Goal: Task Accomplishment & Management: Use online tool/utility

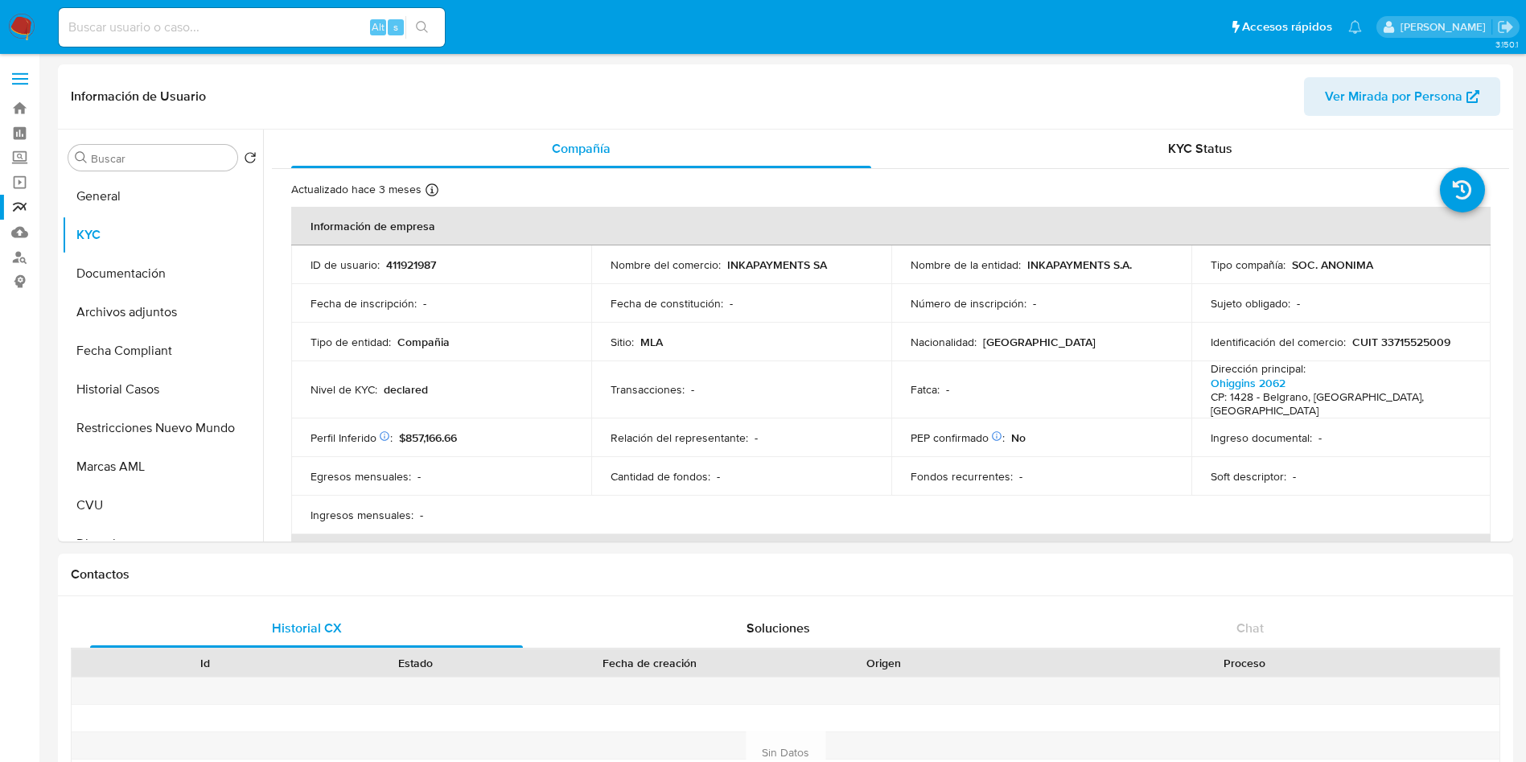
select select "10"
click at [129, 31] on input at bounding box center [252, 27] width 386 height 21
paste input "203765269"
type input "203765269"
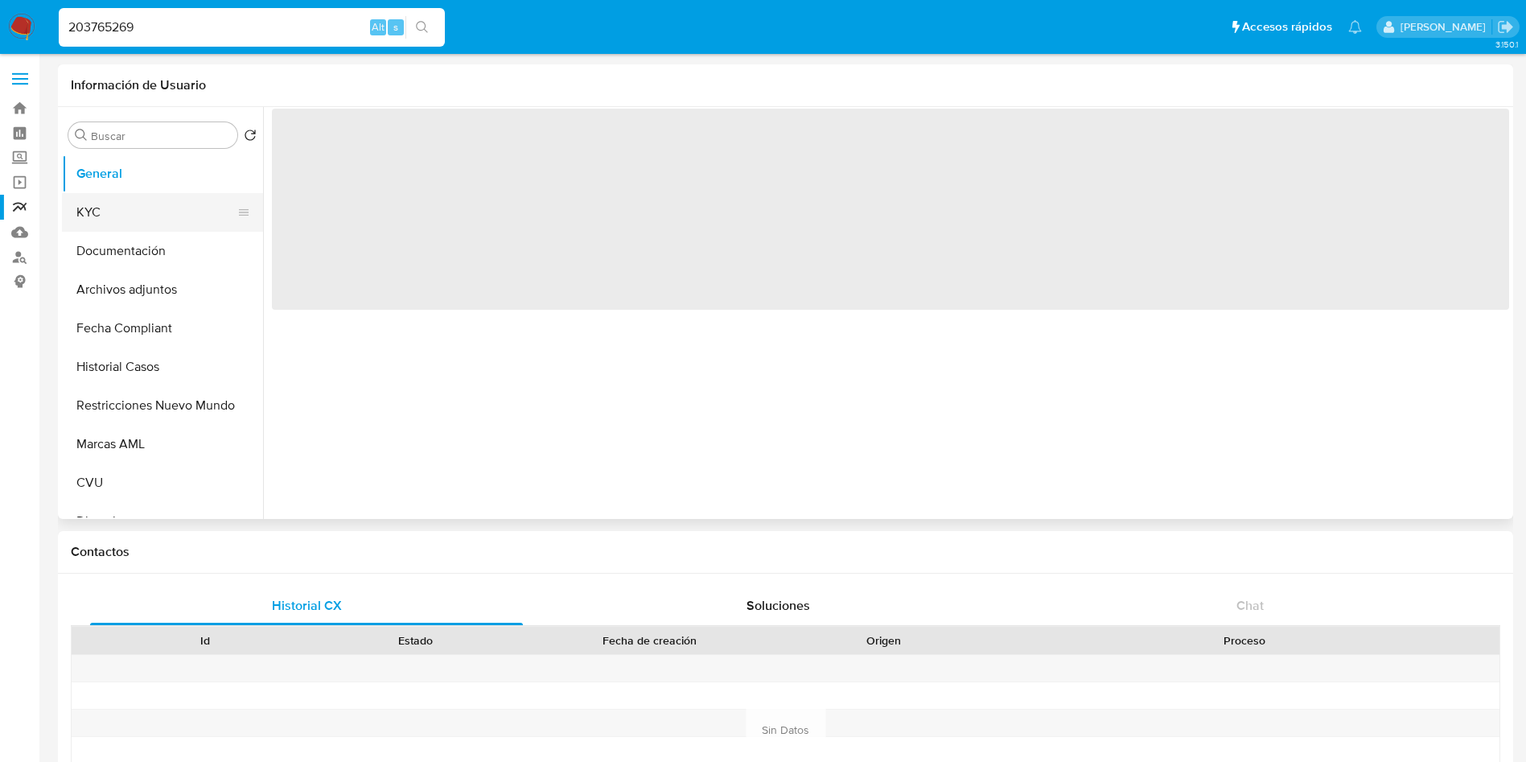
click at [158, 219] on button "KYC" at bounding box center [156, 212] width 188 height 39
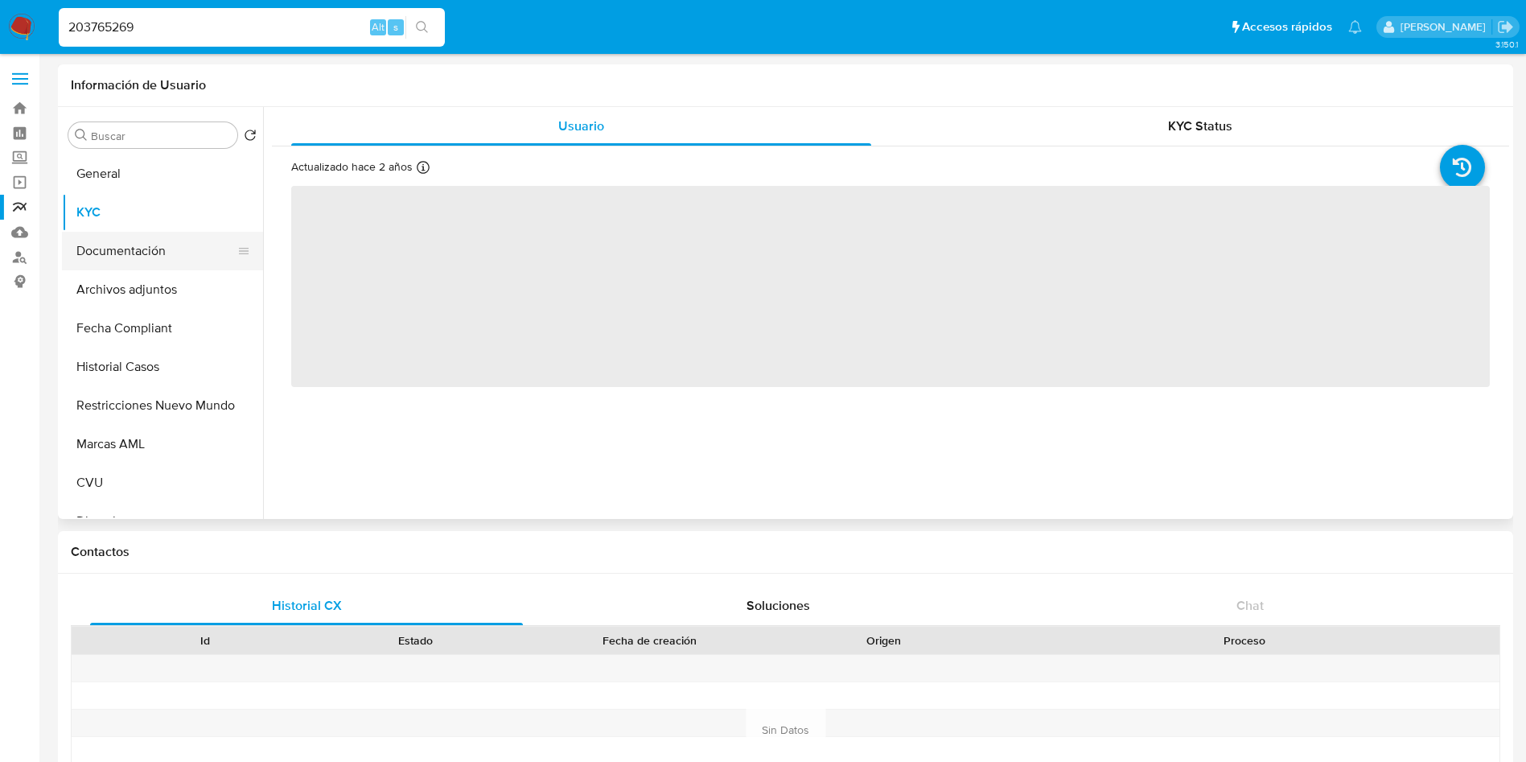
select select "10"
click at [151, 175] on button "General" at bounding box center [156, 173] width 188 height 39
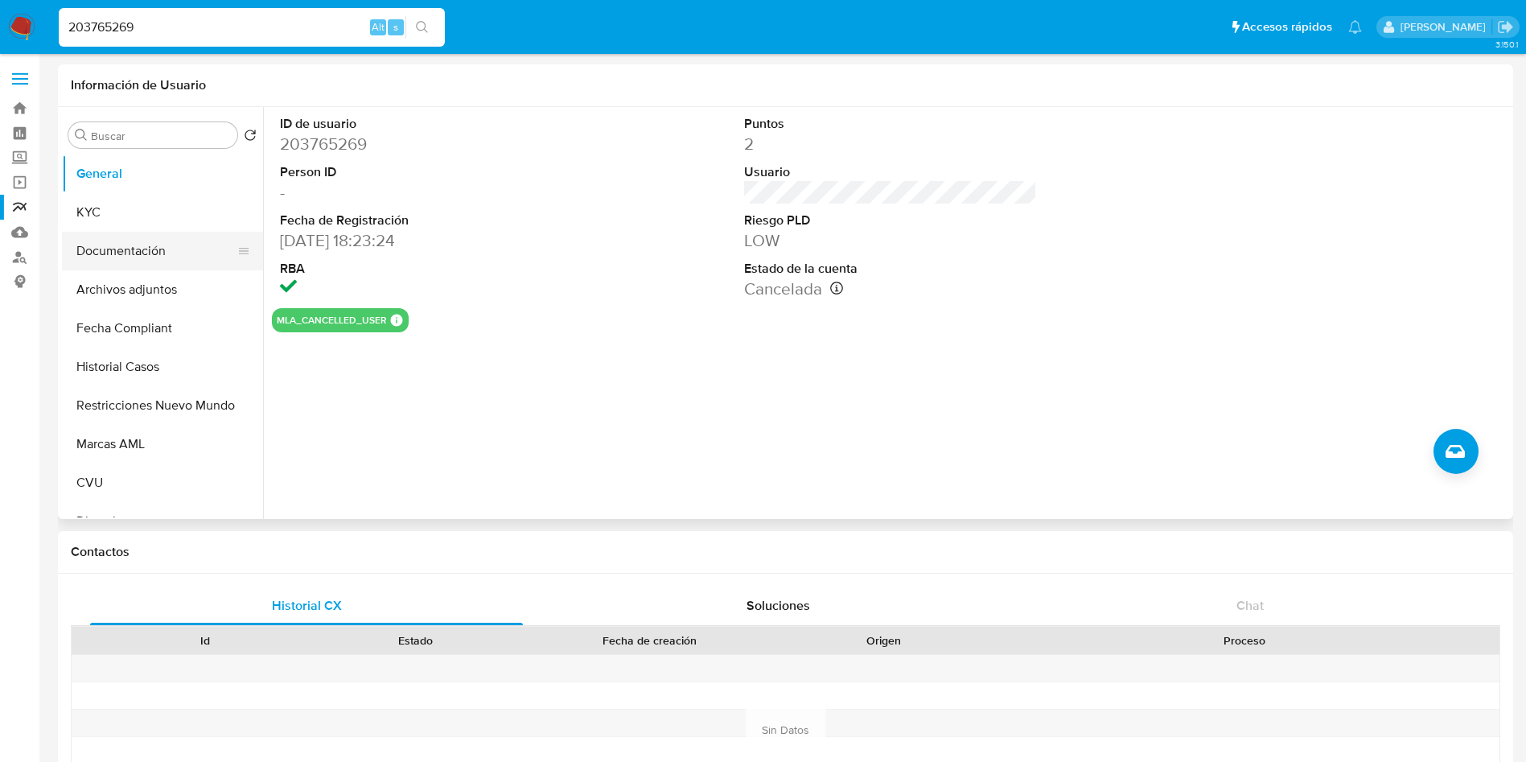
click at [121, 255] on button "Documentación" at bounding box center [156, 251] width 188 height 39
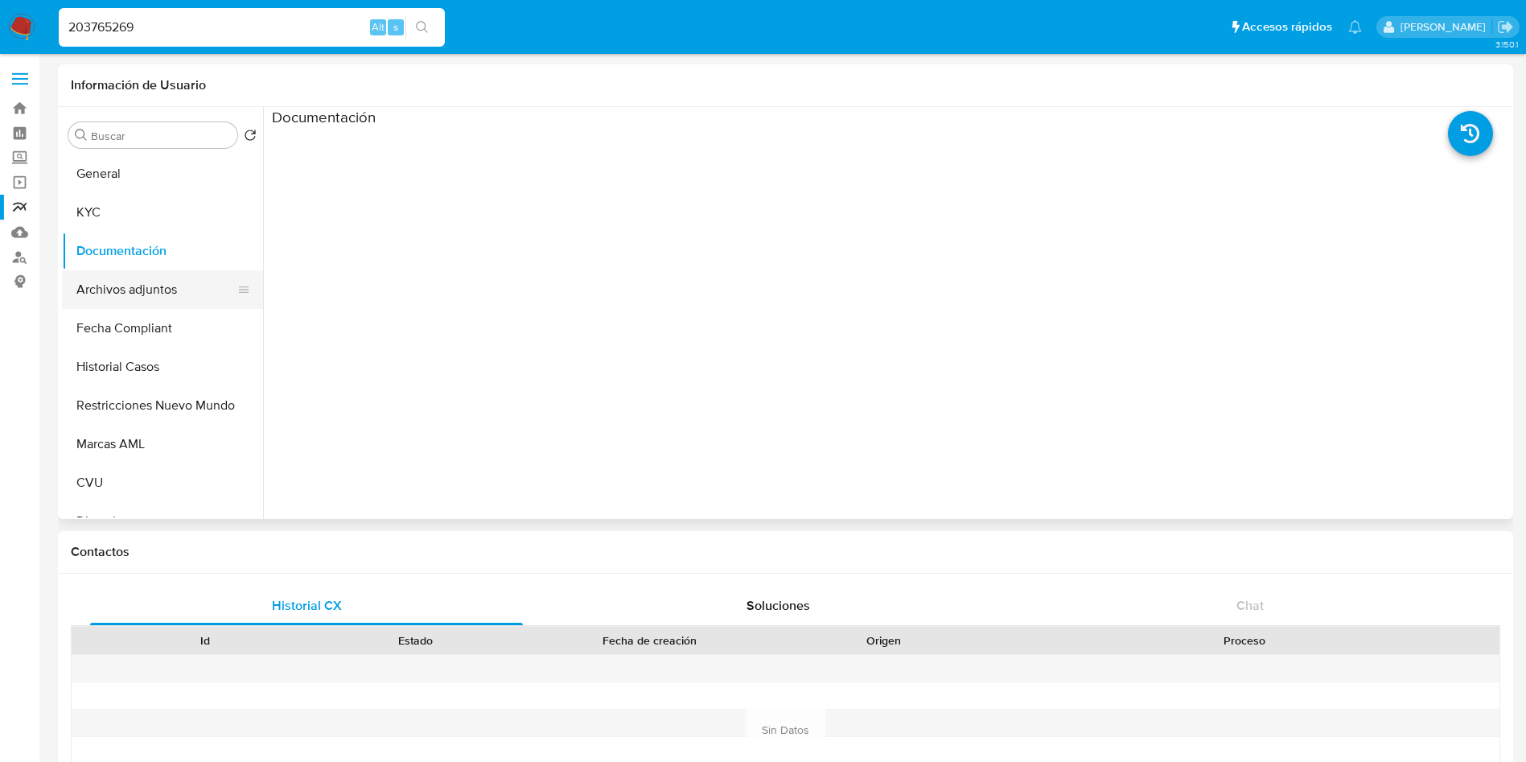
click at [126, 287] on button "Archivos adjuntos" at bounding box center [156, 289] width 188 height 39
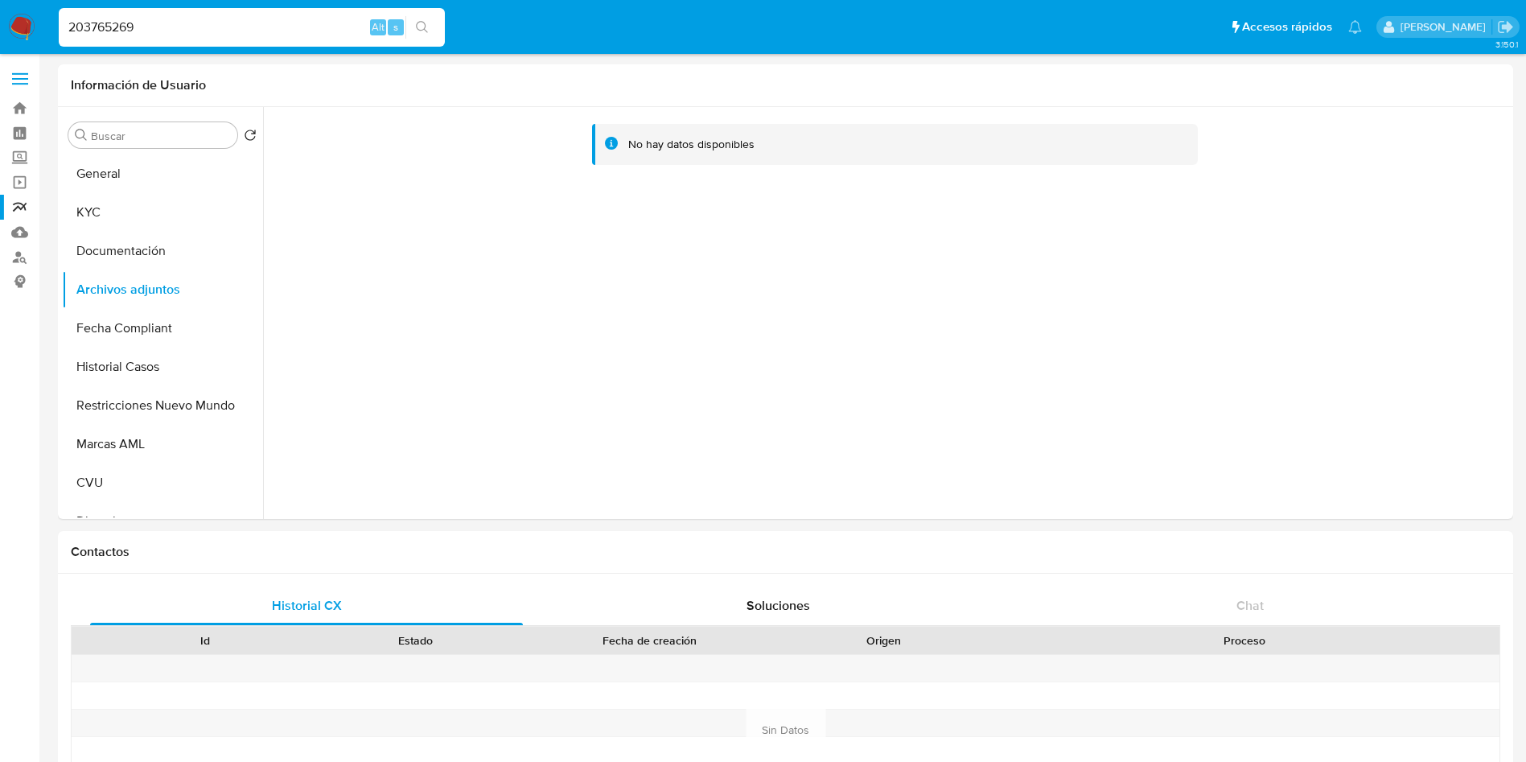
drag, startPoint x: 204, startPoint y: 31, endPoint x: 0, endPoint y: 10, distance: 204.6
click at [0, 10] on nav "Pausado Ver notificaciones 203765269 Alt s Accesos rápidos Presiona las siguien…" at bounding box center [763, 27] width 1526 height 54
paste input "79955097"
type input "279955097"
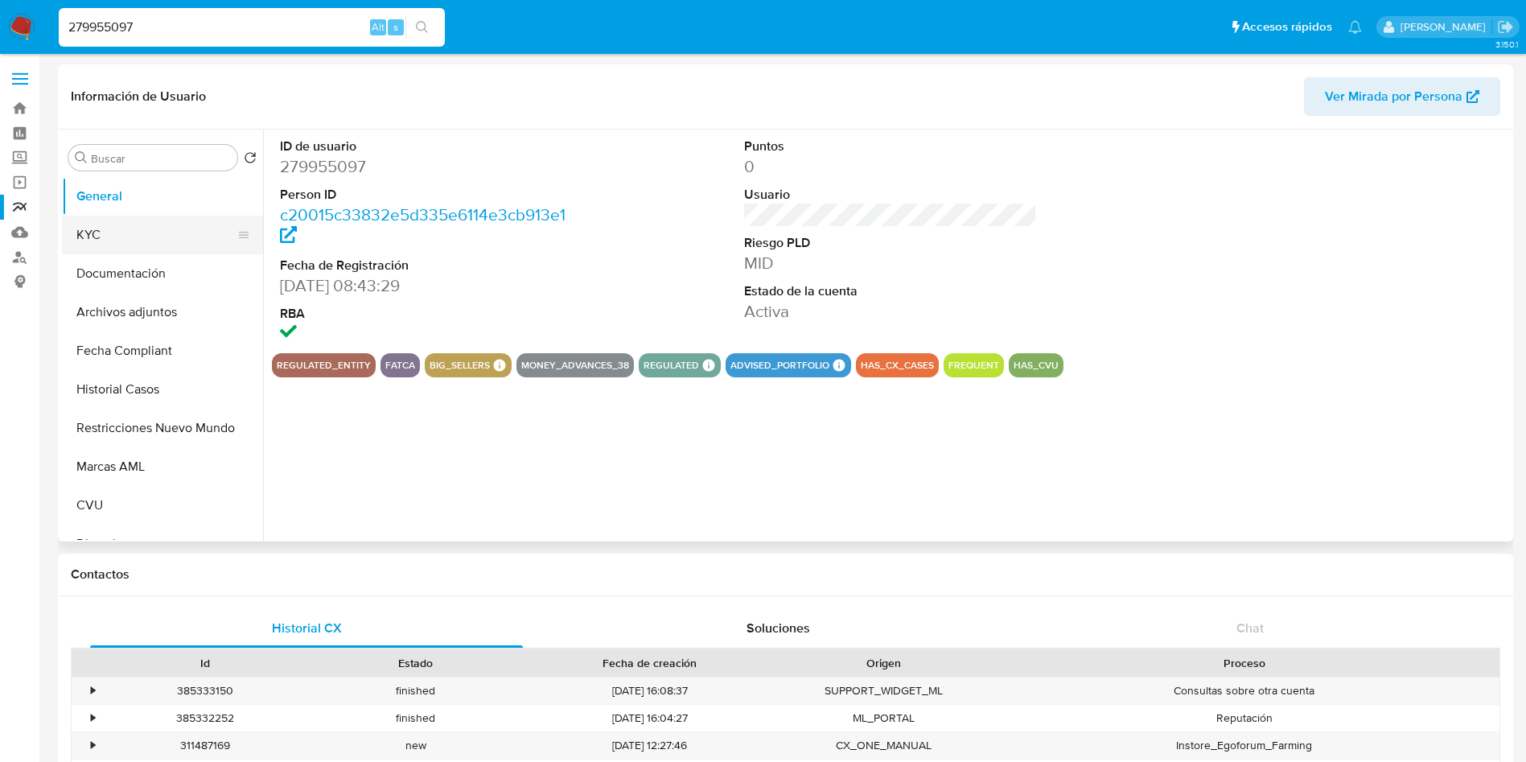
click at [119, 238] on button "KYC" at bounding box center [156, 235] width 188 height 39
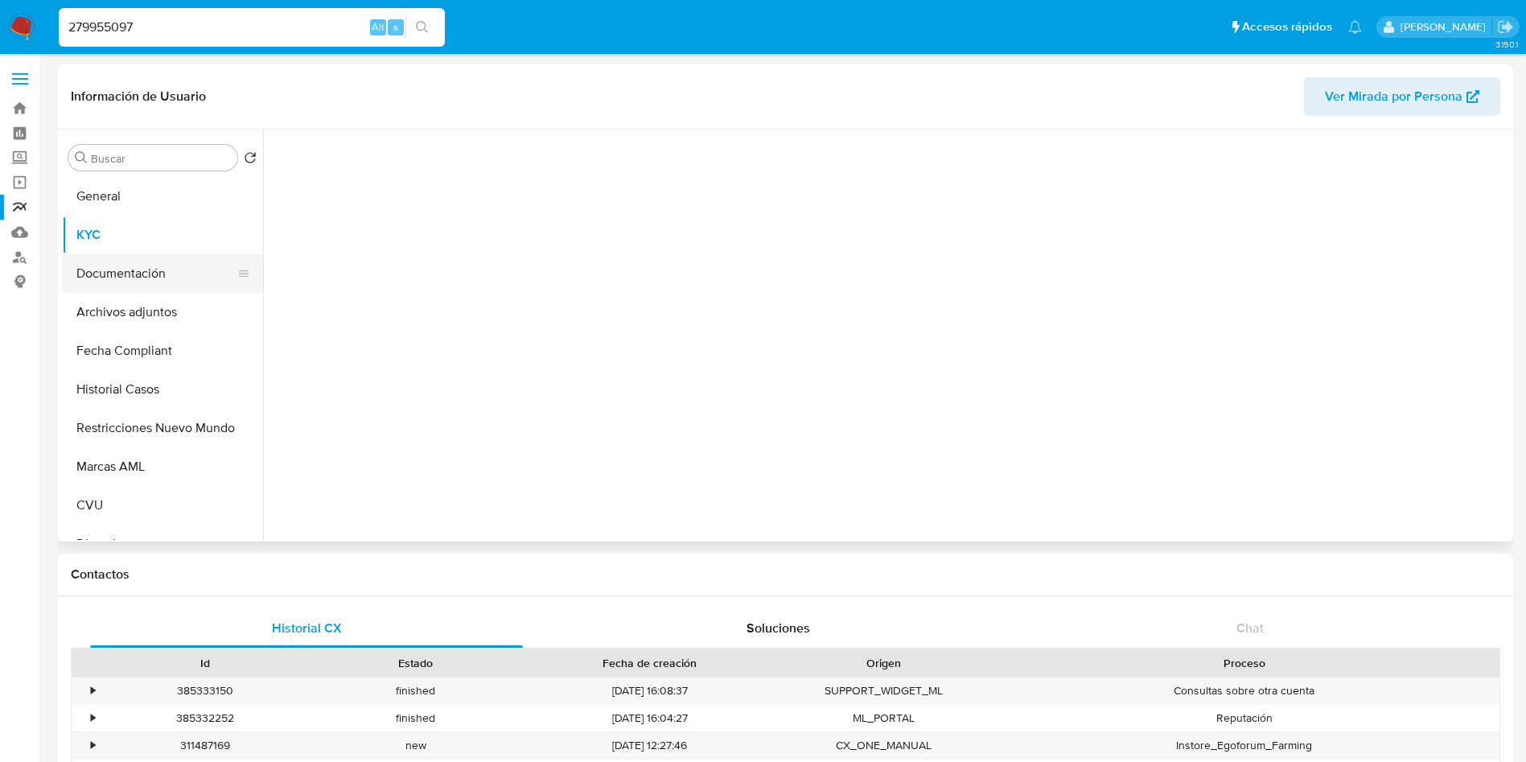
select select "10"
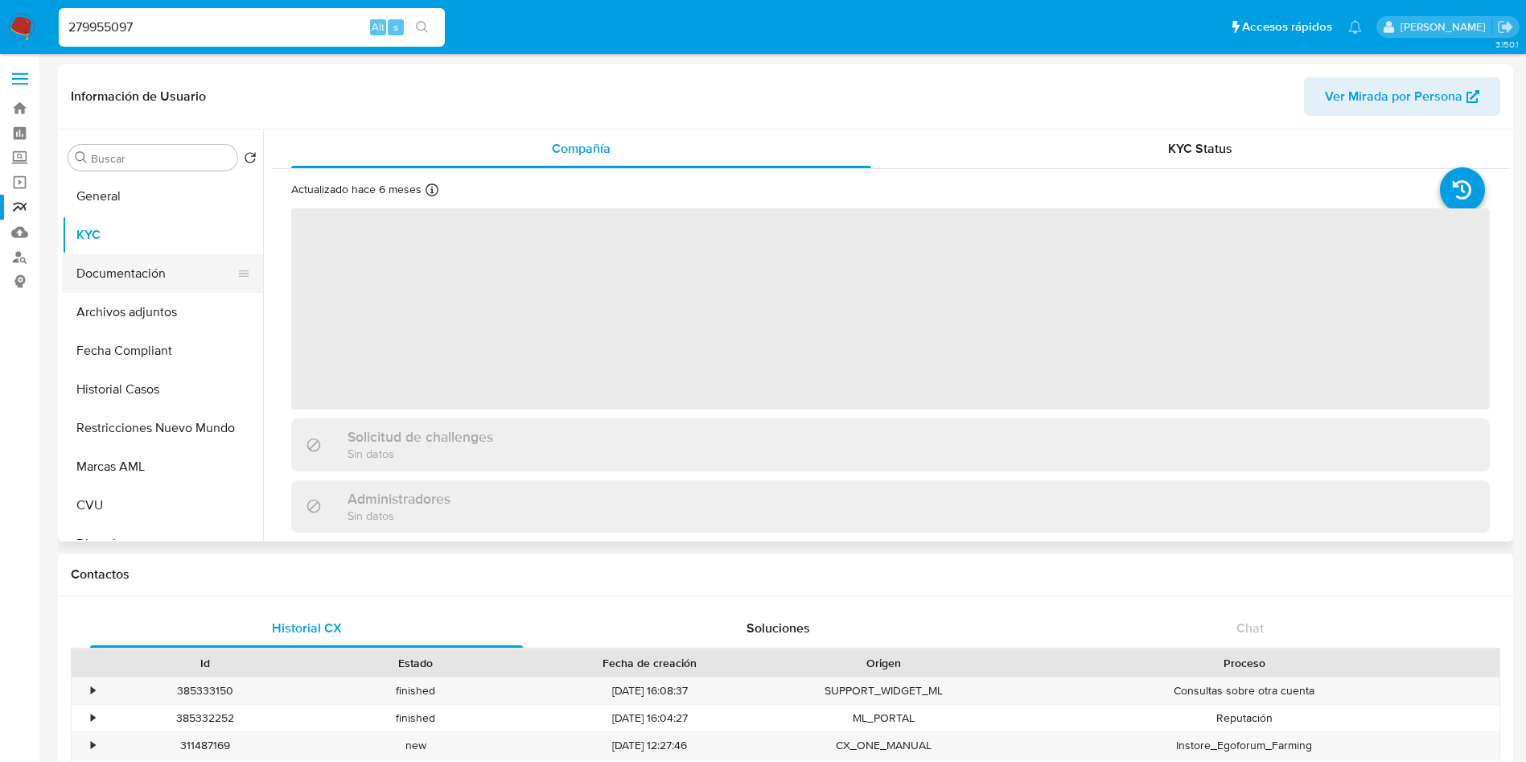
click at [122, 265] on button "Documentación" at bounding box center [156, 273] width 188 height 39
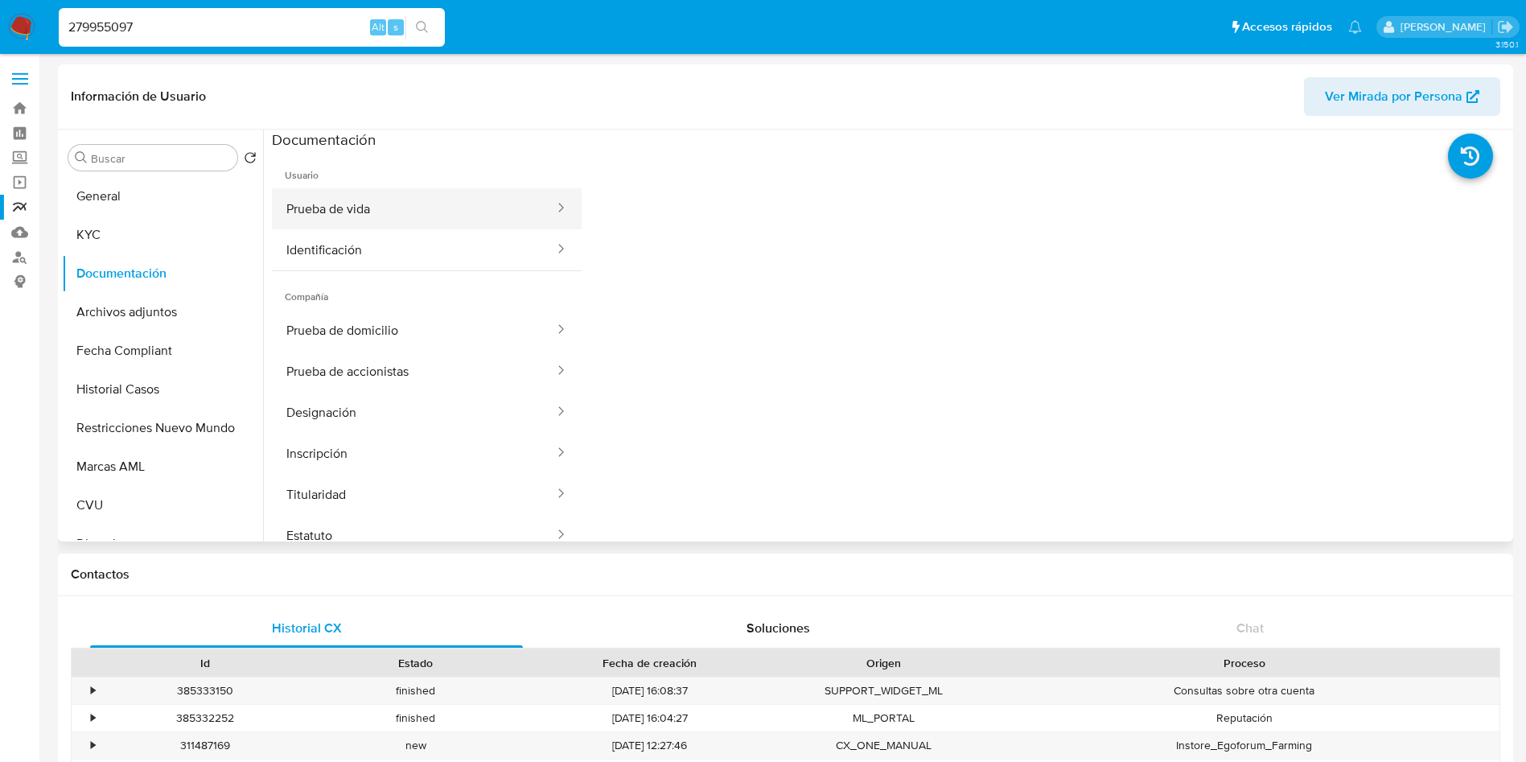
click at [366, 213] on button "Prueba de vida" at bounding box center [414, 208] width 284 height 41
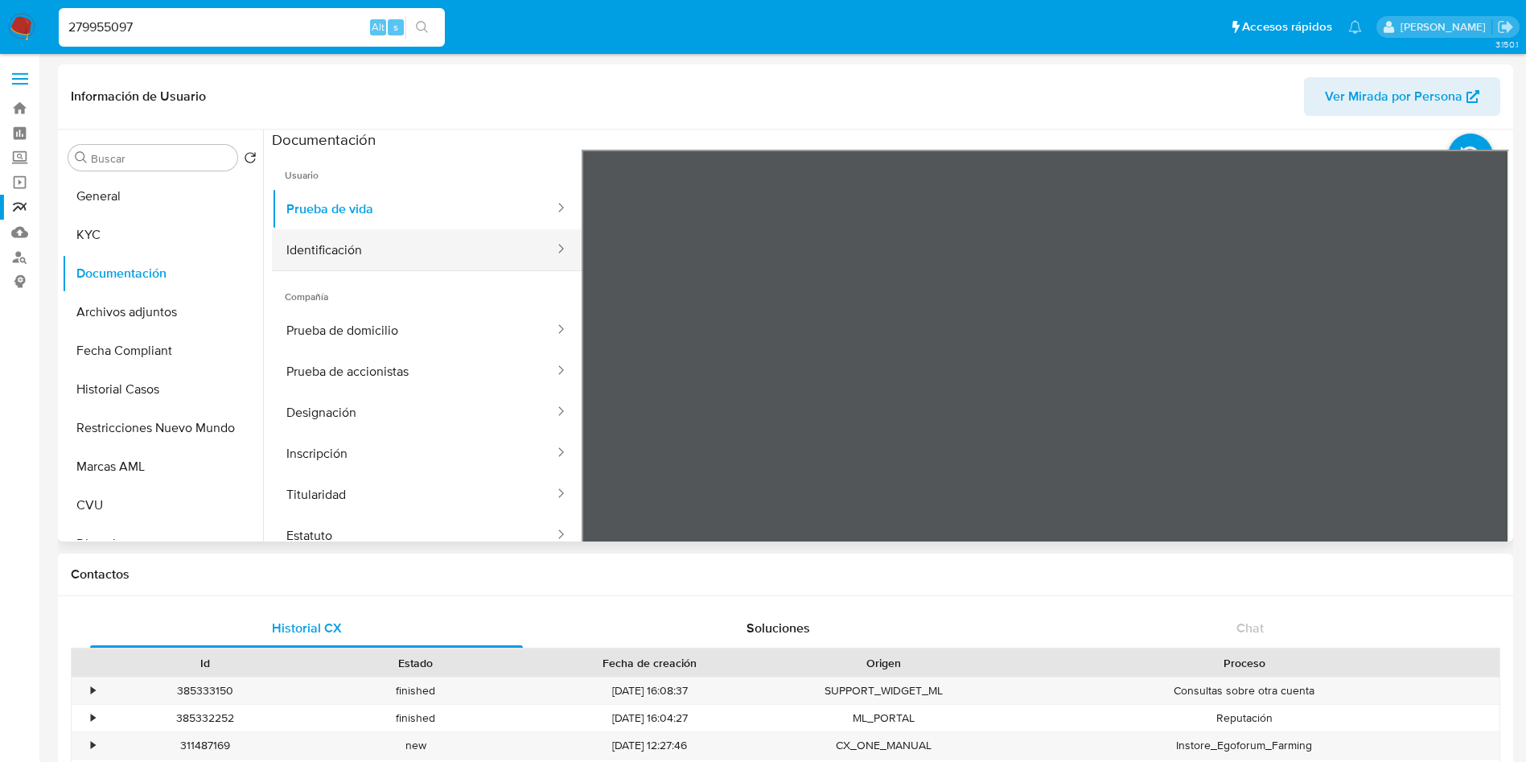
click at [339, 247] on button "Identificación" at bounding box center [414, 249] width 284 height 41
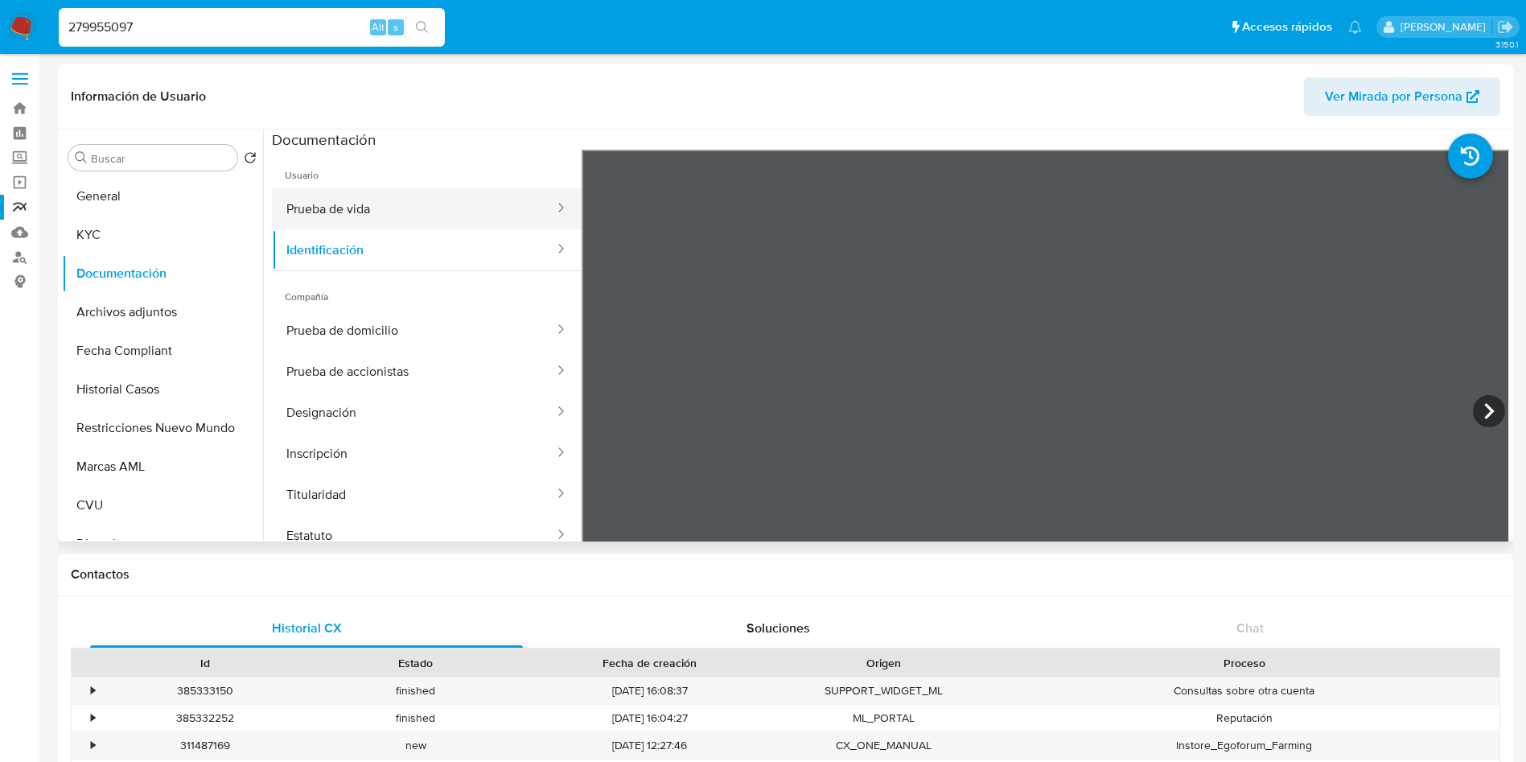
click at [355, 204] on button "Prueba de vida" at bounding box center [414, 208] width 284 height 41
click at [693, 245] on div at bounding box center [1046, 414] width 928 height 528
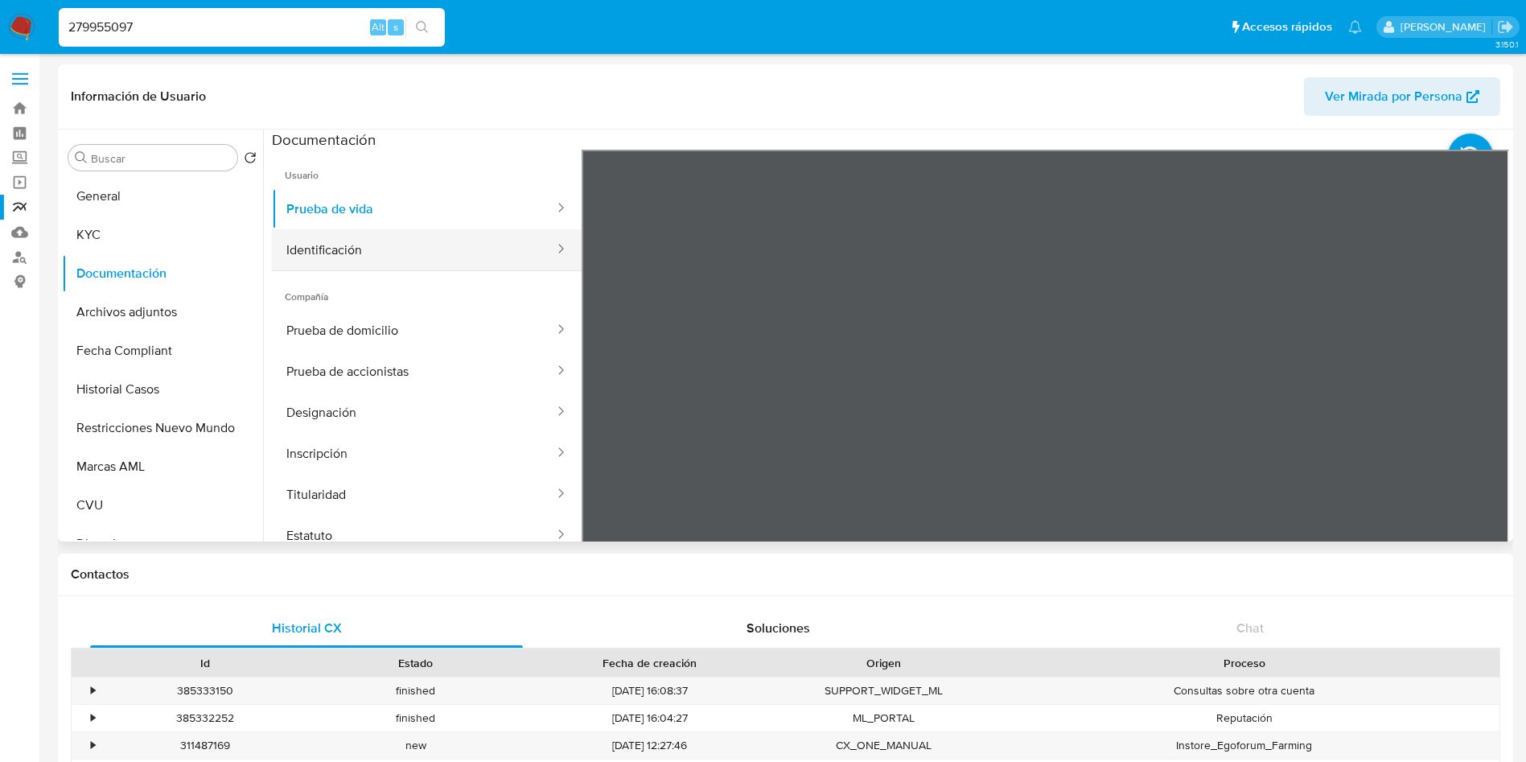
click at [426, 249] on button "Identificación" at bounding box center [414, 249] width 284 height 41
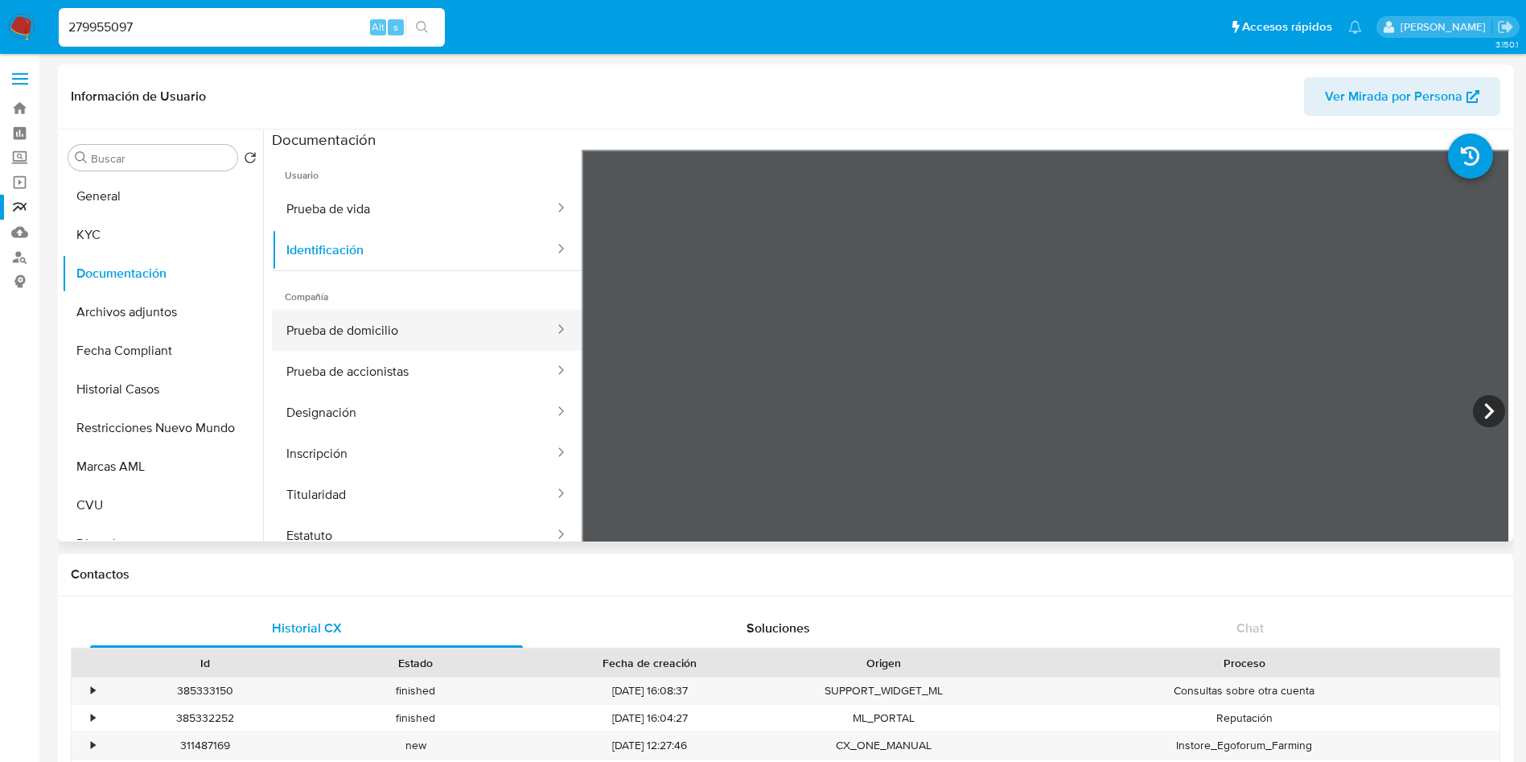
click at [428, 323] on button "Prueba de domicilio" at bounding box center [414, 330] width 284 height 41
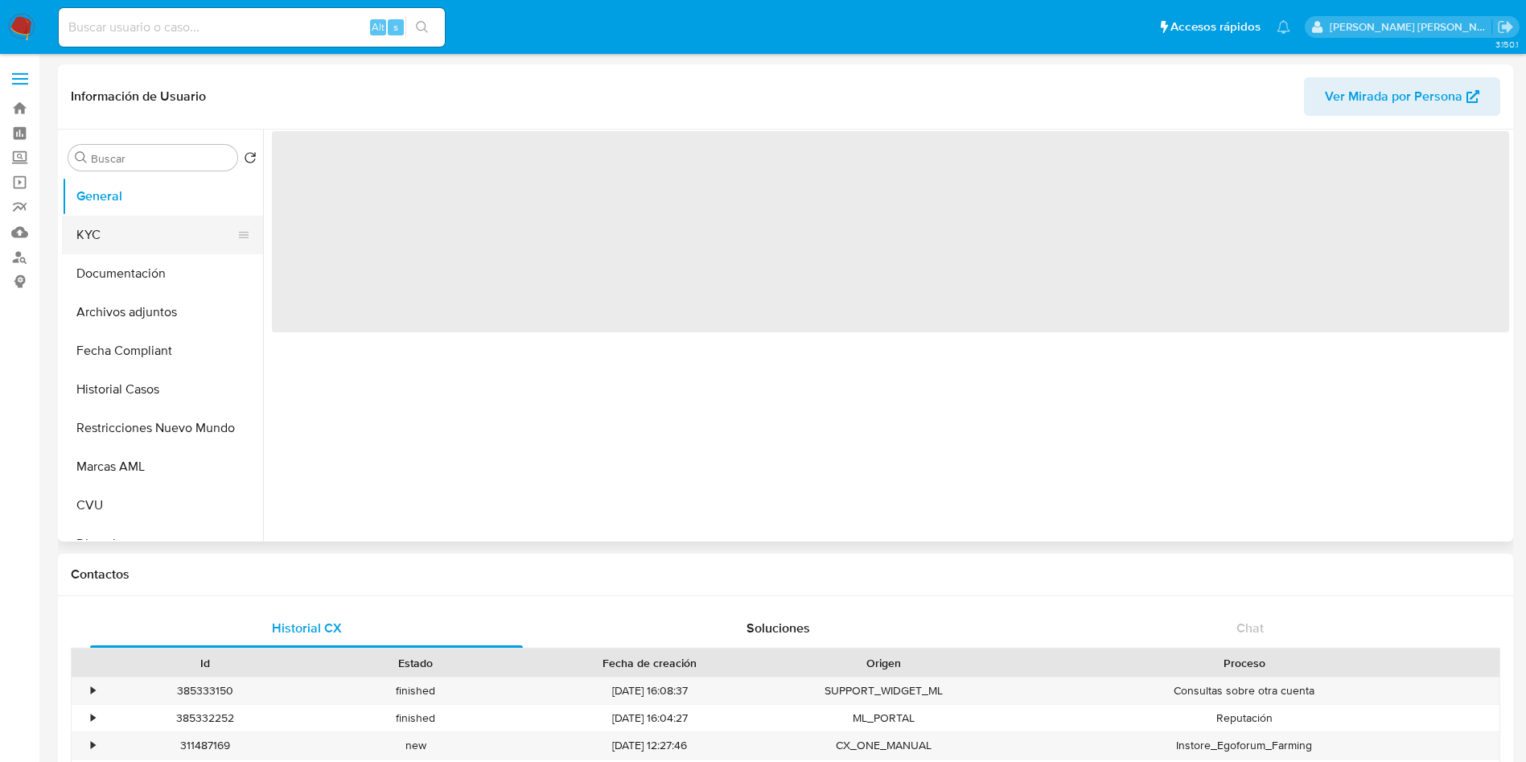
click at [121, 229] on button "KYC" at bounding box center [156, 235] width 188 height 39
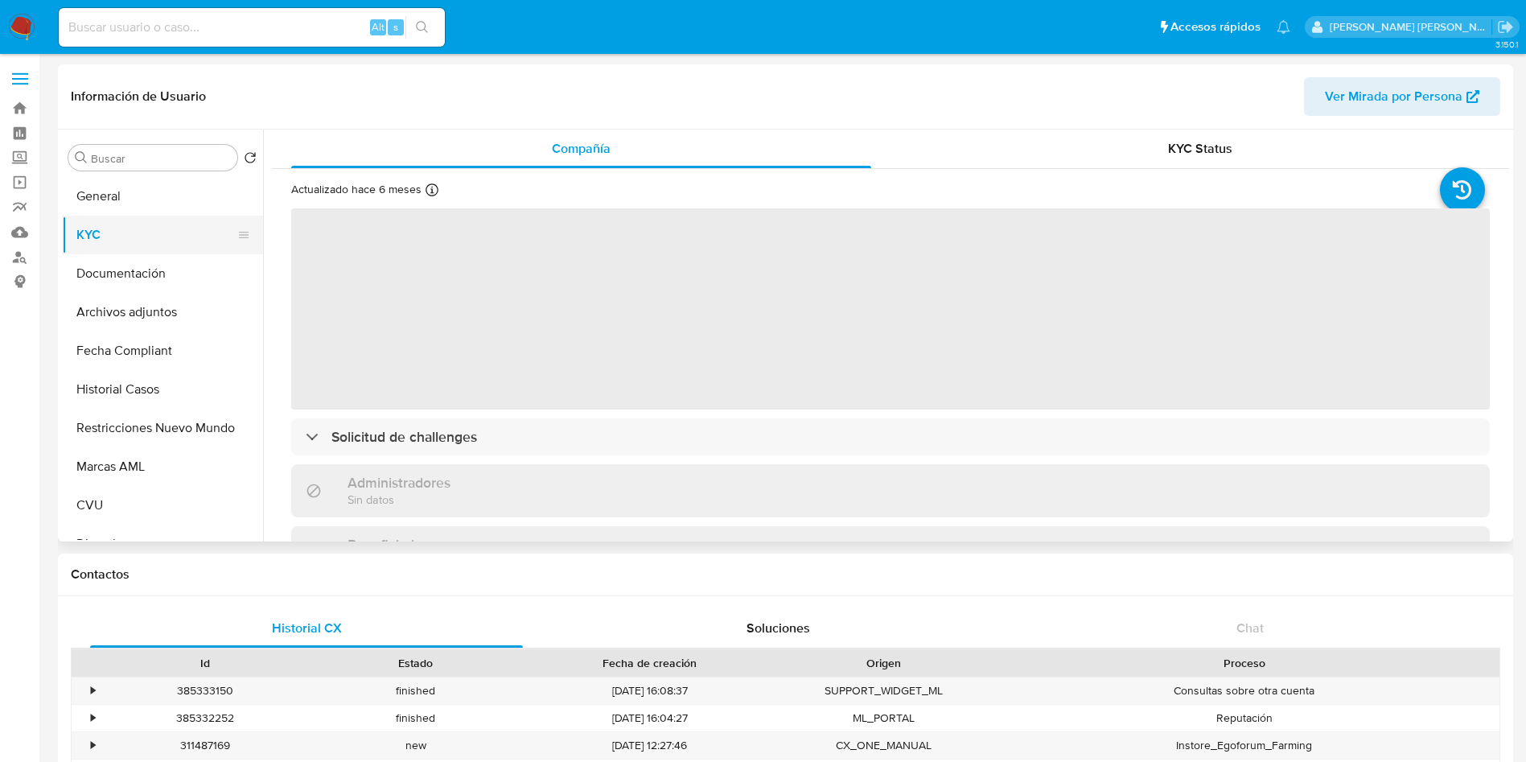
select select "10"
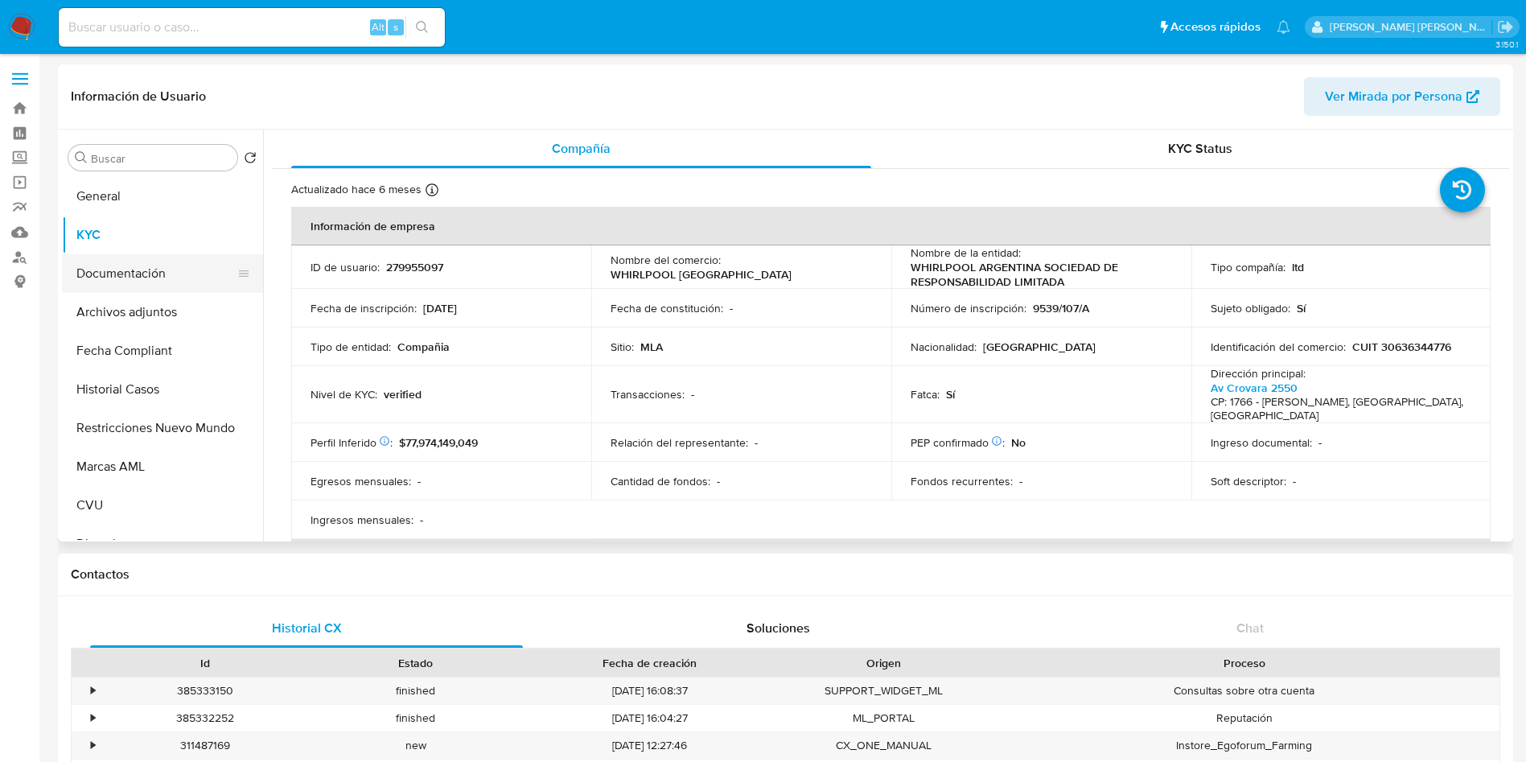
click at [158, 270] on button "Documentación" at bounding box center [156, 273] width 188 height 39
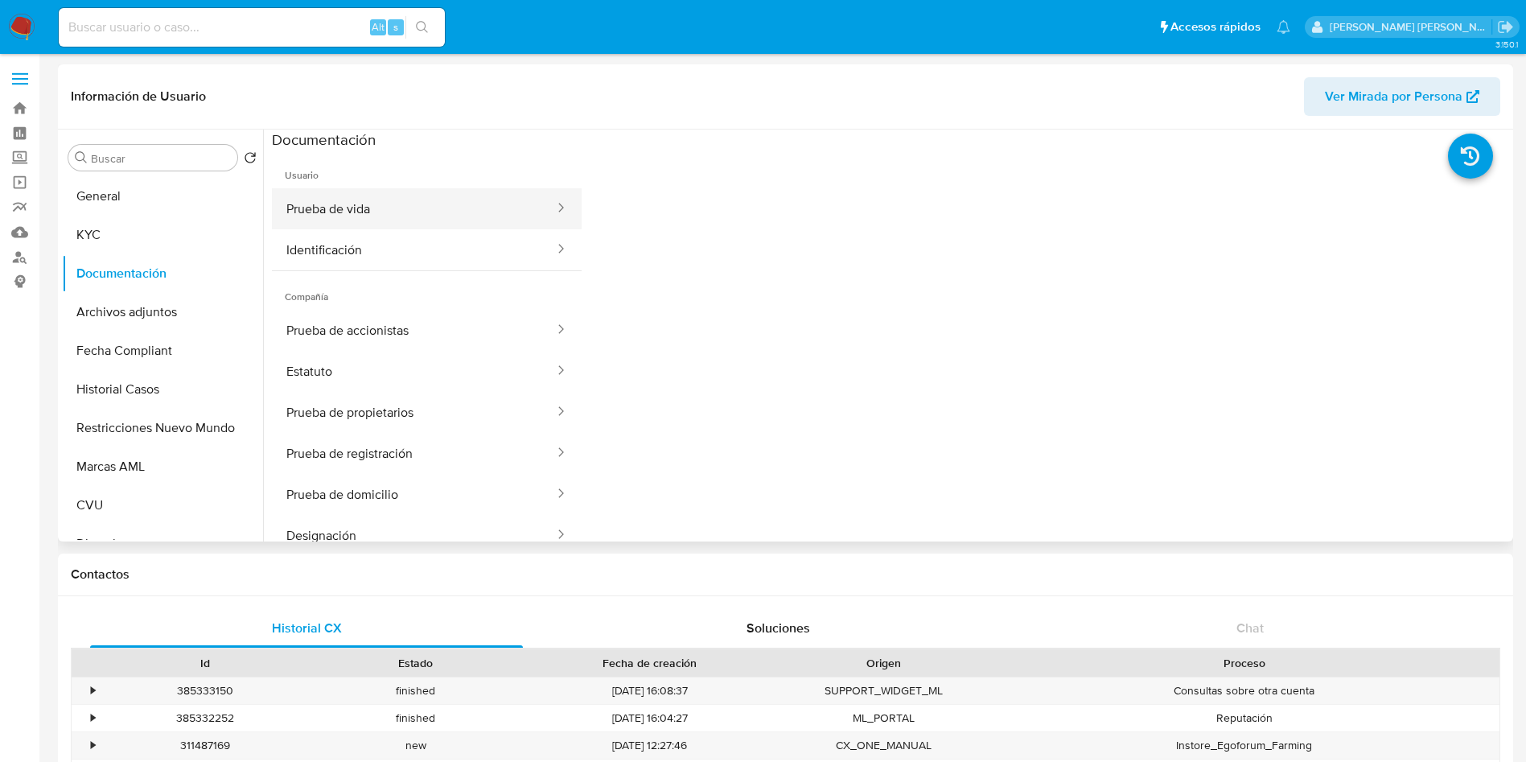
click at [396, 215] on button "Prueba de vida" at bounding box center [414, 208] width 284 height 41
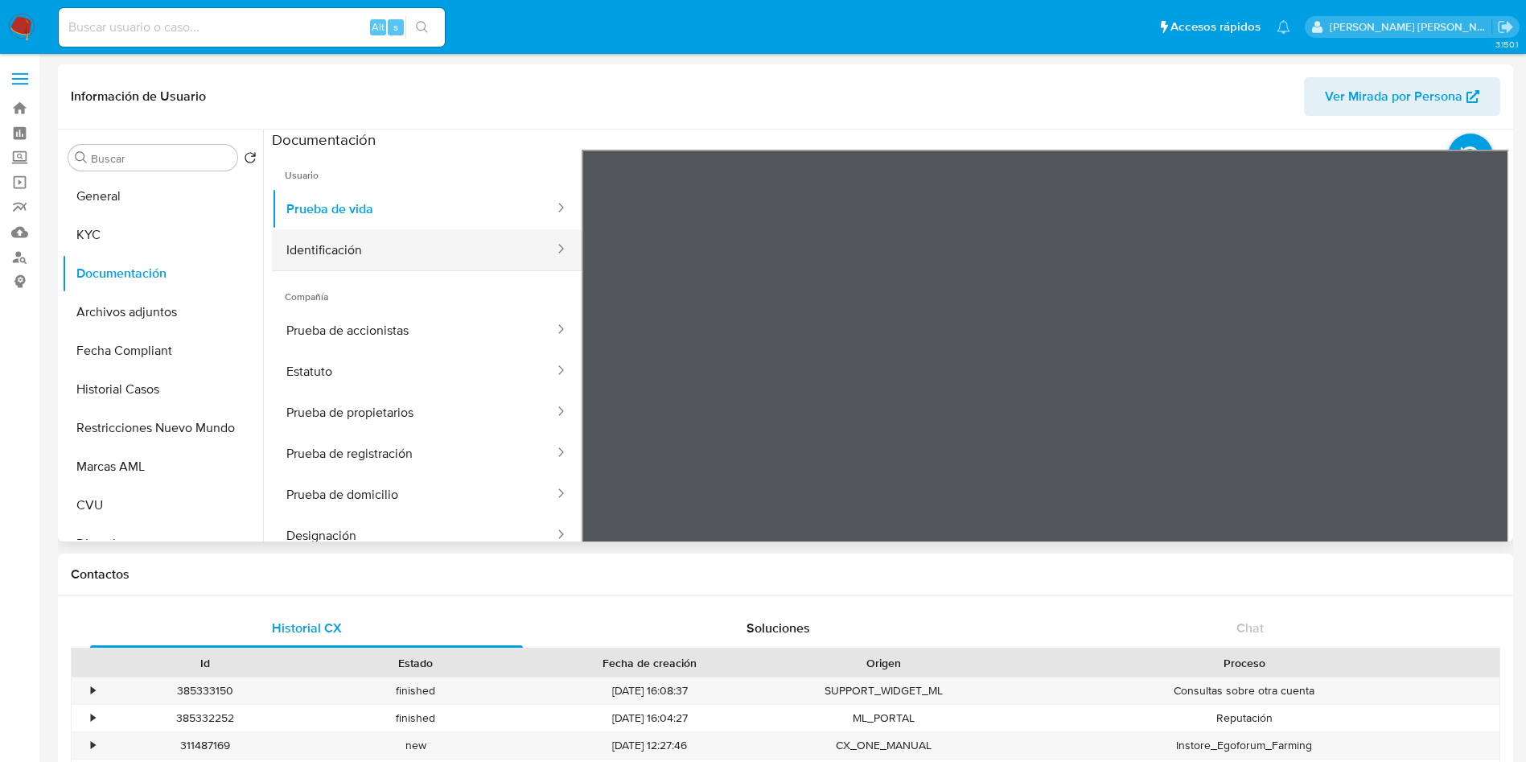
click at [412, 251] on button "Identificación" at bounding box center [414, 249] width 284 height 41
click at [1491, 404] on icon at bounding box center [1489, 411] width 32 height 32
click at [1488, 404] on div at bounding box center [1046, 414] width 928 height 528
click at [1467, 158] on icon at bounding box center [1470, 156] width 45 height 45
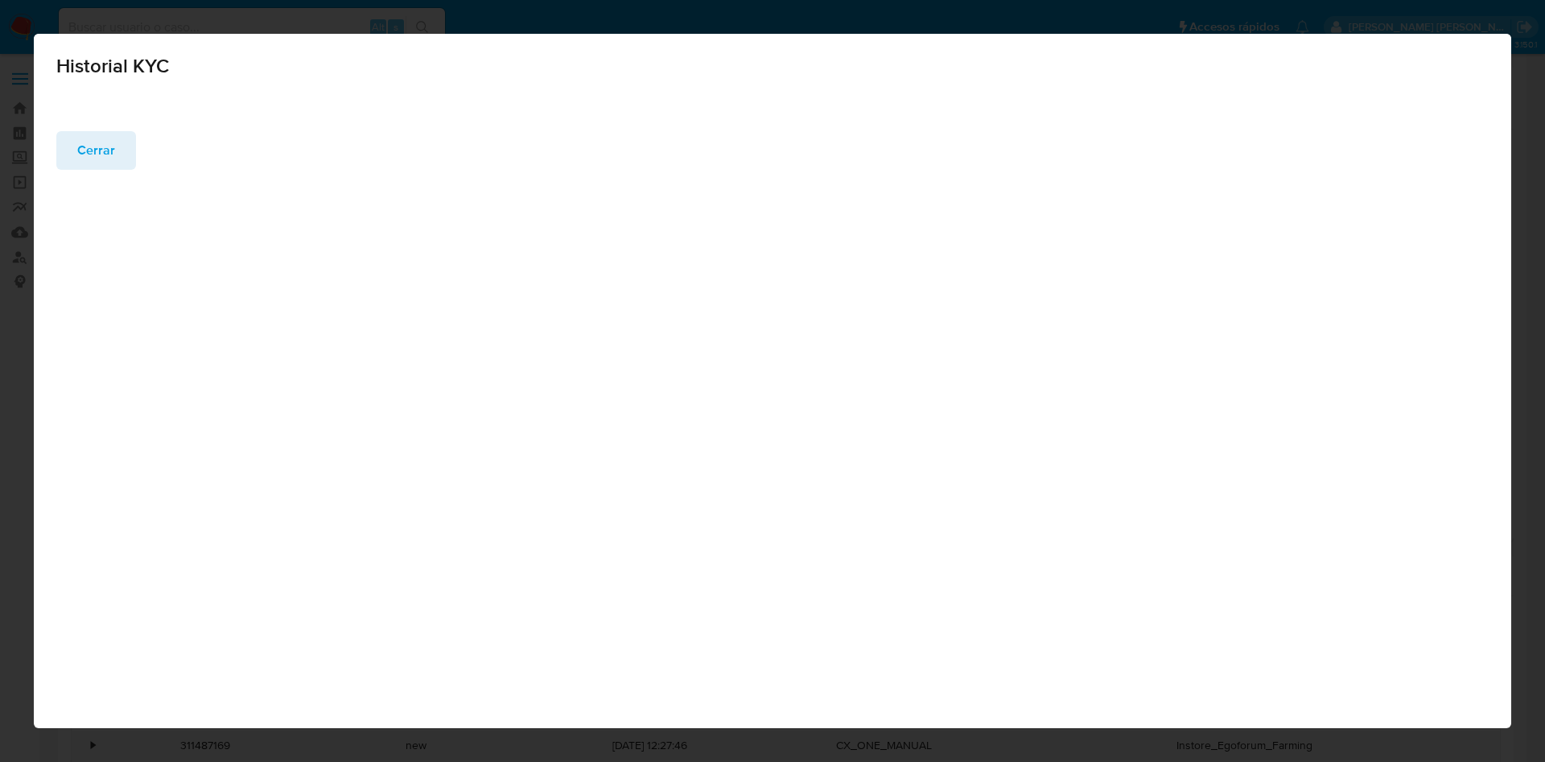
click at [92, 154] on span "Cerrar" at bounding box center [96, 150] width 38 height 35
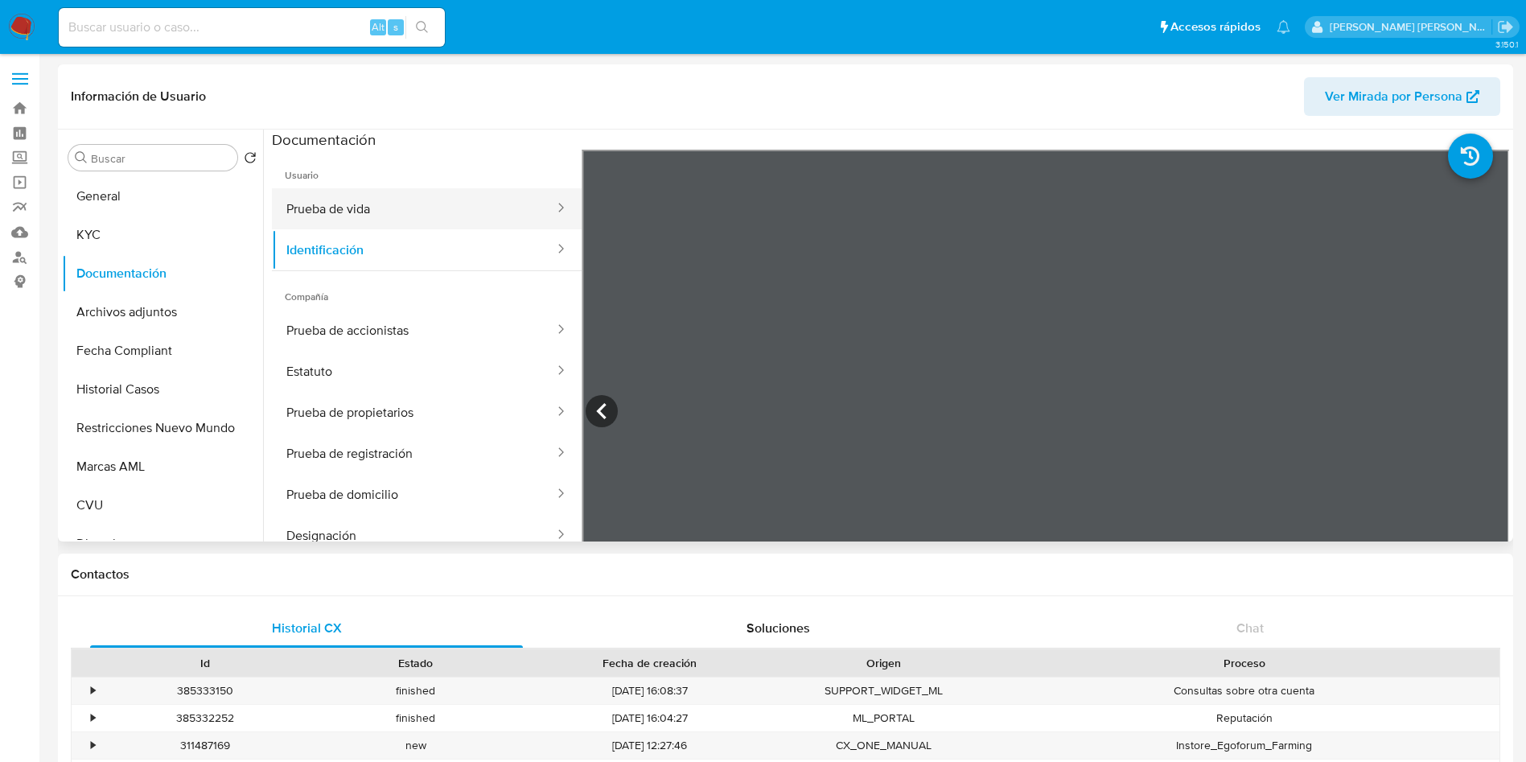
click at [360, 216] on button "Prueba de vida" at bounding box center [414, 208] width 284 height 41
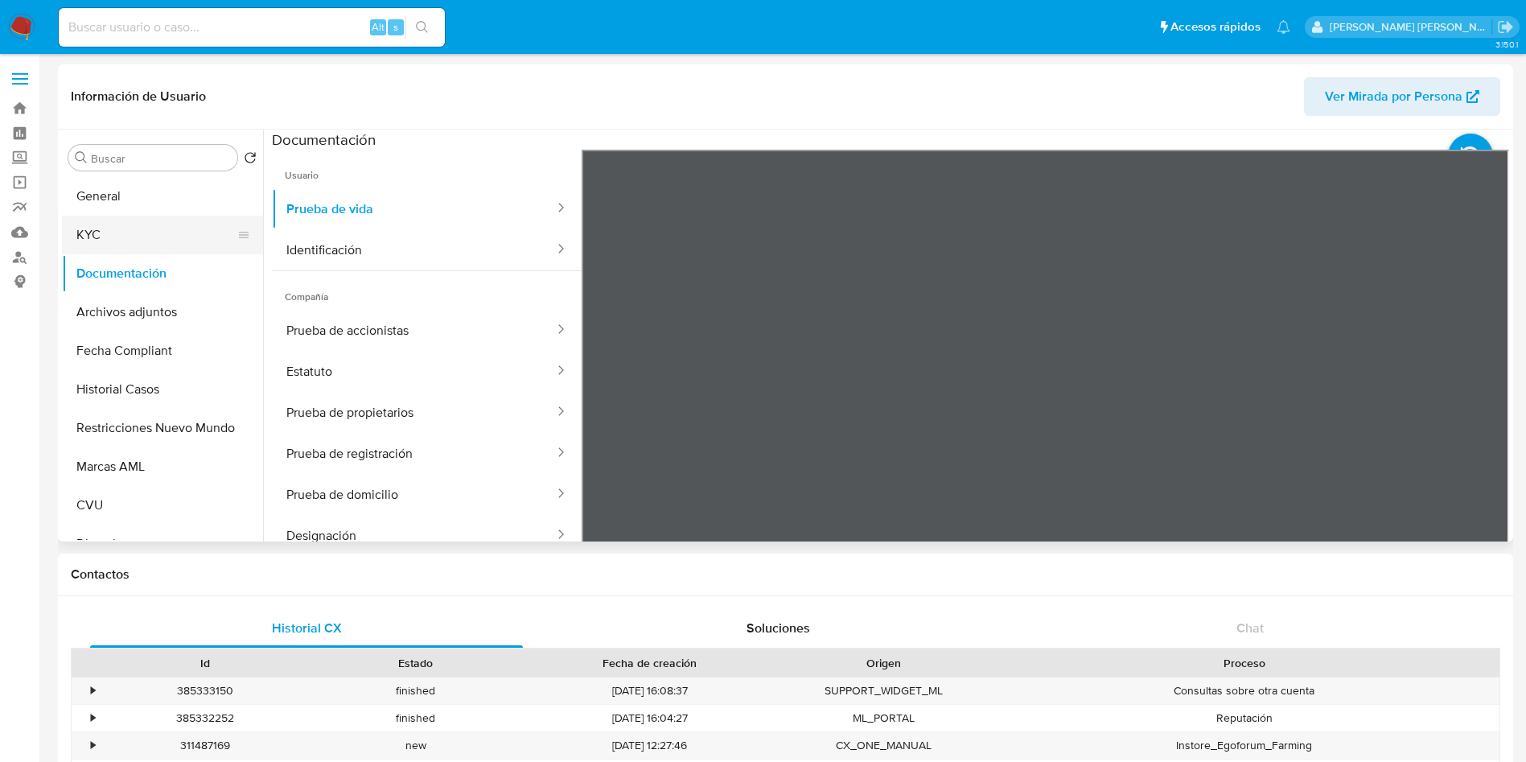
click at [176, 234] on button "KYC" at bounding box center [156, 235] width 188 height 39
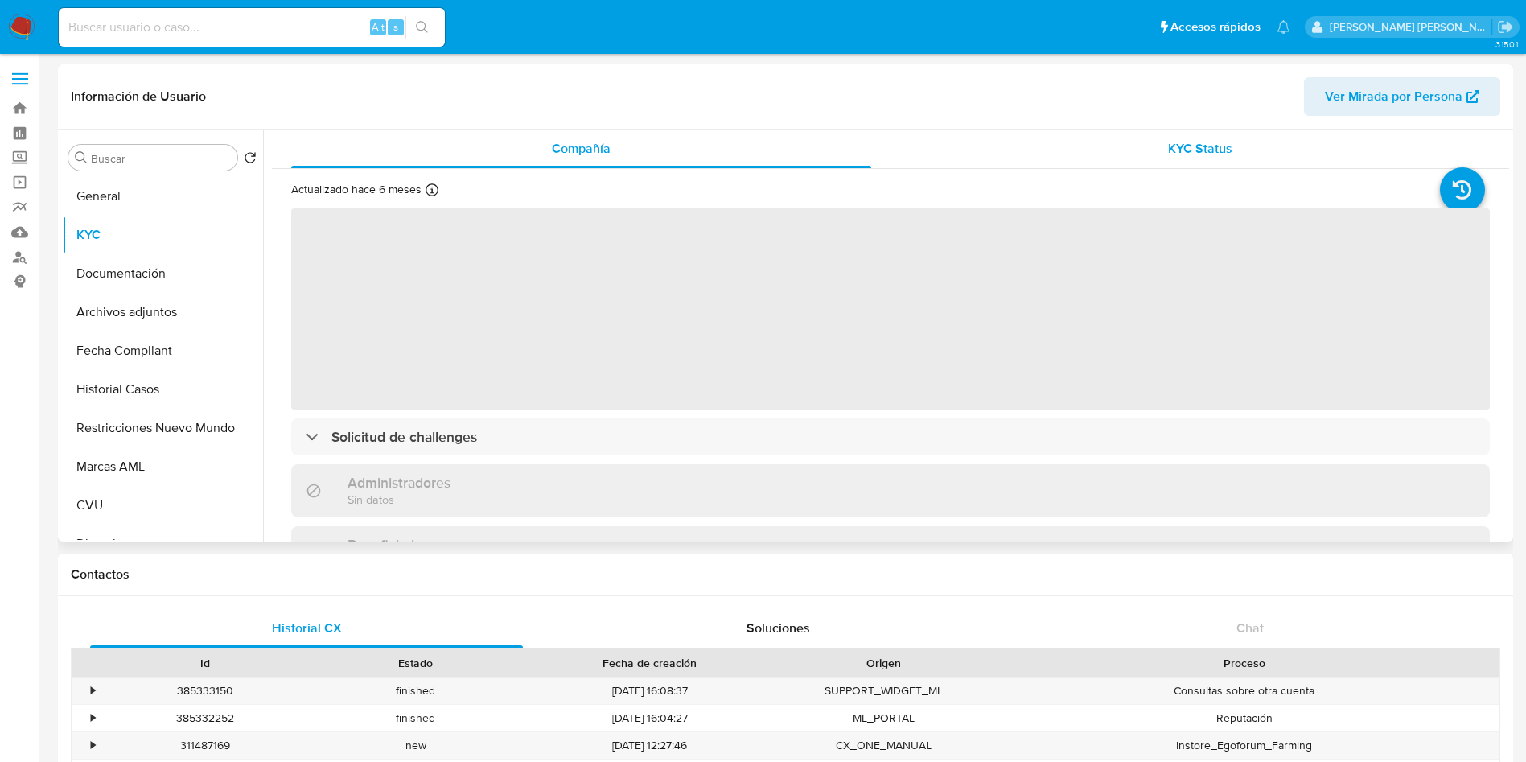
click at [1191, 152] on span "KYC Status" at bounding box center [1200, 148] width 64 height 19
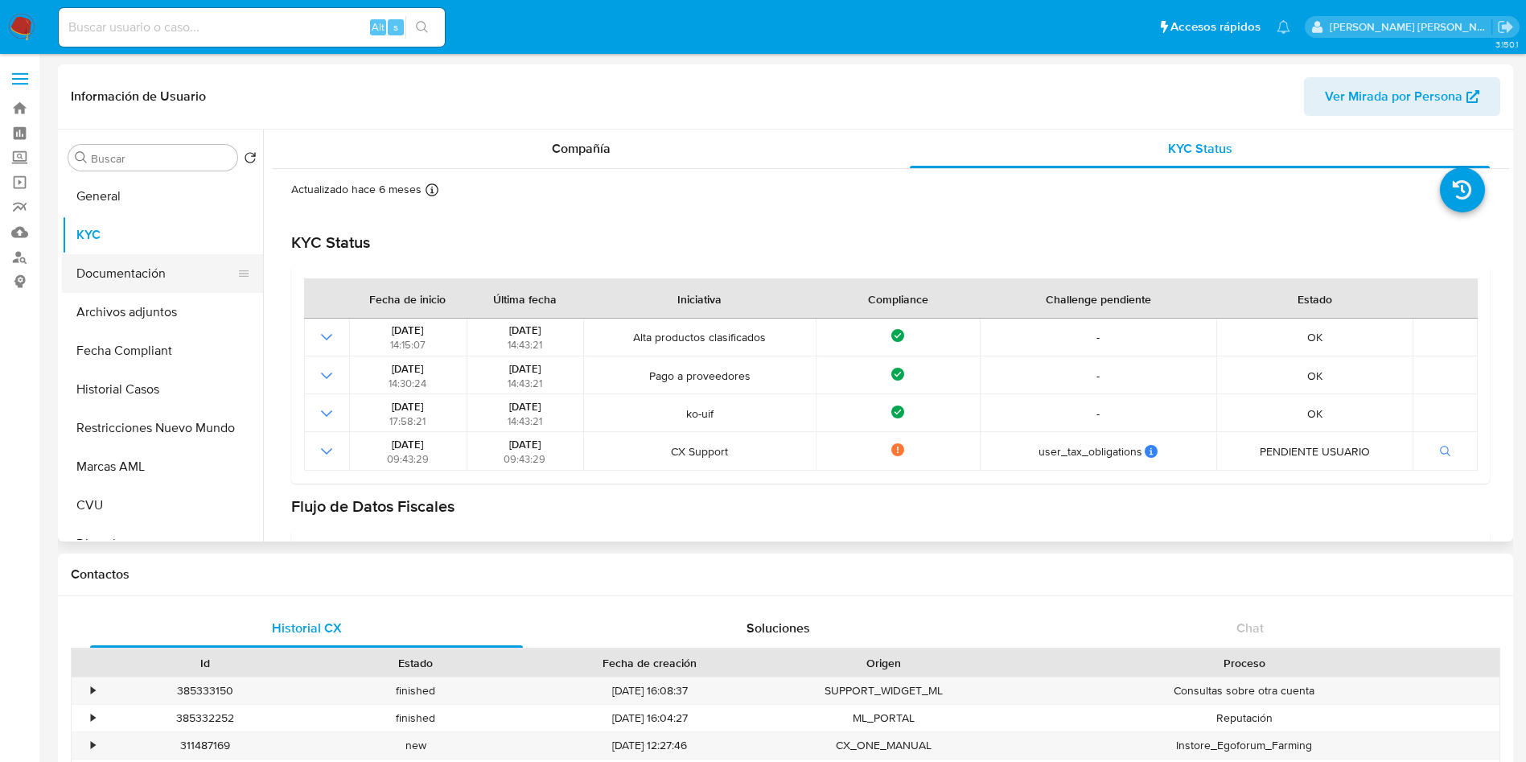
click at [178, 272] on button "Documentación" at bounding box center [156, 273] width 188 height 39
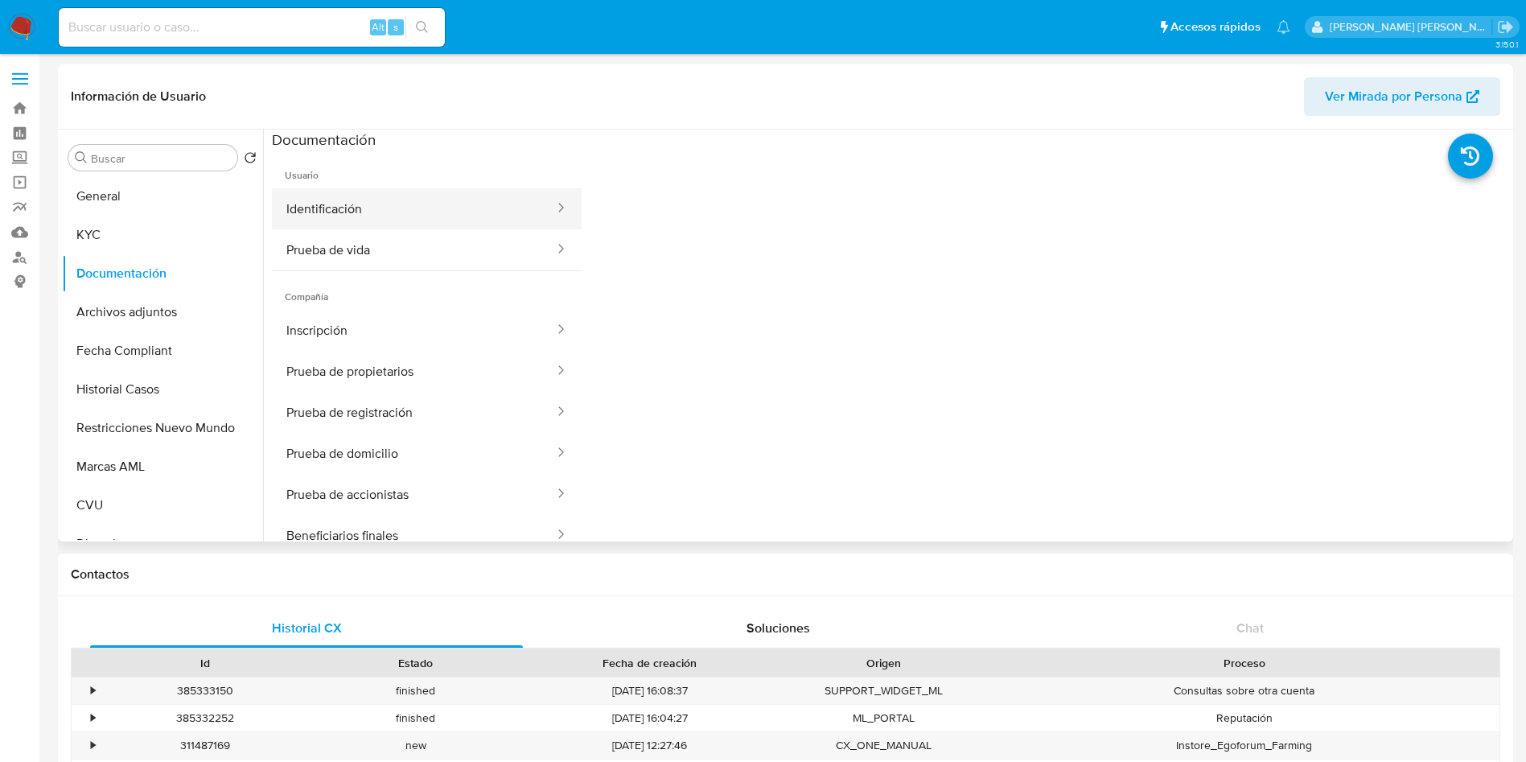
click at [384, 220] on button "Identificación" at bounding box center [414, 208] width 284 height 41
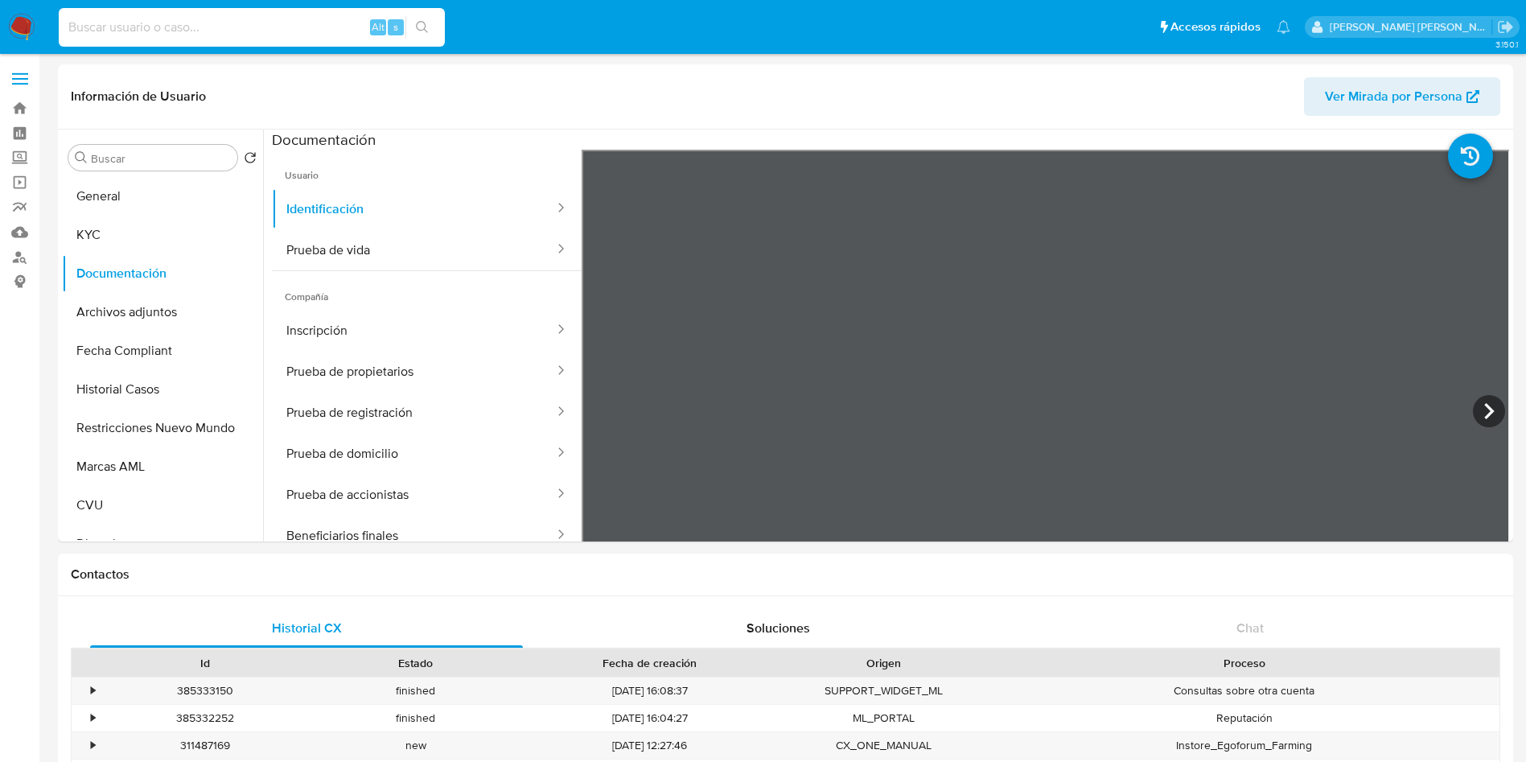
click at [242, 20] on input at bounding box center [252, 27] width 386 height 21
paste input "204017486"
type input "204017486"
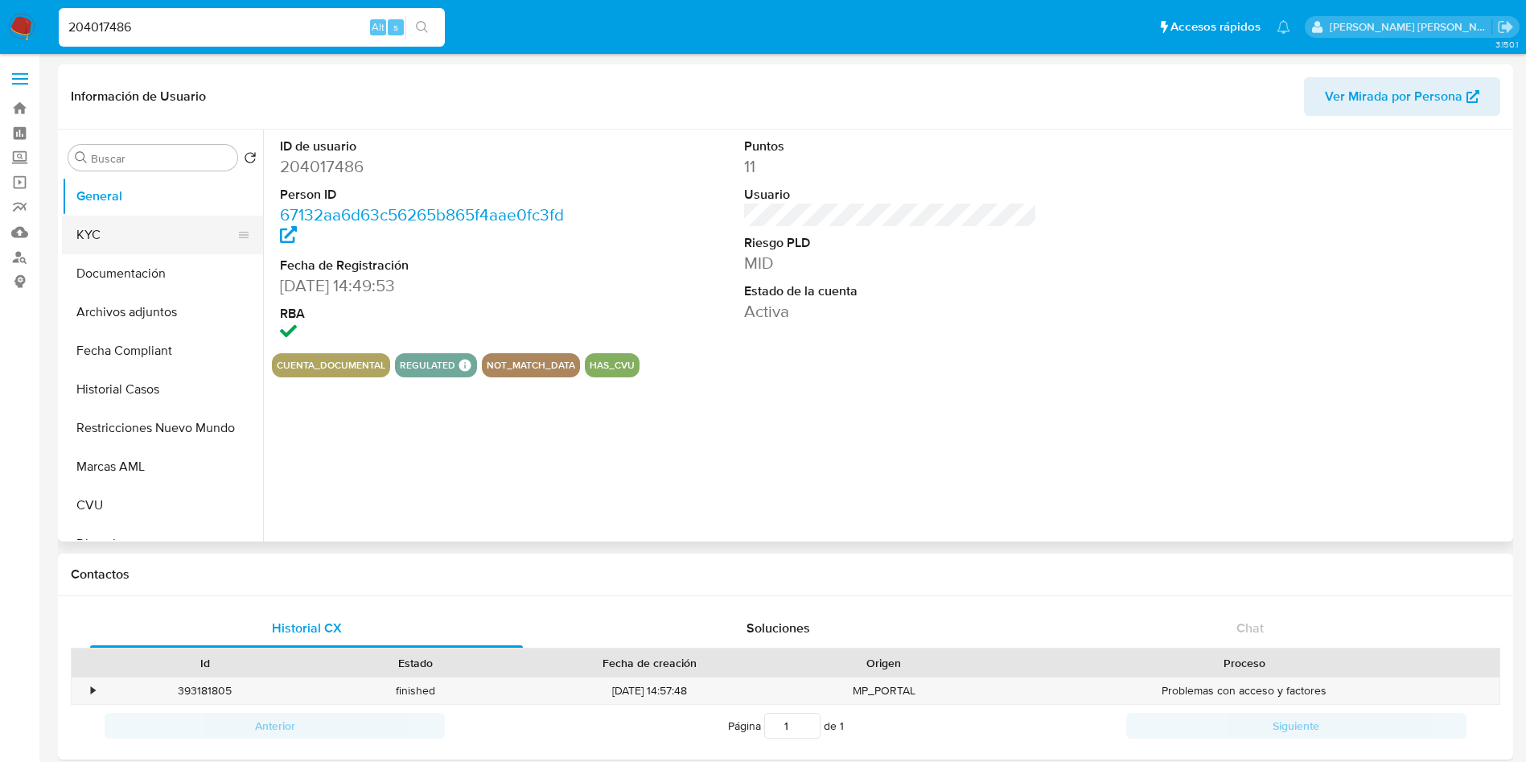
select select "10"
click at [123, 245] on button "KYC" at bounding box center [156, 235] width 188 height 39
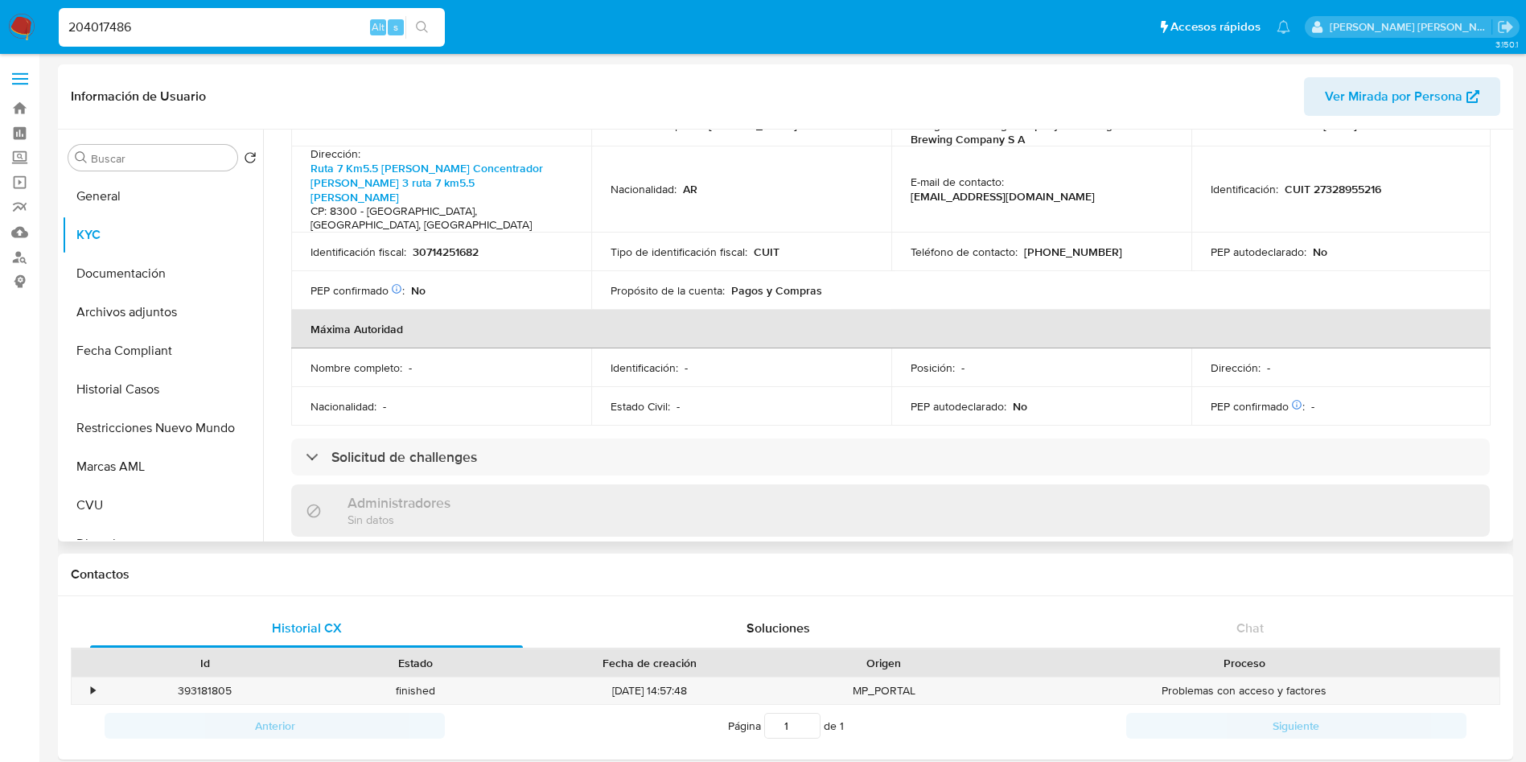
scroll to position [603, 0]
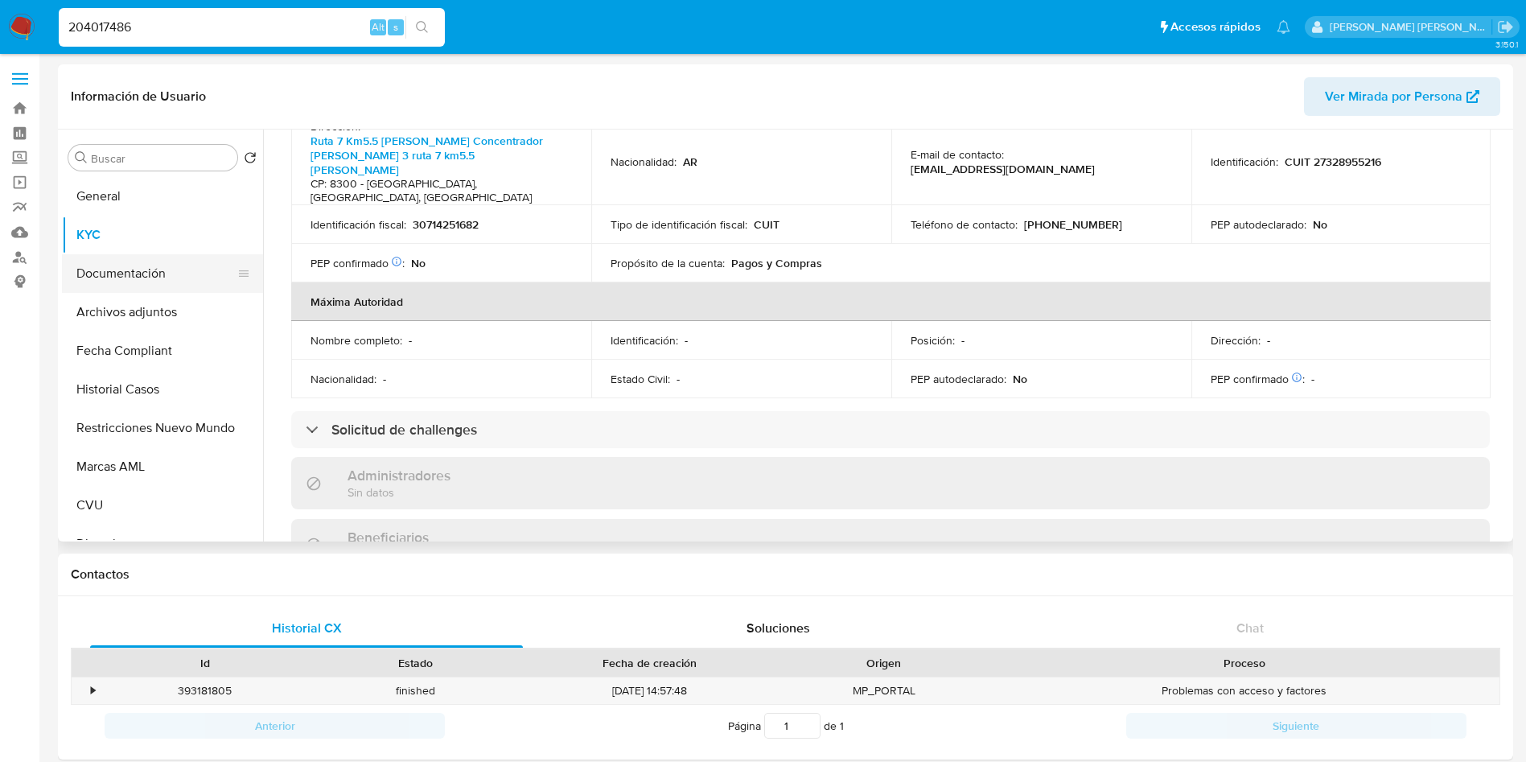
click at [129, 270] on button "Documentación" at bounding box center [156, 273] width 188 height 39
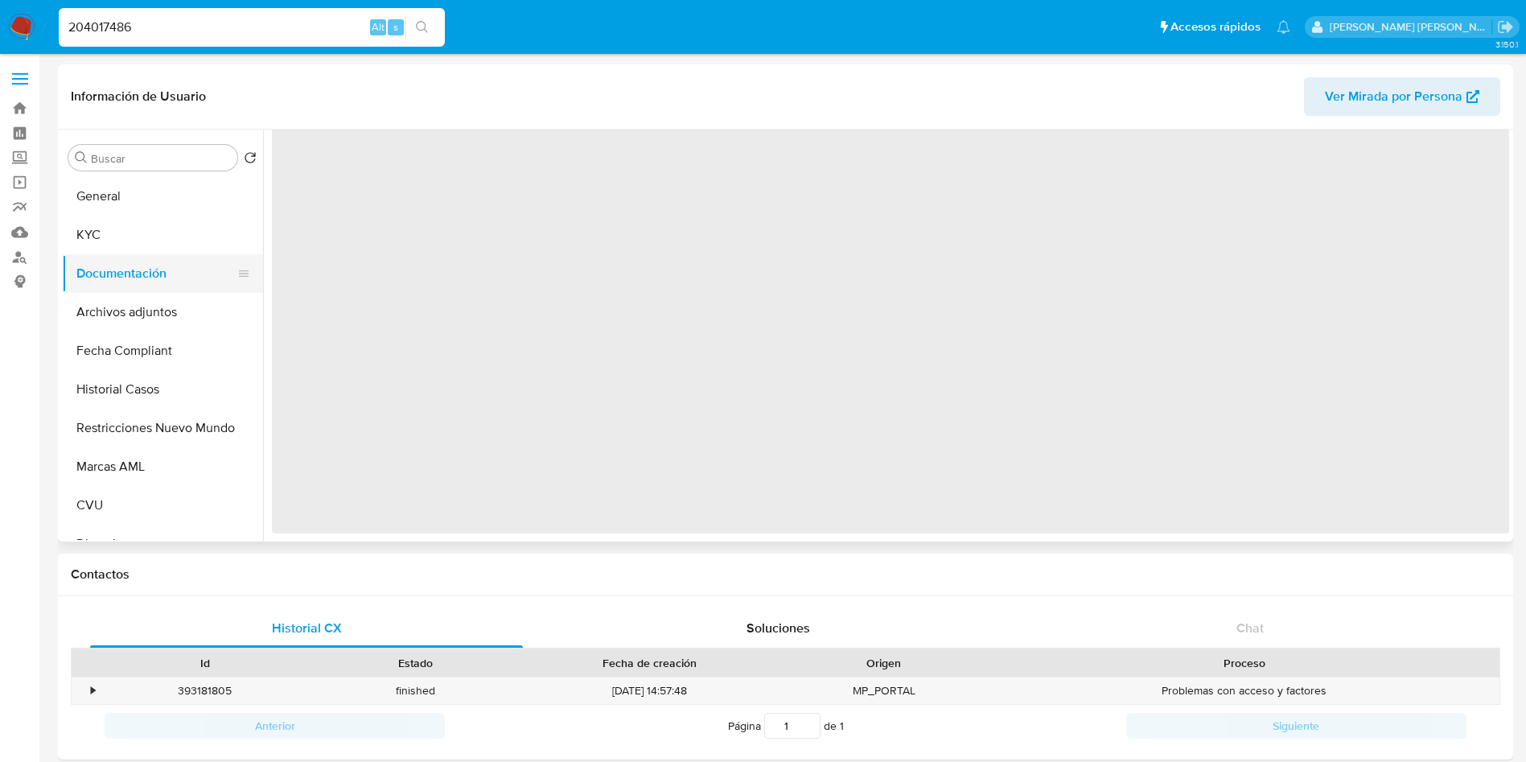
scroll to position [0, 0]
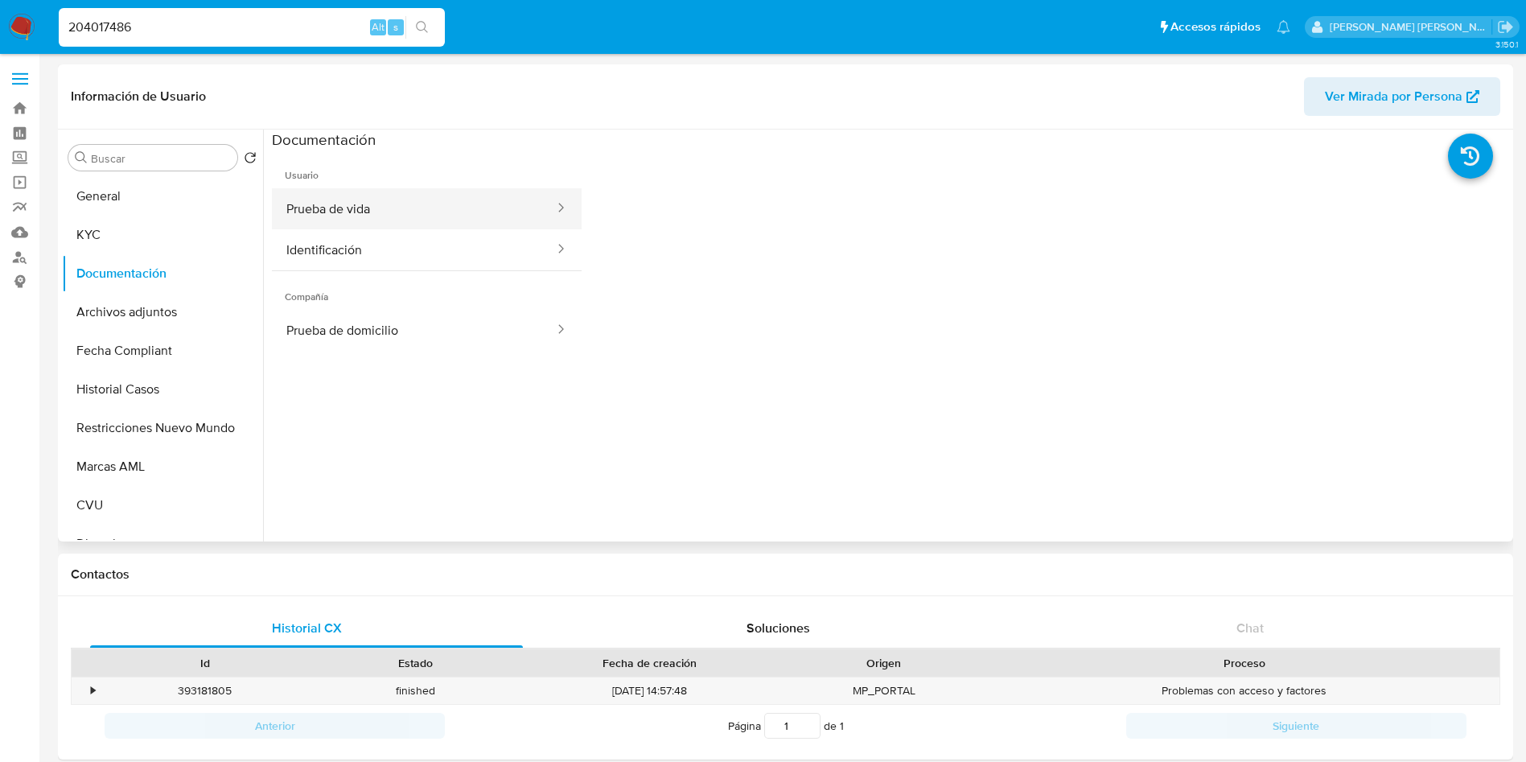
click at [381, 214] on button "Prueba de vida" at bounding box center [414, 208] width 284 height 41
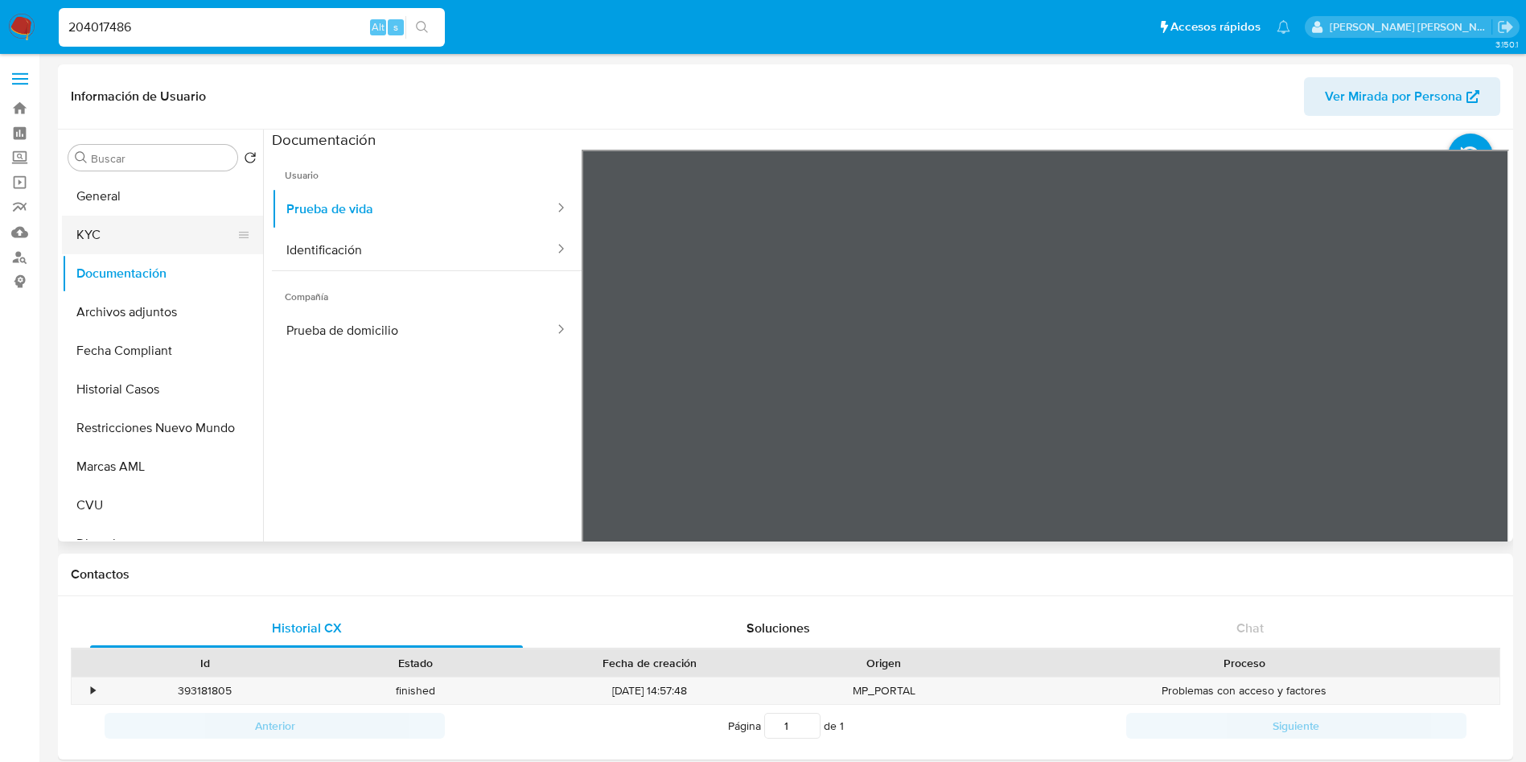
click at [128, 232] on button "KYC" at bounding box center [156, 235] width 188 height 39
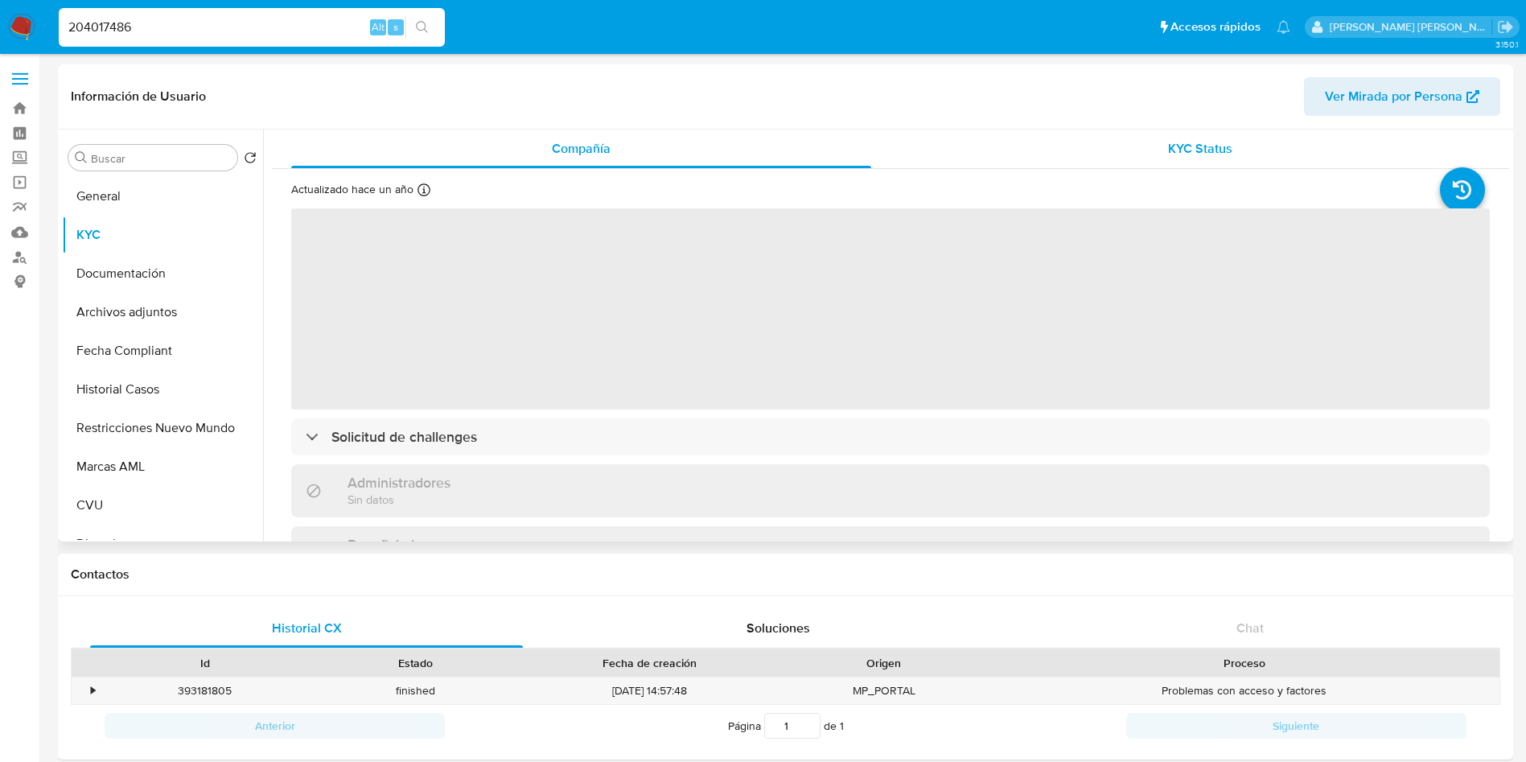
click at [1138, 145] on div "KYC Status" at bounding box center [1200, 149] width 580 height 39
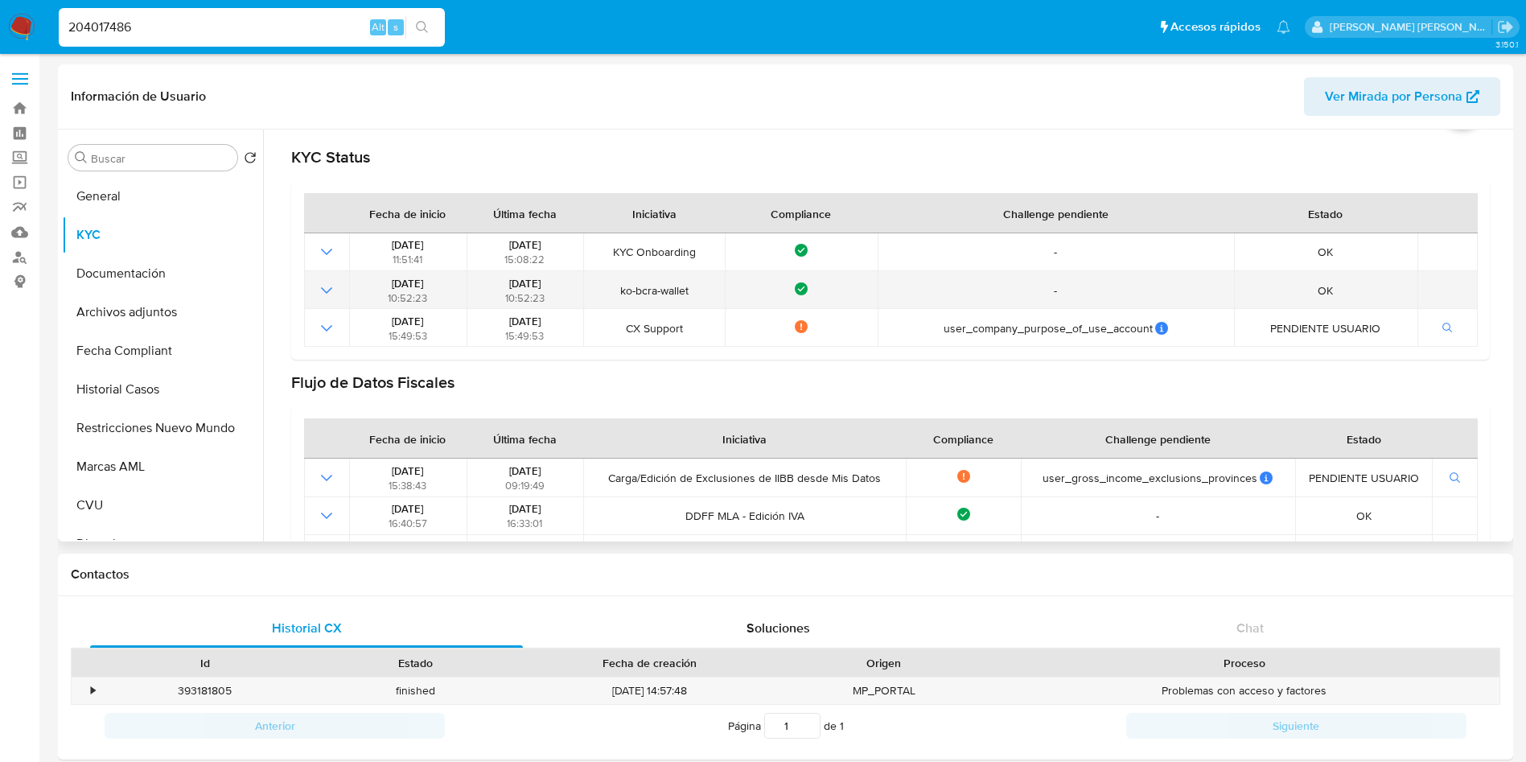
scroll to position [121, 0]
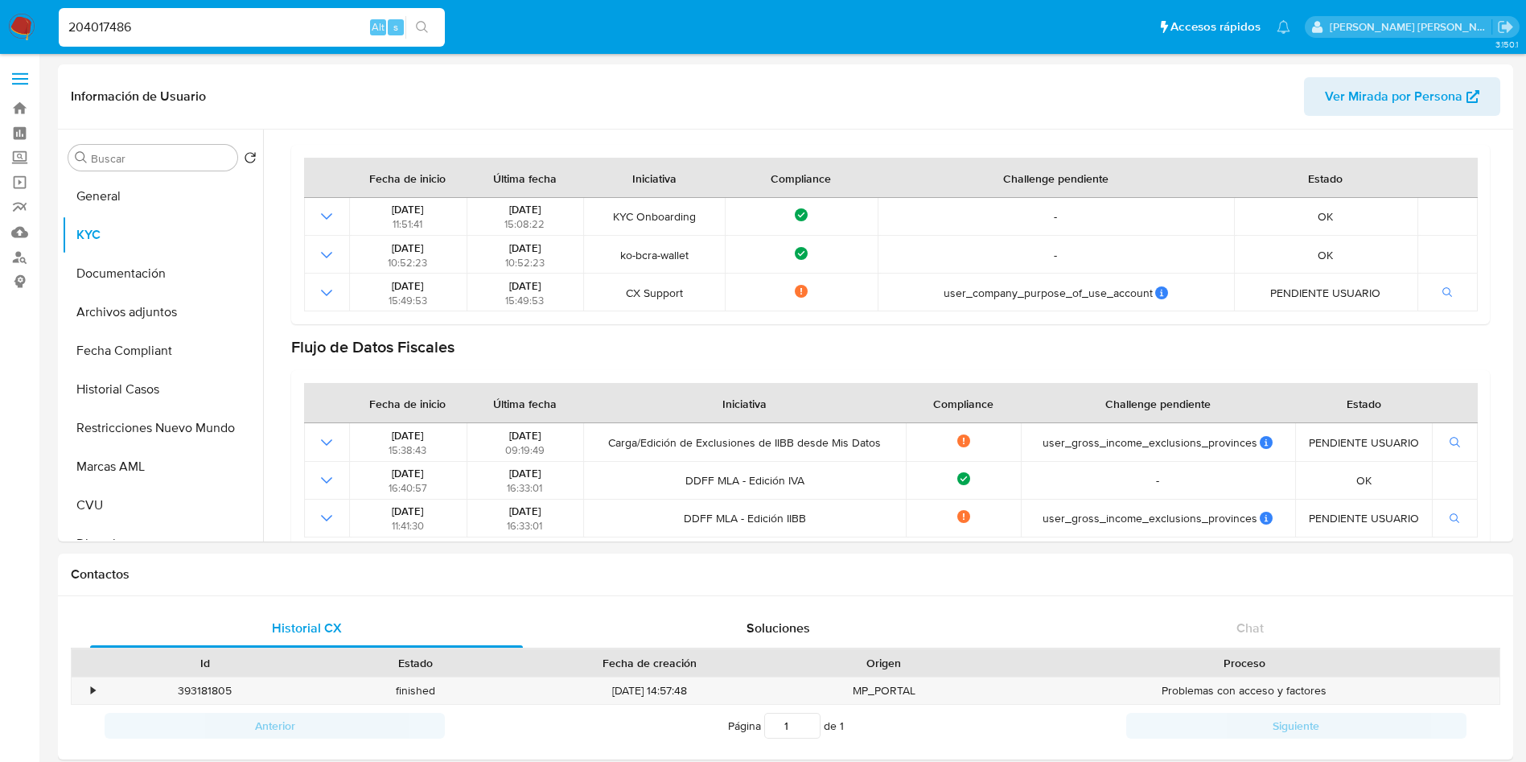
drag, startPoint x: 250, startPoint y: 25, endPoint x: 2, endPoint y: 25, distance: 248.6
click at [0, 24] on nav "Pausado Ver notificaciones 204017486 Alt s Accesos rápidos Presiona las siguien…" at bounding box center [763, 27] width 1526 height 54
paste input "60874612"
type input "260874612"
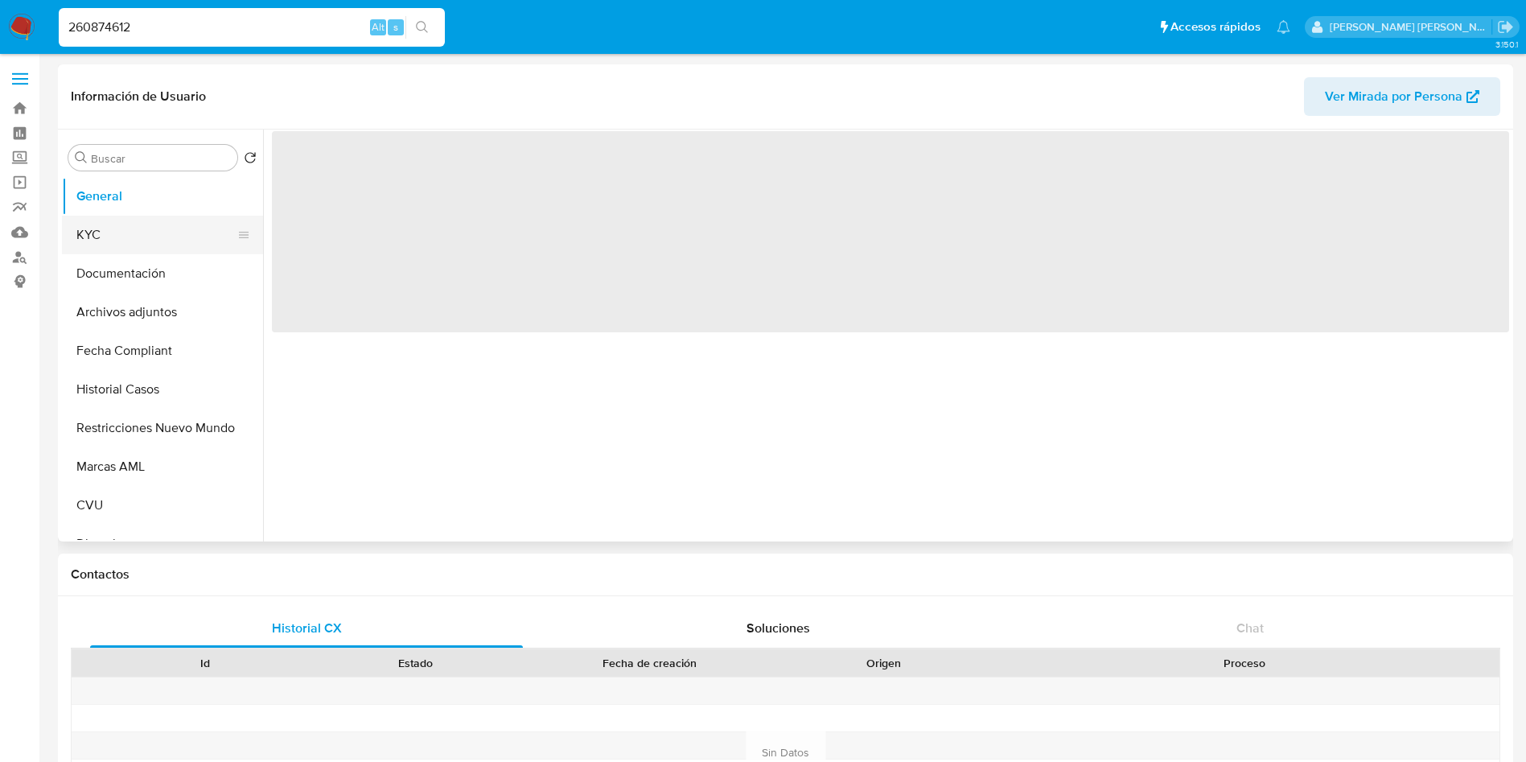
click at [100, 237] on button "KYC" at bounding box center [156, 235] width 188 height 39
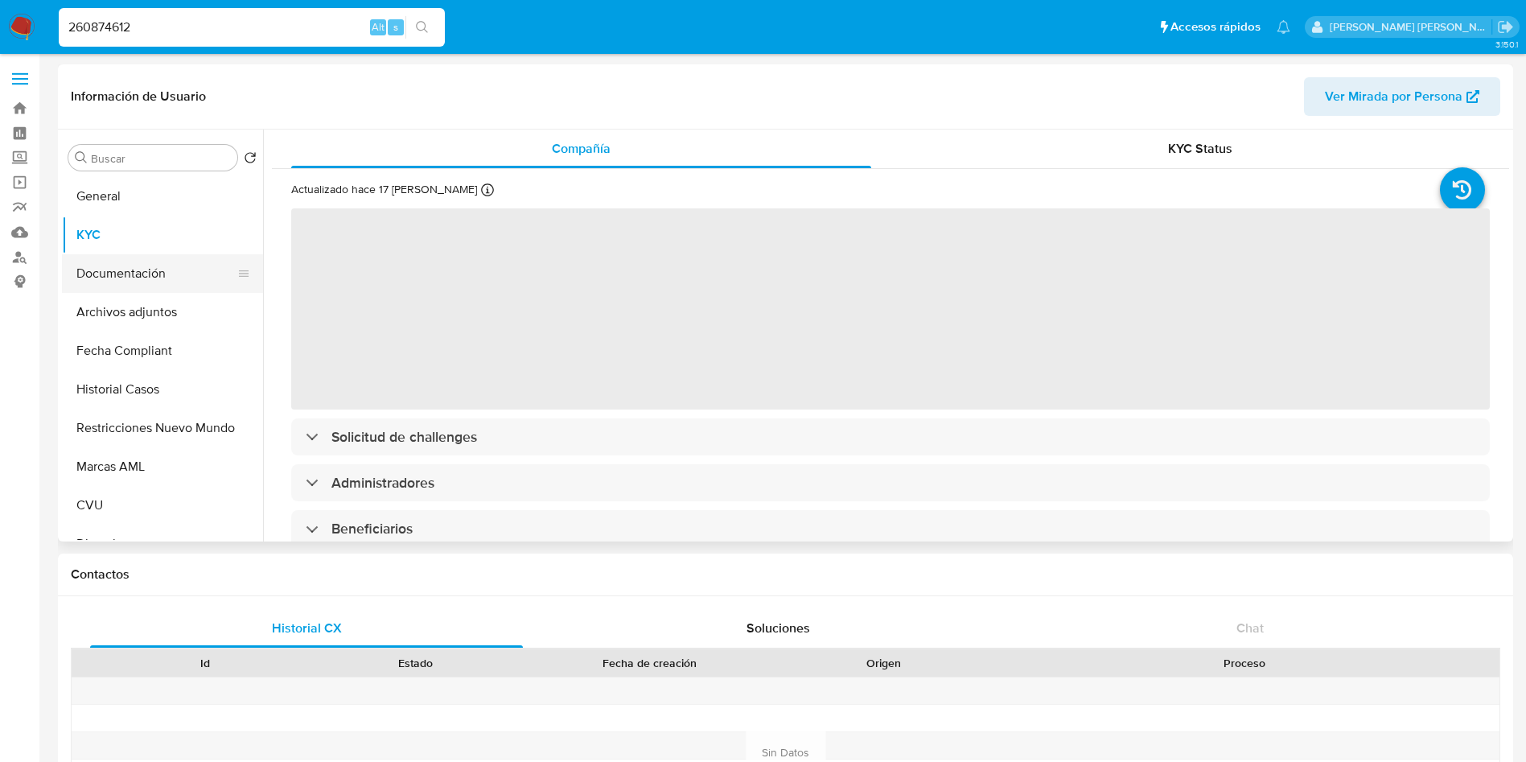
click at [175, 282] on button "Documentación" at bounding box center [156, 273] width 188 height 39
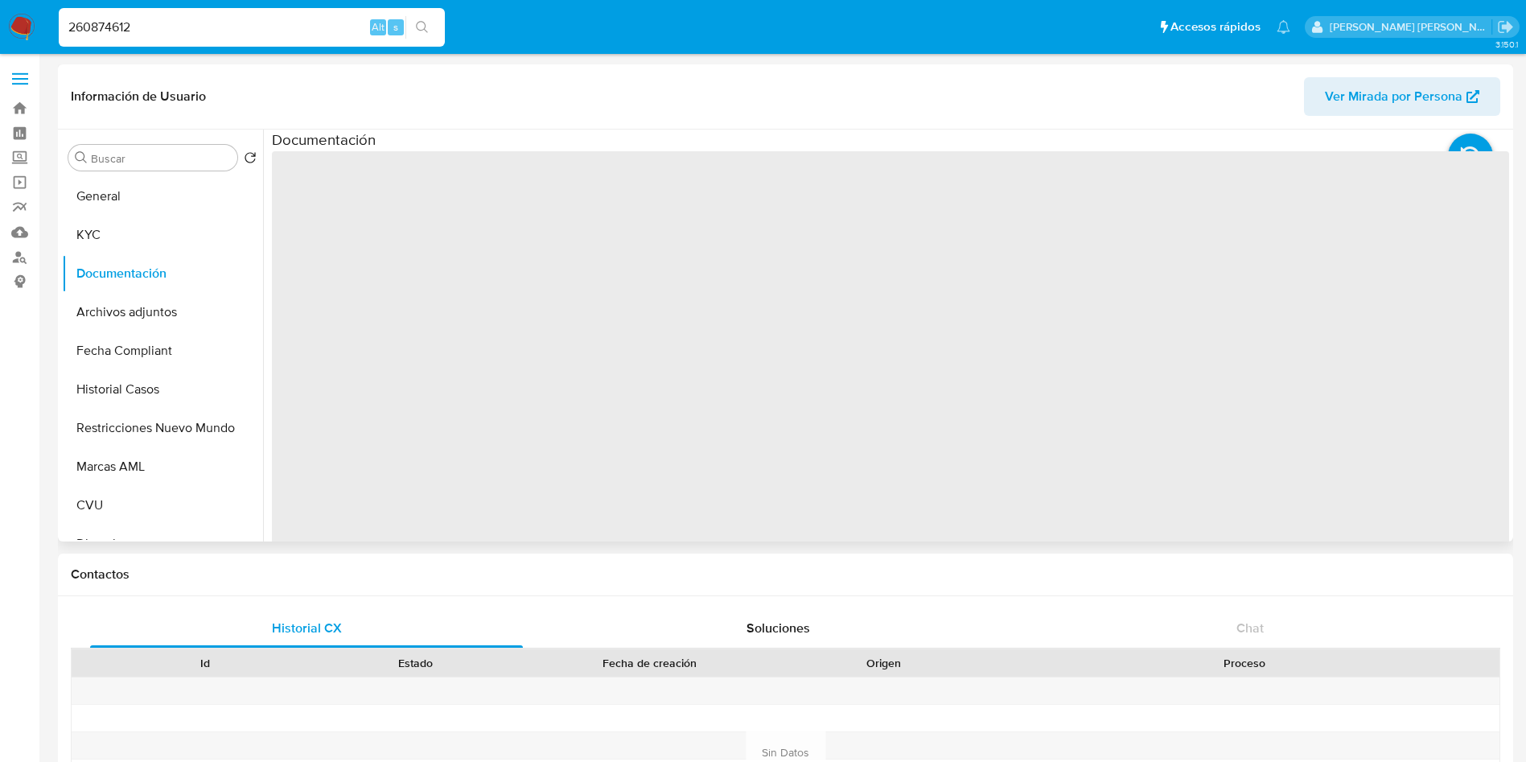
select select "10"
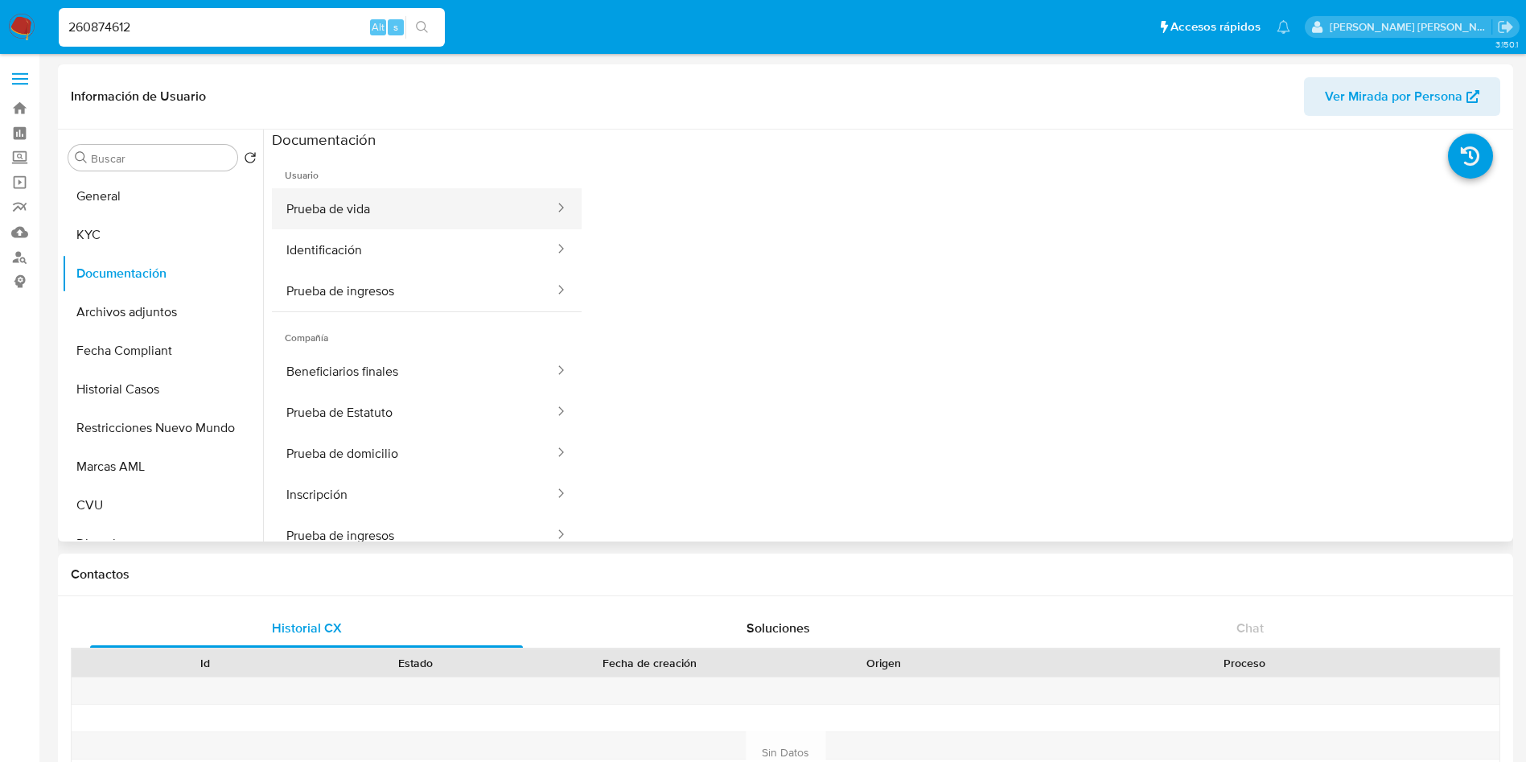
click at [397, 216] on button "Prueba de vida" at bounding box center [414, 208] width 284 height 41
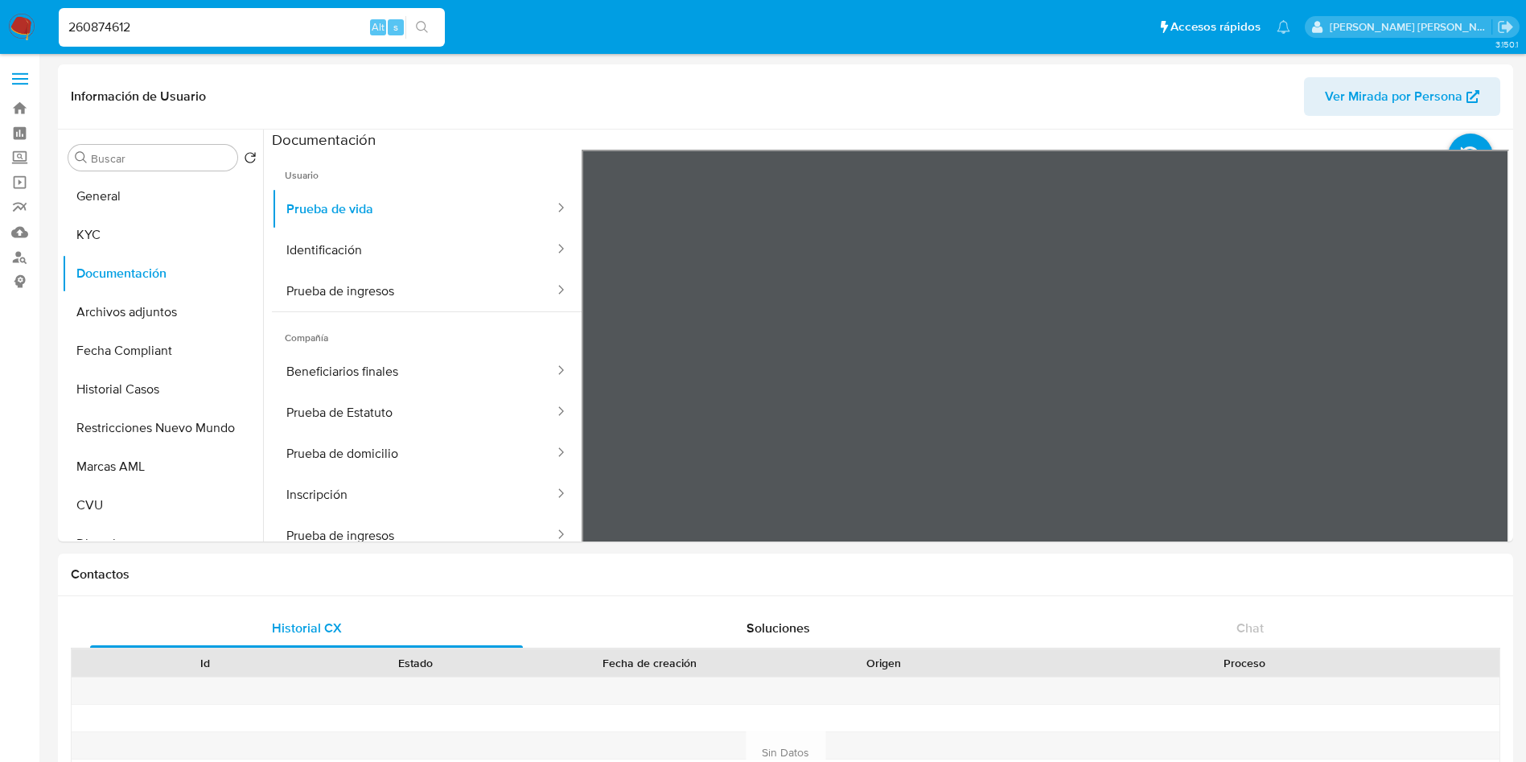
drag, startPoint x: 196, startPoint y: 21, endPoint x: 0, endPoint y: 20, distance: 196.3
click at [0, 20] on nav "Pausado Ver notificaciones 260874612 Alt s Accesos rápidos Presiona las siguien…" at bounding box center [763, 27] width 1526 height 54
paste input "172213425"
type input "172213425"
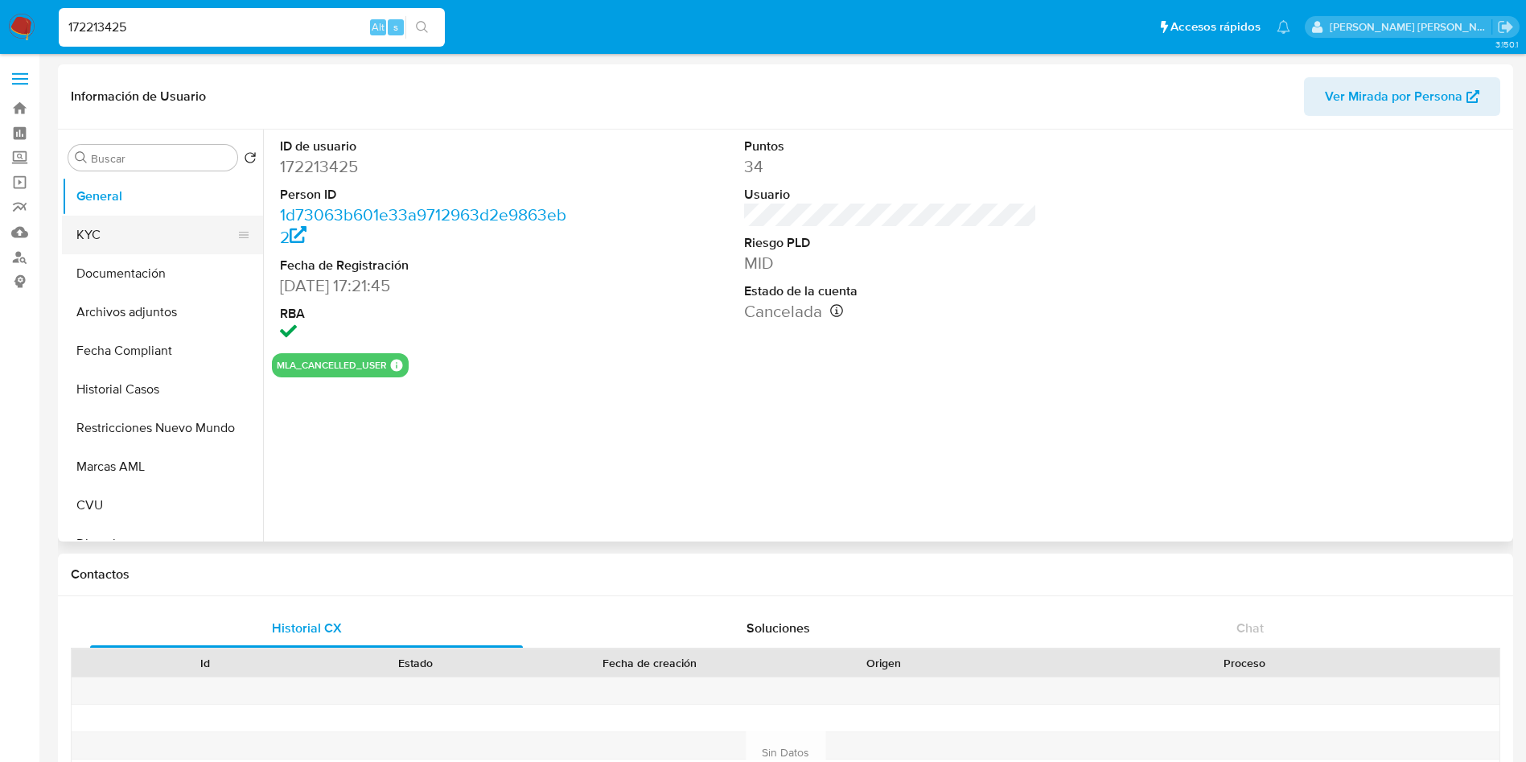
select select "10"
click at [163, 234] on button "KYC" at bounding box center [156, 235] width 188 height 39
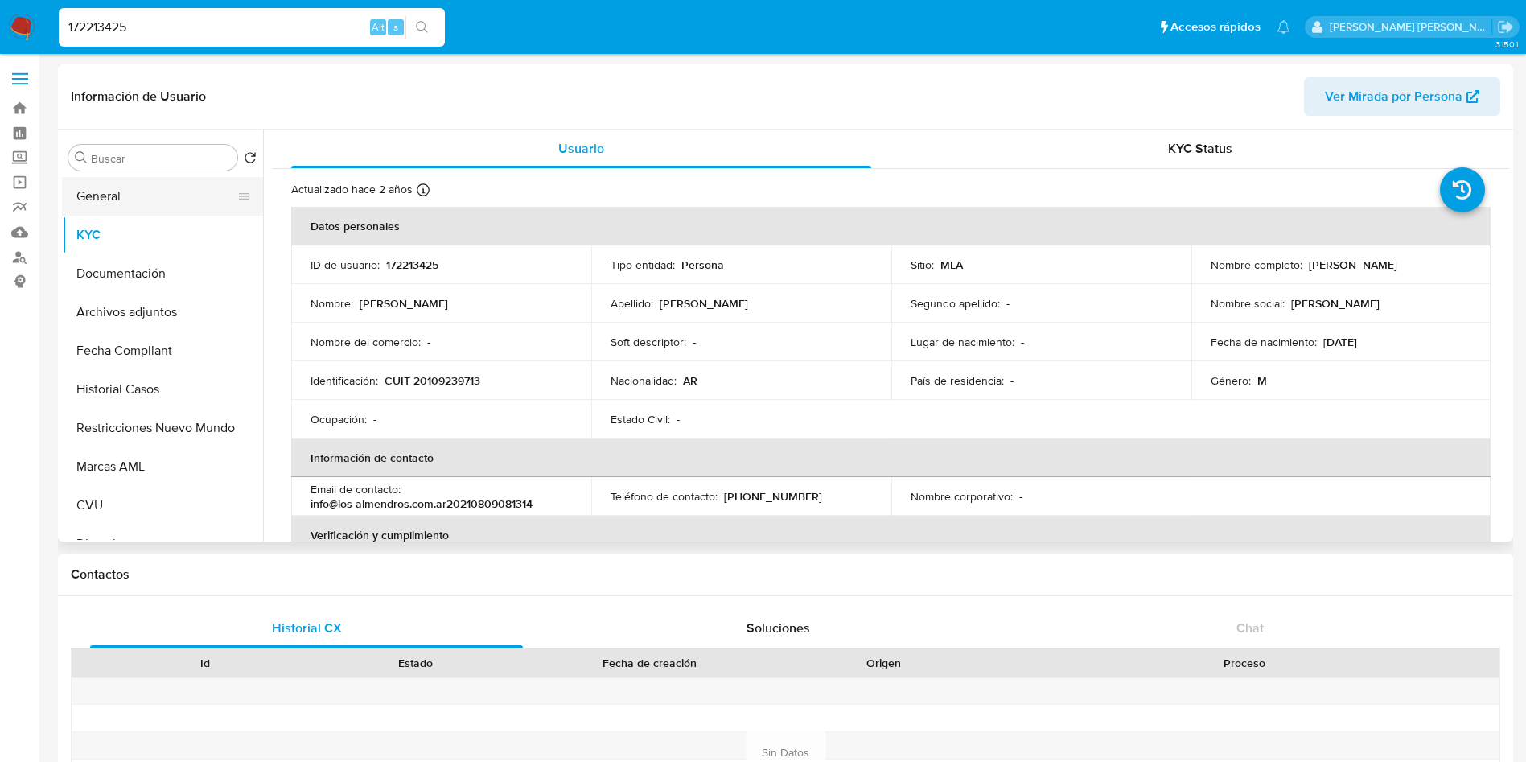
click at [152, 189] on button "General" at bounding box center [156, 196] width 188 height 39
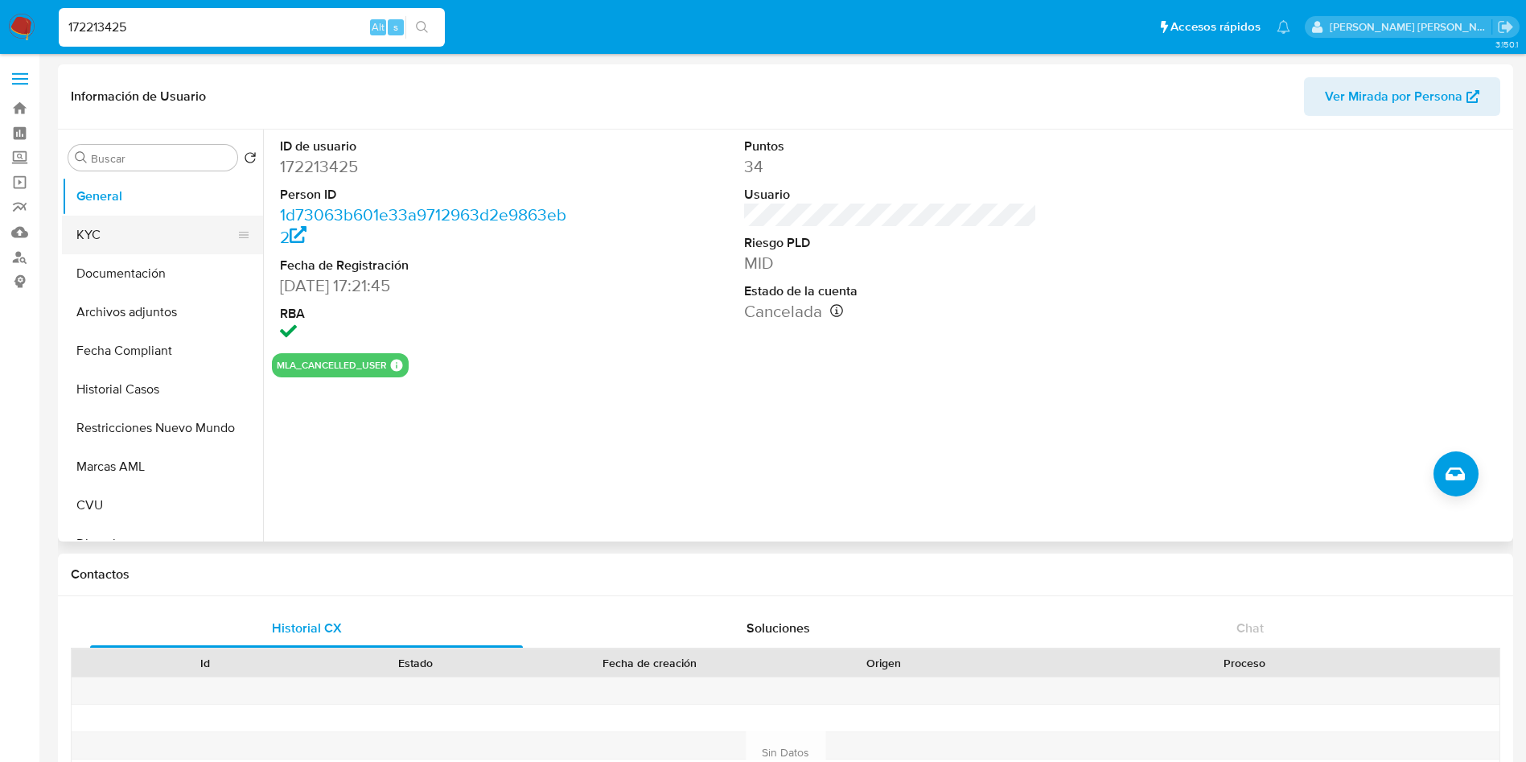
click at [143, 219] on button "KYC" at bounding box center [156, 235] width 188 height 39
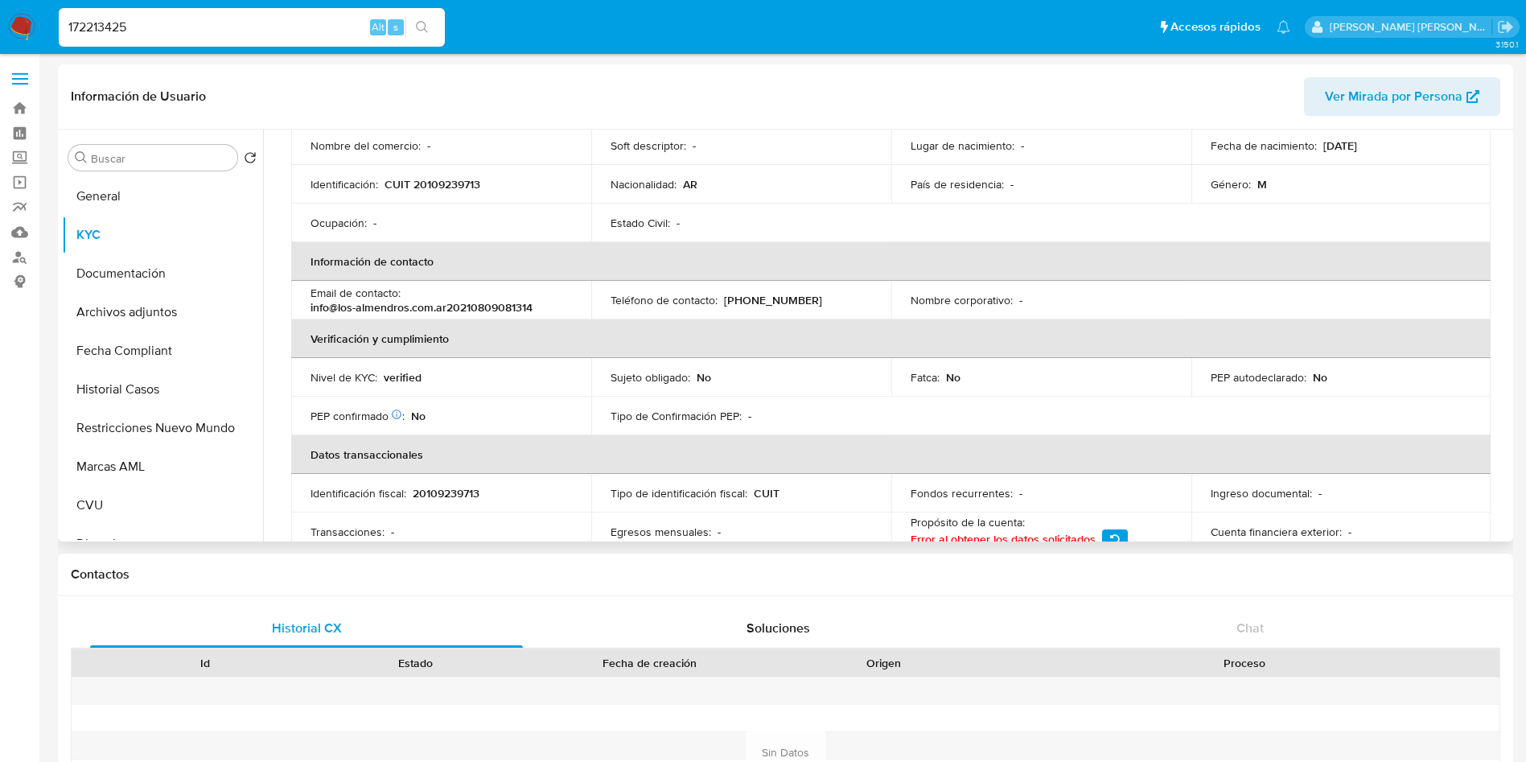
scroll to position [241, 0]
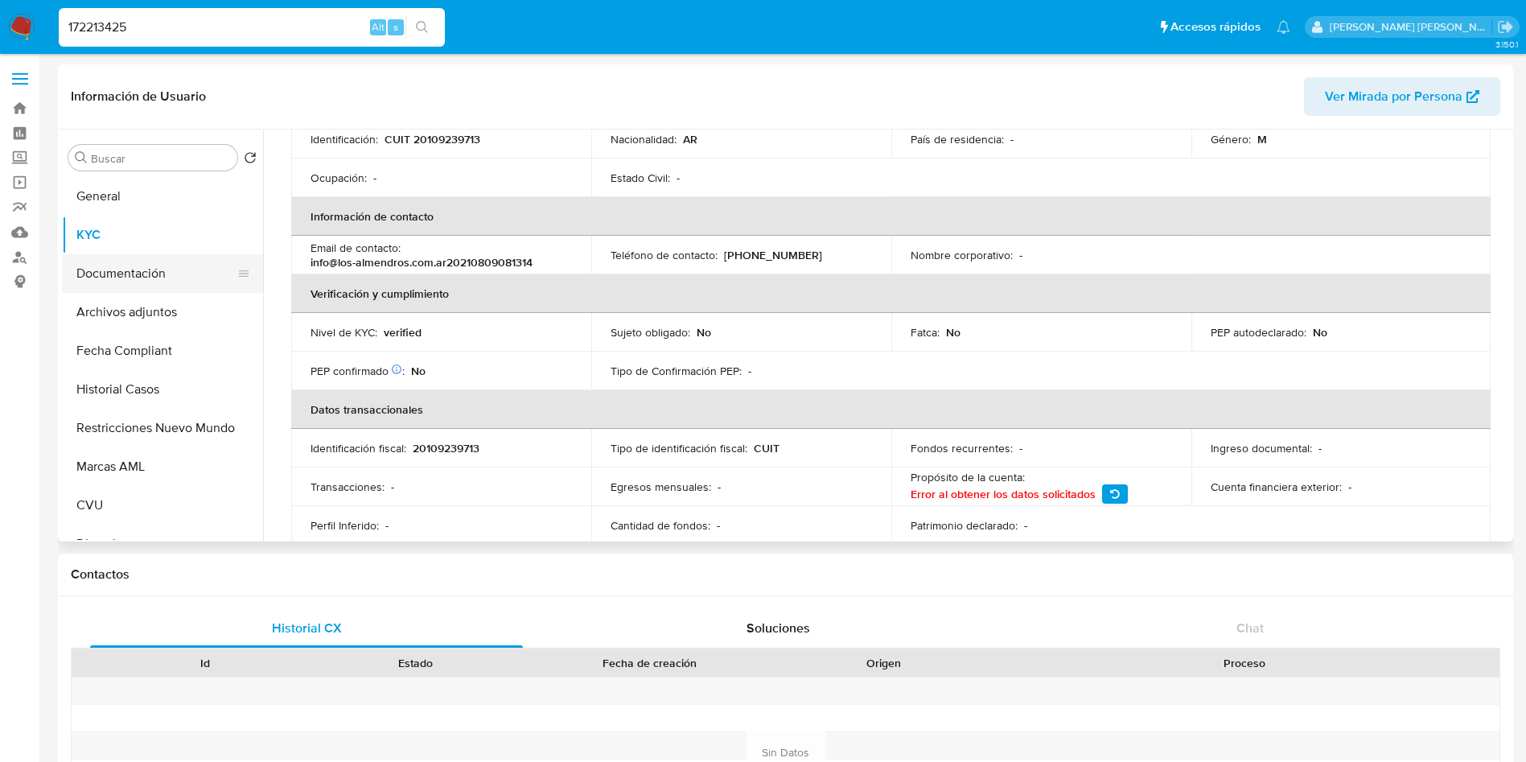
click at [181, 286] on button "Documentación" at bounding box center [156, 273] width 188 height 39
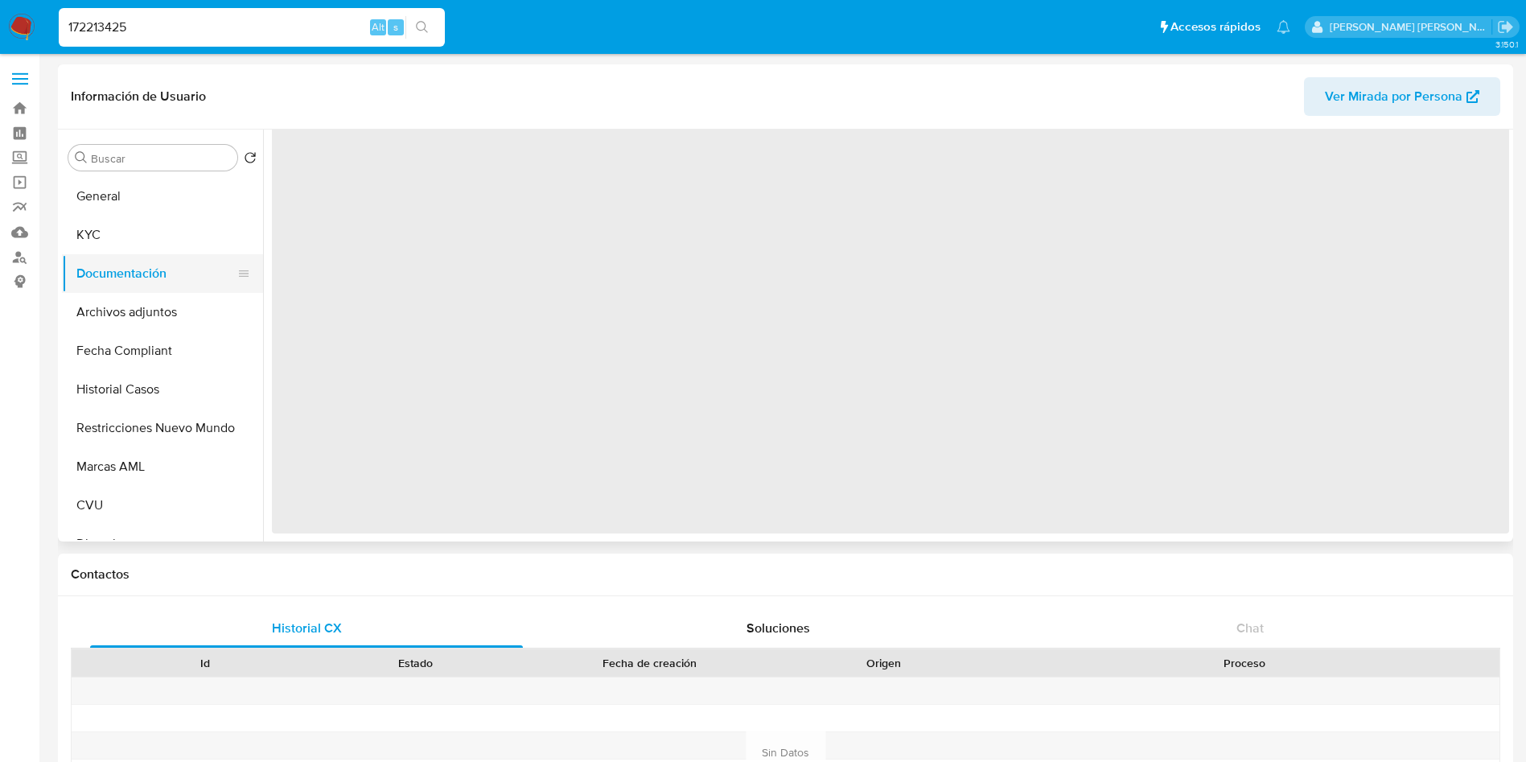
scroll to position [0, 0]
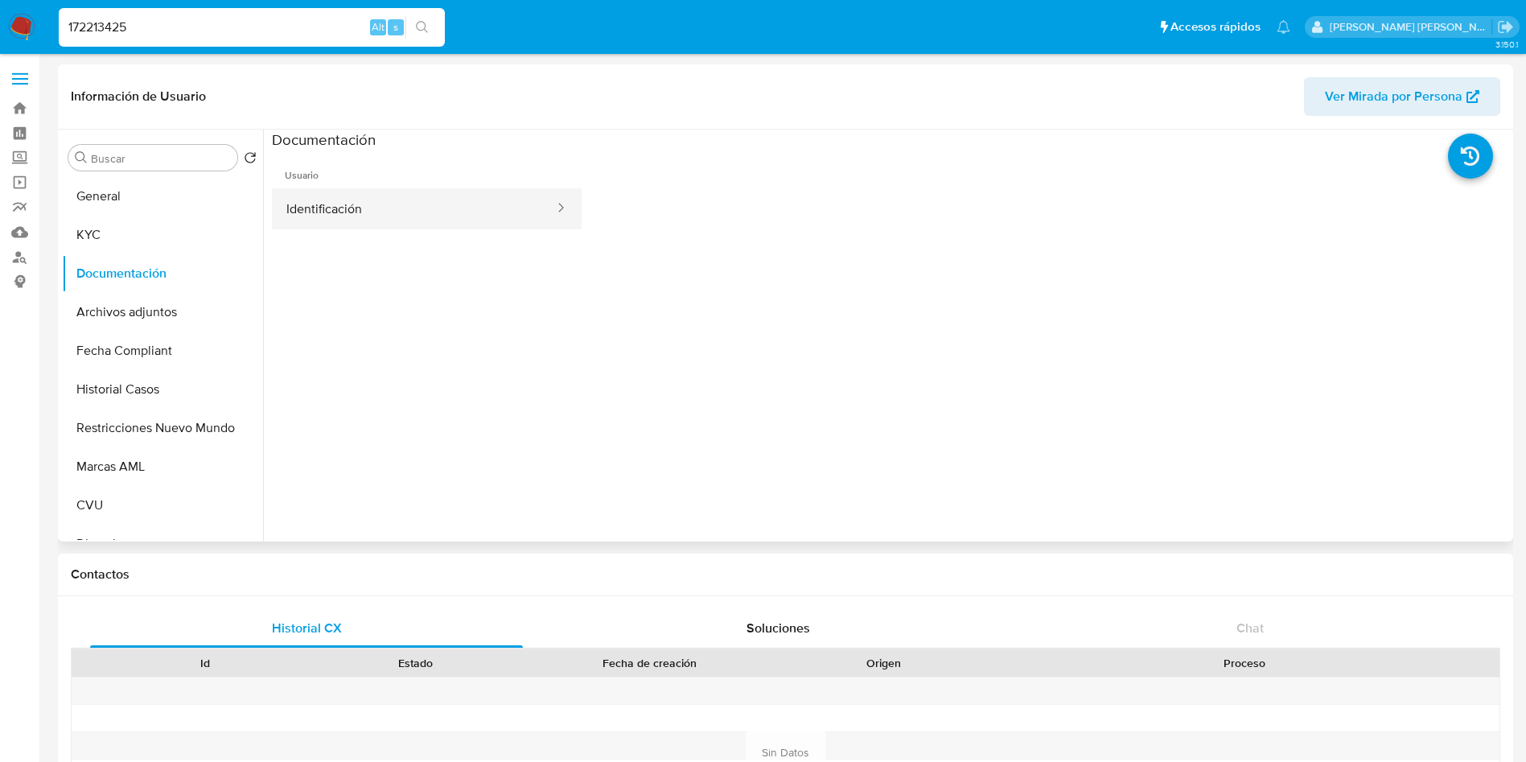
click at [331, 208] on button "Identificación" at bounding box center [414, 208] width 284 height 41
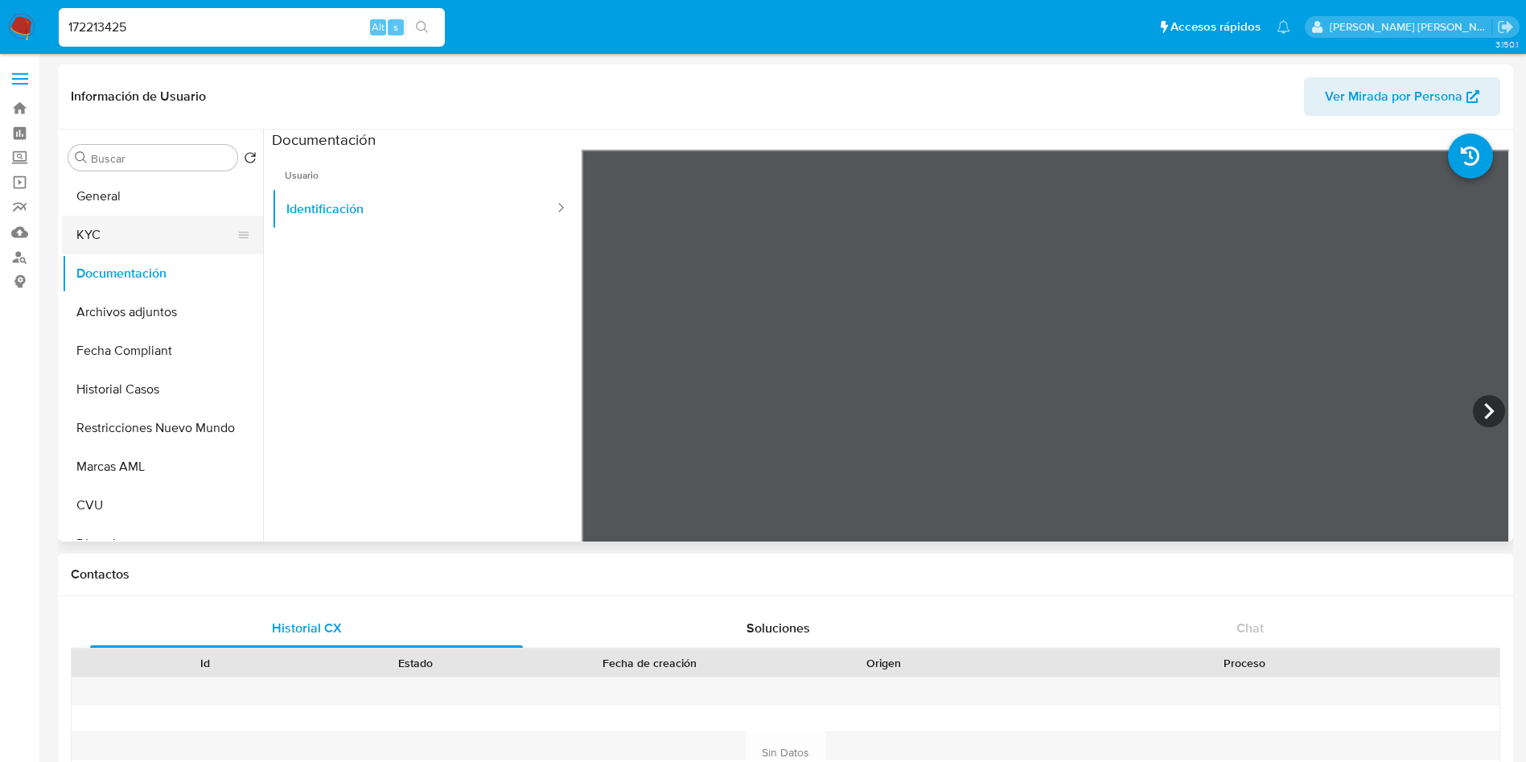
click at [94, 227] on button "KYC" at bounding box center [156, 235] width 188 height 39
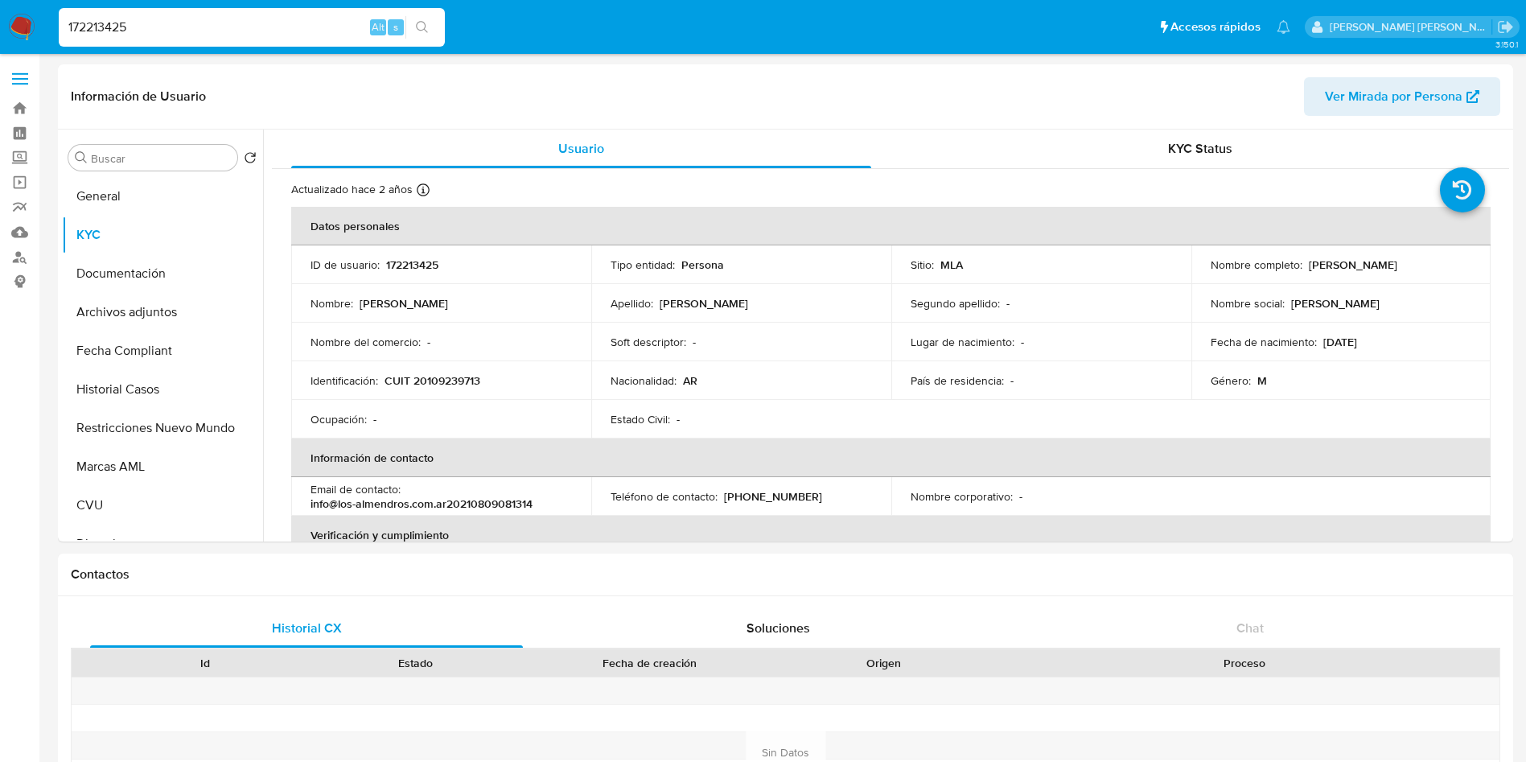
drag, startPoint x: 220, startPoint y: 24, endPoint x: 18, endPoint y: 65, distance: 206.8
click at [0, 49] on nav "Pausado Ver notificaciones 172213425 Alt s Accesos rápidos Presiona las siguien…" at bounding box center [763, 27] width 1526 height 54
paste input "464787316"
type input "1464787316"
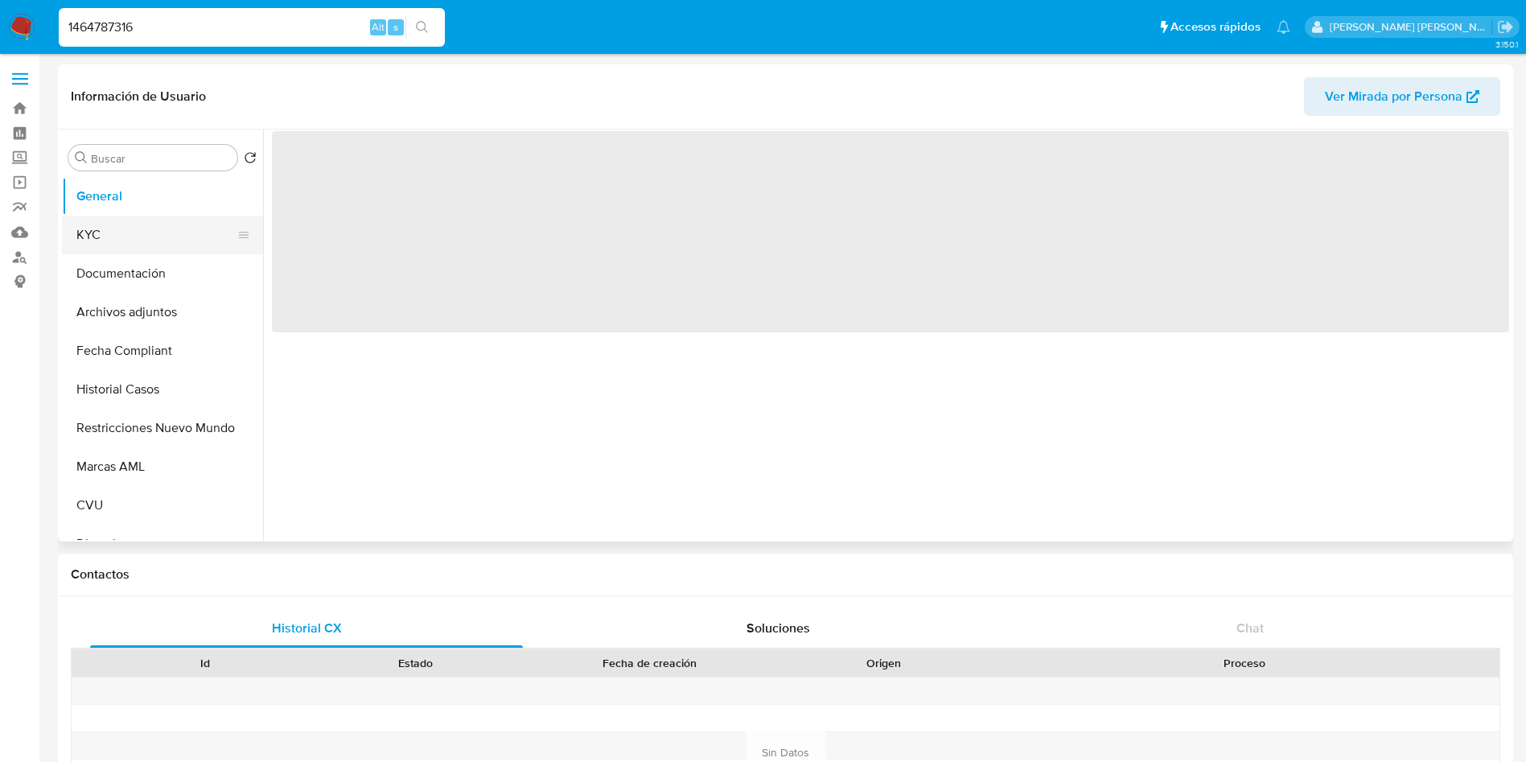
click at [98, 230] on button "KYC" at bounding box center [156, 235] width 188 height 39
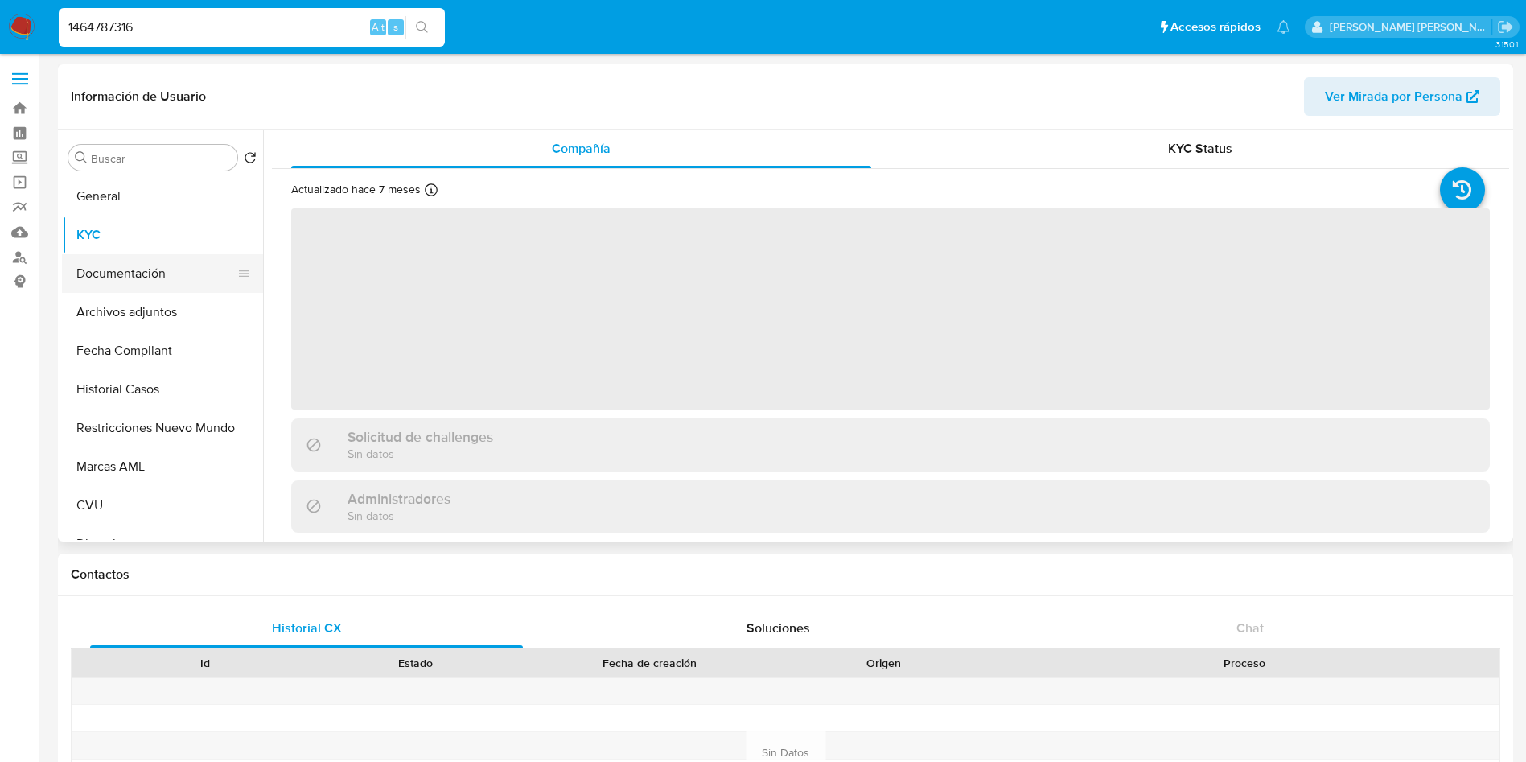
select select "10"
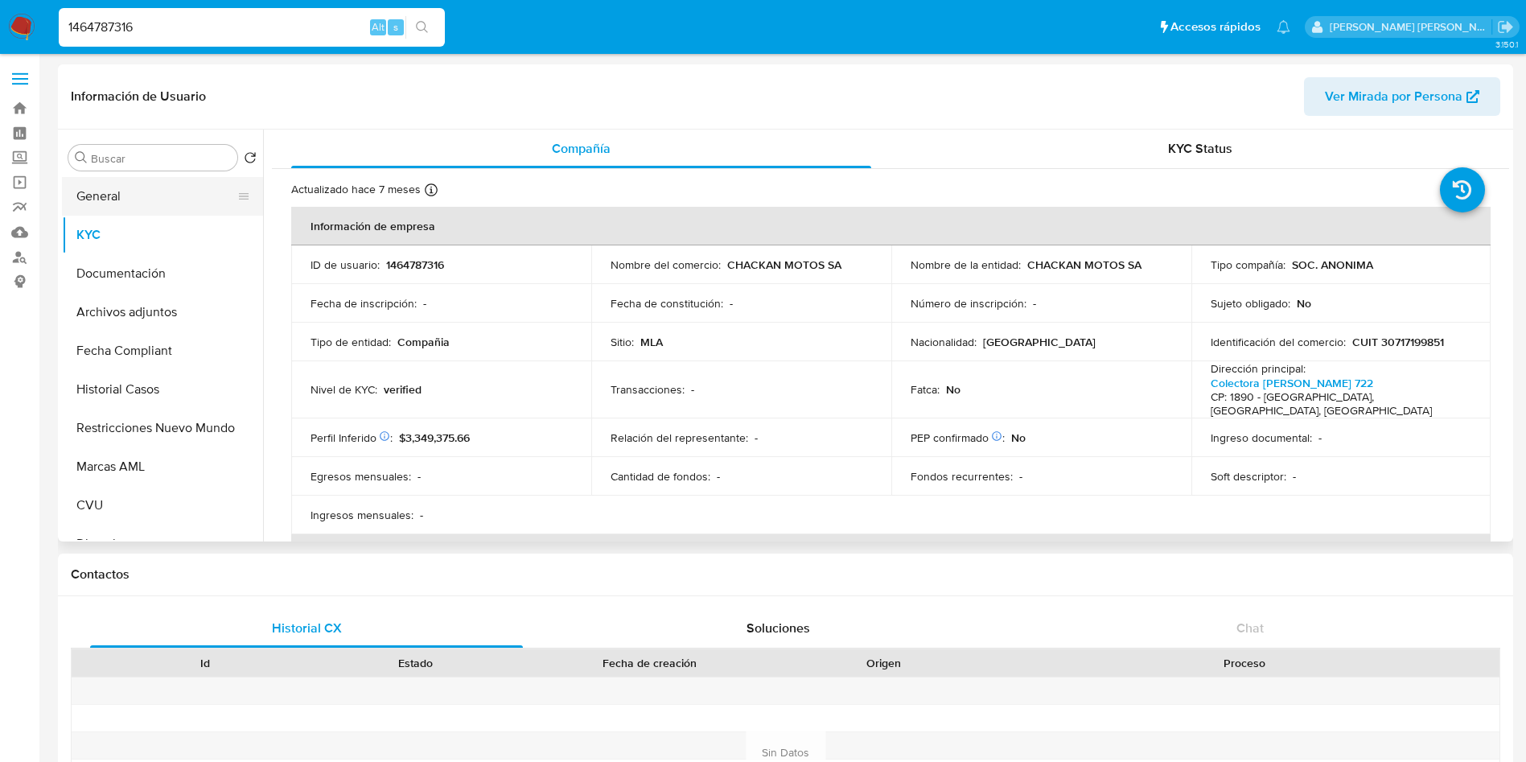
click at [114, 201] on button "General" at bounding box center [156, 196] width 188 height 39
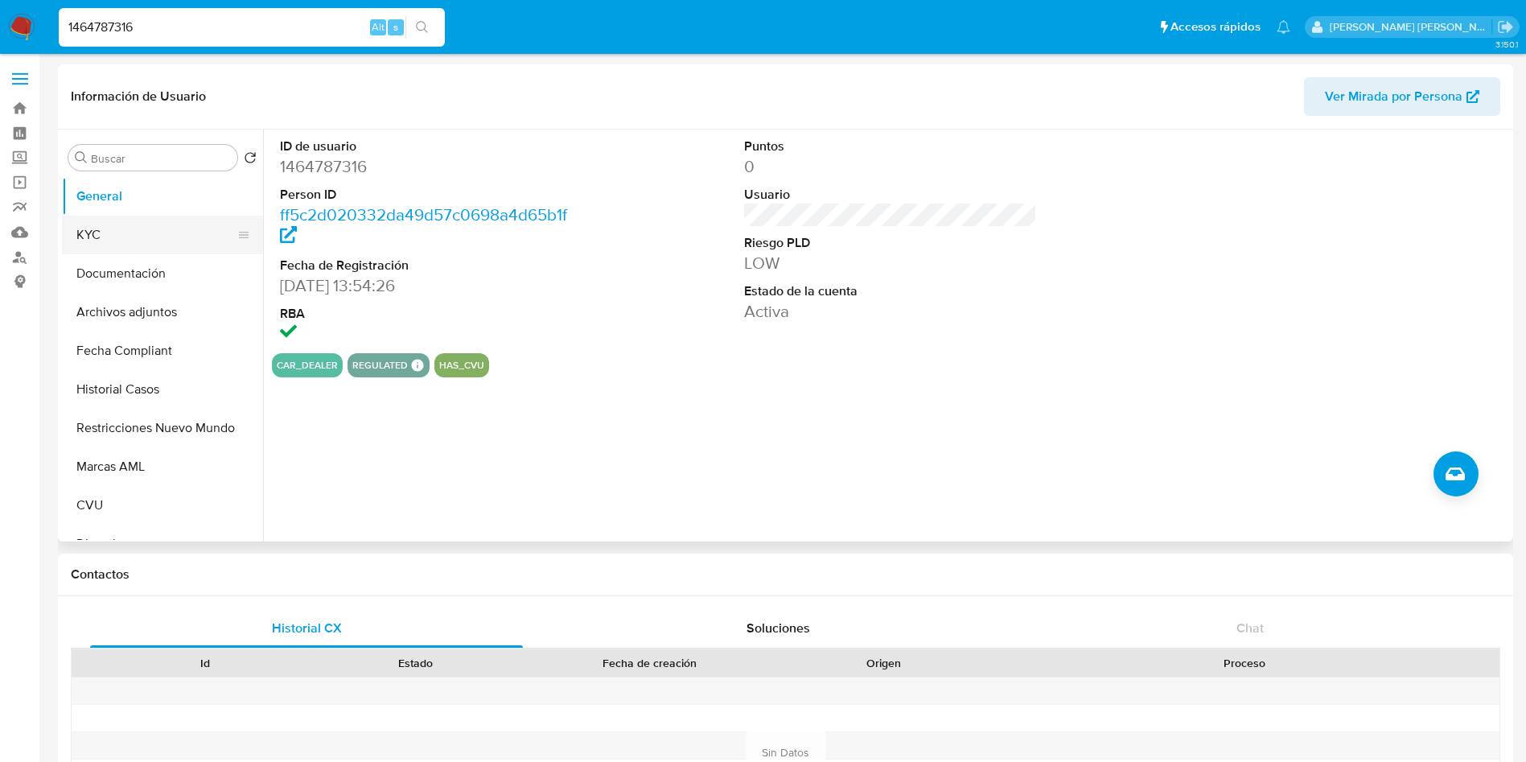
click at [131, 224] on button "KYC" at bounding box center [156, 235] width 188 height 39
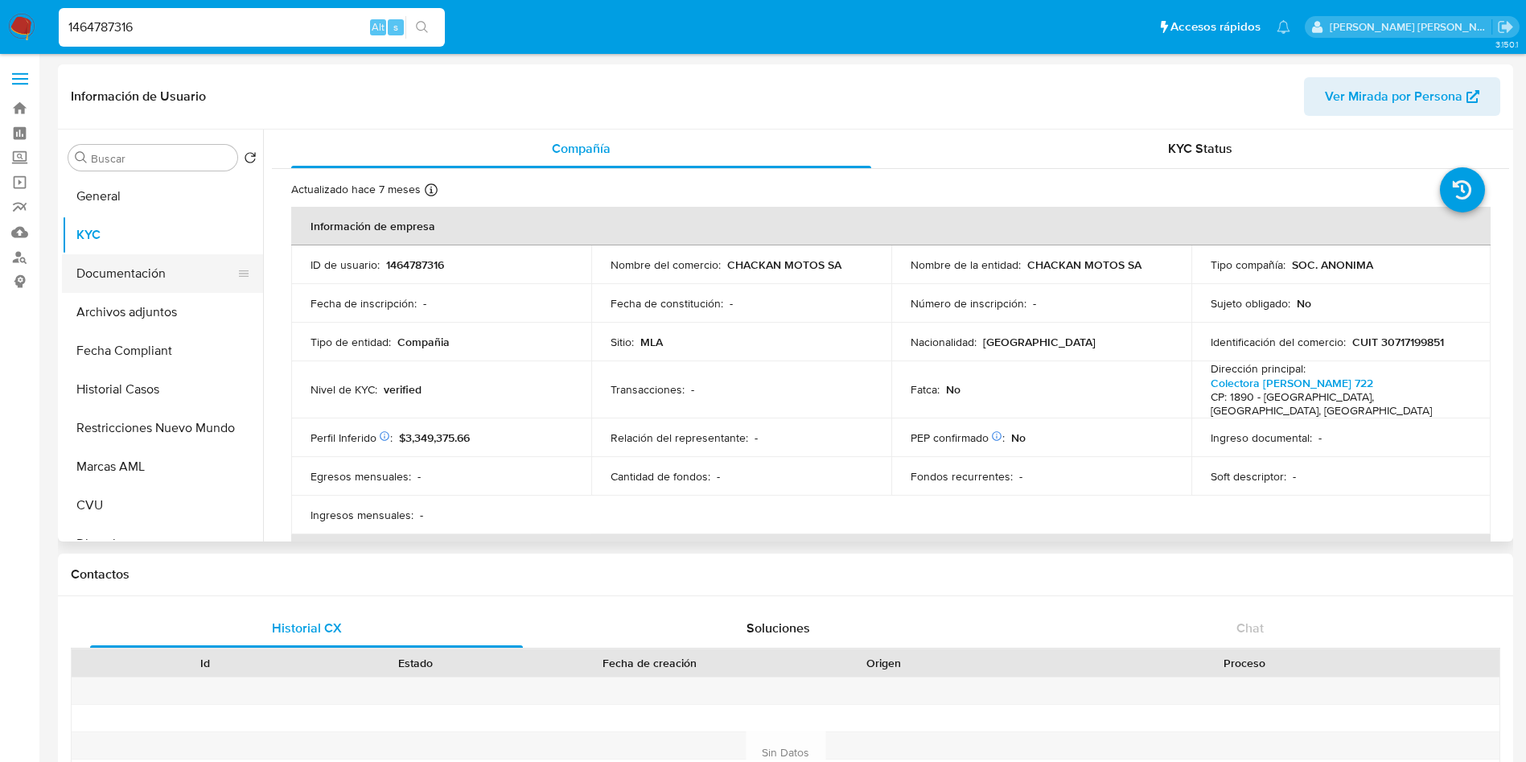
click at [148, 268] on button "Documentación" at bounding box center [156, 273] width 188 height 39
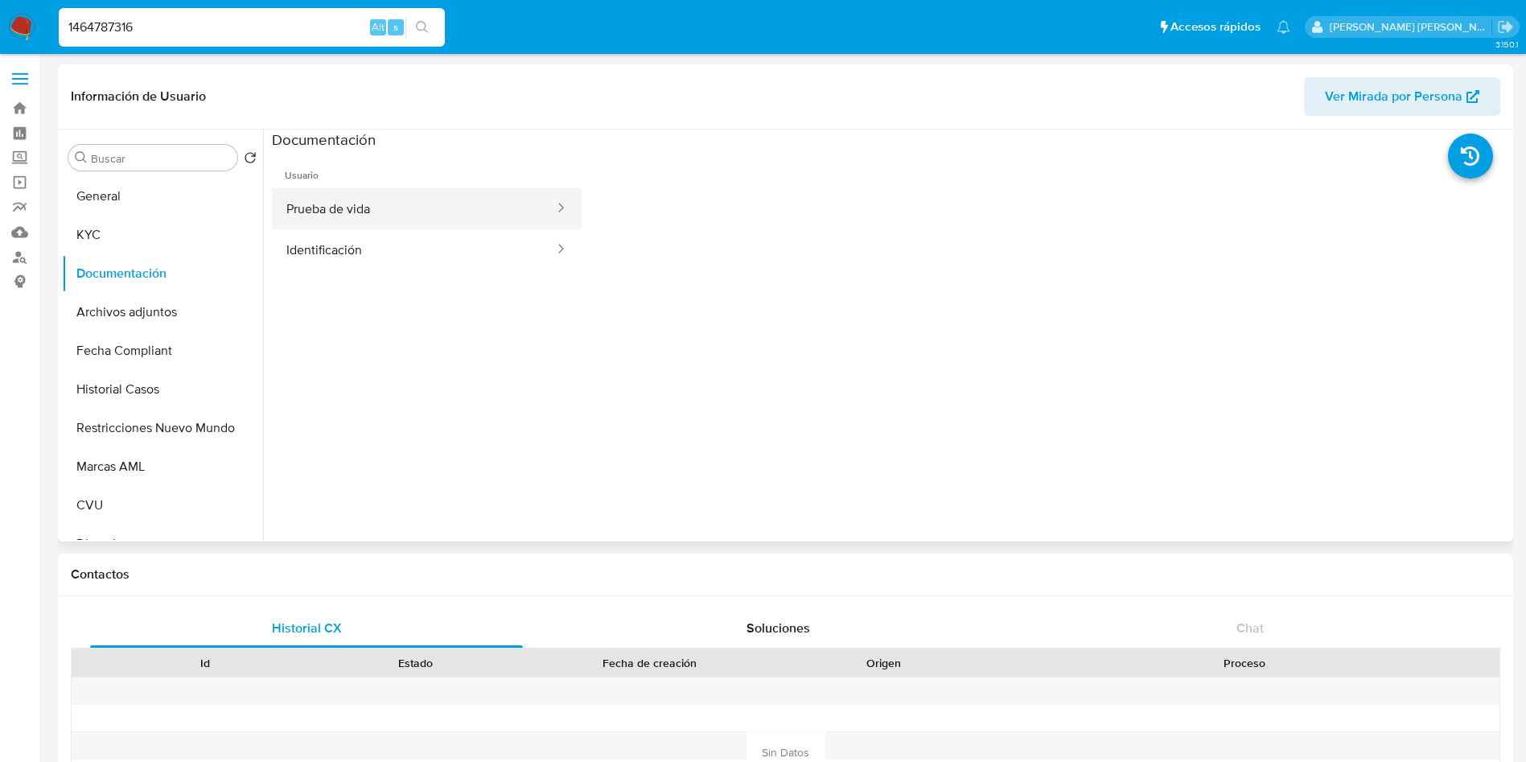
click at [396, 209] on button "Prueba de vida" at bounding box center [414, 208] width 284 height 41
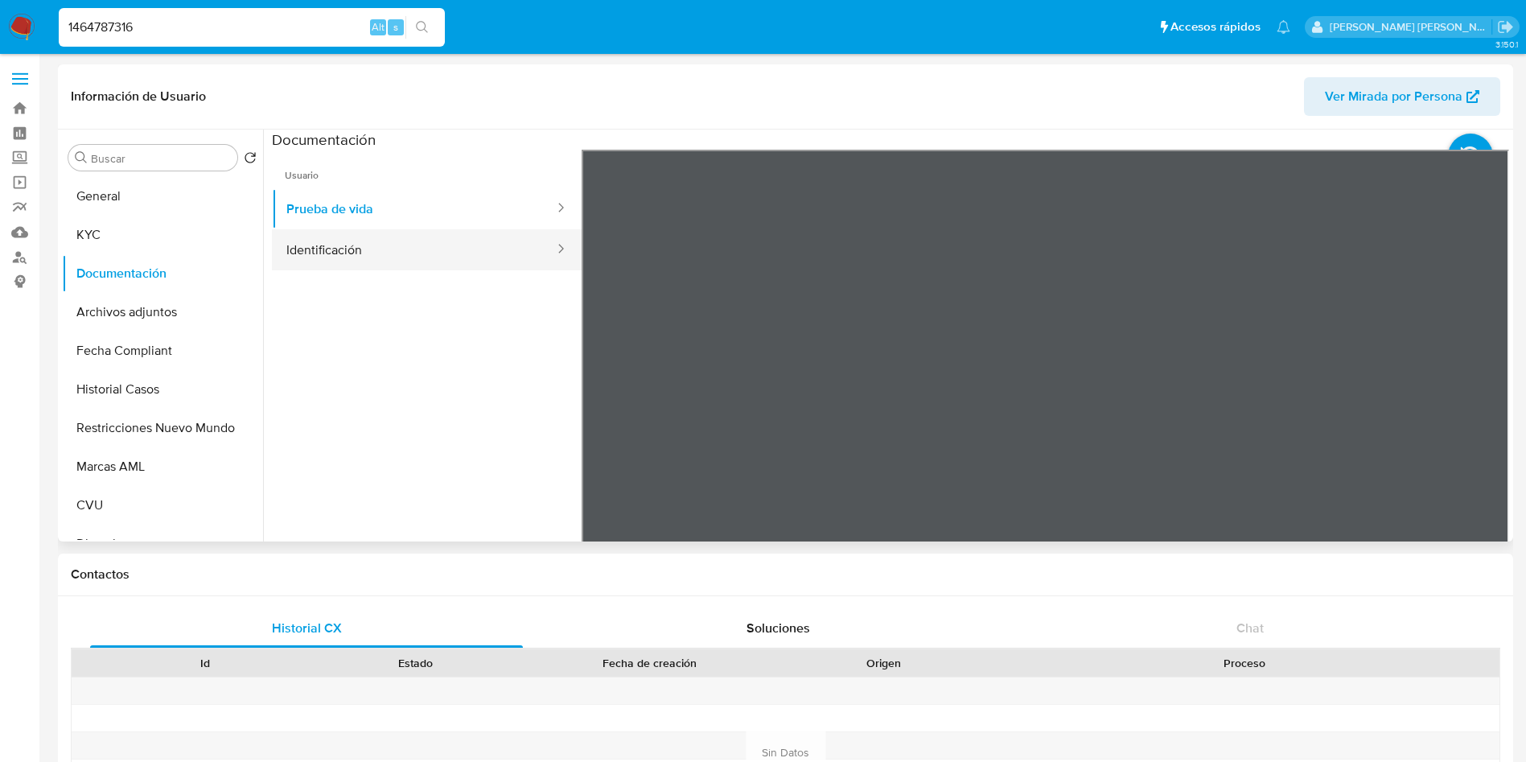
click at [397, 262] on button "Identificación" at bounding box center [414, 249] width 284 height 41
drag, startPoint x: 270, startPoint y: 26, endPoint x: 0, endPoint y: 28, distance: 270.3
click at [0, 28] on nav "Pausado Ver notificaciones 1464787316 Alt s Accesos rápidos Presiona las siguie…" at bounding box center [763, 27] width 1526 height 54
paste input "168850514"
type input "1168850514"
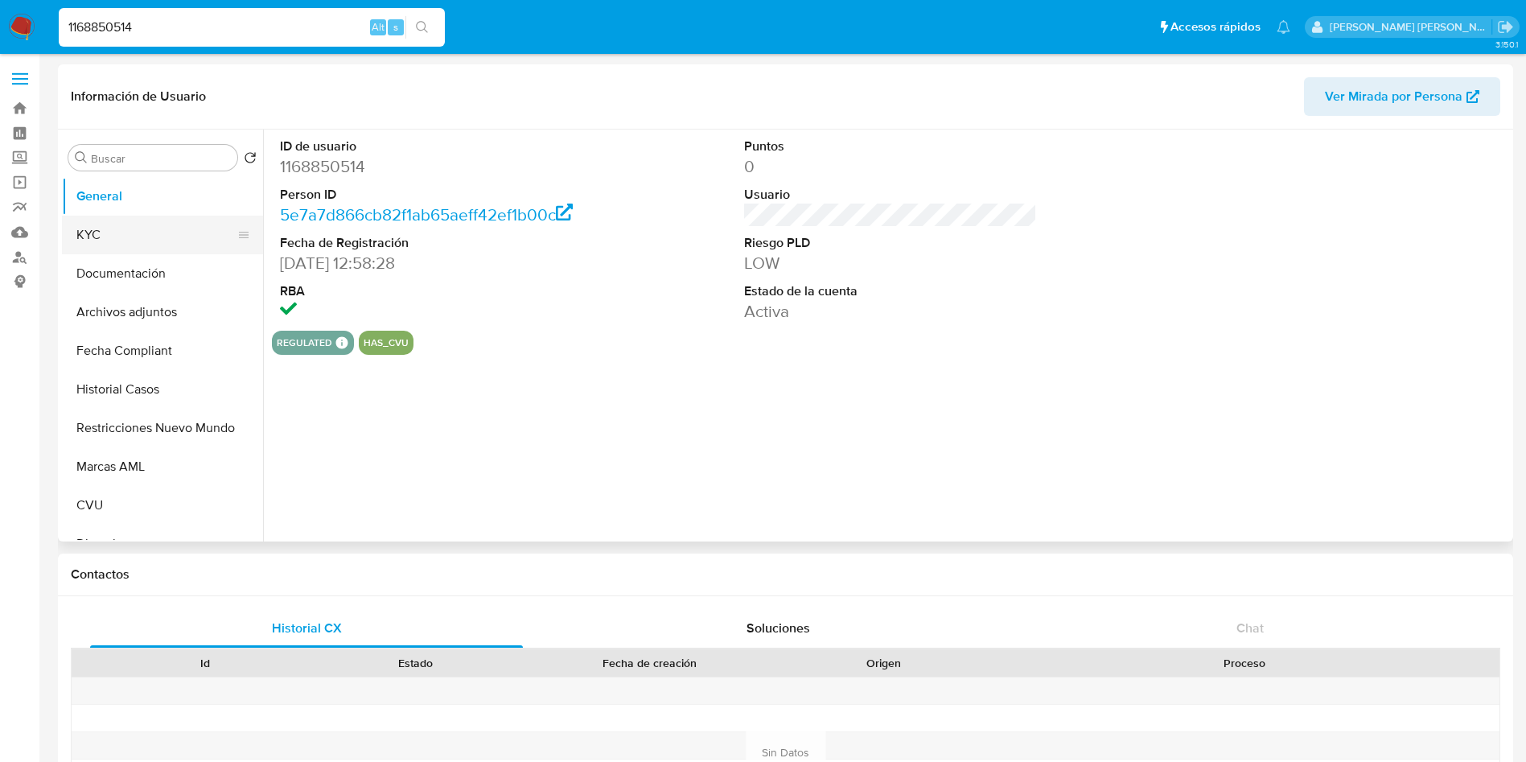
click at [134, 243] on button "KYC" at bounding box center [156, 235] width 188 height 39
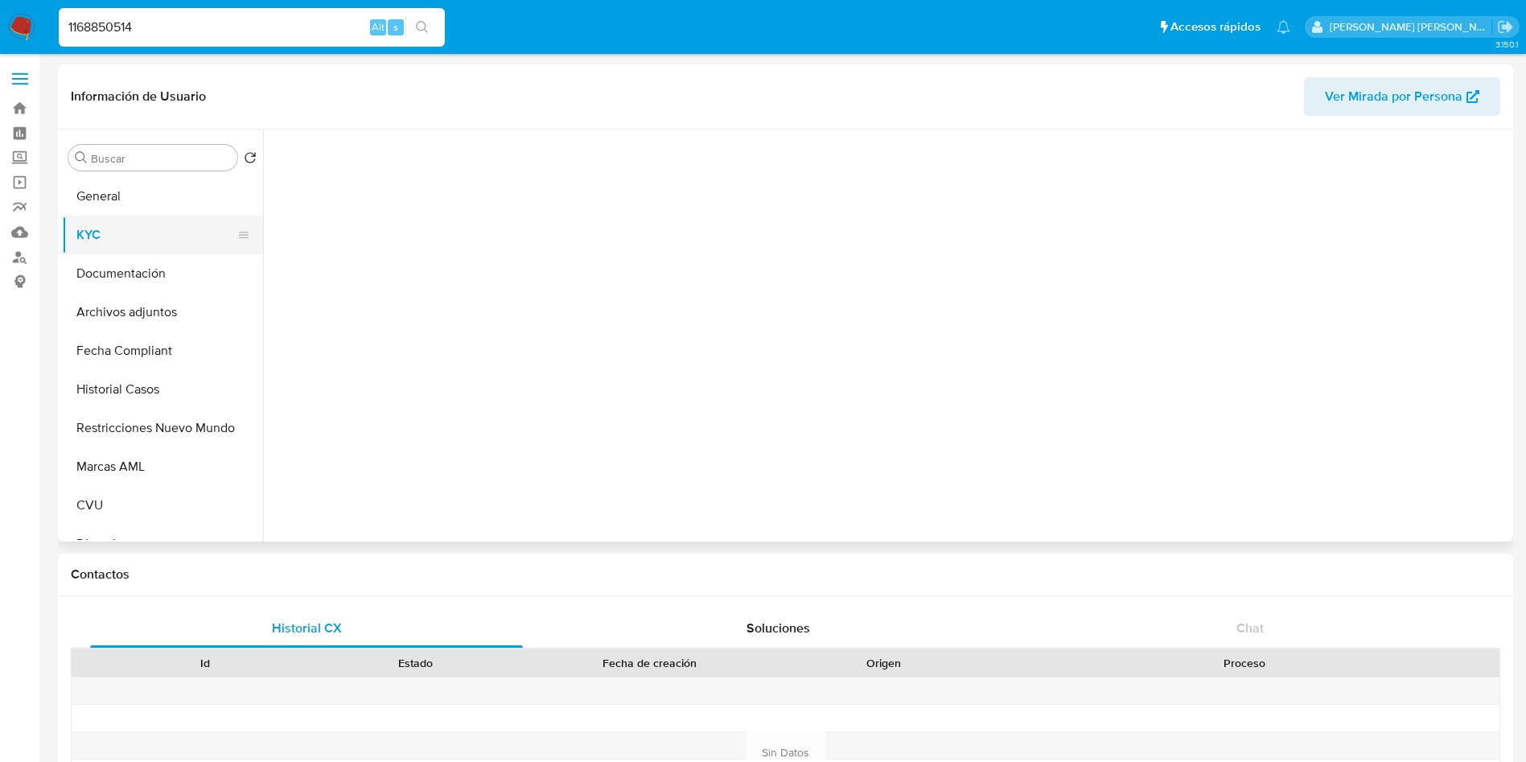
select select "10"
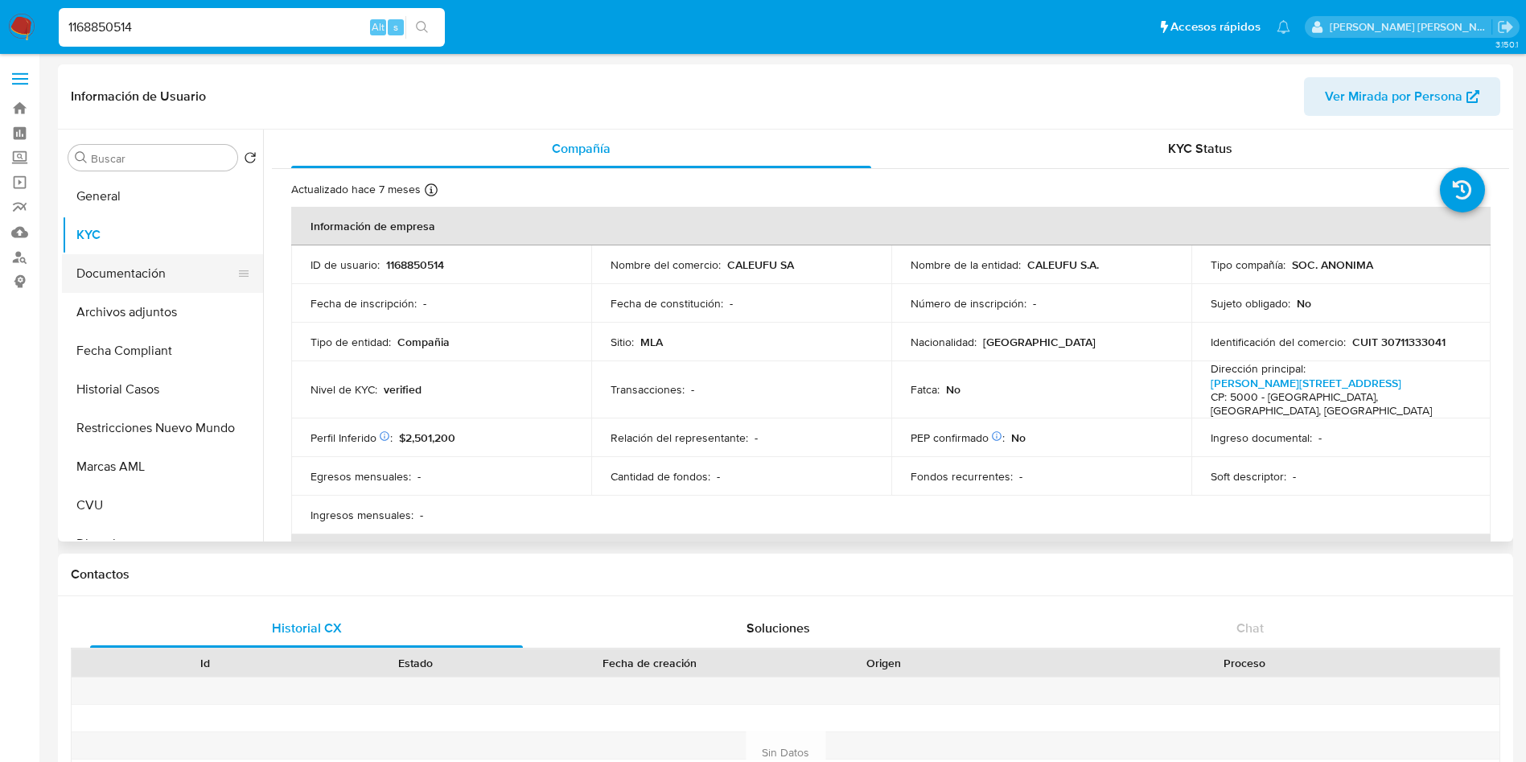
click at [145, 269] on button "Documentación" at bounding box center [156, 273] width 188 height 39
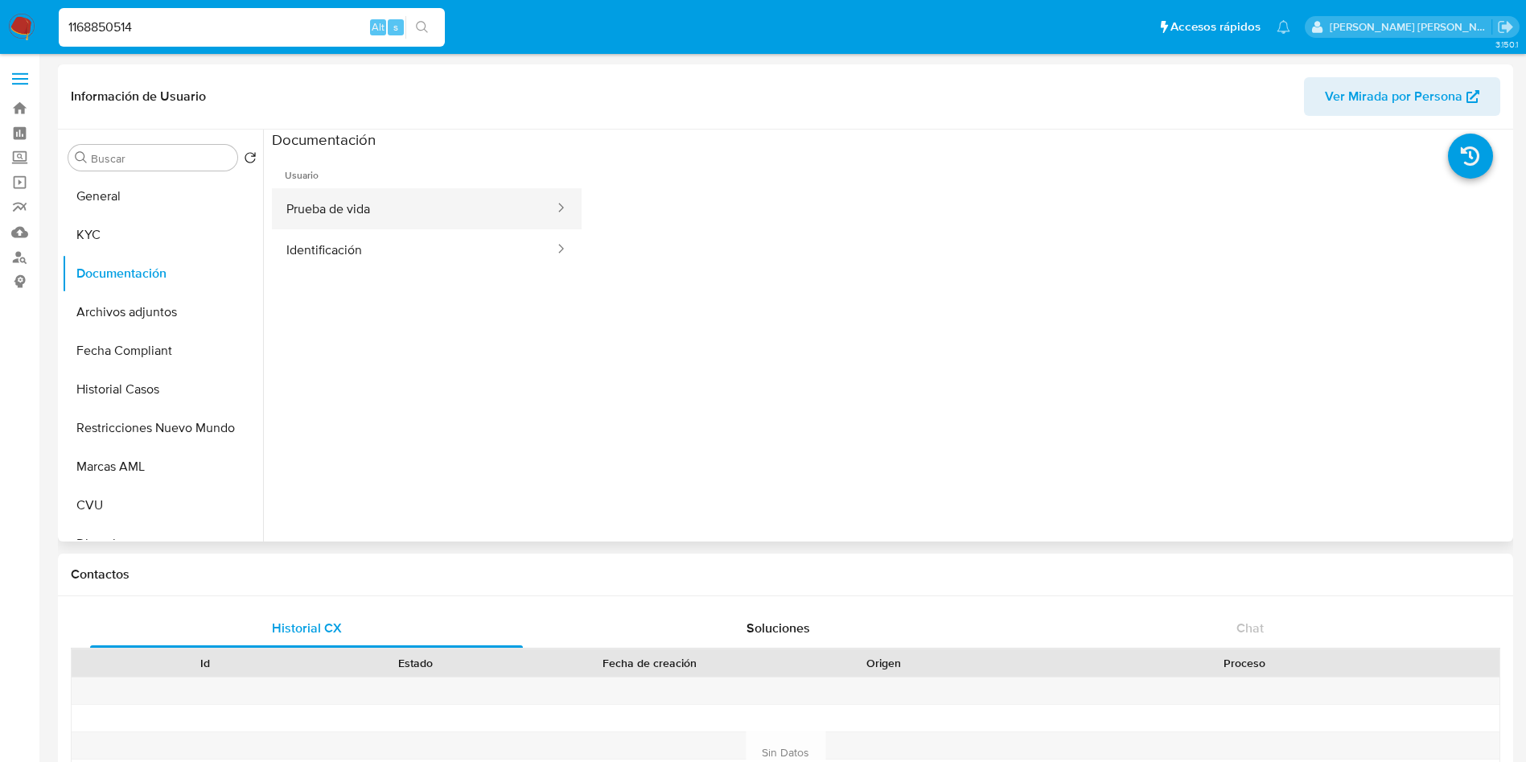
click at [415, 221] on button "Prueba de vida" at bounding box center [414, 208] width 284 height 41
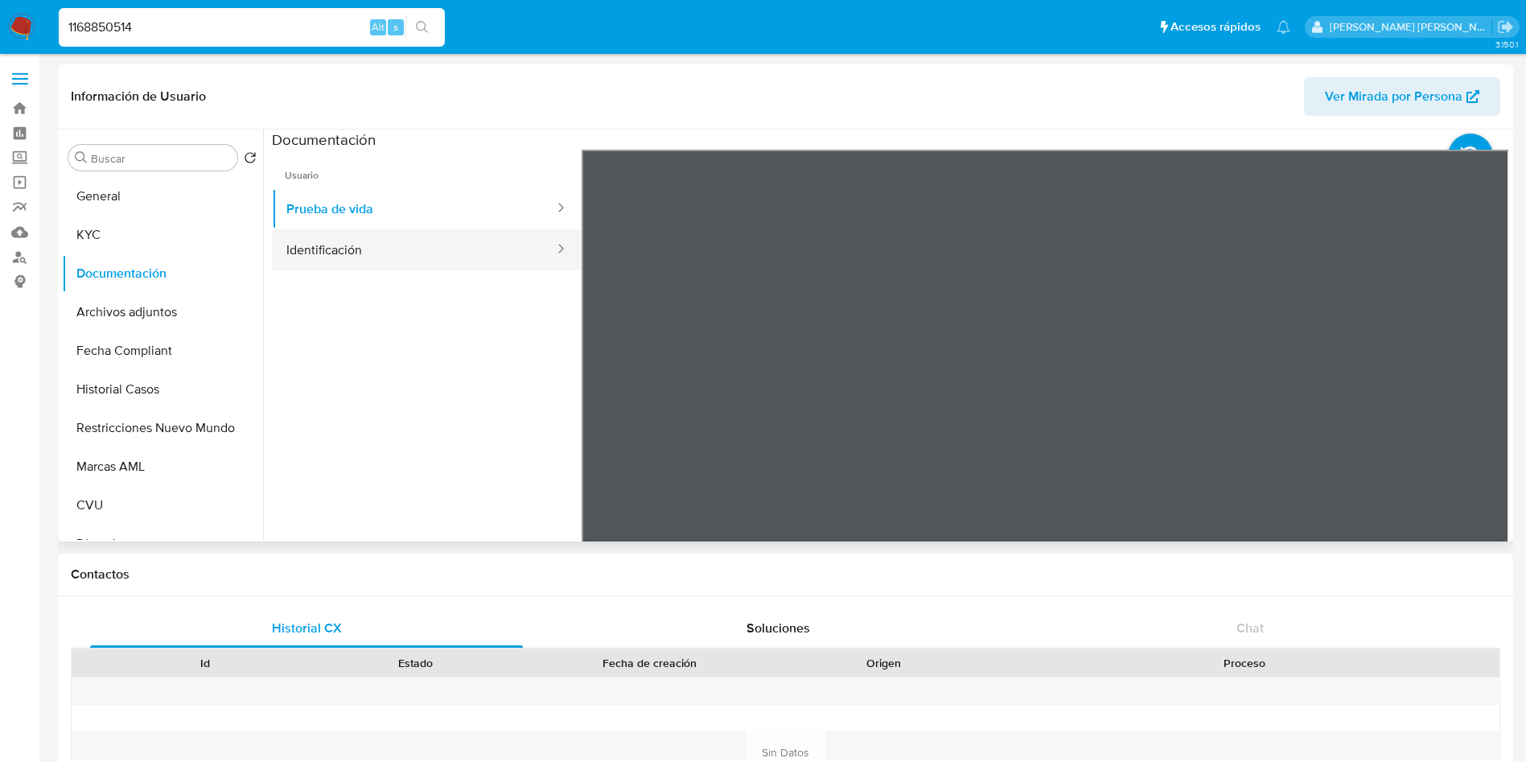
click at [402, 247] on button "Identificación" at bounding box center [414, 249] width 284 height 41
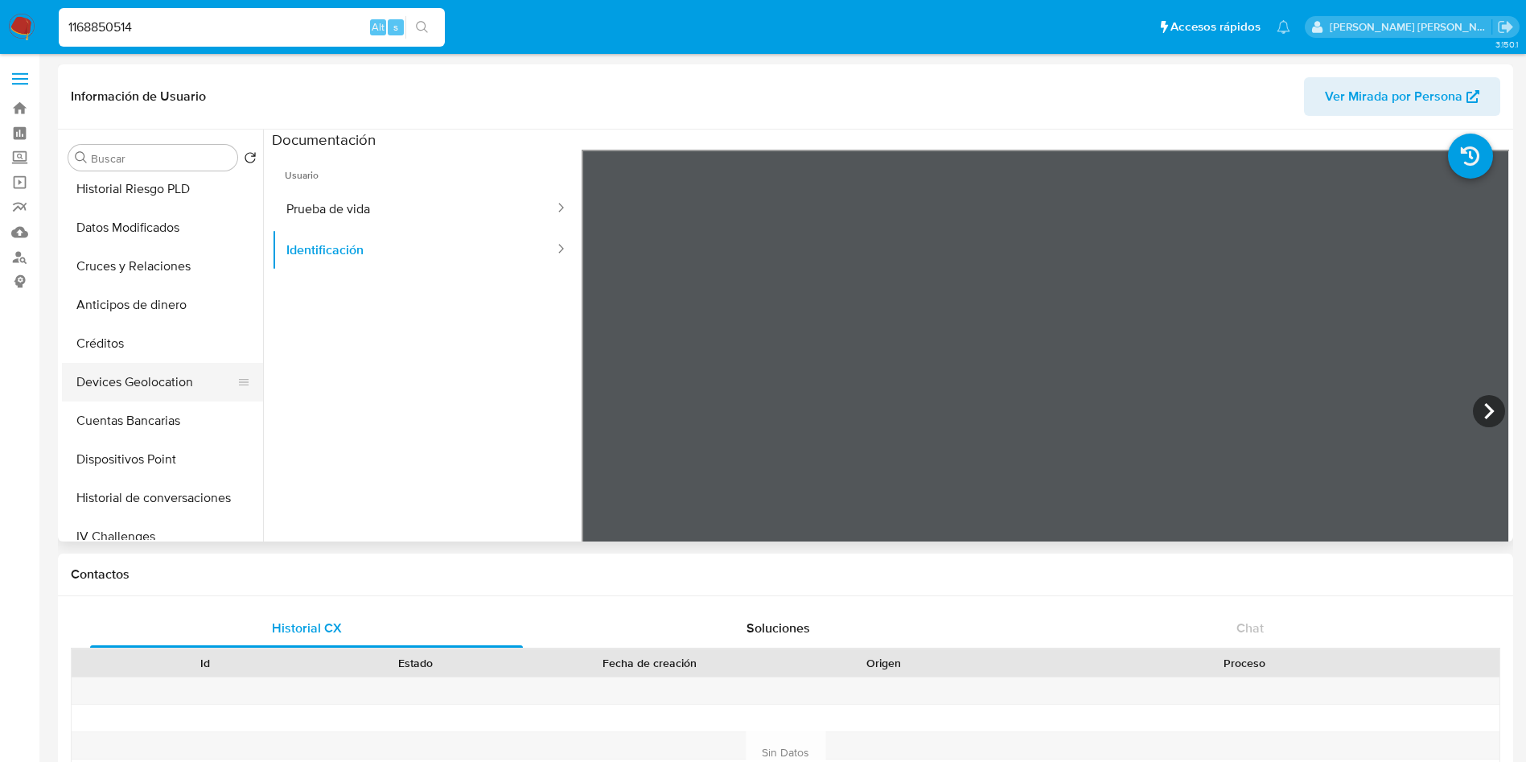
scroll to position [483, 0]
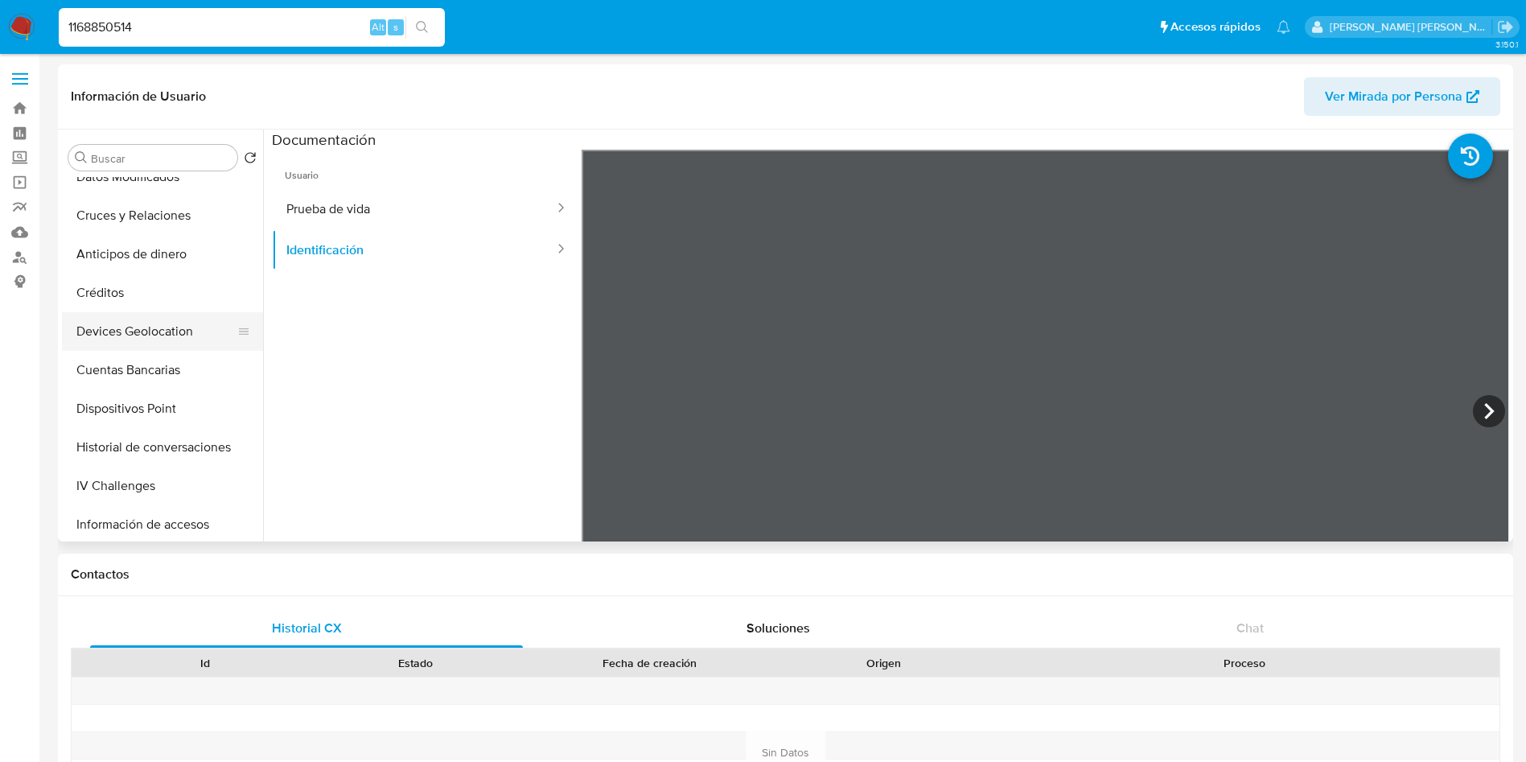
click at [171, 342] on button "Devices Geolocation" at bounding box center [156, 331] width 188 height 39
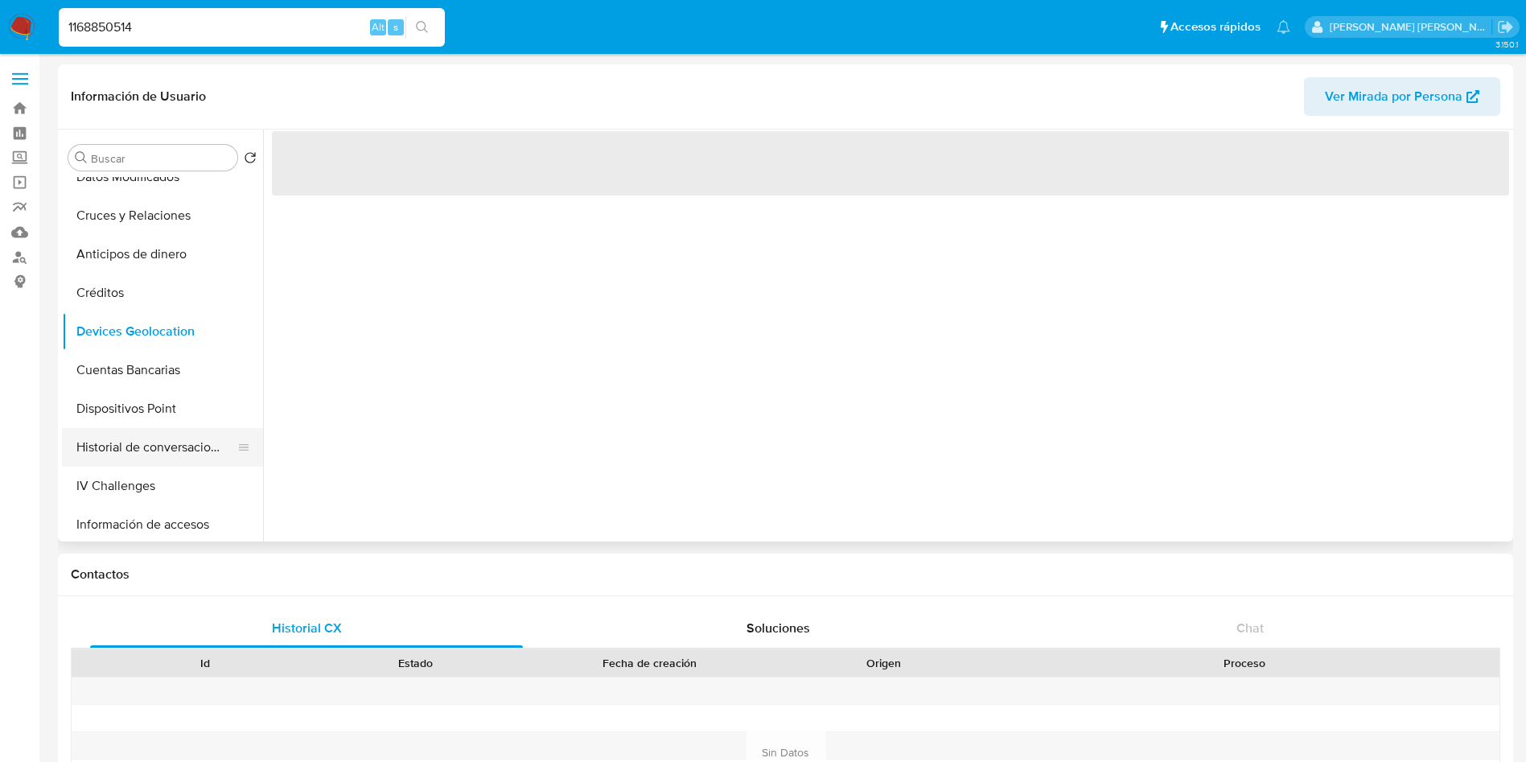
scroll to position [603, 0]
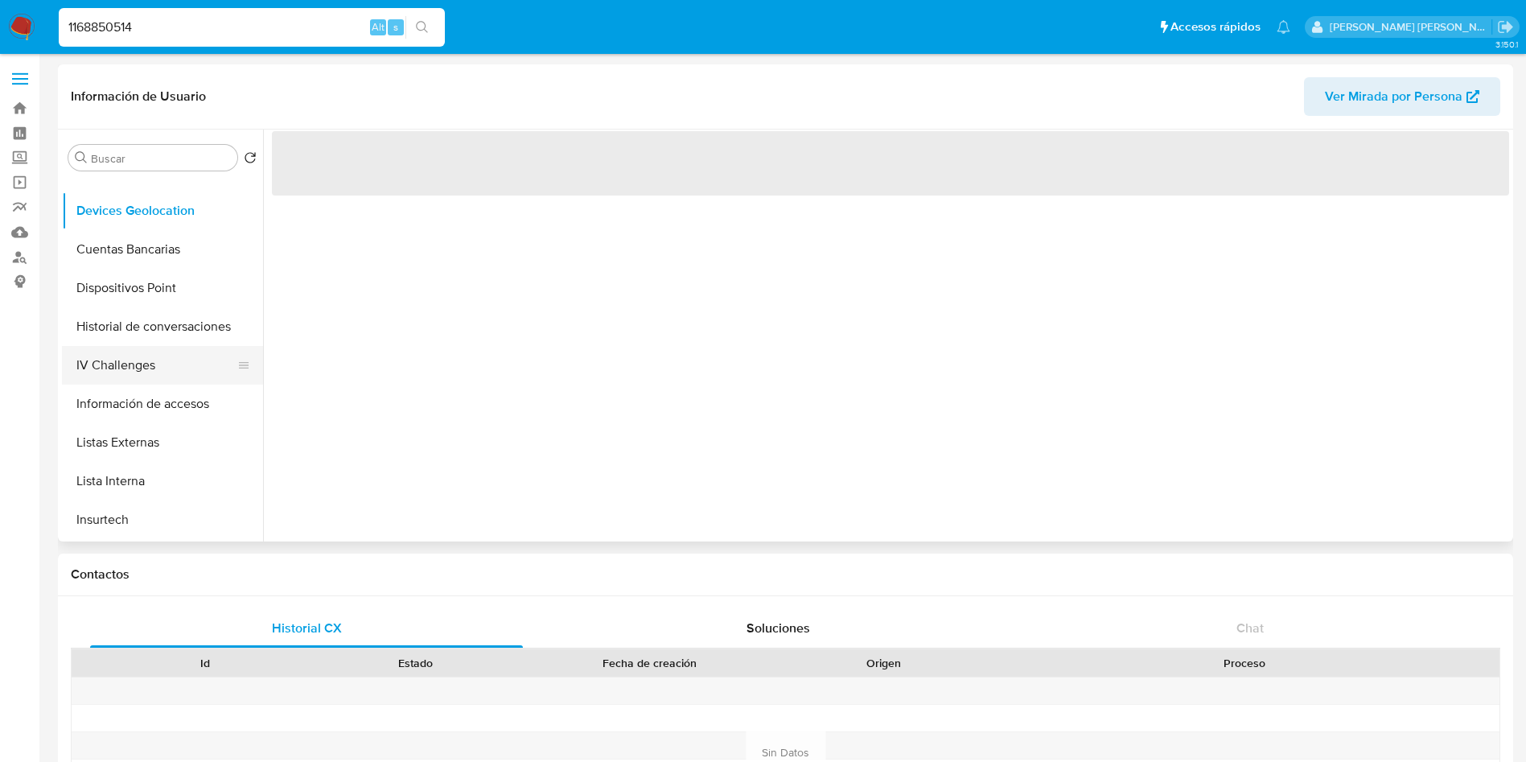
click at [163, 368] on button "IV Challenges" at bounding box center [156, 365] width 188 height 39
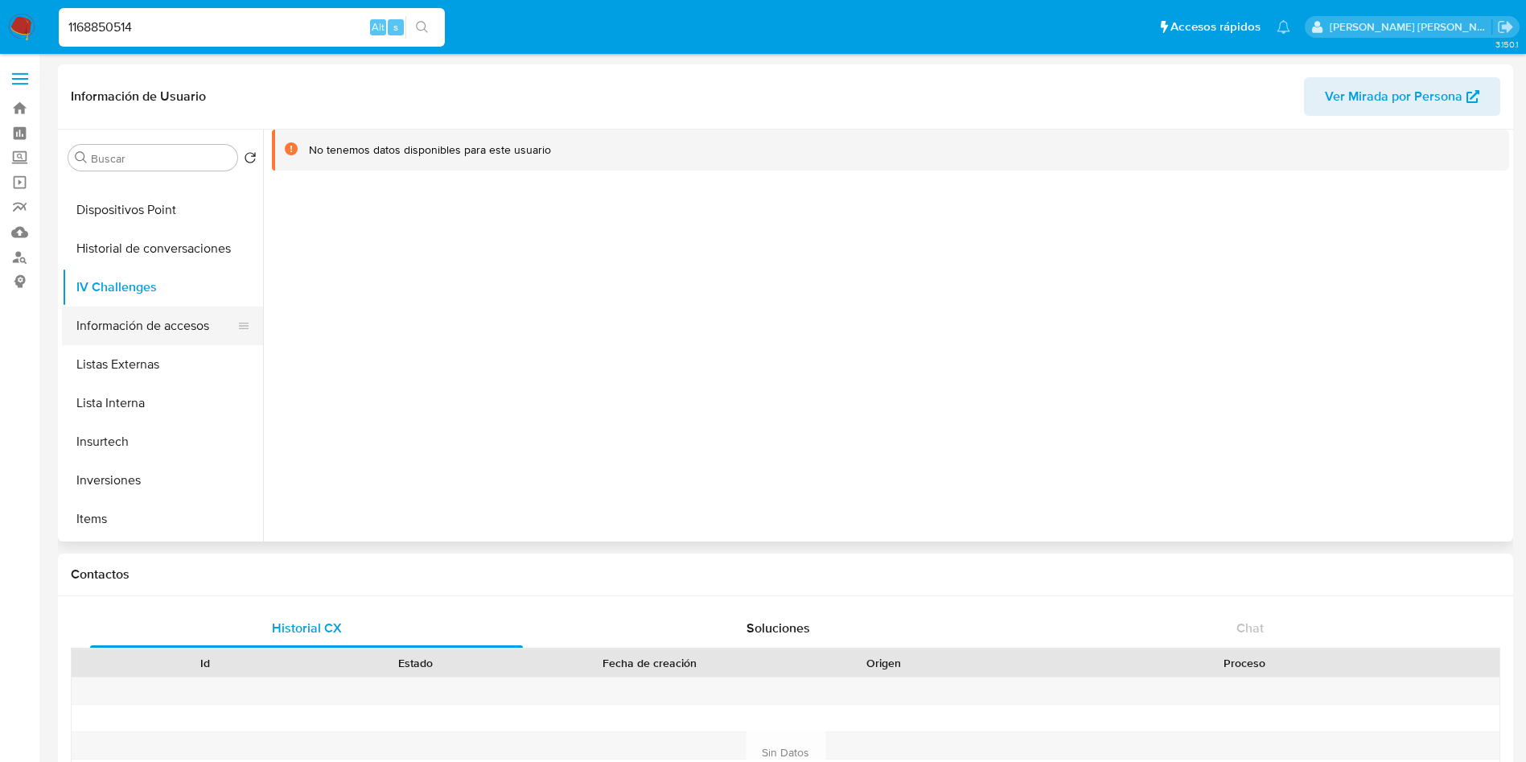
scroll to position [718, 0]
click at [176, 282] on button "Información de accesos" at bounding box center [156, 289] width 188 height 39
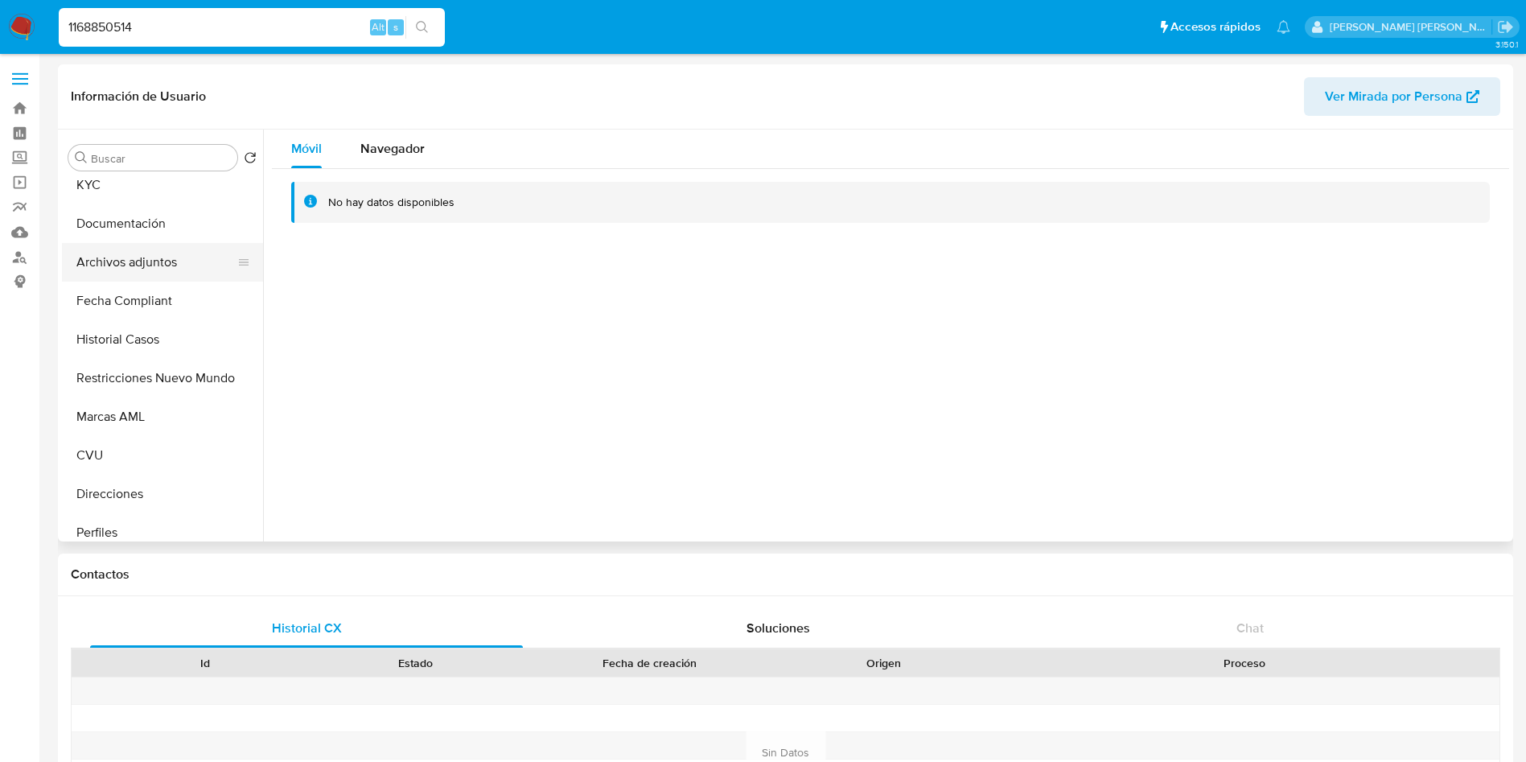
scroll to position [0, 0]
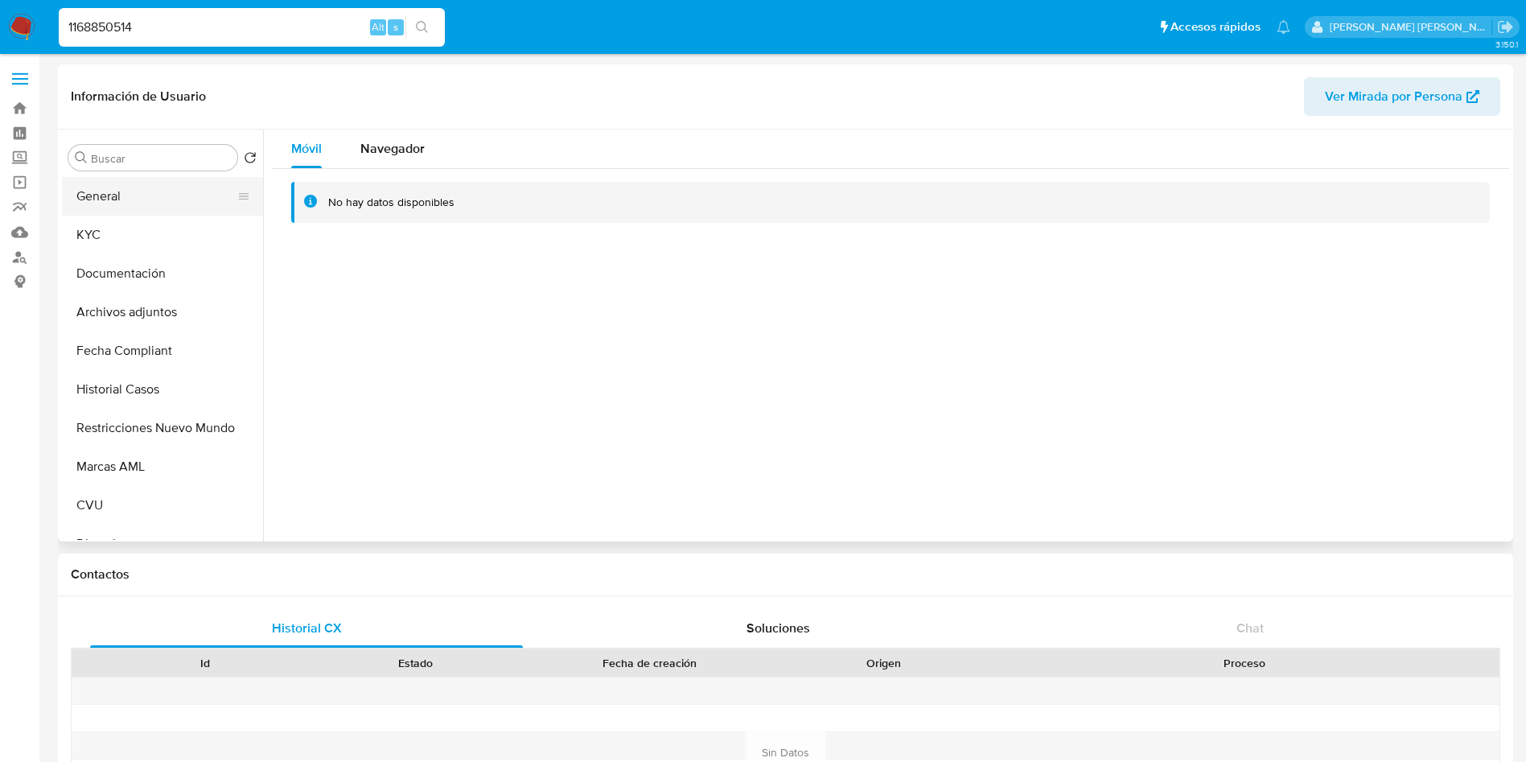
click at [181, 214] on button "General" at bounding box center [156, 196] width 188 height 39
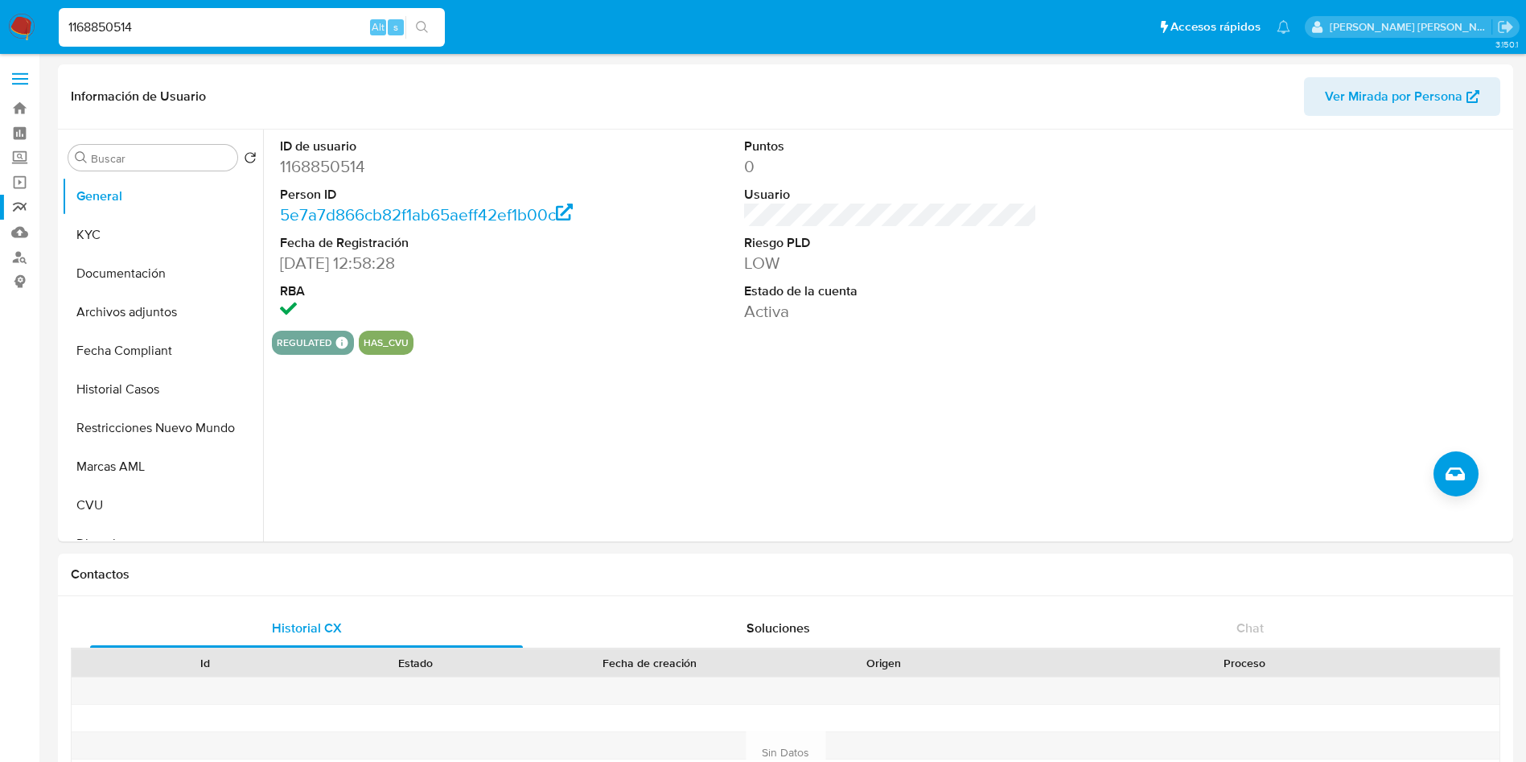
click at [14, 196] on link "Reportes" at bounding box center [95, 207] width 191 height 25
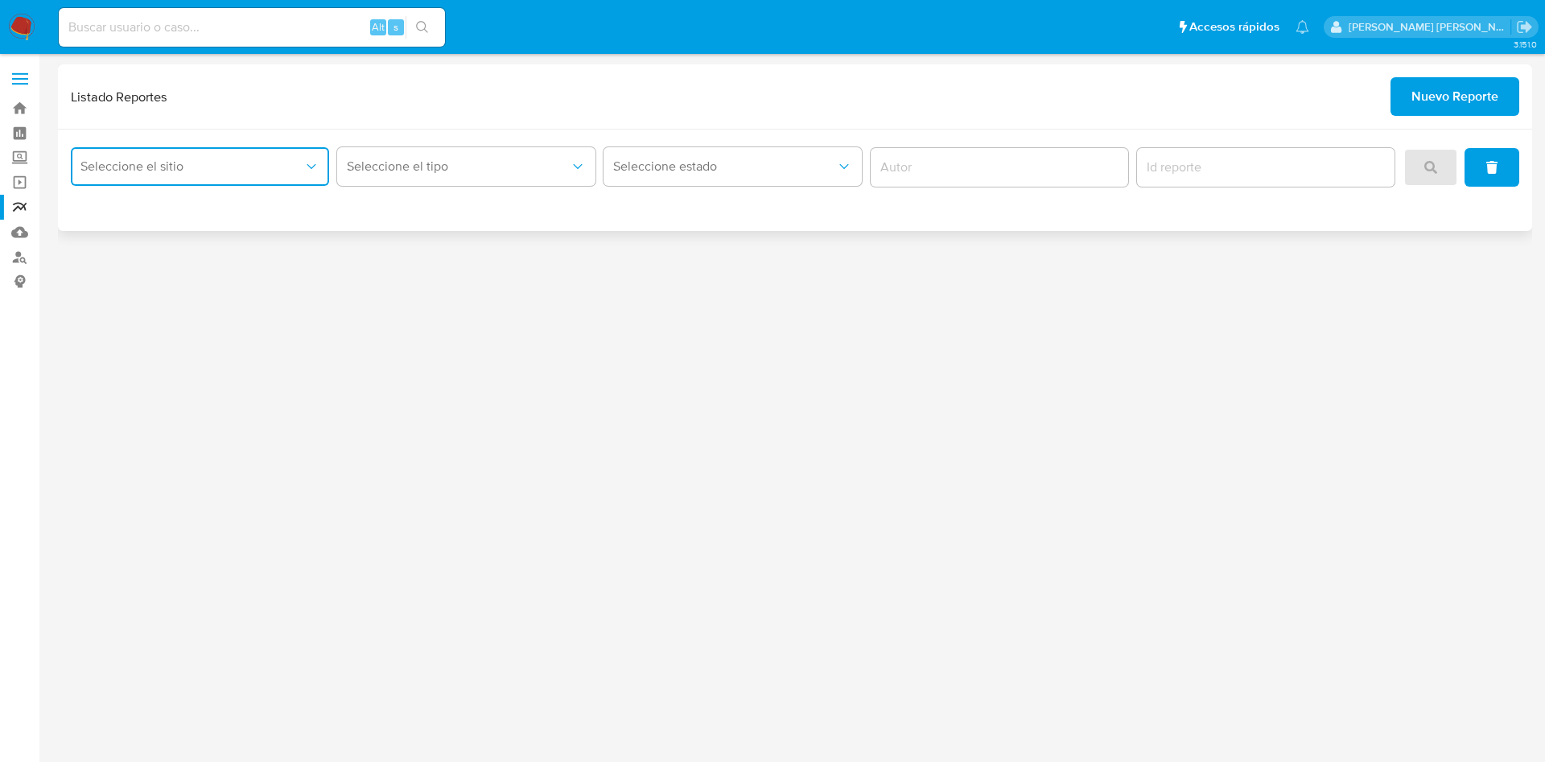
click at [278, 166] on span "Seleccione el sitio" at bounding box center [191, 166] width 223 height 16
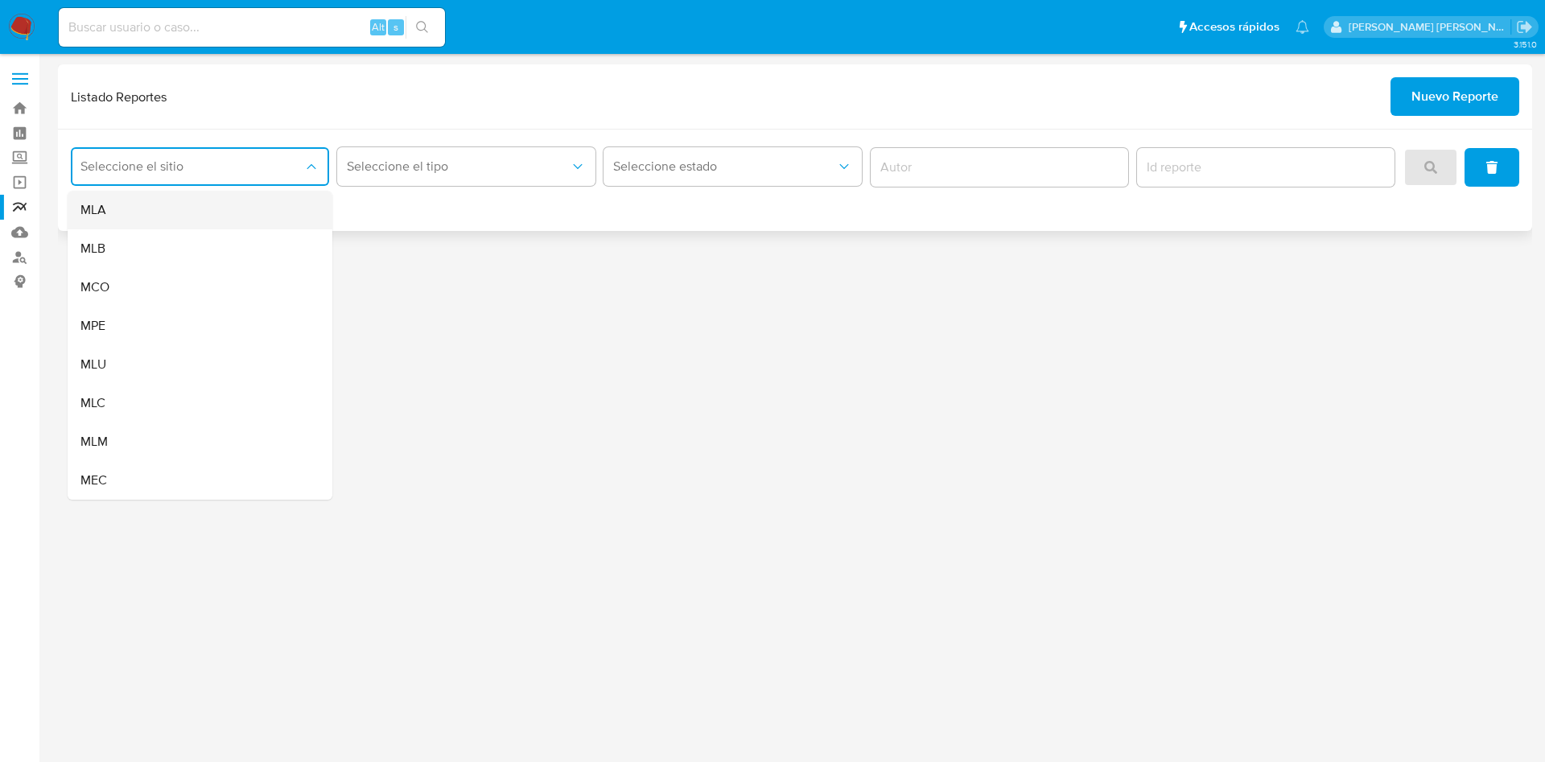
click at [179, 216] on div "MLA" at bounding box center [194, 210] width 229 height 39
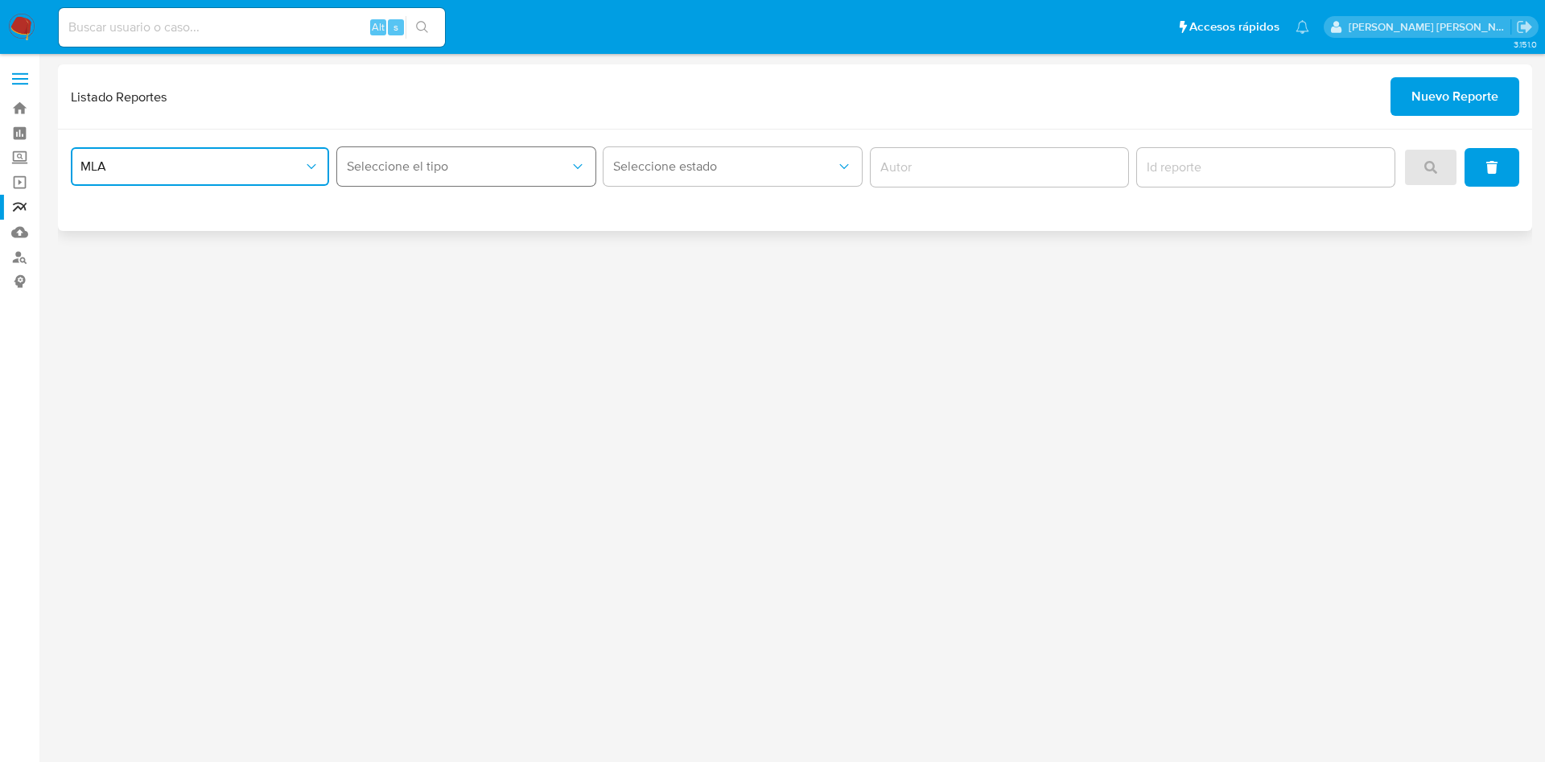
click at [393, 173] on span "Seleccione el tipo" at bounding box center [458, 166] width 223 height 16
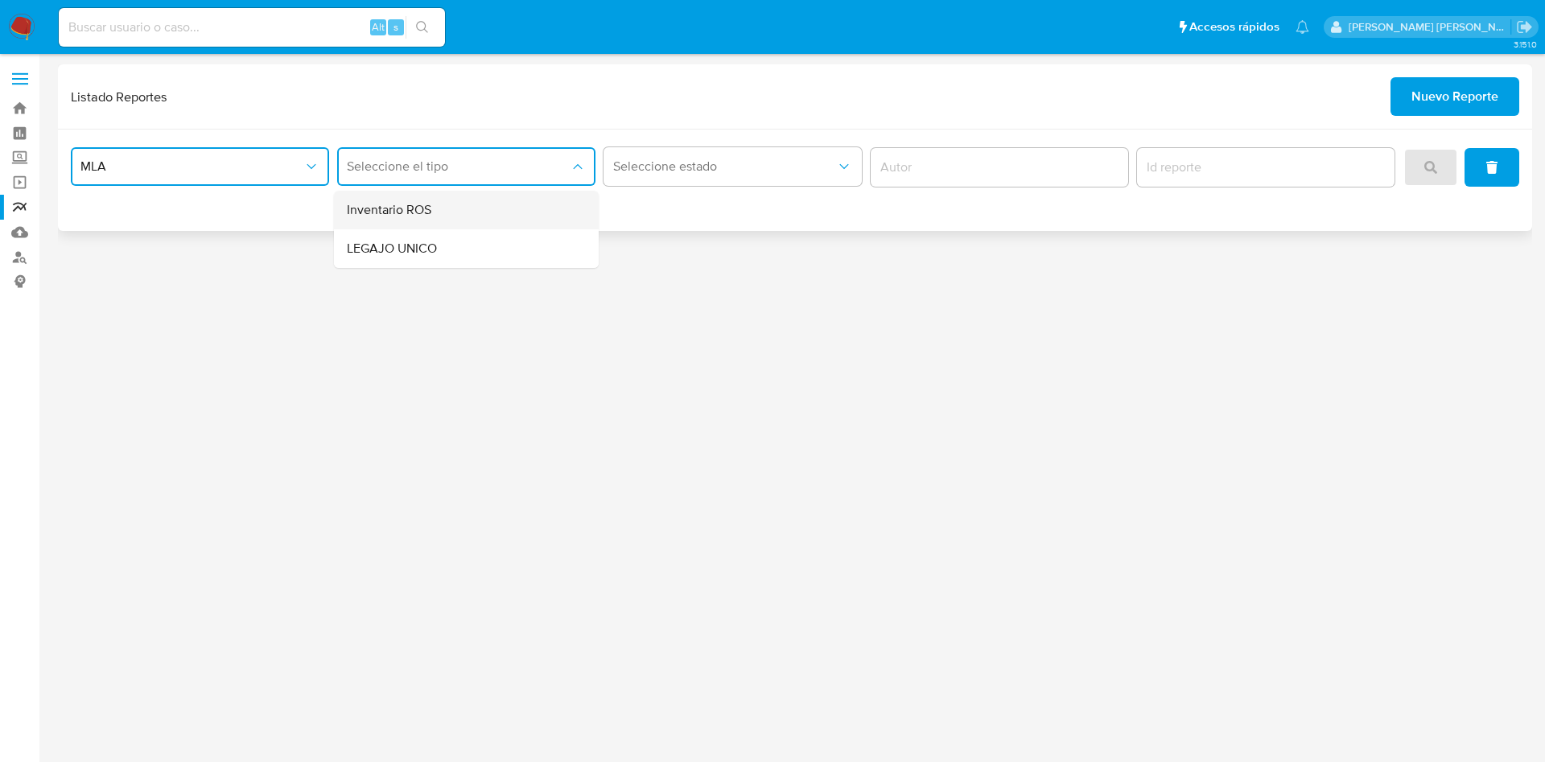
click at [420, 220] on div "Inventario ROS" at bounding box center [461, 210] width 229 height 39
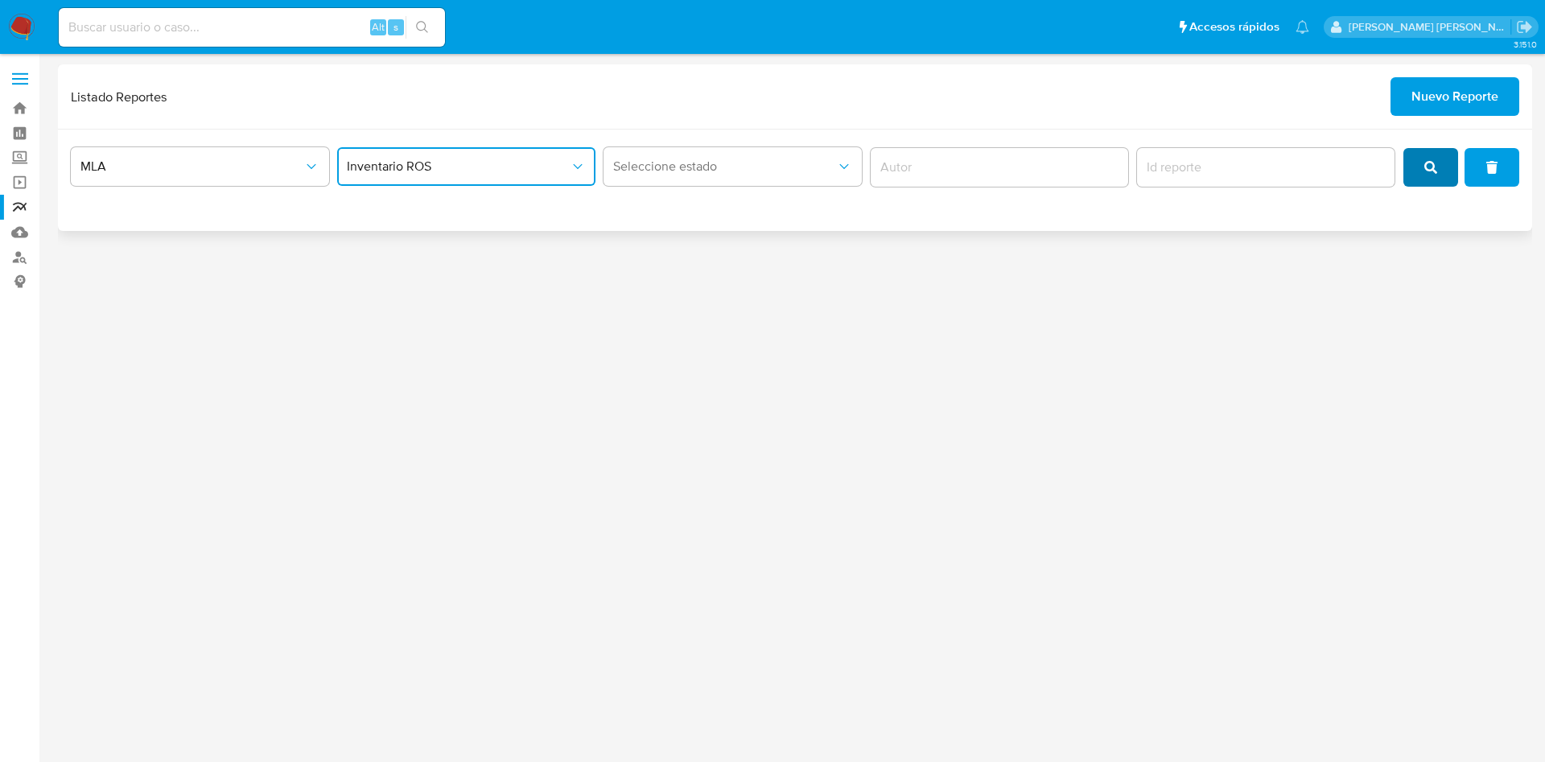
click at [1424, 176] on span "search" at bounding box center [1430, 167] width 13 height 35
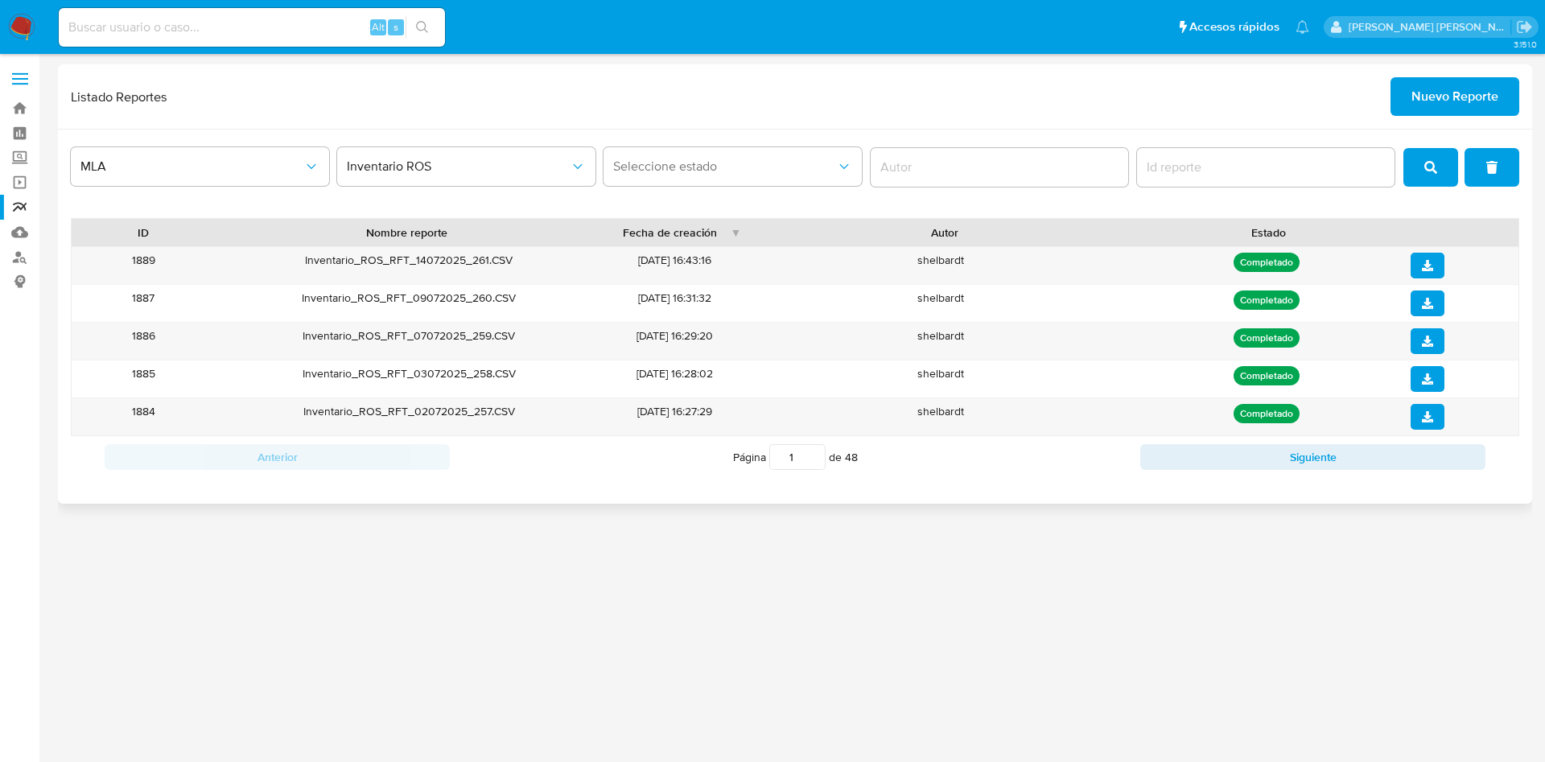
click at [1182, 475] on div "Anterior Página 1 de 48 Siguiente" at bounding box center [795, 457] width 1448 height 42
click at [1187, 464] on button "Siguiente" at bounding box center [1312, 457] width 345 height 26
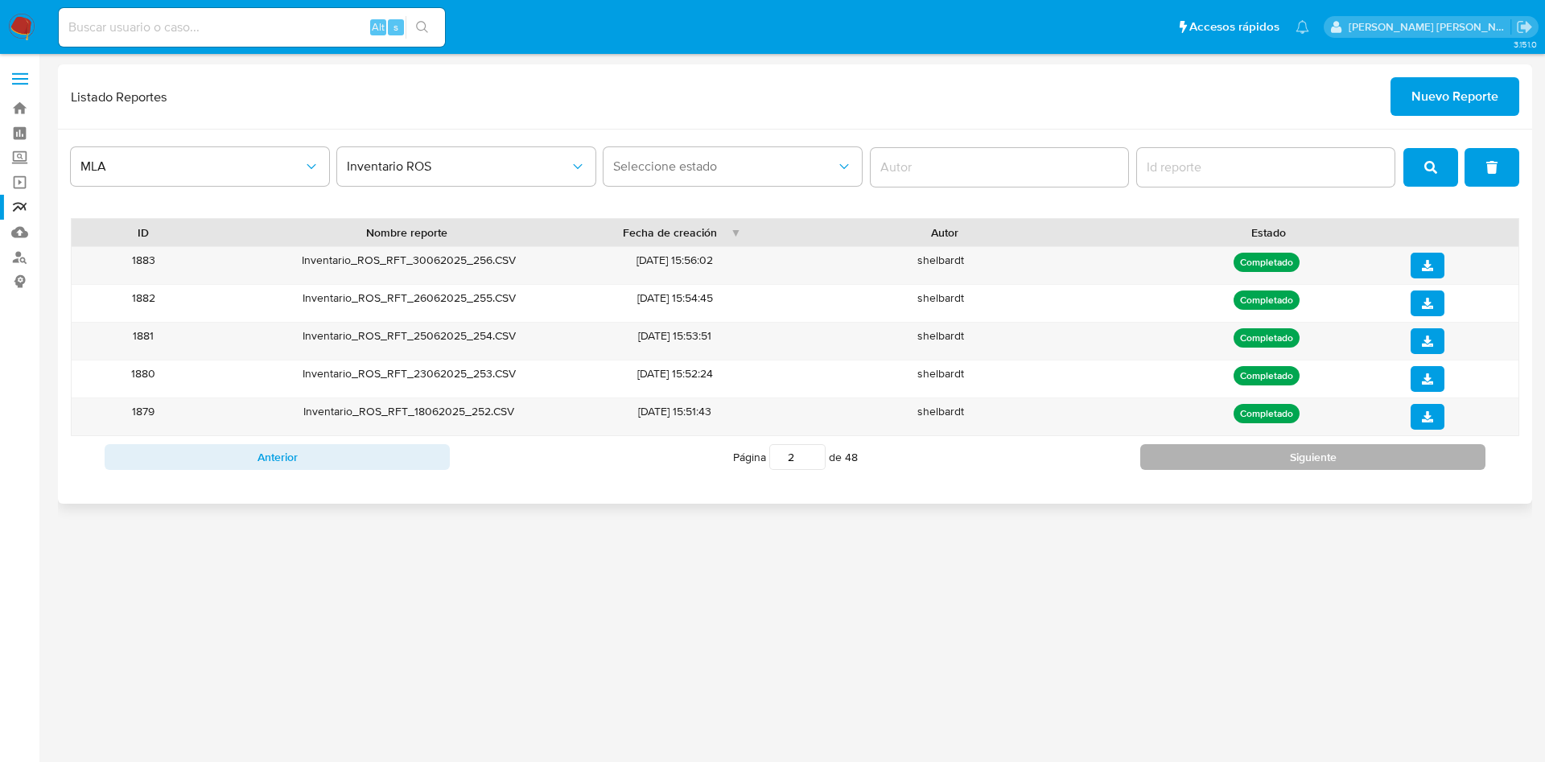
click at [1187, 464] on button "Siguiente" at bounding box center [1312, 457] width 345 height 26
type input "4"
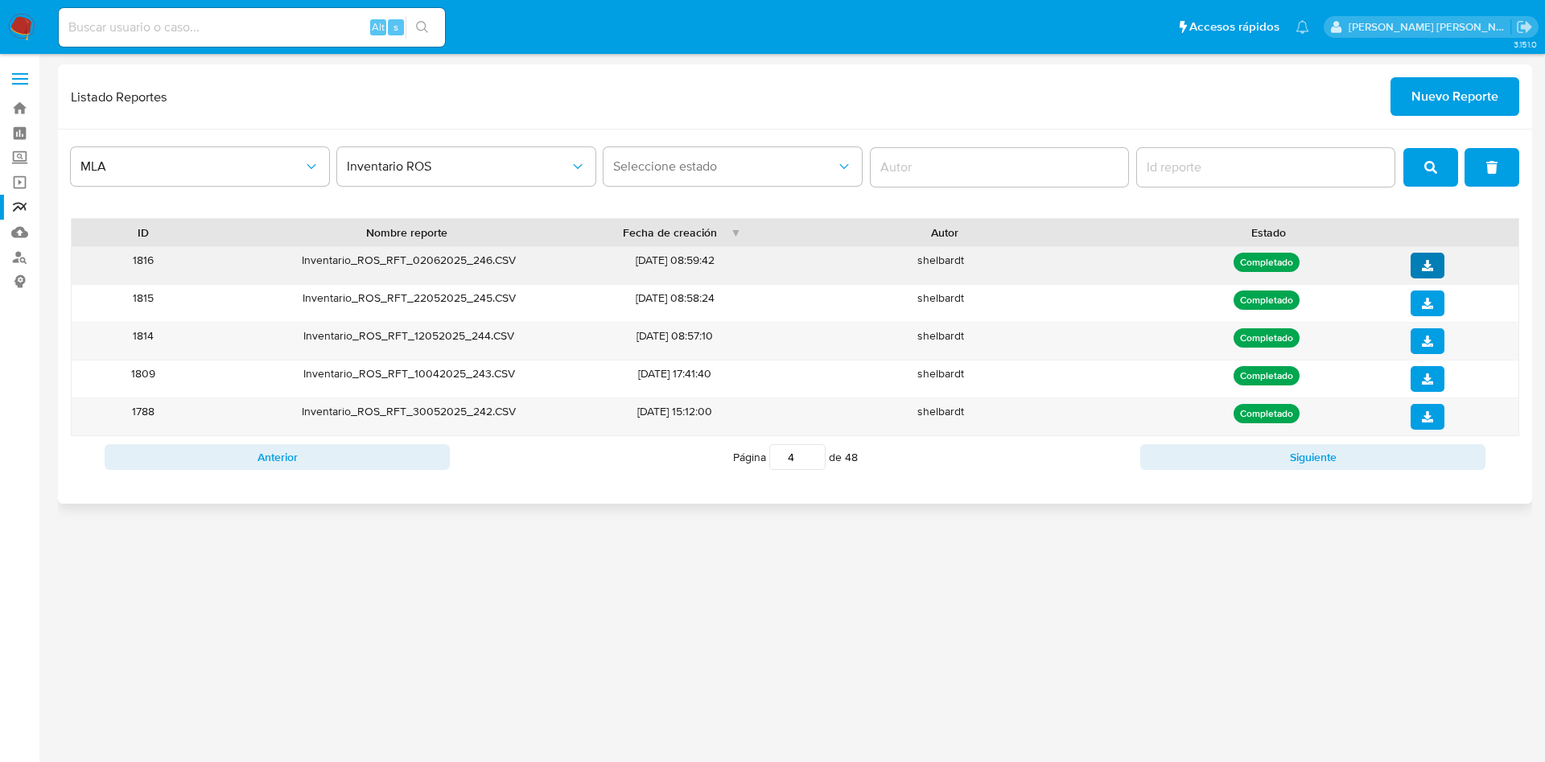
click at [1430, 267] on icon "download" at bounding box center [1427, 265] width 11 height 11
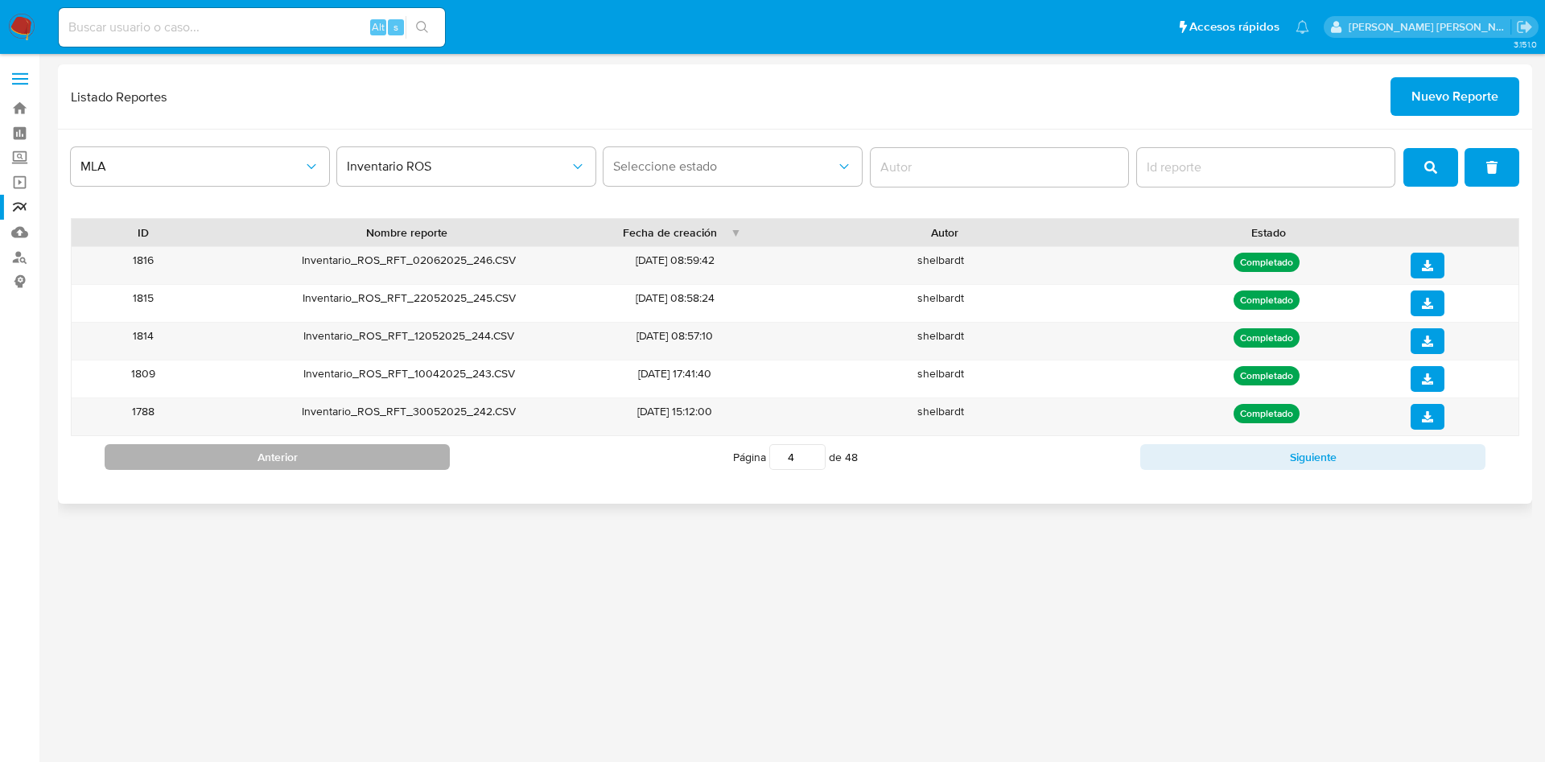
click at [302, 460] on button "Anterior" at bounding box center [277, 457] width 345 height 26
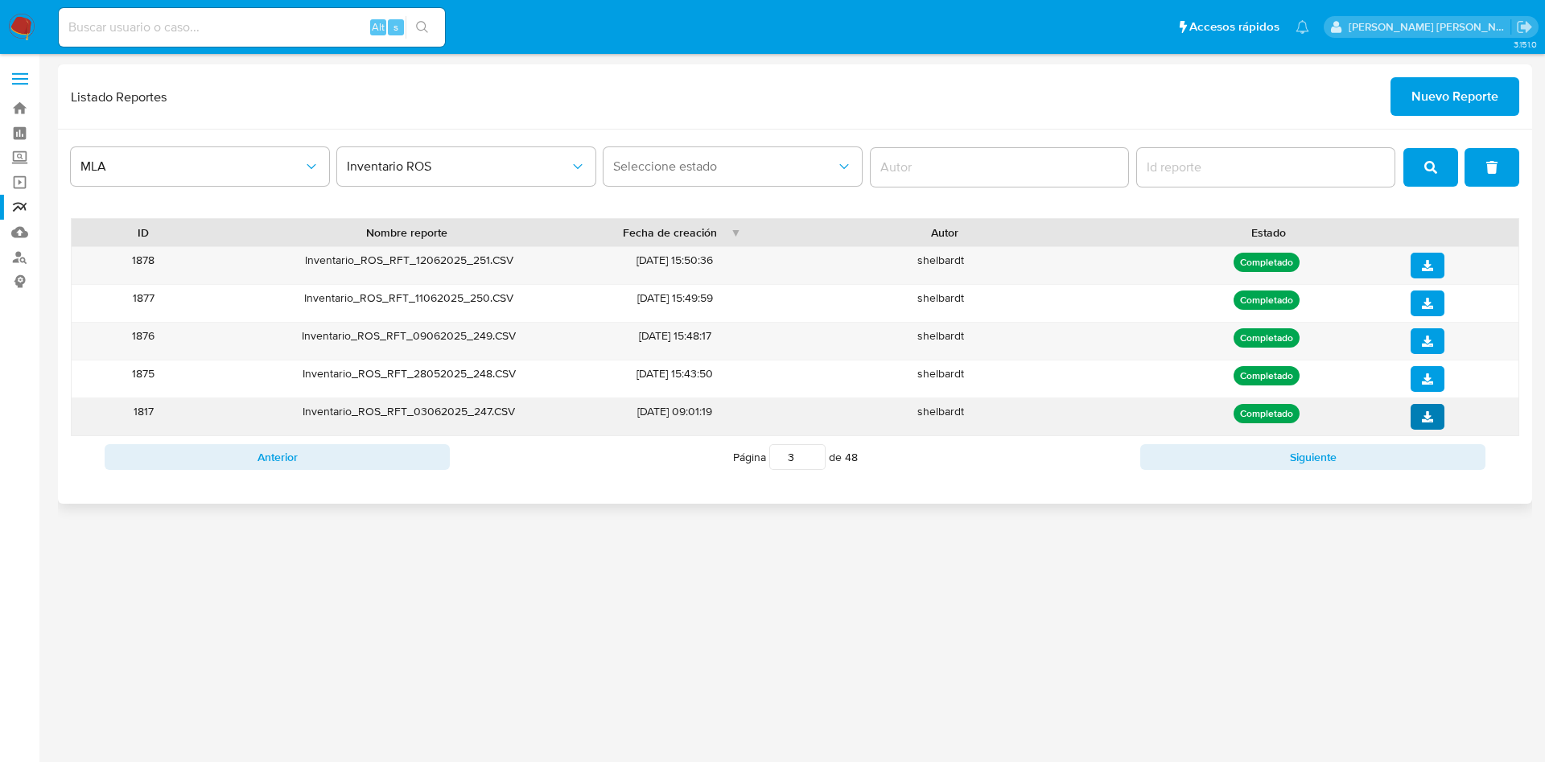
click at [1422, 414] on icon "download" at bounding box center [1427, 416] width 11 height 11
click at [1429, 268] on icon "download" at bounding box center [1427, 265] width 11 height 11
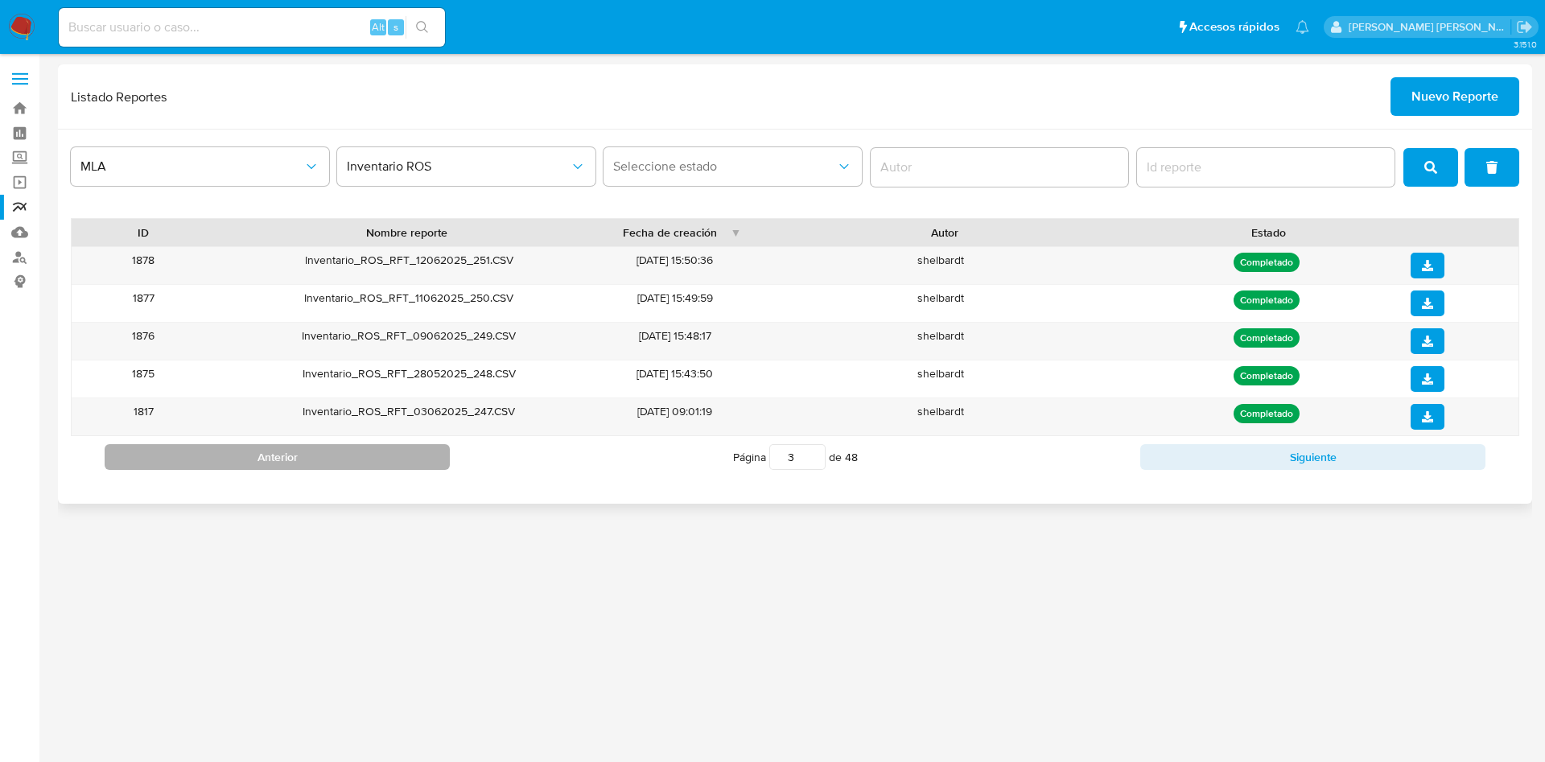
click at [315, 458] on button "Anterior" at bounding box center [277, 457] width 345 height 26
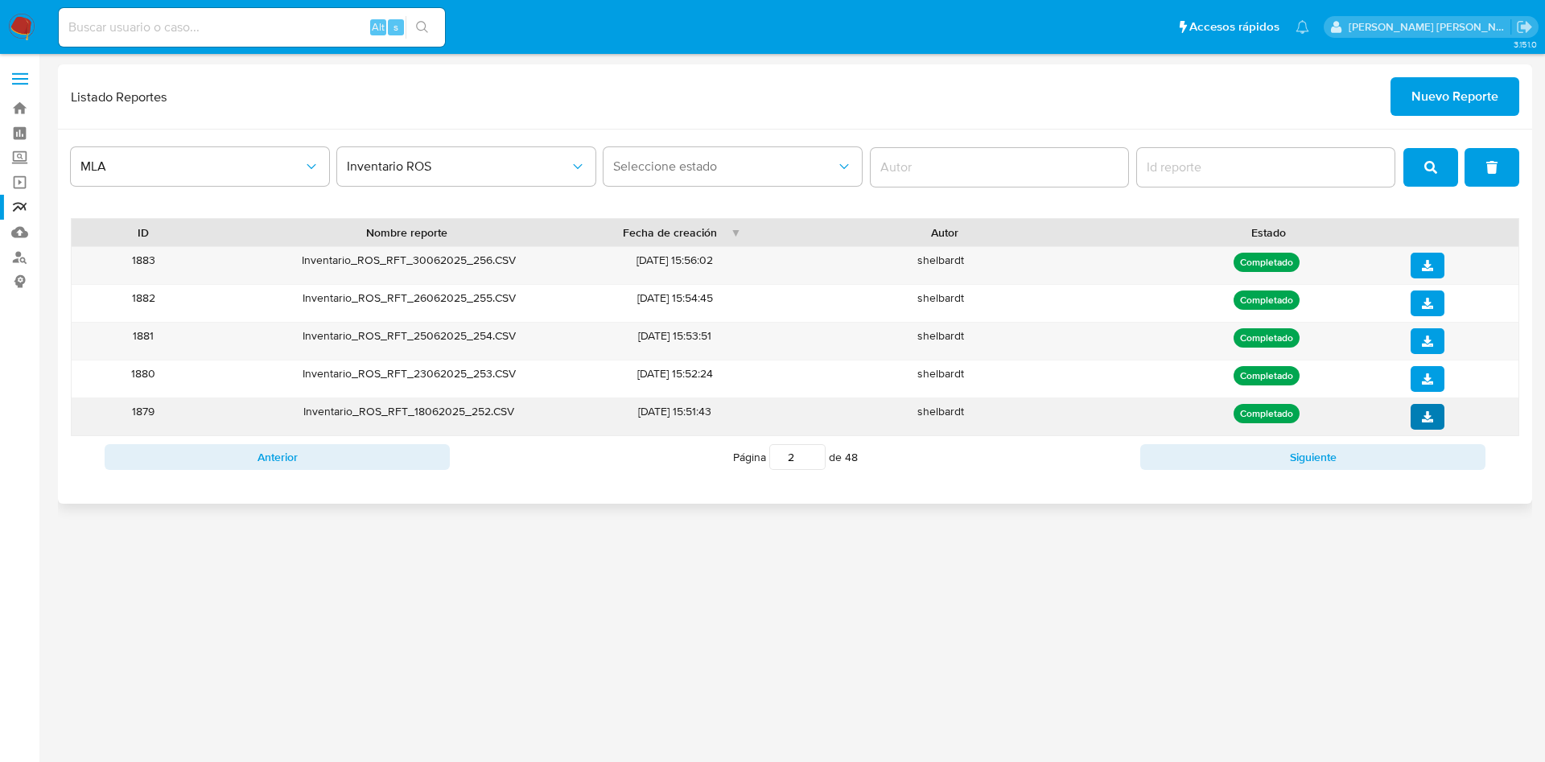
drag, startPoint x: 1405, startPoint y: 416, endPoint x: 1422, endPoint y: 416, distance: 16.9
click at [1407, 416] on div at bounding box center [1458, 416] width 119 height 37
click at [1423, 416] on icon "download" at bounding box center [1427, 416] width 11 height 11
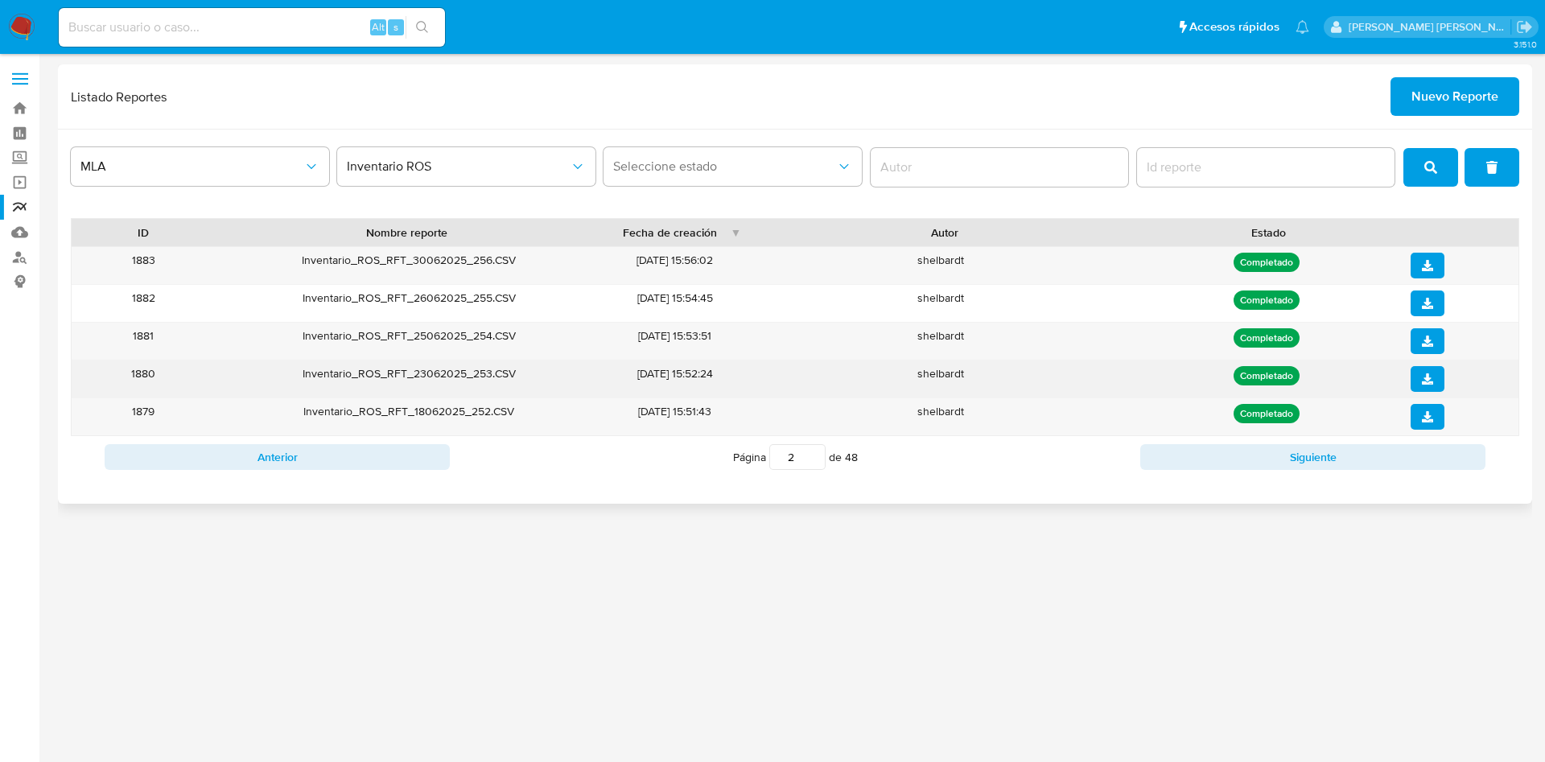
click at [1424, 390] on button "download" at bounding box center [1427, 379] width 34 height 26
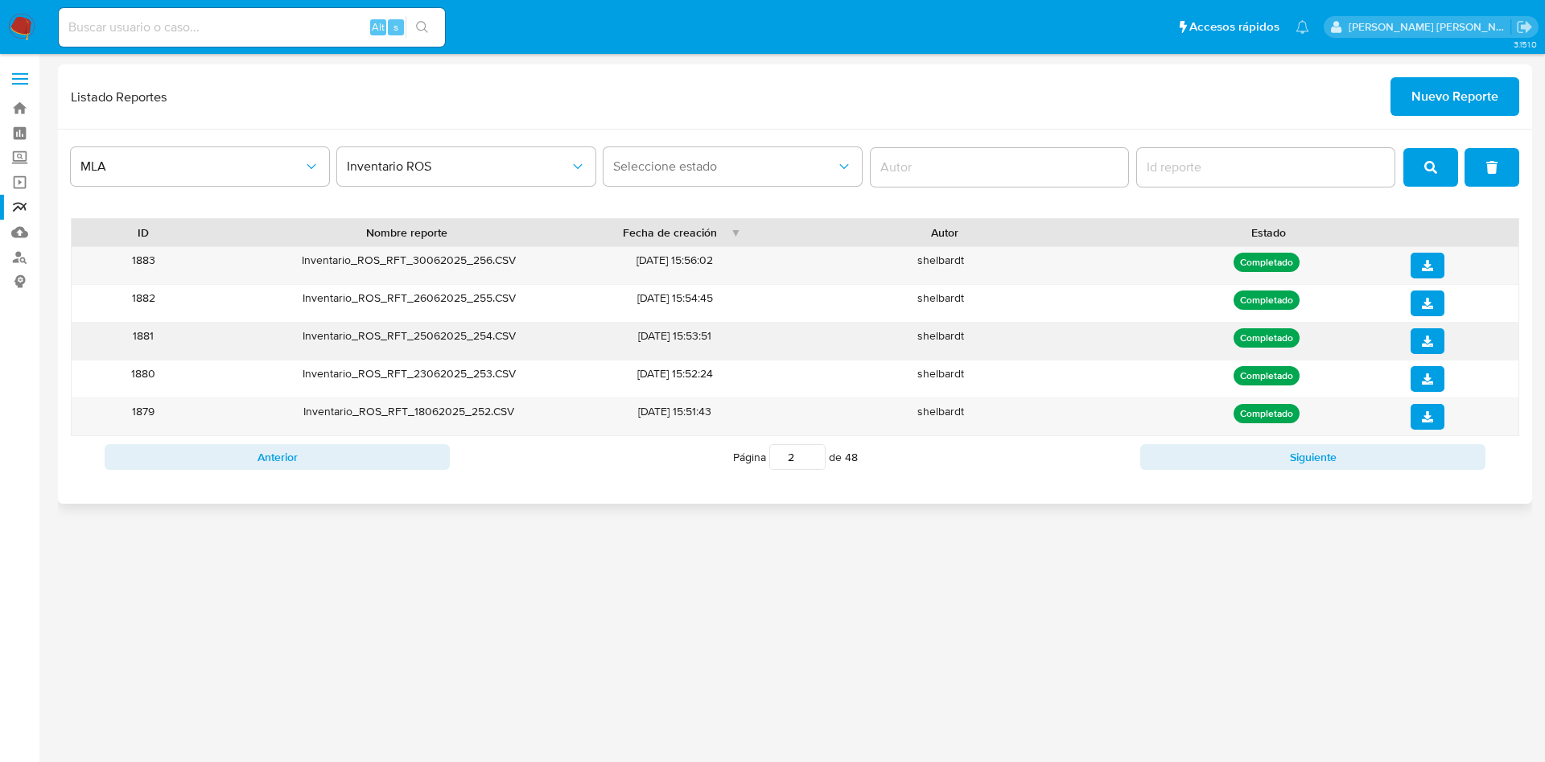
click at [1430, 344] on icon "download" at bounding box center [1427, 340] width 11 height 11
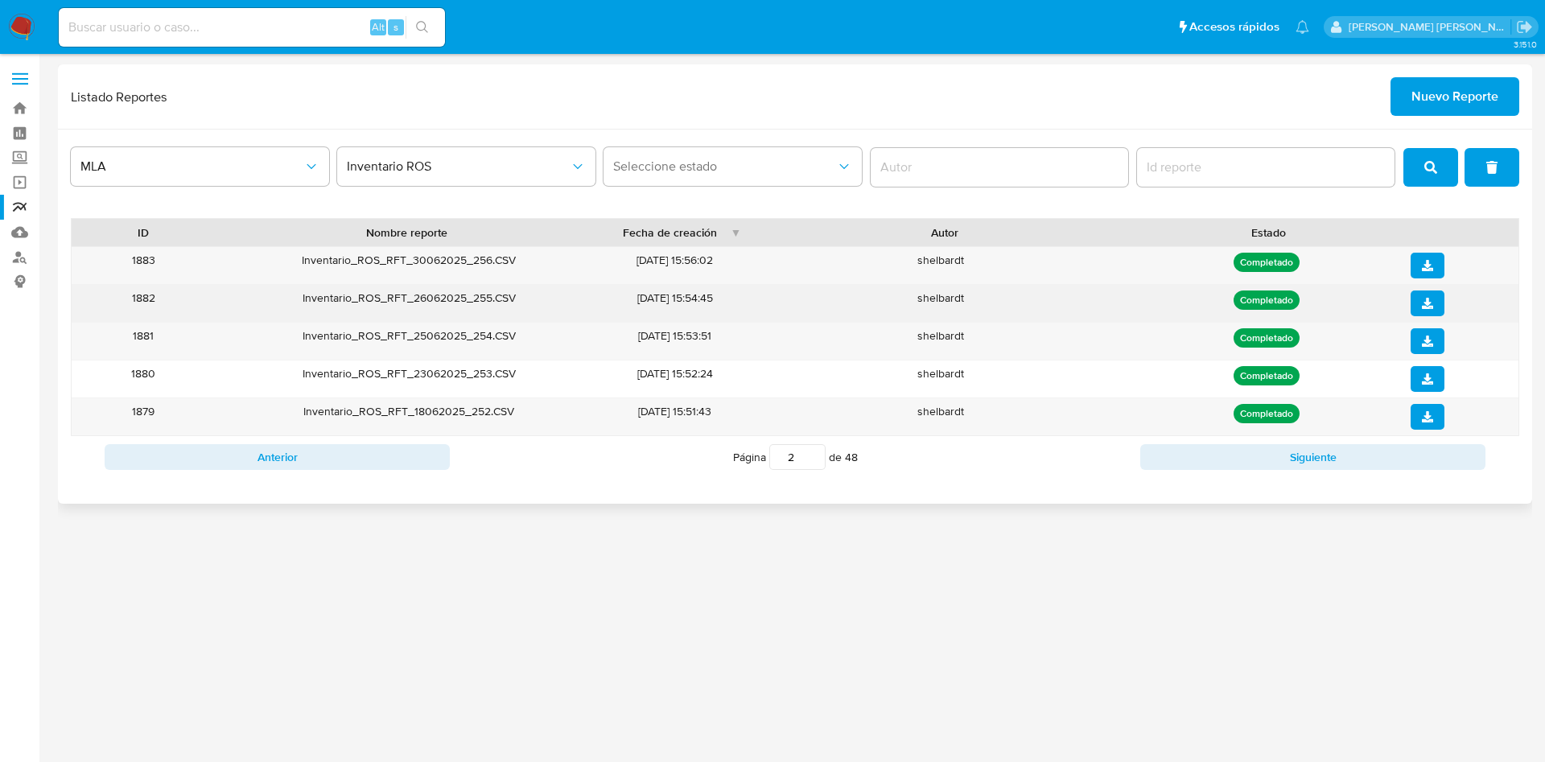
click at [1429, 309] on span "download" at bounding box center [1427, 303] width 11 height 23
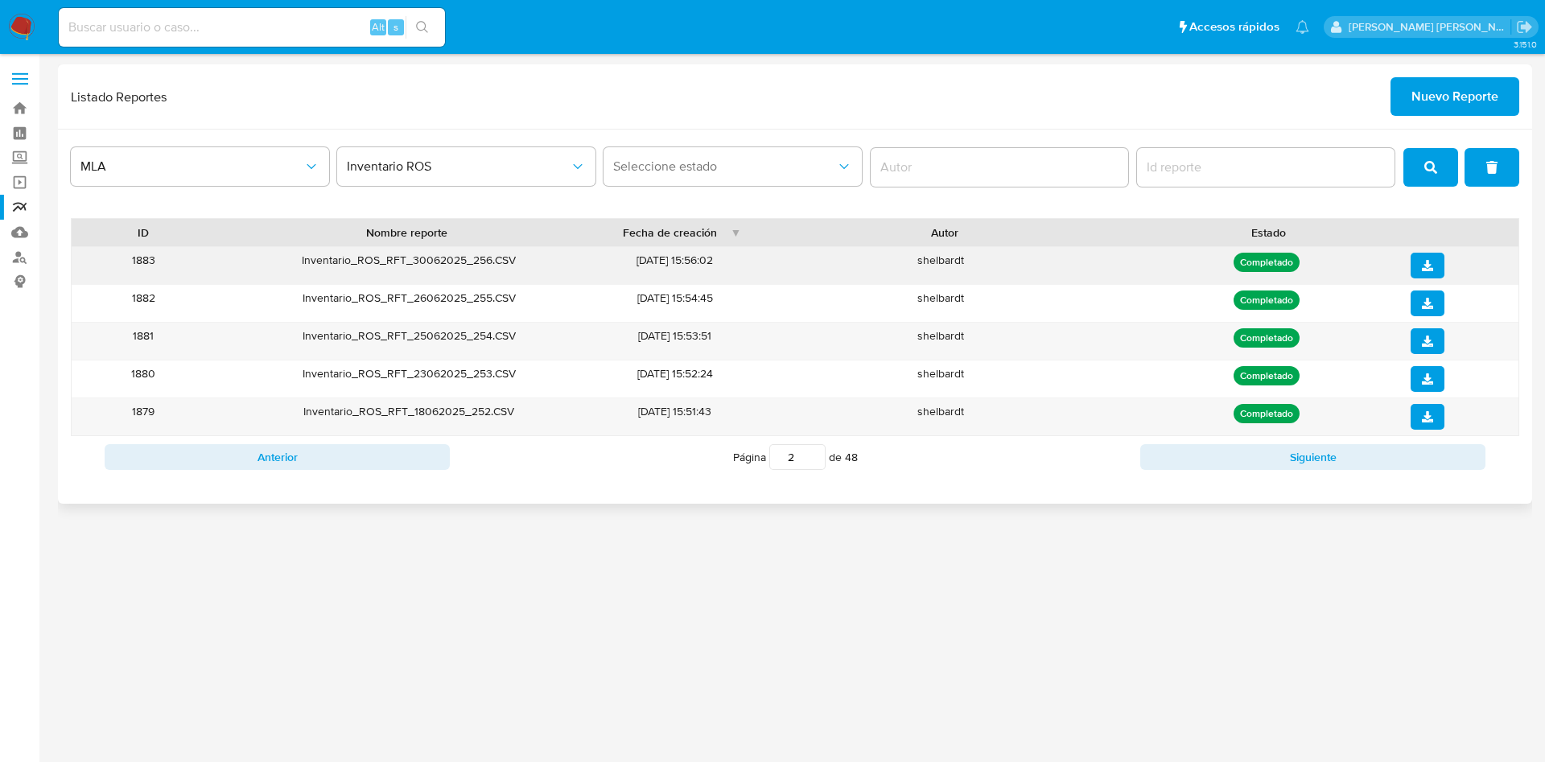
click at [1438, 270] on button "download" at bounding box center [1427, 266] width 34 height 26
click at [399, 447] on button "Anterior" at bounding box center [277, 457] width 345 height 26
click at [1431, 398] on div at bounding box center [1458, 416] width 119 height 37
click at [1430, 414] on icon "download" at bounding box center [1427, 416] width 11 height 11
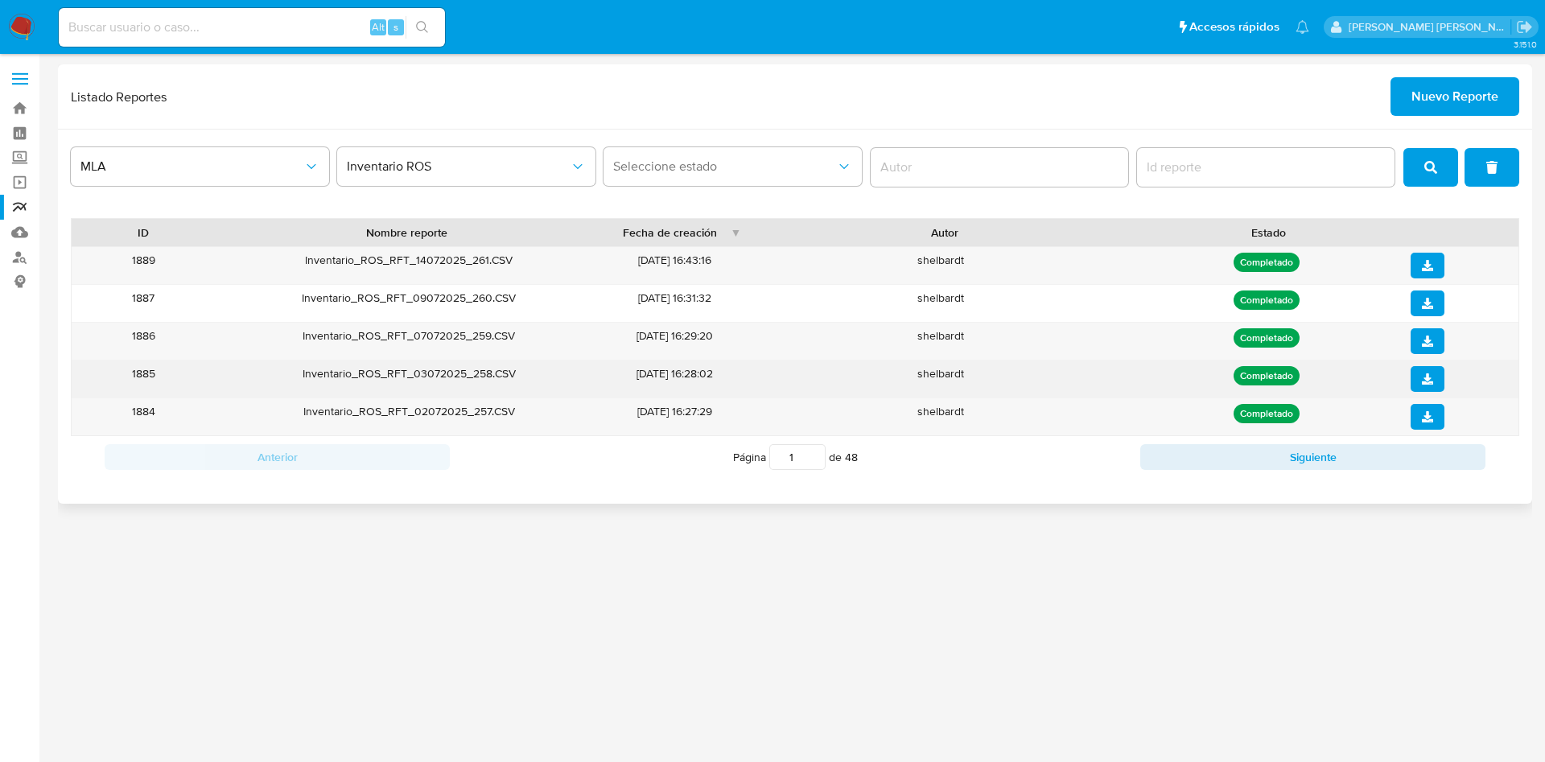
click at [1441, 366] on button "download" at bounding box center [1427, 379] width 34 height 26
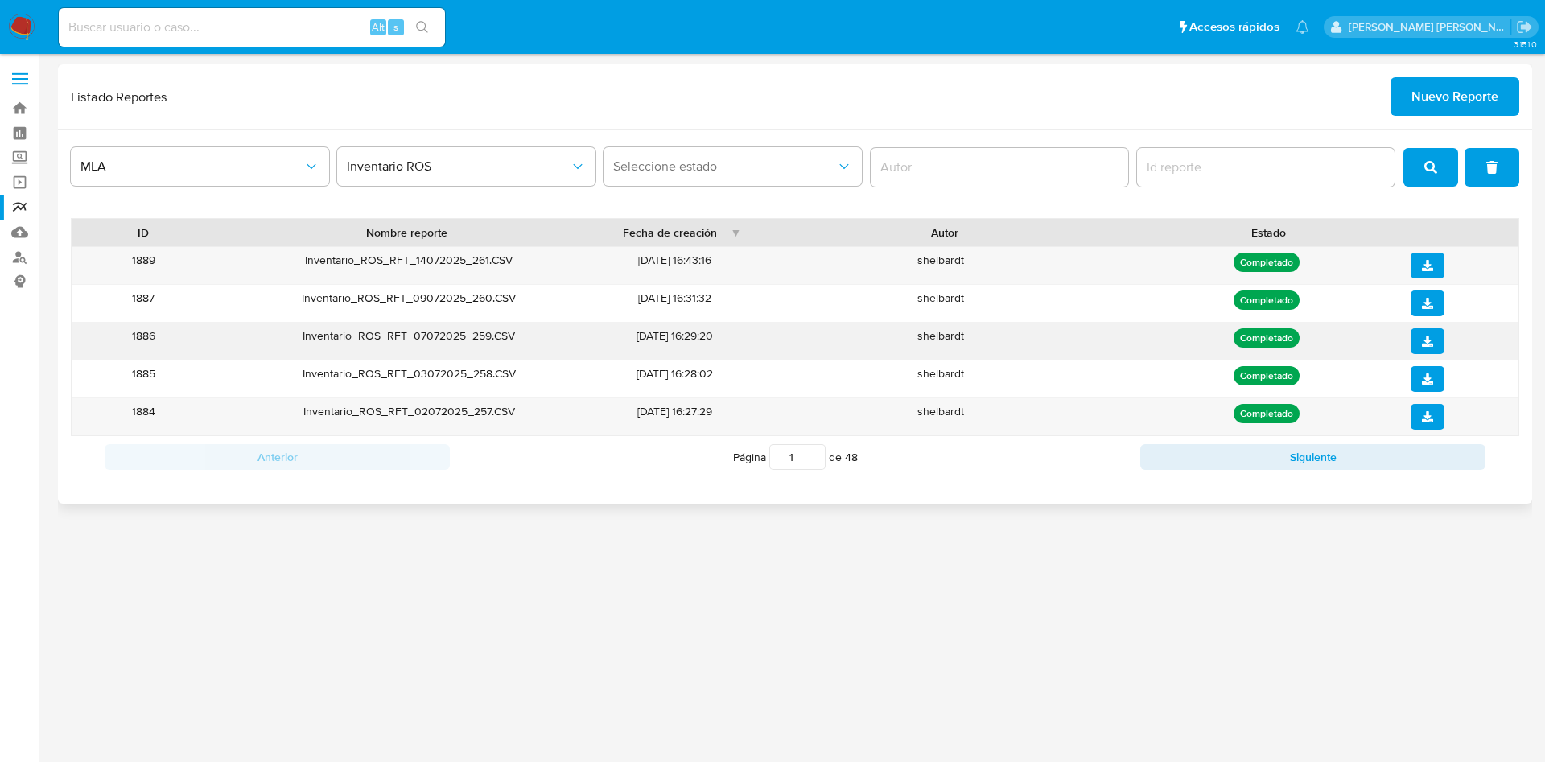
click at [1432, 344] on icon "download" at bounding box center [1427, 340] width 11 height 11
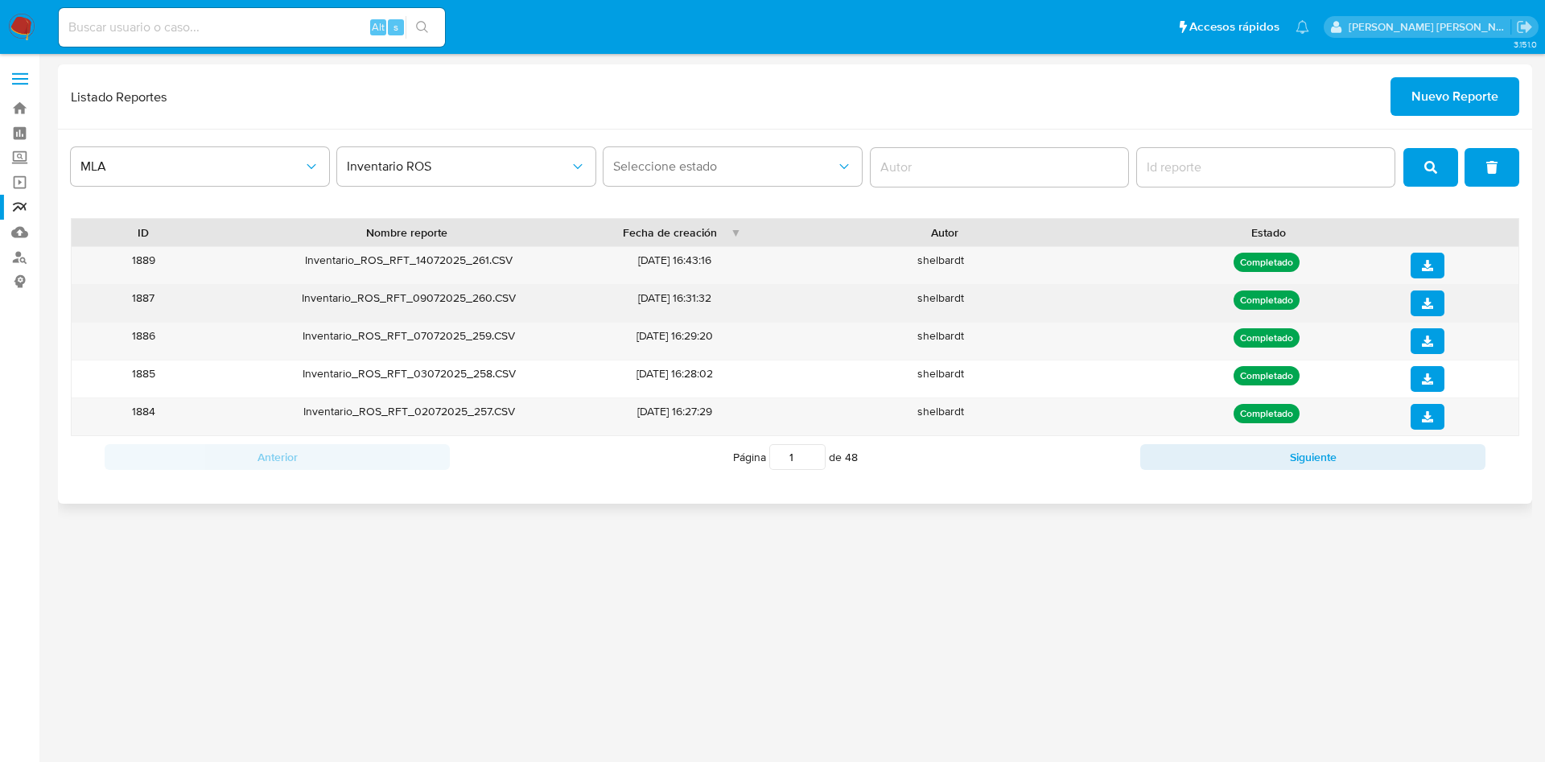
click at [1432, 309] on span "download" at bounding box center [1427, 303] width 11 height 23
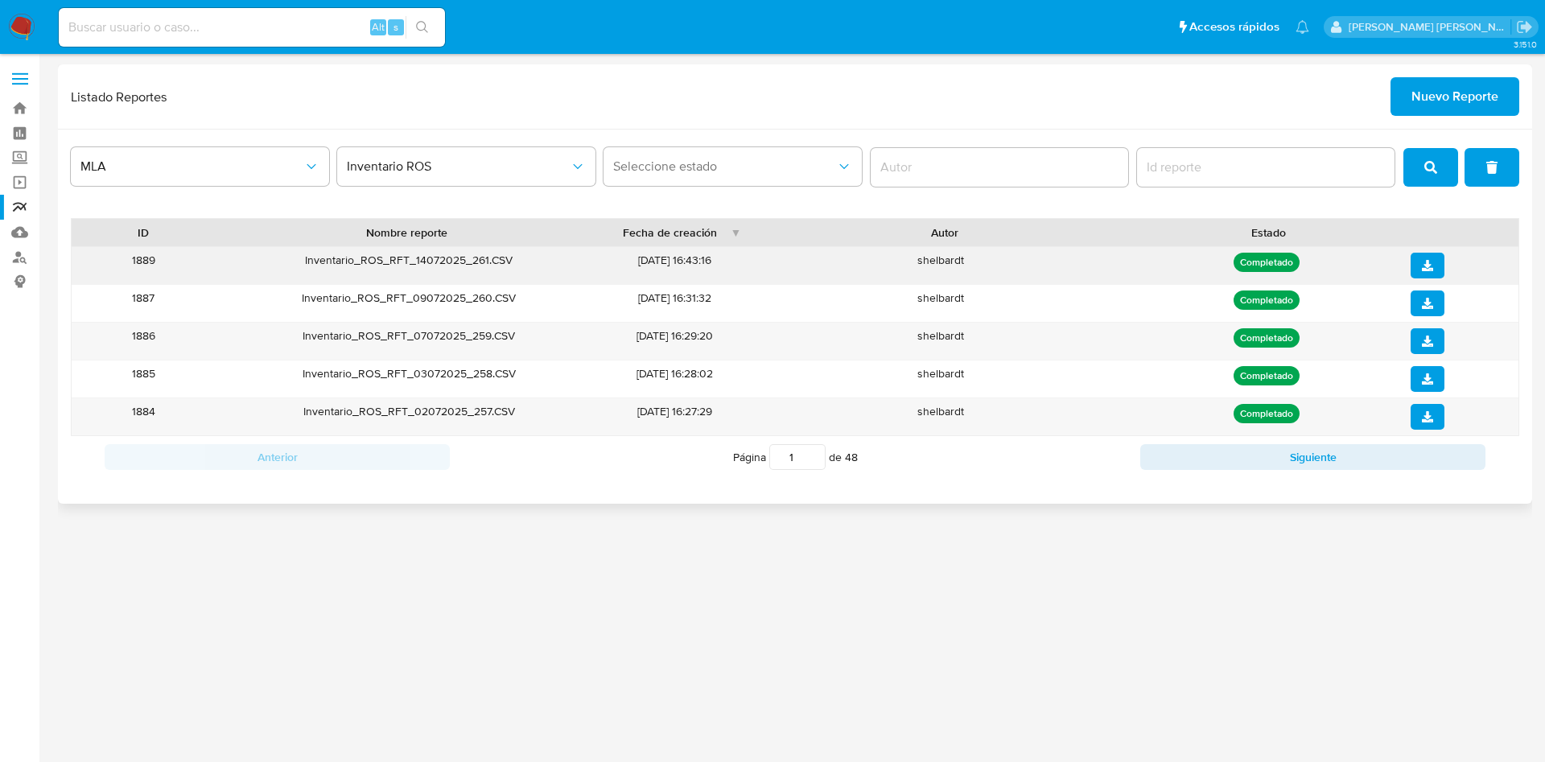
click at [1432, 268] on icon "download" at bounding box center [1427, 265] width 11 height 11
click at [1252, 453] on button "Siguiente" at bounding box center [1312, 457] width 345 height 26
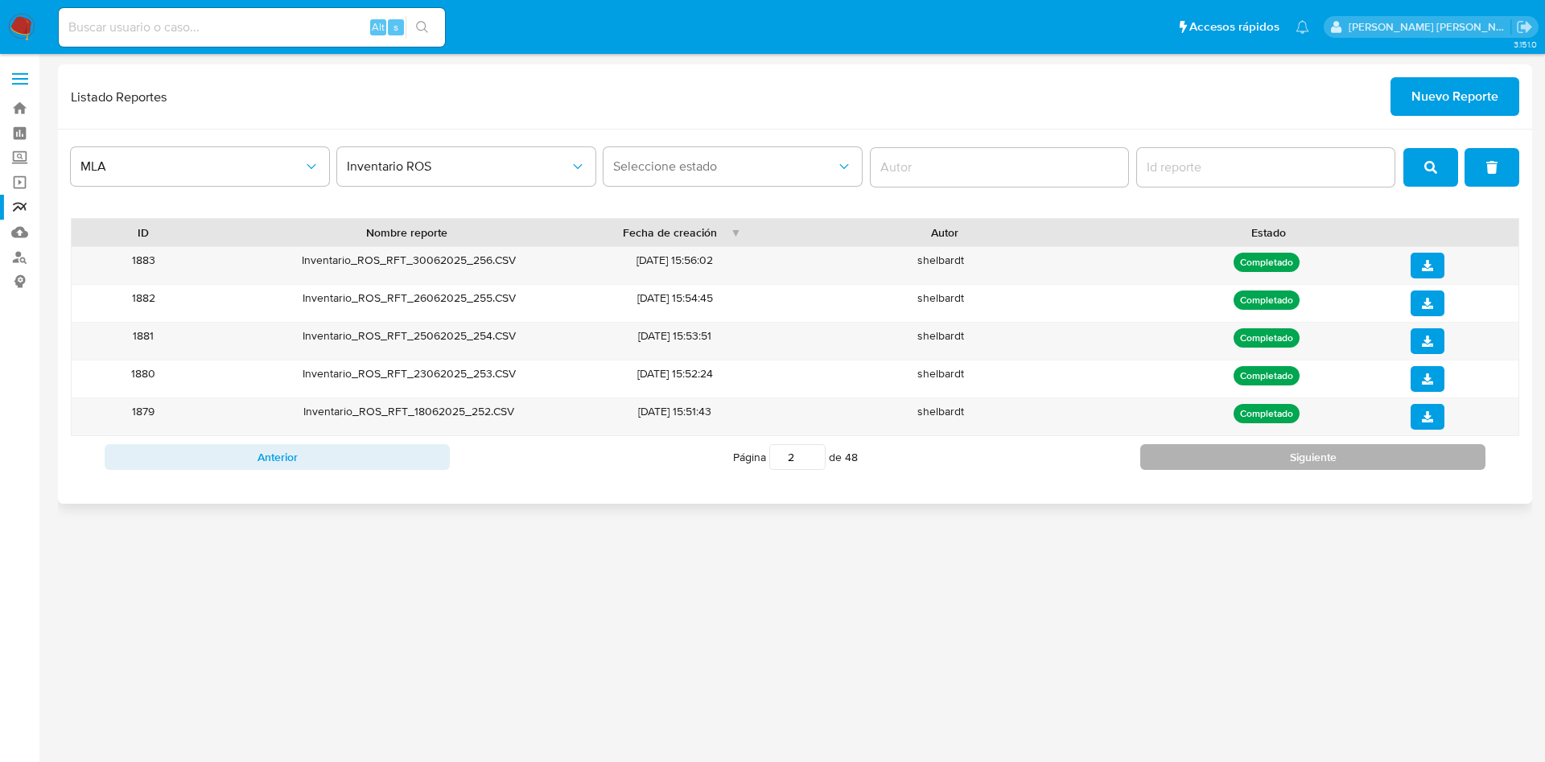
click at [1252, 453] on button "Siguiente" at bounding box center [1312, 457] width 345 height 26
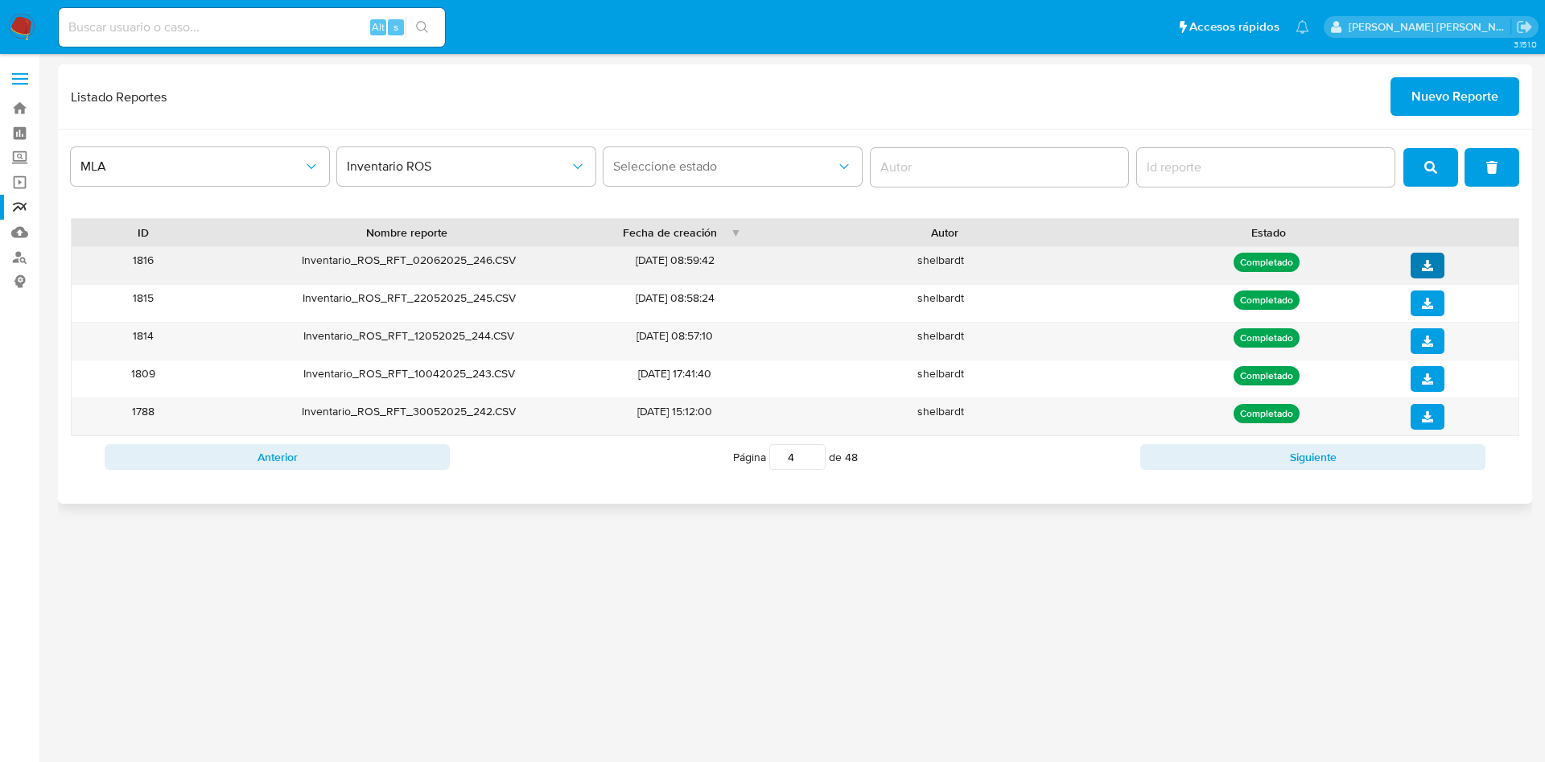
click at [1427, 274] on span "download" at bounding box center [1427, 265] width 11 height 23
click at [254, 471] on div "Anterior Página 4 de 48 Siguiente" at bounding box center [795, 457] width 1448 height 42
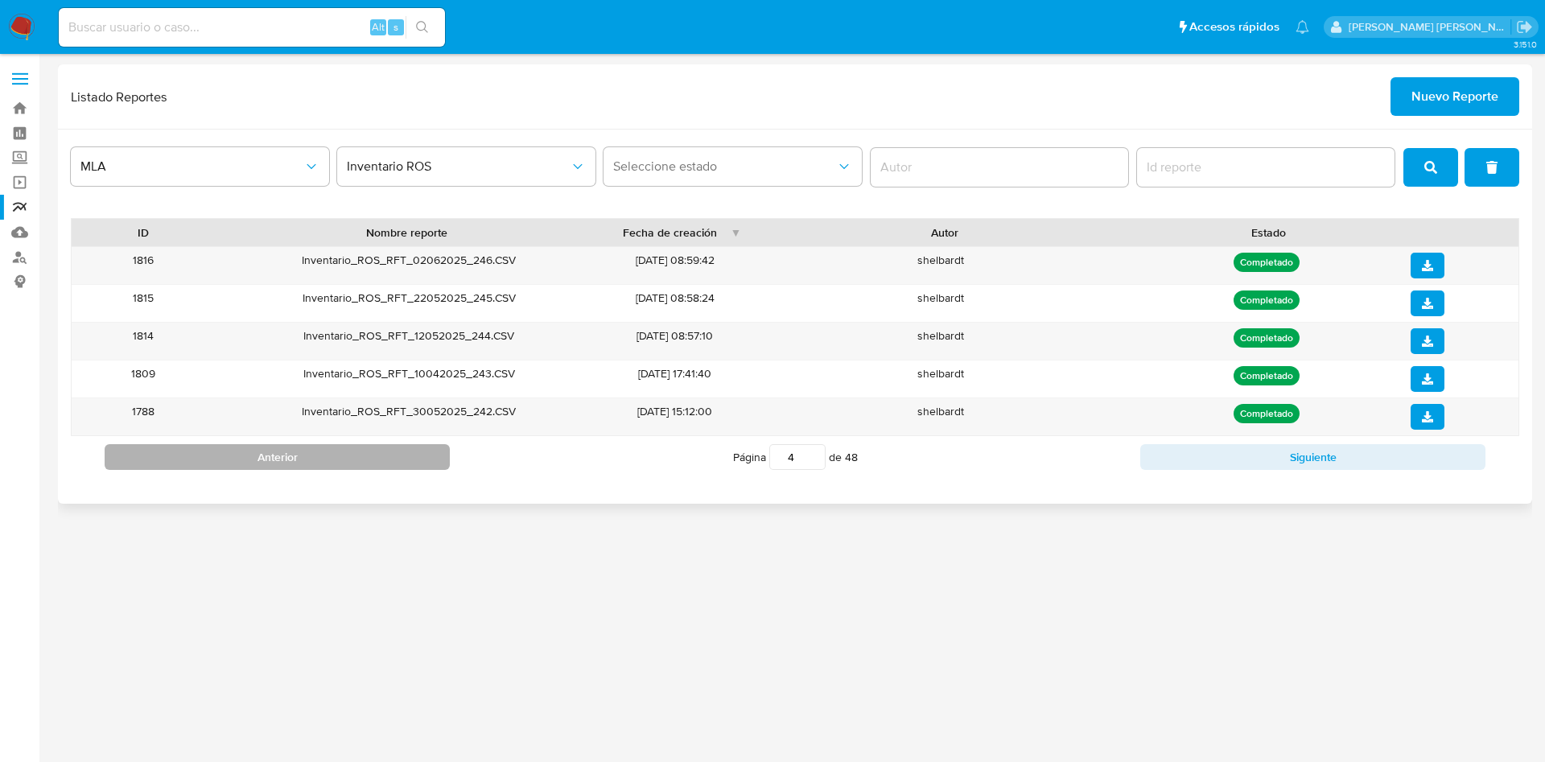
click at [343, 455] on button "Anterior" at bounding box center [277, 457] width 345 height 26
type input "3"
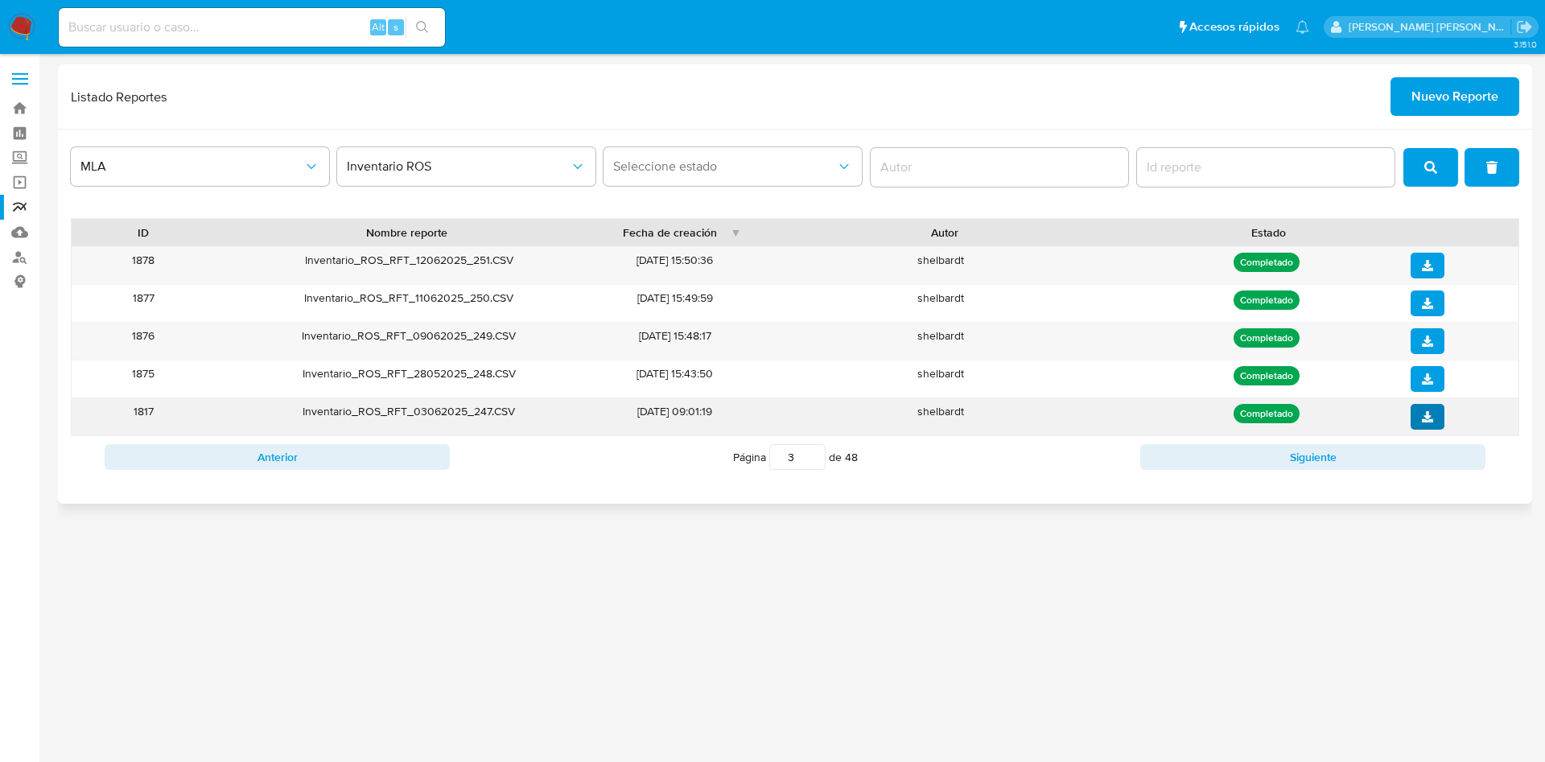
click at [1428, 424] on span "download" at bounding box center [1427, 416] width 11 height 23
click at [1415, 95] on span "Nuevo Reporte" at bounding box center [1454, 96] width 87 height 35
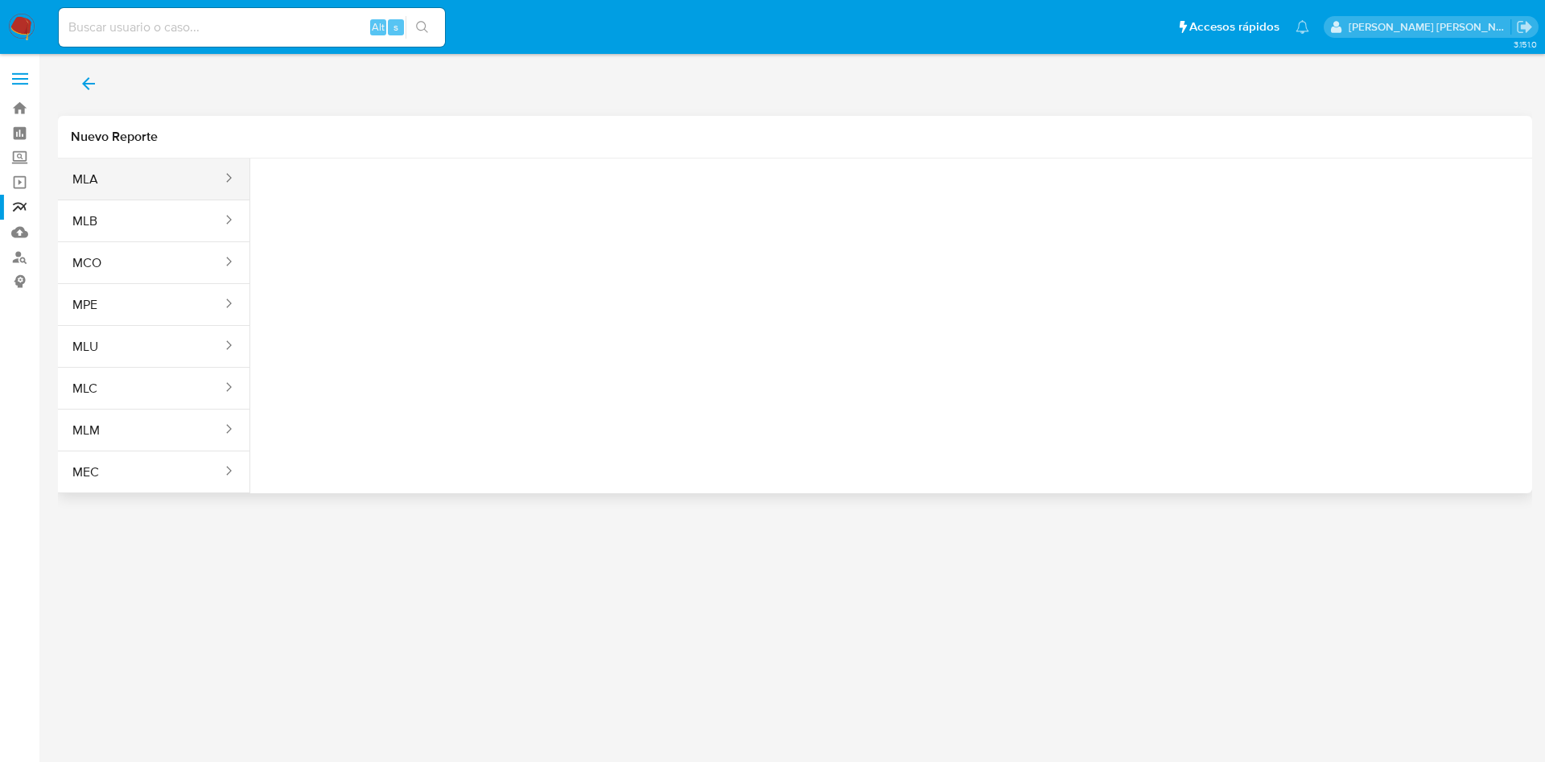
click at [156, 196] on button "MLA" at bounding box center [141, 179] width 166 height 39
click at [368, 202] on span "Seleccione una opcion" at bounding box center [344, 201] width 142 height 16
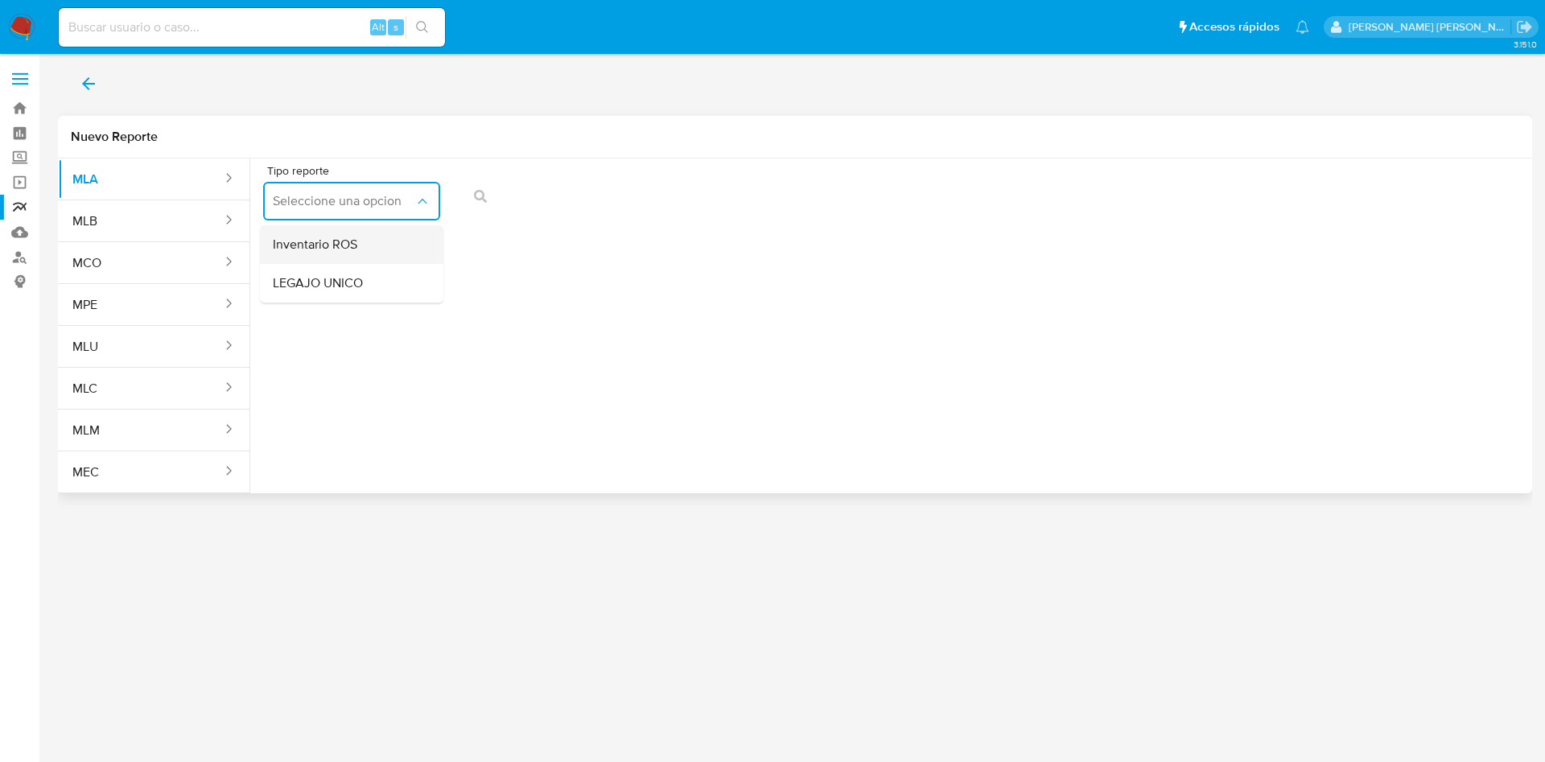
click at [360, 251] on div "Inventario ROS" at bounding box center [347, 244] width 148 height 39
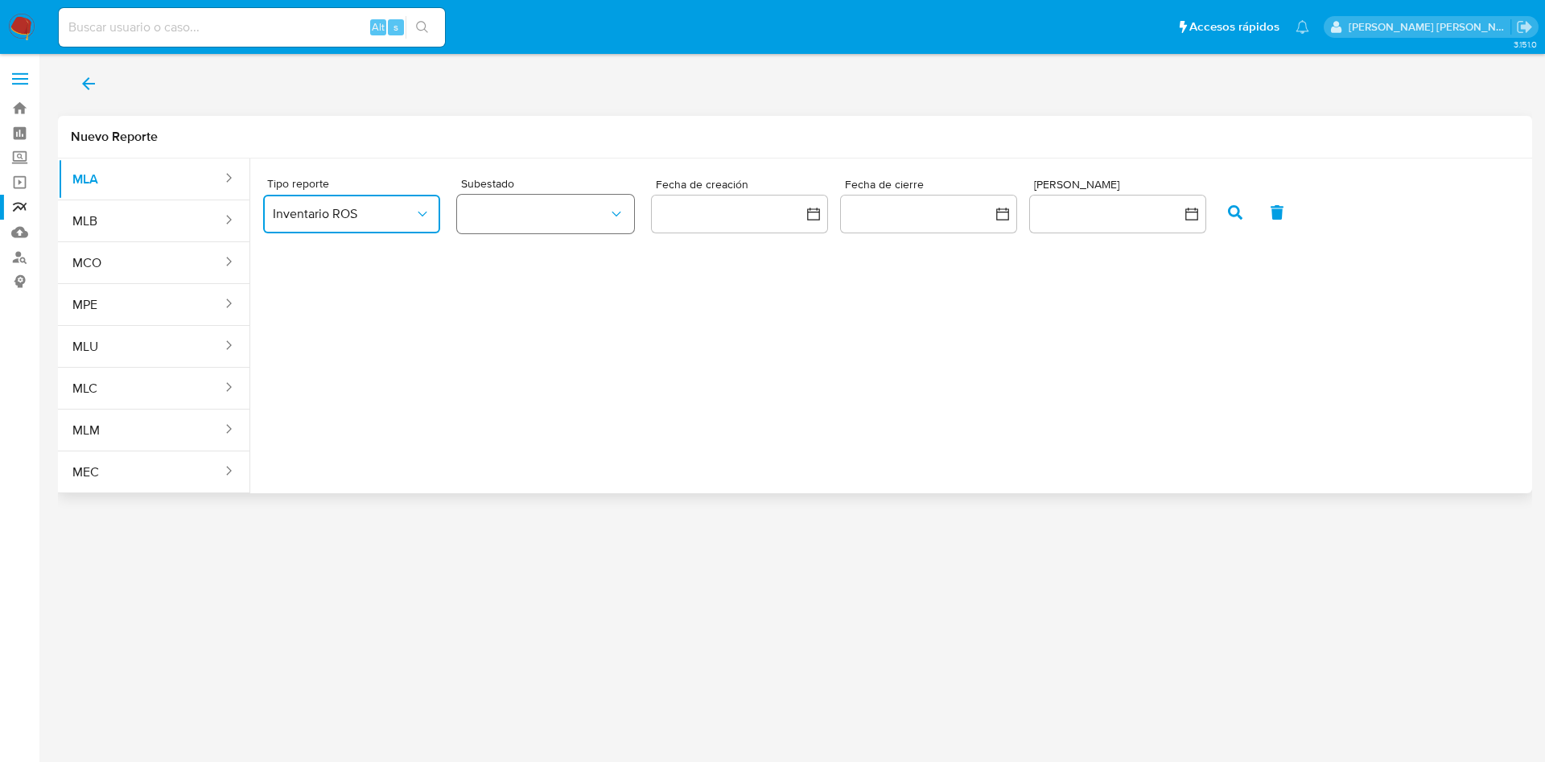
click at [548, 229] on button "button" at bounding box center [545, 214] width 177 height 39
click at [543, 265] on div "ROS" at bounding box center [538, 257] width 142 height 39
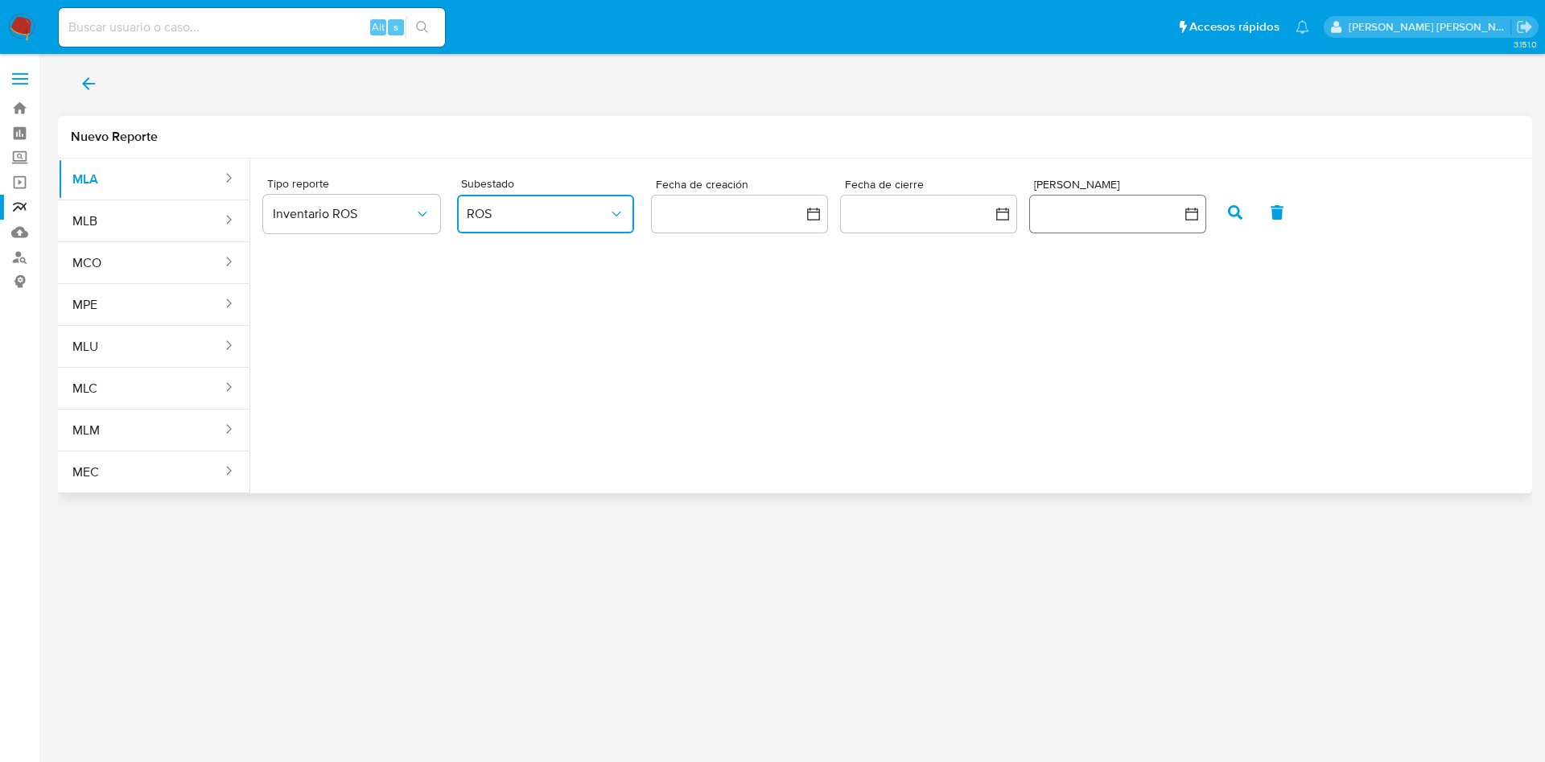
click at [1094, 221] on button "button" at bounding box center [1117, 214] width 177 height 39
click at [1008, 269] on icon "Mes anterior" at bounding box center [1017, 271] width 19 height 19
click at [1008, 270] on icon "Mes anterior" at bounding box center [1017, 271] width 19 height 19
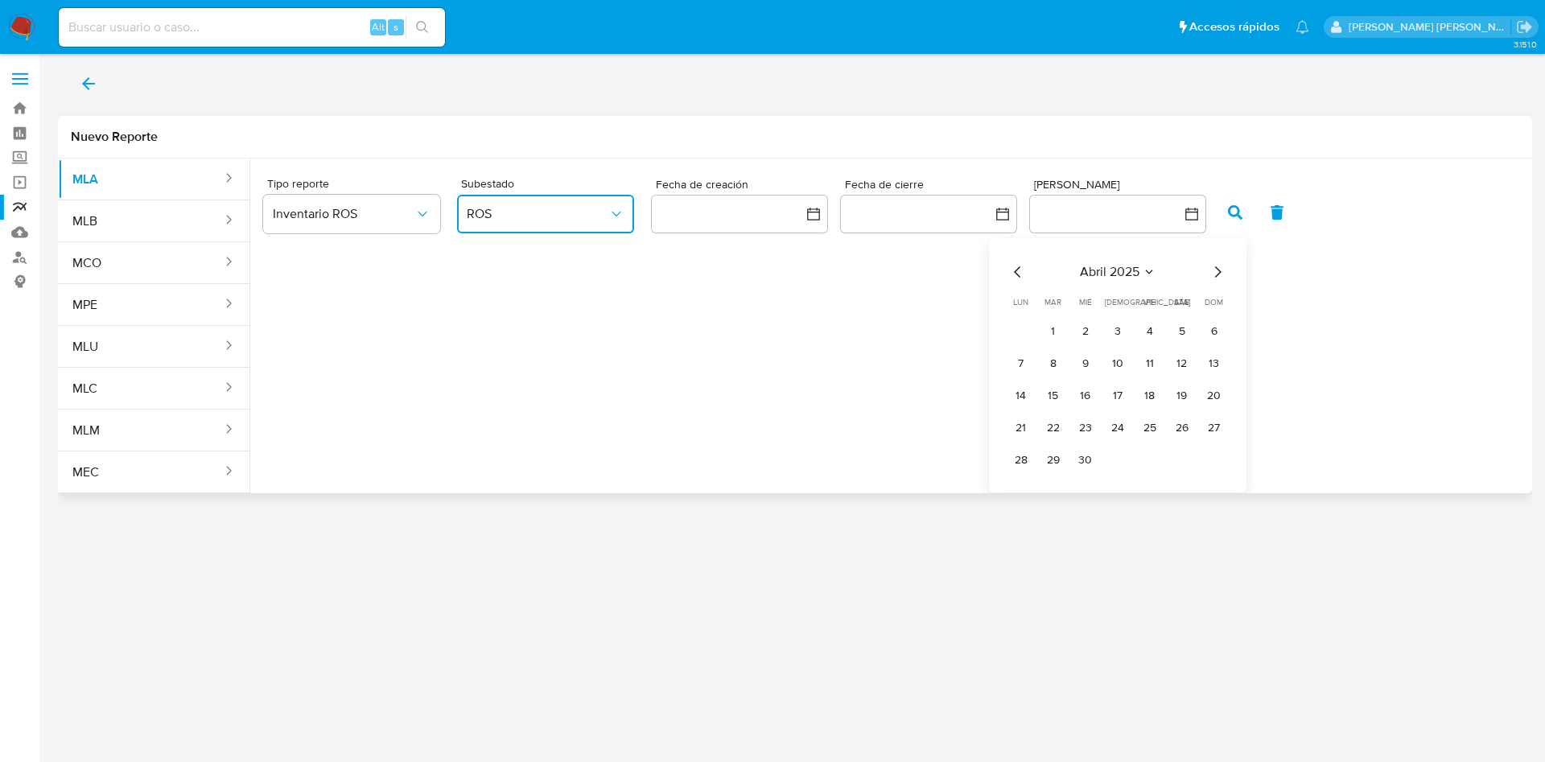
click at [1009, 276] on icon "Mes anterior" at bounding box center [1017, 271] width 19 height 19
click at [1018, 267] on icon "Mes anterior" at bounding box center [1017, 271] width 19 height 19
click at [1018, 267] on icon "Mes anterior" at bounding box center [1017, 270] width 6 height 11
click at [1088, 327] on button "1" at bounding box center [1085, 332] width 26 height 26
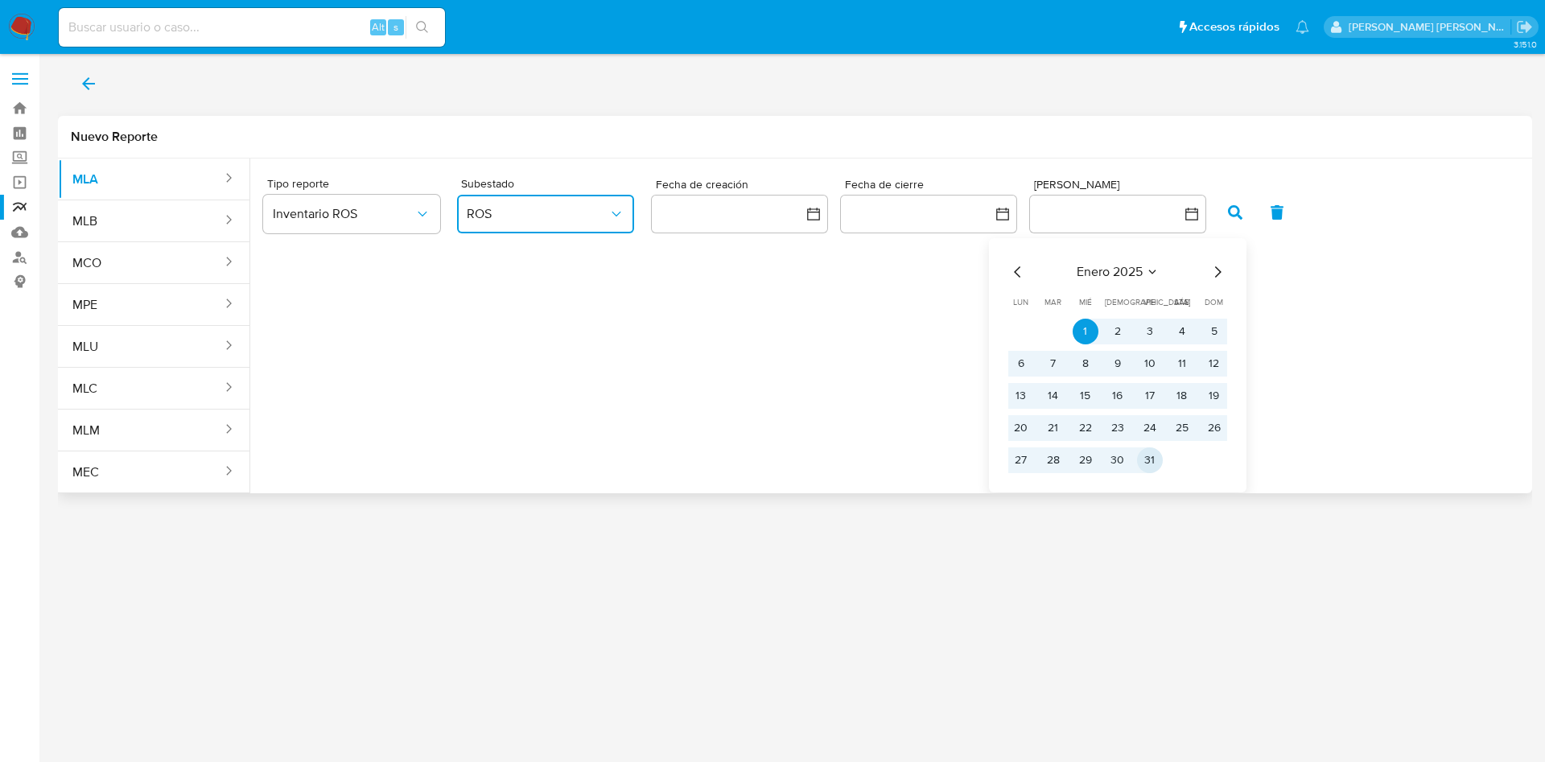
drag, startPoint x: 1082, startPoint y: 330, endPoint x: 1156, endPoint y: 465, distance: 154.1
click at [1156, 465] on tbody "1 2 3 4 5 6 7 8 9 10 11 12 13 14 15 16 17 18 19 20 21 22 23 24 25 26 27 28 29 3…" at bounding box center [1117, 396] width 219 height 154
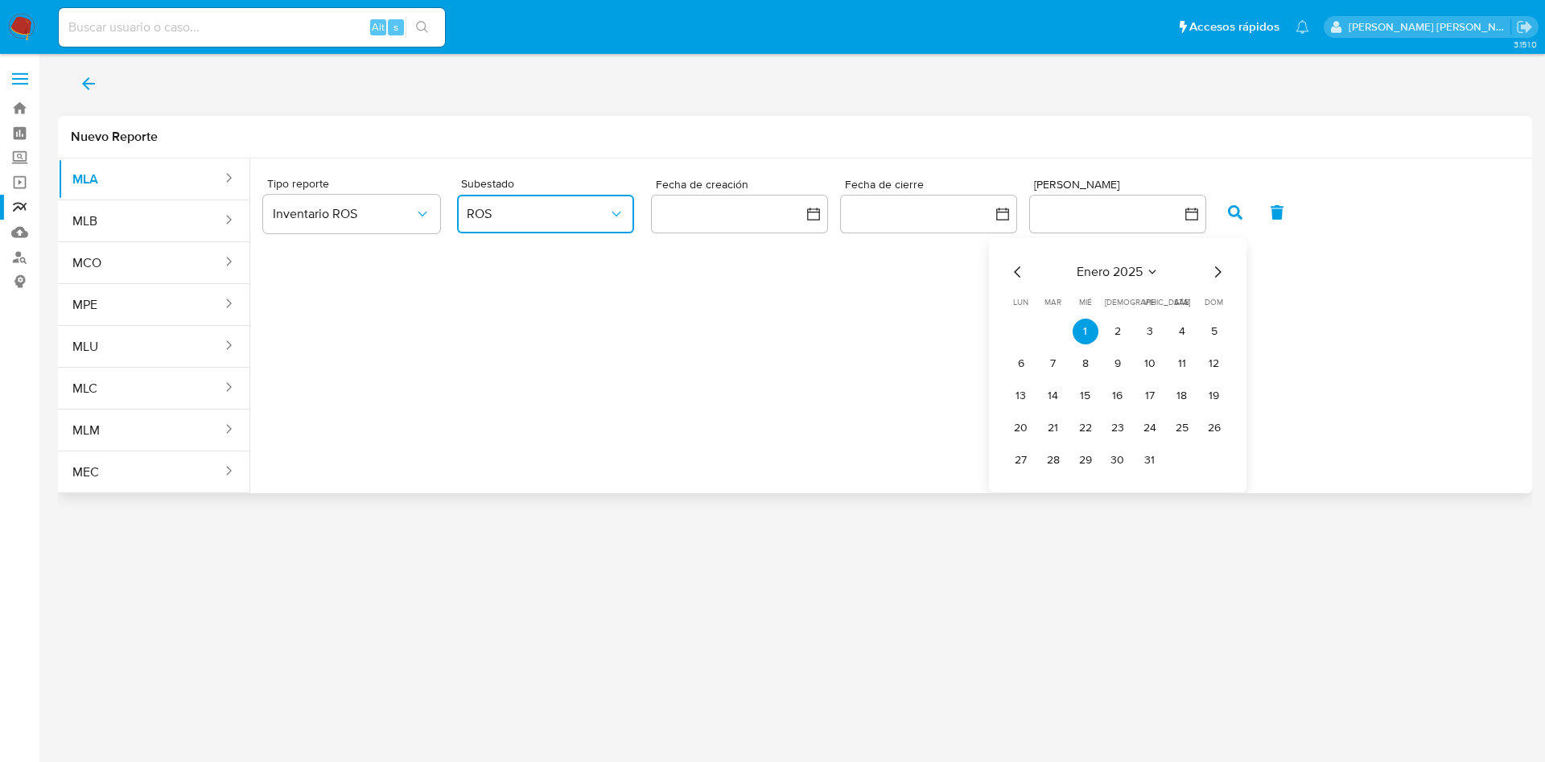
click at [1218, 273] on icon "Mes siguiente" at bounding box center [1217, 270] width 6 height 11
click at [1214, 271] on icon "Mes siguiente" at bounding box center [1217, 271] width 19 height 19
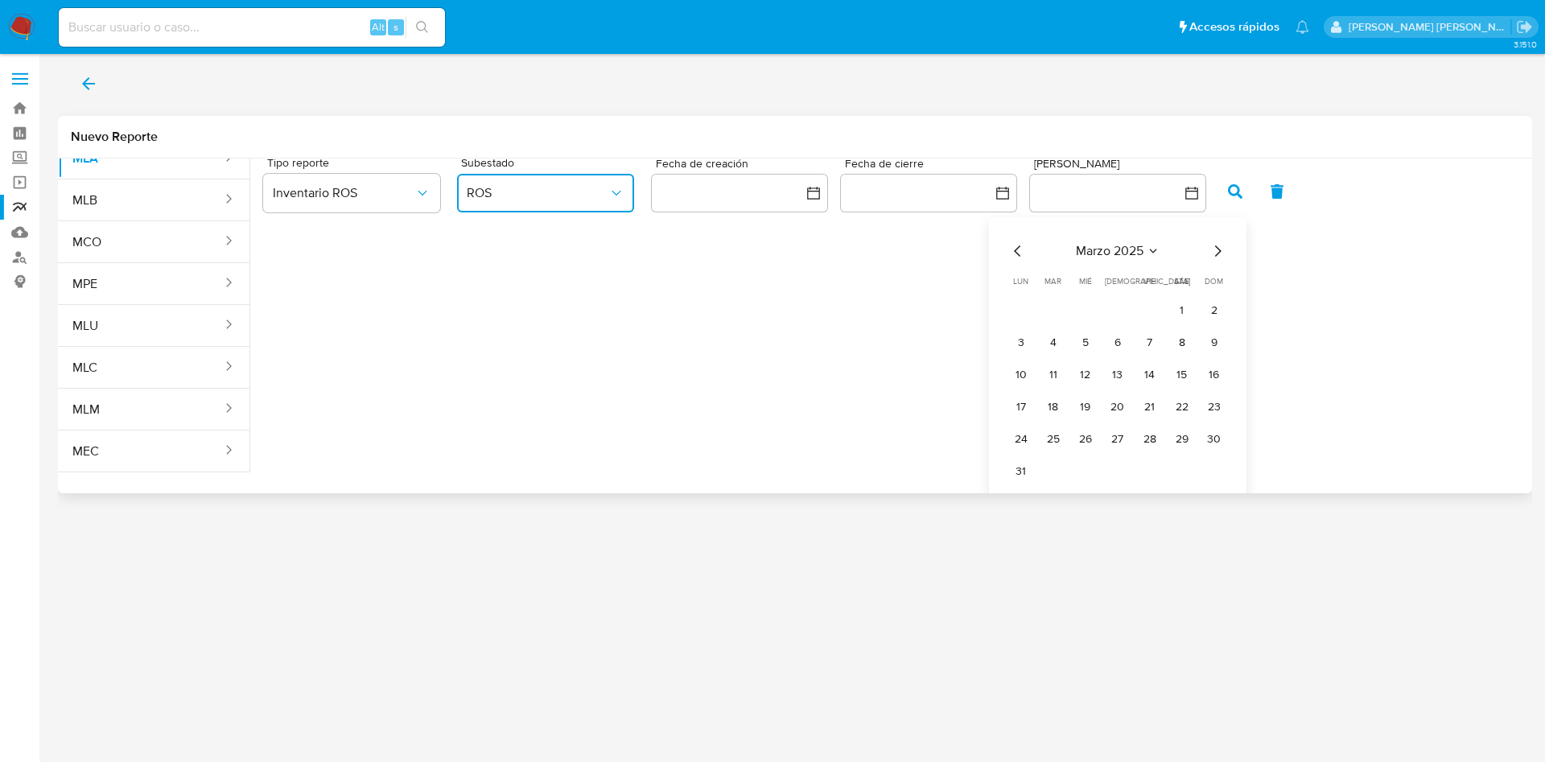
scroll to position [31, 0]
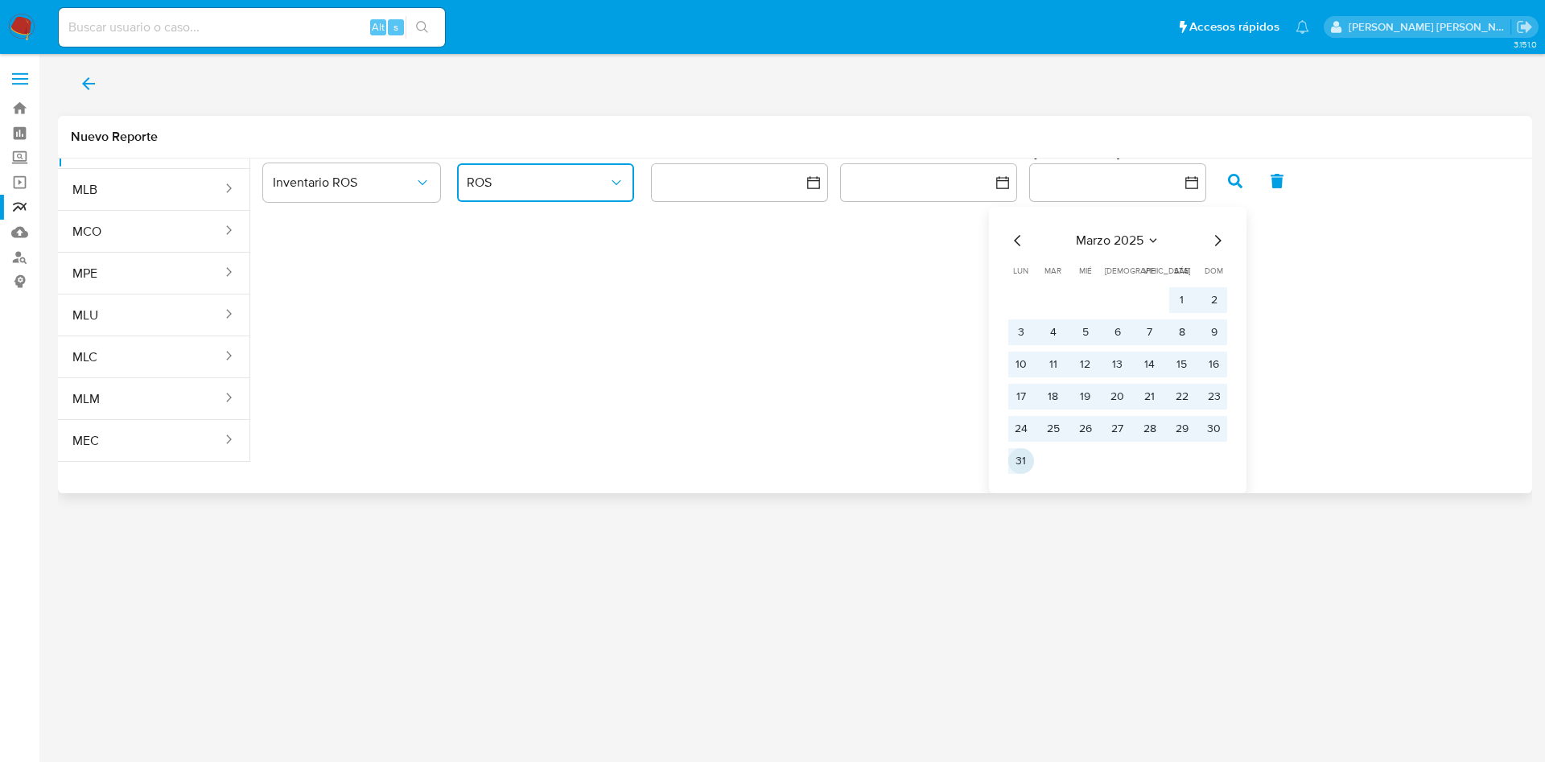
drag, startPoint x: 1168, startPoint y: 335, endPoint x: 1012, endPoint y: 462, distance: 200.8
click at [1012, 462] on tbody "1 2 3 4 5 6 7 8 9 10 11 12 13 14 15 16 17 18 19 20 21 22 23 24 25 26 27 28 29 3…" at bounding box center [1117, 380] width 219 height 187
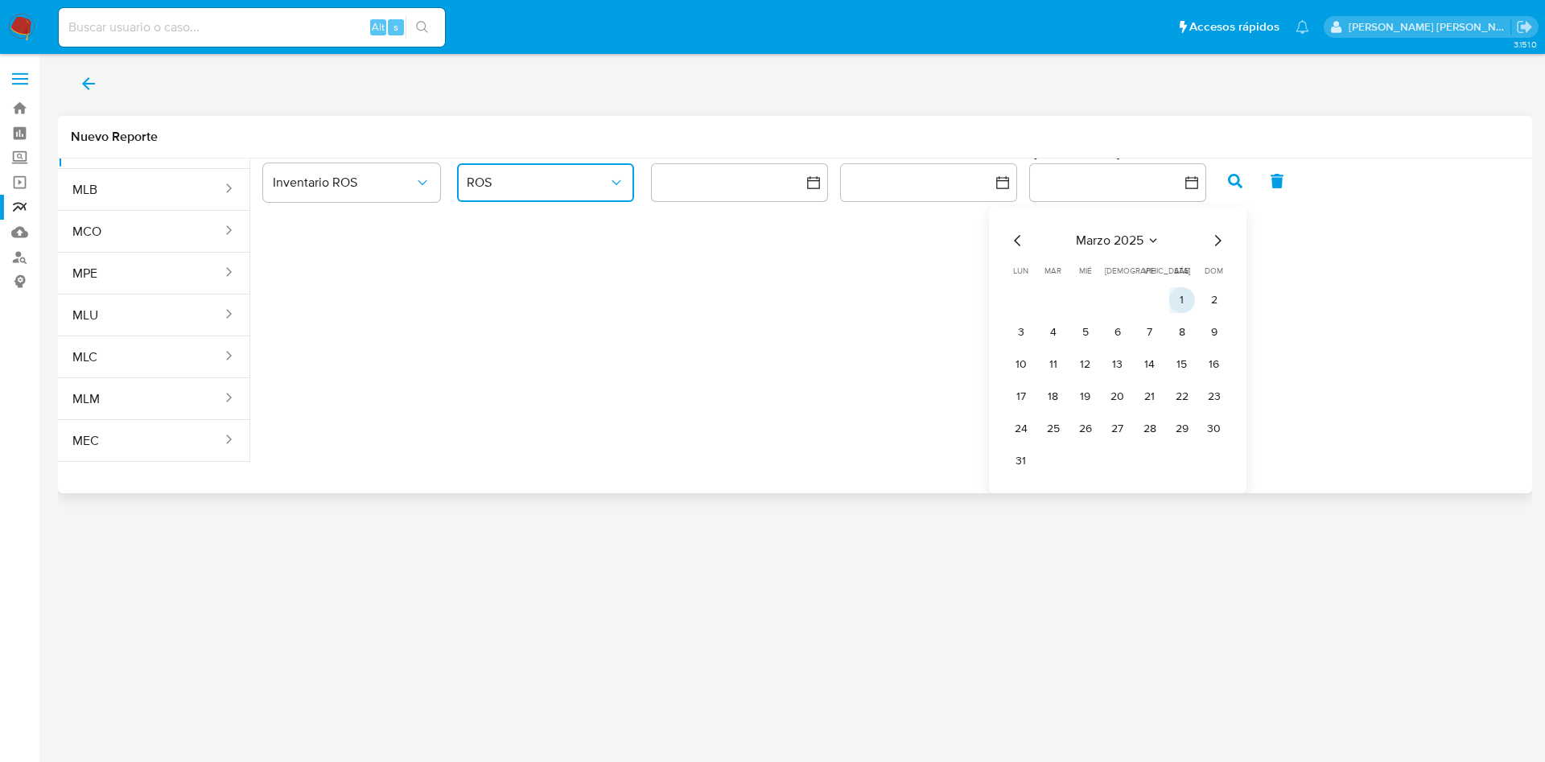
click at [1178, 297] on button "1" at bounding box center [1182, 300] width 26 height 26
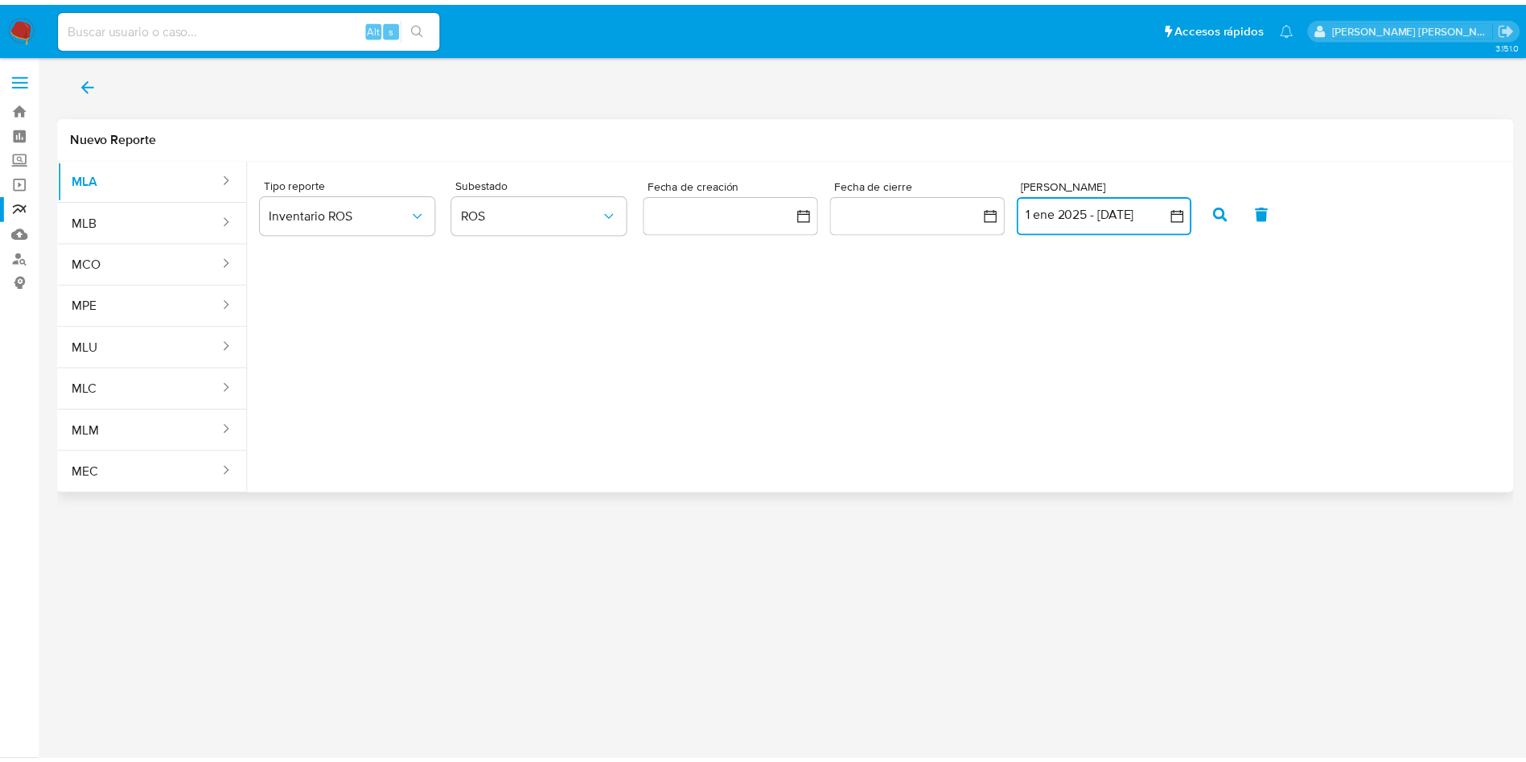
scroll to position [0, 0]
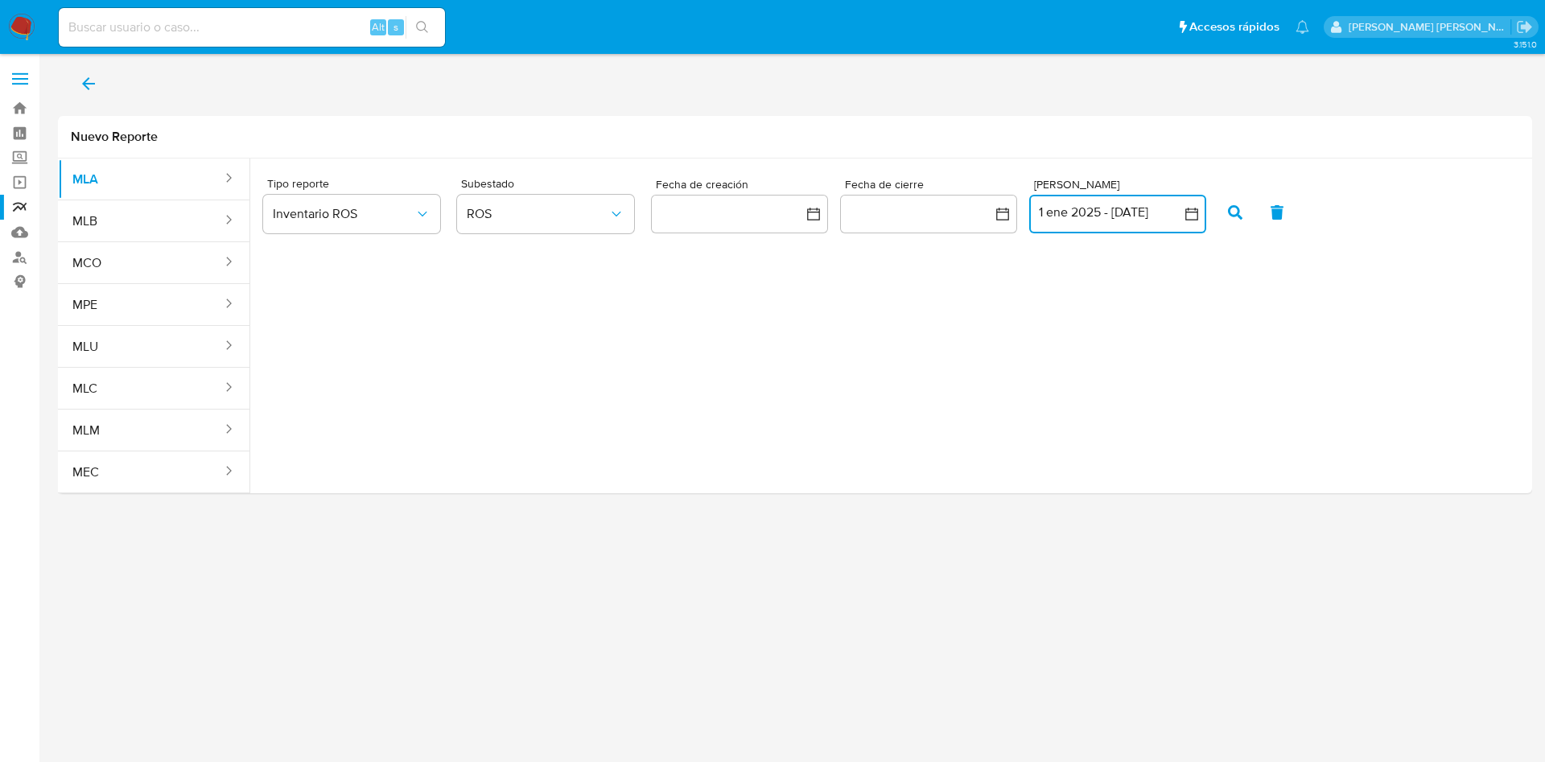
click at [1183, 212] on icon "button" at bounding box center [1191, 214] width 16 height 16
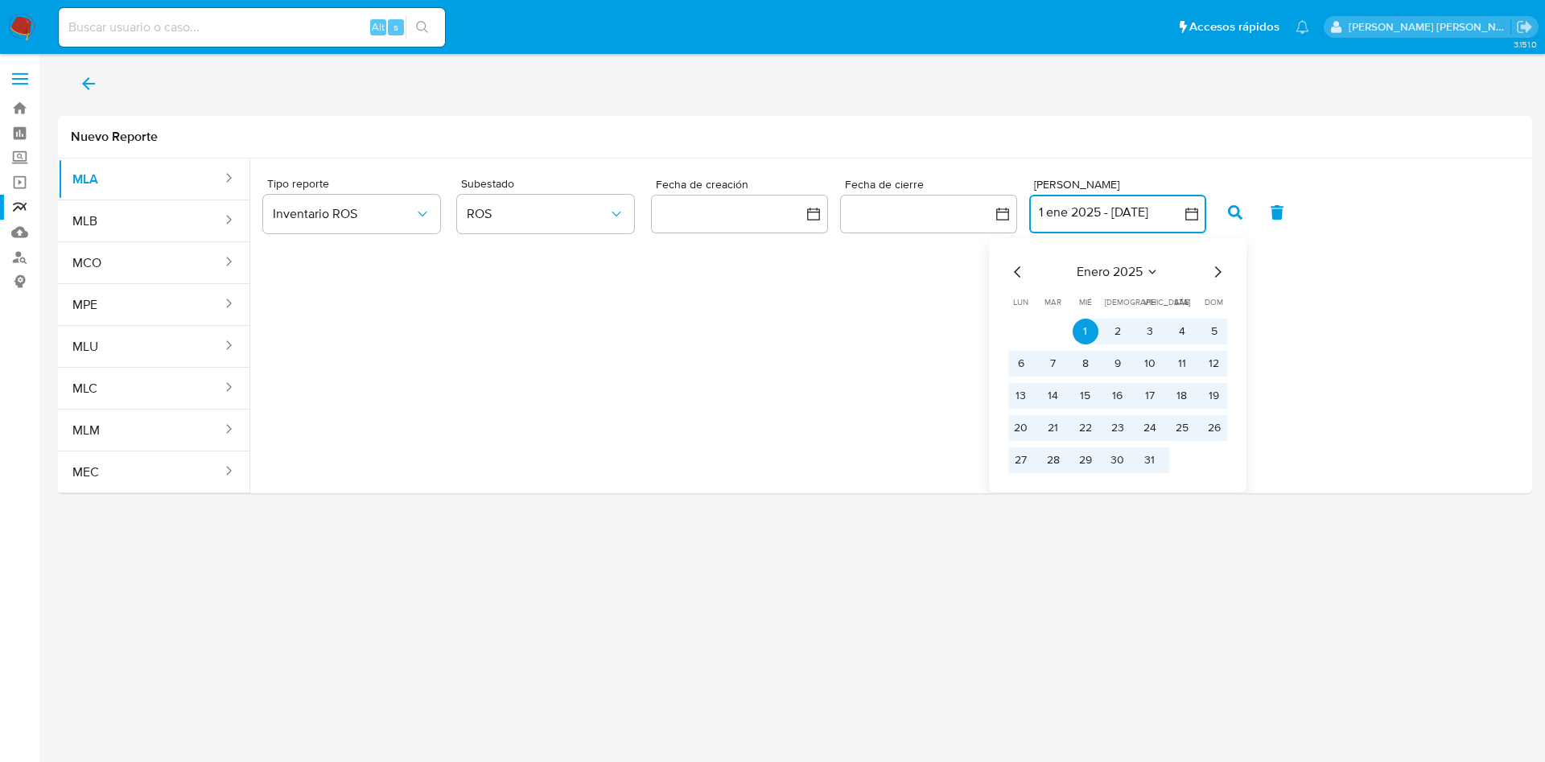
click at [1216, 272] on icon "Mes siguiente" at bounding box center [1217, 271] width 19 height 19
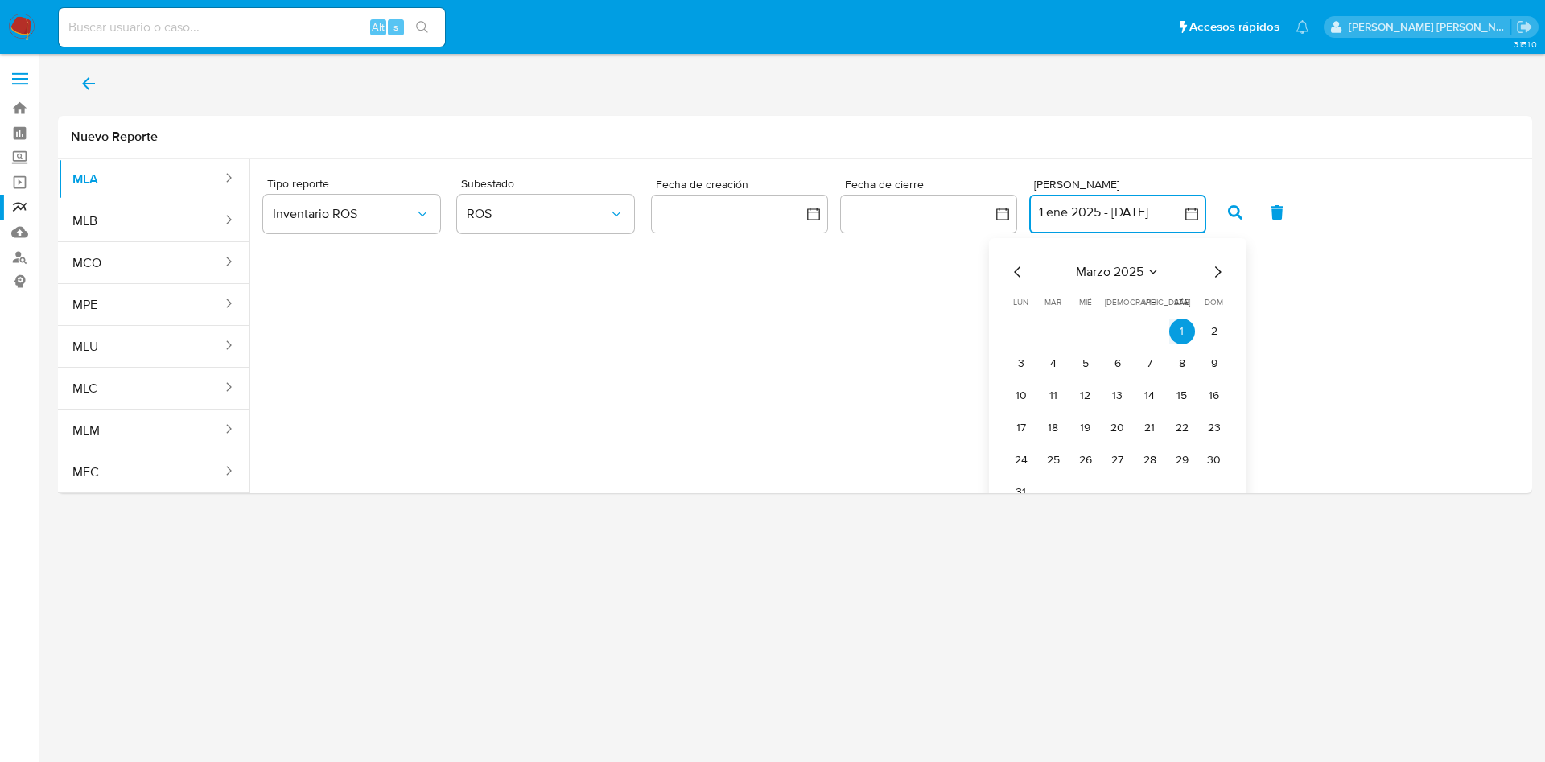
click at [1216, 272] on icon "Mes siguiente" at bounding box center [1217, 271] width 19 height 19
click at [1023, 278] on icon "Mes anterior" at bounding box center [1017, 271] width 19 height 19
click at [1179, 456] on button "31" at bounding box center [1182, 460] width 26 height 26
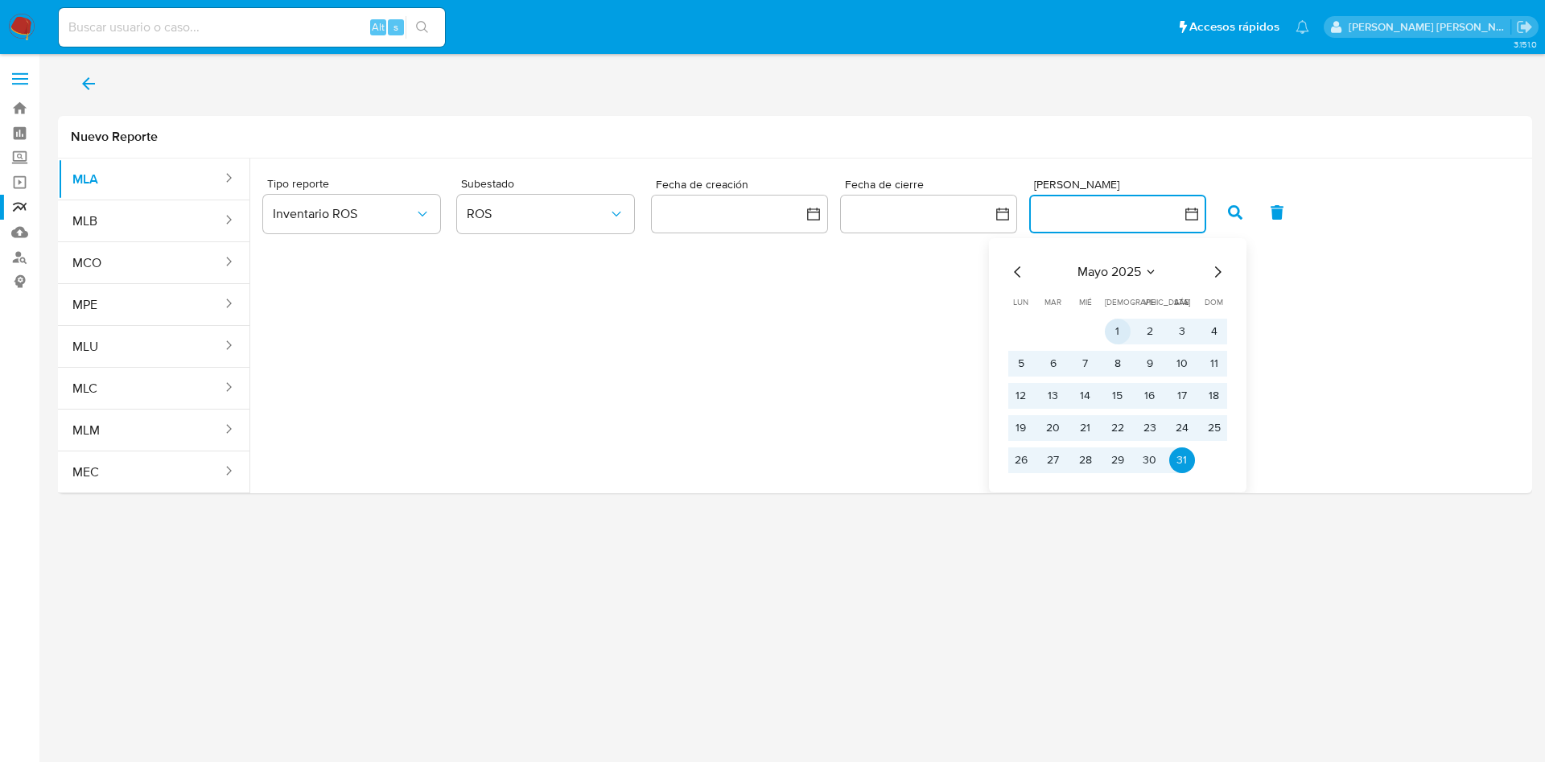
click at [1113, 327] on button "1" at bounding box center [1118, 332] width 26 height 26
click at [1173, 456] on button "31" at bounding box center [1182, 460] width 26 height 26
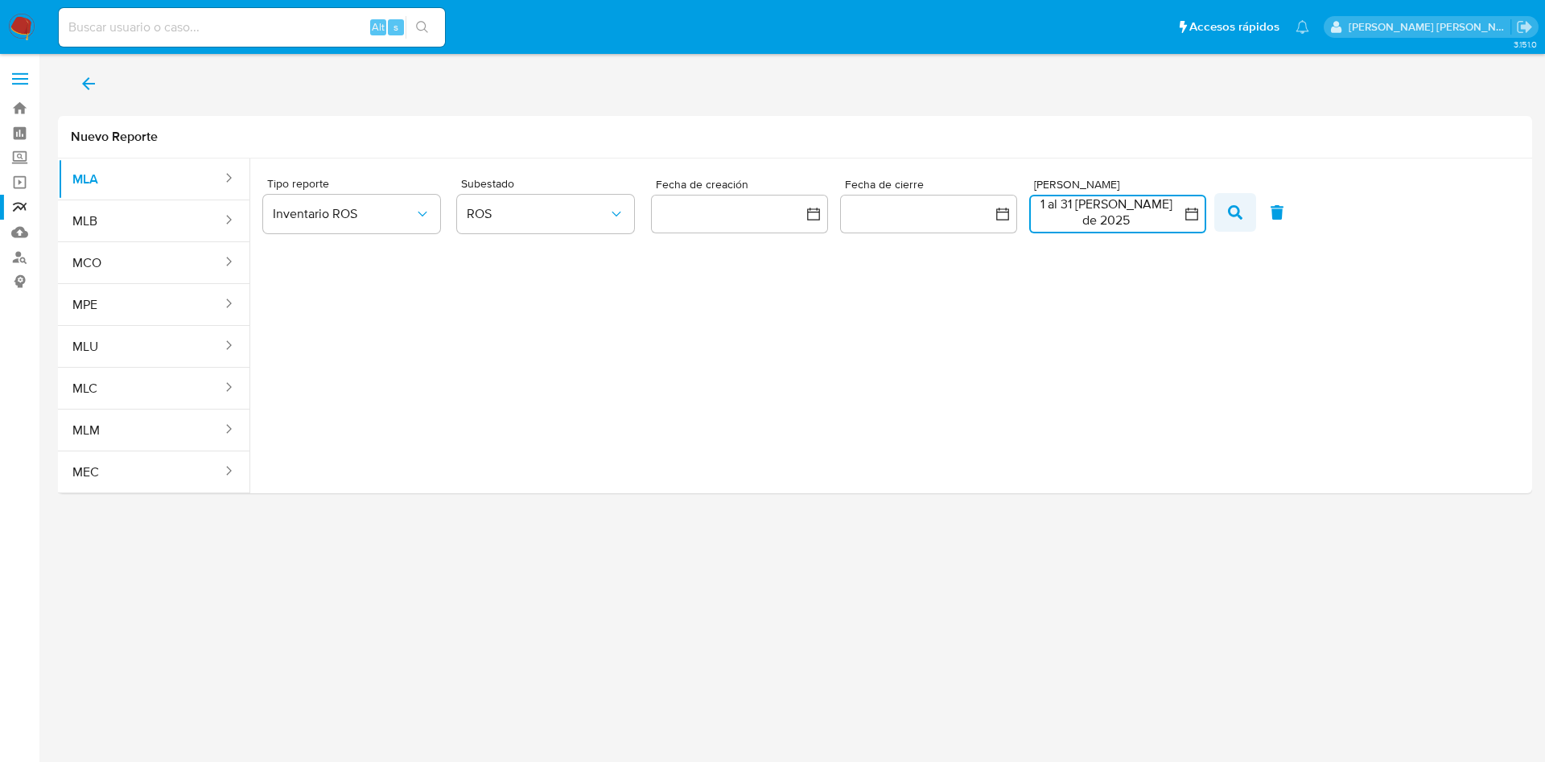
click at [1243, 216] on button "button" at bounding box center [1235, 212] width 42 height 39
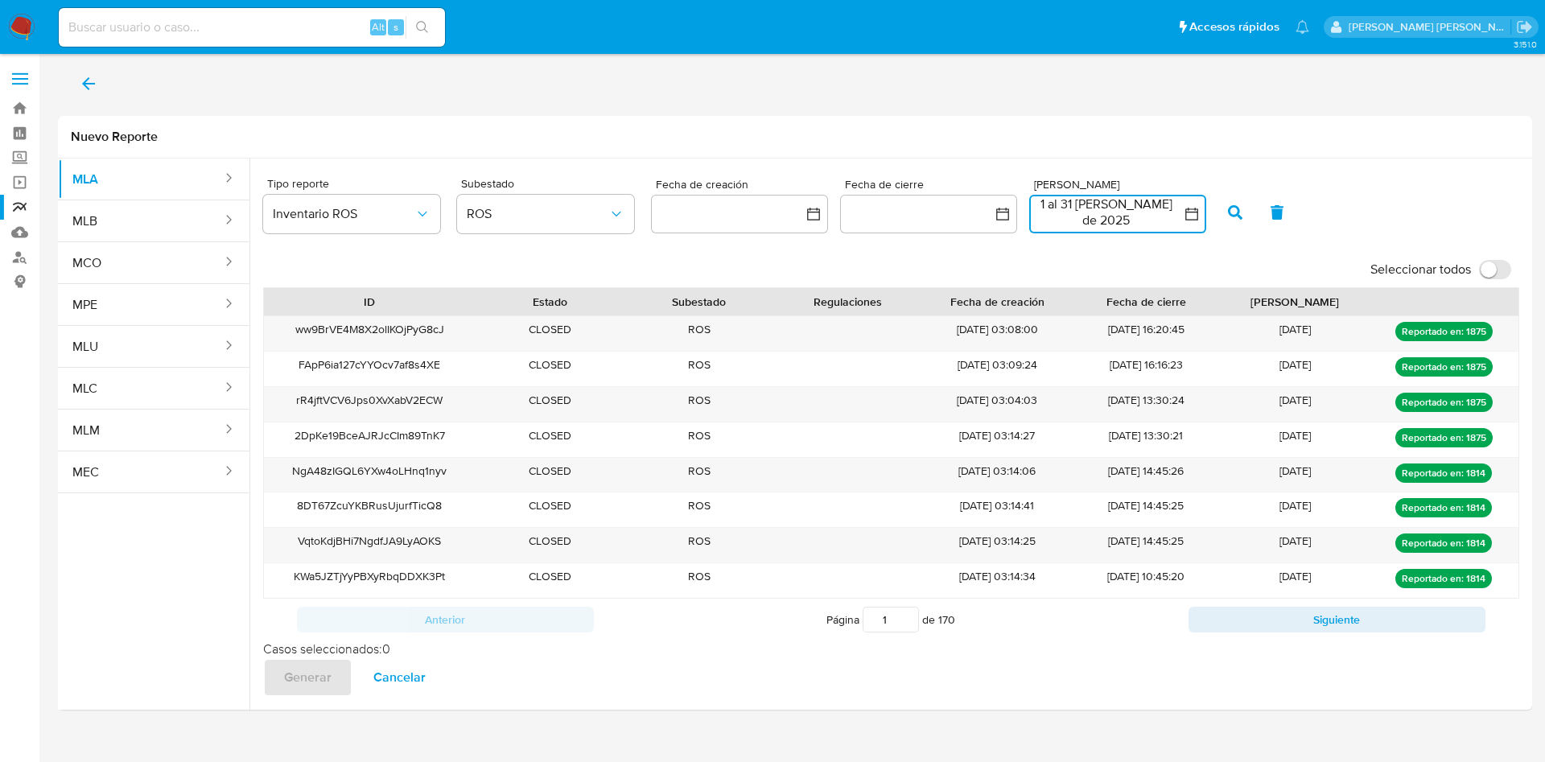
click at [1493, 270] on input "Seleccionar todos" at bounding box center [1495, 269] width 32 height 19
checkbox input "true"
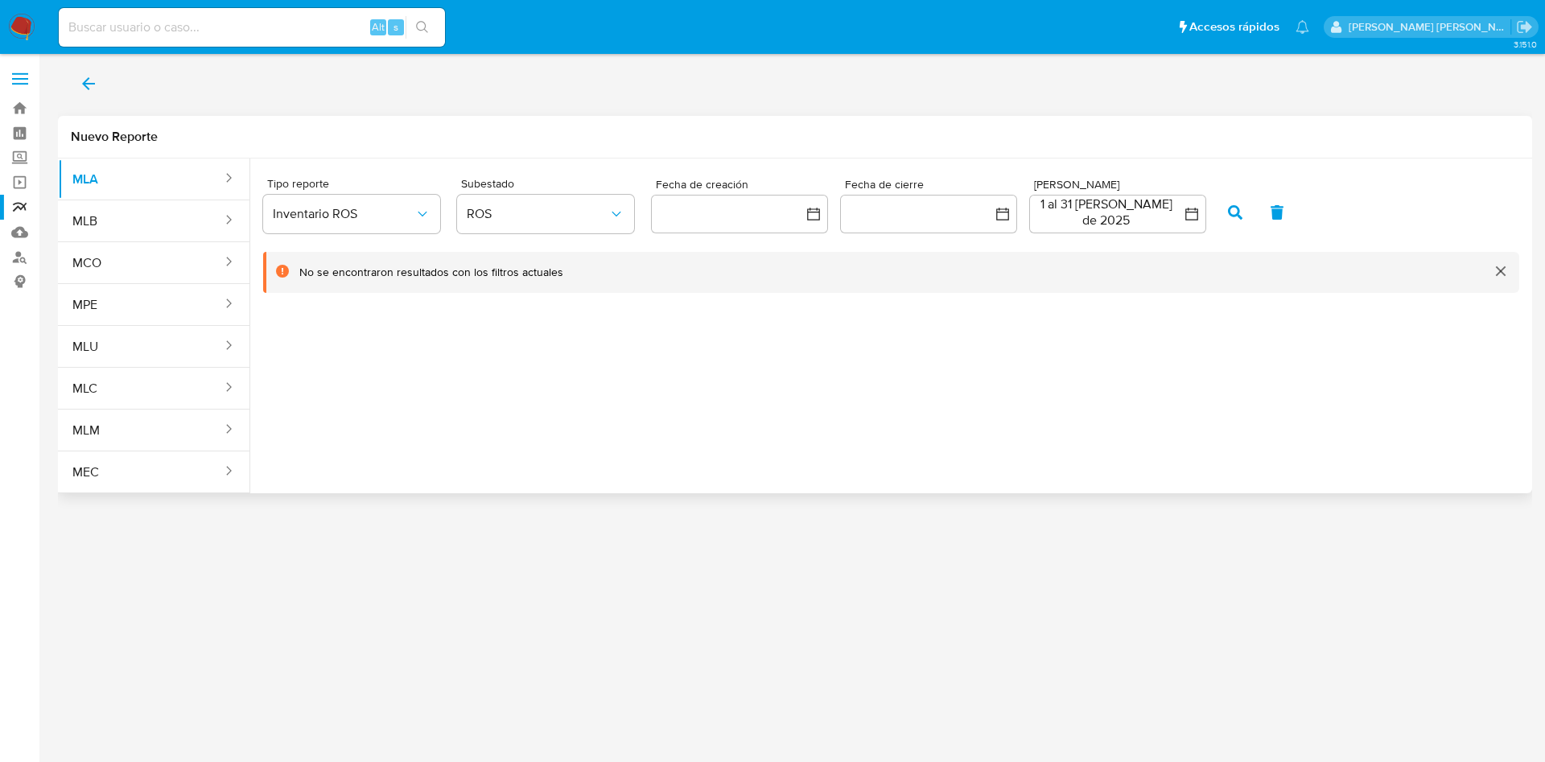
click at [1499, 276] on button "cerrar" at bounding box center [1499, 271] width 39 height 39
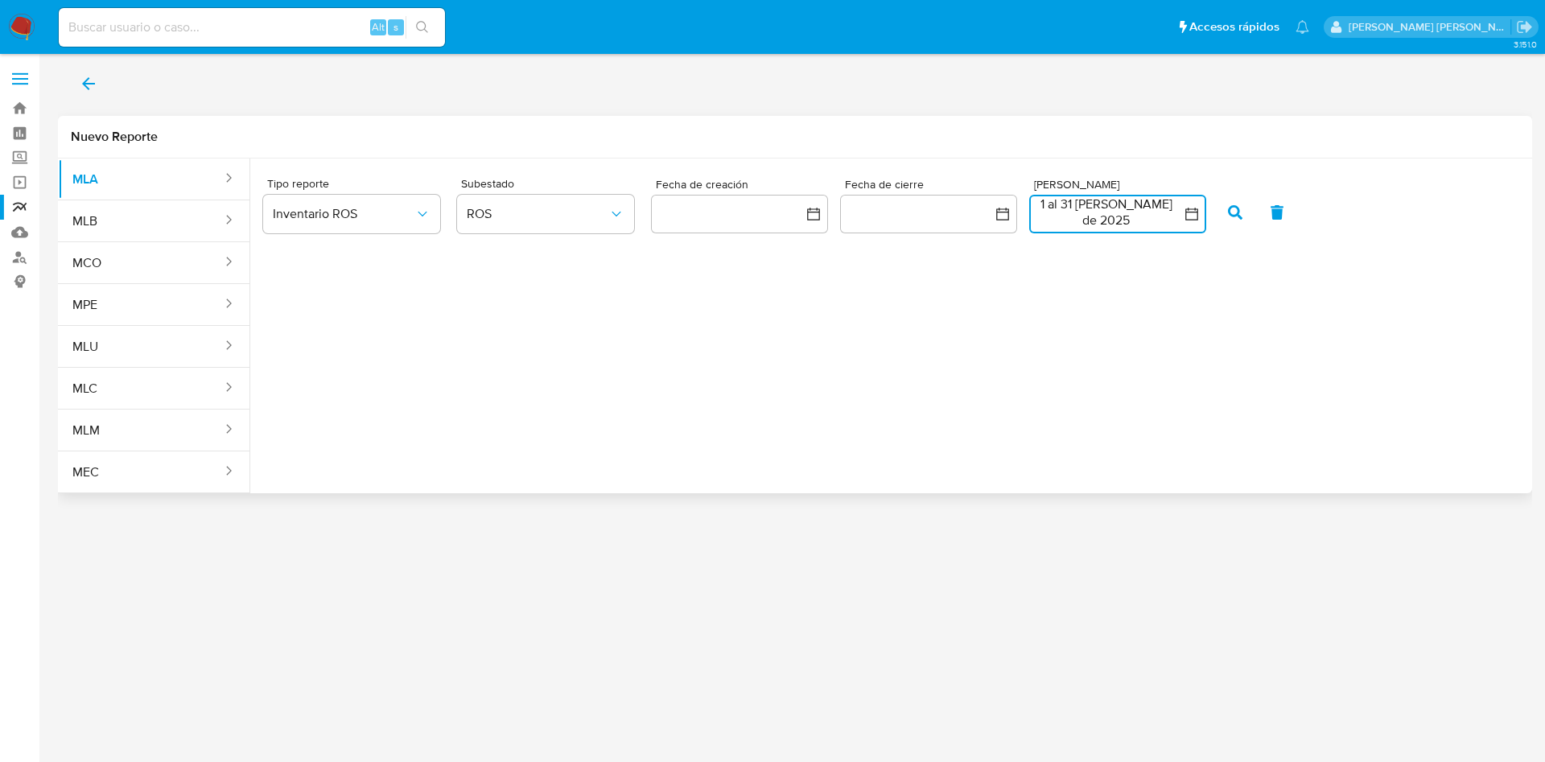
click at [1142, 209] on button "1 al 31 de mayo de 2025" at bounding box center [1117, 214] width 177 height 39
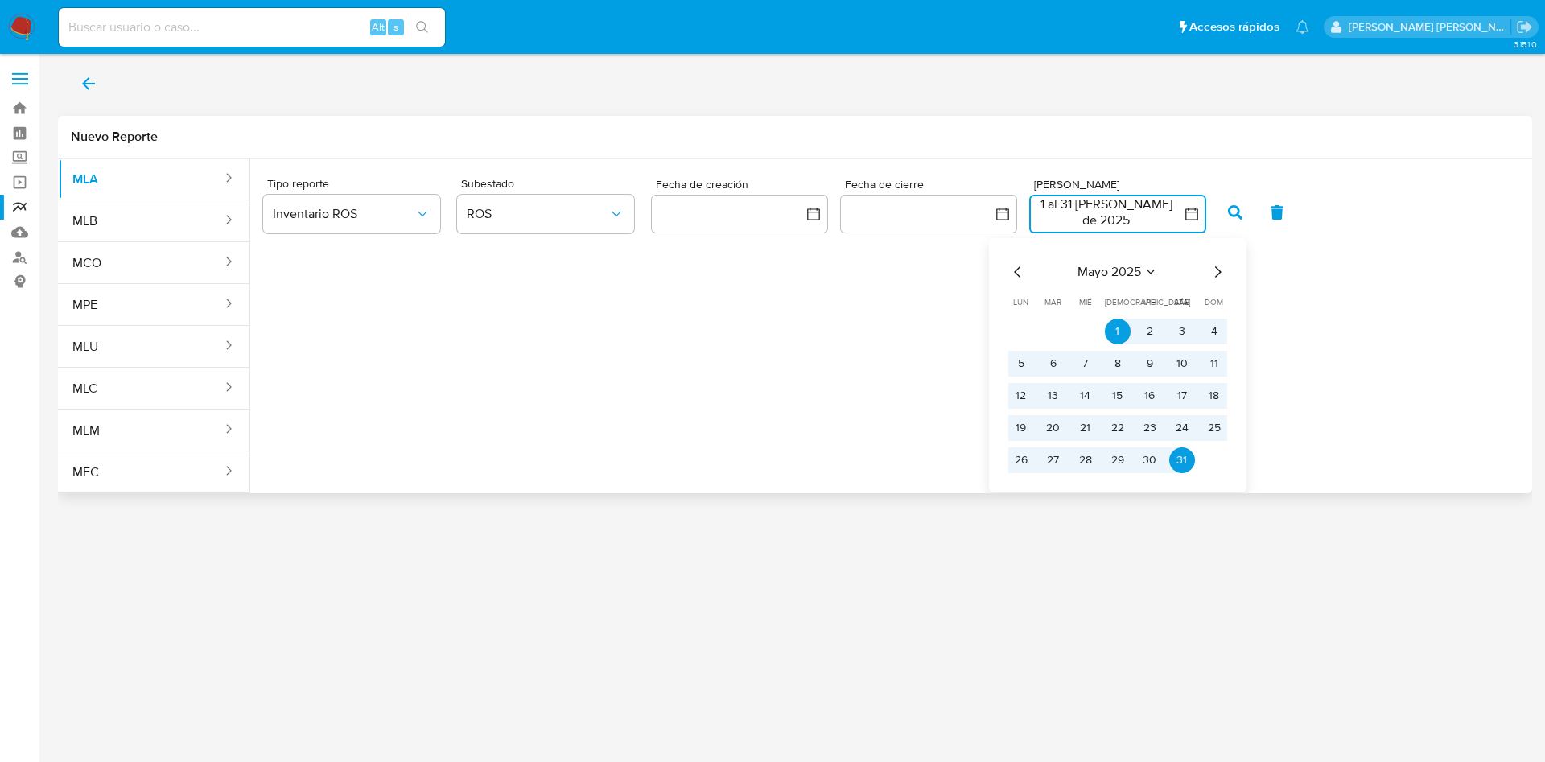
click at [1218, 272] on icon "Mes siguiente" at bounding box center [1217, 271] width 19 height 19
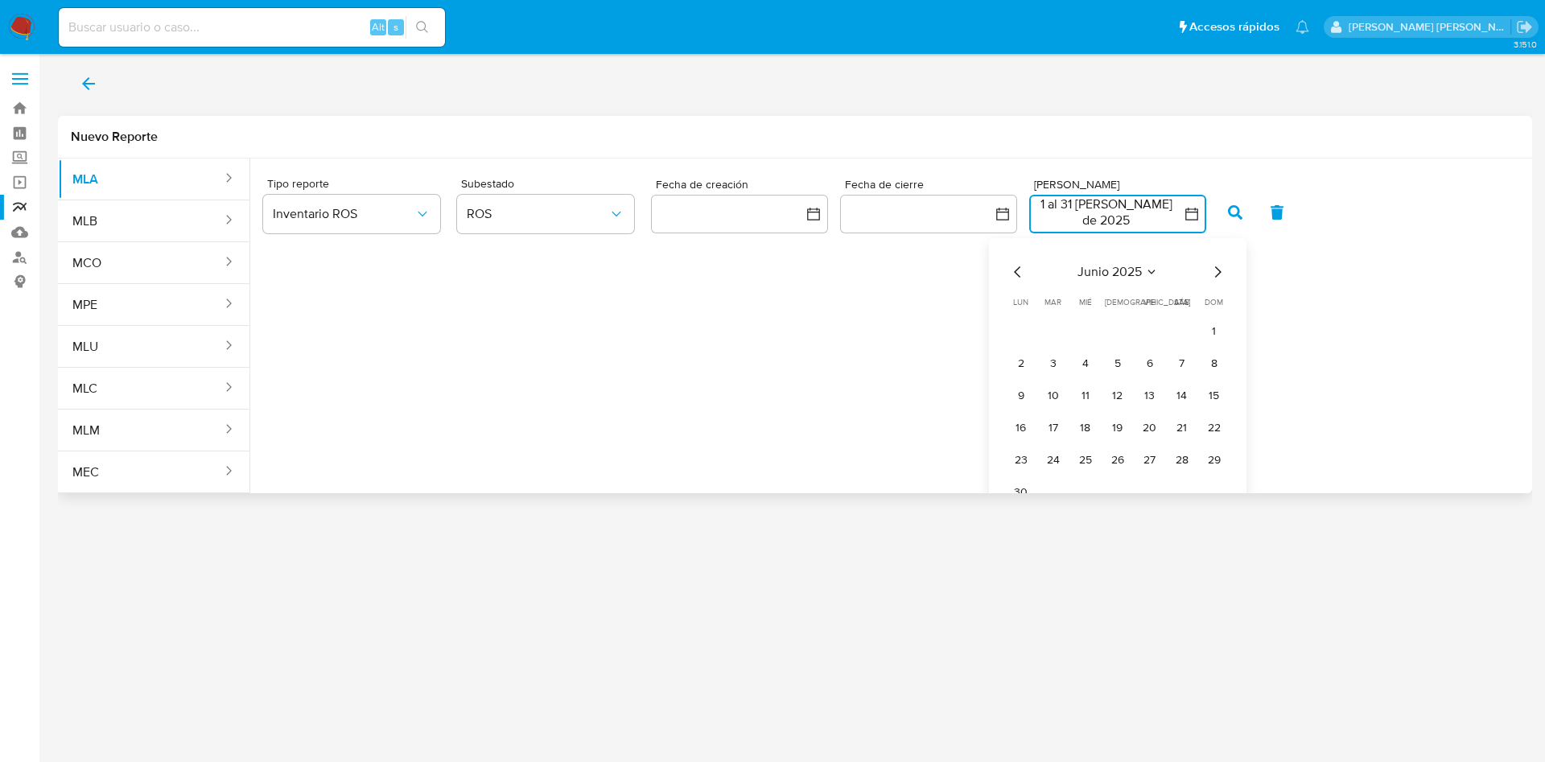
drag, startPoint x: 1216, startPoint y: 330, endPoint x: 1132, endPoint y: 405, distance: 112.8
click at [1132, 405] on tbody "1 2 3 4 5 6 7 8 9 10 11 12 13 14 15 16 17 18 19 20 21 22 23 24 25 26 27 28 29 30" at bounding box center [1117, 412] width 219 height 187
drag, startPoint x: 1206, startPoint y: 333, endPoint x: 1168, endPoint y: 372, distance: 54.6
click at [1201, 343] on button "1" at bounding box center [1214, 332] width 26 height 26
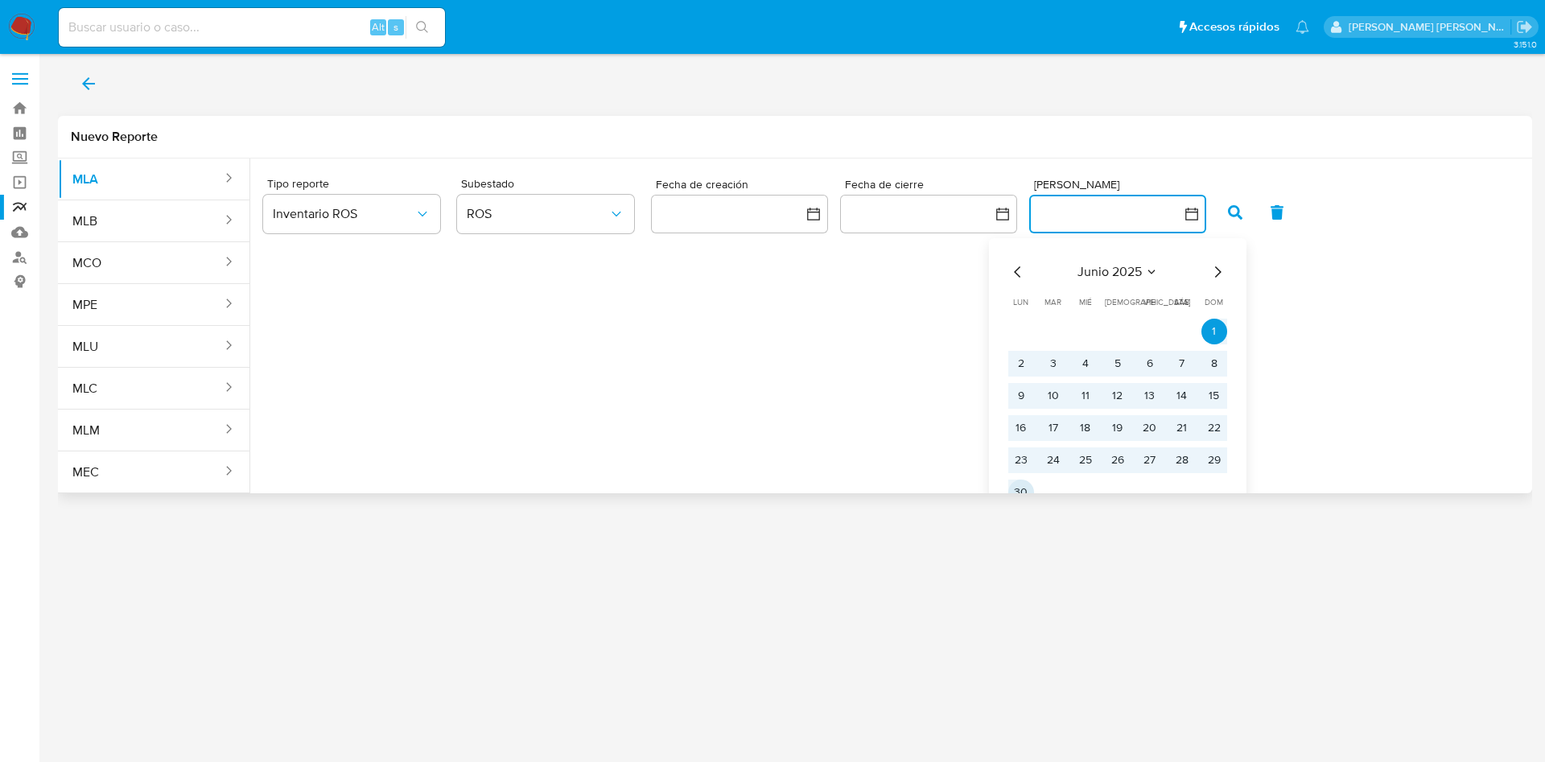
click at [1013, 488] on button "30" at bounding box center [1021, 492] width 26 height 26
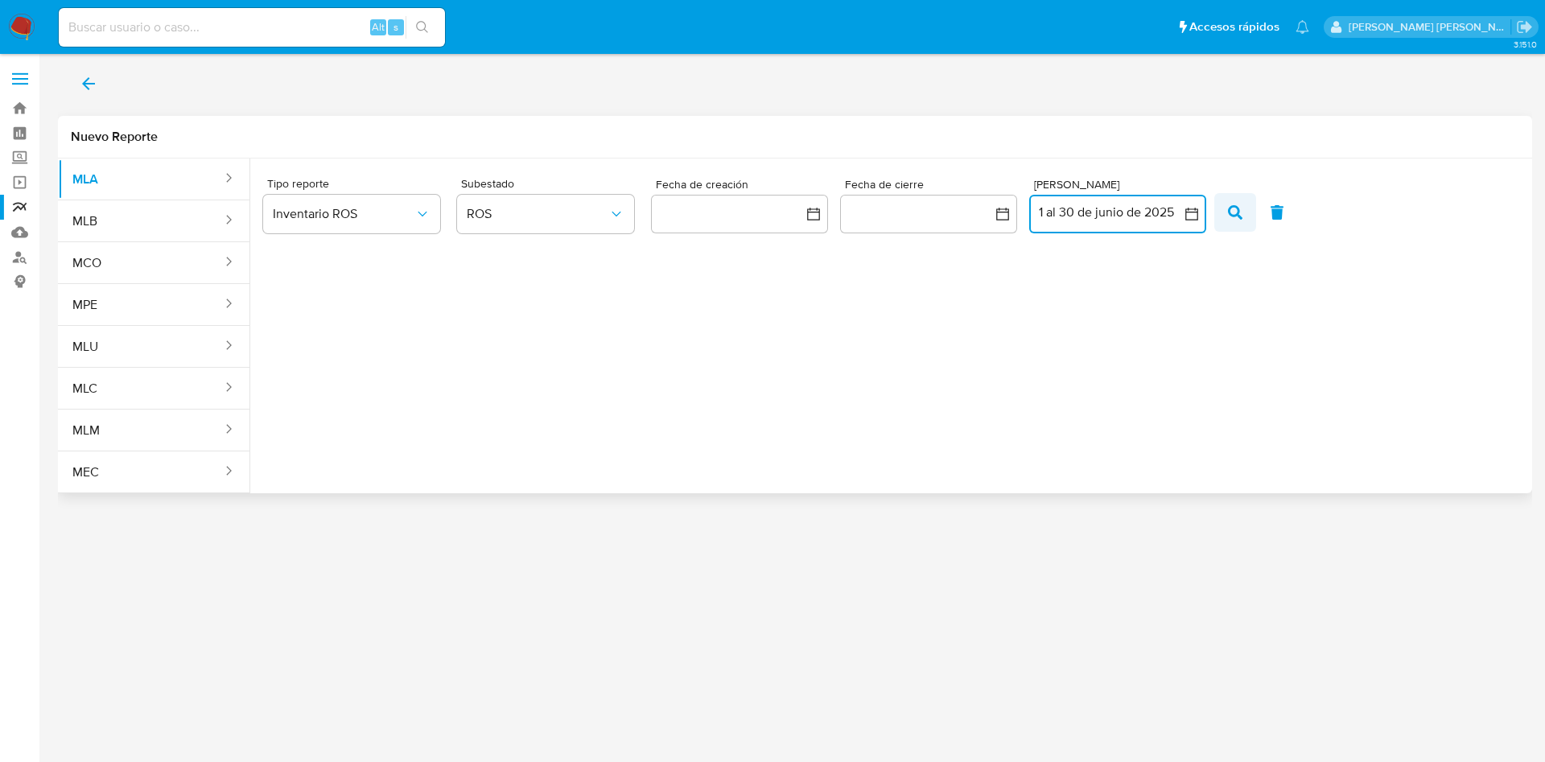
click at [1228, 217] on icon "button" at bounding box center [1235, 212] width 14 height 14
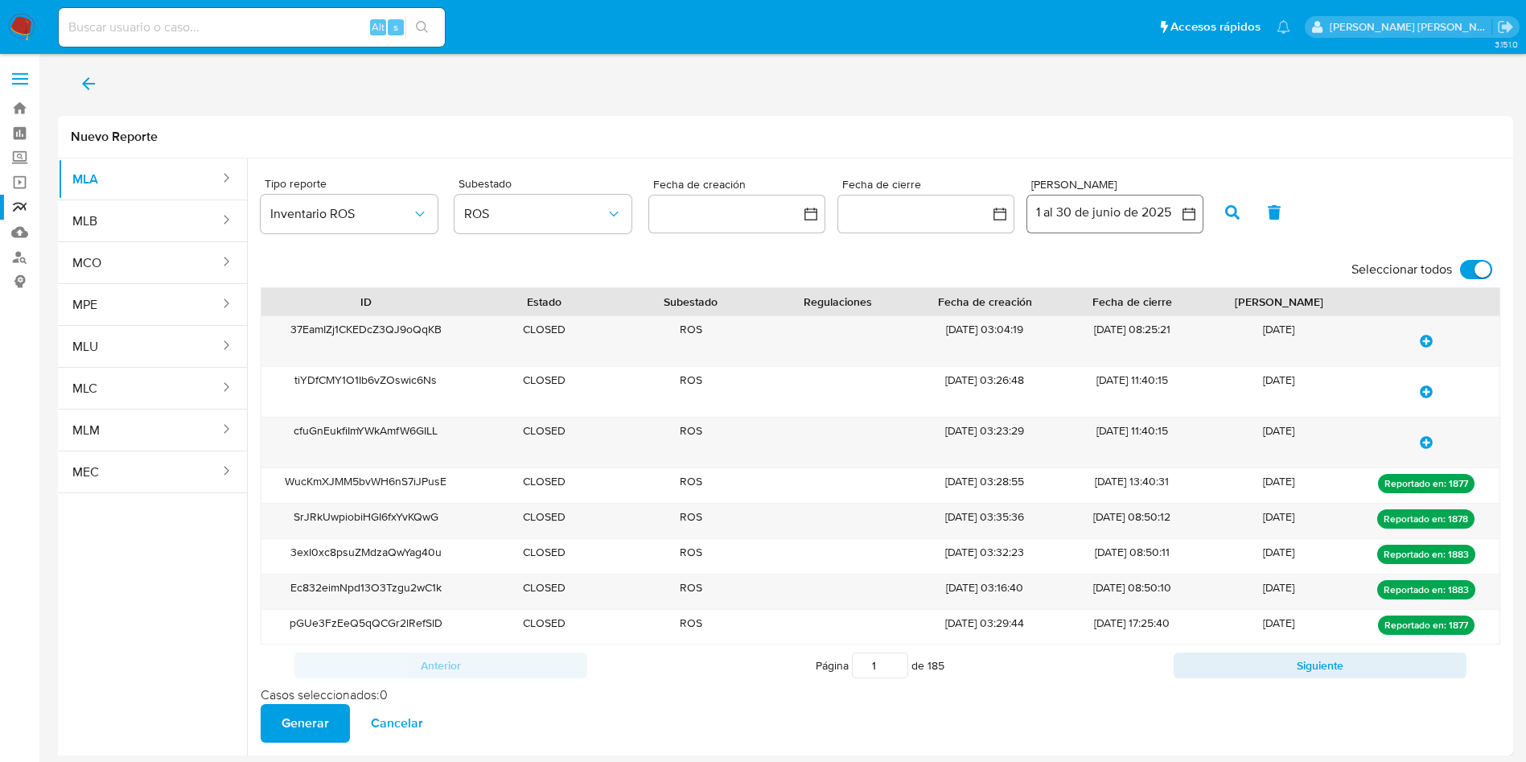
click at [1140, 212] on button "1 al 30 de junio de 2025" at bounding box center [1115, 214] width 177 height 39
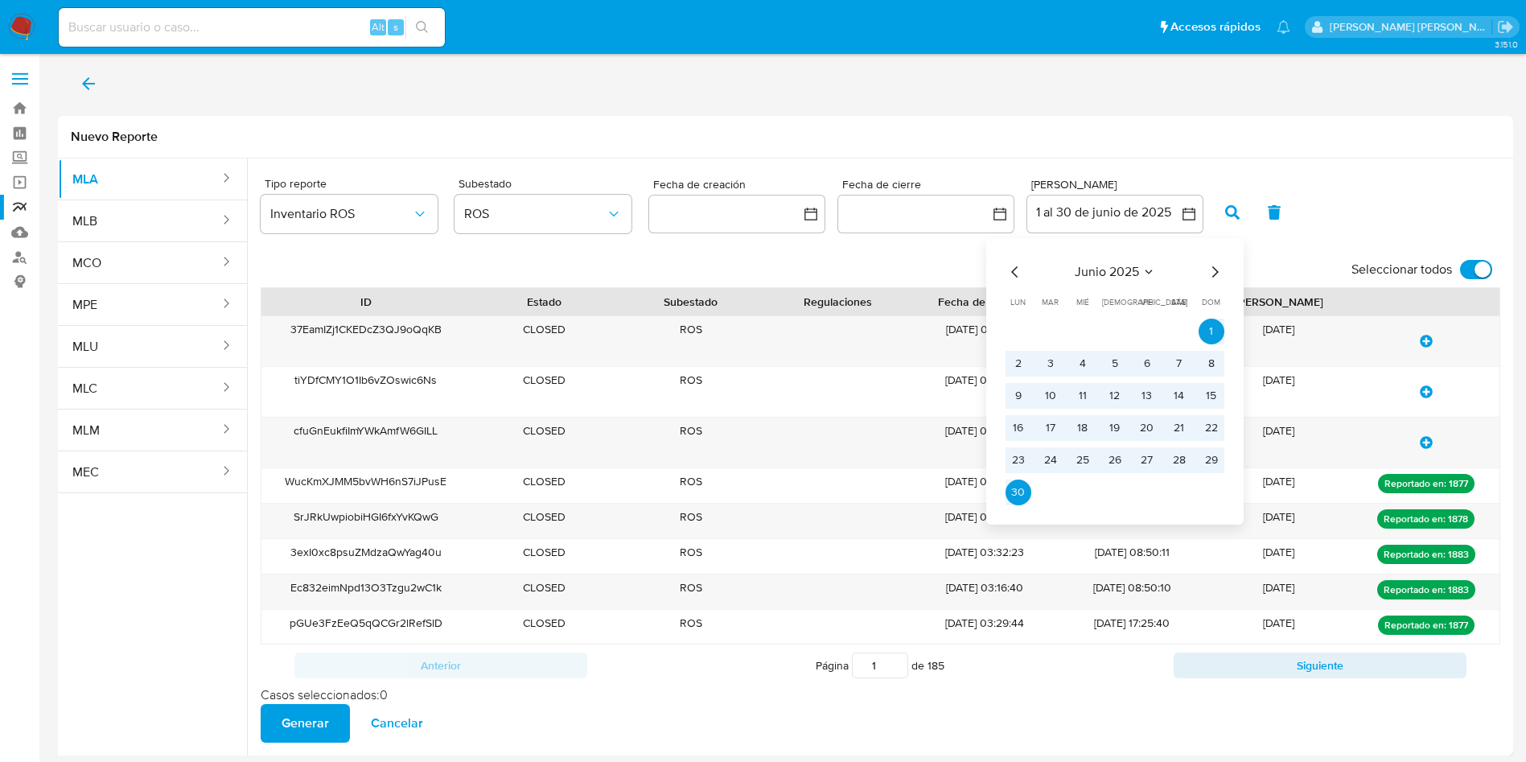
click at [1020, 278] on icon "Mes anterior" at bounding box center [1015, 271] width 19 height 19
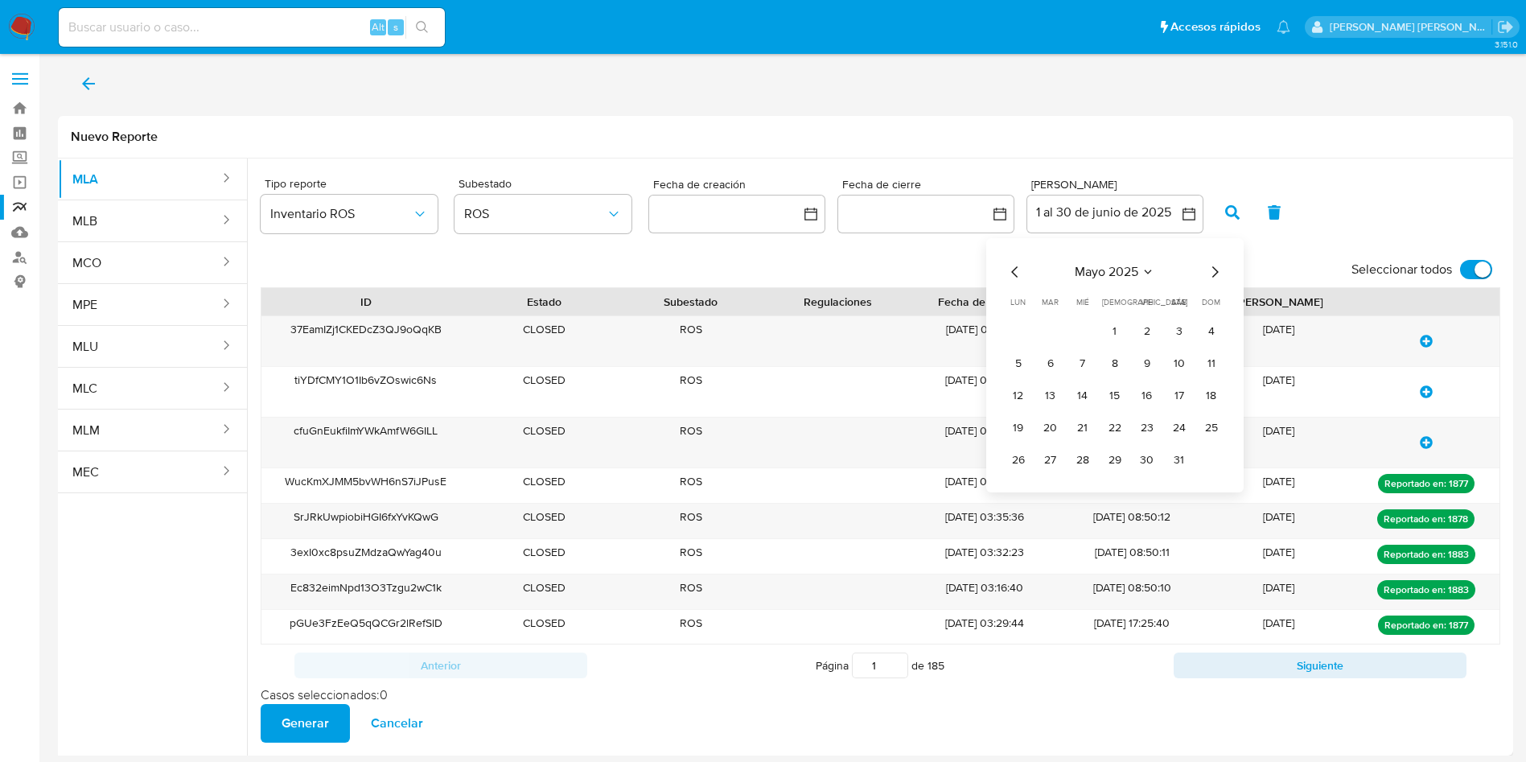
drag, startPoint x: 1216, startPoint y: 275, endPoint x: 1209, endPoint y: 300, distance: 26.0
click at [1216, 277] on icon "Mes siguiente" at bounding box center [1214, 271] width 19 height 19
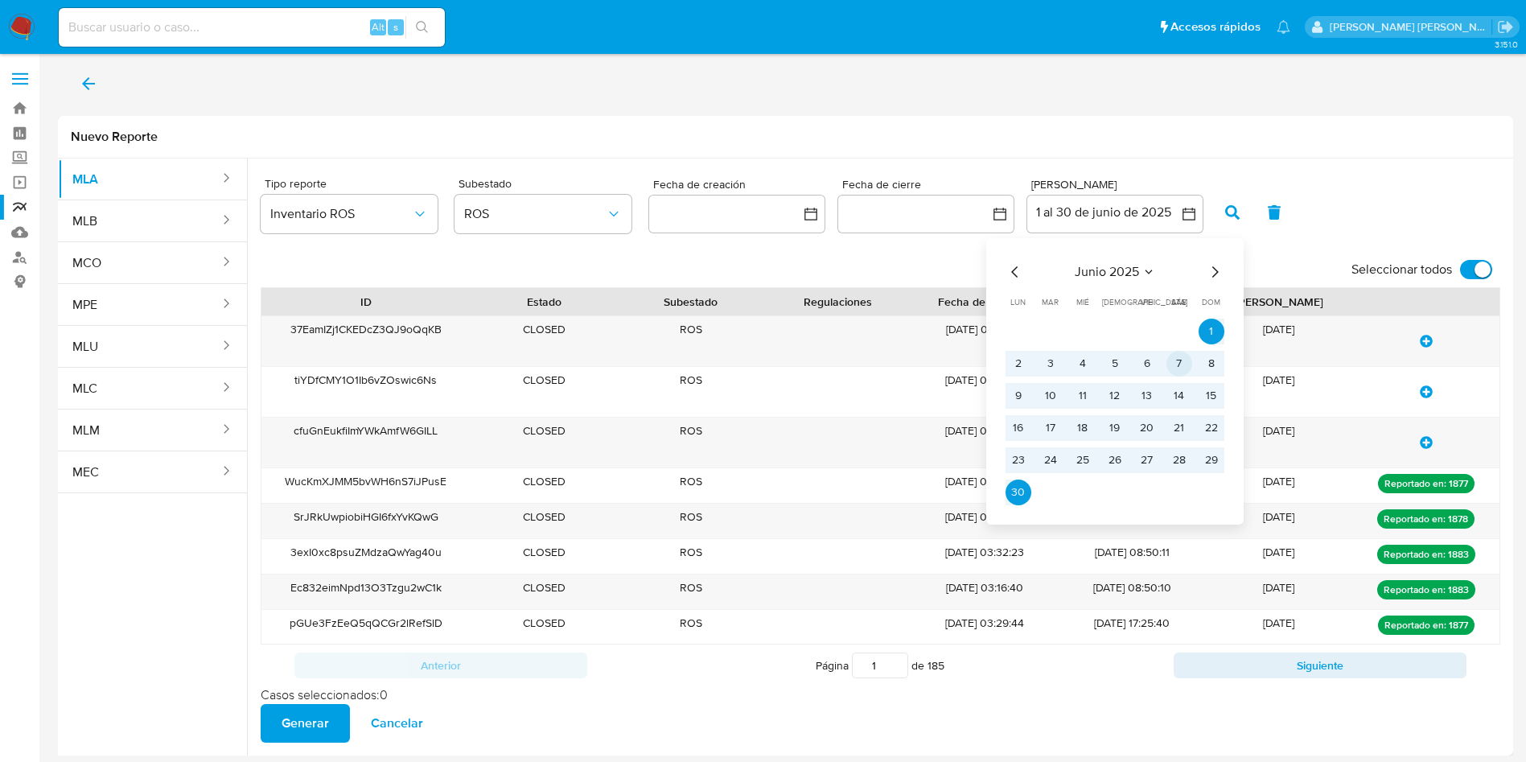
click at [1183, 363] on button "7" at bounding box center [1180, 364] width 26 height 26
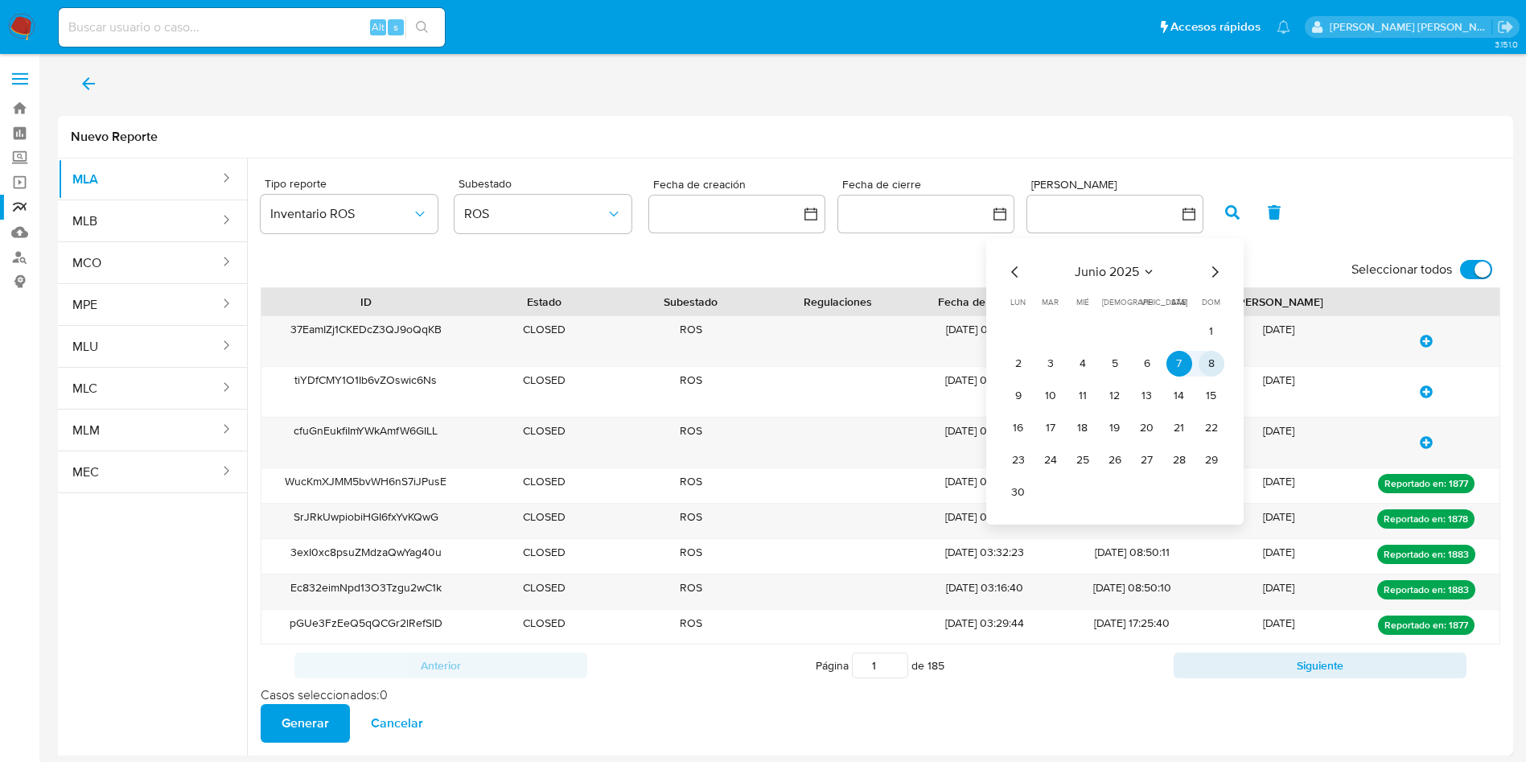
click at [1205, 361] on button "8" at bounding box center [1212, 364] width 26 height 26
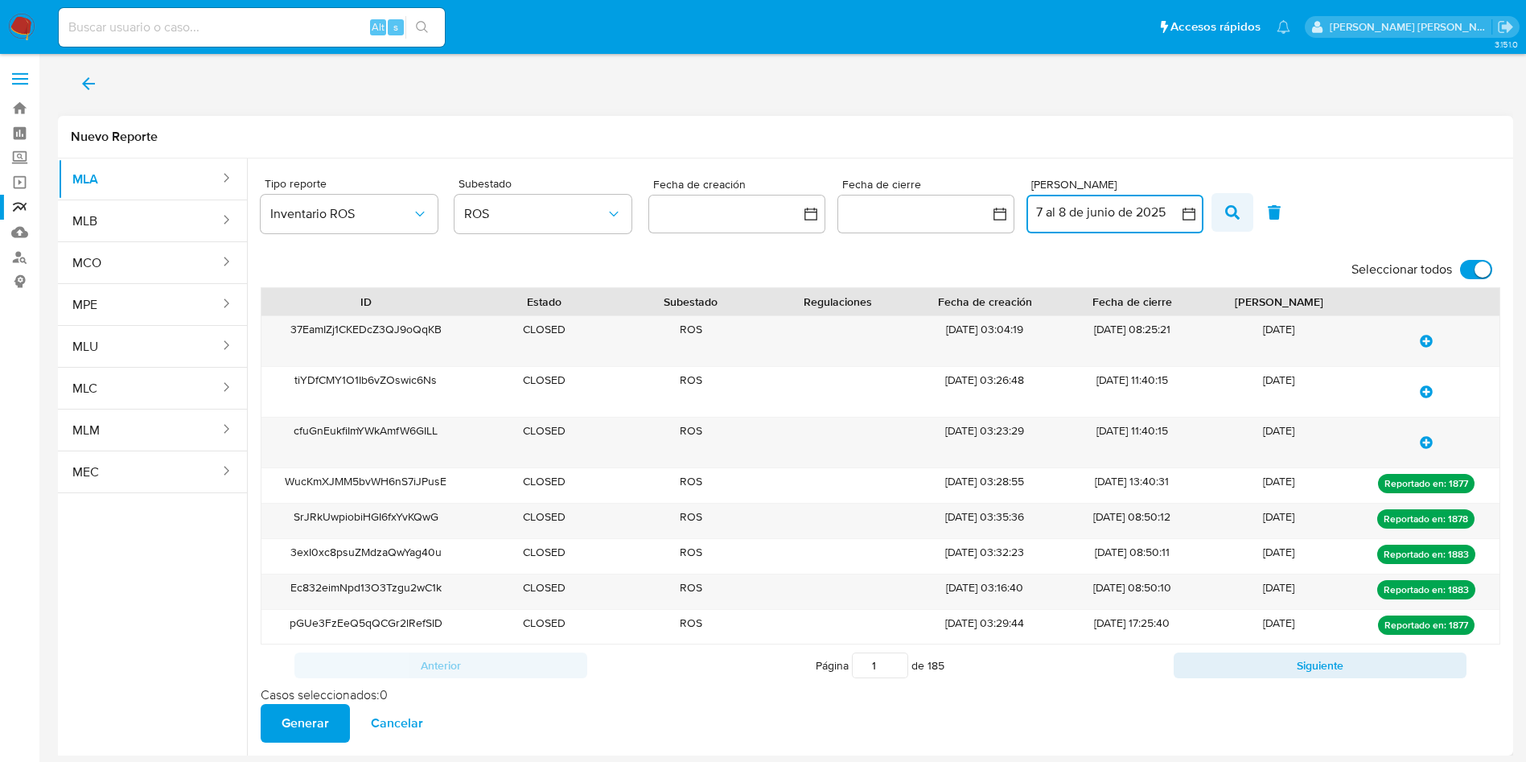
click at [1234, 201] on span "button" at bounding box center [1232, 212] width 14 height 27
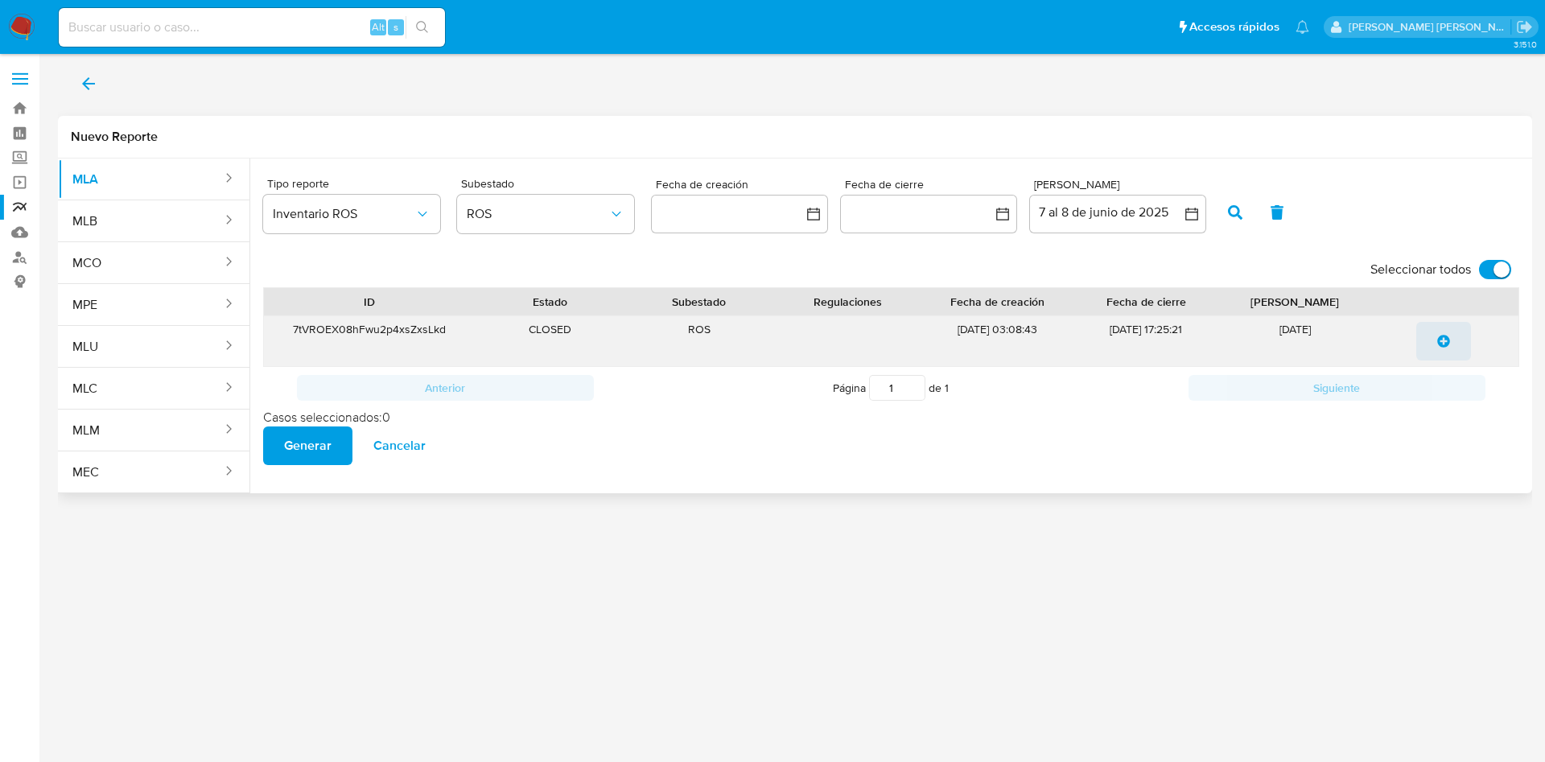
click at [1438, 335] on icon "update-list" at bounding box center [1443, 341] width 13 height 13
checkbox input "false"
click at [1442, 341] on icon "update-list" at bounding box center [1443, 341] width 13 height 13
click at [1441, 339] on icon "update-list" at bounding box center [1444, 341] width 13 height 13
click at [282, 441] on button "Generar" at bounding box center [307, 445] width 89 height 39
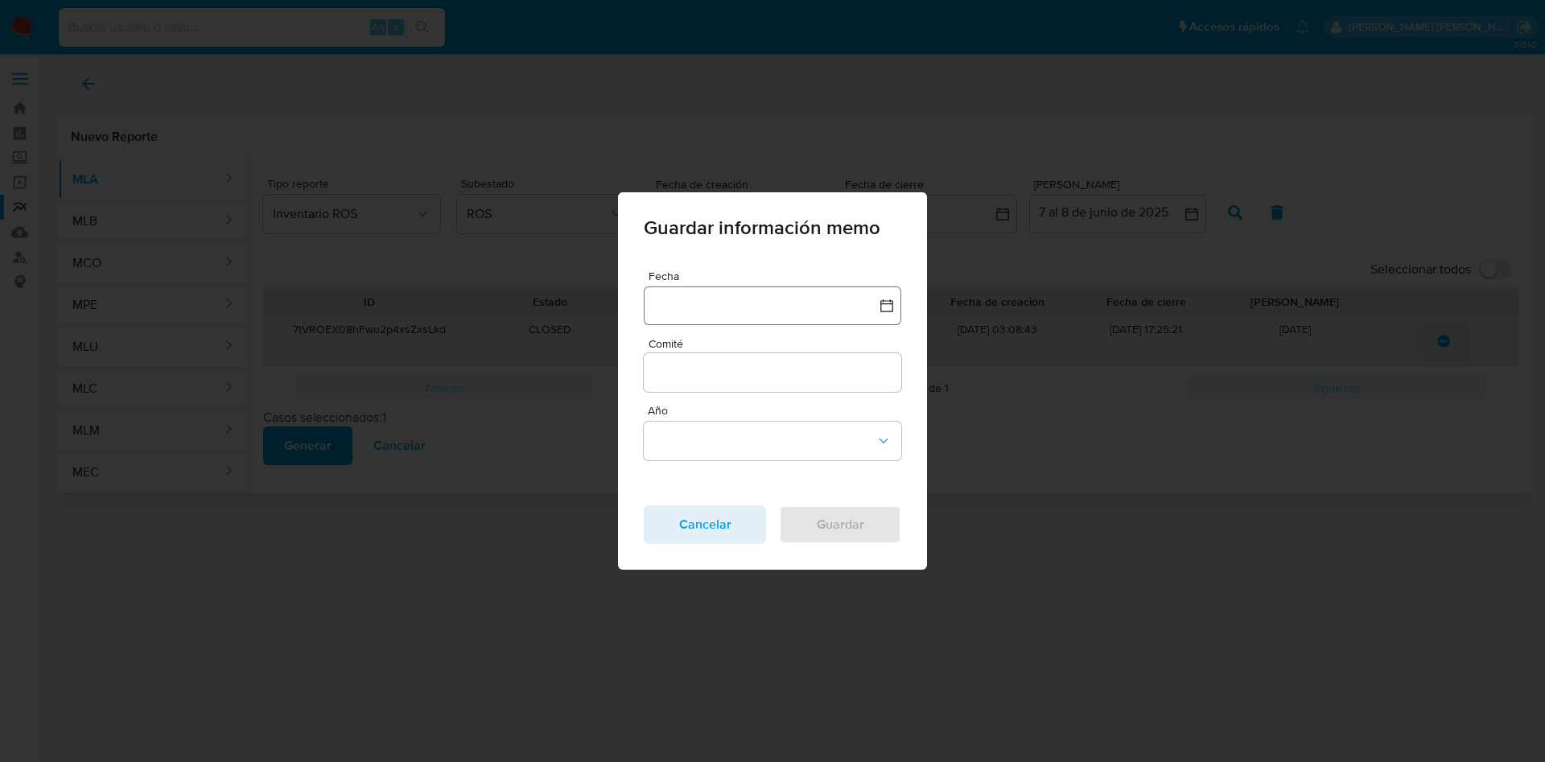
click at [688, 301] on button "button" at bounding box center [772, 305] width 257 height 39
click at [669, 380] on icon "Mes anterior" at bounding box center [672, 376] width 6 height 11
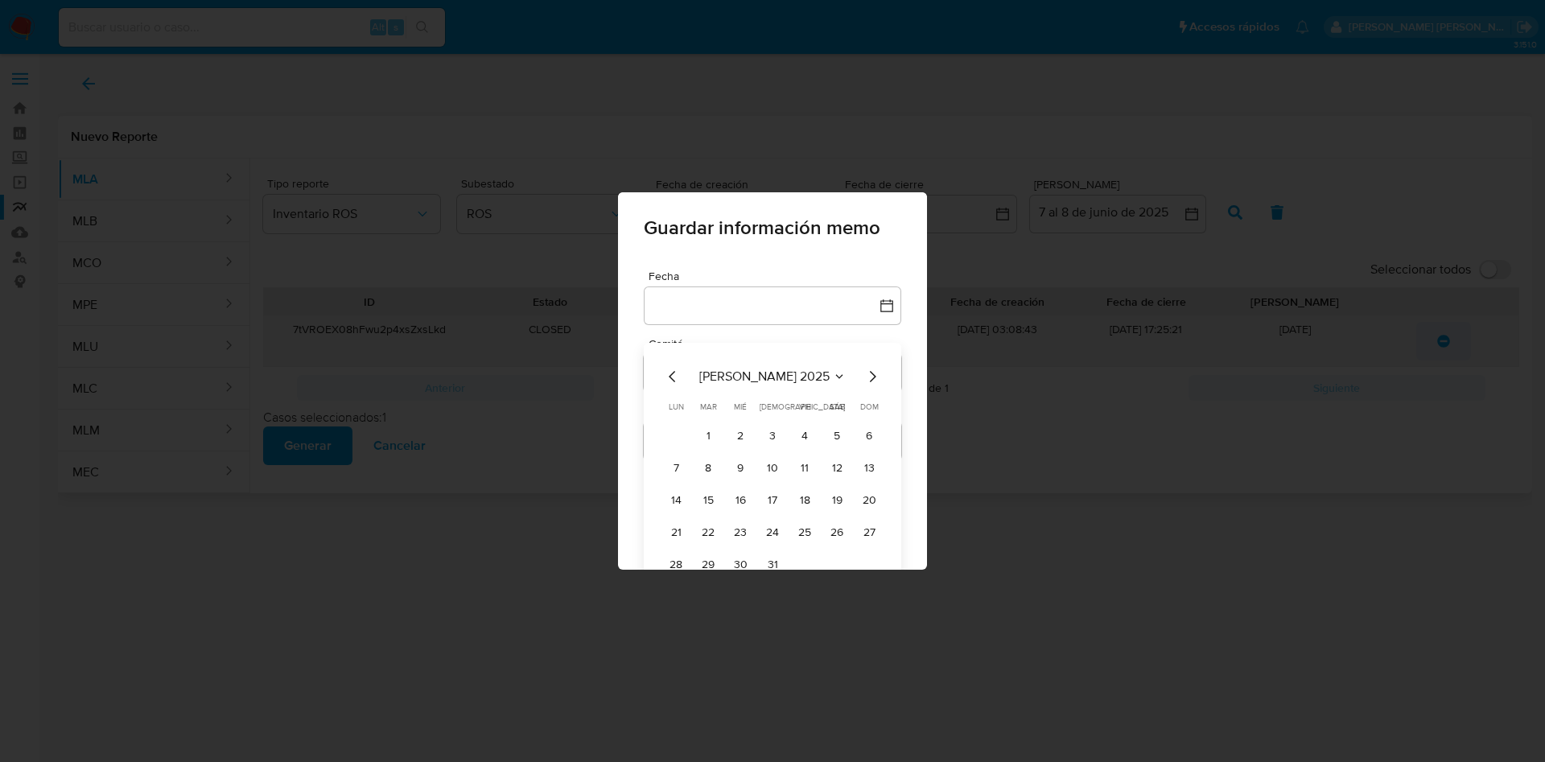
click at [664, 381] on icon "Mes anterior" at bounding box center [672, 376] width 19 height 19
click at [857, 469] on button "8" at bounding box center [869, 468] width 26 height 26
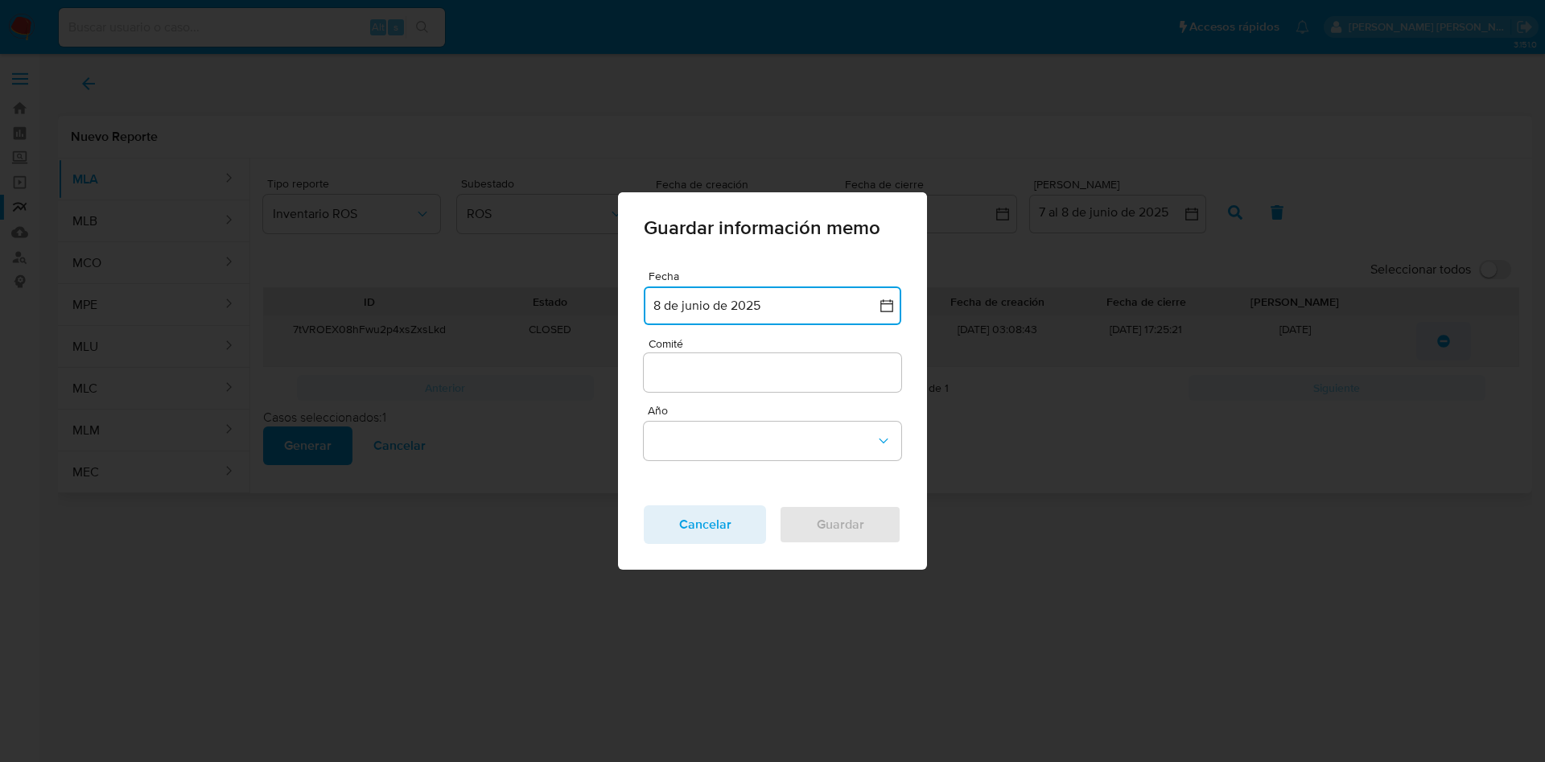
click at [770, 374] on input "Comité" at bounding box center [772, 372] width 257 height 21
type input "Junio"
click at [744, 456] on button "Año" at bounding box center [772, 441] width 257 height 39
click at [703, 440] on div "2025" at bounding box center [767, 439] width 228 height 39
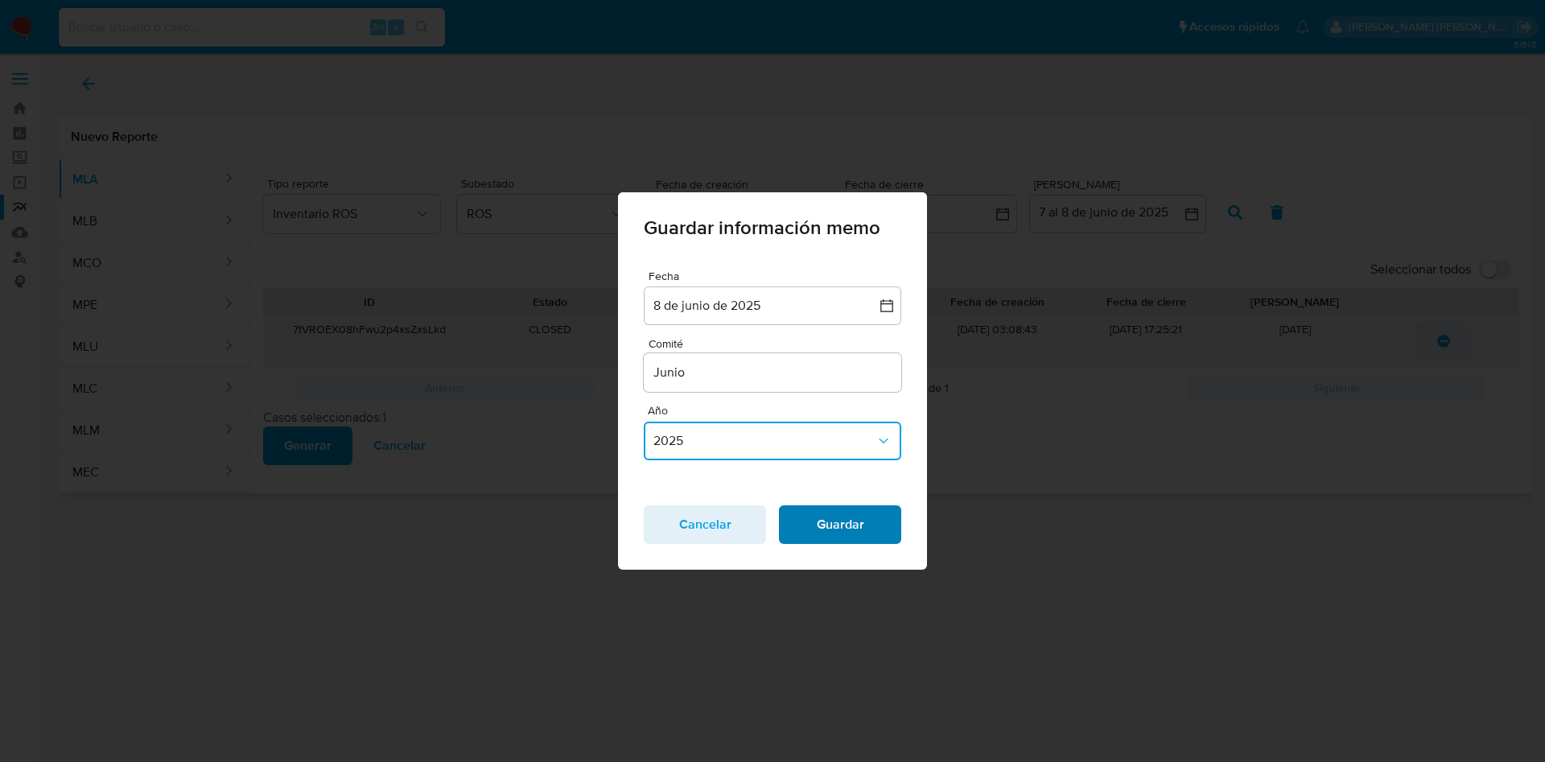
click at [841, 539] on span "Guardar" at bounding box center [840, 524] width 80 height 35
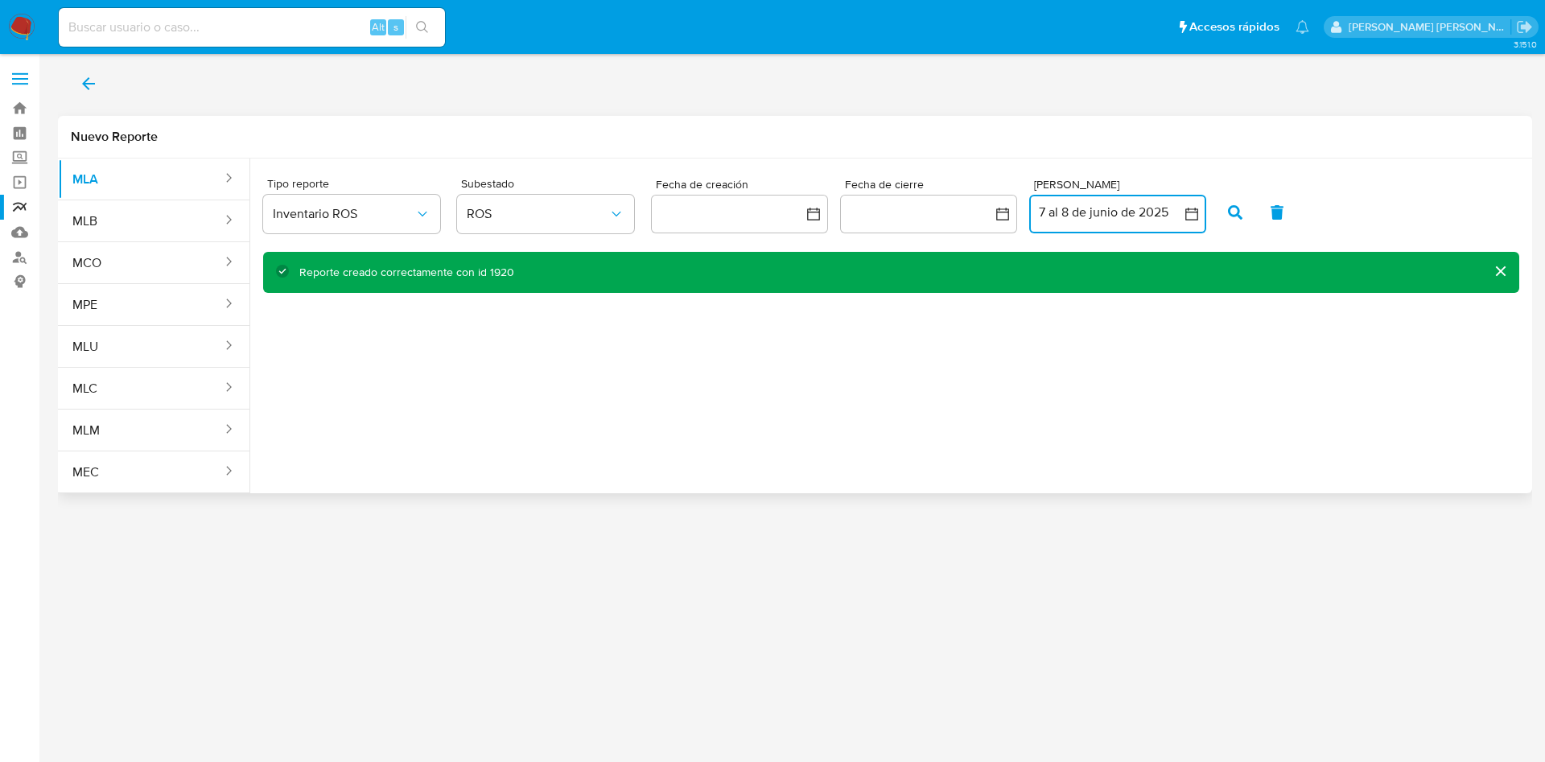
click at [1057, 212] on button "7 al 8 de junio de 2025" at bounding box center [1117, 214] width 177 height 39
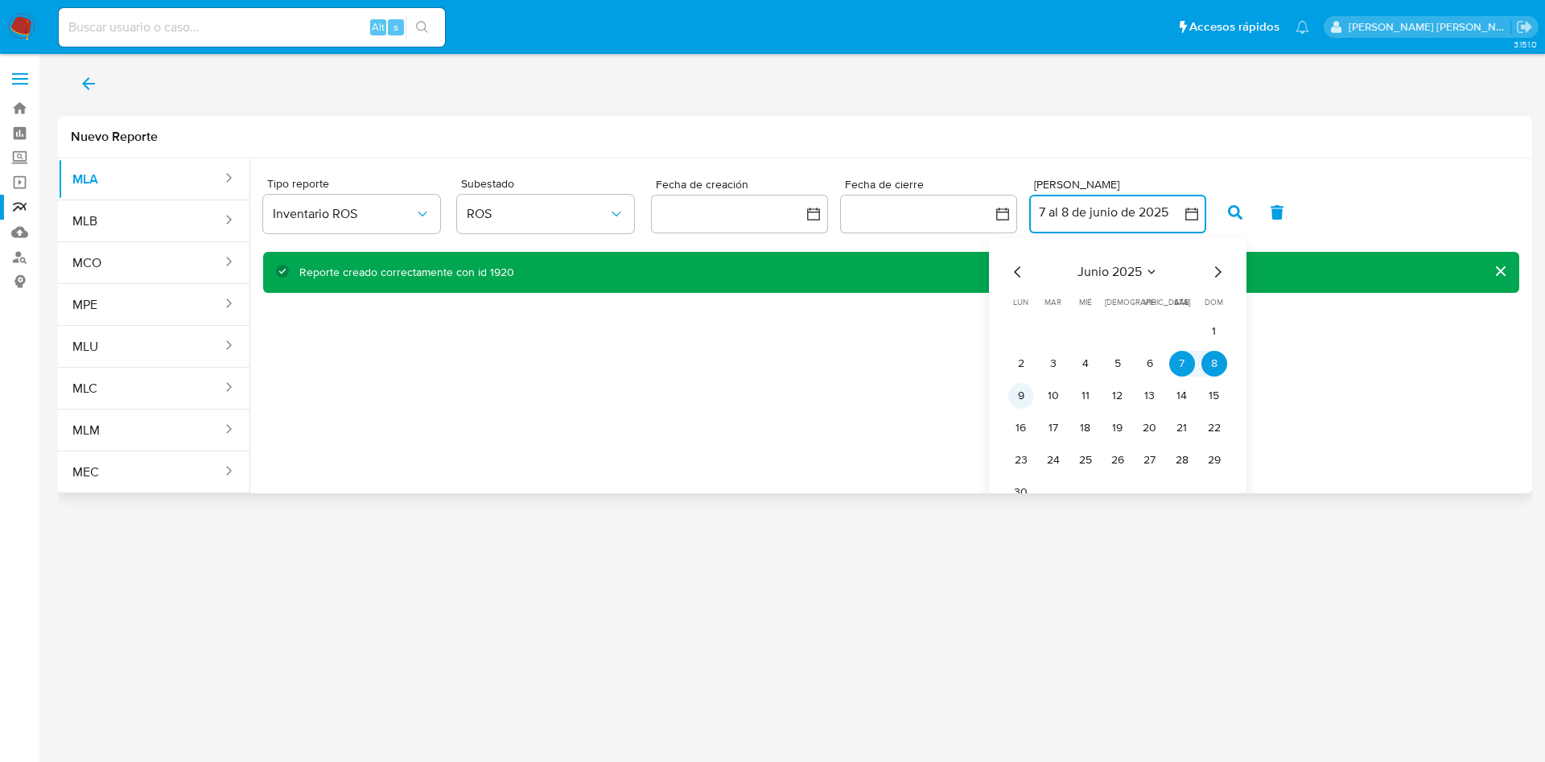
click at [1015, 391] on button "9" at bounding box center [1021, 396] width 26 height 26
click at [1047, 390] on button "10" at bounding box center [1053, 396] width 26 height 26
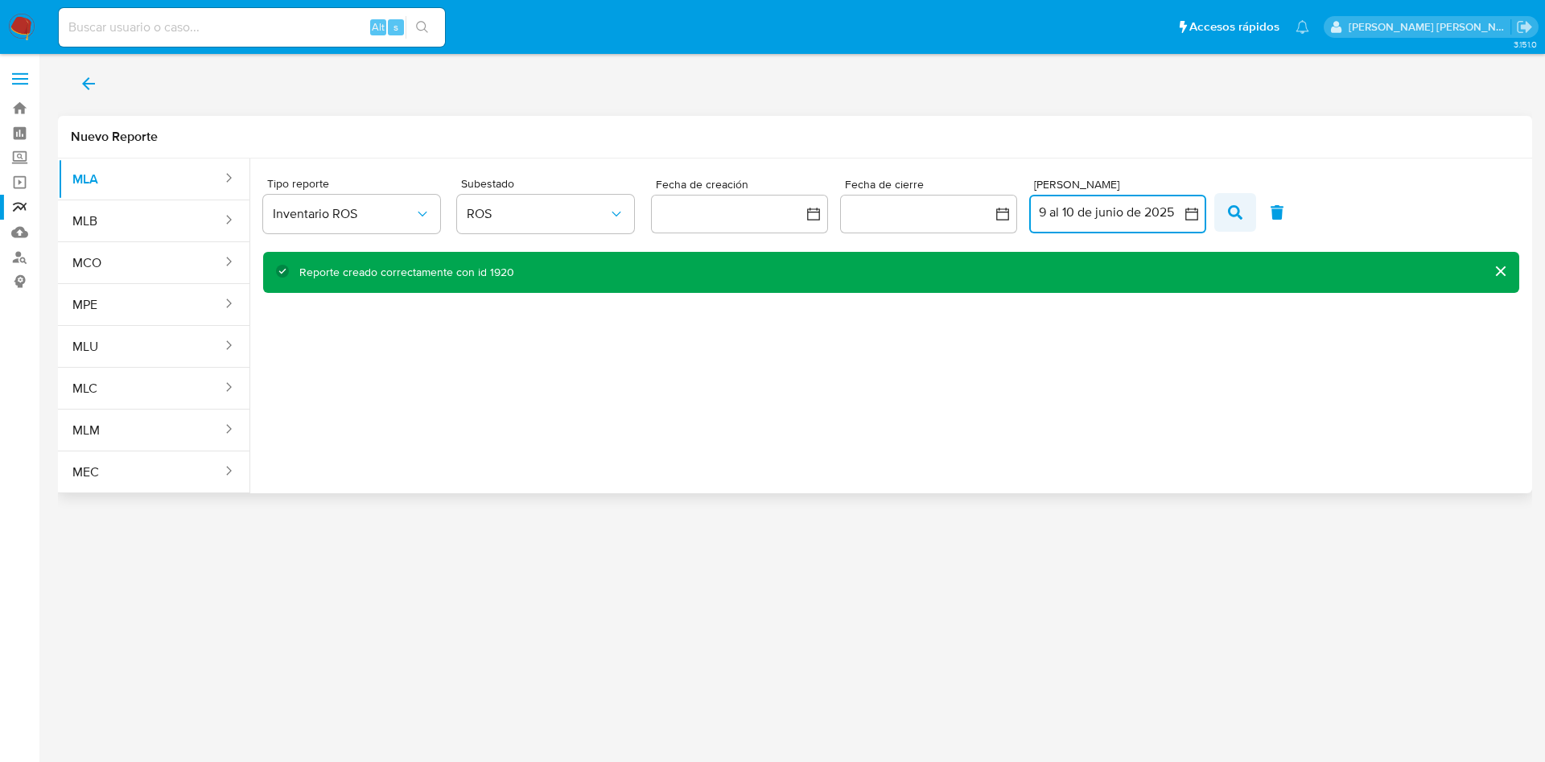
drag, startPoint x: 1228, startPoint y: 203, endPoint x: 1226, endPoint y: 211, distance: 8.4
click at [1229, 207] on span "button" at bounding box center [1235, 212] width 14 height 27
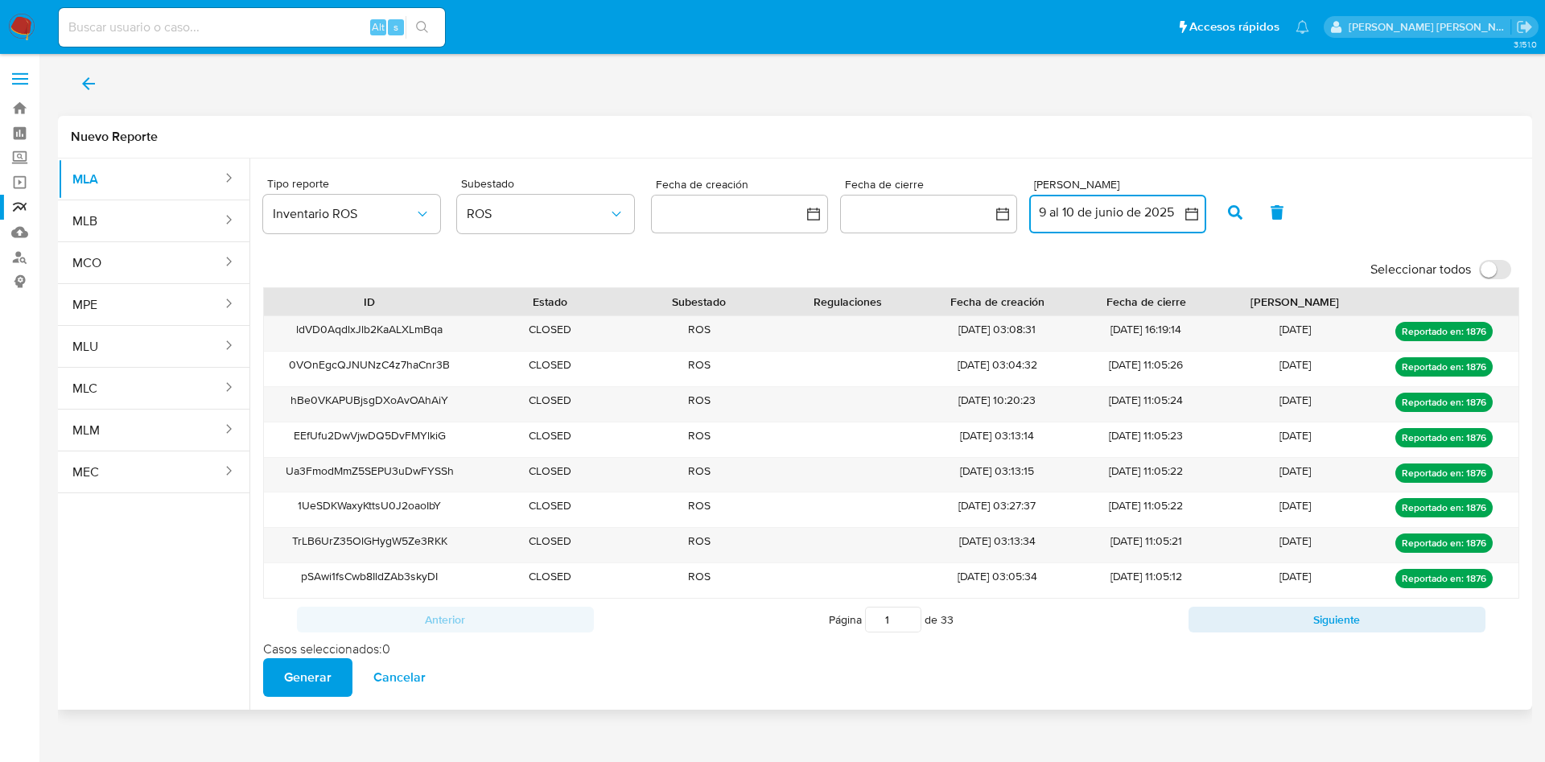
click at [1499, 272] on input "Seleccionar todos" at bounding box center [1495, 269] width 32 height 19
checkbox input "true"
drag, startPoint x: 1076, startPoint y: 211, endPoint x: 1074, endPoint y: 235, distance: 24.2
click at [1076, 213] on button "9 al 10 de junio de 2025" at bounding box center [1117, 214] width 177 height 39
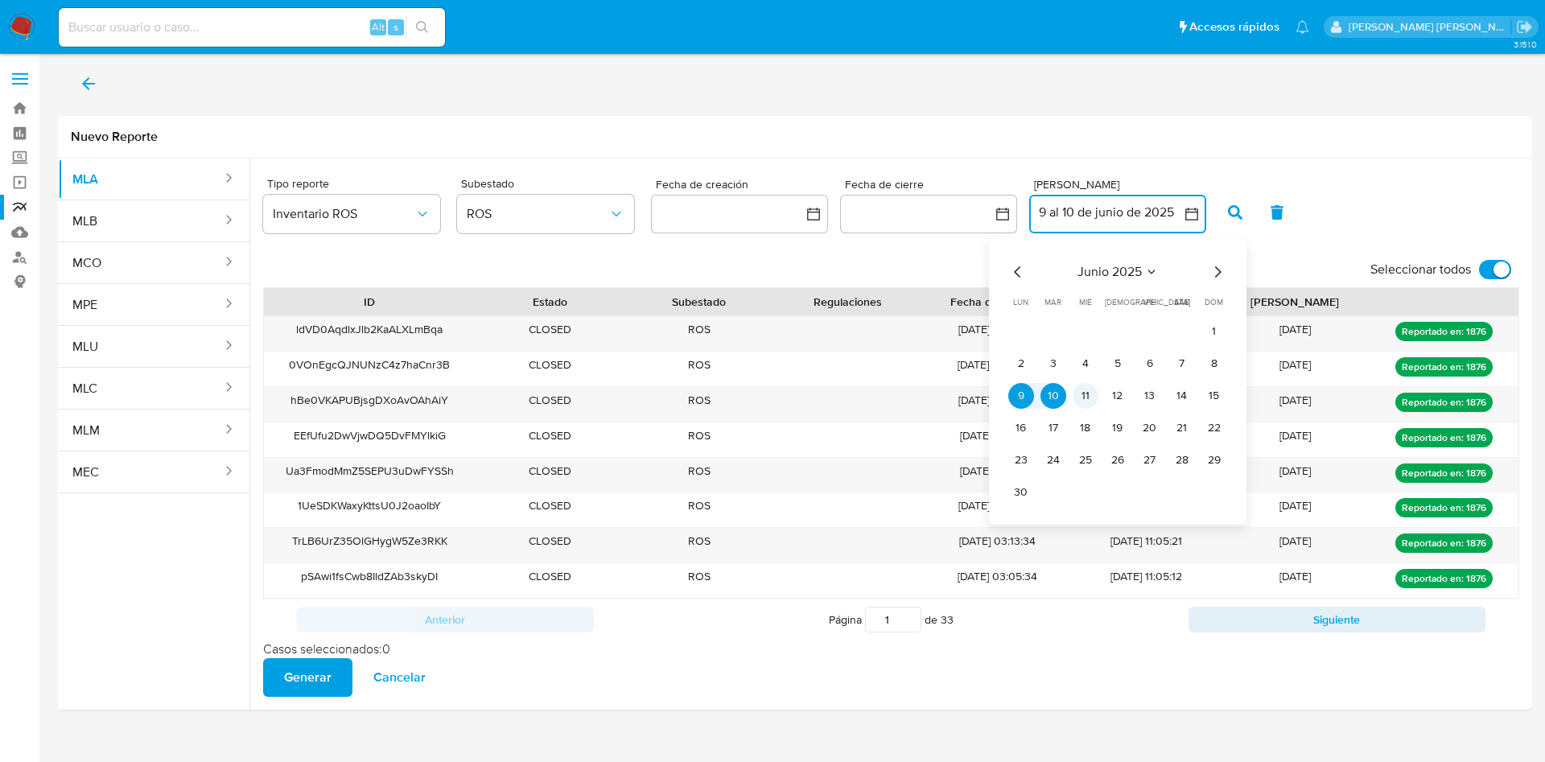
click at [1089, 392] on button "11" at bounding box center [1085, 396] width 26 height 26
click at [1091, 392] on button "11" at bounding box center [1085, 396] width 26 height 26
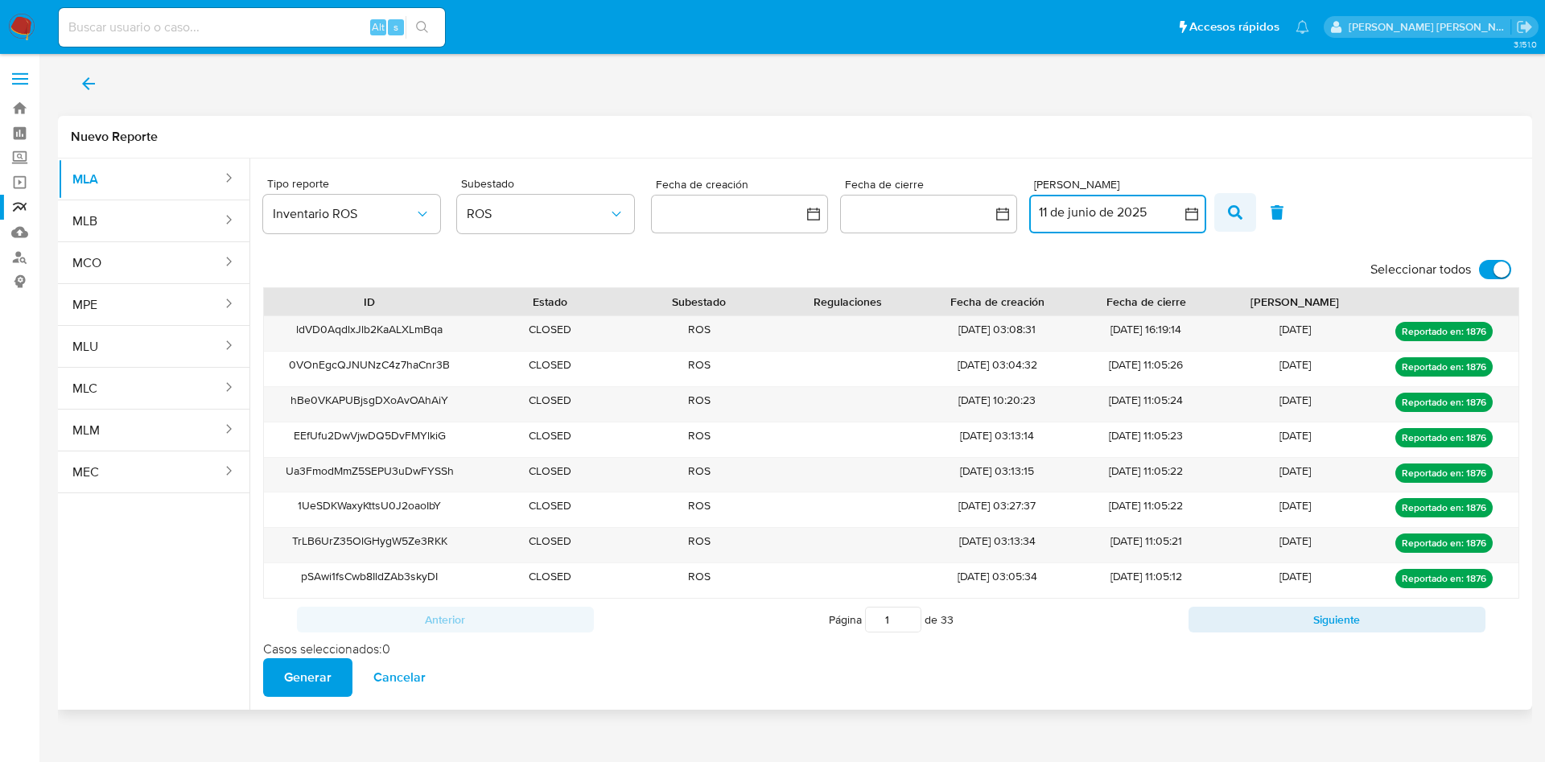
click at [1231, 208] on icon "button" at bounding box center [1235, 212] width 14 height 14
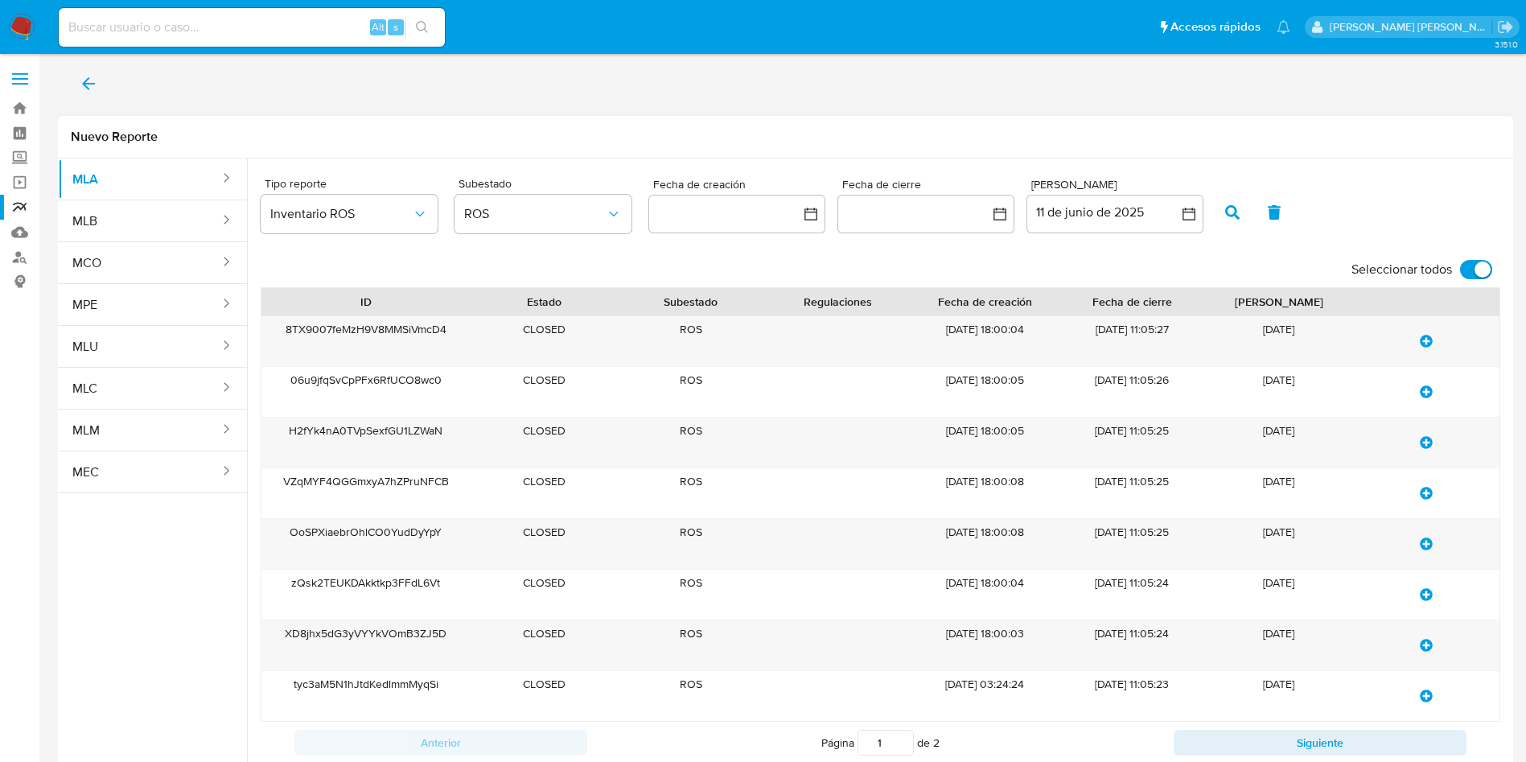
click at [1452, 263] on label "Seleccionar todos" at bounding box center [1422, 269] width 157 height 35
click at [1460, 263] on input "Seleccionar todos" at bounding box center [1476, 269] width 32 height 19
click at [1489, 269] on input "Seleccionar todos" at bounding box center [1476, 269] width 32 height 19
checkbox input "true"
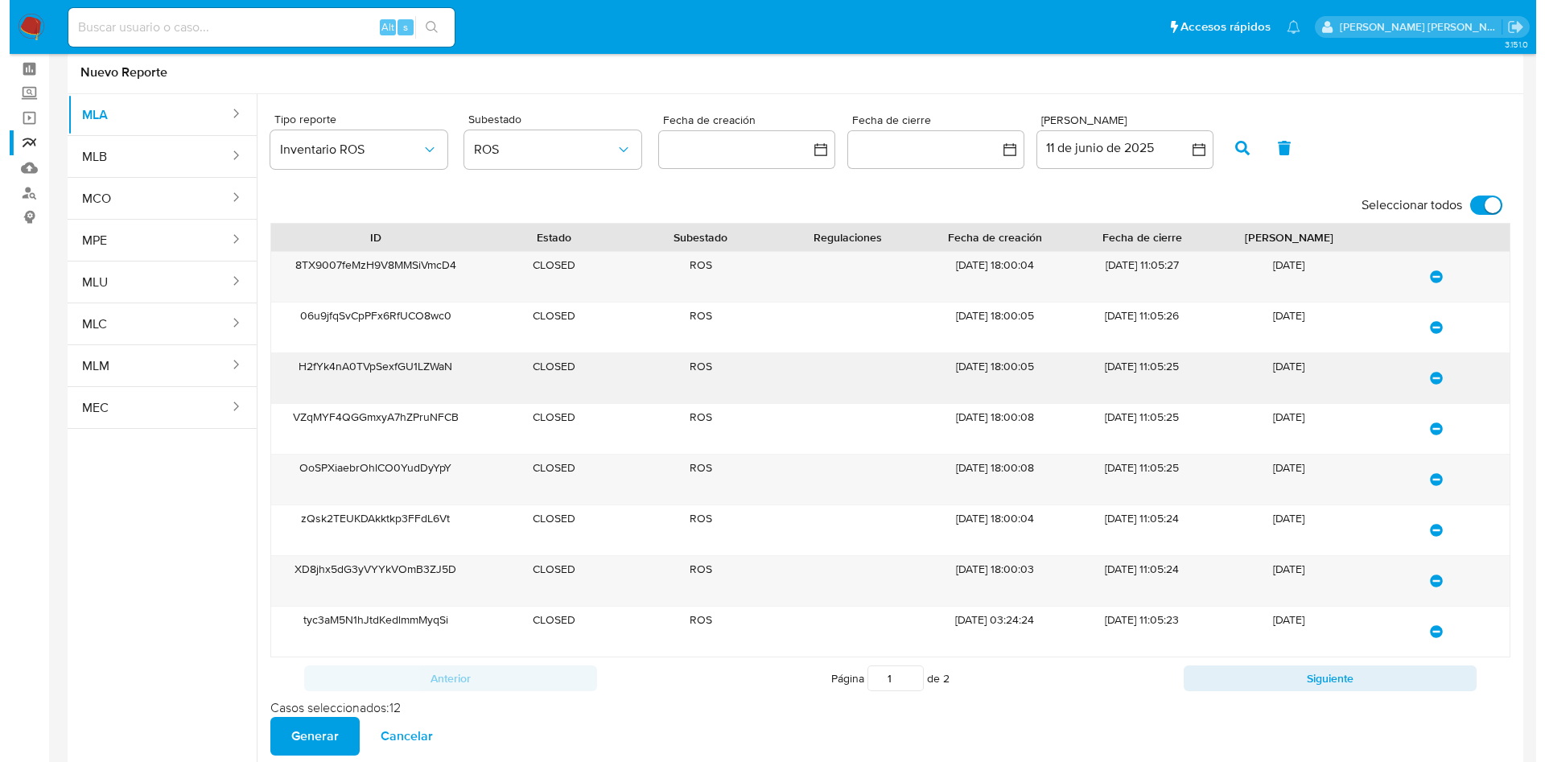
scroll to position [99, 0]
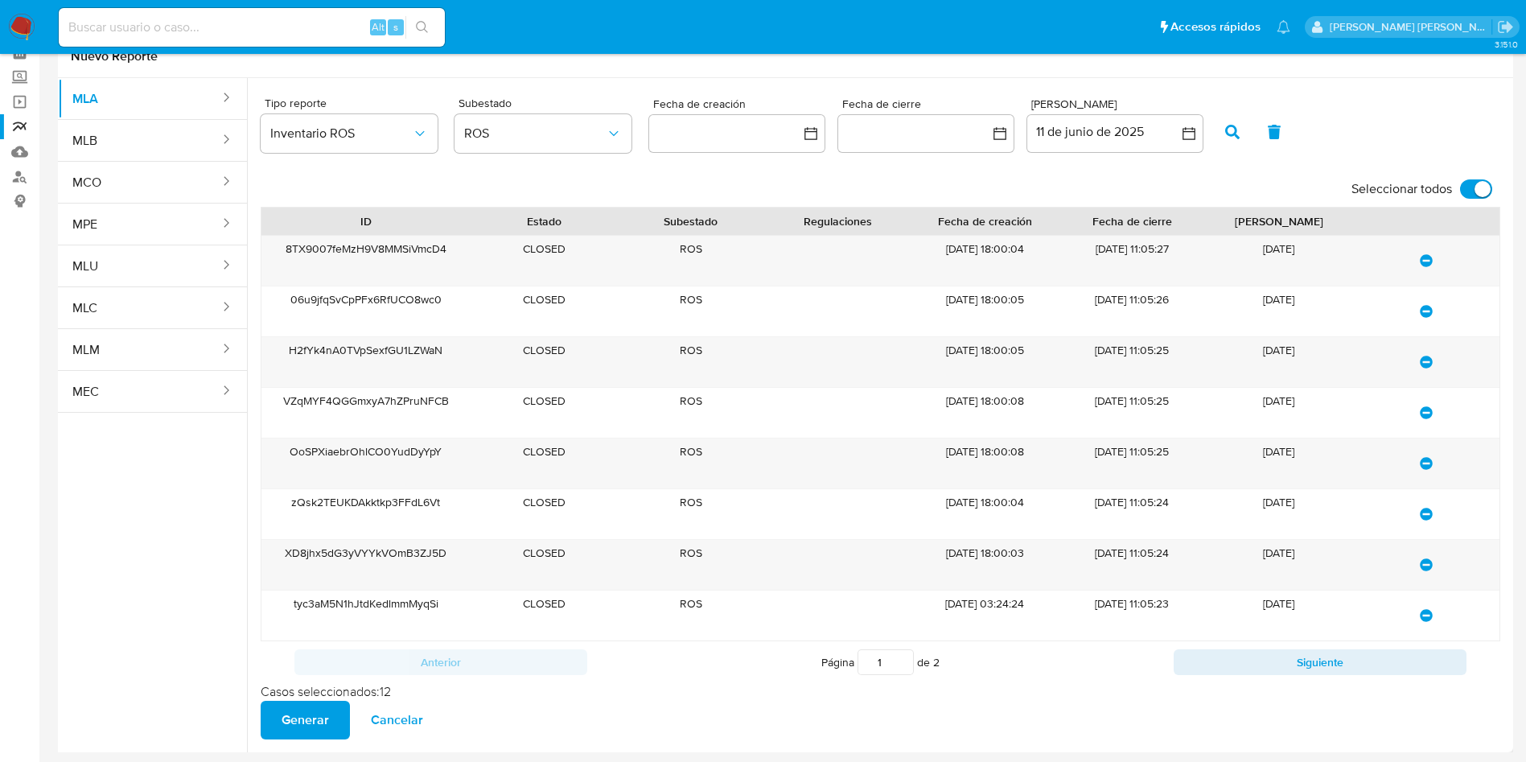
click at [319, 719] on span "Generar" at bounding box center [305, 719] width 47 height 35
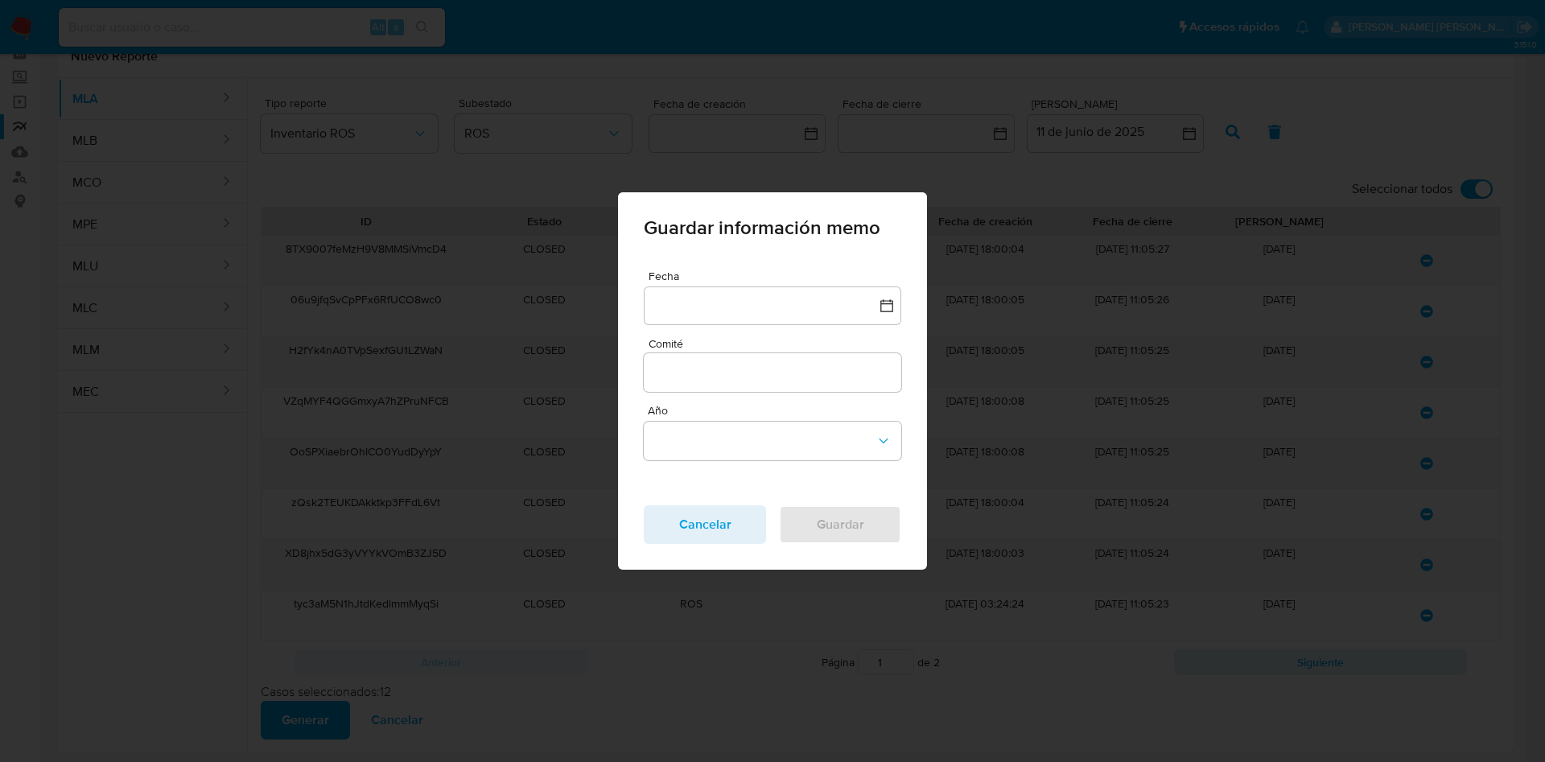
drag, startPoint x: 676, startPoint y: 303, endPoint x: 686, endPoint y: 326, distance: 24.8
click at [677, 308] on button "button" at bounding box center [772, 305] width 257 height 39
click at [663, 367] on icon "Mes anterior" at bounding box center [672, 376] width 19 height 19
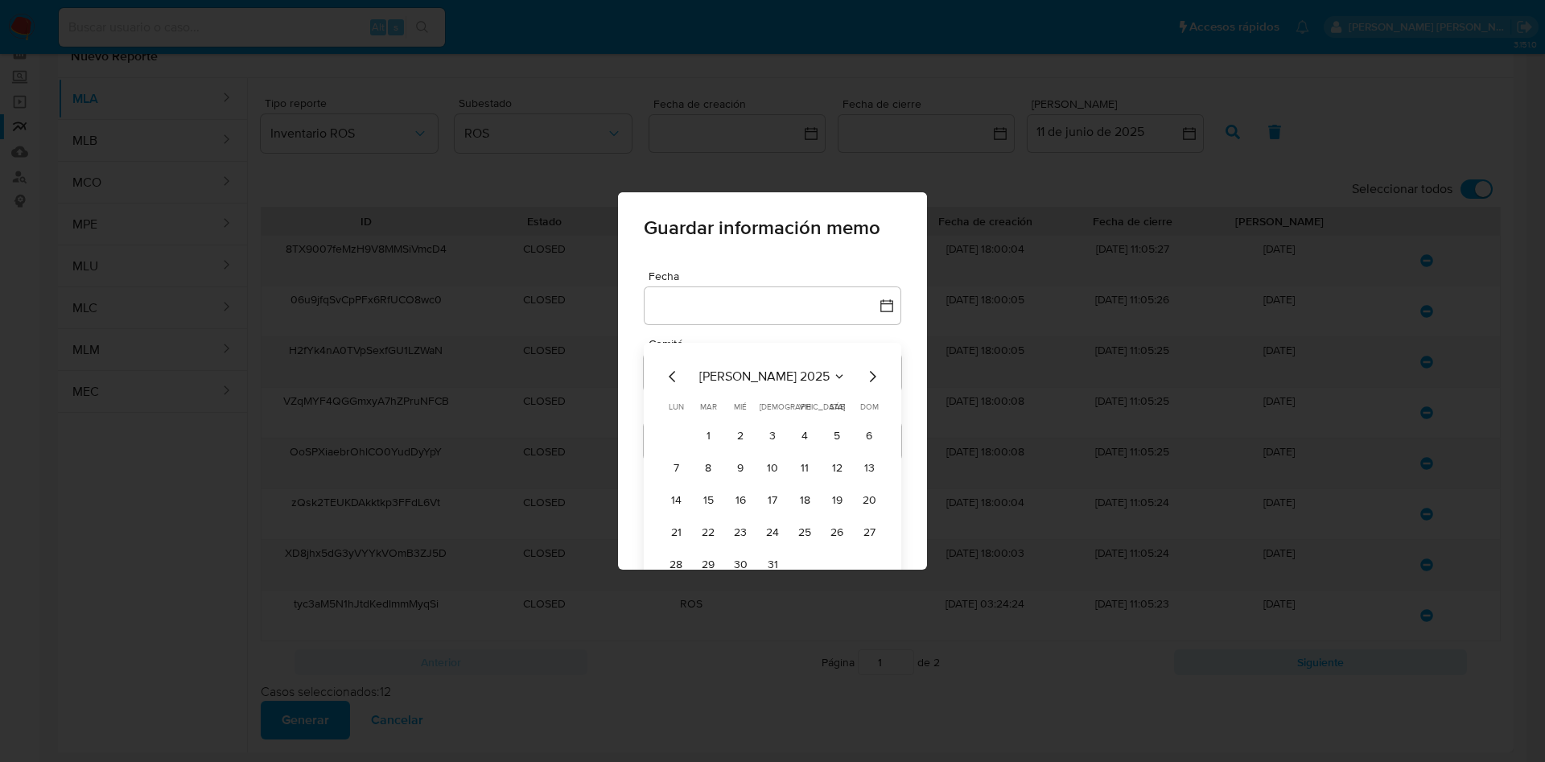
click at [663, 380] on icon "Mes anterior" at bounding box center [672, 376] width 19 height 19
click at [698, 506] on button "10" at bounding box center [708, 501] width 26 height 26
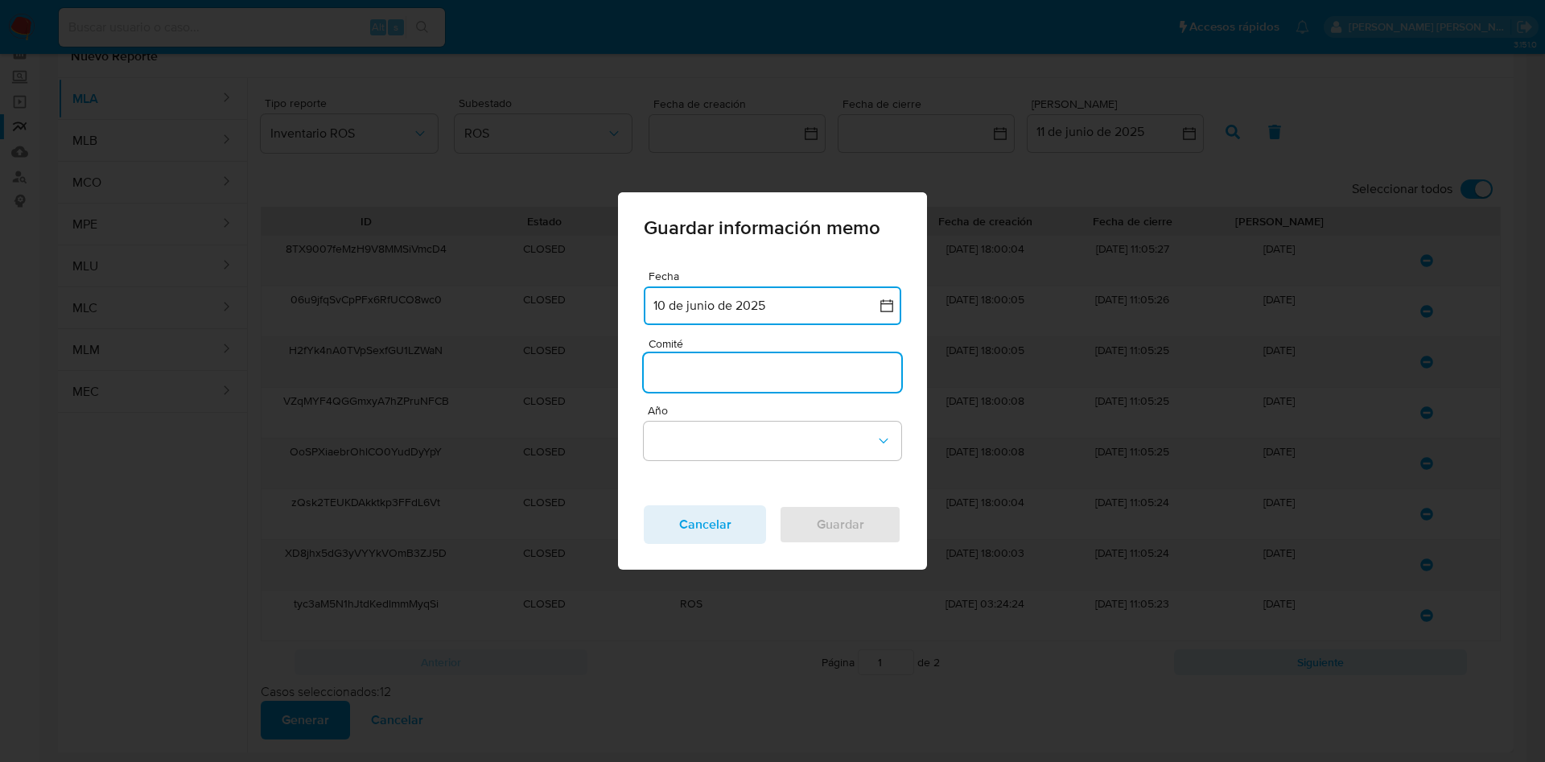
click at [701, 381] on input "Comité" at bounding box center [772, 372] width 257 height 21
type input "Junio"
click at [717, 444] on button "Año" at bounding box center [772, 441] width 257 height 39
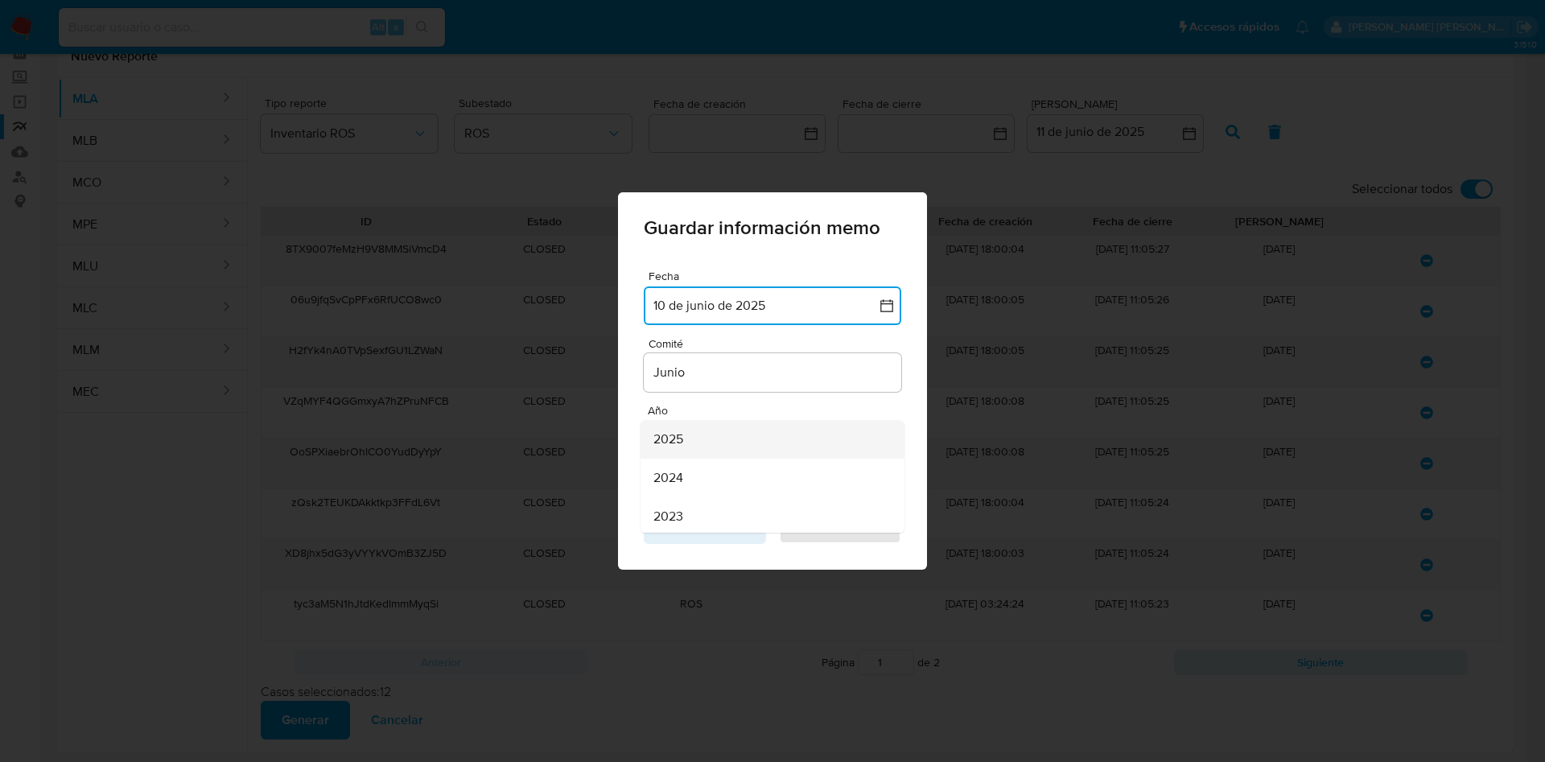
click at [692, 436] on div "2025" at bounding box center [767, 439] width 228 height 39
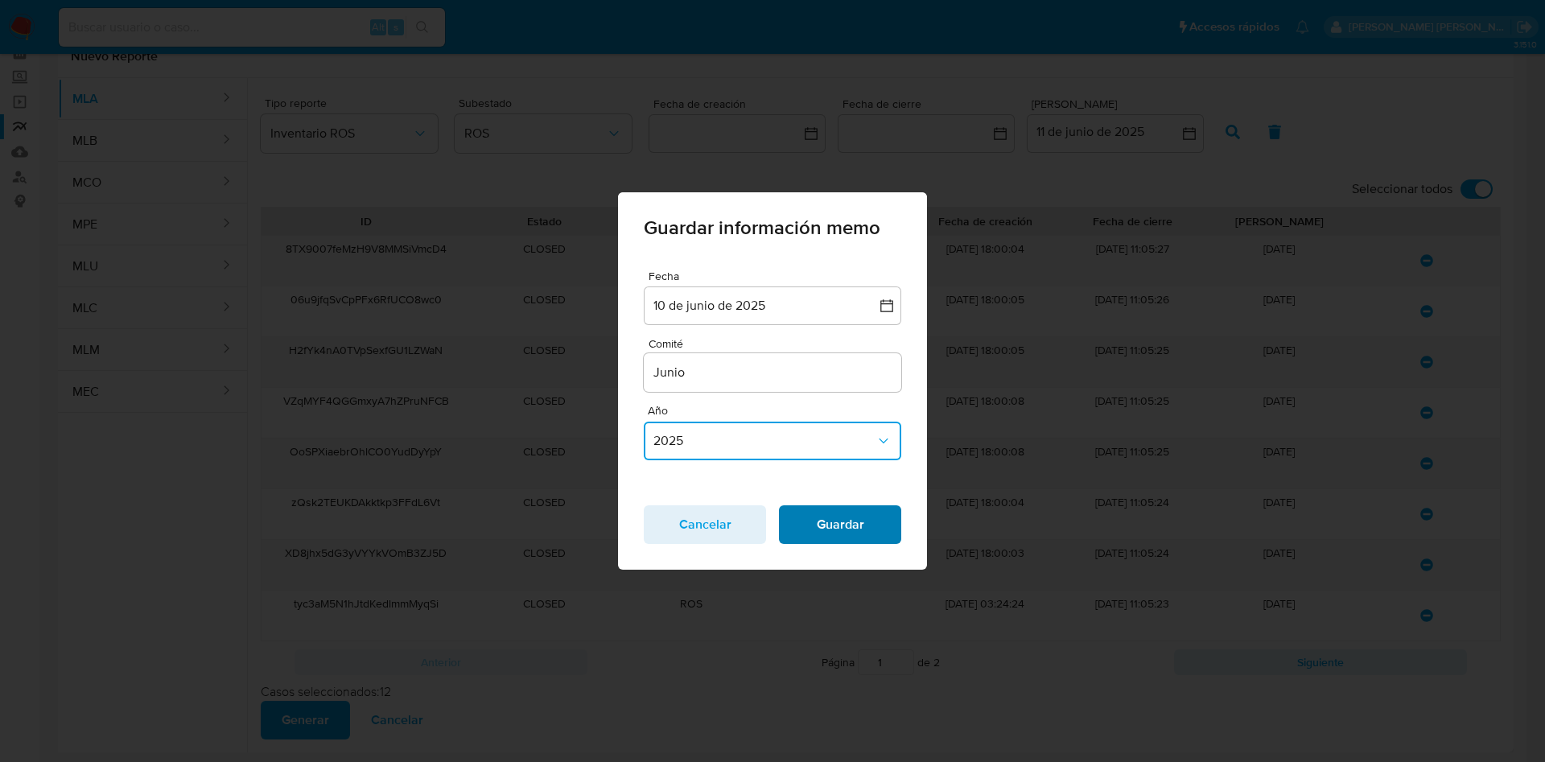
click at [842, 521] on span "Guardar" at bounding box center [840, 524] width 80 height 35
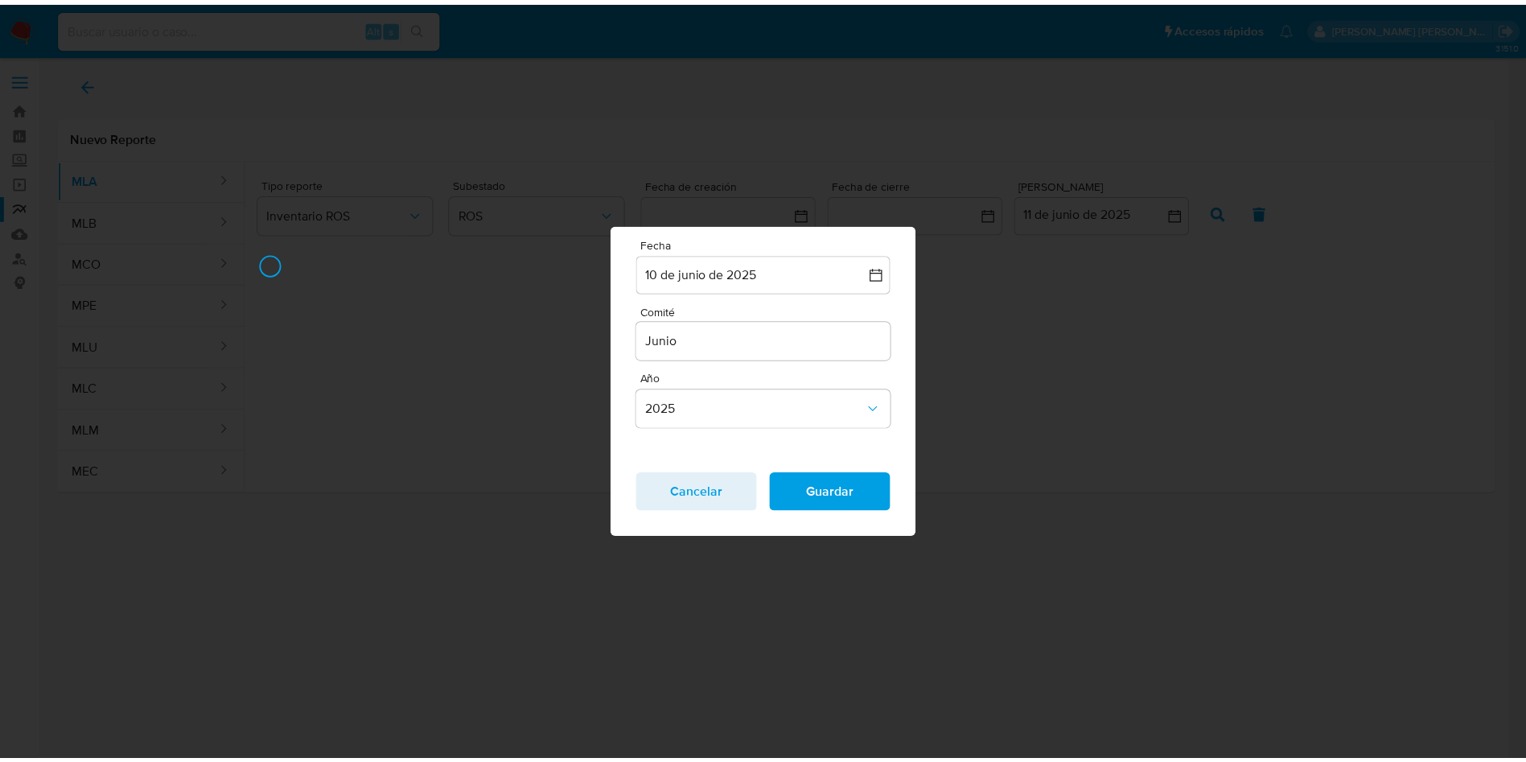
scroll to position [0, 0]
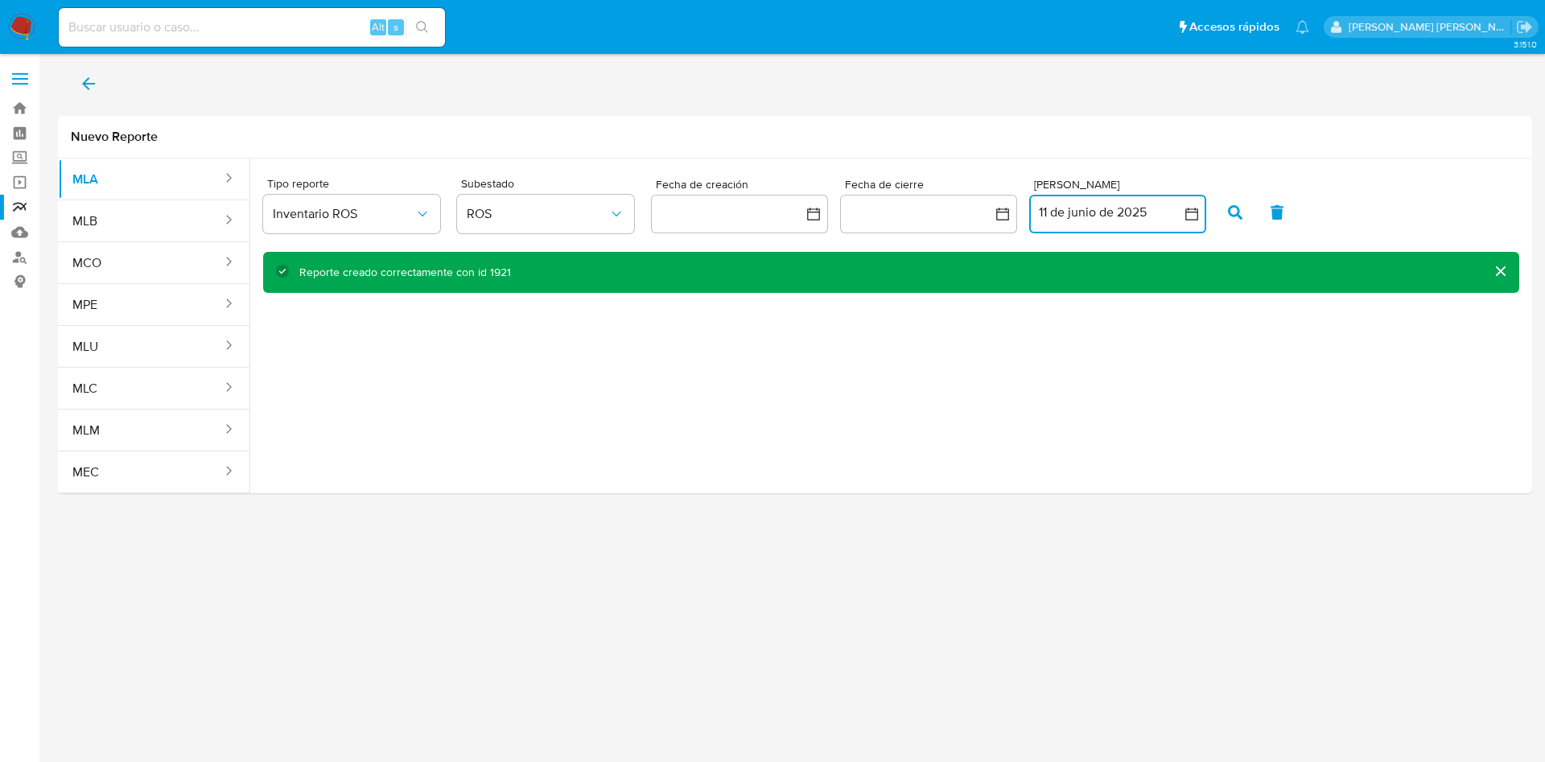
click at [1092, 212] on button "11 de junio de 2025" at bounding box center [1117, 214] width 177 height 39
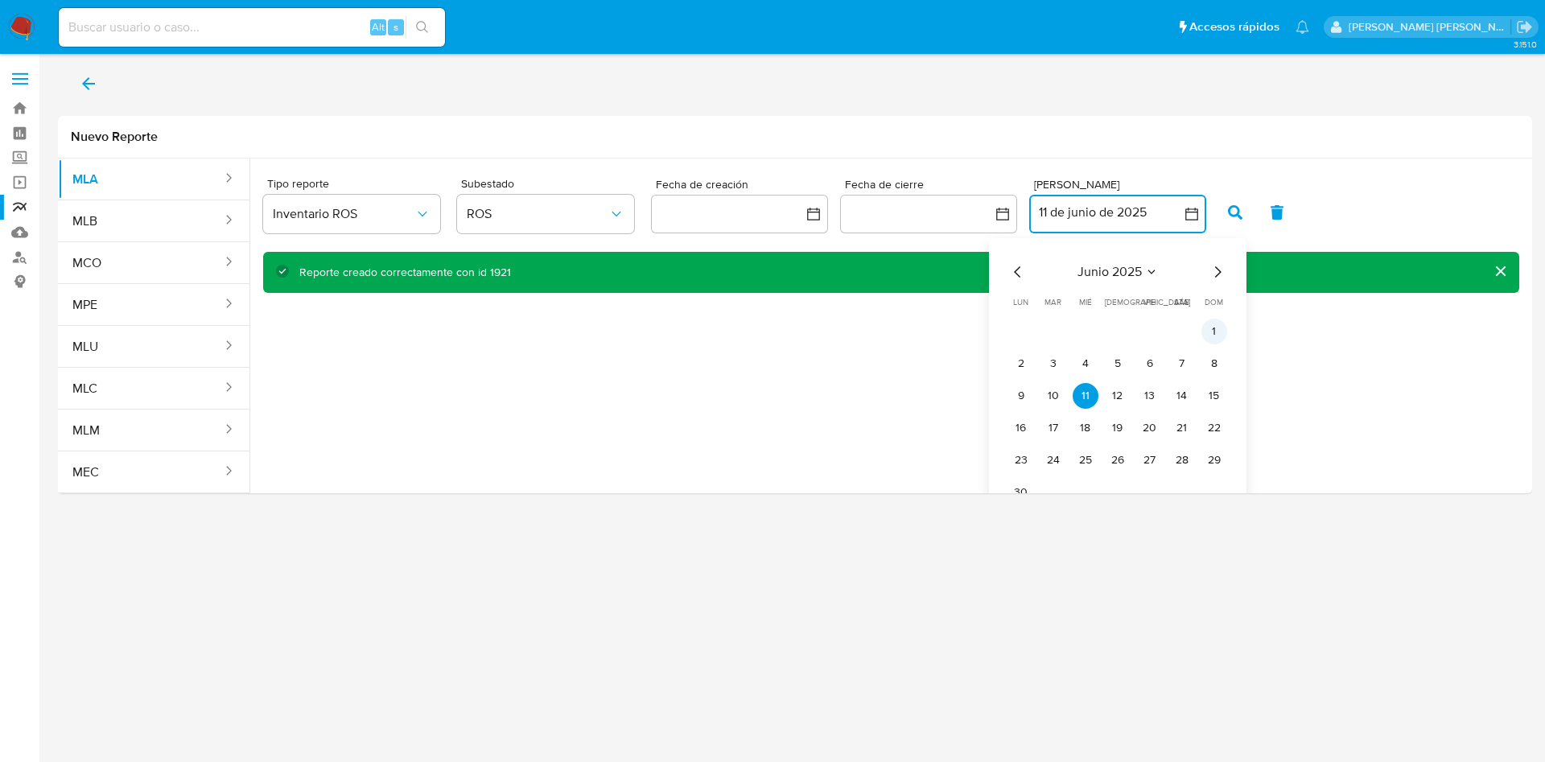
click at [1209, 330] on button "1" at bounding box center [1214, 332] width 26 height 26
click at [1216, 396] on button "15" at bounding box center [1214, 396] width 26 height 26
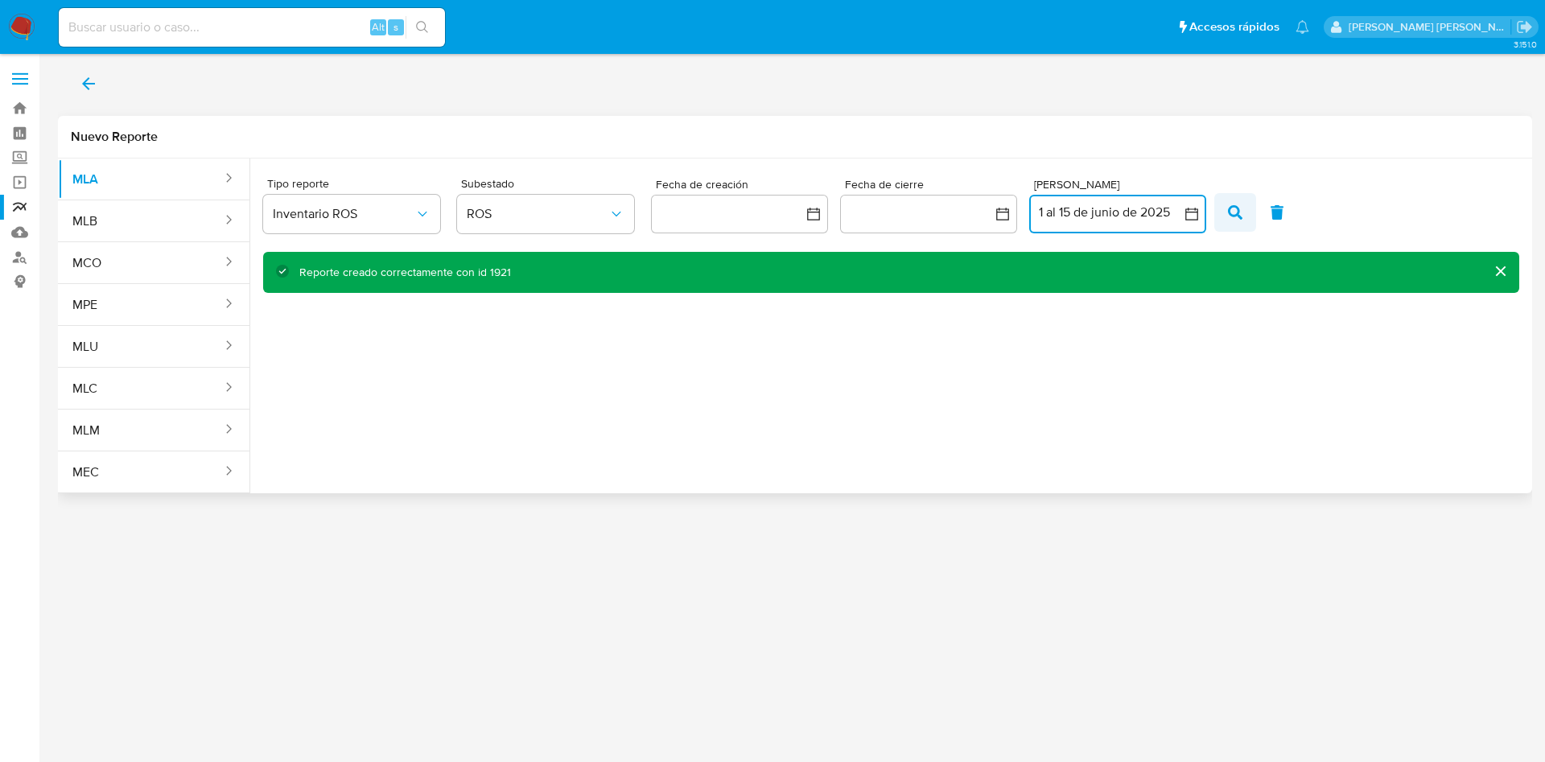
click at [1229, 213] on icon "button" at bounding box center [1235, 212] width 14 height 14
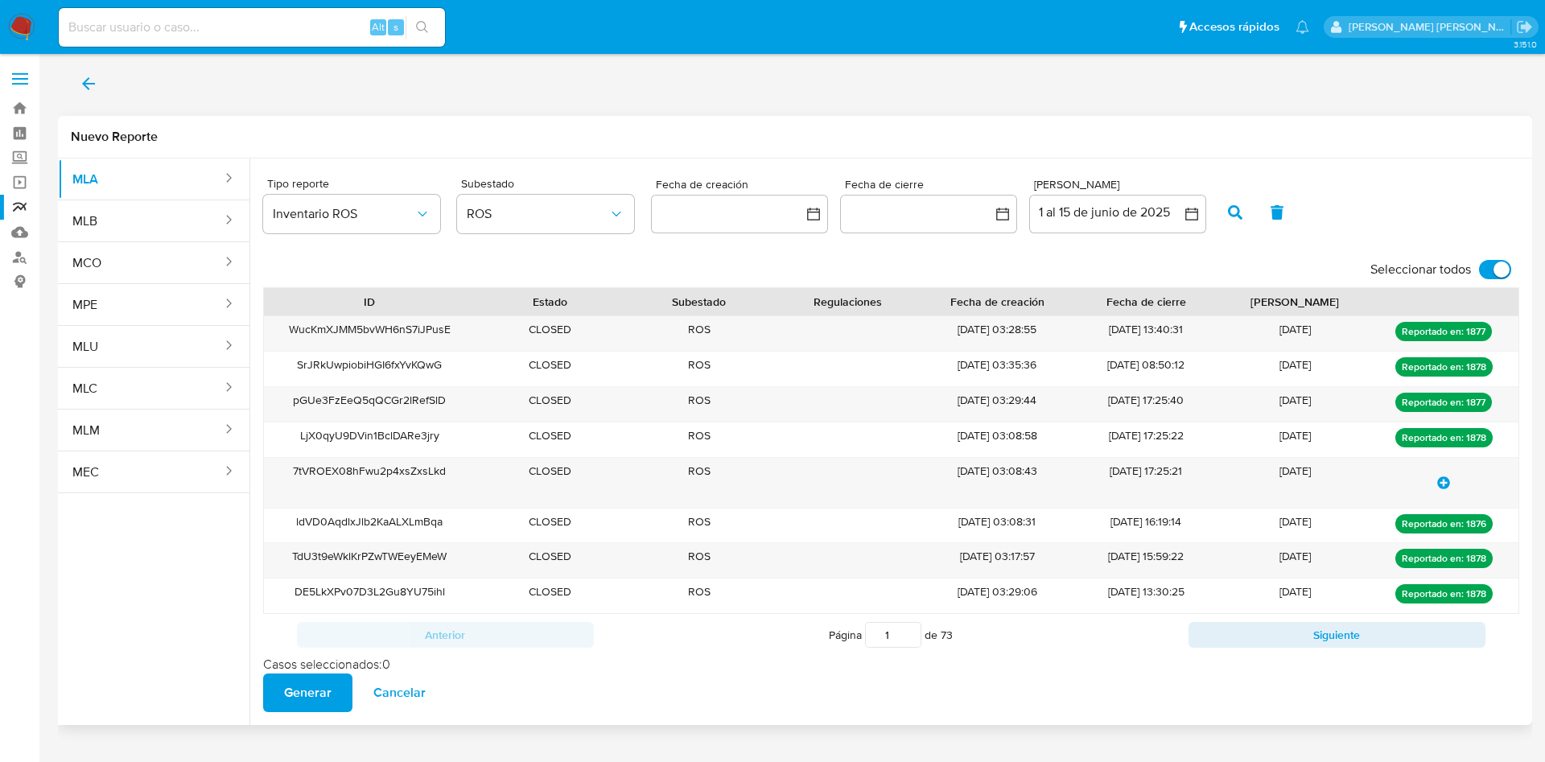
click at [1488, 270] on input "Seleccionar todos" at bounding box center [1495, 269] width 32 height 19
click at [1493, 270] on input "Seleccionar todos" at bounding box center [1495, 269] width 32 height 19
click at [1479, 263] on input "Seleccionar todos" at bounding box center [1495, 269] width 32 height 19
checkbox input "false"
click at [1177, 220] on button "1 al 15 de junio de 2025" at bounding box center [1117, 214] width 177 height 39
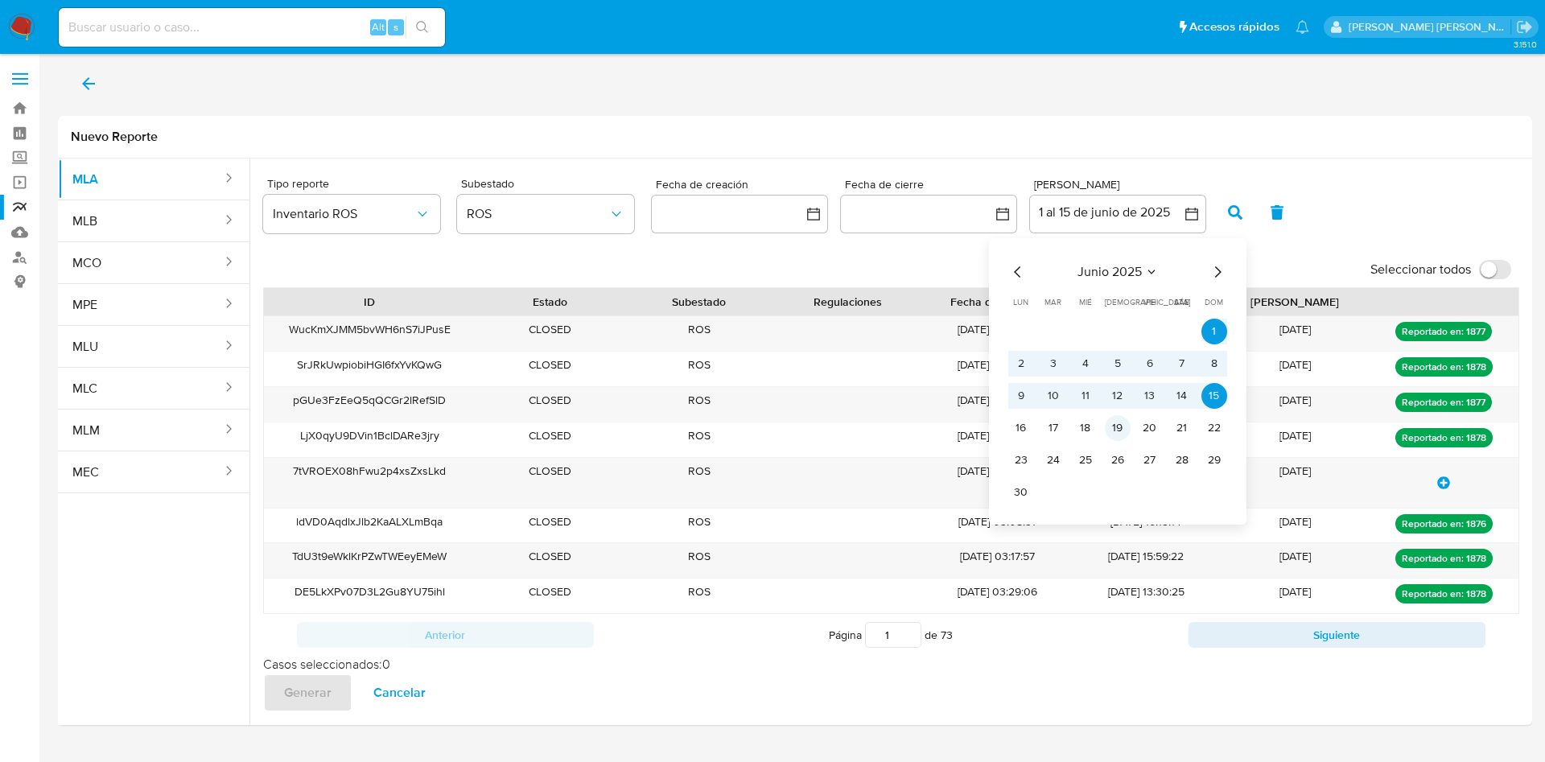
drag, startPoint x: 1019, startPoint y: 428, endPoint x: 1126, endPoint y: 428, distance: 107.0
click at [1027, 428] on button "16" at bounding box center [1021, 428] width 26 height 26
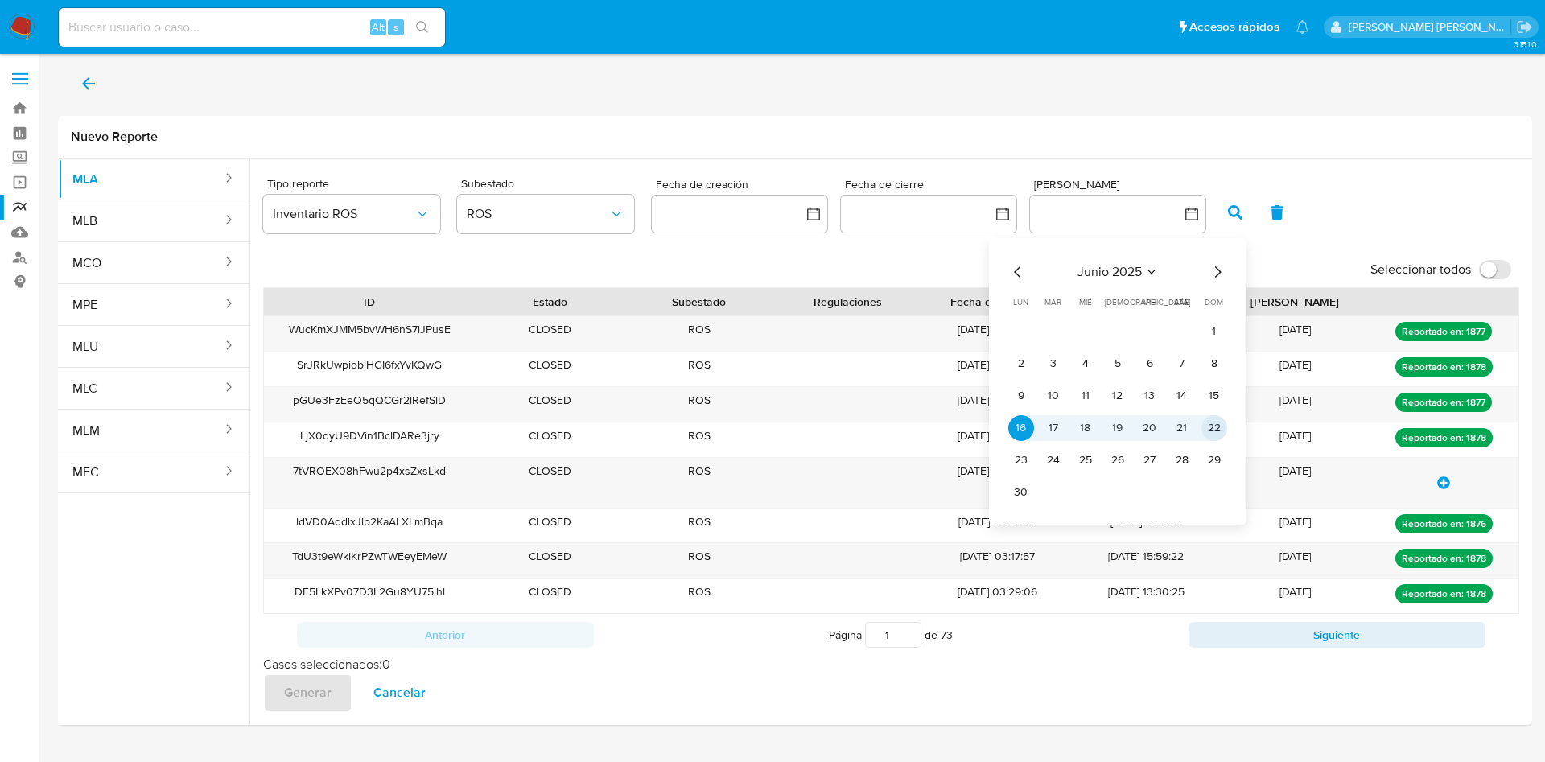
click at [1215, 424] on button "22" at bounding box center [1214, 428] width 26 height 26
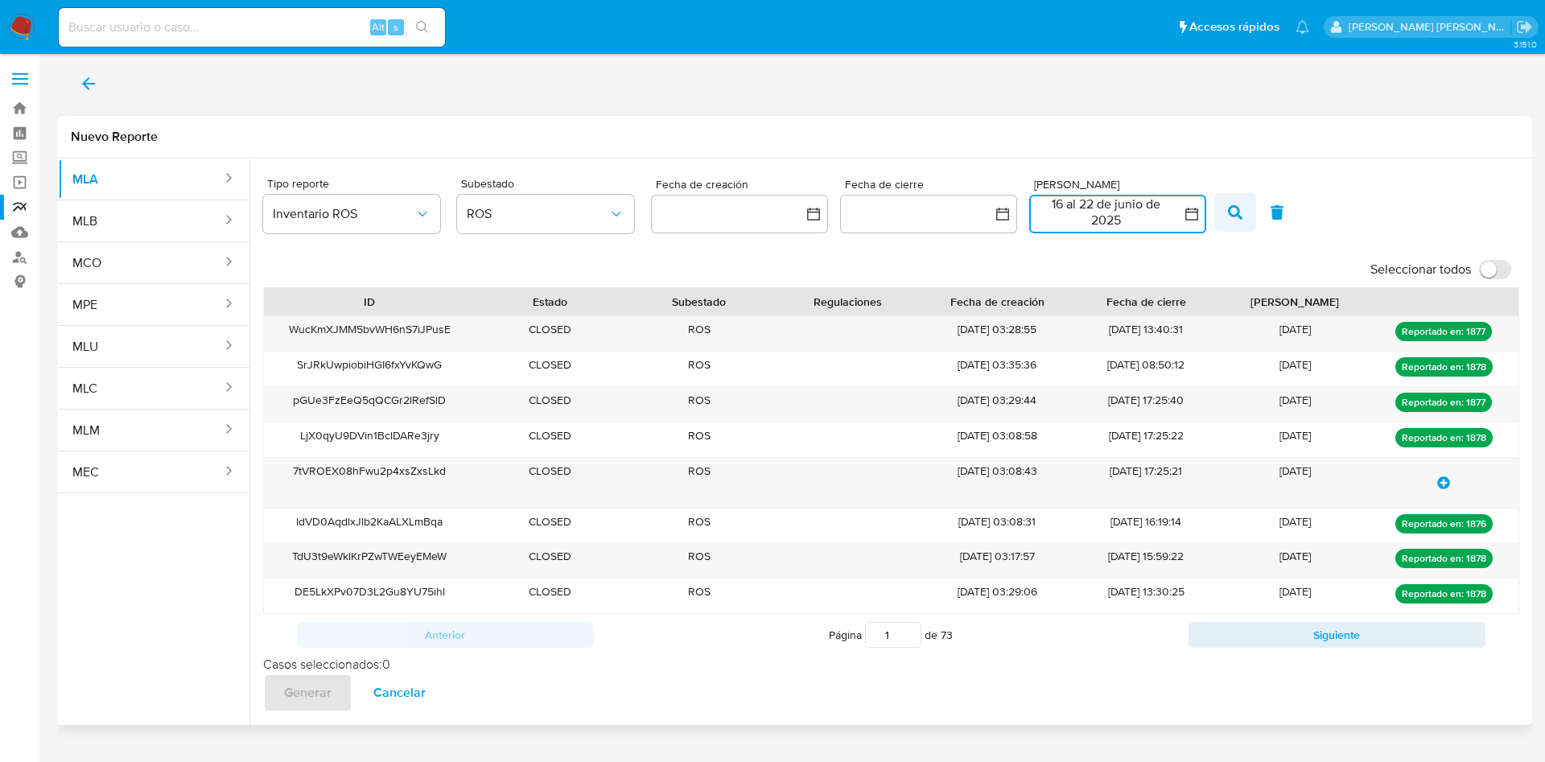
click at [1238, 206] on icon "button" at bounding box center [1235, 212] width 14 height 14
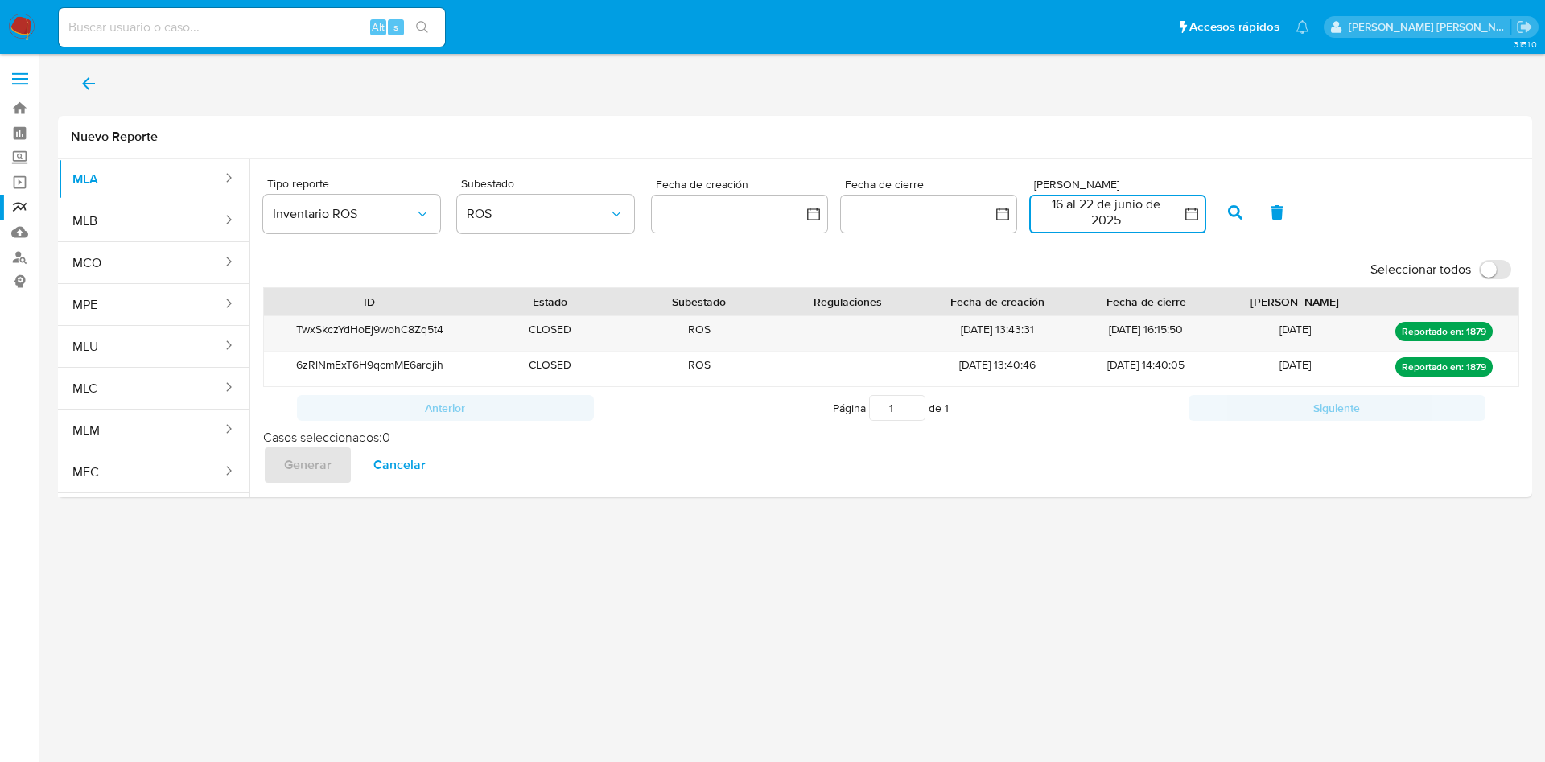
click at [1117, 223] on button "16 al 22 de junio de 2025" at bounding box center [1117, 214] width 177 height 39
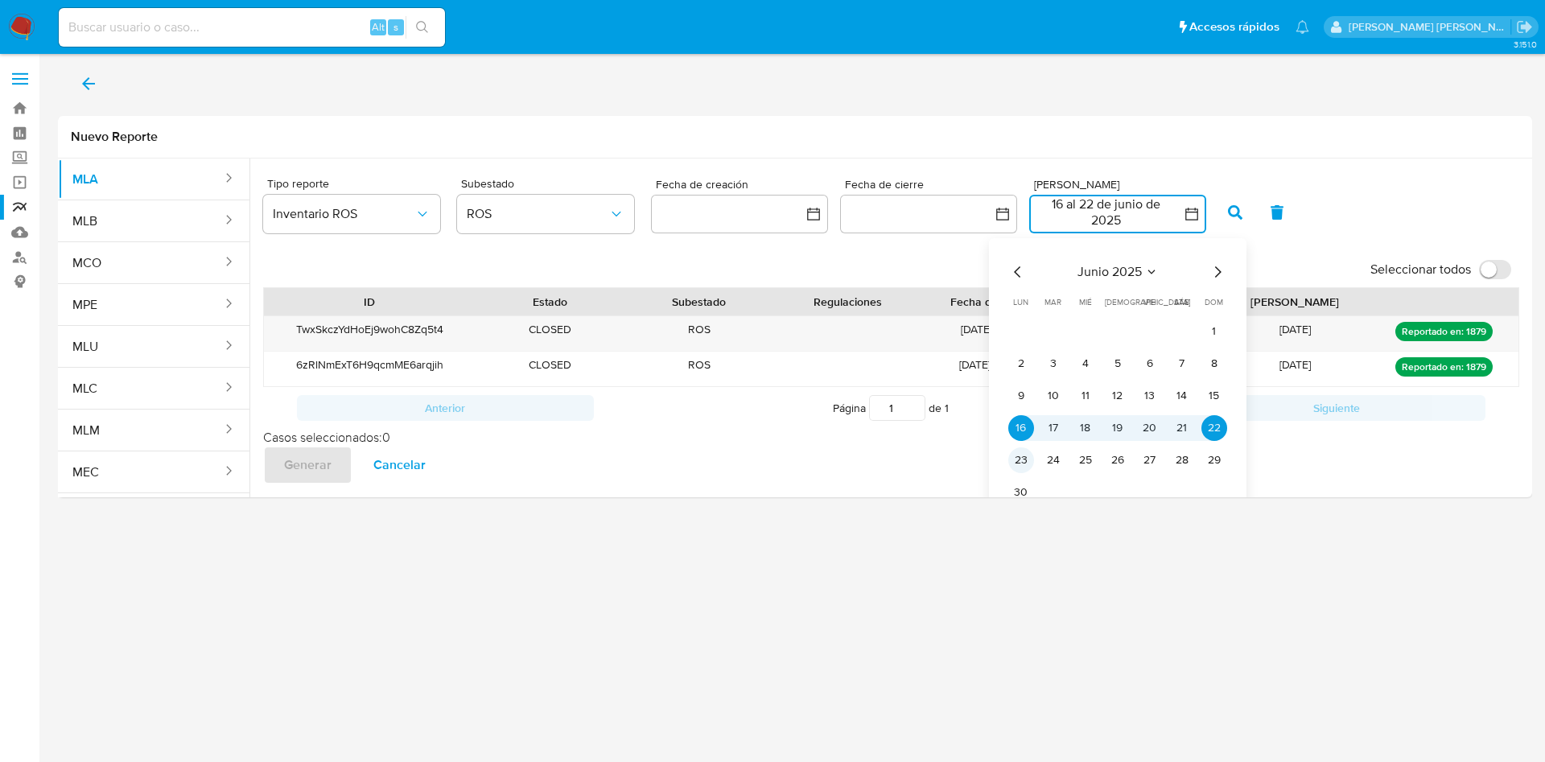
click at [1019, 464] on button "23" at bounding box center [1021, 460] width 26 height 26
click at [1216, 456] on button "29" at bounding box center [1214, 460] width 26 height 26
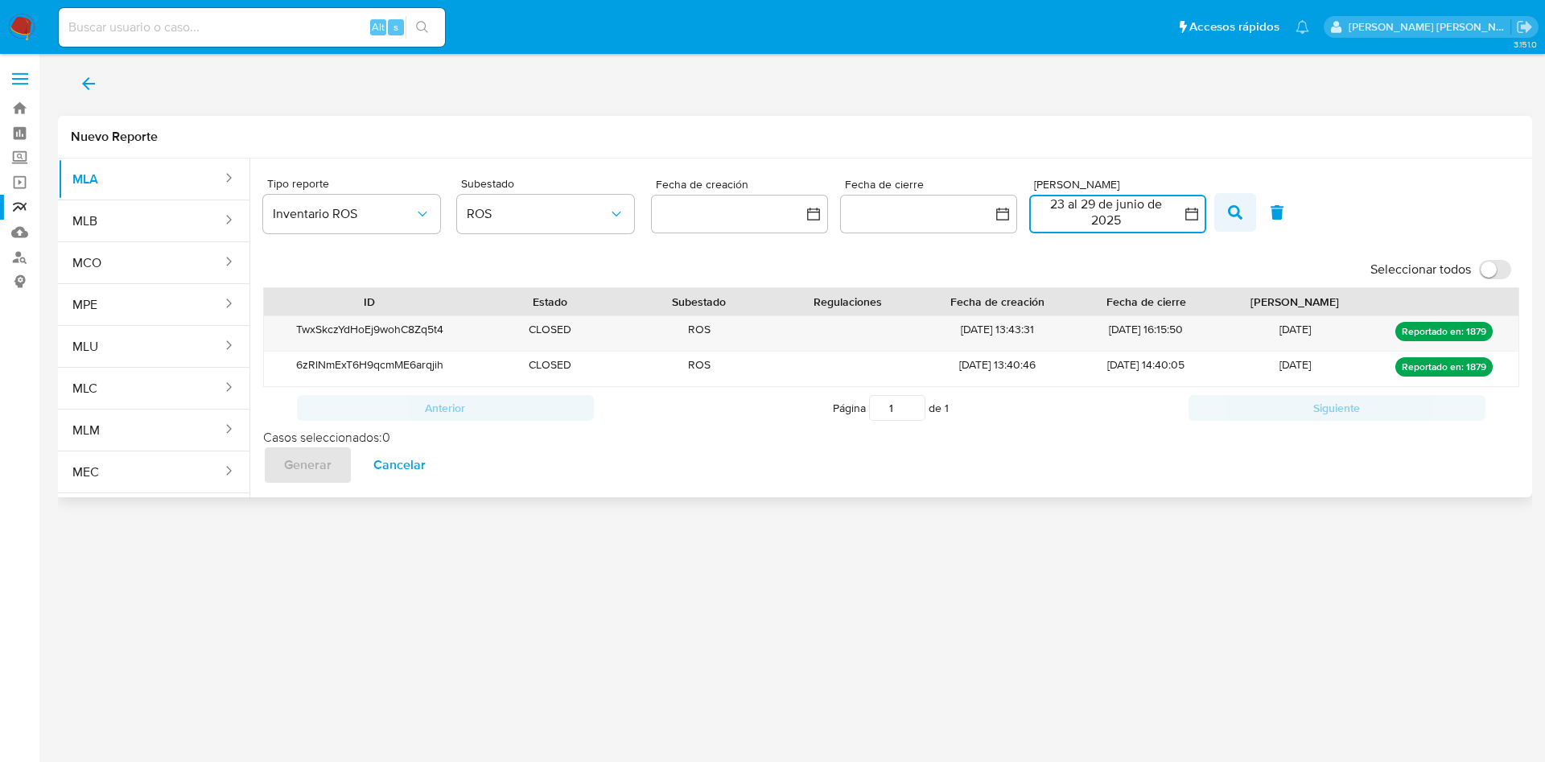
click at [1232, 220] on span "button" at bounding box center [1235, 212] width 14 height 27
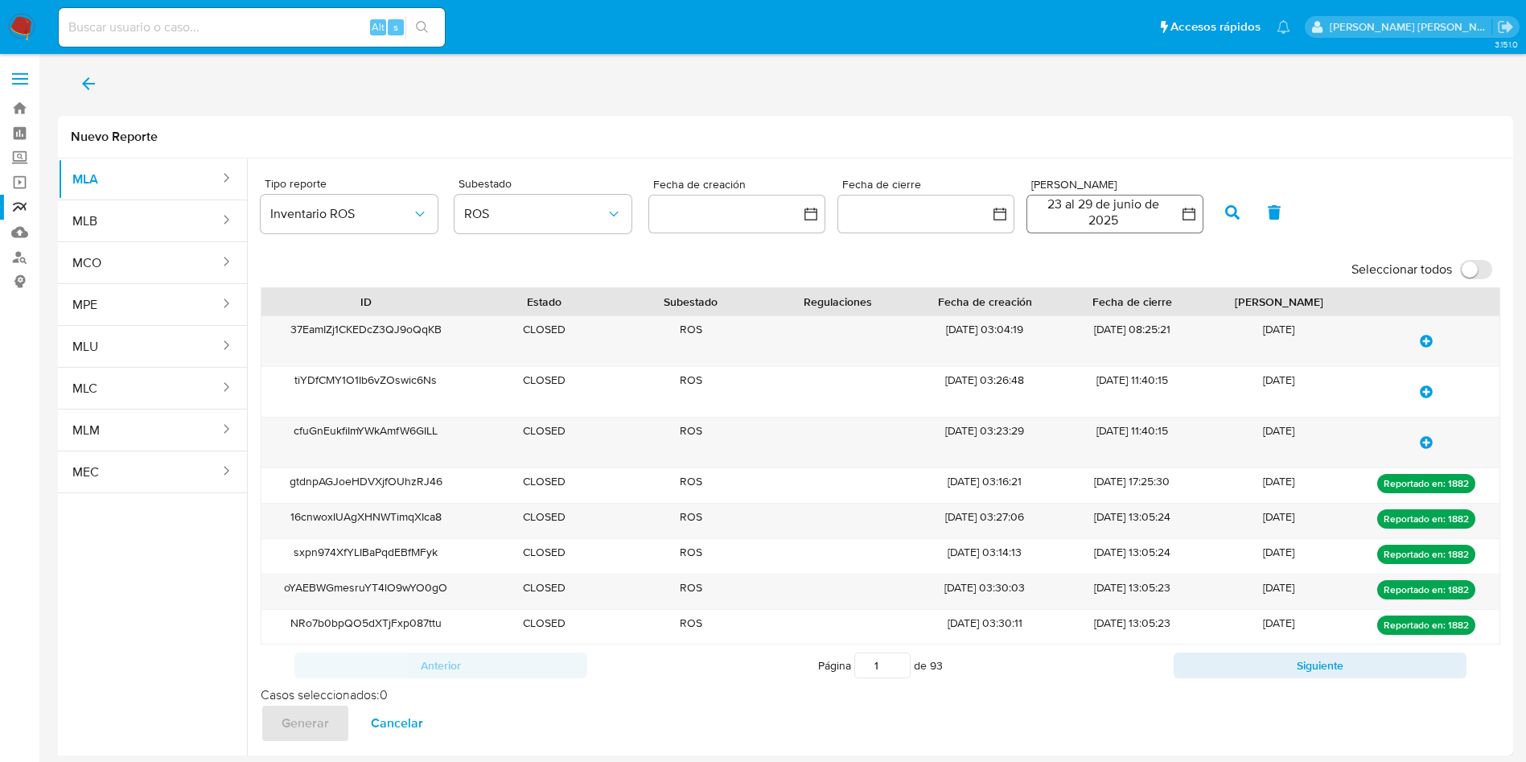
click at [1091, 215] on button "23 al 29 de junio de 2025" at bounding box center [1115, 214] width 177 height 39
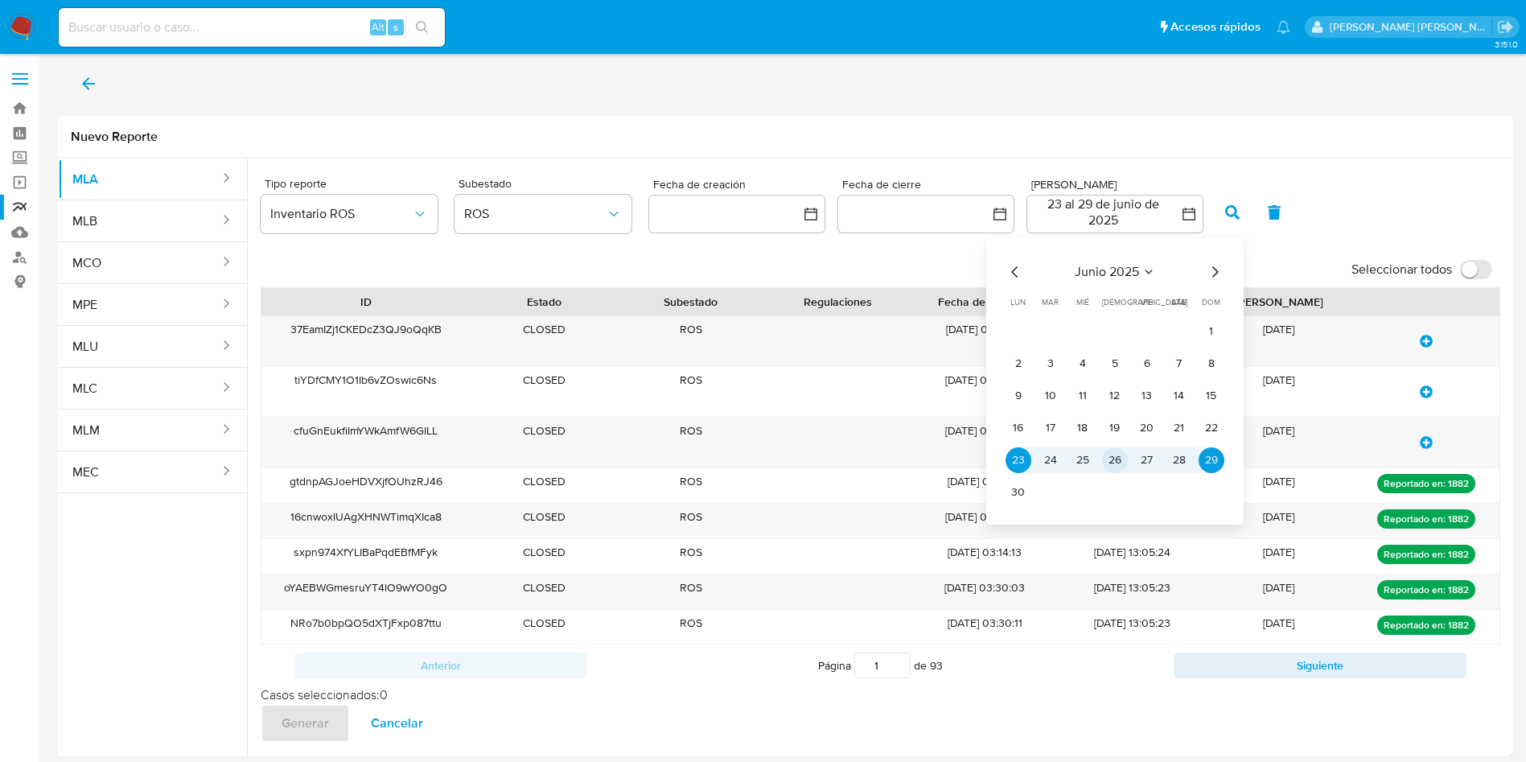
click at [1112, 466] on button "26" at bounding box center [1115, 460] width 26 height 26
click at [1115, 462] on button "26" at bounding box center [1115, 460] width 26 height 26
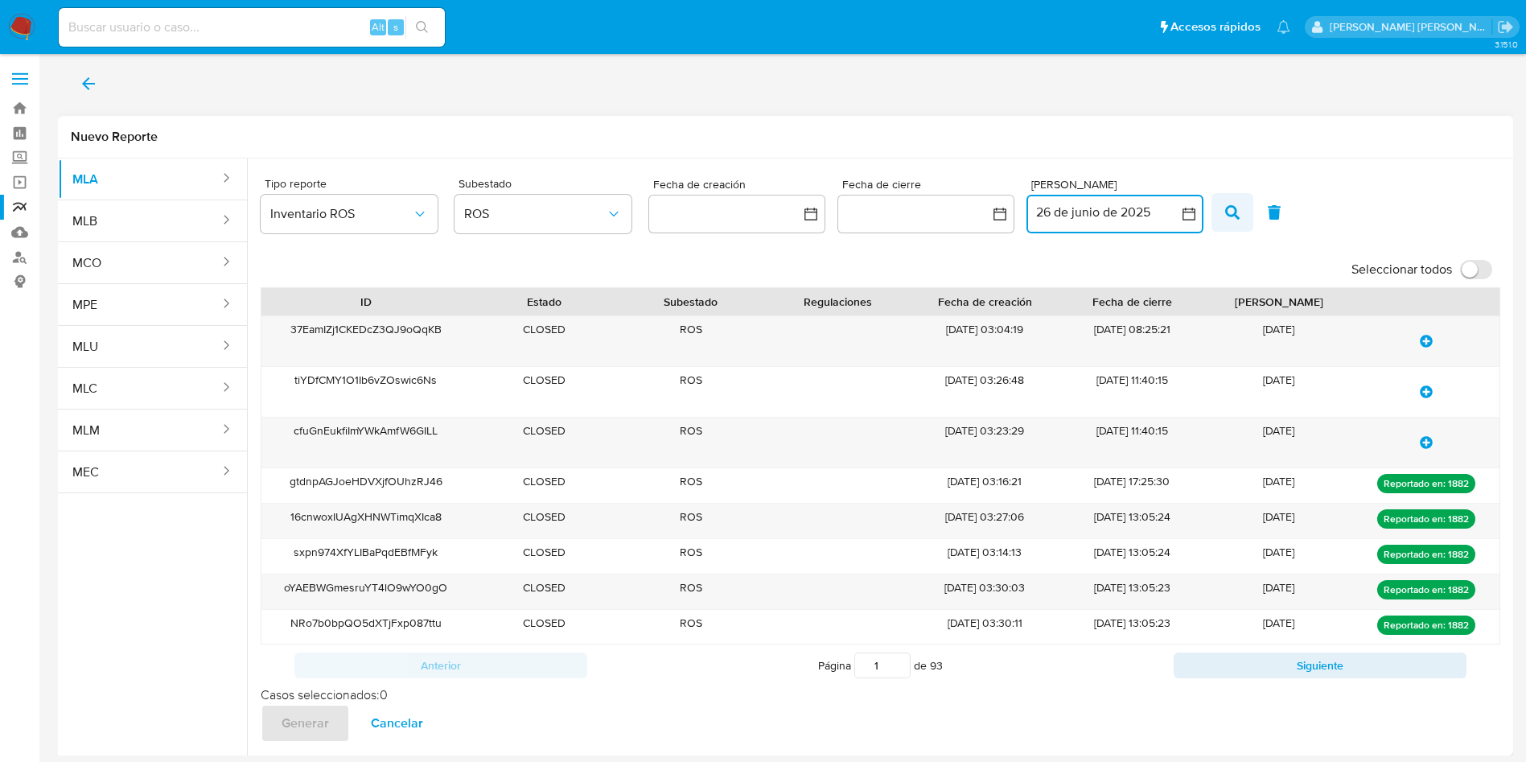
click at [1225, 206] on icon "button" at bounding box center [1232, 212] width 14 height 14
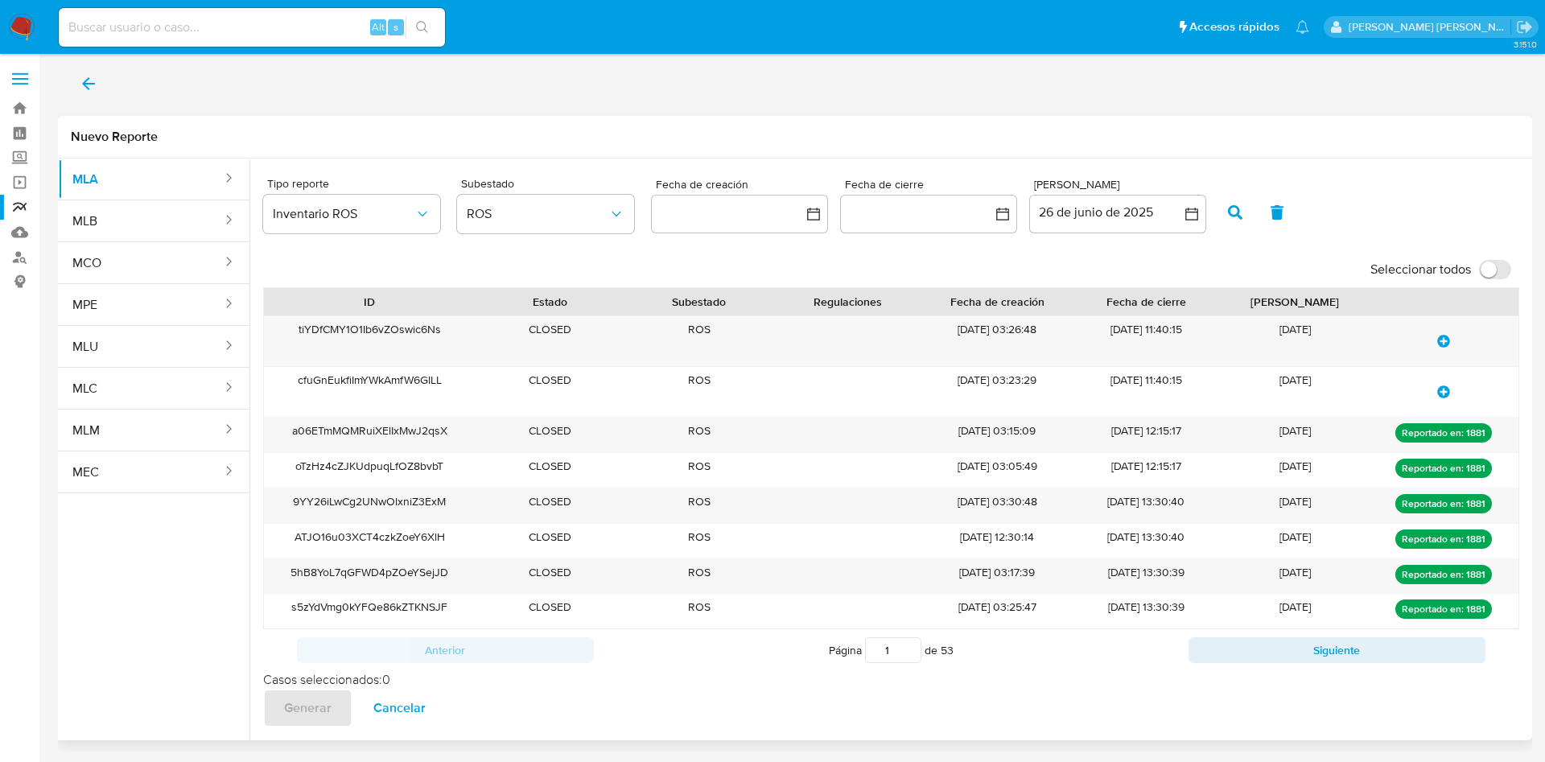
click at [1493, 265] on input "Seleccionar todos" at bounding box center [1495, 269] width 32 height 19
checkbox input "true"
click at [321, 706] on span "Generar" at bounding box center [307, 707] width 47 height 35
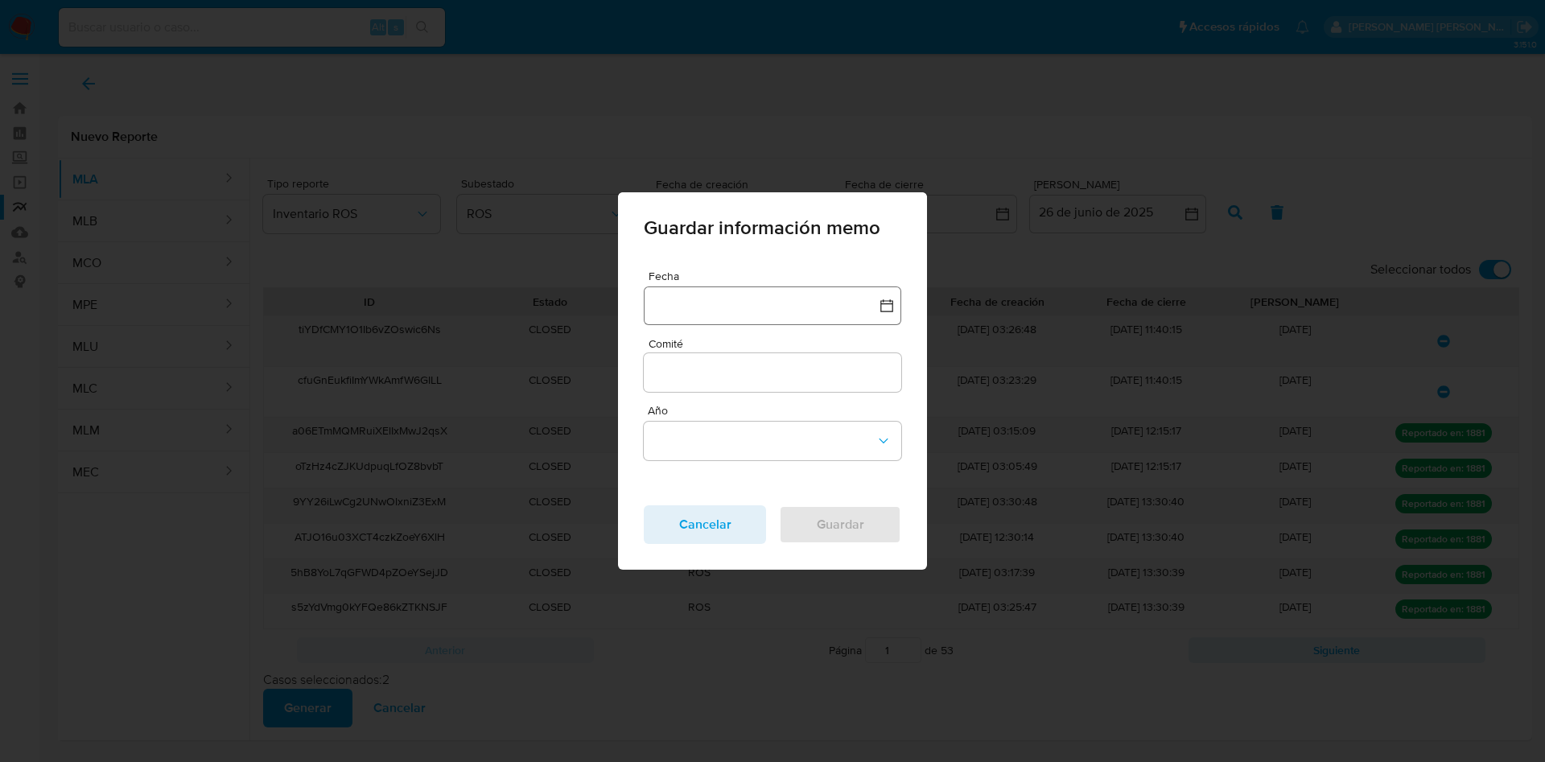
click at [739, 317] on button "button" at bounding box center [772, 305] width 257 height 39
click at [667, 380] on icon "Mes anterior" at bounding box center [672, 376] width 19 height 19
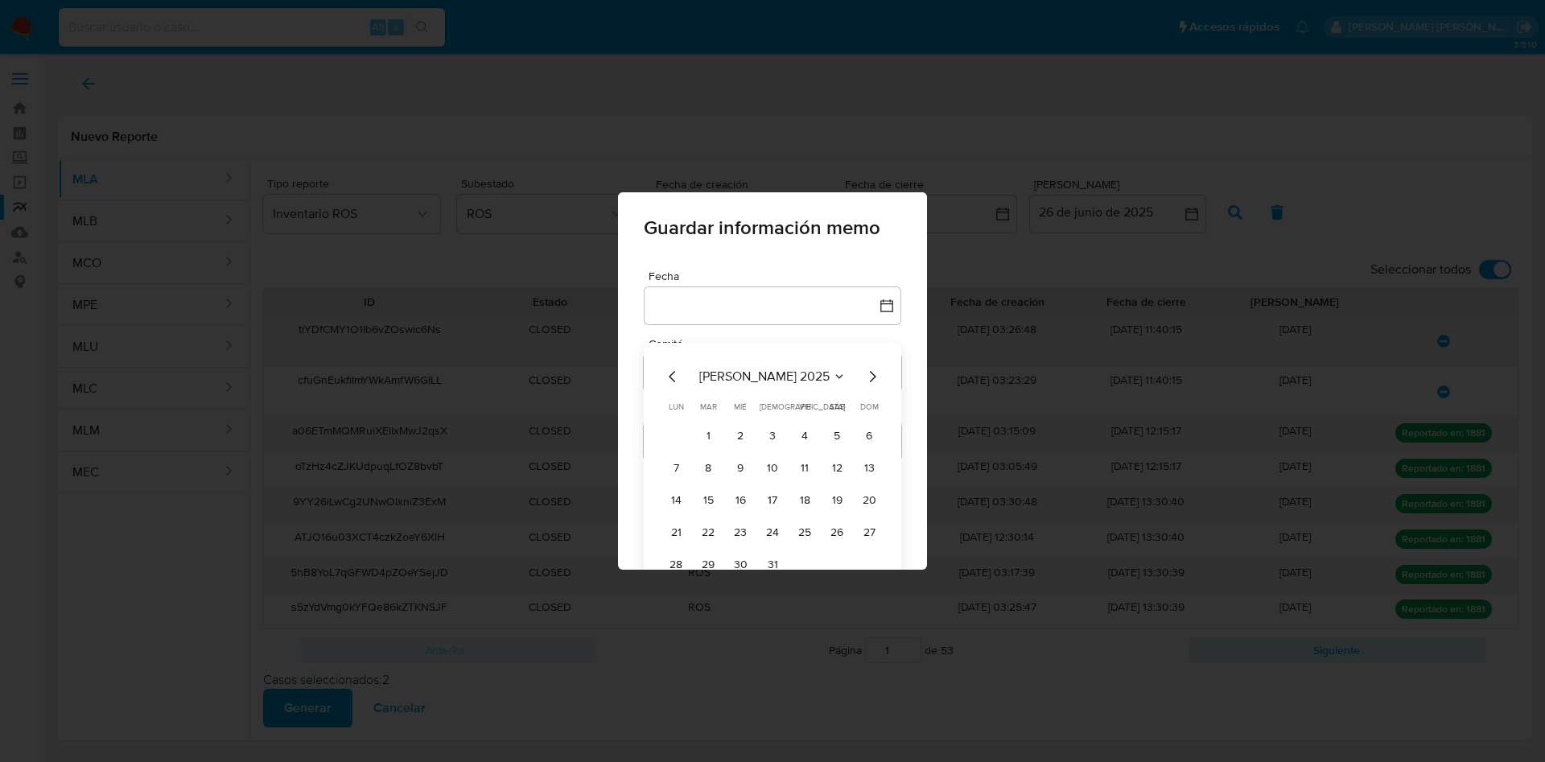
click at [667, 379] on icon "Mes anterior" at bounding box center [672, 376] width 19 height 19
click at [735, 563] on button "25" at bounding box center [740, 565] width 26 height 26
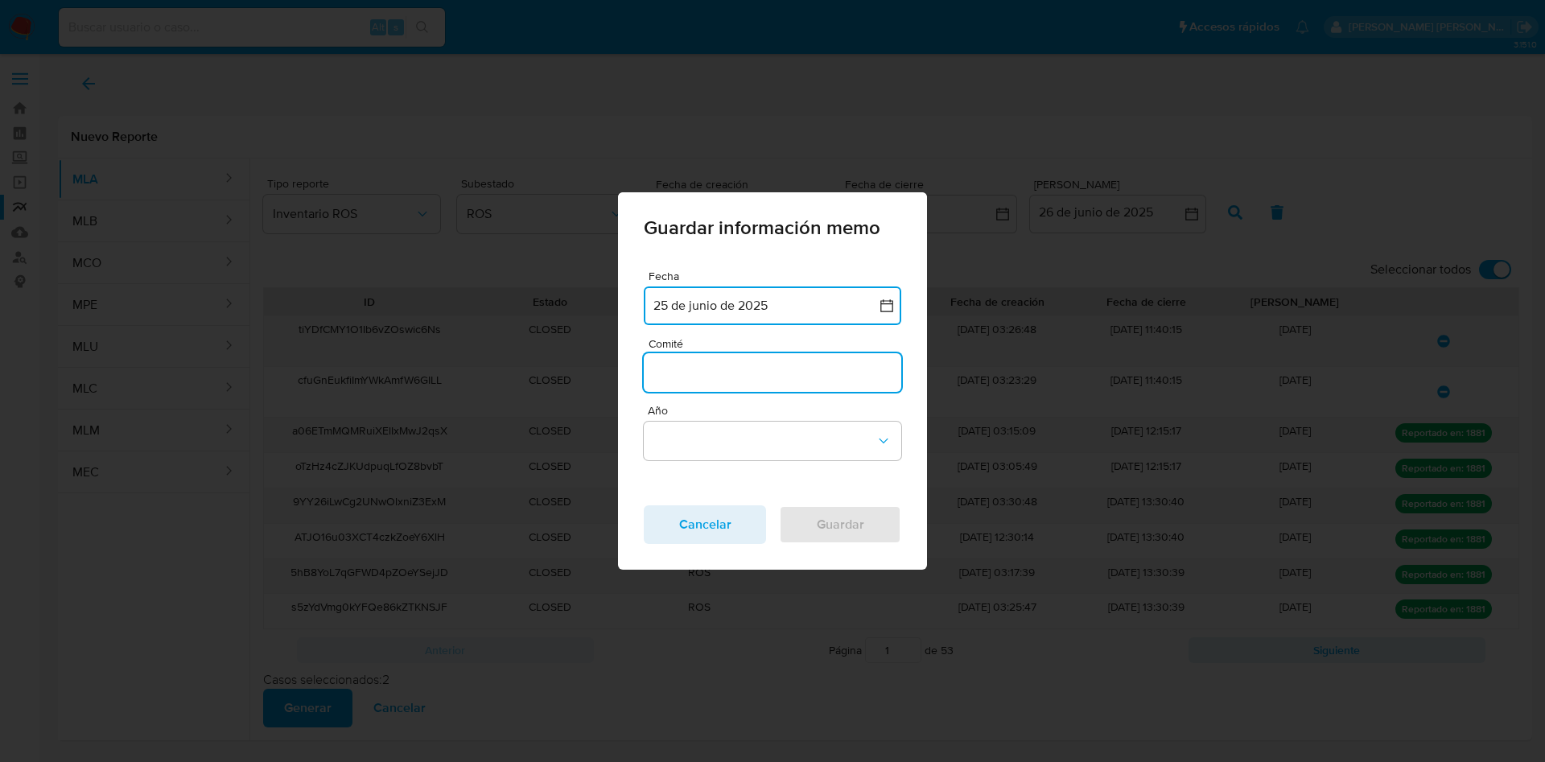
click at [722, 372] on input "Comité" at bounding box center [772, 372] width 257 height 21
type input "Junio"
click at [730, 447] on button "Año" at bounding box center [772, 441] width 257 height 39
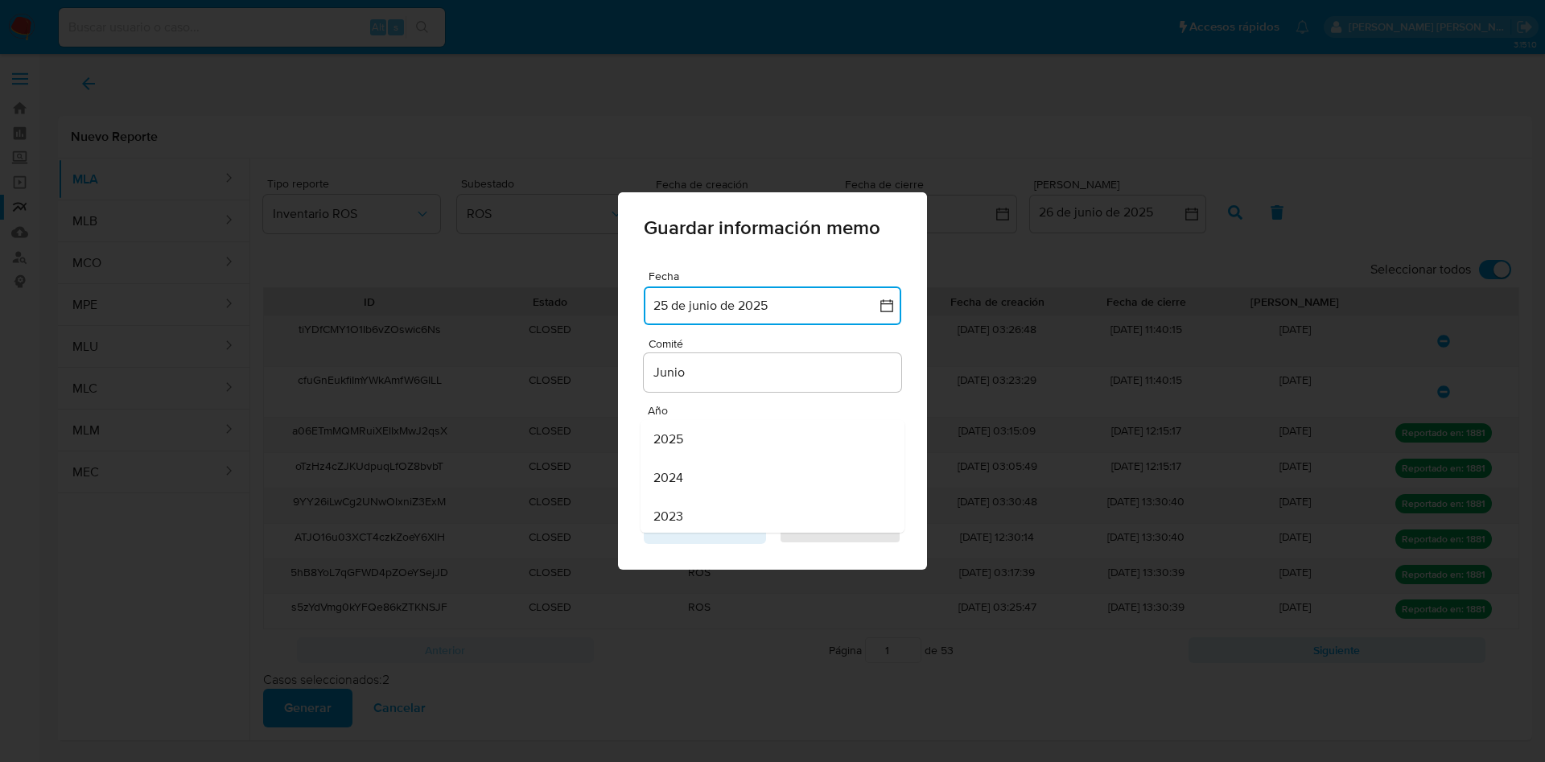
drag, startPoint x: 713, startPoint y: 436, endPoint x: 782, endPoint y: 477, distance: 80.4
click at [714, 436] on div "2025" at bounding box center [767, 439] width 228 height 39
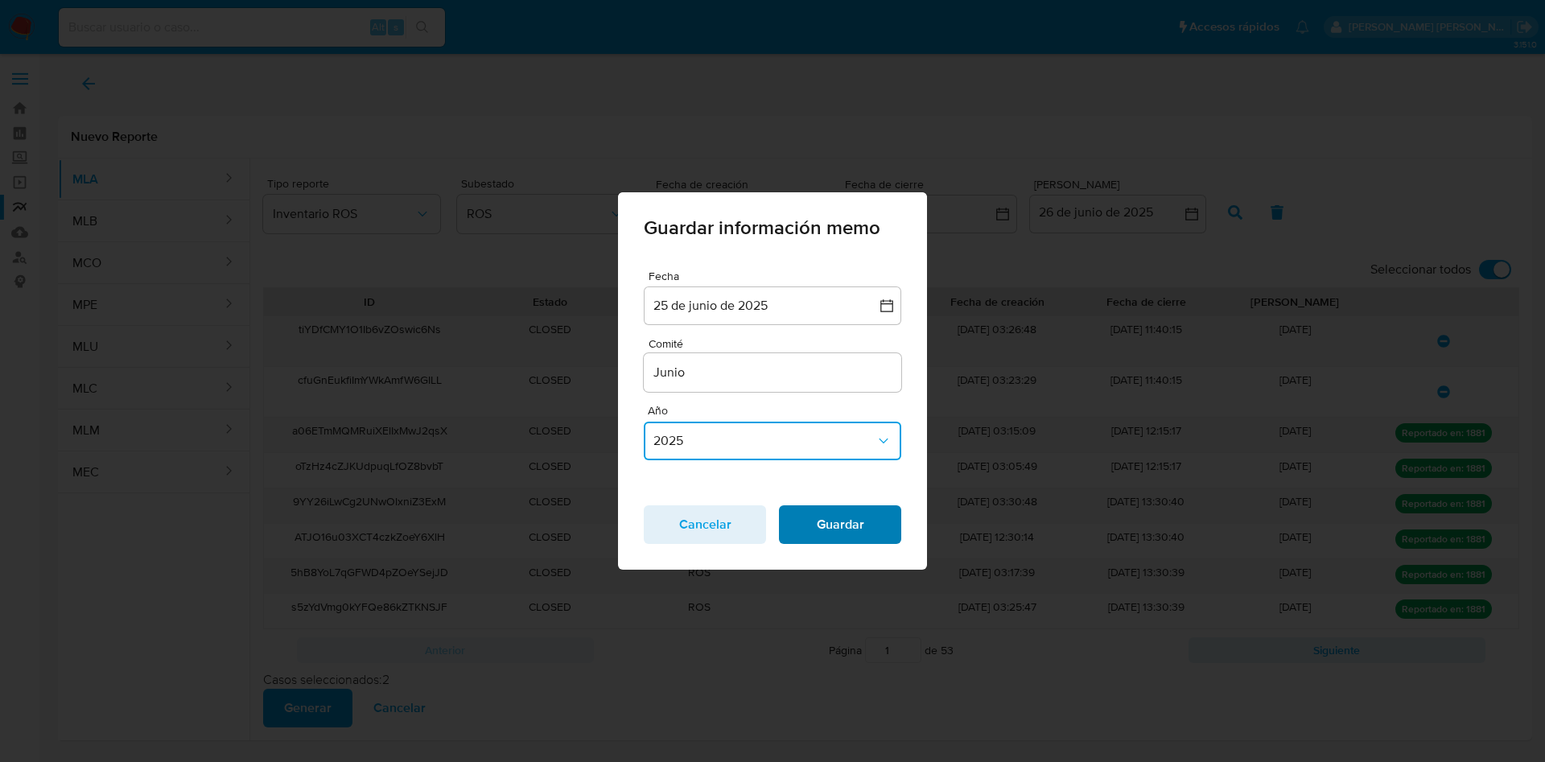
click at [850, 531] on span "Guardar" at bounding box center [840, 524] width 80 height 35
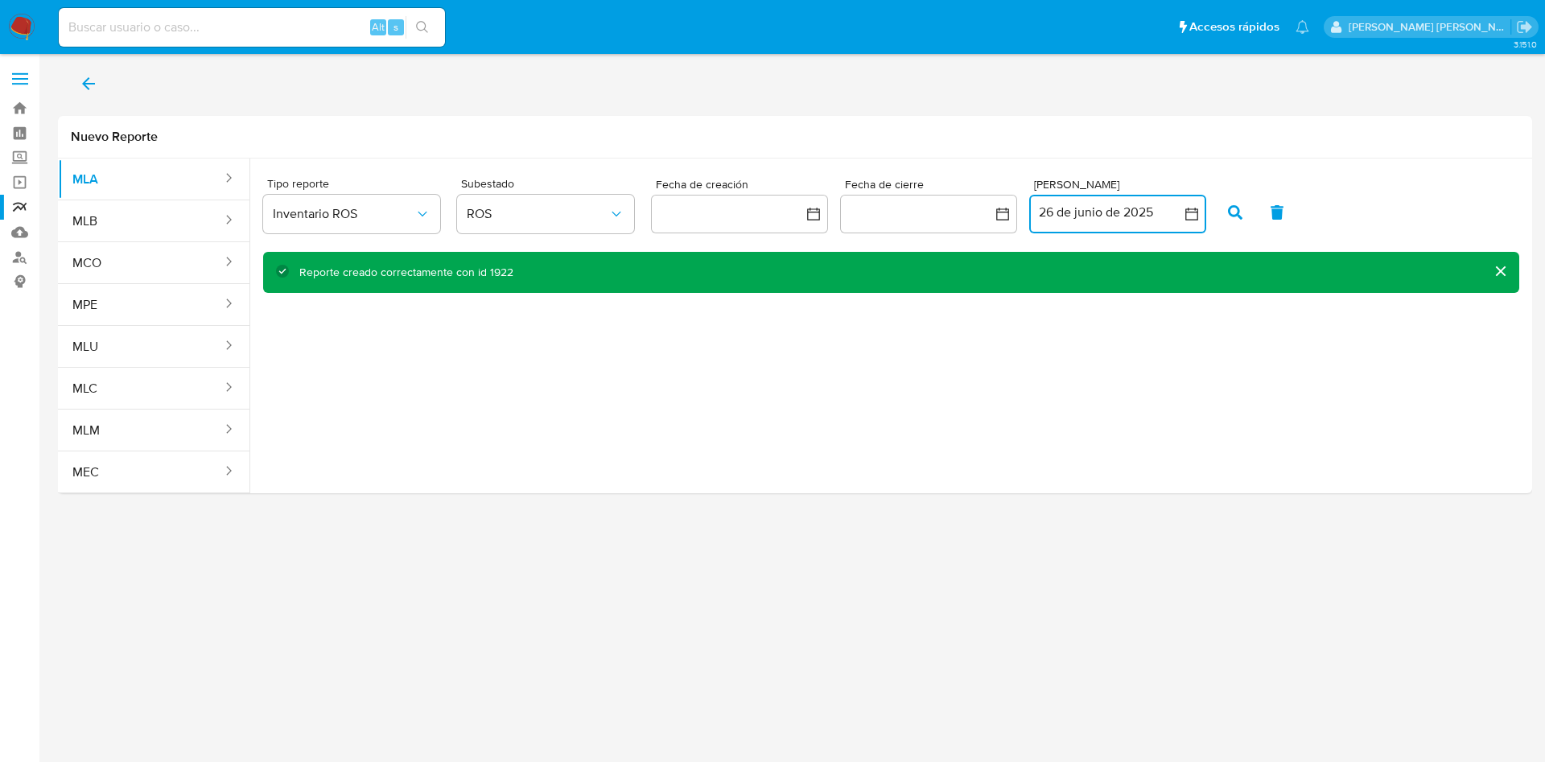
click at [1069, 216] on button "26 de junio de 2025" at bounding box center [1117, 214] width 177 height 39
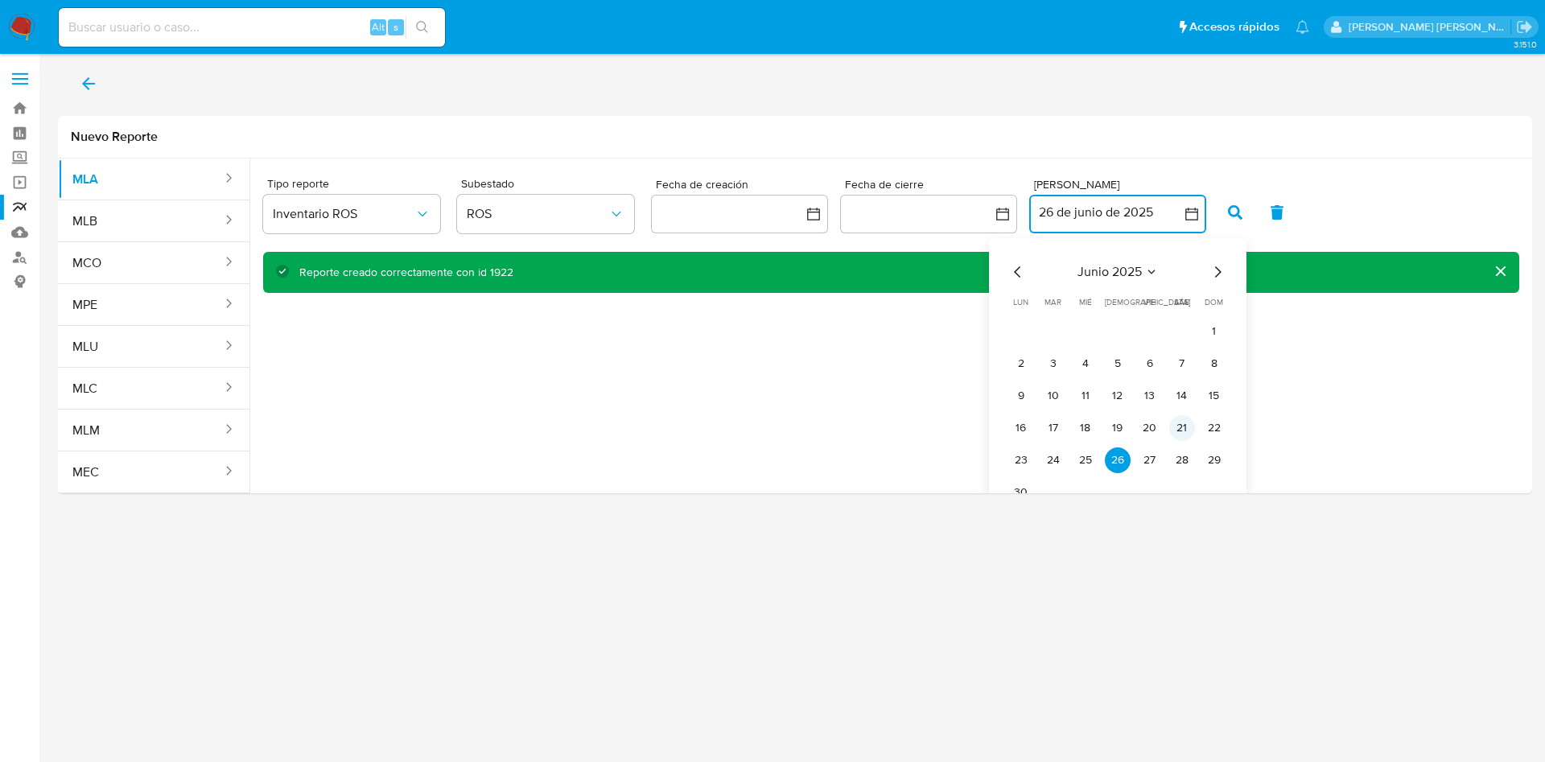
drag, startPoint x: 1142, startPoint y: 459, endPoint x: 1185, endPoint y: 423, distance: 55.9
click at [1144, 459] on button "27" at bounding box center [1150, 460] width 26 height 26
click at [1139, 470] on button "27" at bounding box center [1150, 460] width 26 height 26
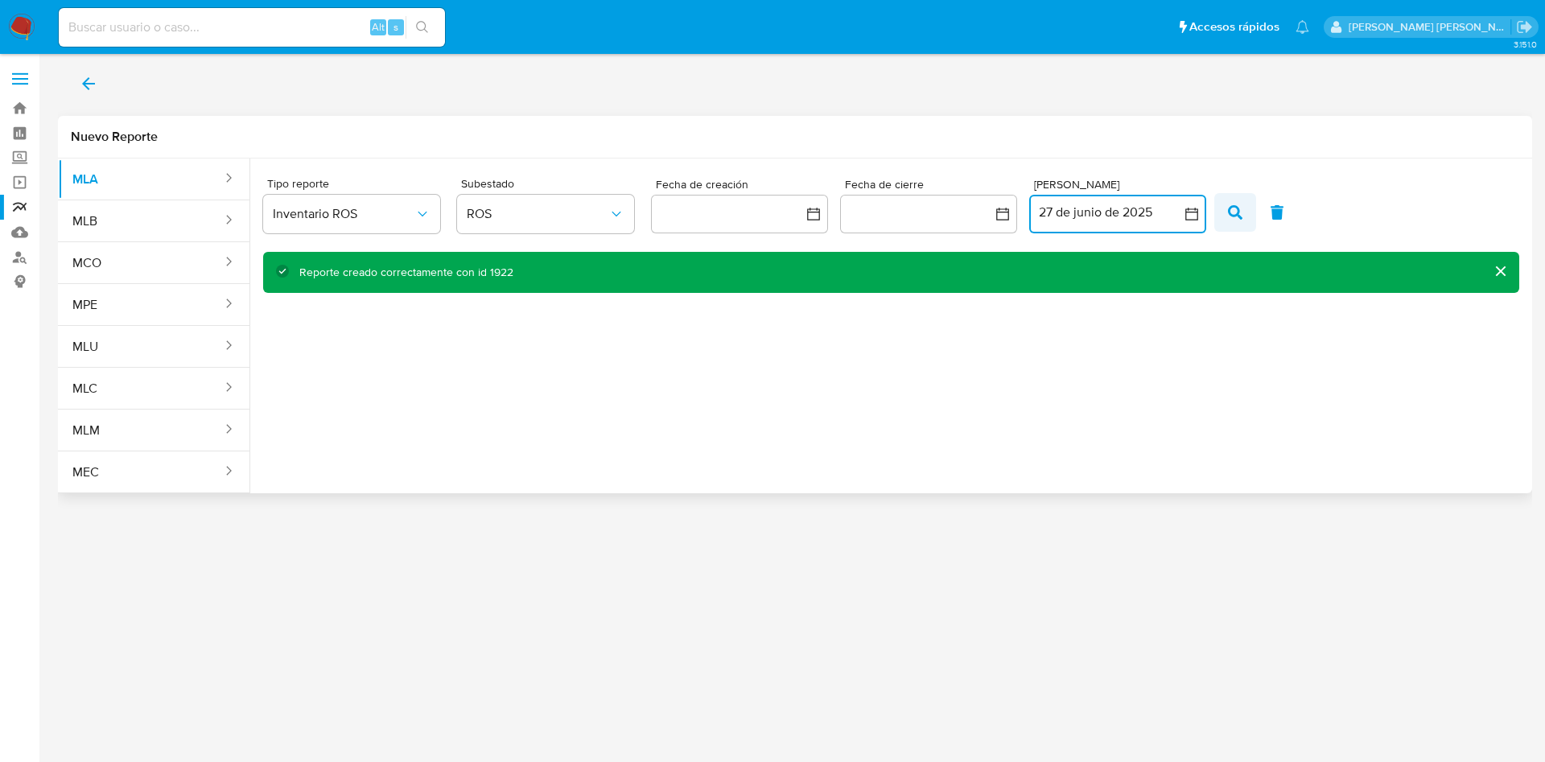
click at [1224, 216] on button "button" at bounding box center [1235, 212] width 42 height 39
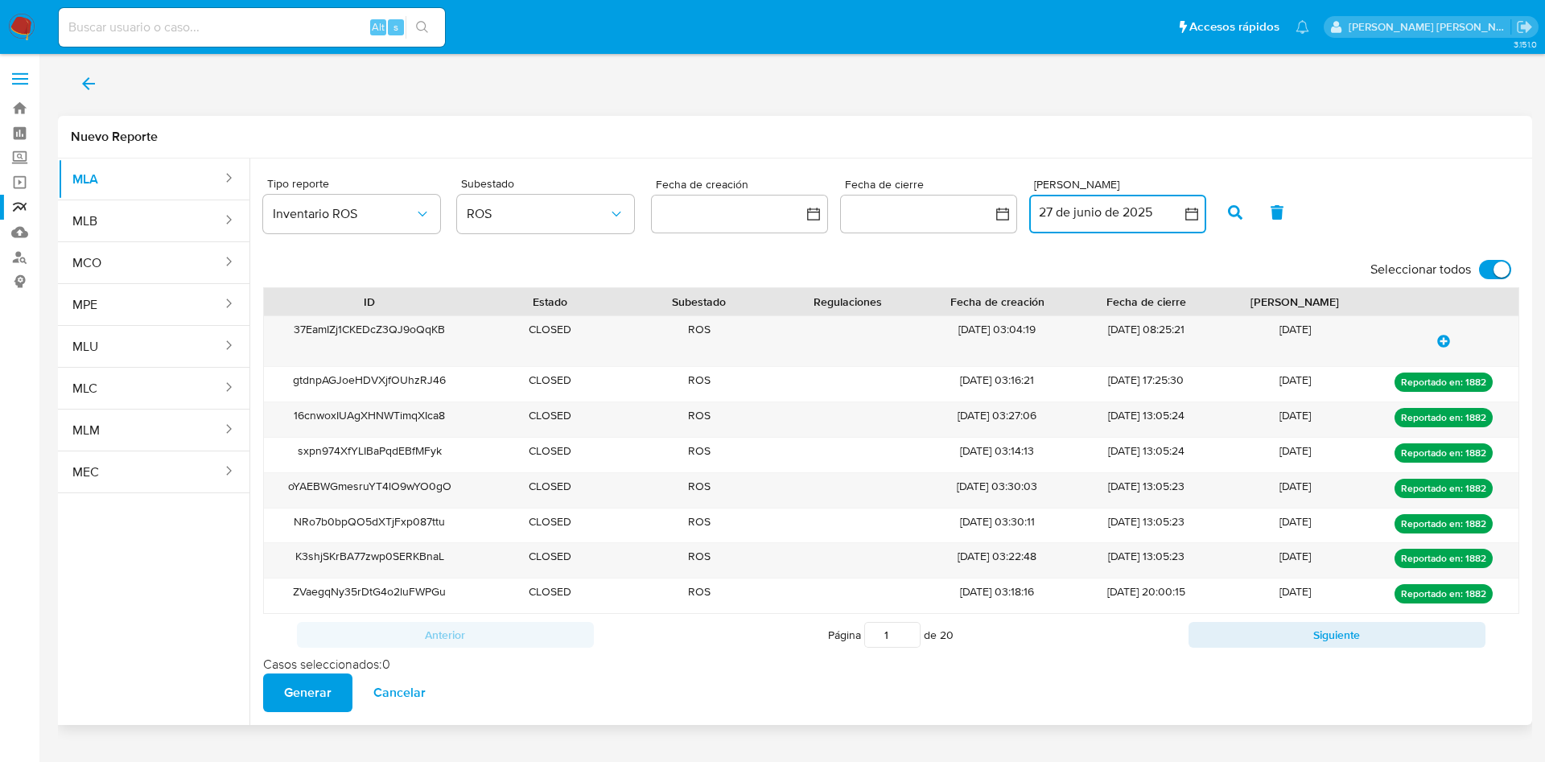
click at [1490, 261] on input "Seleccionar todos" at bounding box center [1495, 269] width 32 height 19
click at [1497, 270] on input "Seleccionar todos" at bounding box center [1495, 269] width 32 height 19
click at [1448, 331] on span "update-list" at bounding box center [1443, 340] width 13 height 35
checkbox input "false"
click at [1448, 331] on span "update-list" at bounding box center [1443, 340] width 13 height 35
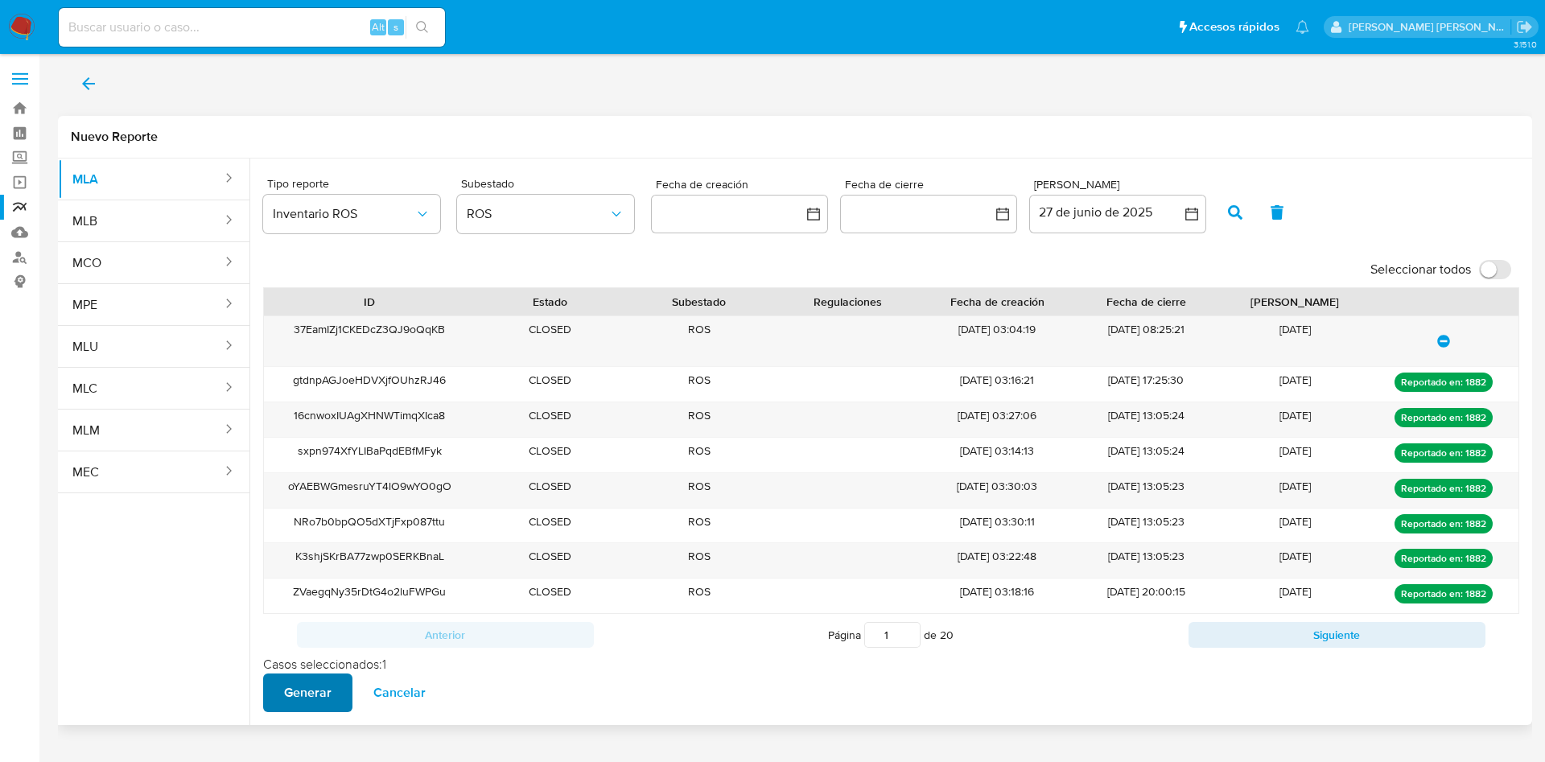
click at [298, 689] on span "Generar" at bounding box center [307, 692] width 47 height 35
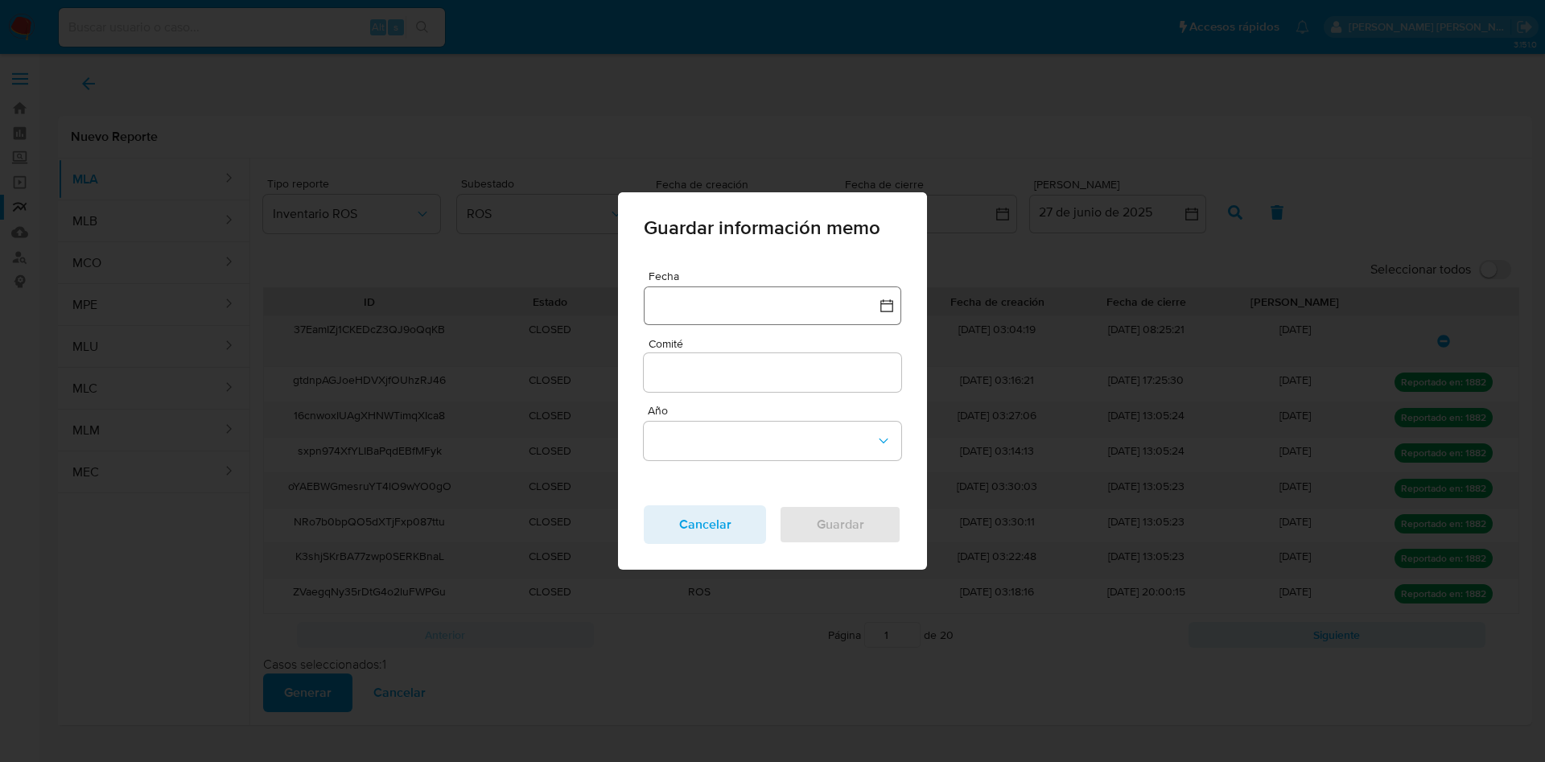
click at [704, 298] on button "button" at bounding box center [772, 305] width 257 height 39
click at [663, 375] on icon "Mes anterior" at bounding box center [672, 376] width 19 height 19
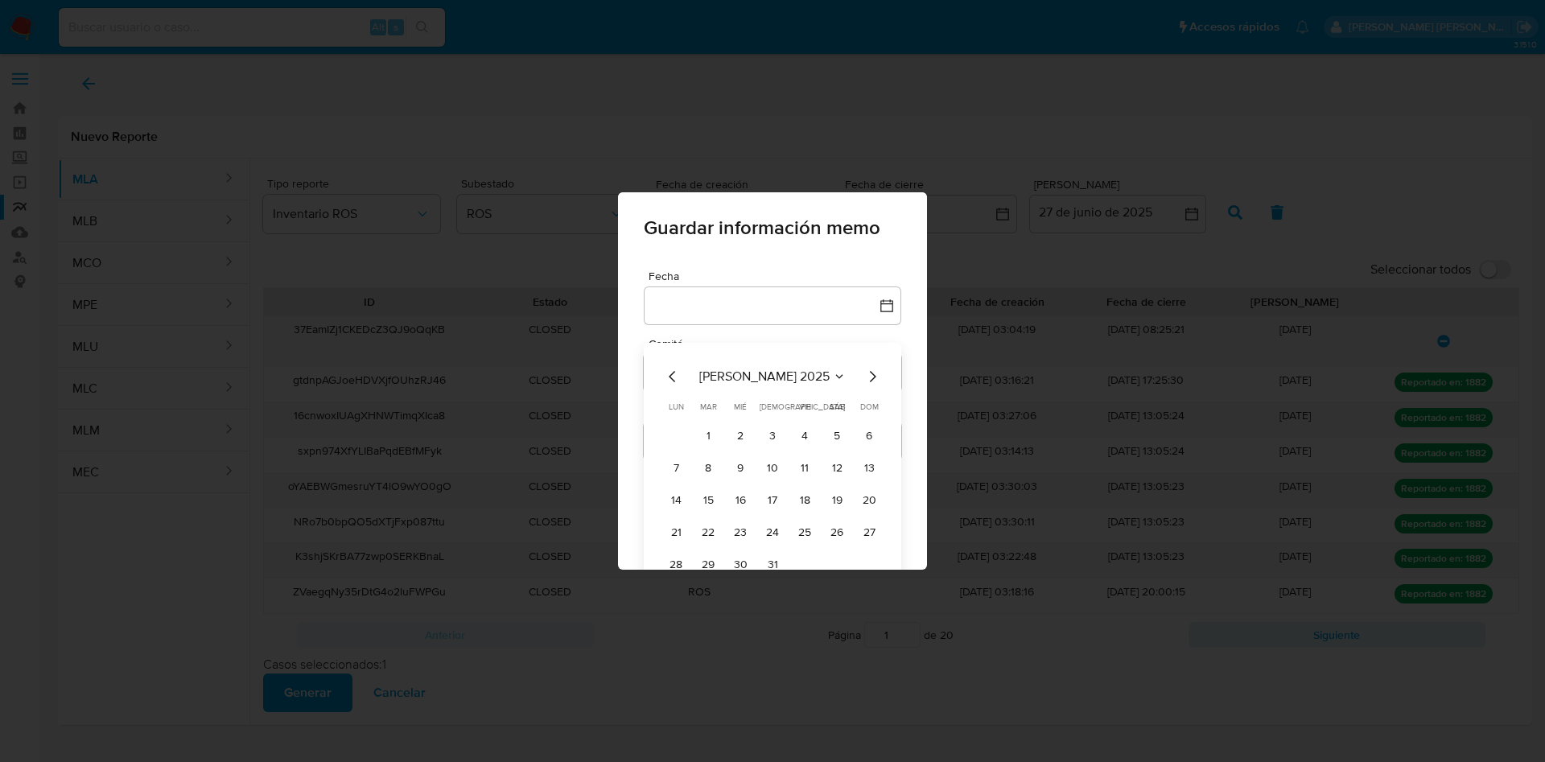
click at [663, 382] on icon "Mes anterior" at bounding box center [672, 376] width 19 height 19
click at [763, 557] on button "26" at bounding box center [772, 565] width 26 height 26
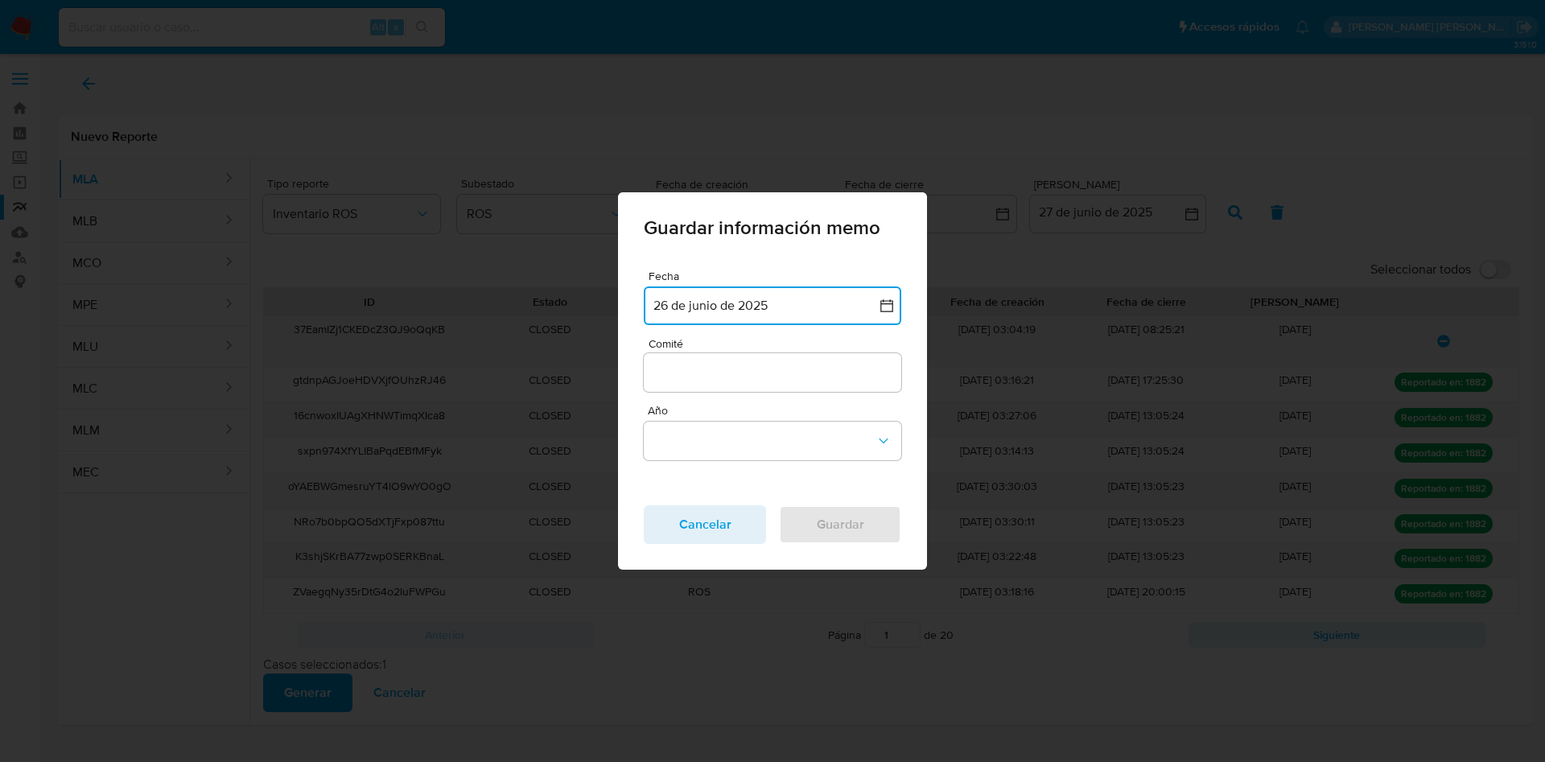
drag, startPoint x: 702, startPoint y: 361, endPoint x: 707, endPoint y: 399, distance: 38.2
click at [702, 372] on div at bounding box center [772, 372] width 257 height 39
click at [699, 370] on input "Comité" at bounding box center [772, 372] width 257 height 21
type input "Junio"
click at [688, 460] on div "Fecha Fecha 26 de junio de 2025 26-06-2025 Comité Junio Año Cancelar Guardar" at bounding box center [772, 407] width 257 height 274
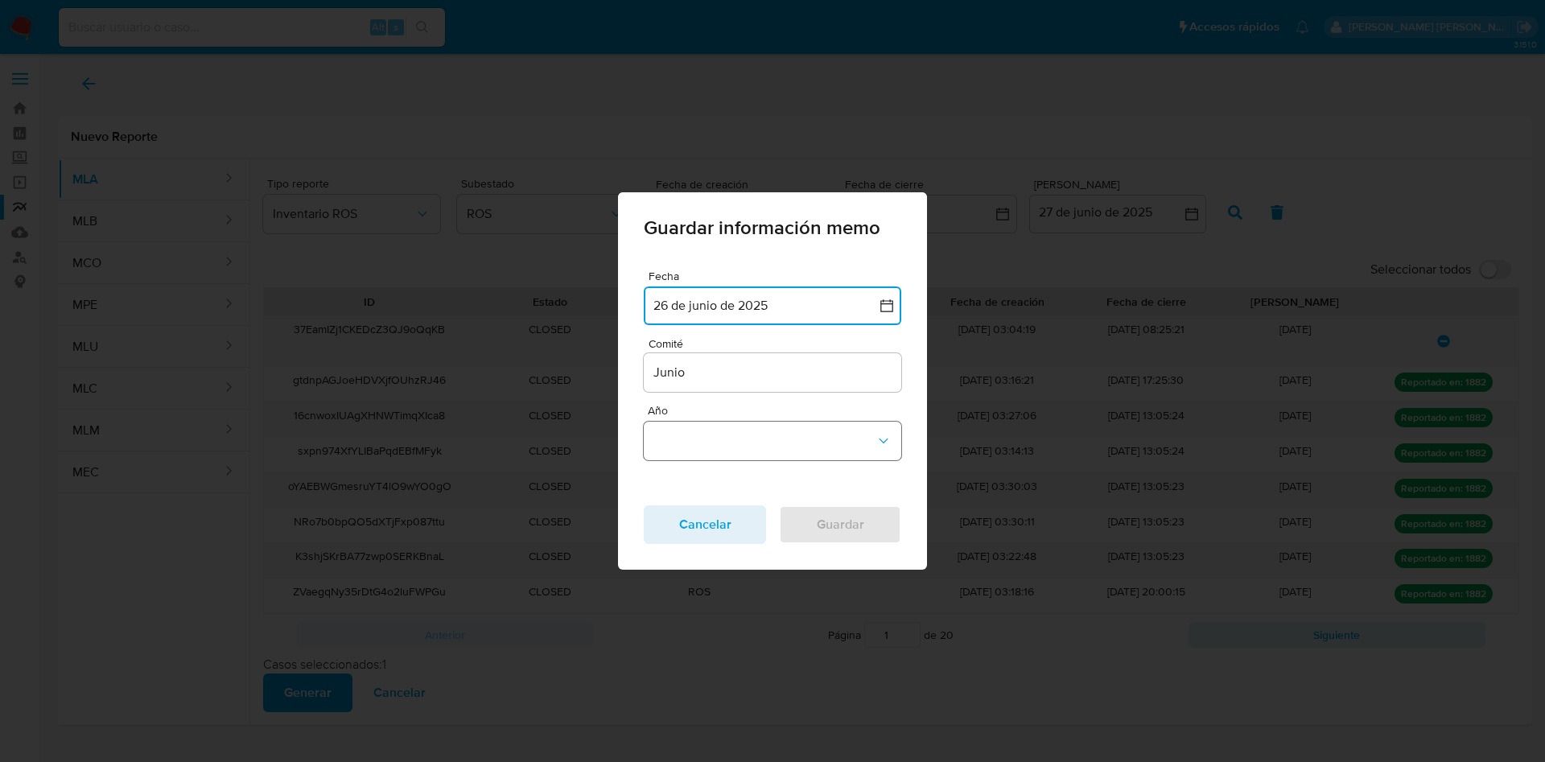
click at [693, 449] on button "Año" at bounding box center [772, 441] width 257 height 39
click at [695, 448] on div "2025" at bounding box center [767, 439] width 228 height 39
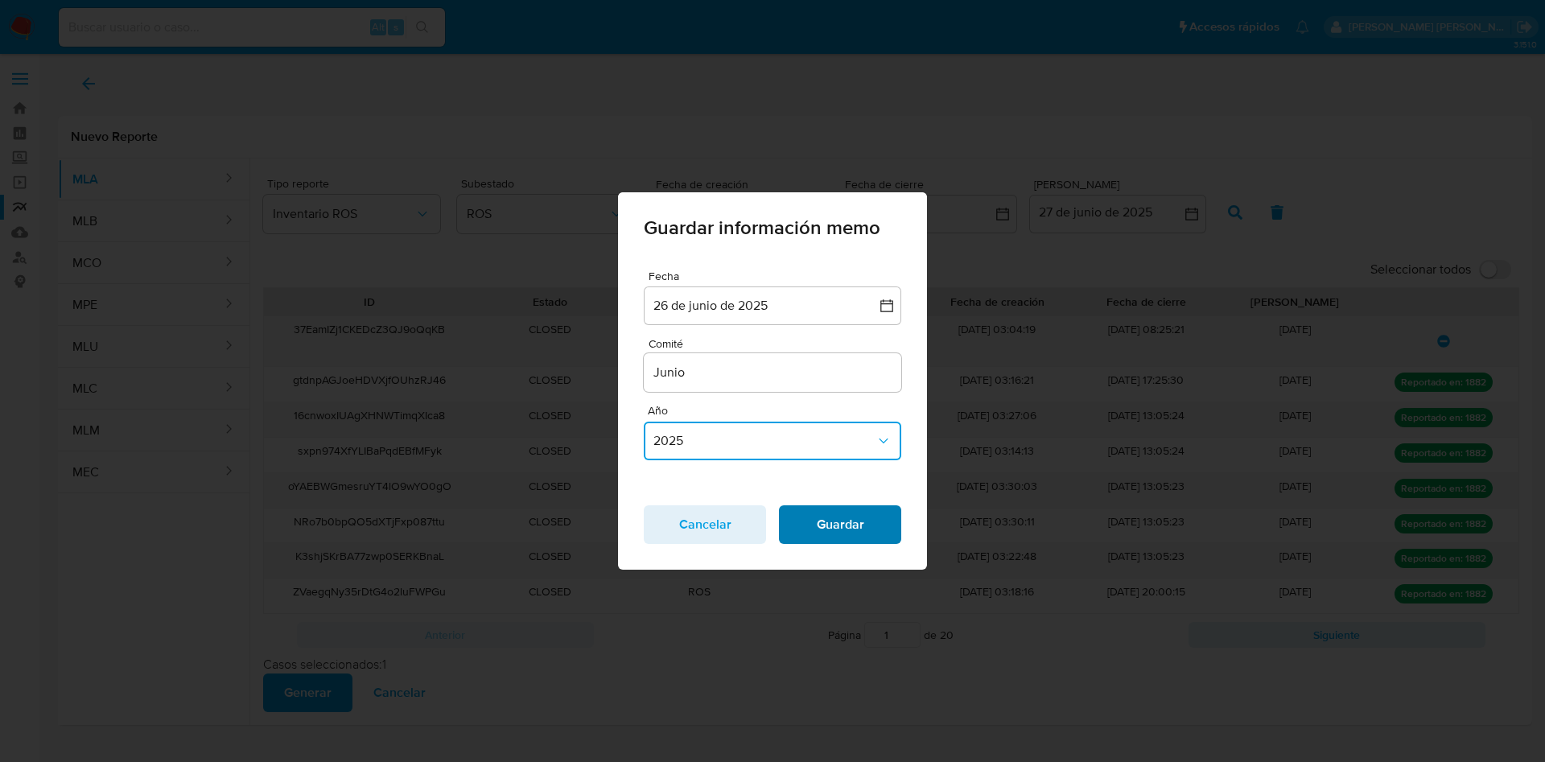
click at [825, 523] on span "Guardar" at bounding box center [840, 524] width 80 height 35
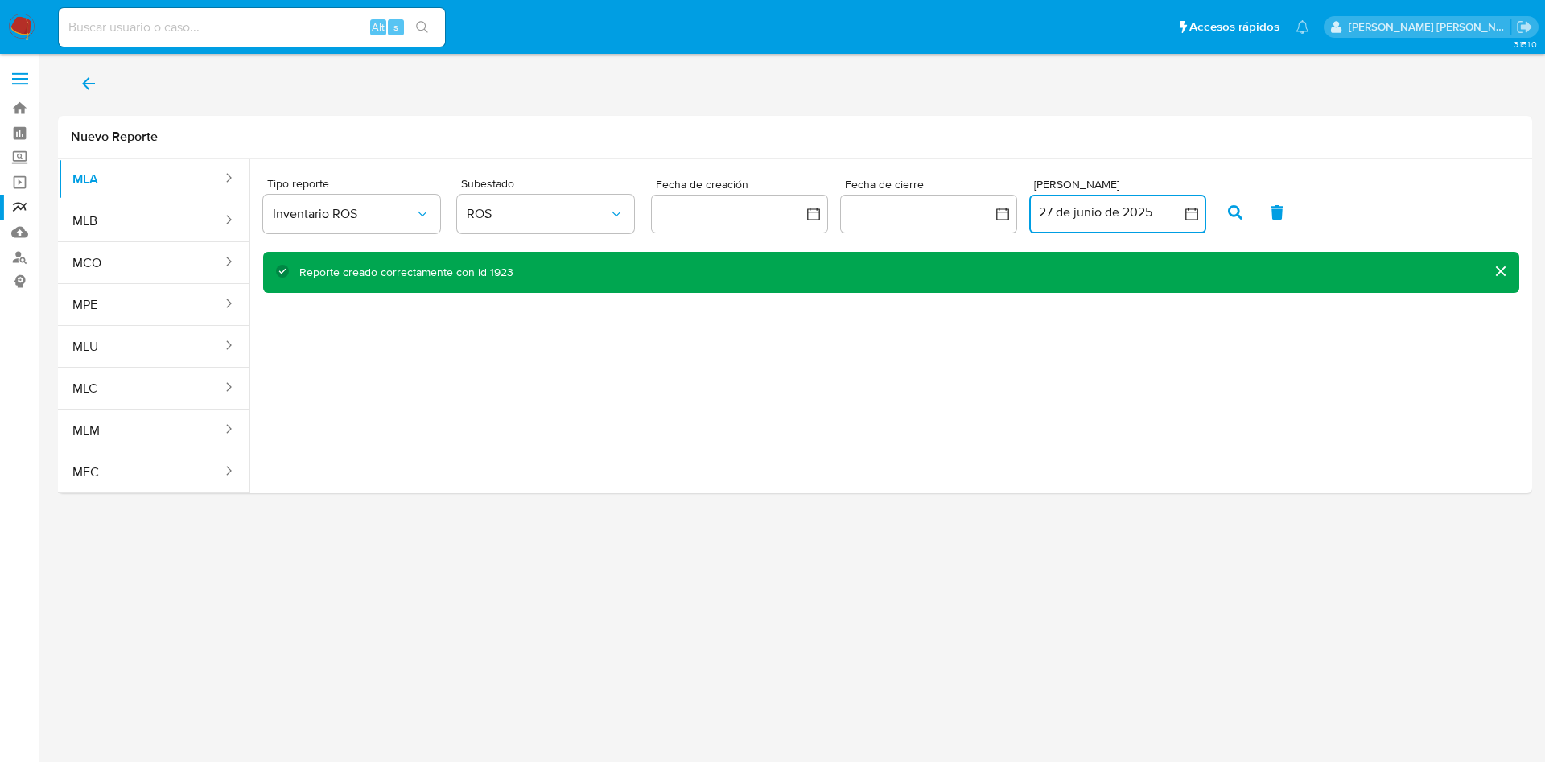
click at [1174, 222] on button "27 de junio de 2025" at bounding box center [1117, 214] width 177 height 39
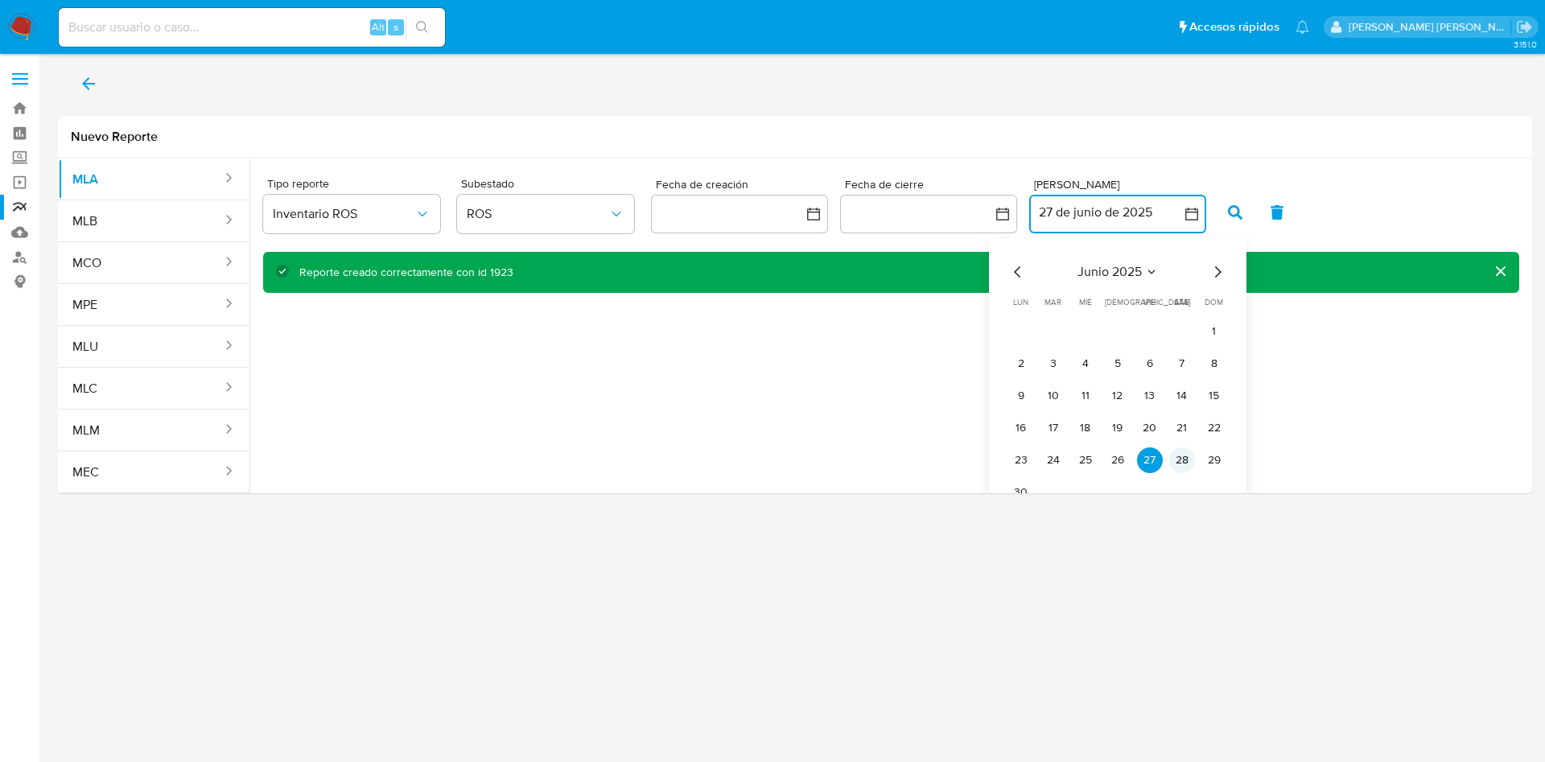
click at [1172, 466] on button "28" at bounding box center [1182, 460] width 26 height 26
click at [1205, 456] on button "29" at bounding box center [1214, 460] width 26 height 26
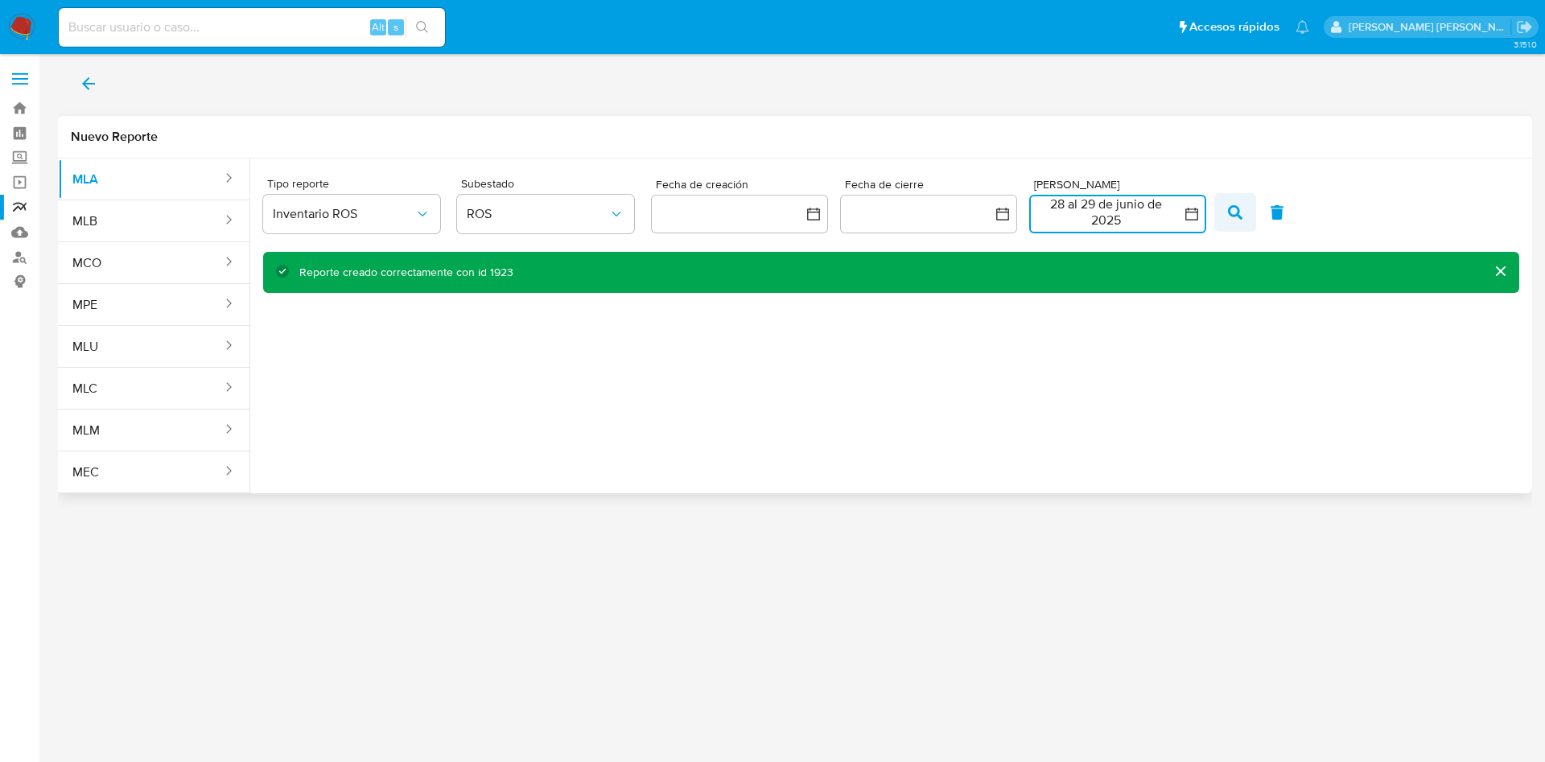
click at [1236, 213] on icon "button" at bounding box center [1235, 212] width 14 height 14
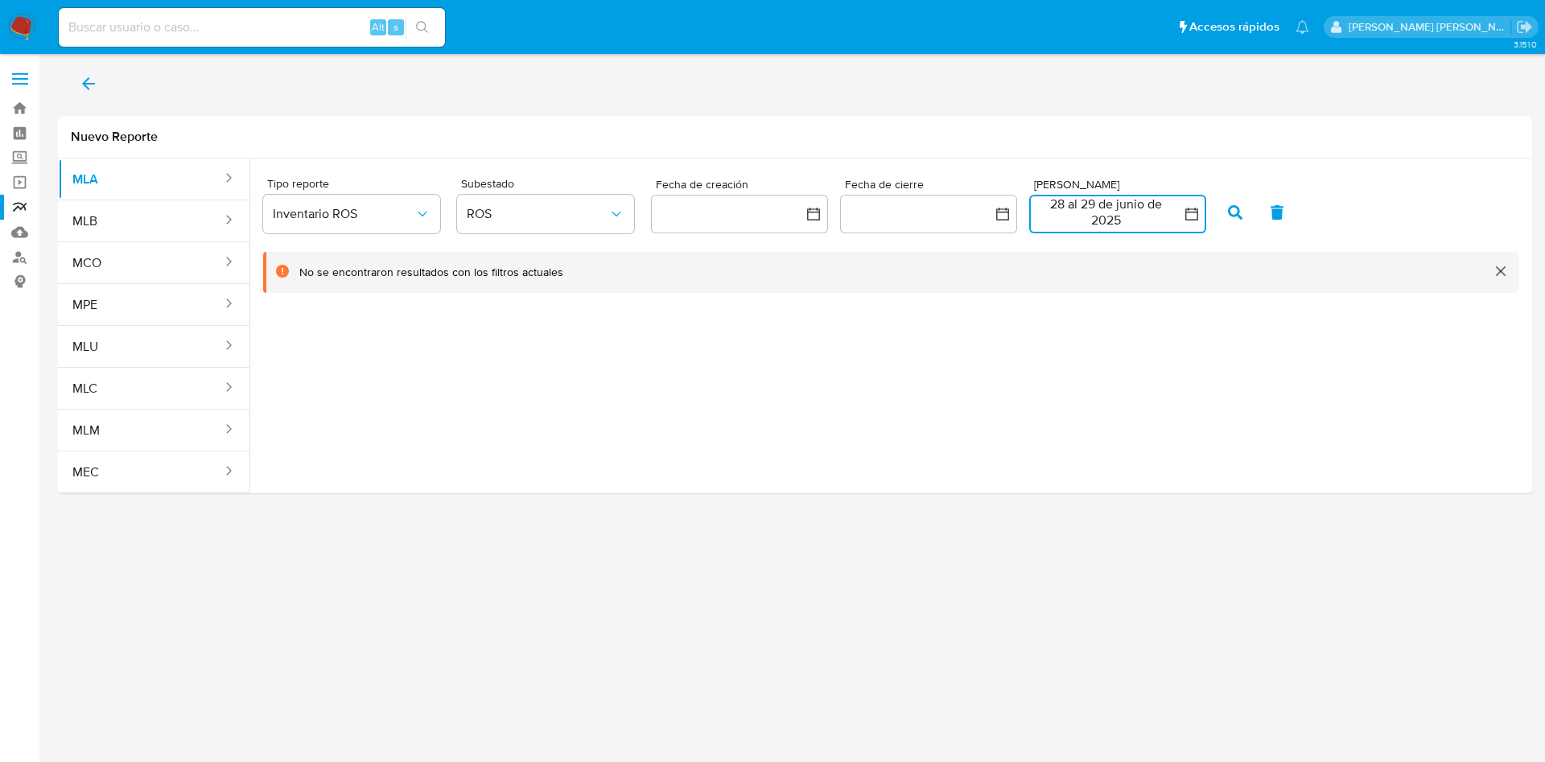
drag, startPoint x: 1111, startPoint y: 204, endPoint x: 1097, endPoint y: 229, distance: 28.4
click at [1111, 206] on button "28 al 29 de junio de 2025" at bounding box center [1117, 214] width 177 height 39
click at [1019, 492] on button "30" at bounding box center [1021, 492] width 26 height 26
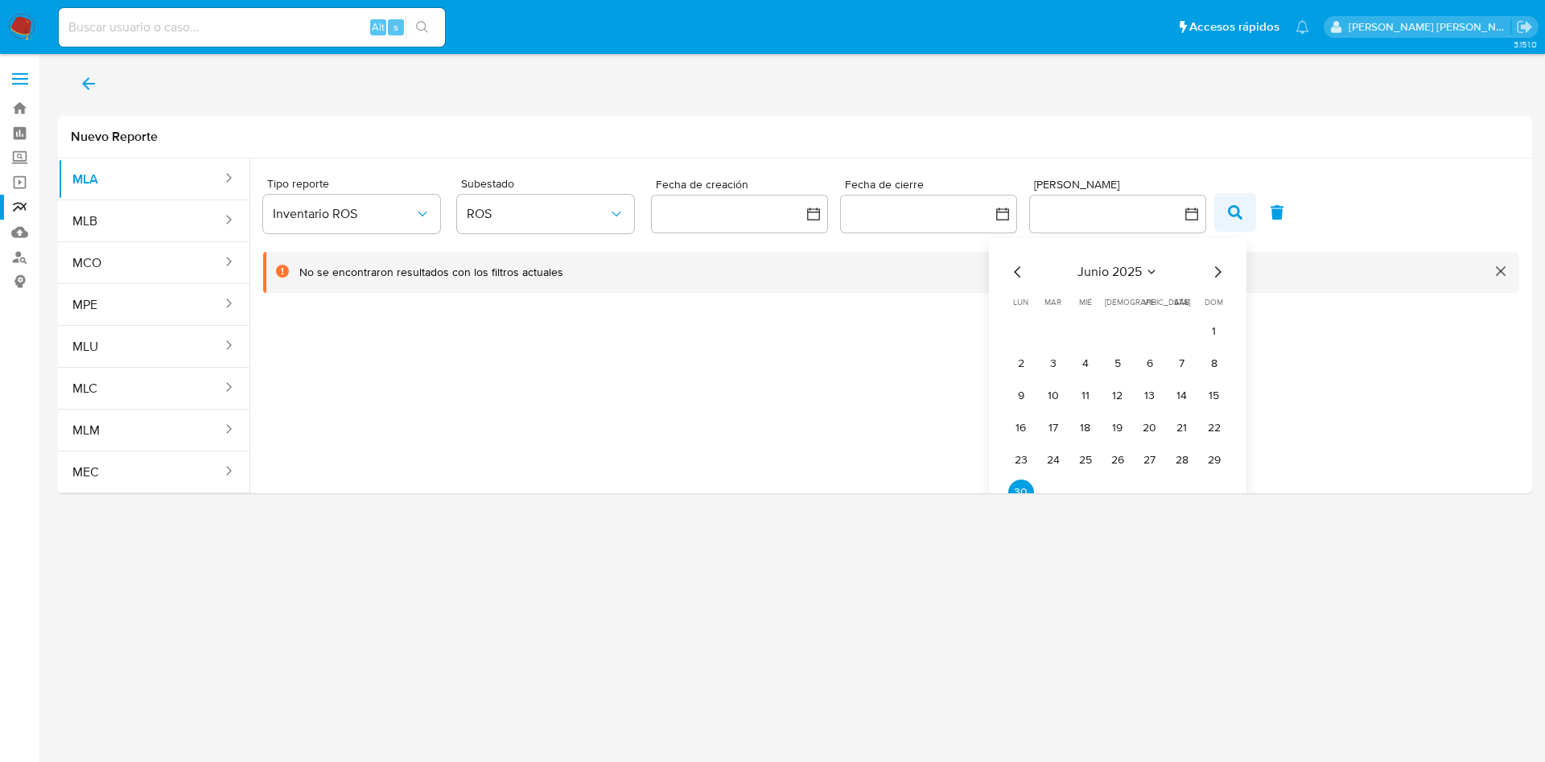
click at [1231, 209] on icon "button" at bounding box center [1235, 212] width 14 height 14
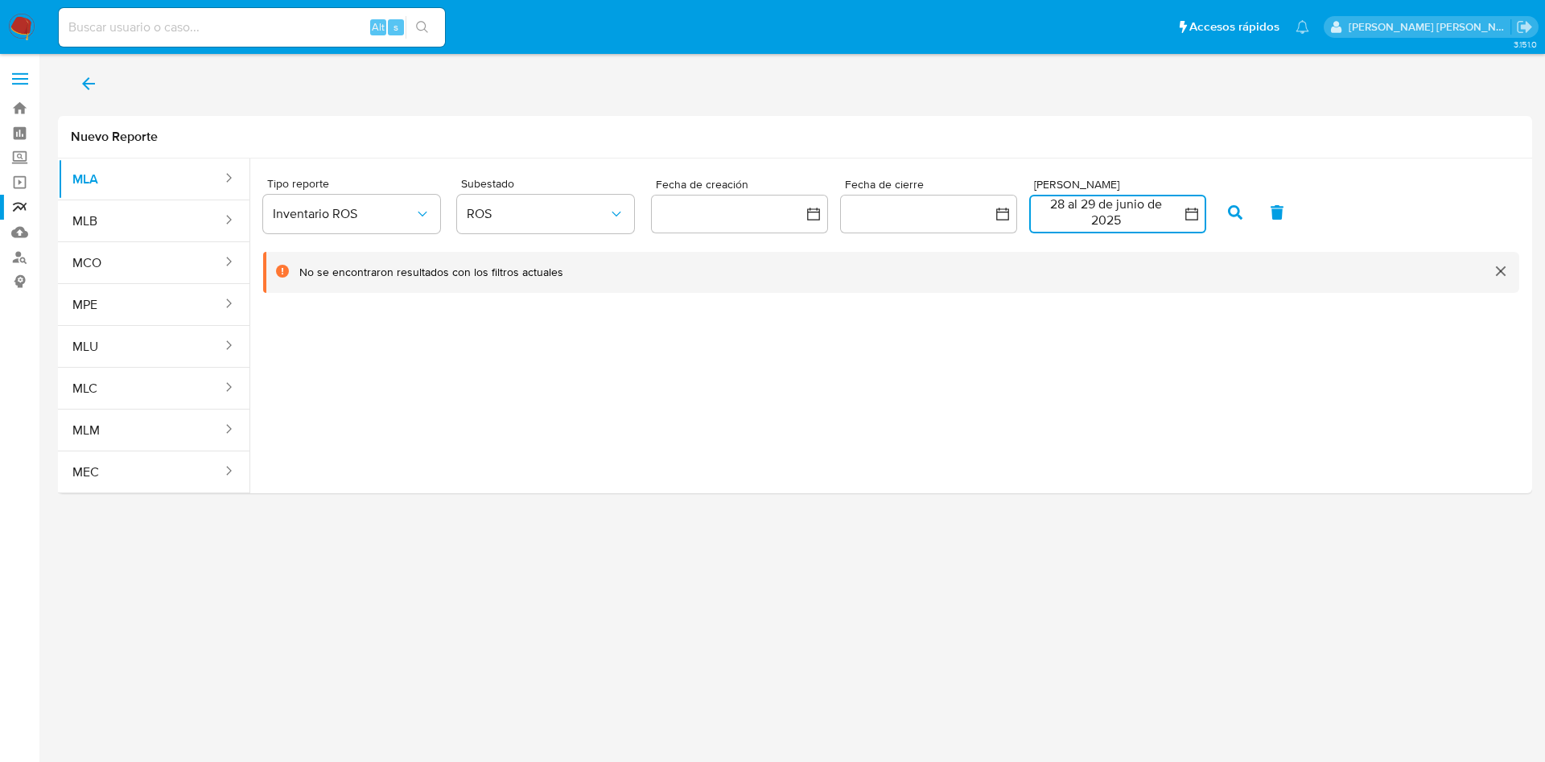
click at [1143, 211] on button "28 al 29 de junio de 2025" at bounding box center [1117, 214] width 177 height 39
click at [1217, 275] on icon "Mes siguiente" at bounding box center [1217, 271] width 19 height 19
click at [1047, 323] on button "1" at bounding box center [1053, 332] width 26 height 26
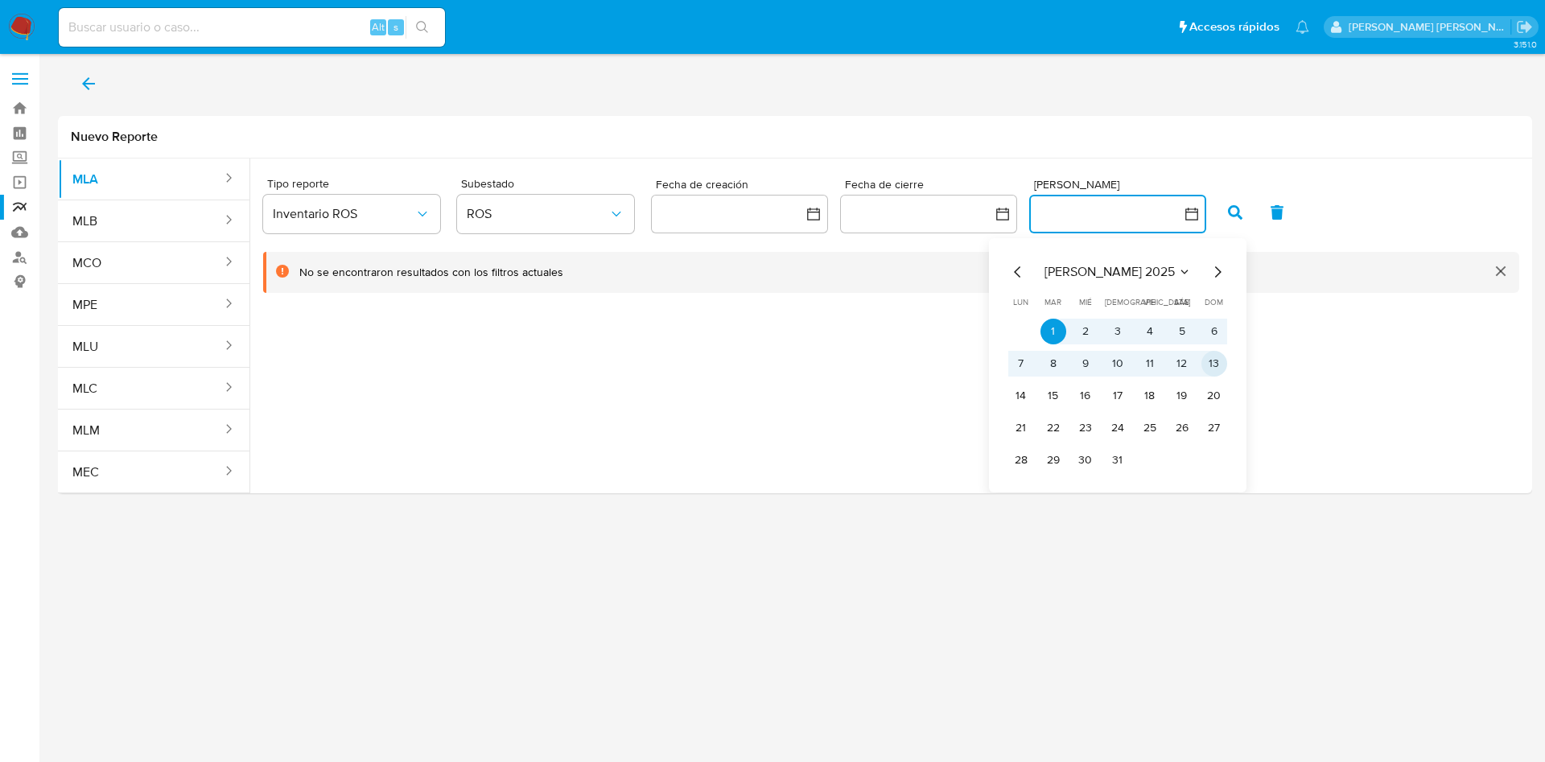
click at [1216, 366] on button "13" at bounding box center [1214, 364] width 26 height 26
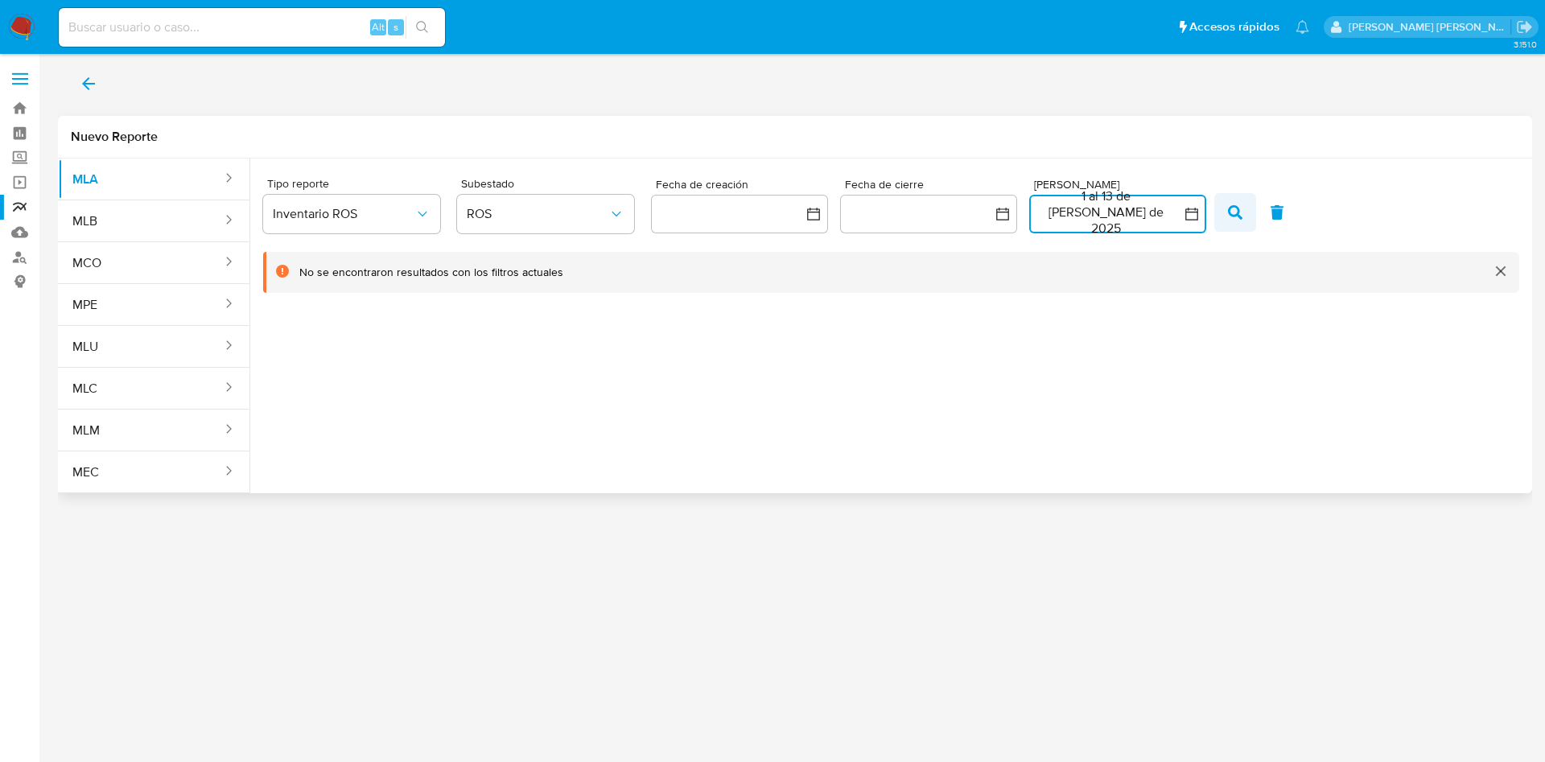
click at [1228, 207] on icon "button" at bounding box center [1235, 212] width 14 height 14
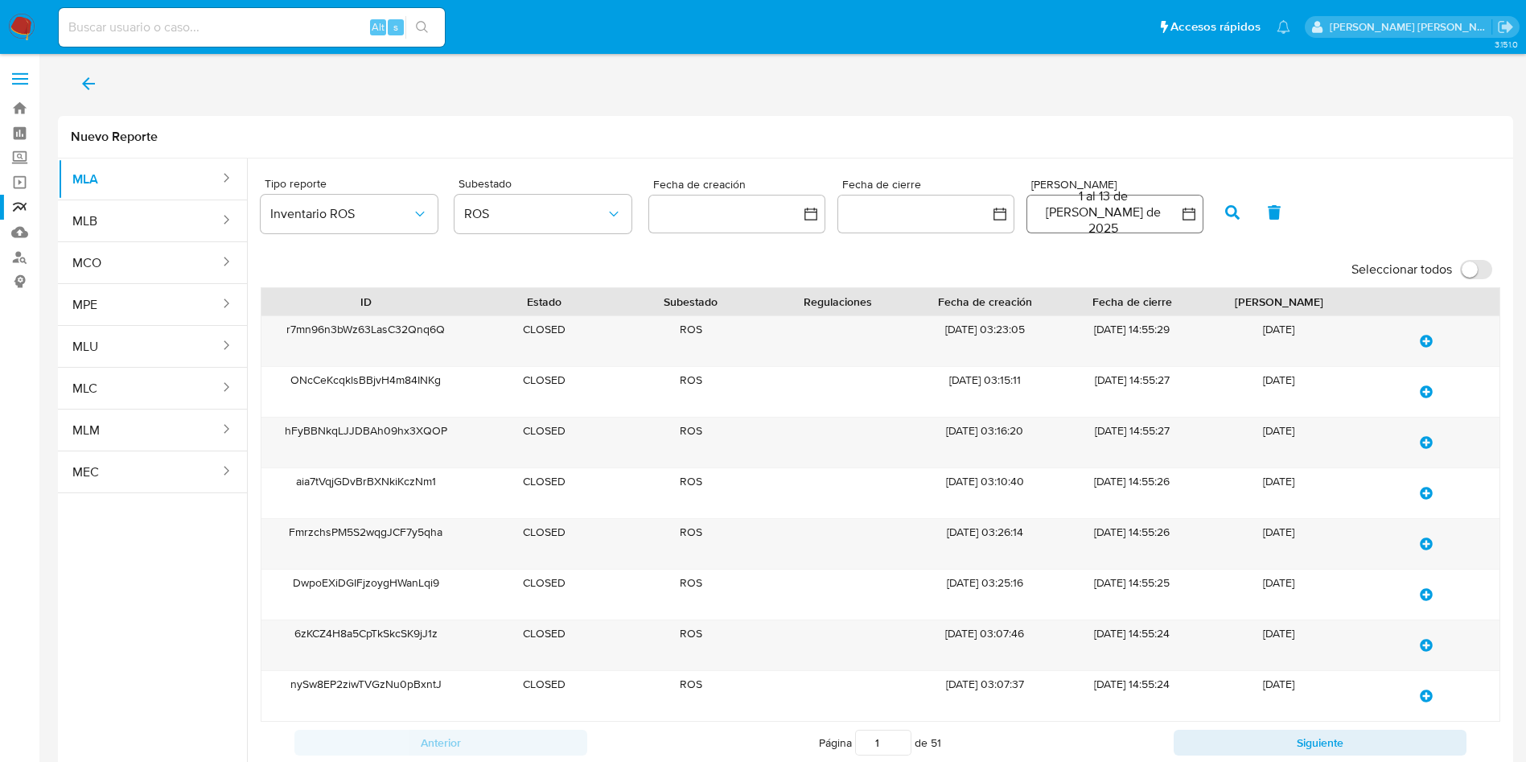
click at [1104, 215] on button "1 al 13 de julio de 2025" at bounding box center [1115, 214] width 177 height 39
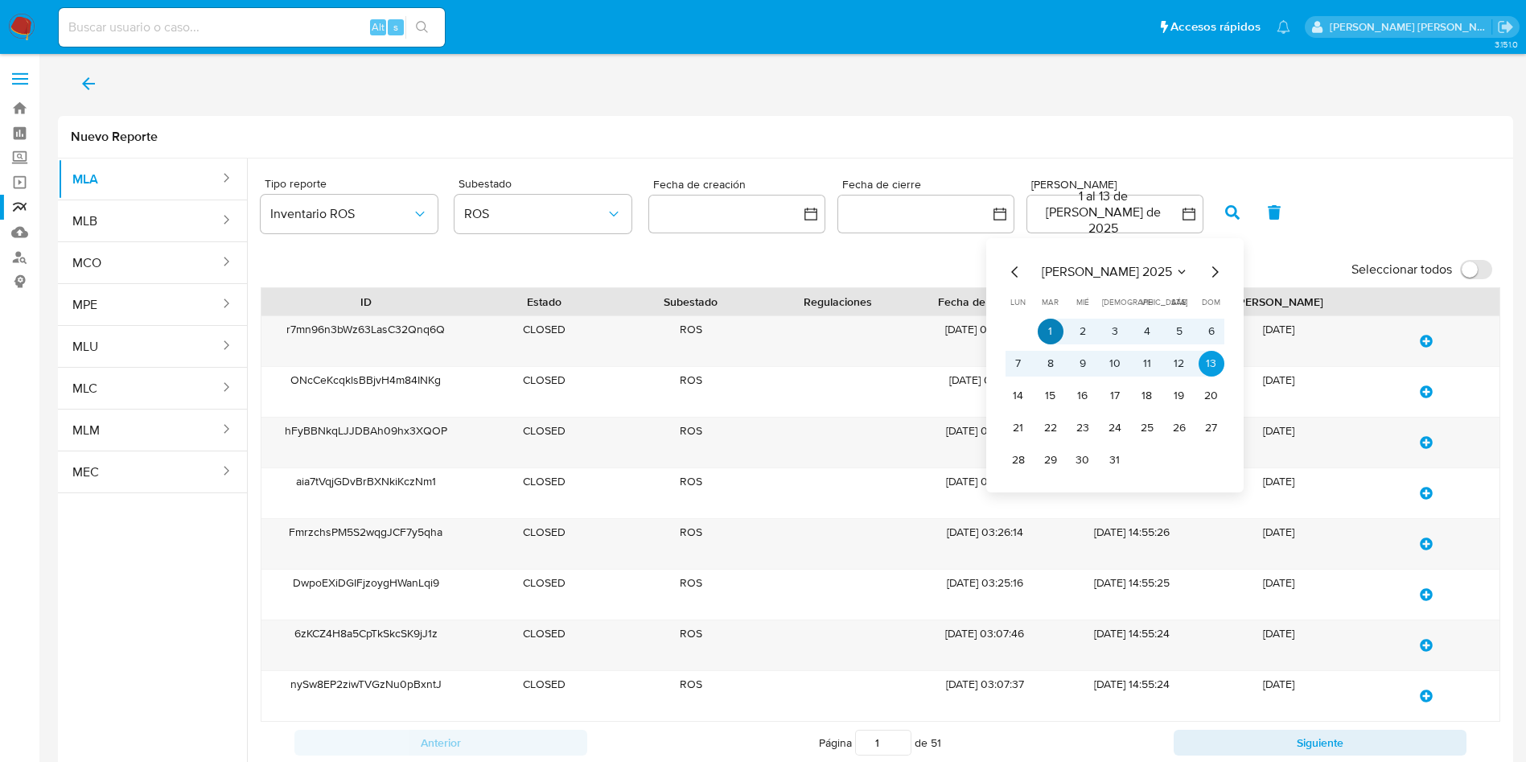
click at [1052, 327] on button "1" at bounding box center [1051, 332] width 26 height 26
click at [1206, 331] on button "6" at bounding box center [1212, 332] width 26 height 26
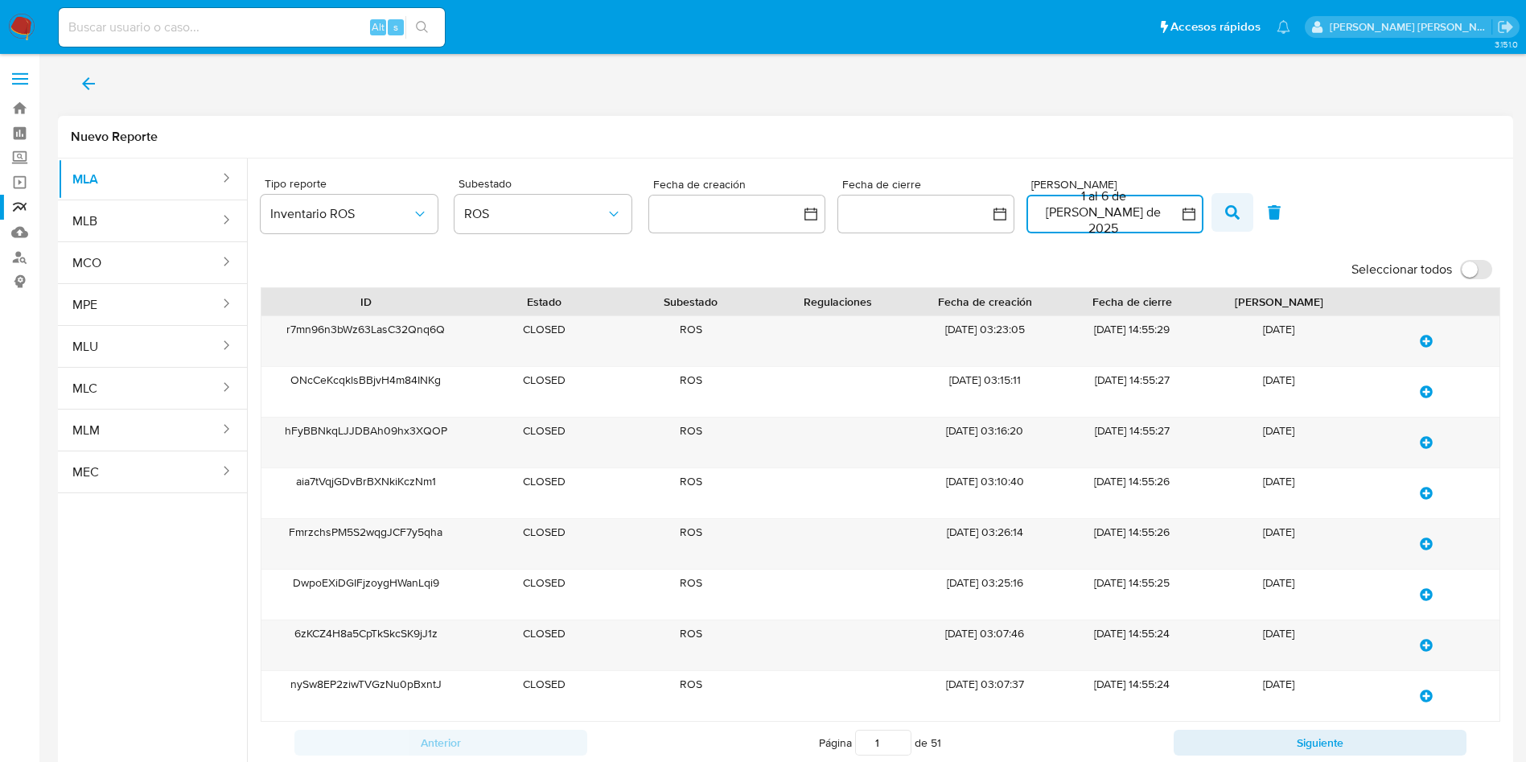
click at [1228, 218] on icon "button" at bounding box center [1232, 212] width 14 height 14
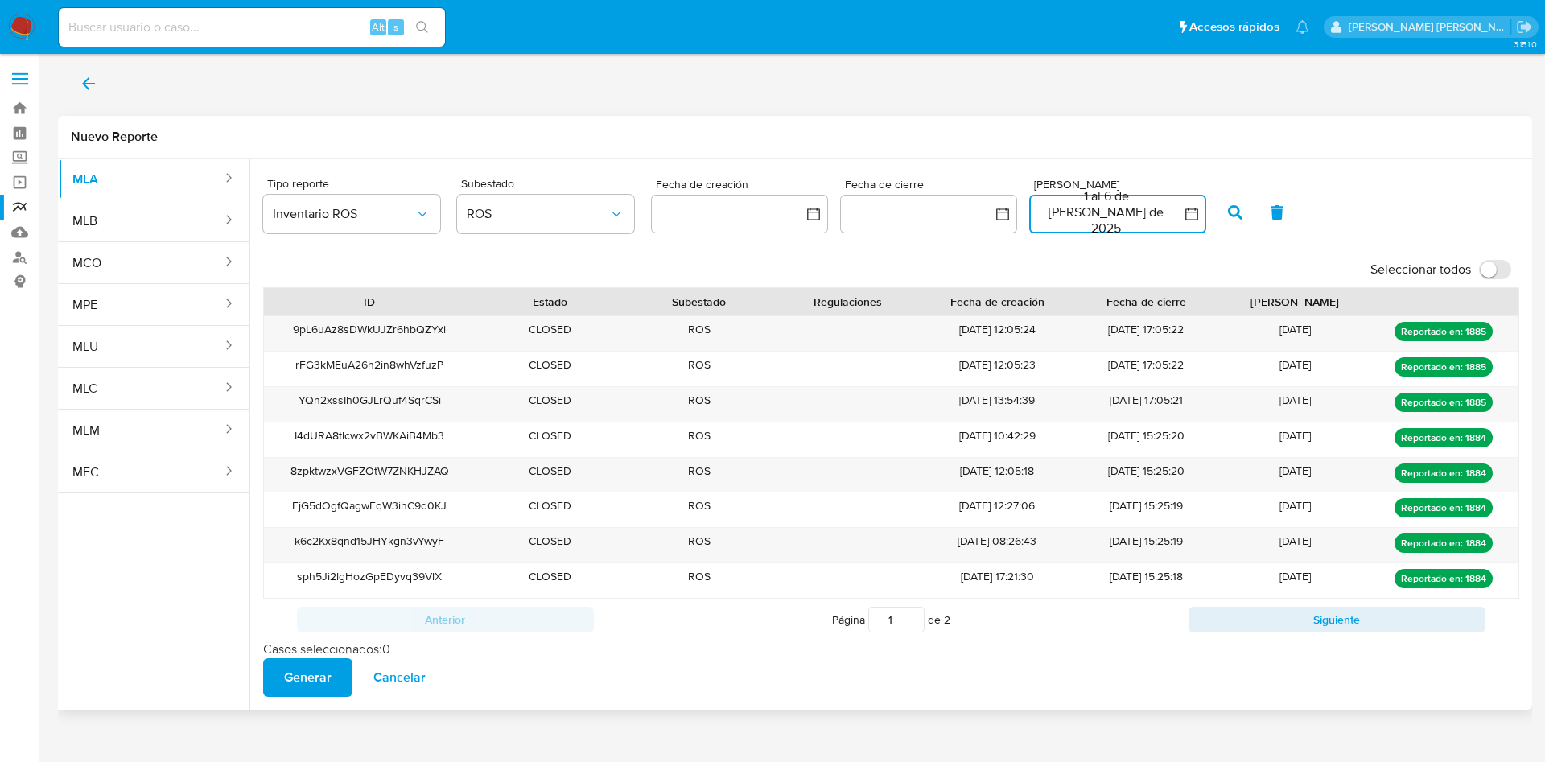
click at [1509, 274] on input "Seleccionar todos" at bounding box center [1495, 269] width 32 height 19
click at [1479, 273] on input "Seleccionar todos" at bounding box center [1495, 269] width 32 height 19
checkbox input "false"
click at [1099, 220] on button "1 al 6 de julio de 2025" at bounding box center [1117, 214] width 177 height 39
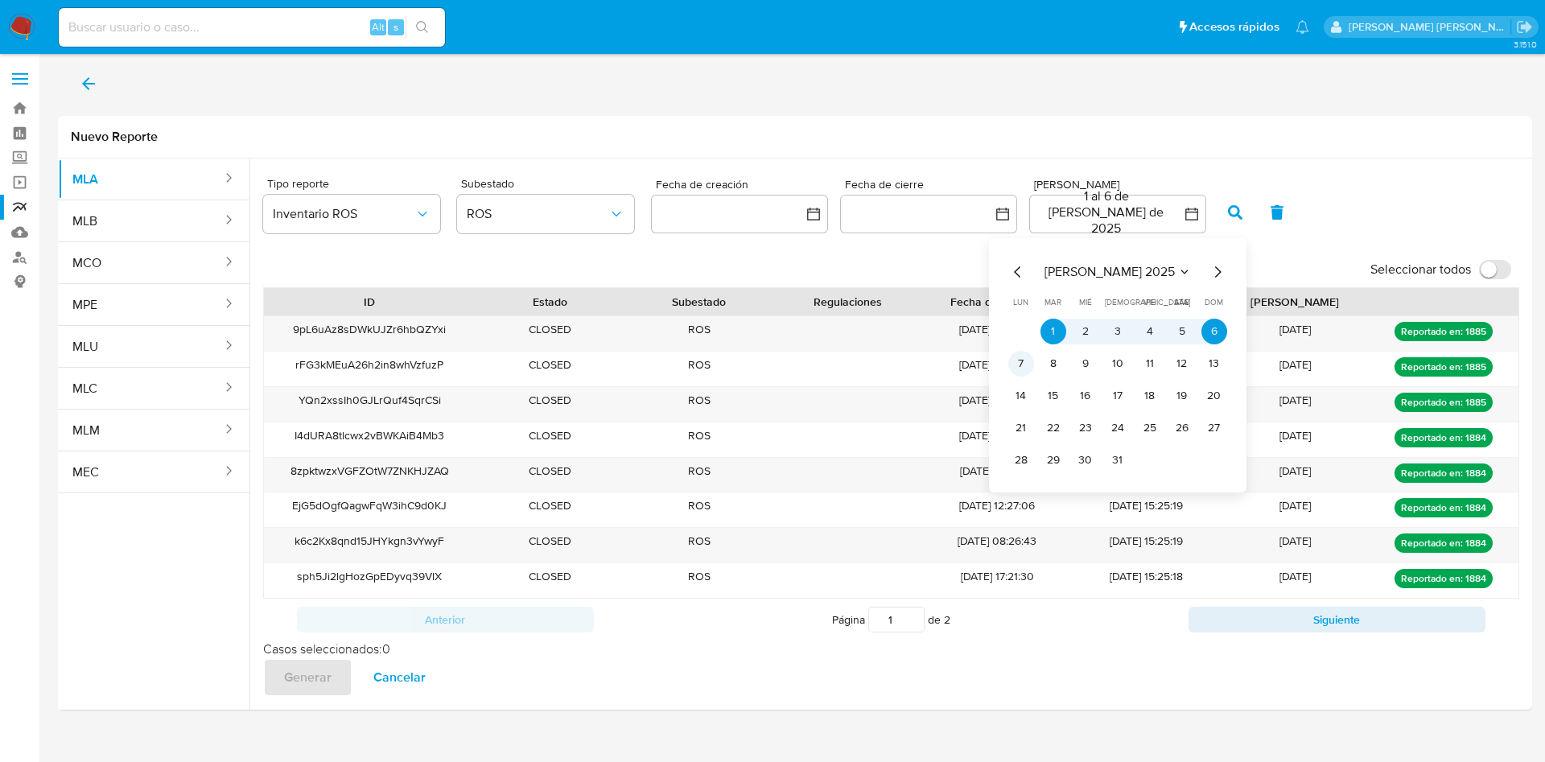
drag, startPoint x: 1010, startPoint y: 367, endPoint x: 1025, endPoint y: 367, distance: 15.3
click at [1011, 367] on button "7" at bounding box center [1021, 364] width 26 height 26
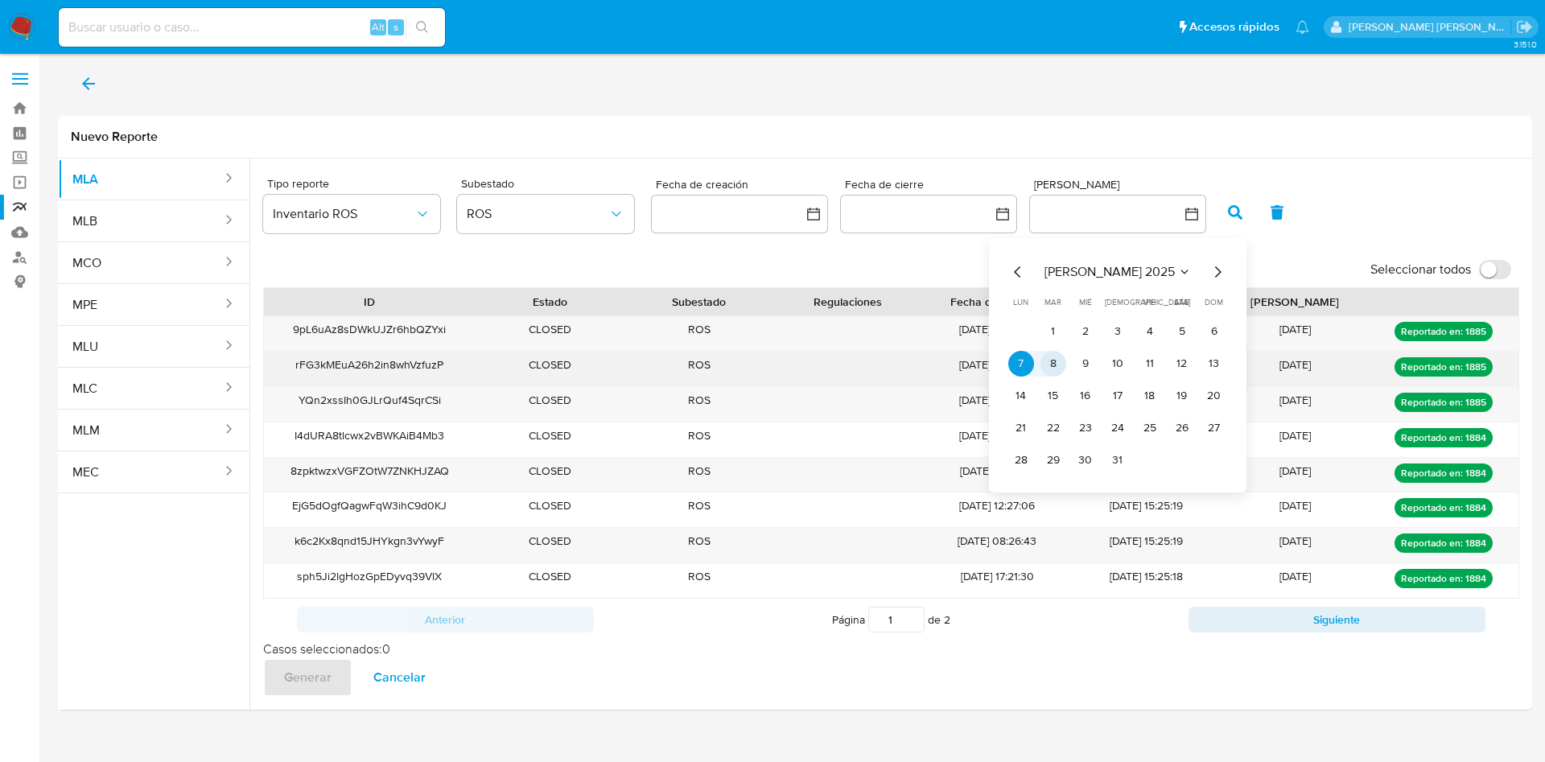
drag, startPoint x: 1045, startPoint y: 367, endPoint x: 1060, endPoint y: 354, distance: 19.4
click at [1047, 367] on button "8" at bounding box center [1053, 364] width 26 height 26
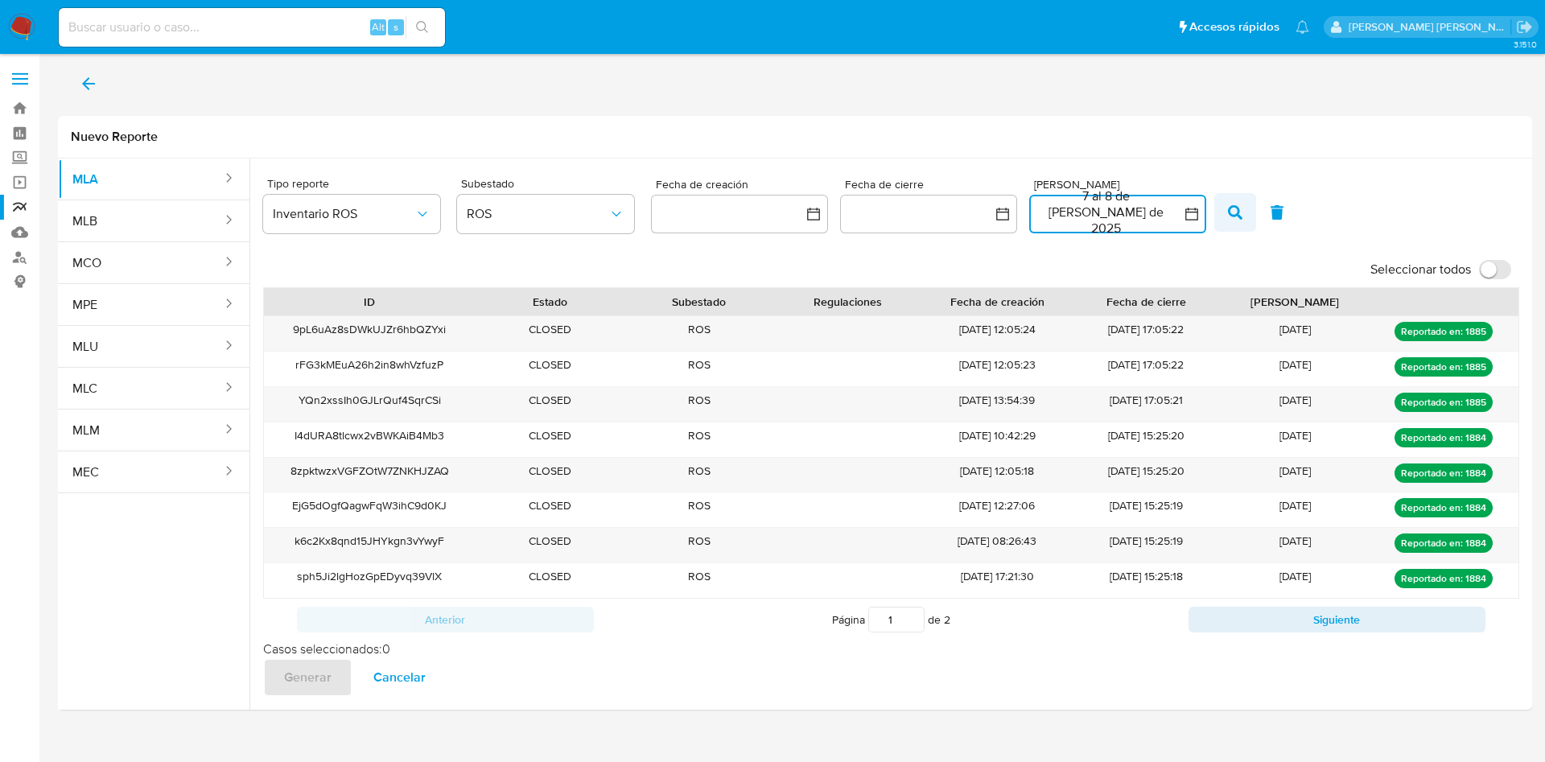
click at [1231, 207] on icon "button" at bounding box center [1235, 212] width 14 height 14
click at [1503, 276] on input "Seleccionar todos" at bounding box center [1495, 269] width 32 height 19
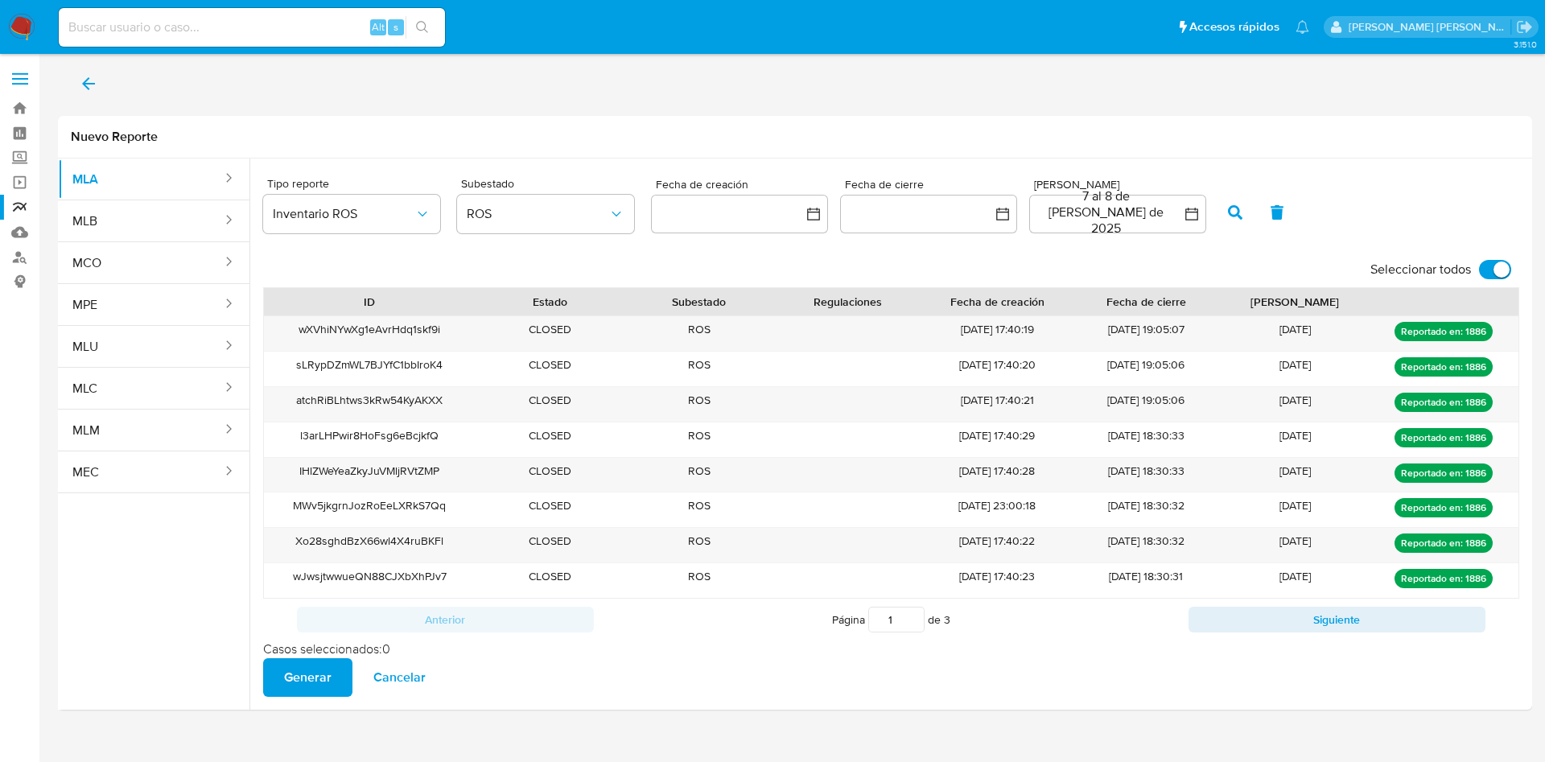
click at [1488, 268] on input "Seleccionar todos" at bounding box center [1495, 269] width 32 height 19
checkbox input "false"
click at [1124, 223] on button "7 al 8 de julio de 2025" at bounding box center [1117, 214] width 177 height 39
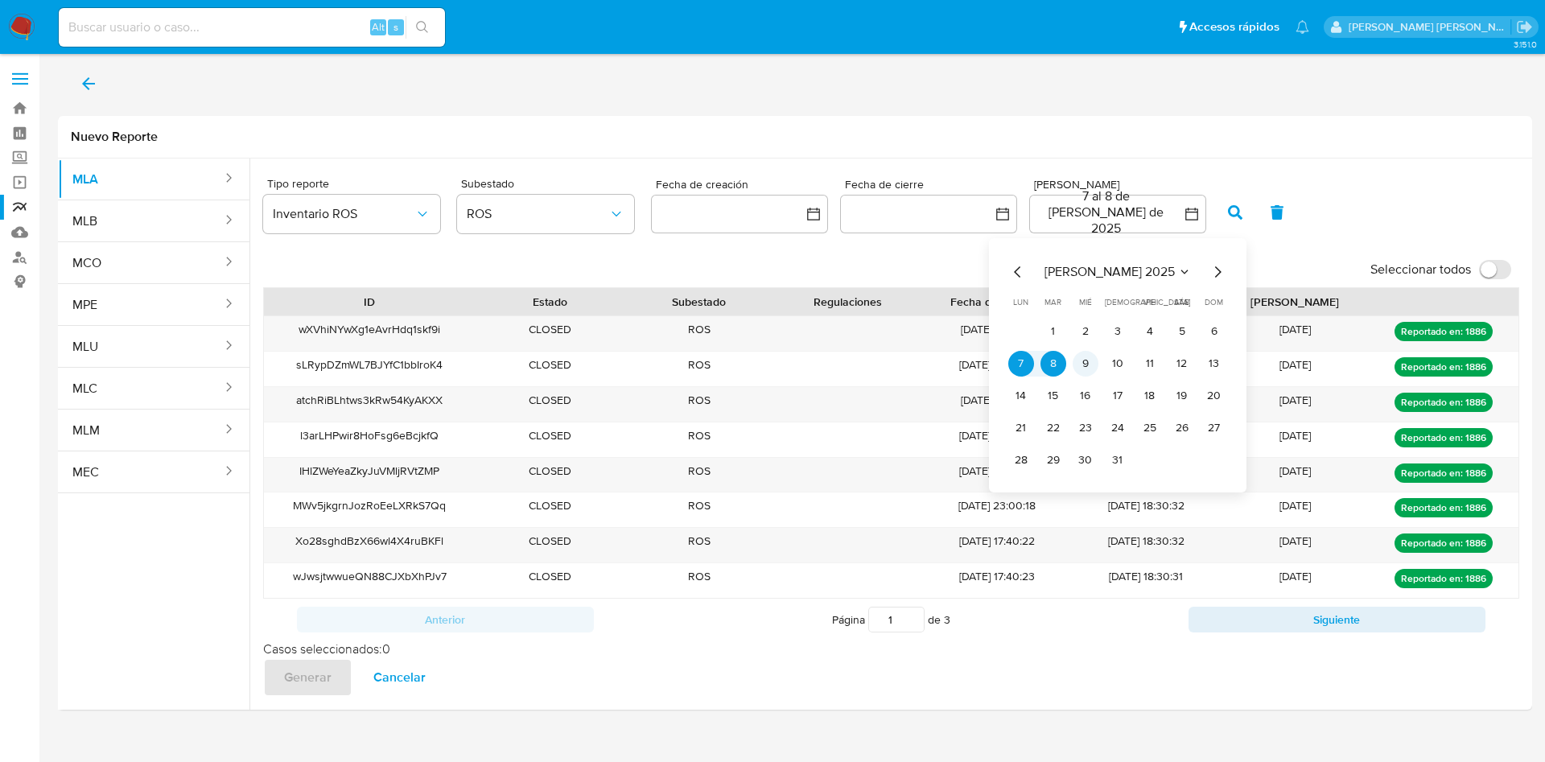
click at [1085, 368] on button "9" at bounding box center [1085, 364] width 26 height 26
click at [1115, 365] on button "10" at bounding box center [1118, 364] width 26 height 26
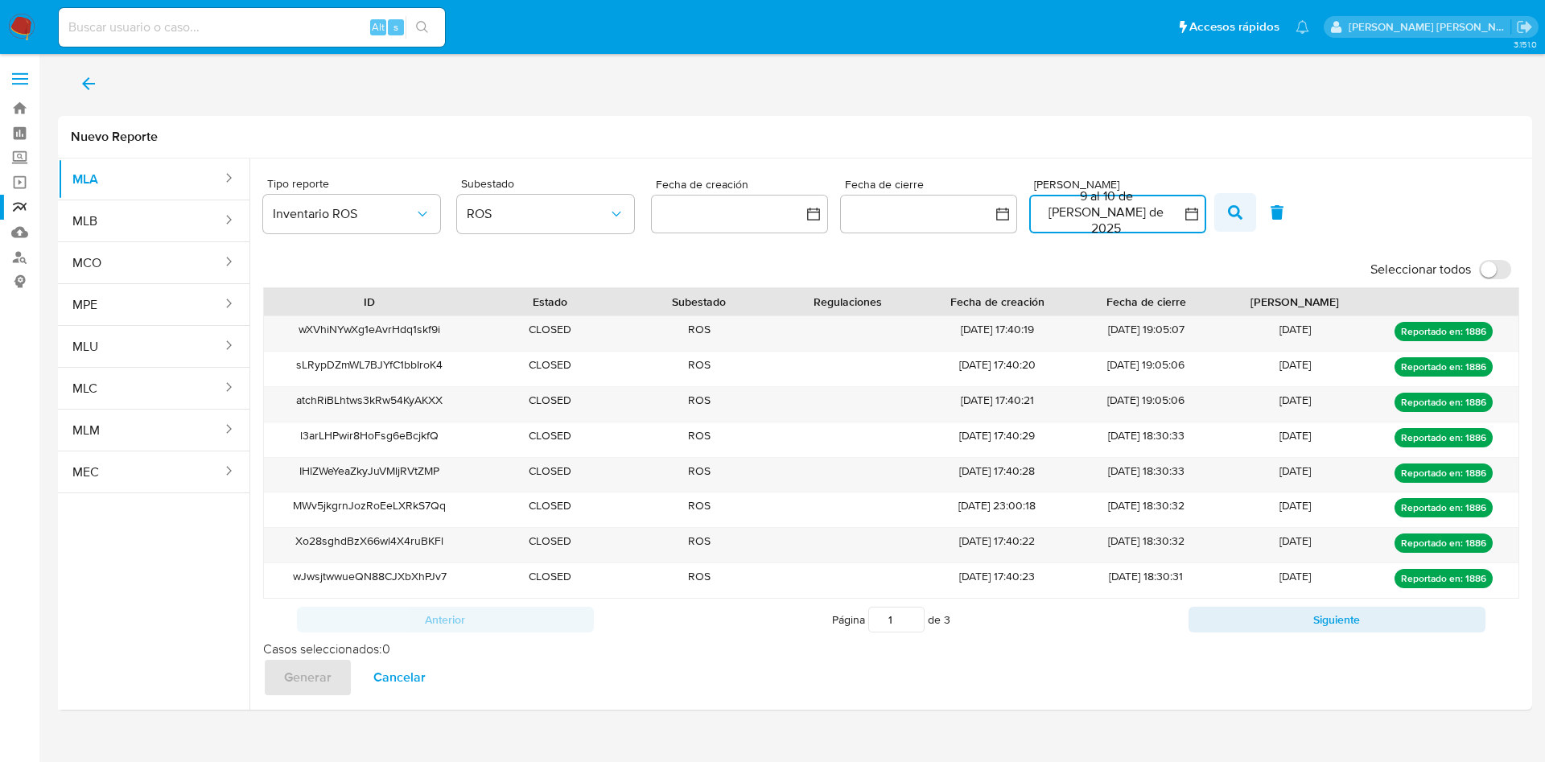
click at [1222, 204] on button "button" at bounding box center [1235, 212] width 42 height 39
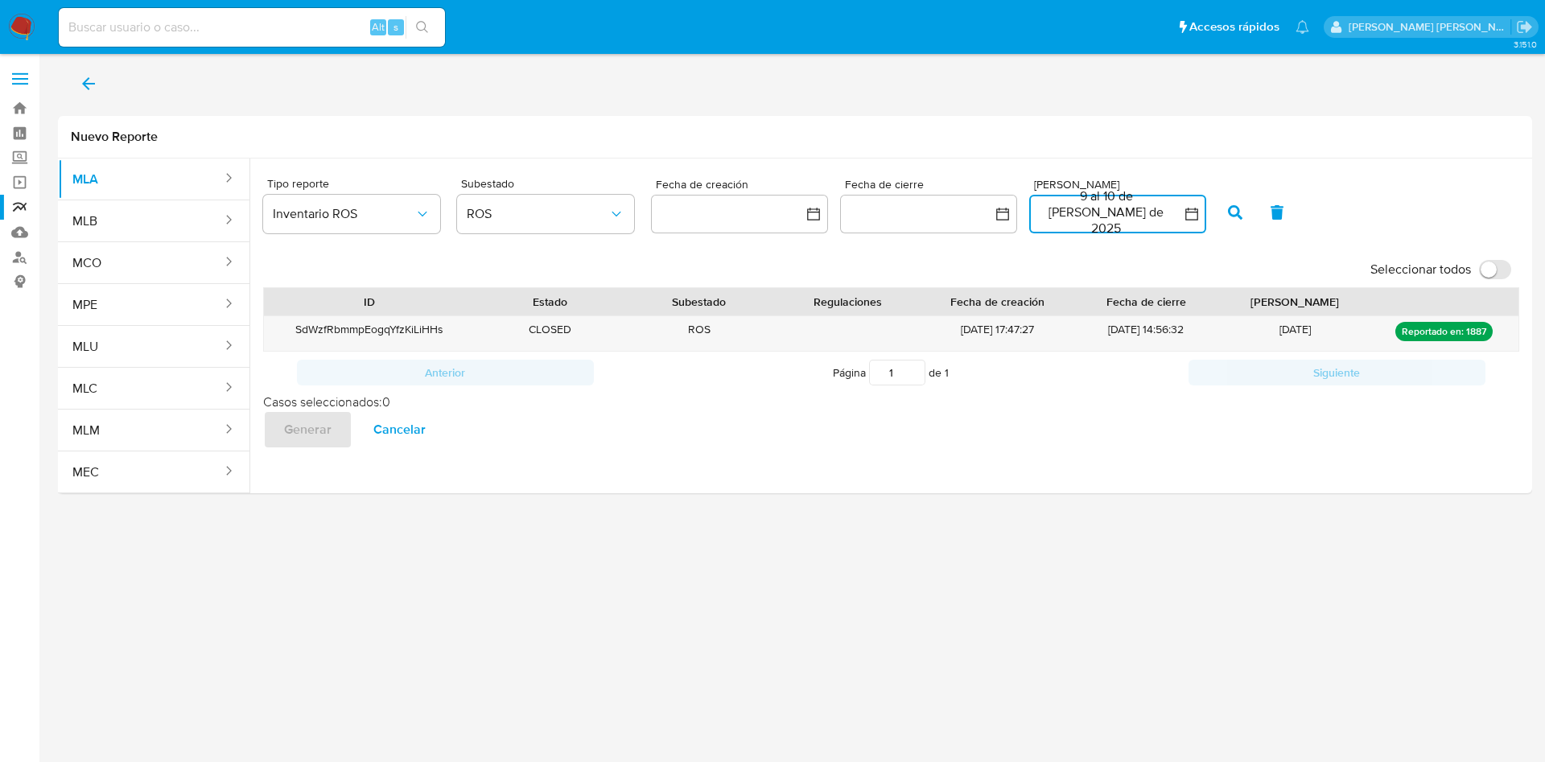
click at [1108, 224] on button "9 al 10 de julio de 2025" at bounding box center [1117, 214] width 177 height 39
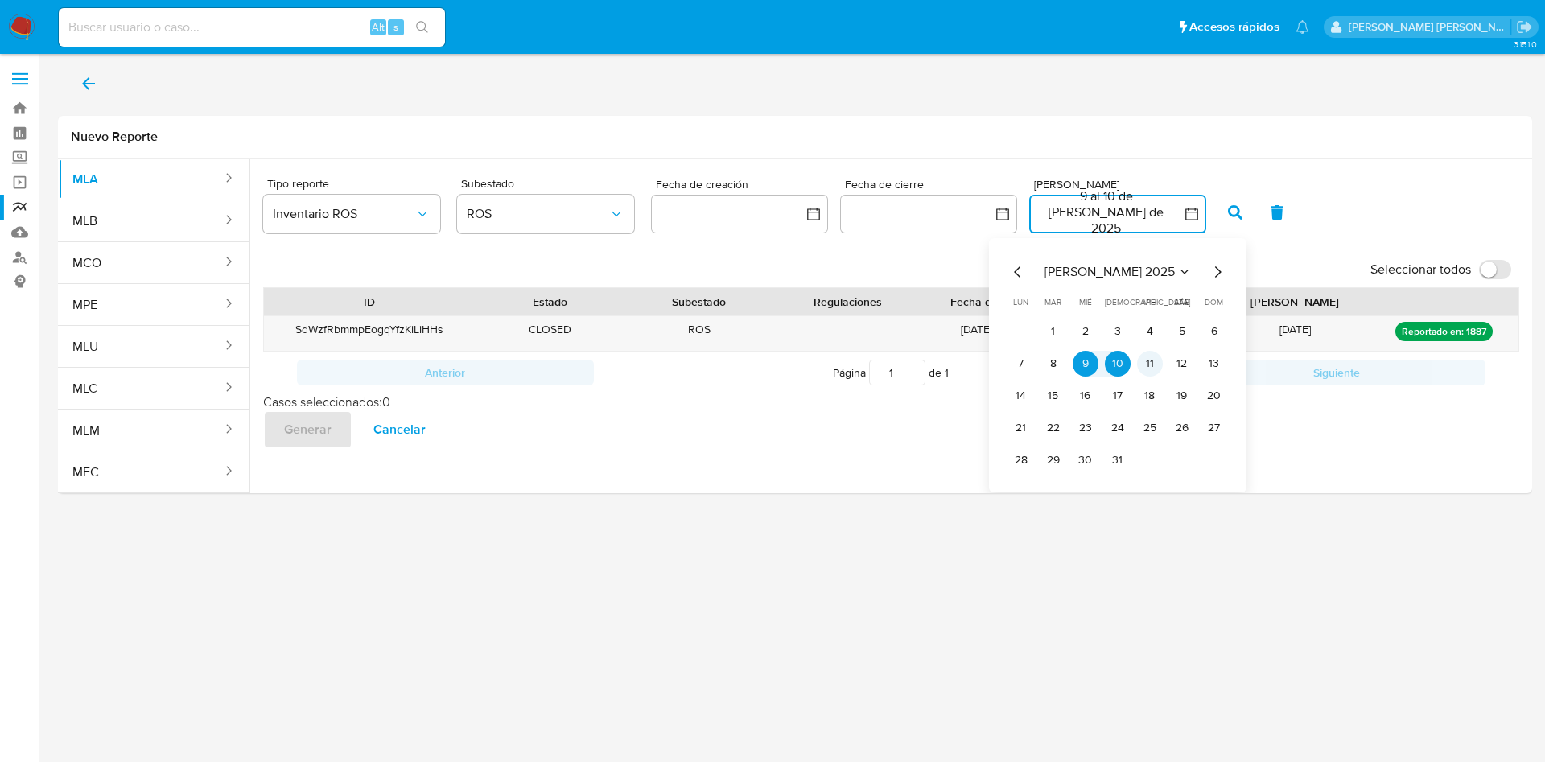
click at [1151, 366] on button "11" at bounding box center [1150, 364] width 26 height 26
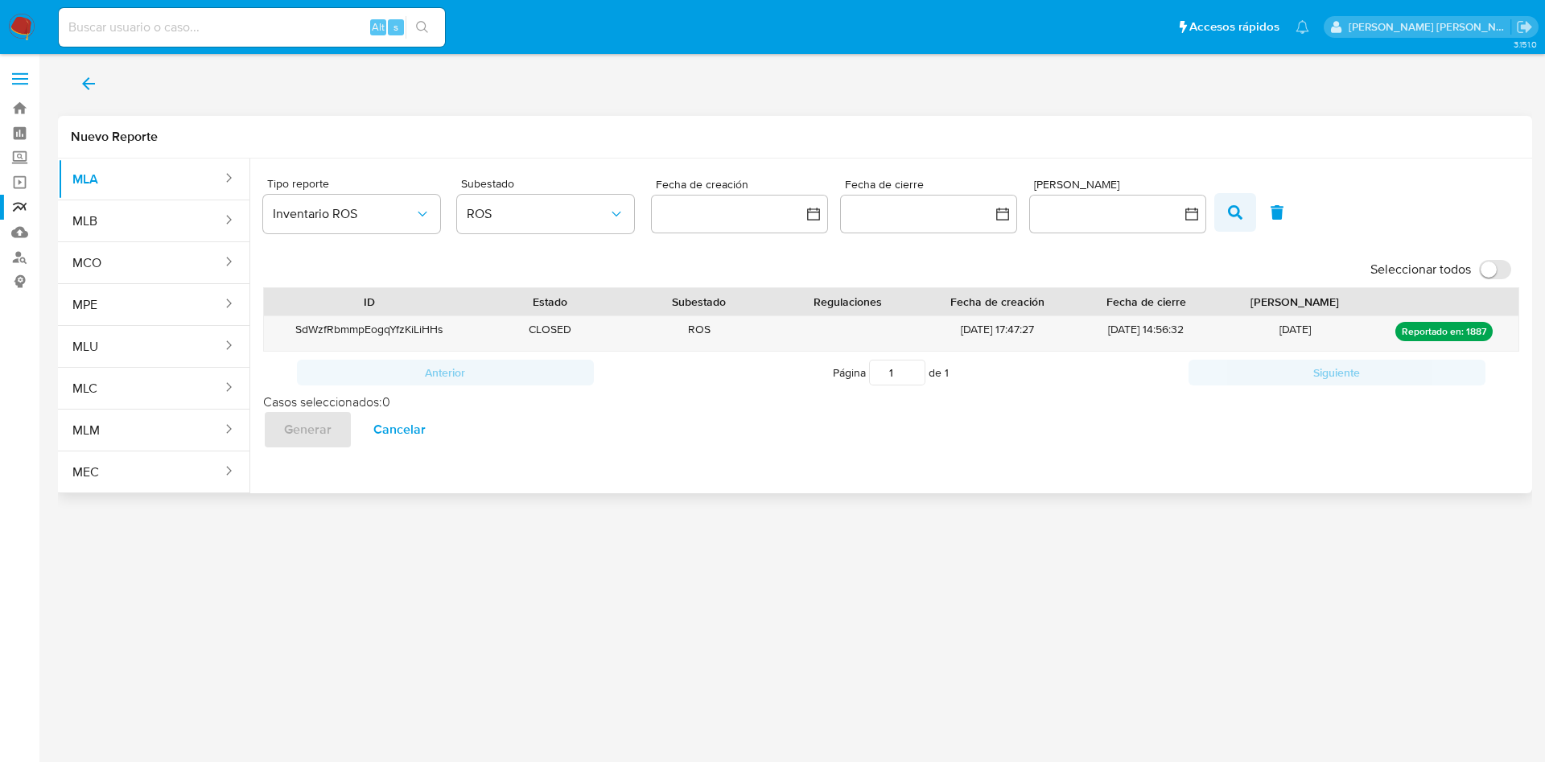
click at [1230, 212] on icon "button" at bounding box center [1235, 212] width 14 height 14
click at [1161, 226] on button "9 al 10 de julio de 2025" at bounding box center [1117, 214] width 177 height 39
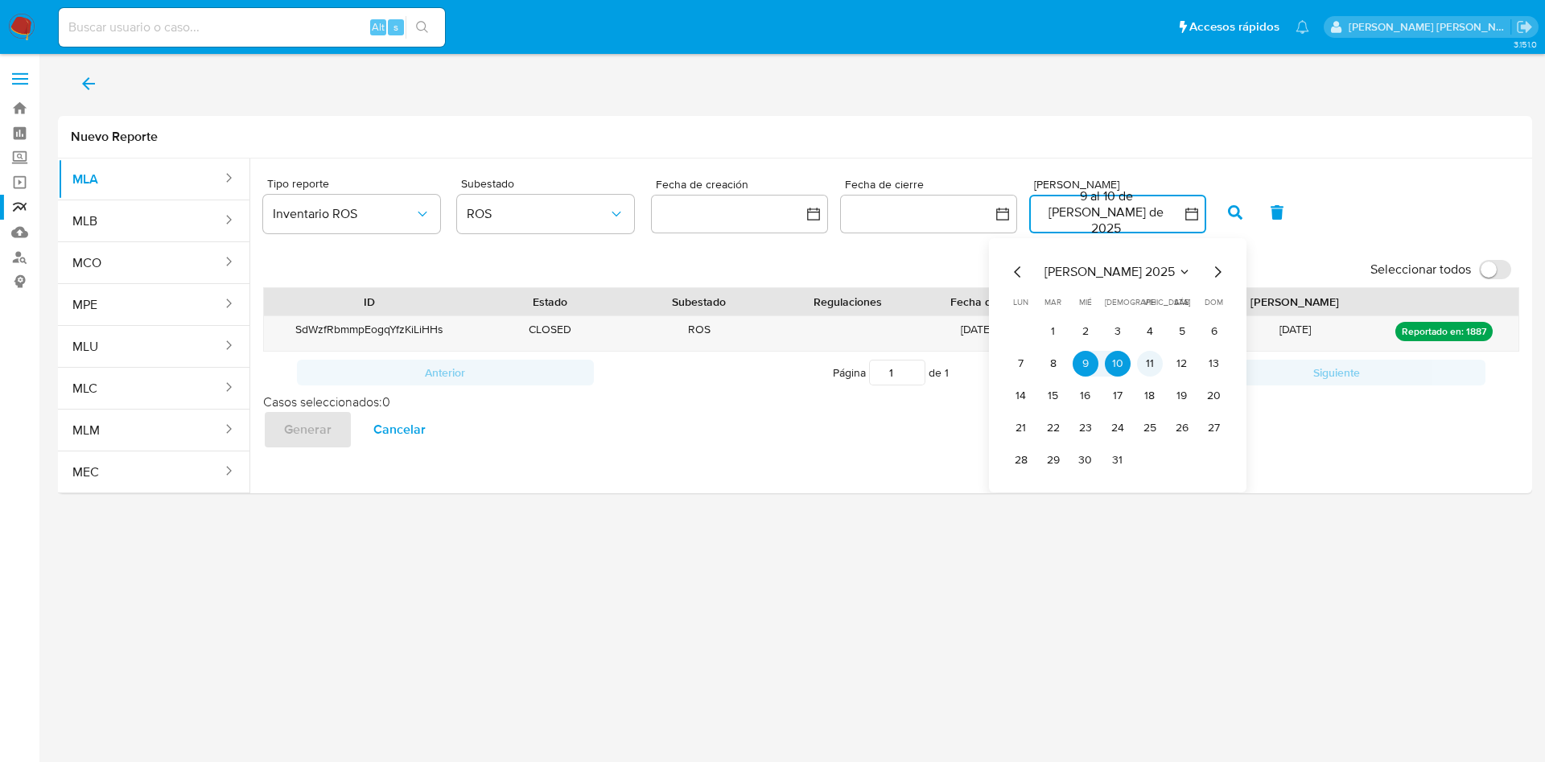
click at [1151, 358] on button "11" at bounding box center [1150, 364] width 26 height 26
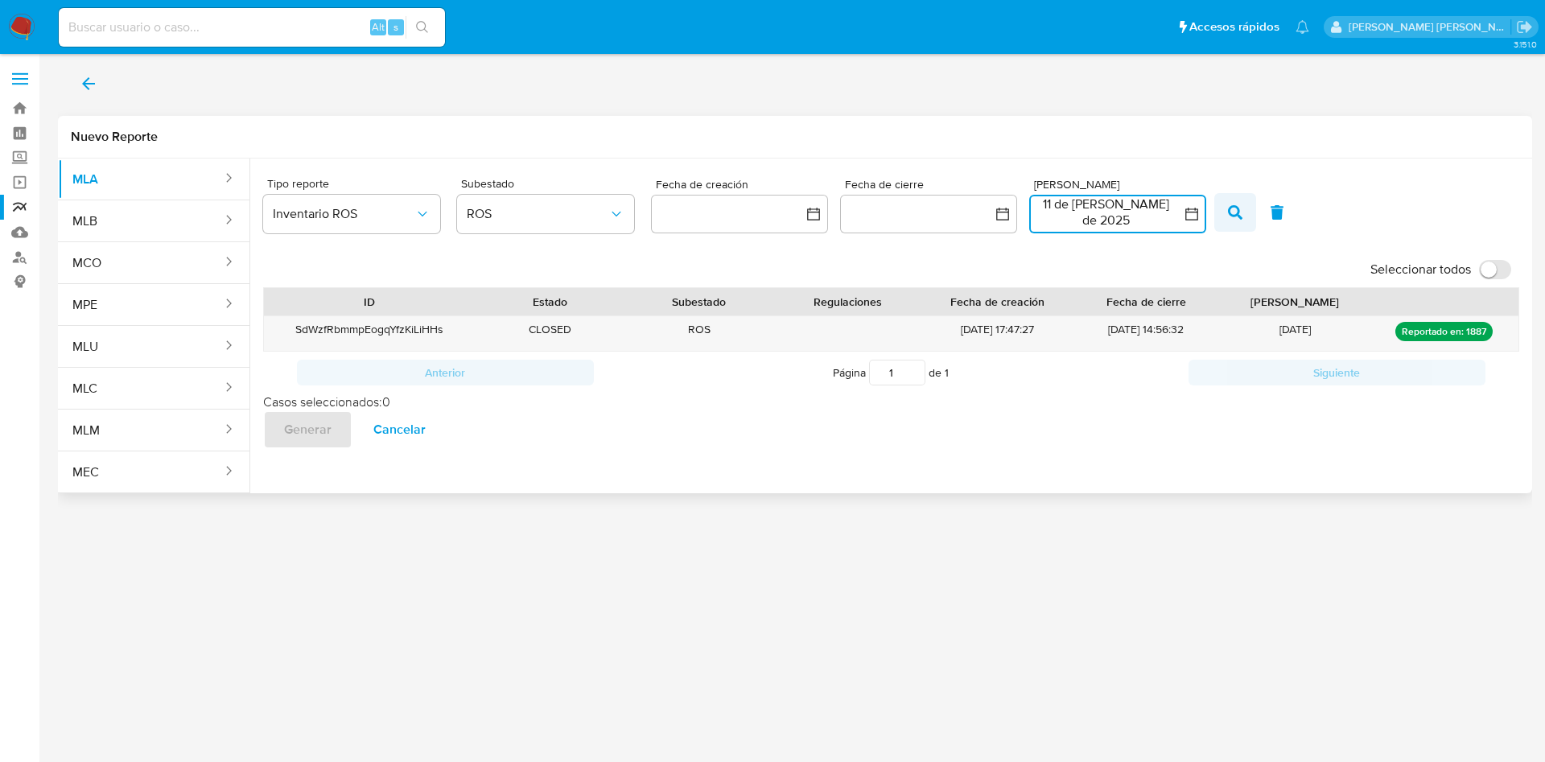
click at [1232, 212] on icon "button" at bounding box center [1235, 212] width 14 height 14
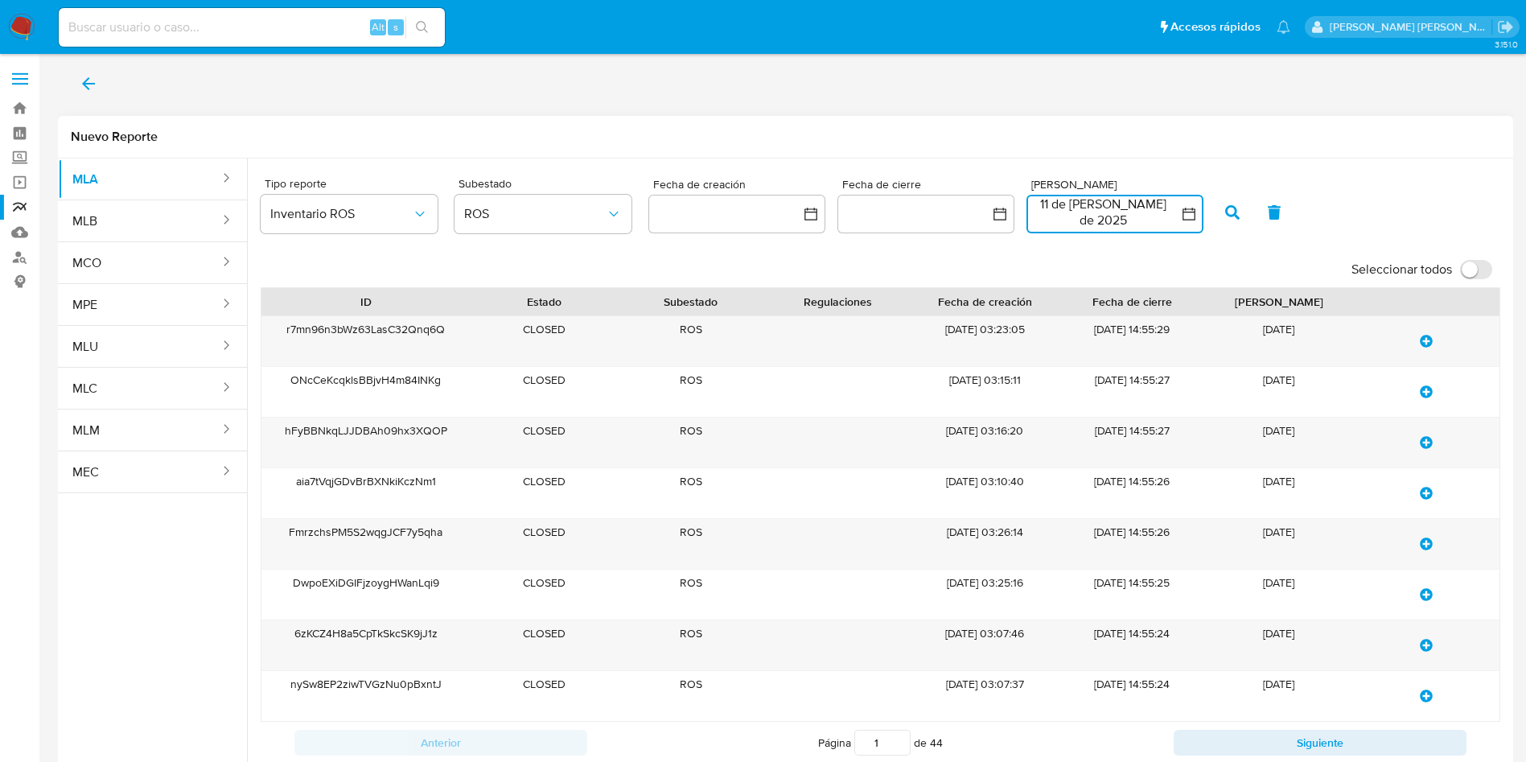
click at [1480, 273] on input "Seleccionar todos" at bounding box center [1476, 269] width 32 height 19
checkbox input "true"
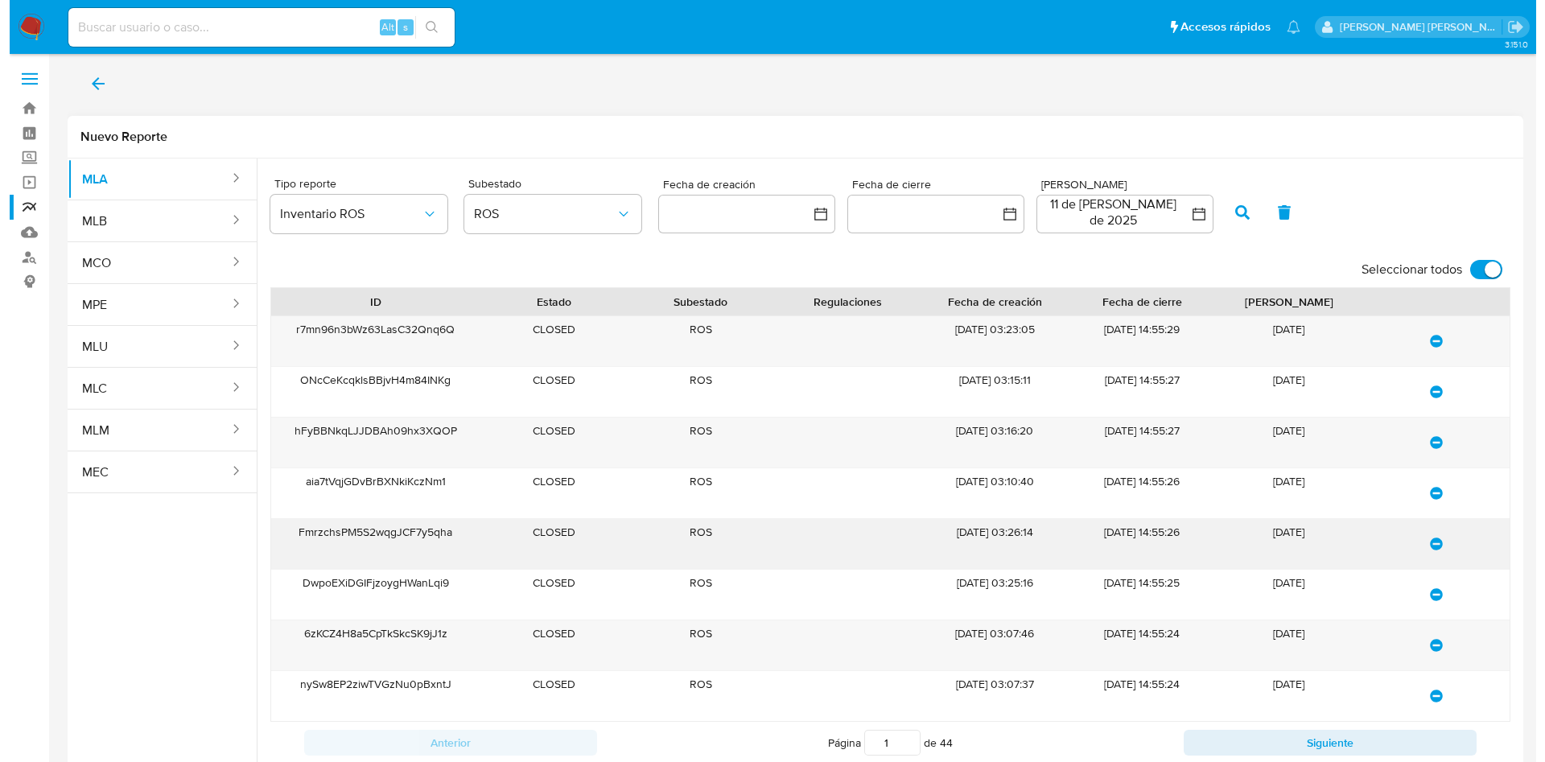
scroll to position [99, 0]
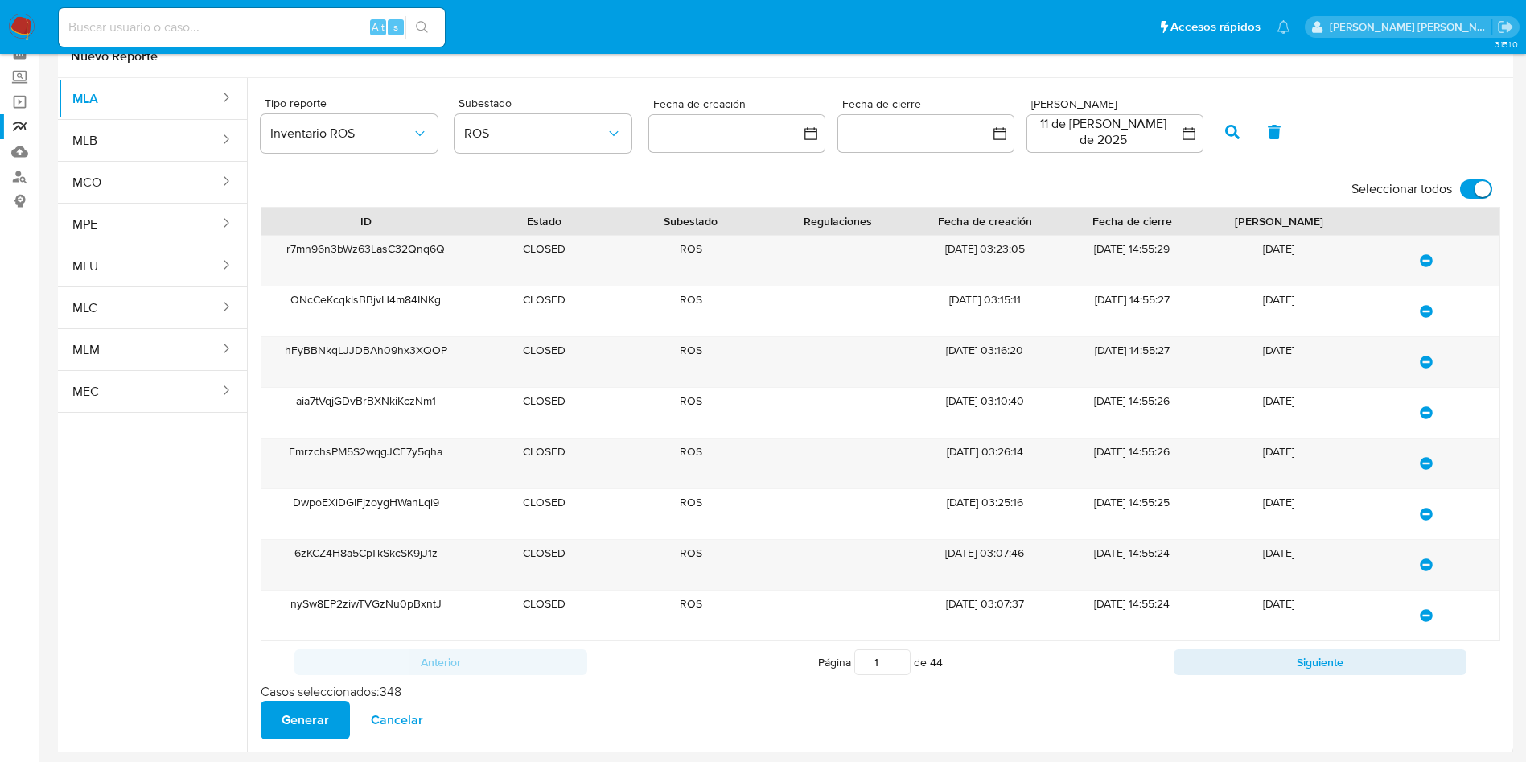
click at [304, 713] on span "Generar" at bounding box center [305, 719] width 47 height 35
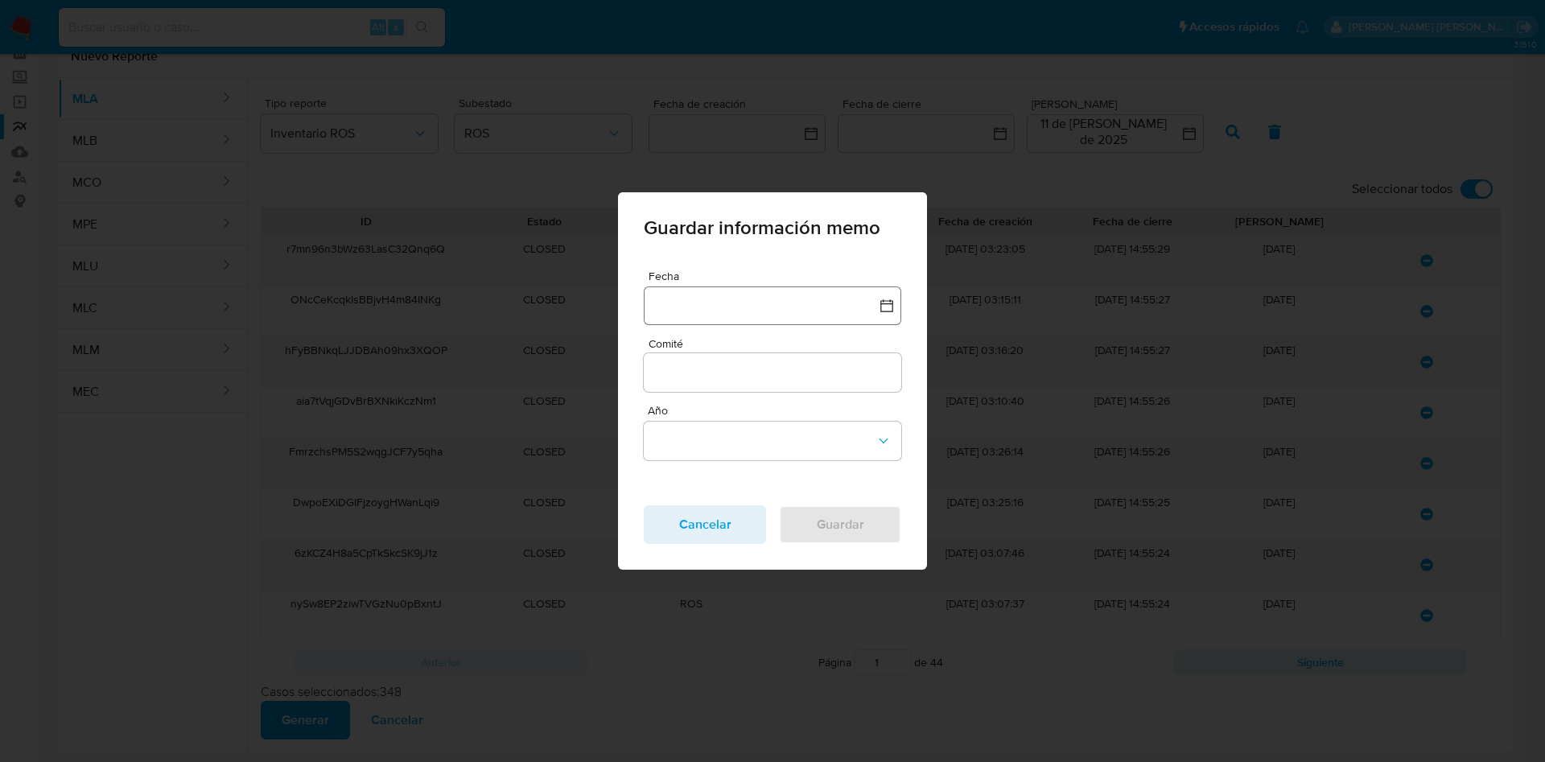
click at [702, 302] on button "button" at bounding box center [772, 305] width 257 height 39
click at [663, 372] on icon "Mes anterior" at bounding box center [672, 376] width 19 height 19
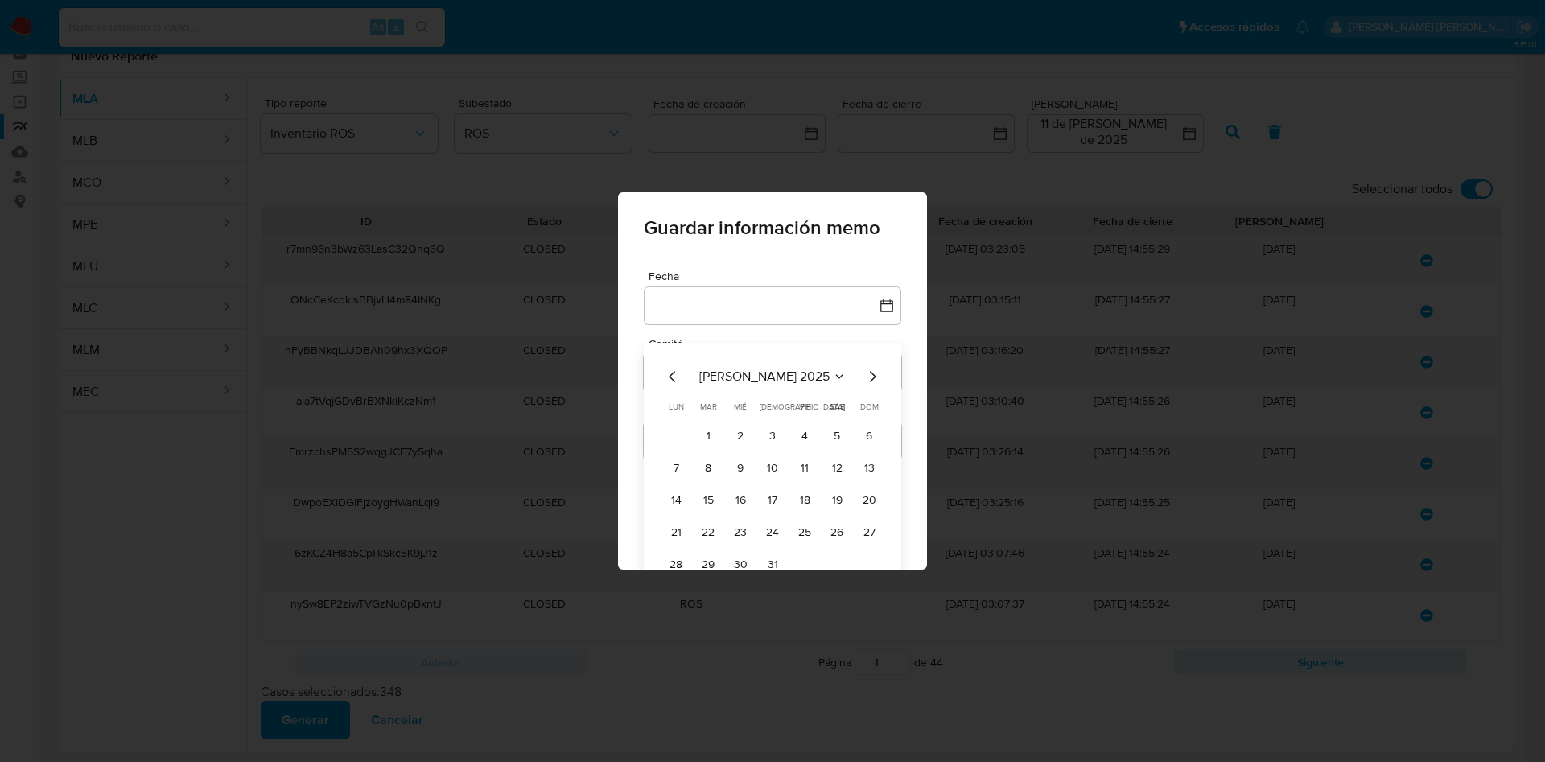
click at [663, 372] on icon "Mes anterior" at bounding box center [672, 376] width 19 height 19
click at [862, 378] on icon "Mes siguiente" at bounding box center [871, 376] width 19 height 19
click at [766, 469] on button "10" at bounding box center [772, 468] width 26 height 26
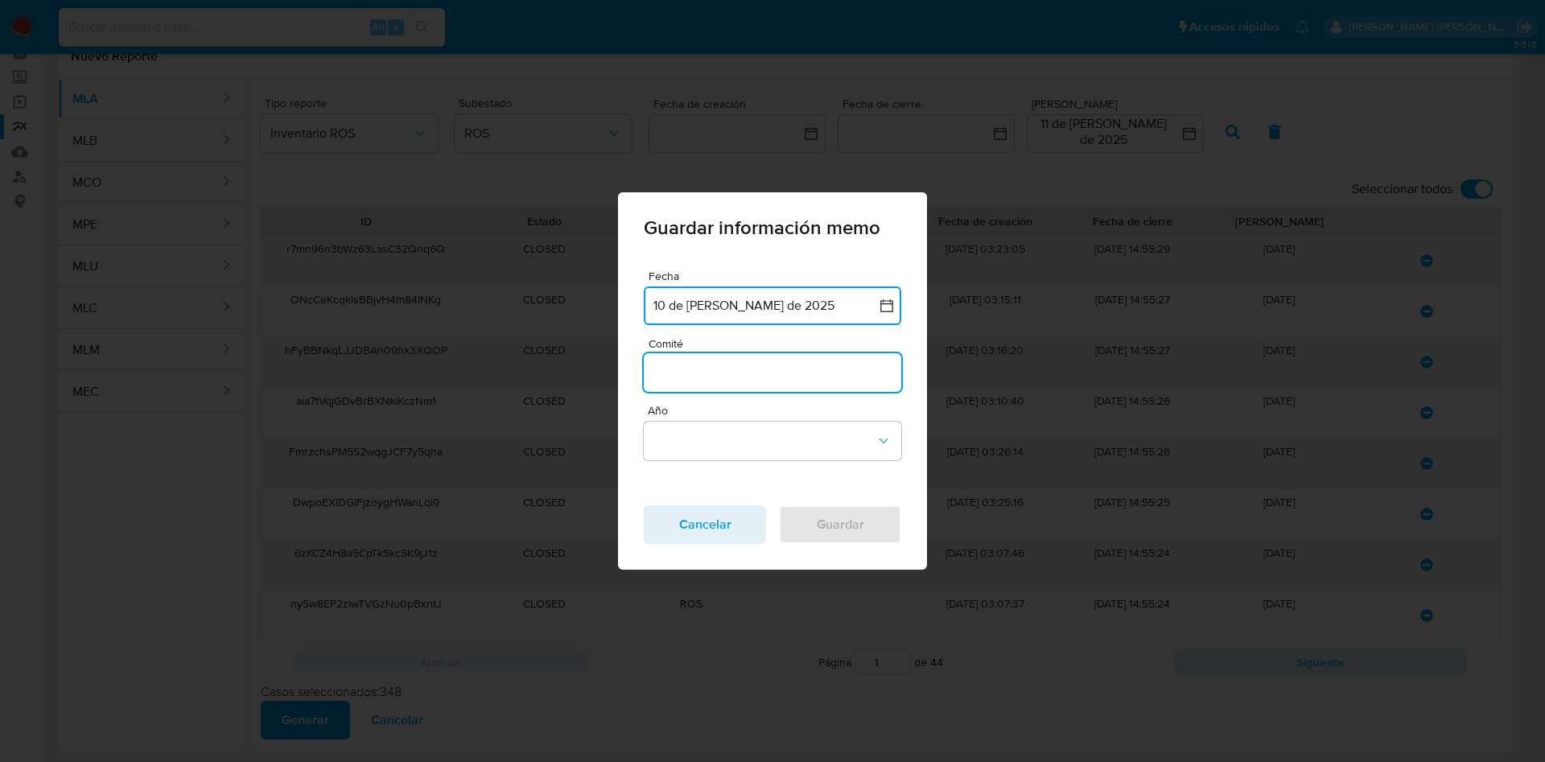
click at [688, 369] on input "Comité" at bounding box center [772, 372] width 257 height 21
type input "Julio"
click at [684, 445] on button "Año" at bounding box center [772, 441] width 257 height 39
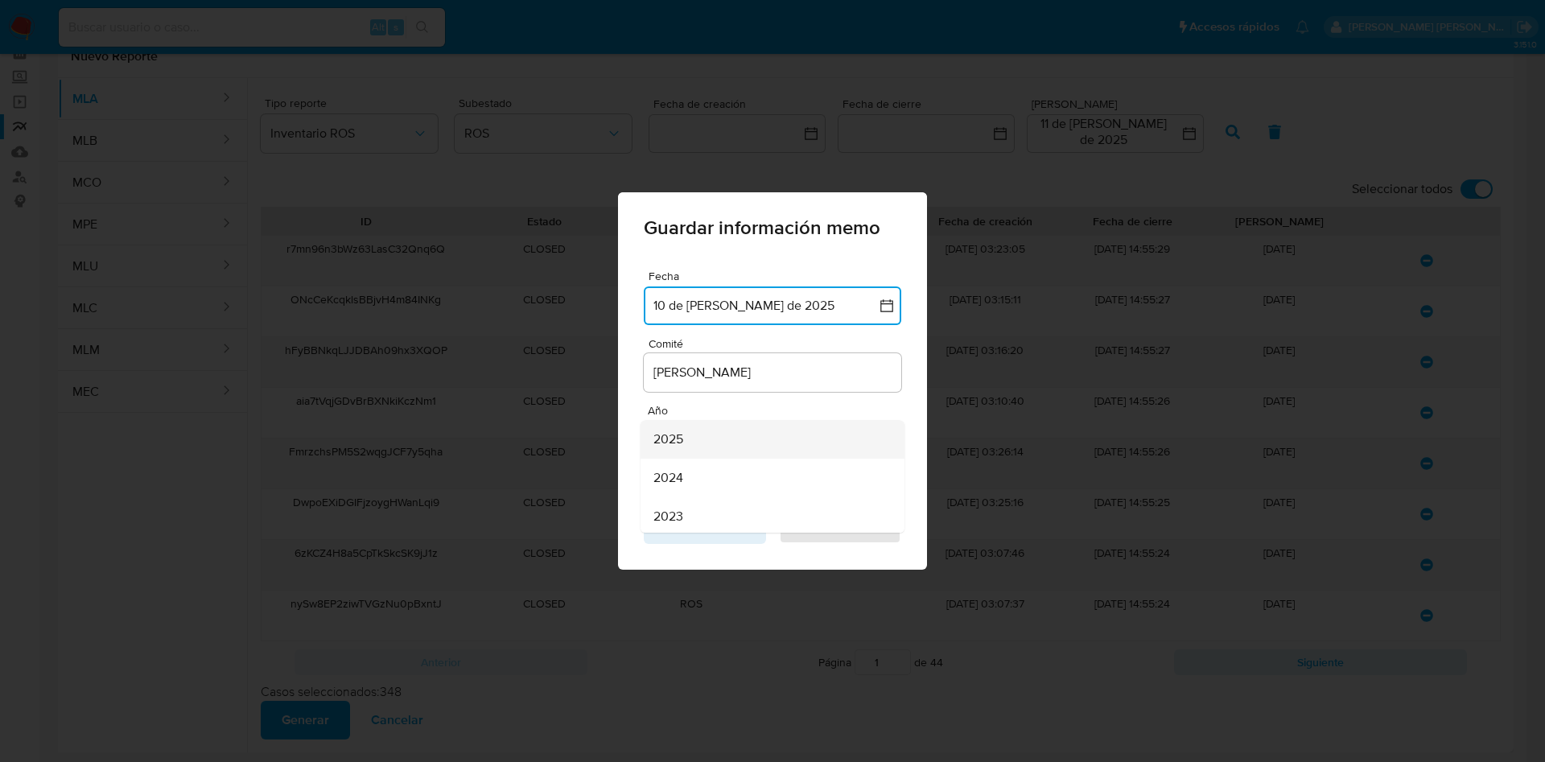
click at [689, 451] on div "2025" at bounding box center [767, 439] width 228 height 39
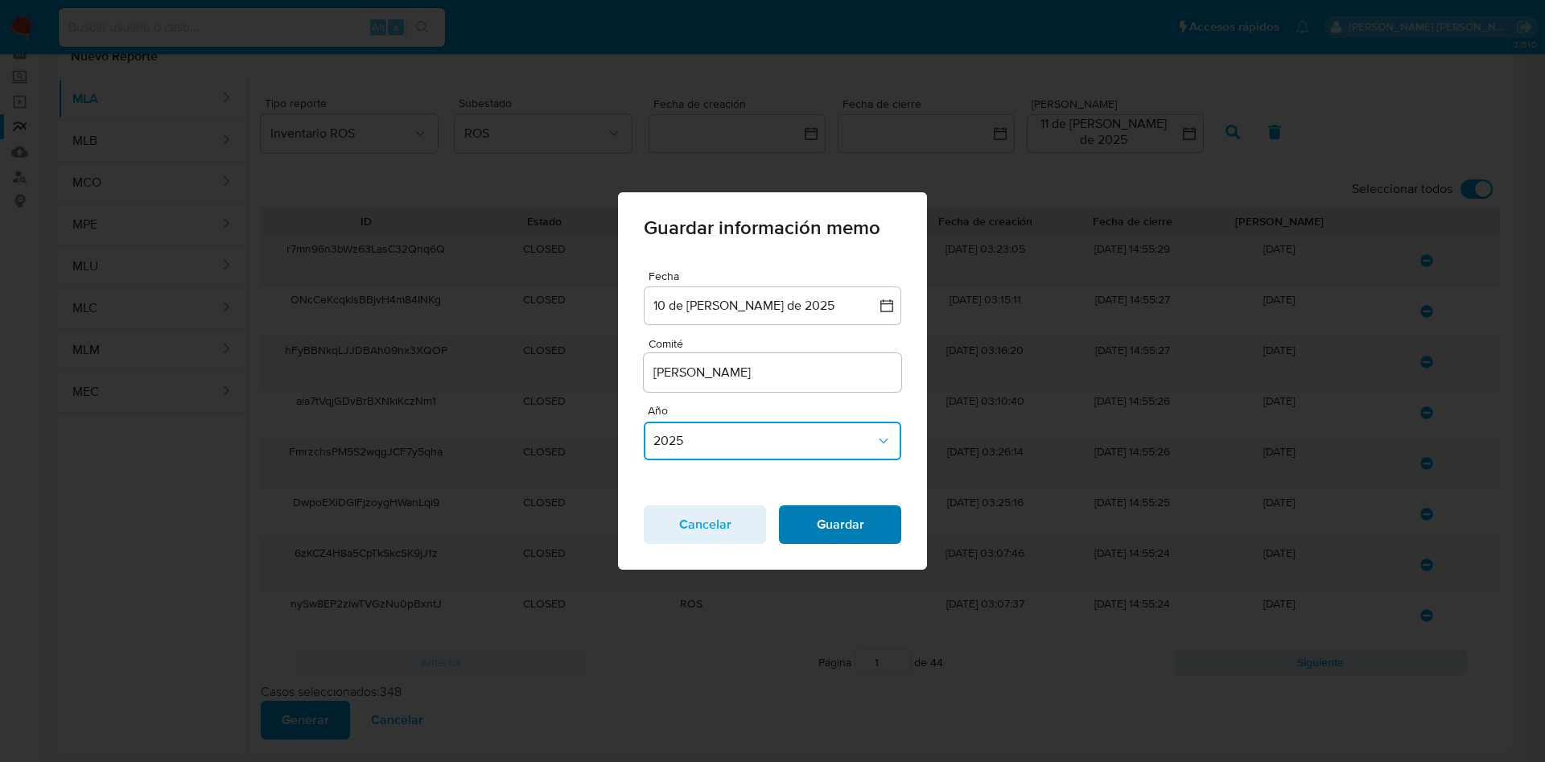
click at [869, 537] on span "Guardar" at bounding box center [840, 524] width 80 height 35
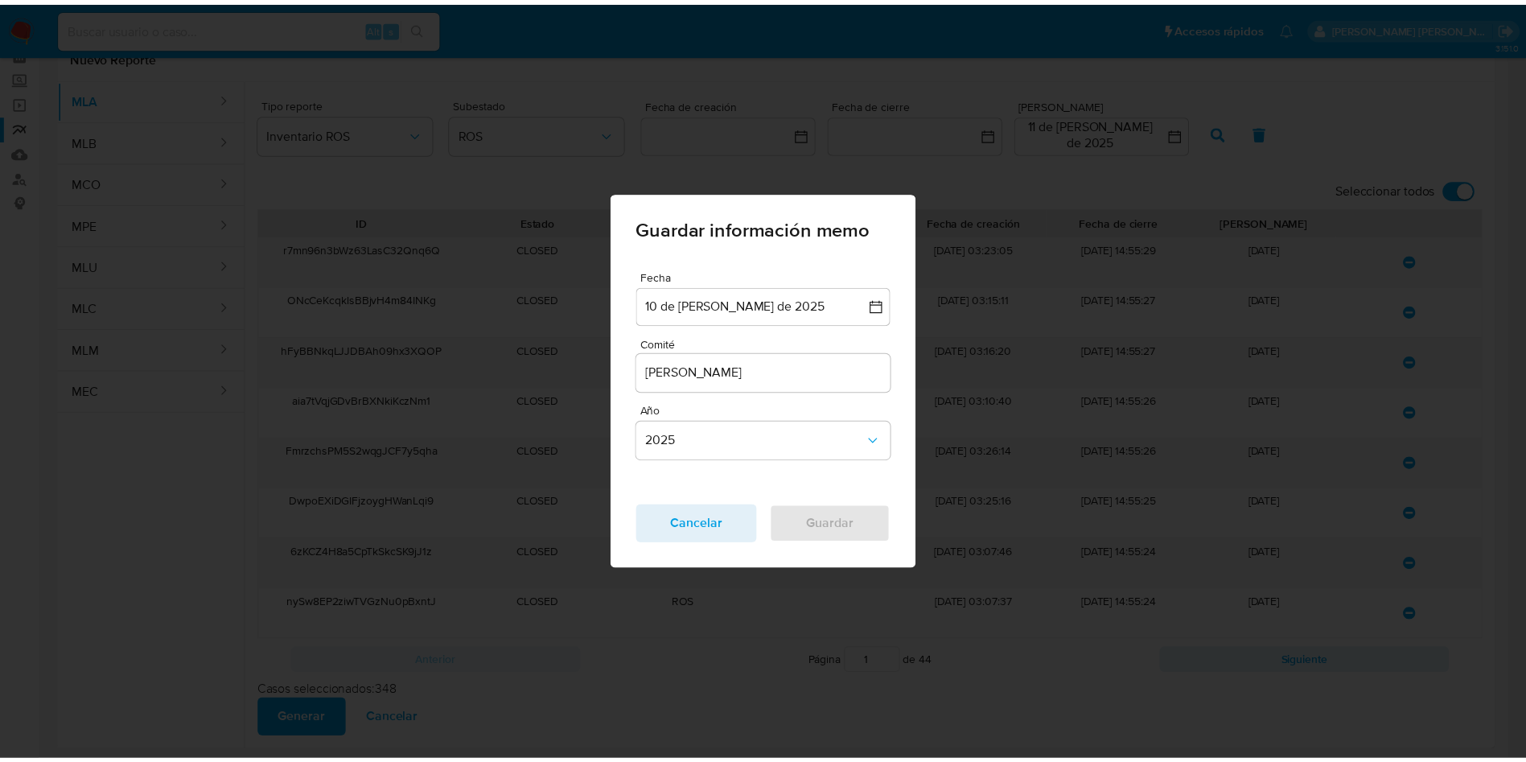
scroll to position [0, 0]
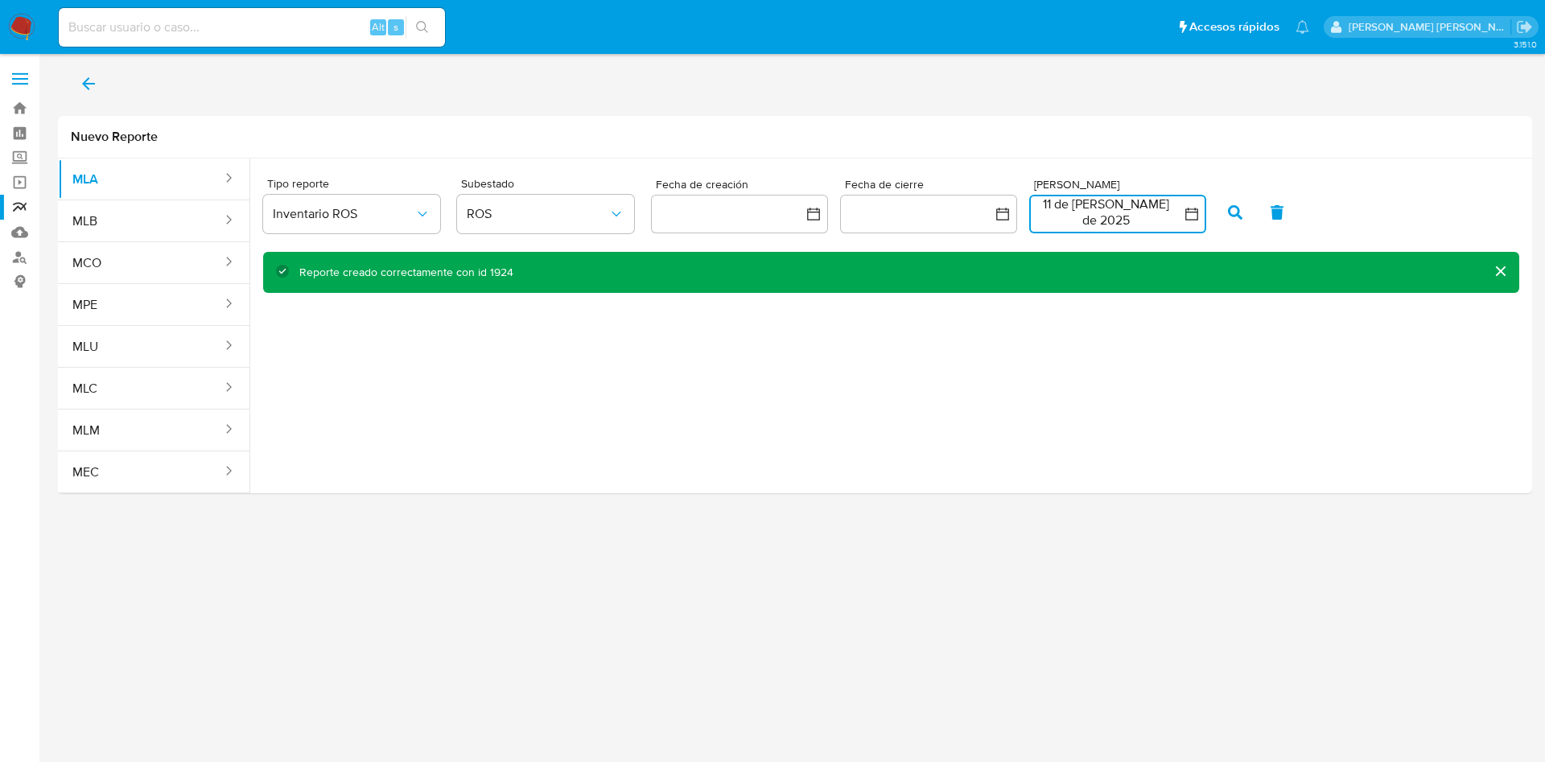
click at [1113, 214] on button "11 de julio de 2025" at bounding box center [1117, 214] width 177 height 39
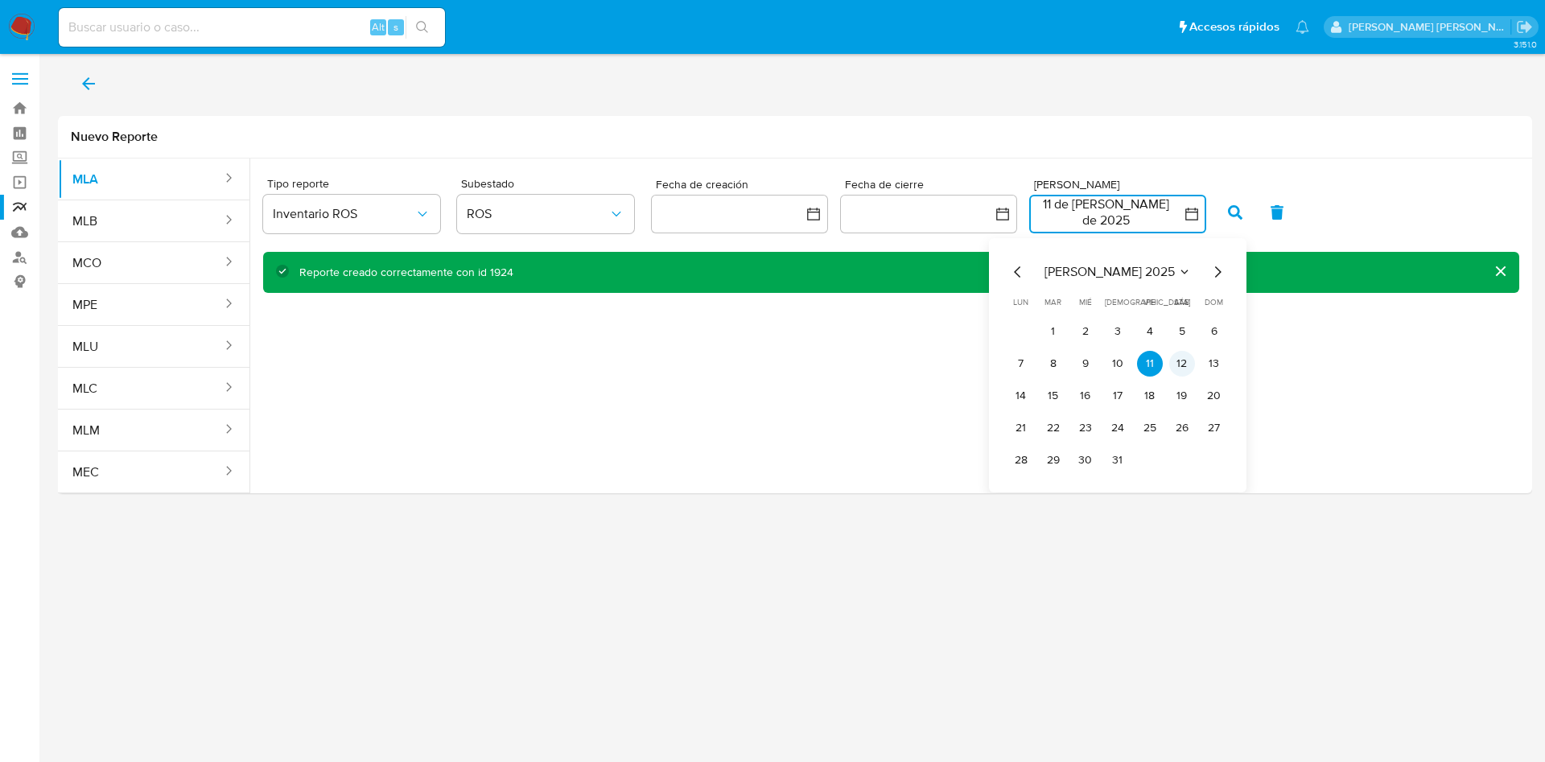
click at [1174, 361] on button "12" at bounding box center [1182, 364] width 26 height 26
click at [1212, 394] on button "20" at bounding box center [1214, 396] width 26 height 26
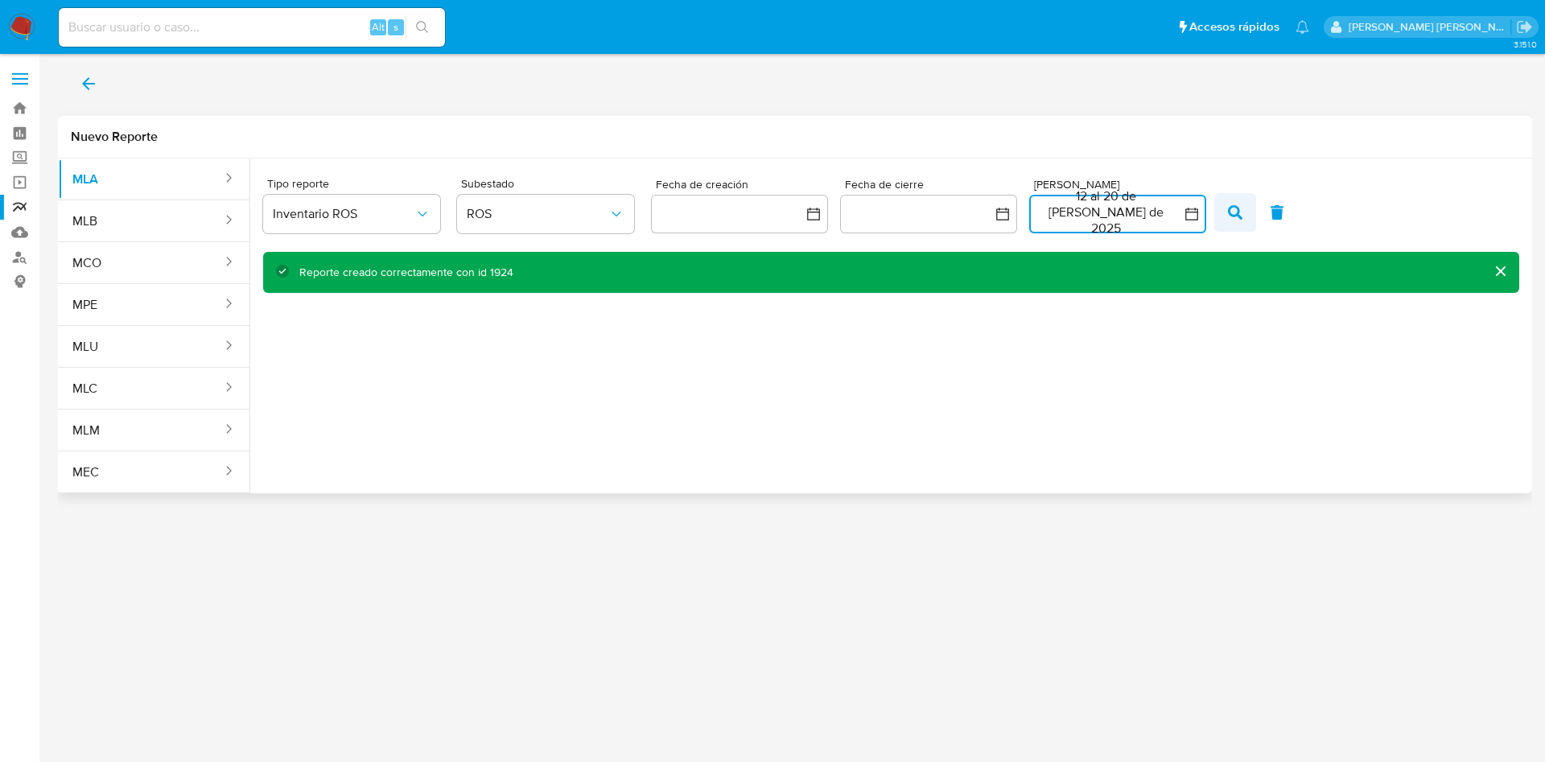
click at [1235, 195] on button "button" at bounding box center [1235, 212] width 42 height 39
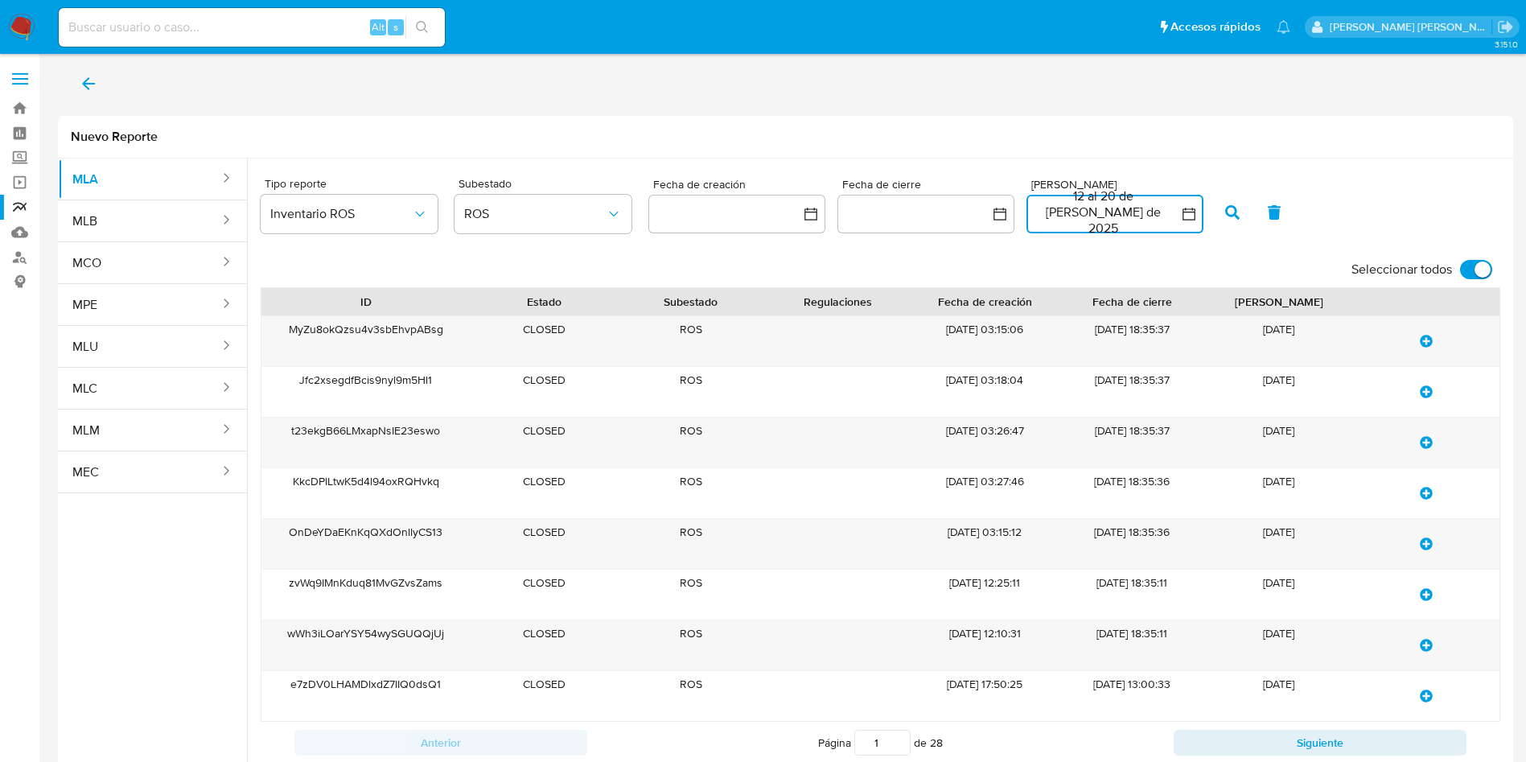
click at [1121, 204] on button "12 al 20 de julio de 2025" at bounding box center [1115, 214] width 177 height 39
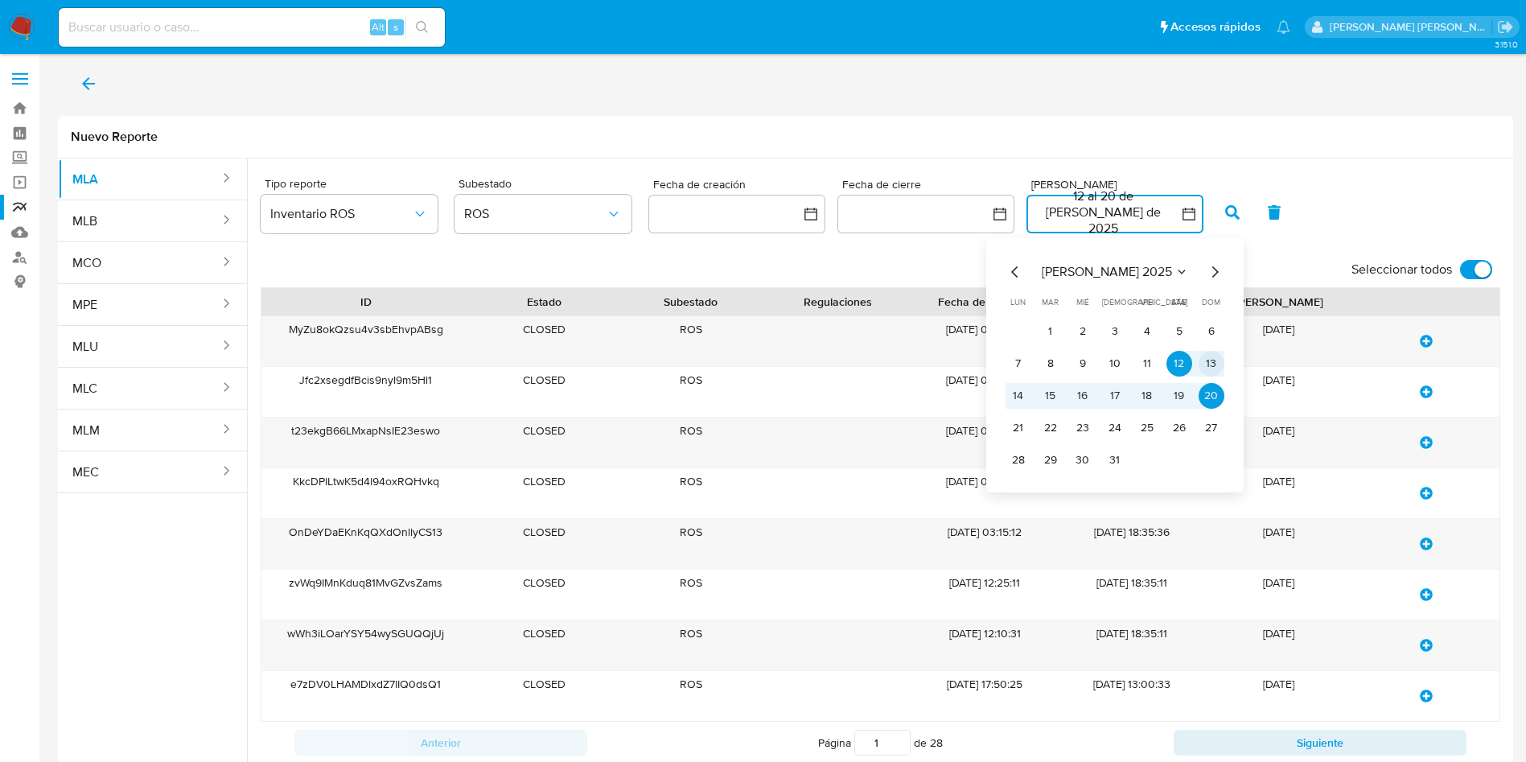
click at [1204, 358] on button "13" at bounding box center [1212, 364] width 26 height 26
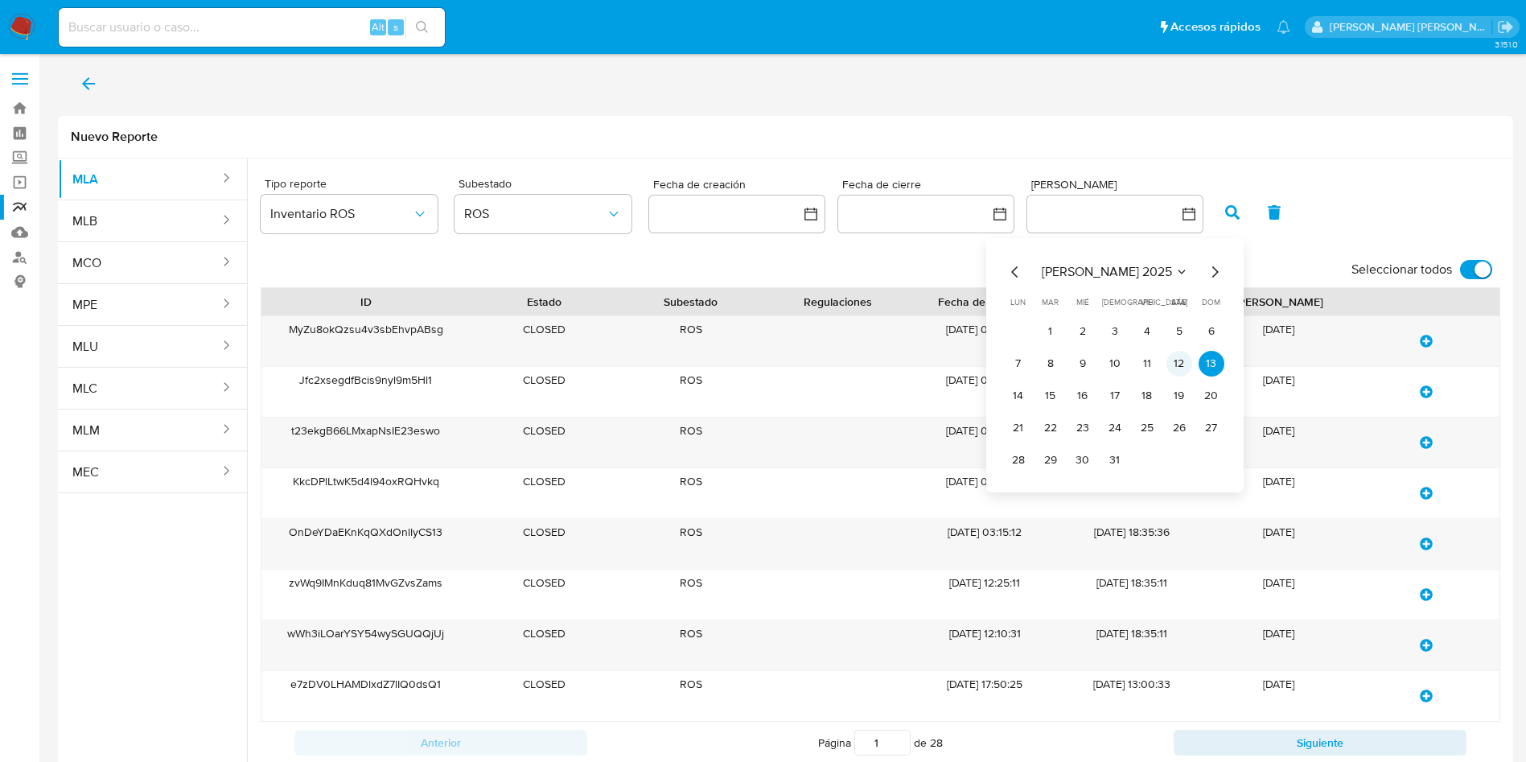
click at [1191, 359] on tr "7 8 9 10 11 12 13" at bounding box center [1115, 364] width 219 height 26
click at [1180, 360] on button "12" at bounding box center [1180, 364] width 26 height 26
click at [1208, 362] on button "13" at bounding box center [1212, 364] width 26 height 26
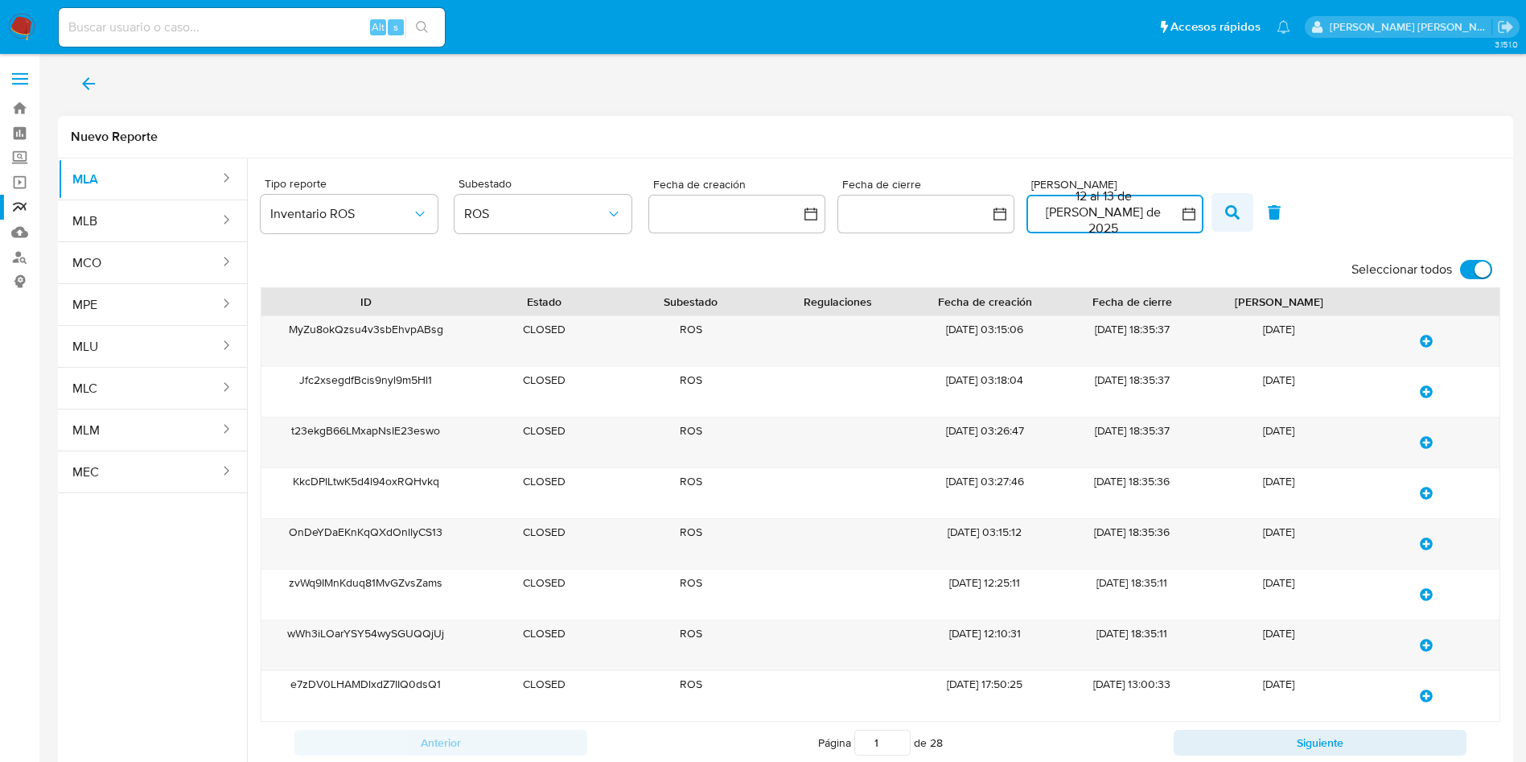
click at [1227, 205] on icon "button" at bounding box center [1232, 212] width 14 height 14
click at [1130, 219] on button "12 al 13 de julio de 2025" at bounding box center [1115, 214] width 177 height 39
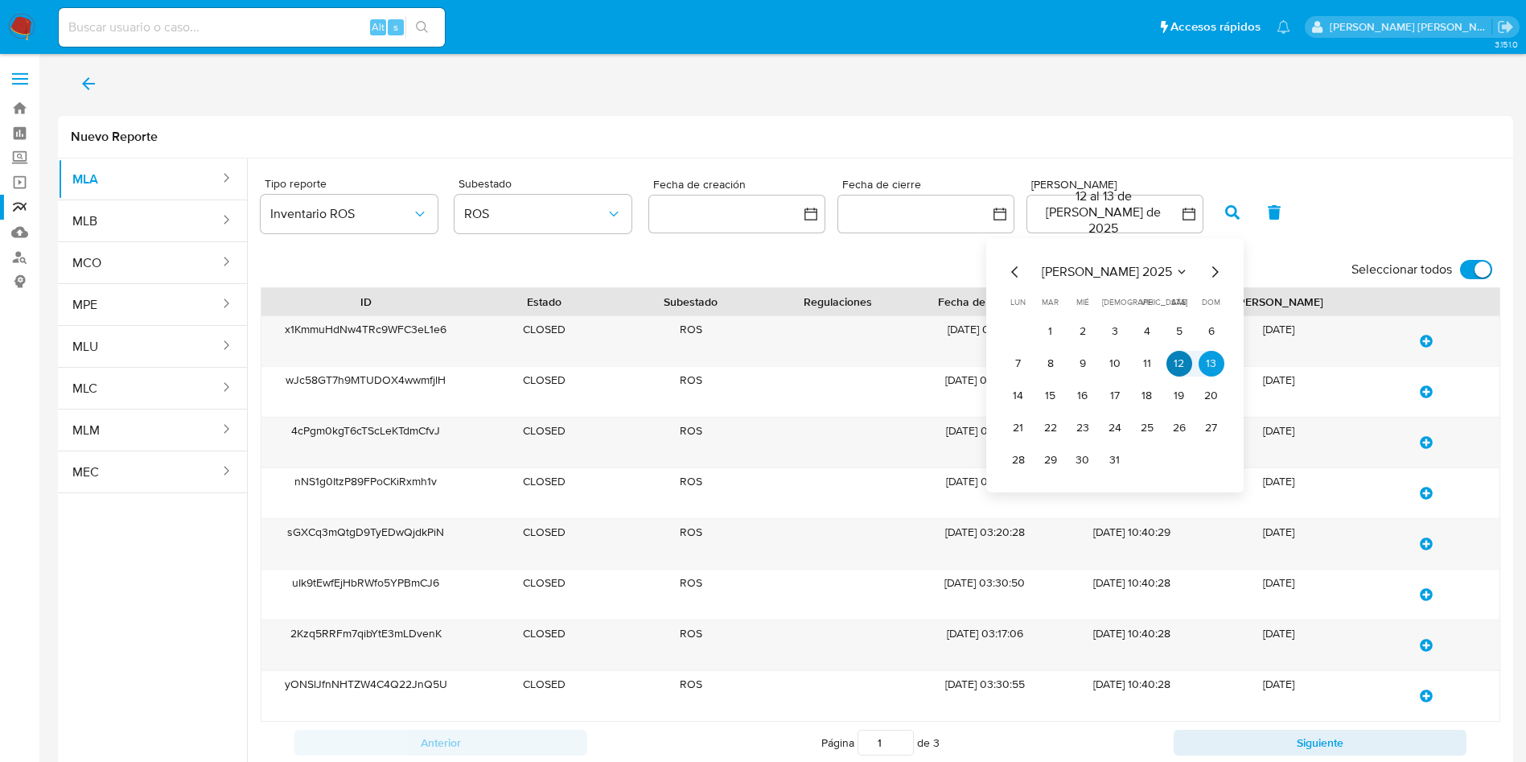
click at [1182, 368] on button "12" at bounding box center [1180, 364] width 26 height 26
click at [1176, 364] on button "12" at bounding box center [1180, 364] width 26 height 26
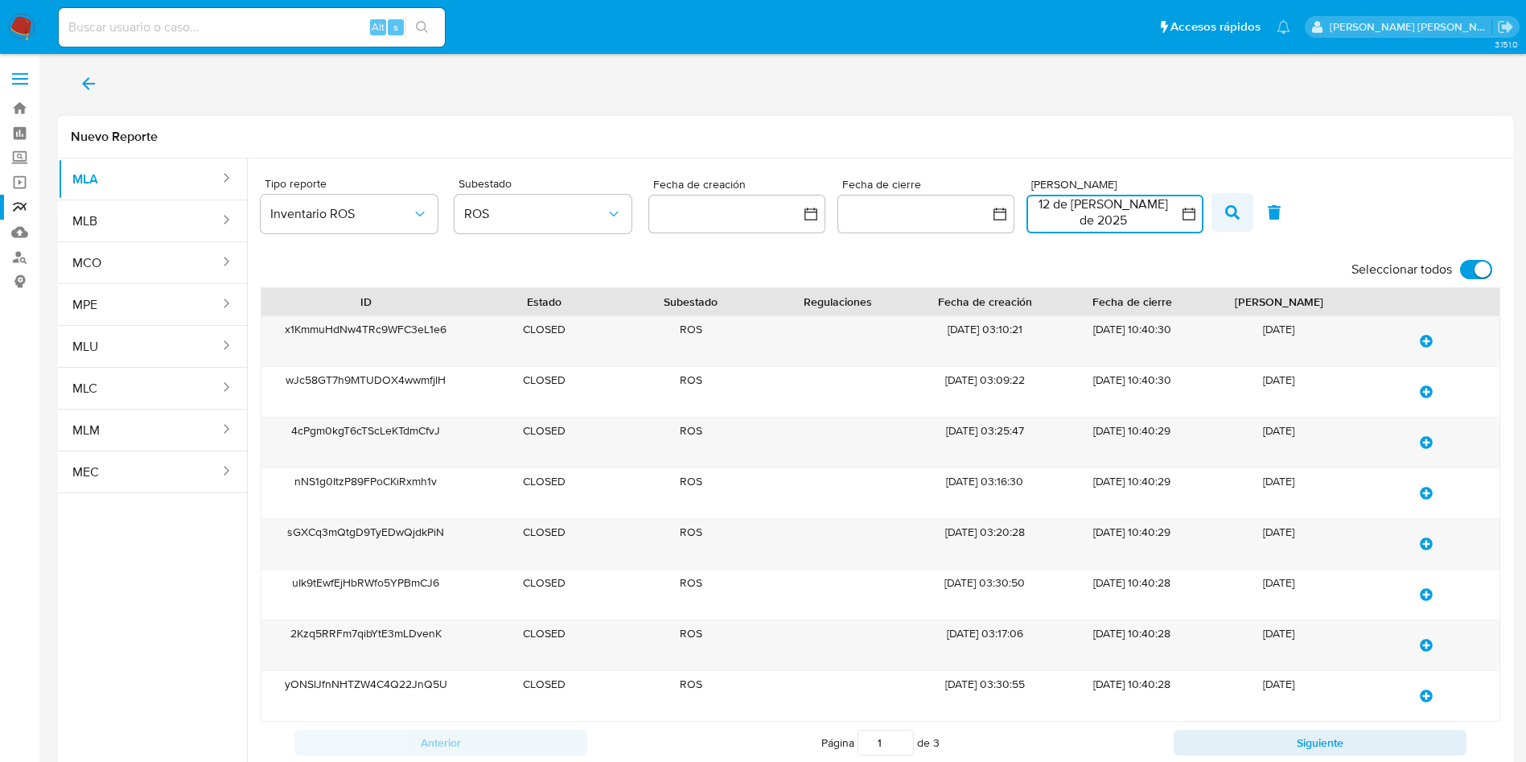
click at [1231, 210] on icon "button" at bounding box center [1232, 212] width 14 height 14
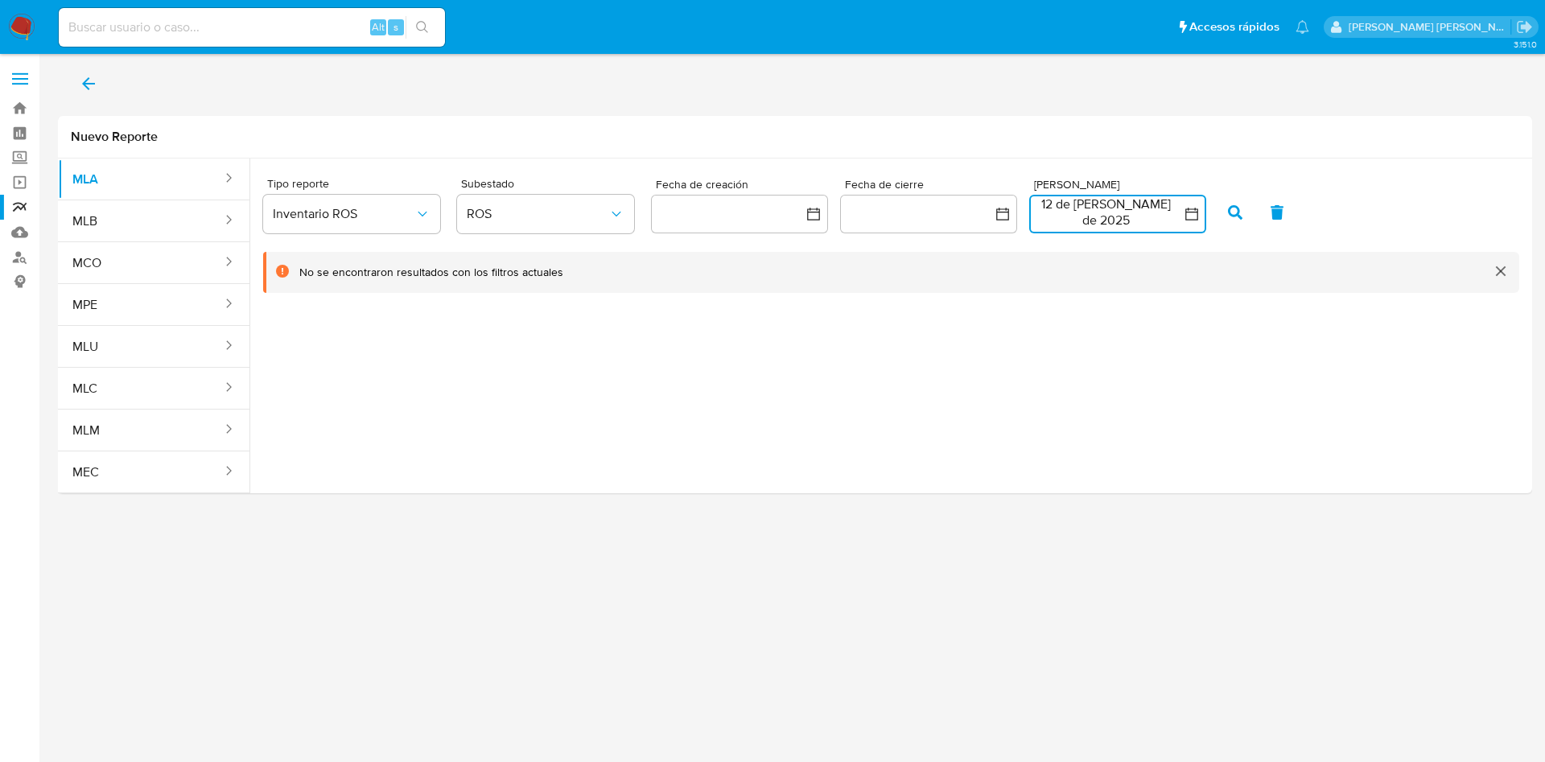
click at [1125, 222] on button "12 de julio de 2025" at bounding box center [1117, 214] width 177 height 39
click at [1212, 368] on button "13" at bounding box center [1214, 364] width 26 height 26
click at [1214, 203] on button "button" at bounding box center [1235, 212] width 42 height 39
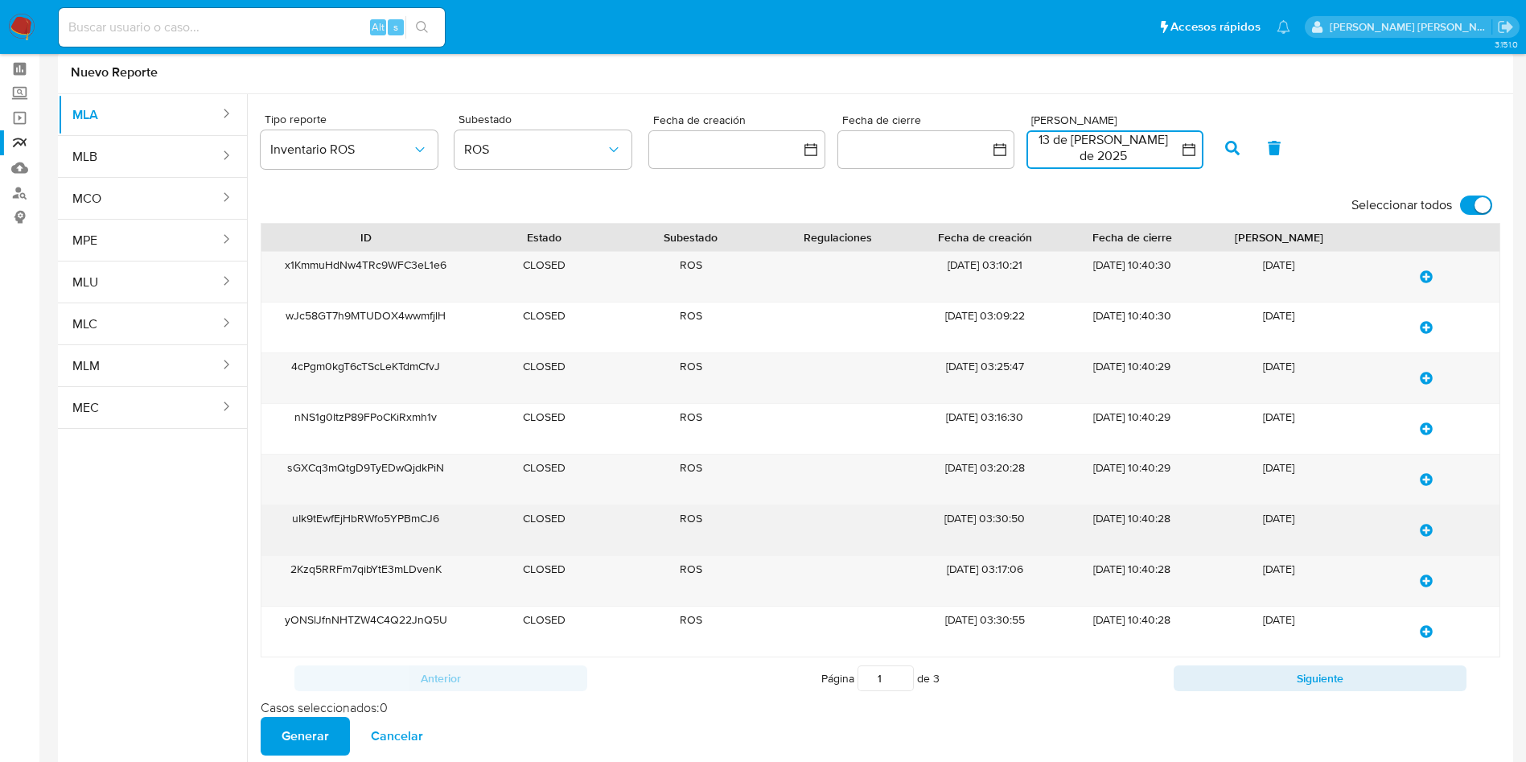
scroll to position [99, 0]
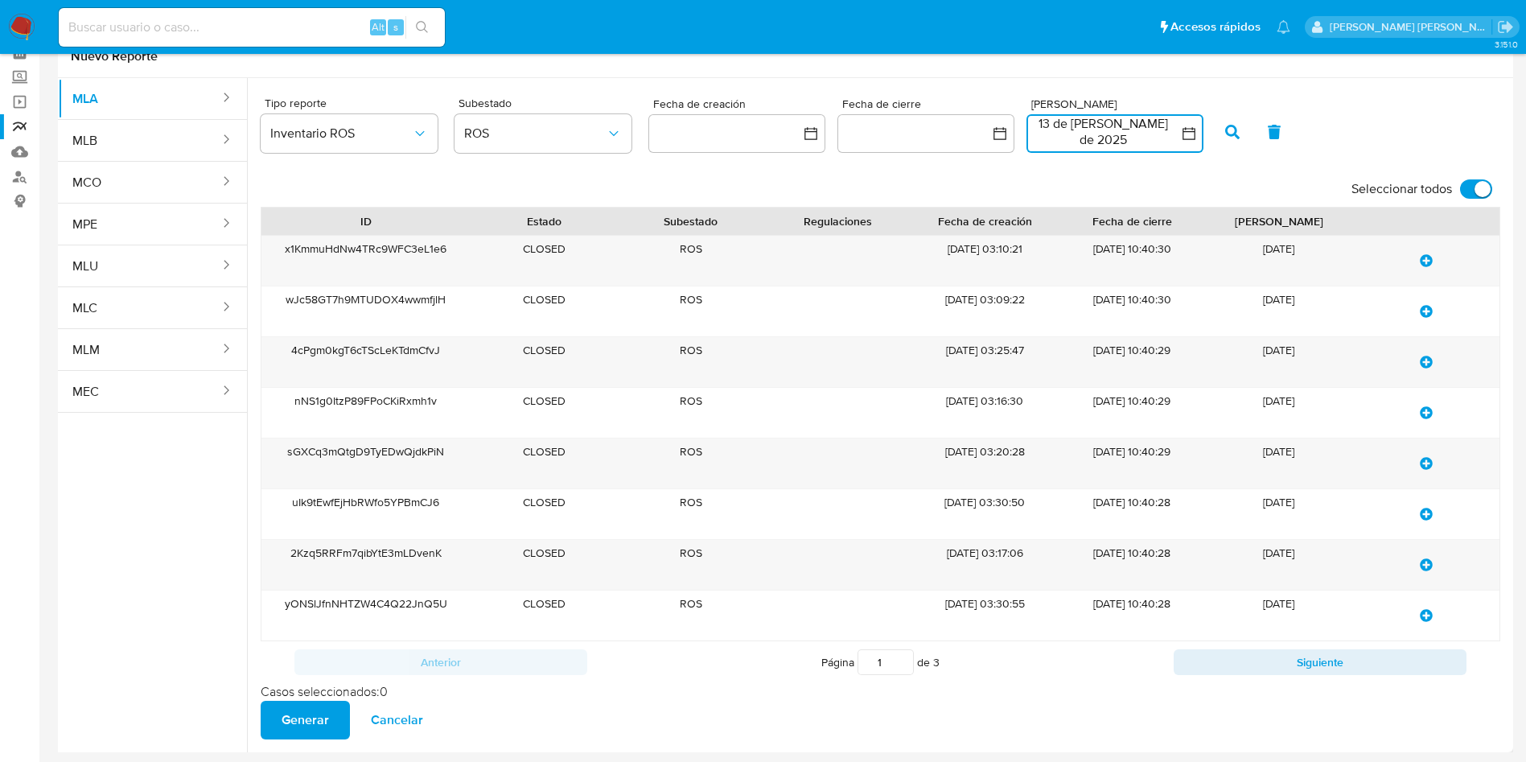
click at [1474, 179] on input "Seleccionar todos" at bounding box center [1476, 188] width 32 height 19
click at [1480, 179] on input "Seleccionar todos" at bounding box center [1476, 188] width 32 height 19
checkbox input "true"
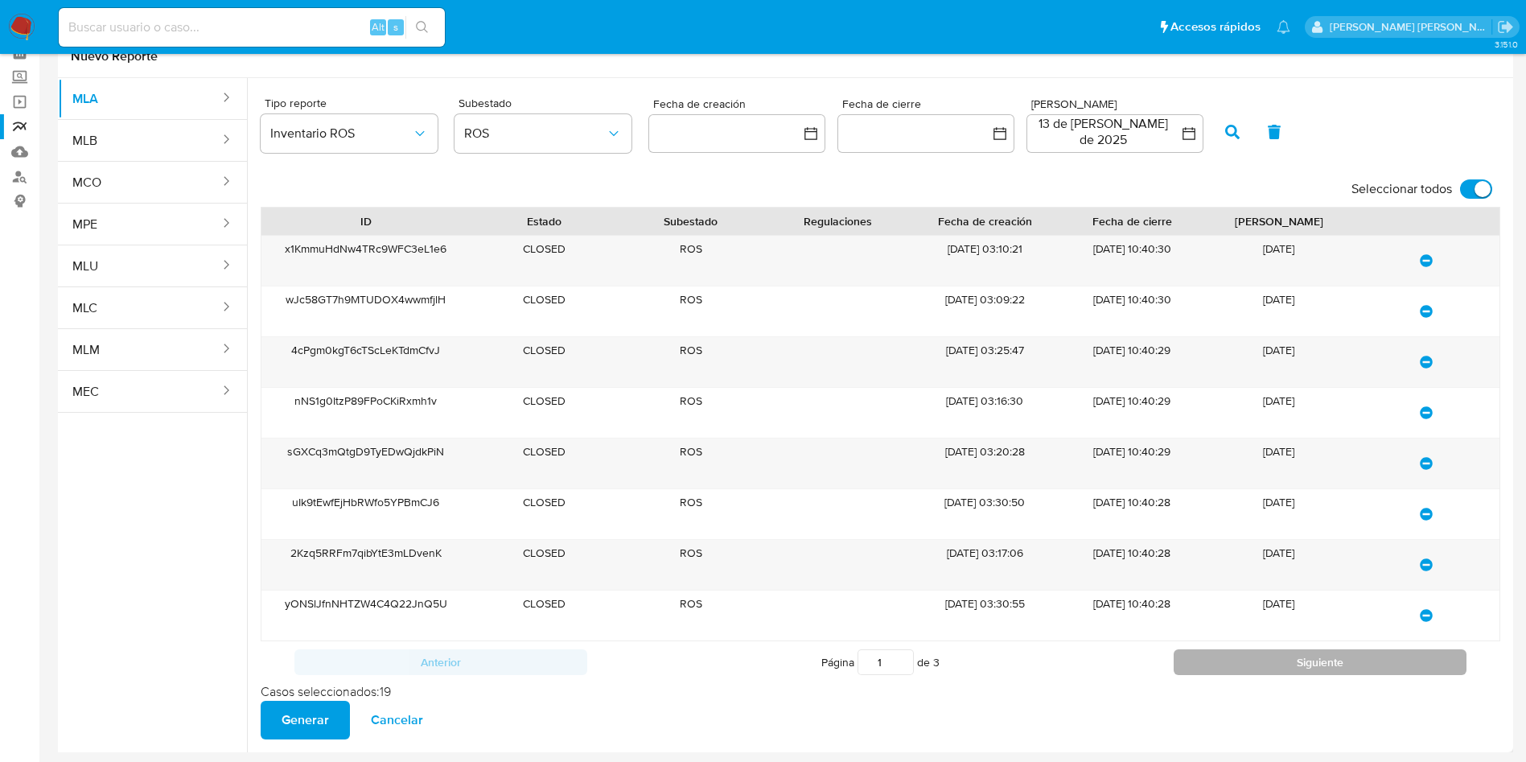
click at [1232, 667] on button "Siguiente" at bounding box center [1320, 662] width 293 height 26
type input "3"
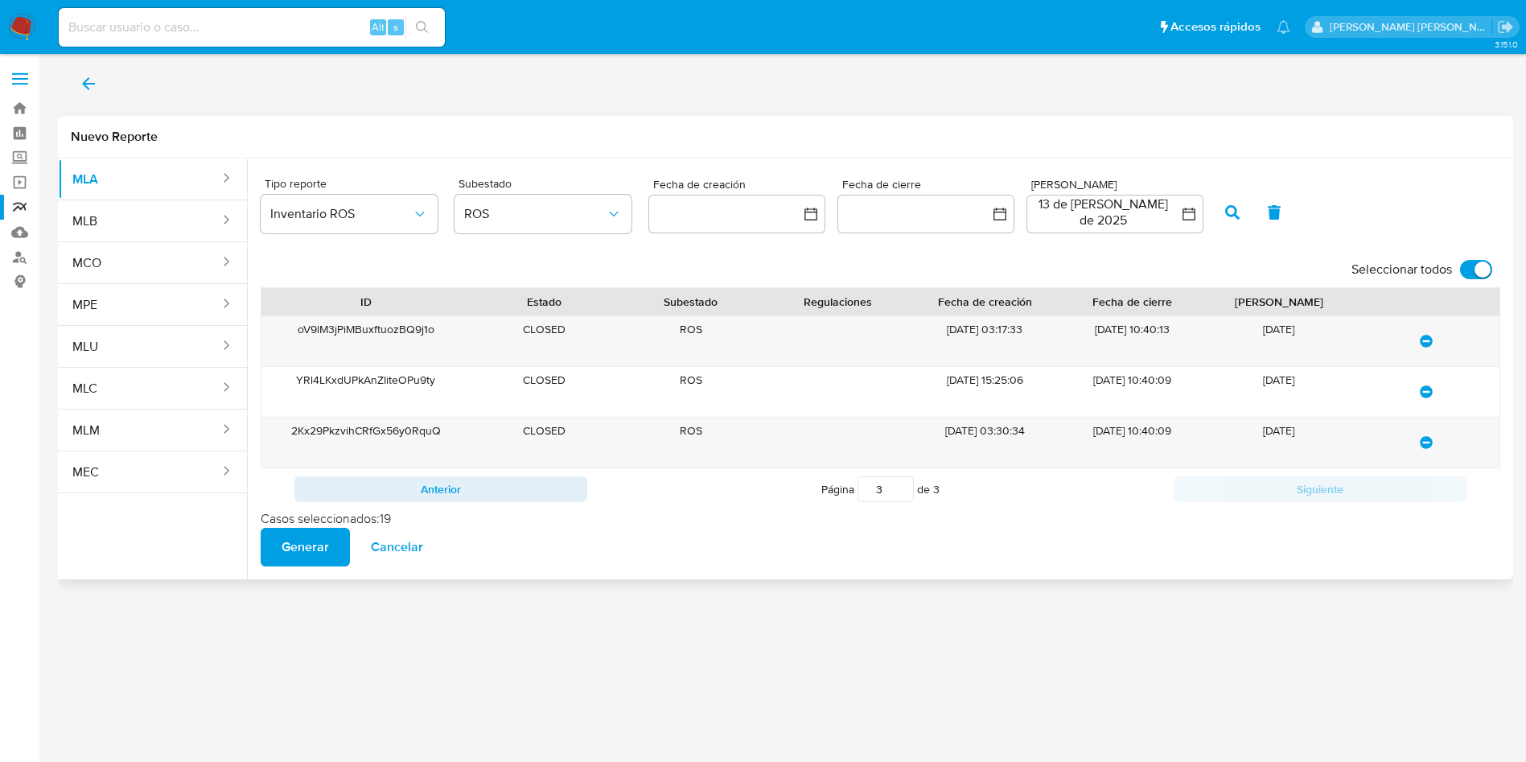
scroll to position [0, 0]
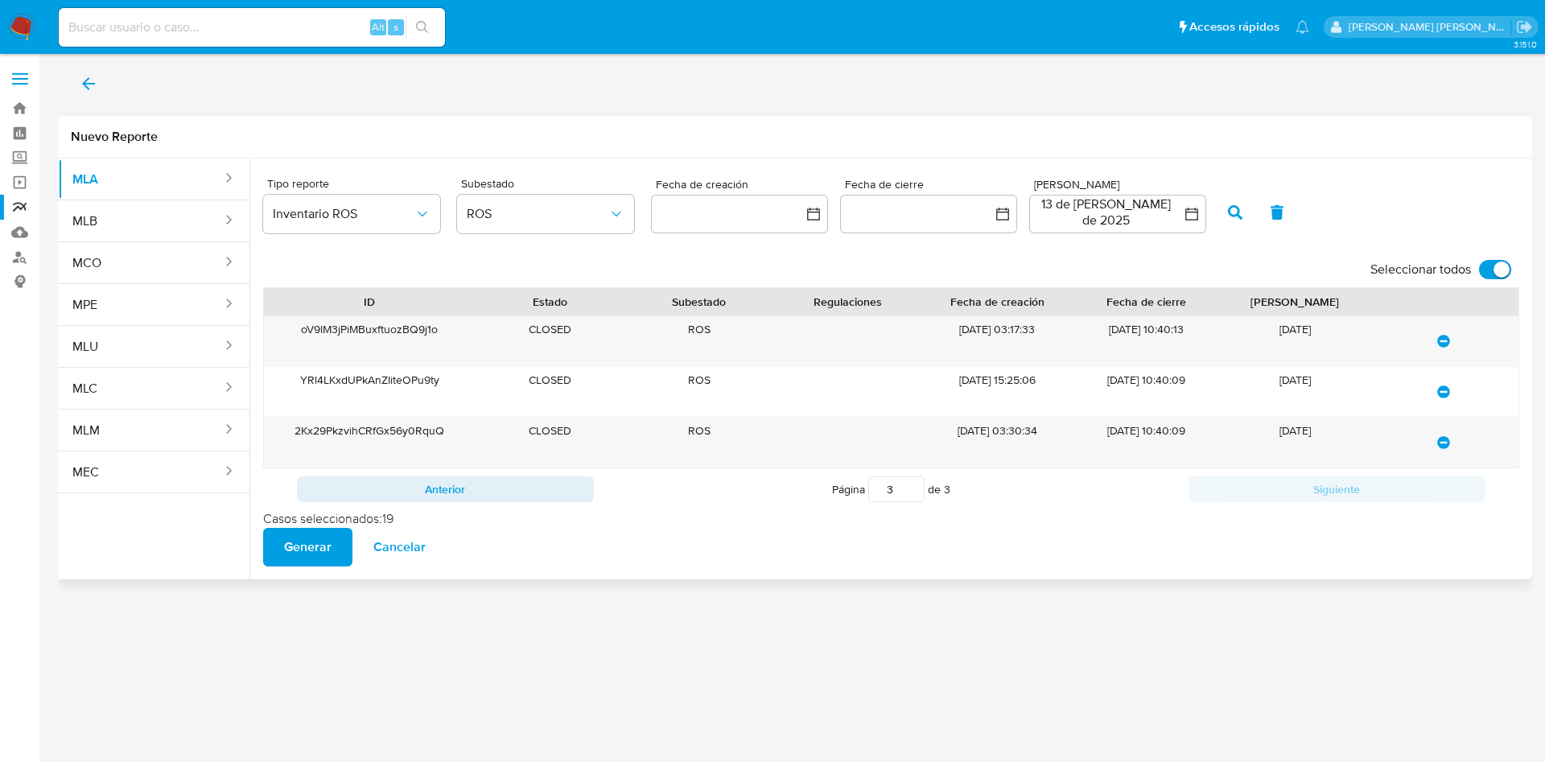
click at [968, 558] on div "Casos seleccionados : 19 Generar Cancelar" at bounding box center [891, 538] width 1256 height 56
click at [699, 576] on div "MLA MLB MCO MPE MLU MLC MLM MEC Tipo reporte Inventario ROS Subestado ROS Fecha…" at bounding box center [795, 368] width 1474 height 421
click at [1079, 214] on button "13 de julio de 2025" at bounding box center [1117, 214] width 177 height 39
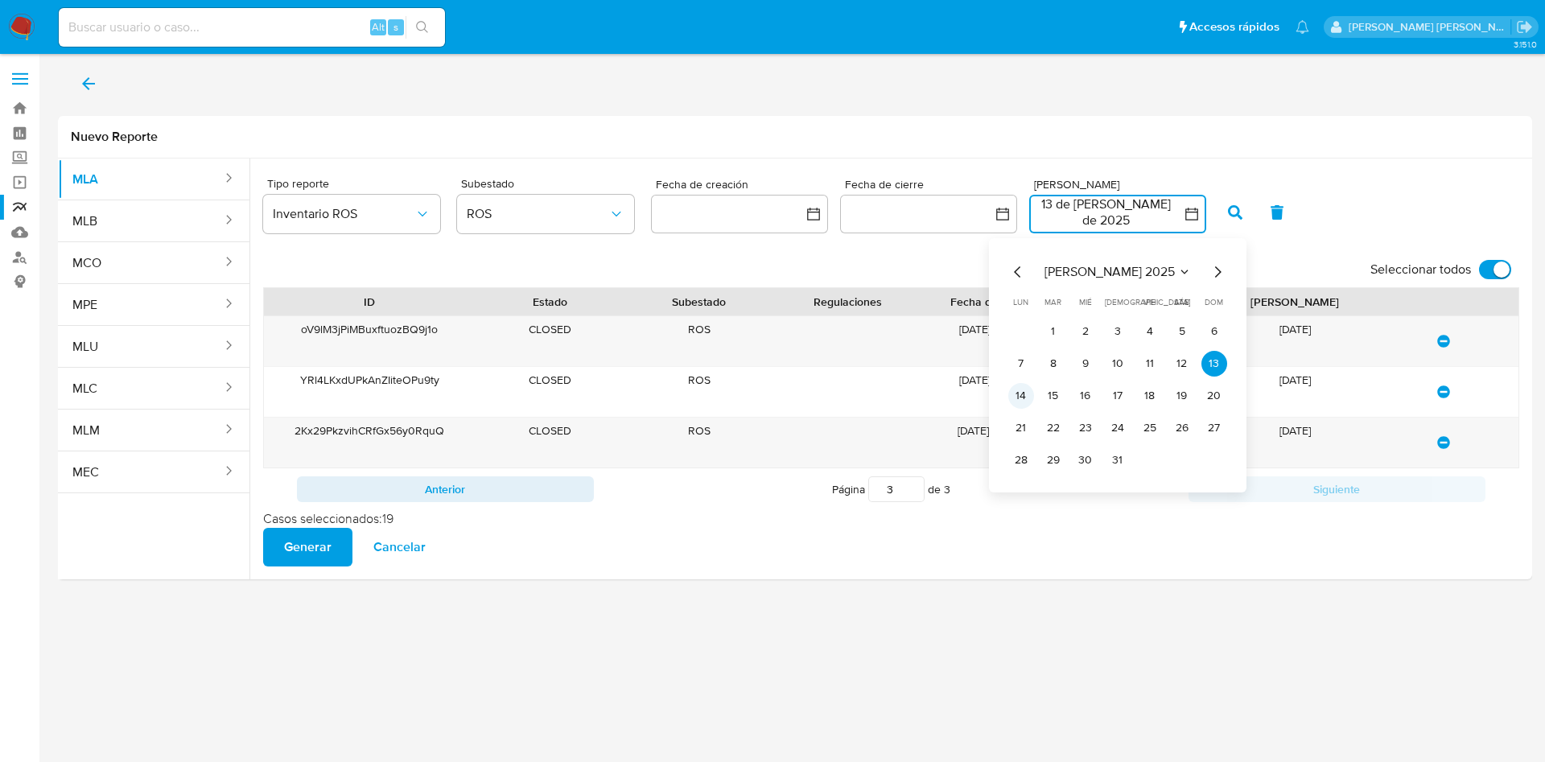
click at [1014, 399] on button "14" at bounding box center [1021, 396] width 26 height 26
click at [1062, 397] on button "15" at bounding box center [1053, 396] width 26 height 26
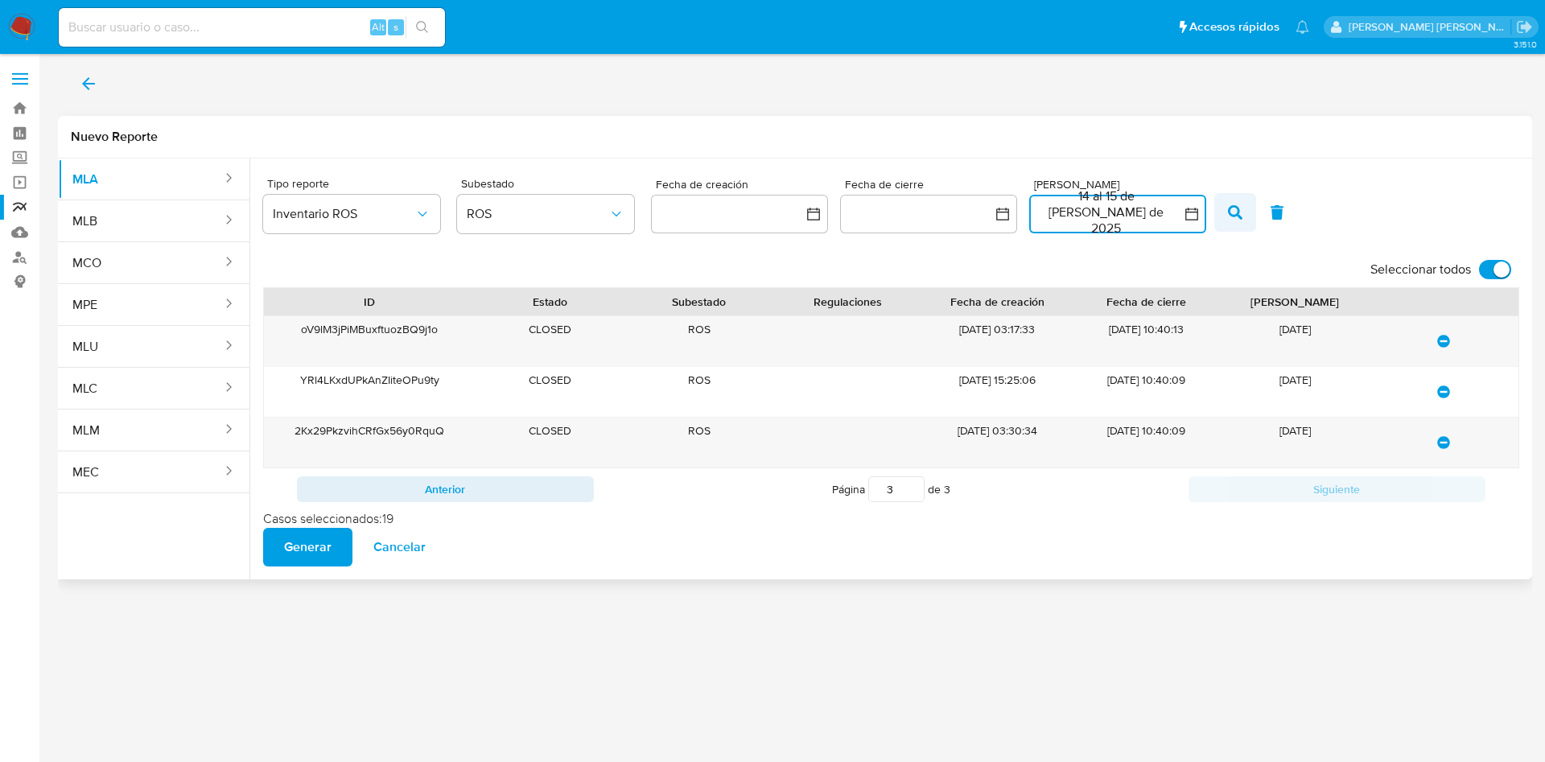
click at [1241, 213] on icon "button" at bounding box center [1235, 212] width 14 height 14
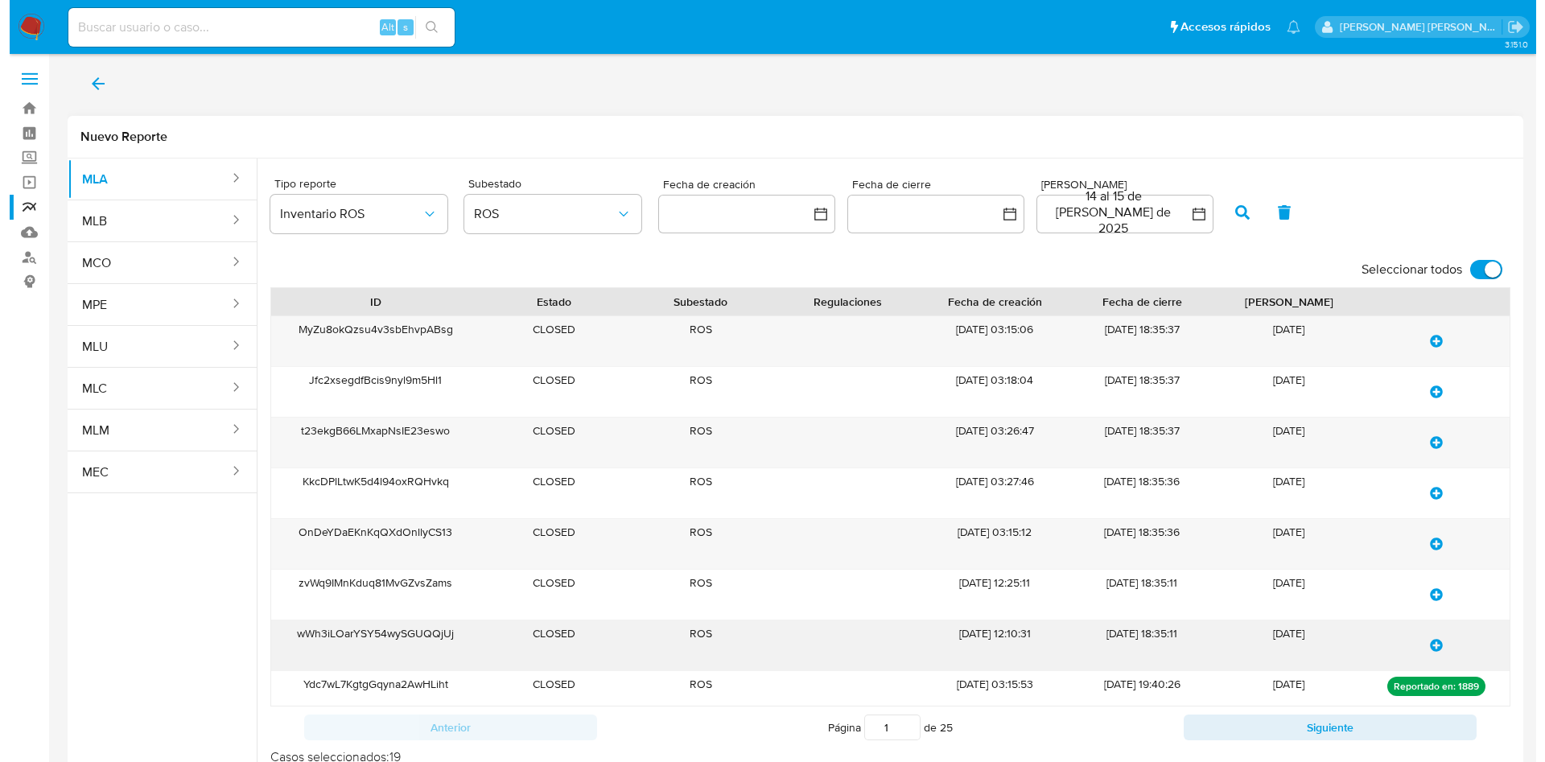
scroll to position [84, 0]
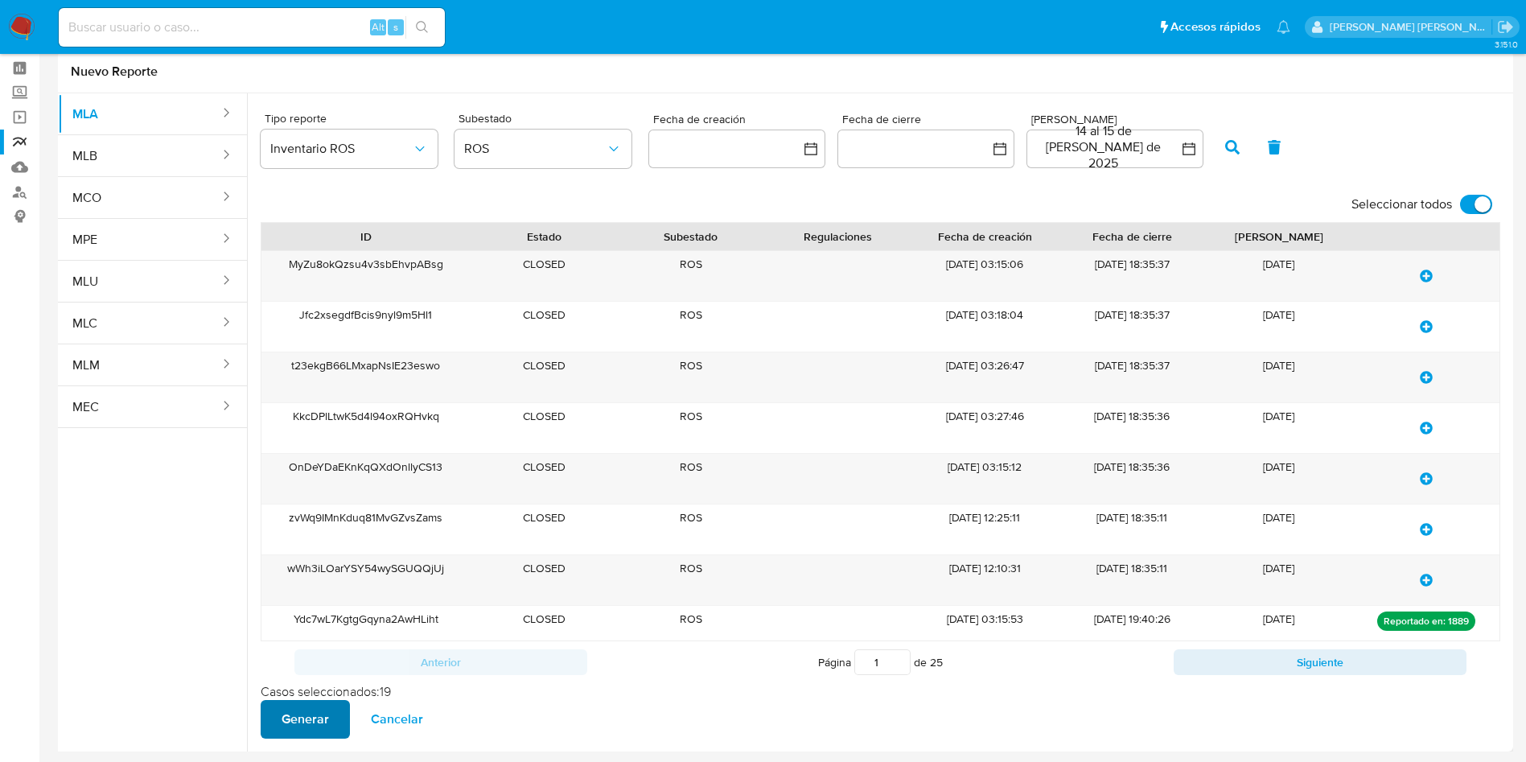
click at [282, 730] on span "Generar" at bounding box center [305, 719] width 47 height 35
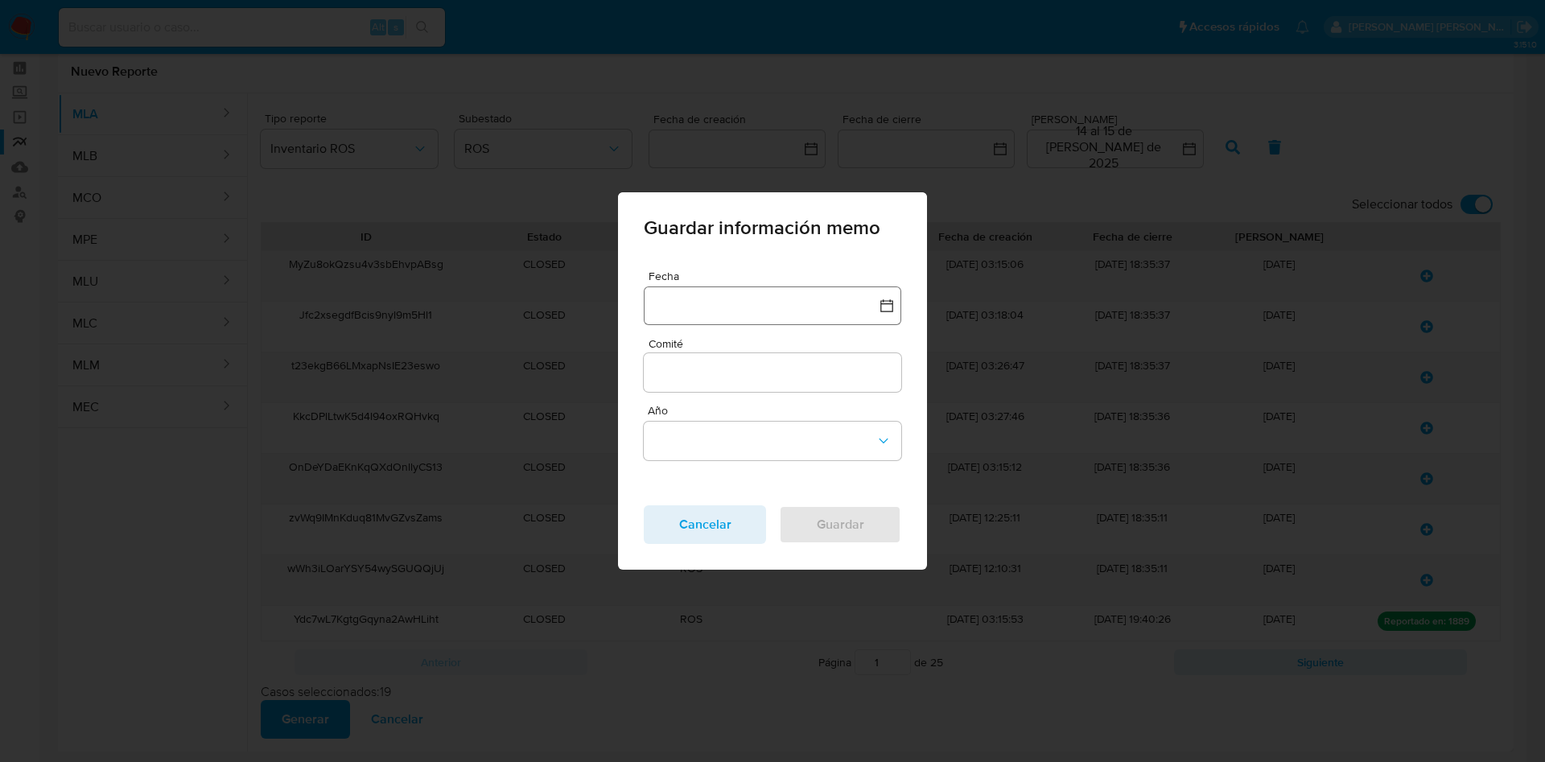
click at [757, 305] on button "button" at bounding box center [772, 305] width 257 height 39
click at [666, 377] on icon "Mes anterior" at bounding box center [672, 376] width 19 height 19
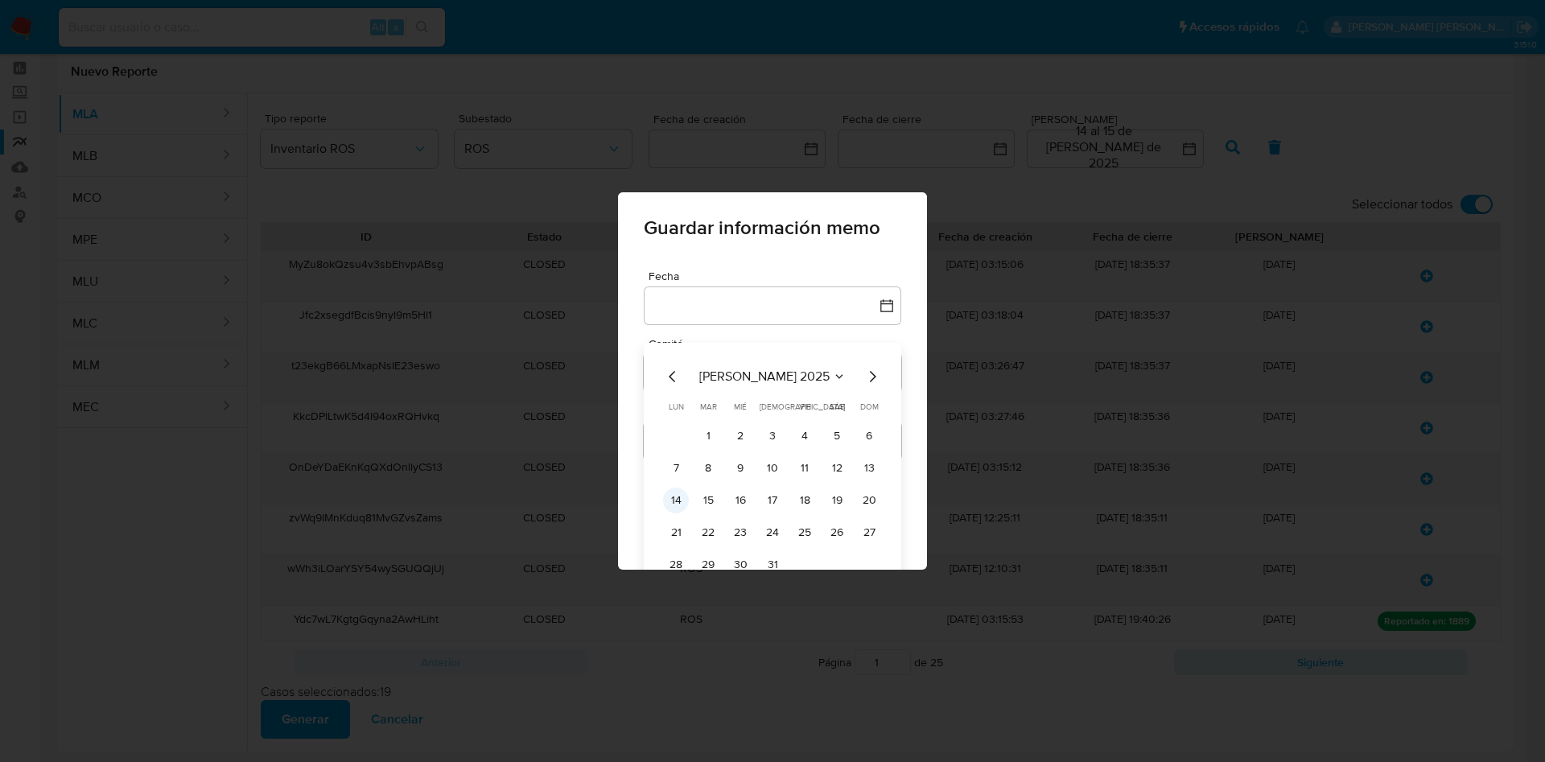
click at [664, 498] on button "14" at bounding box center [676, 501] width 26 height 26
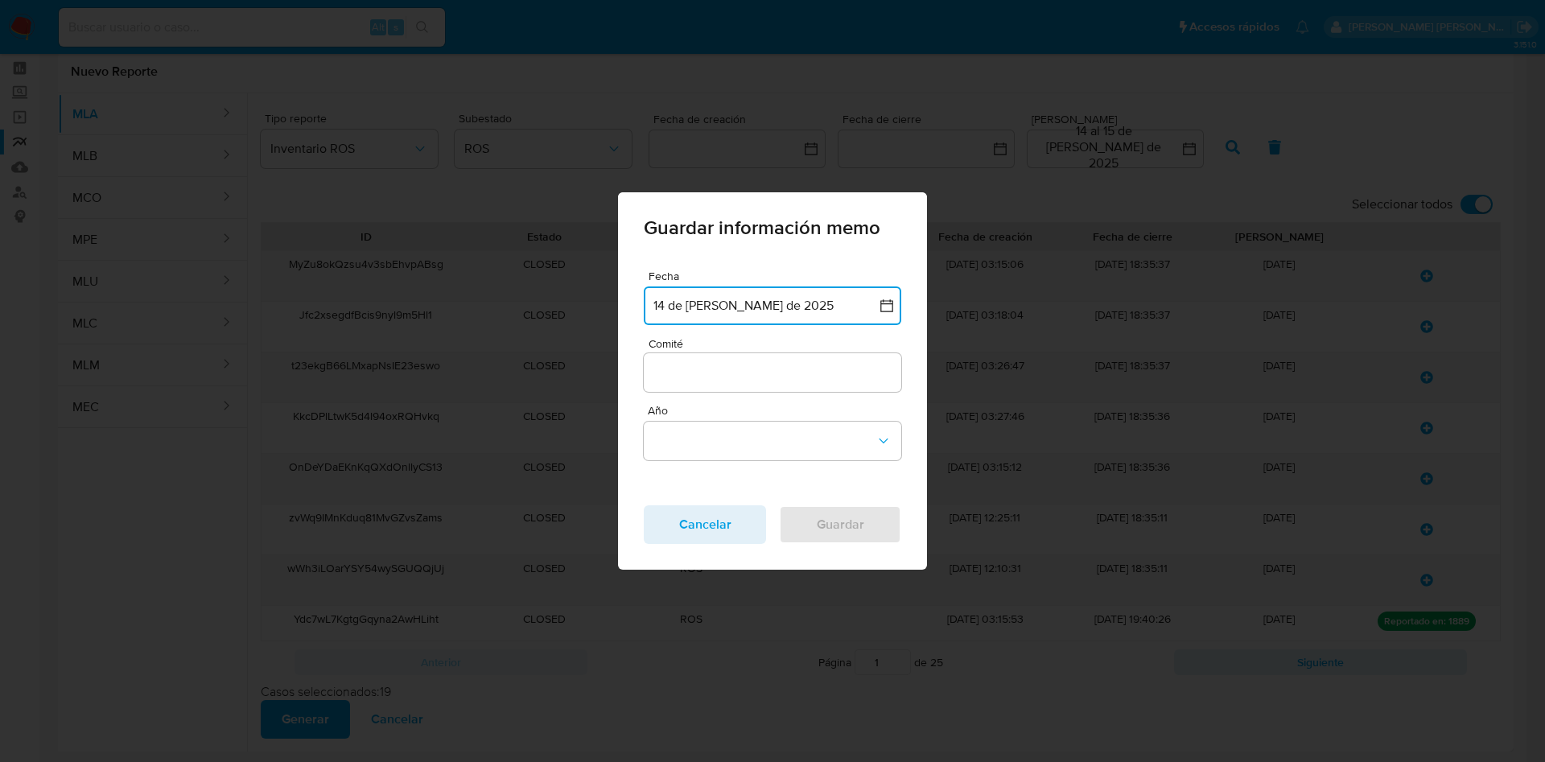
click at [723, 345] on span "Comité" at bounding box center [776, 344] width 257 height 12
click at [723, 362] on input "Comité" at bounding box center [772, 372] width 257 height 21
click at [726, 367] on input "Comité" at bounding box center [772, 372] width 257 height 21
type input "Julio"
click at [726, 442] on button "Año" at bounding box center [772, 441] width 257 height 39
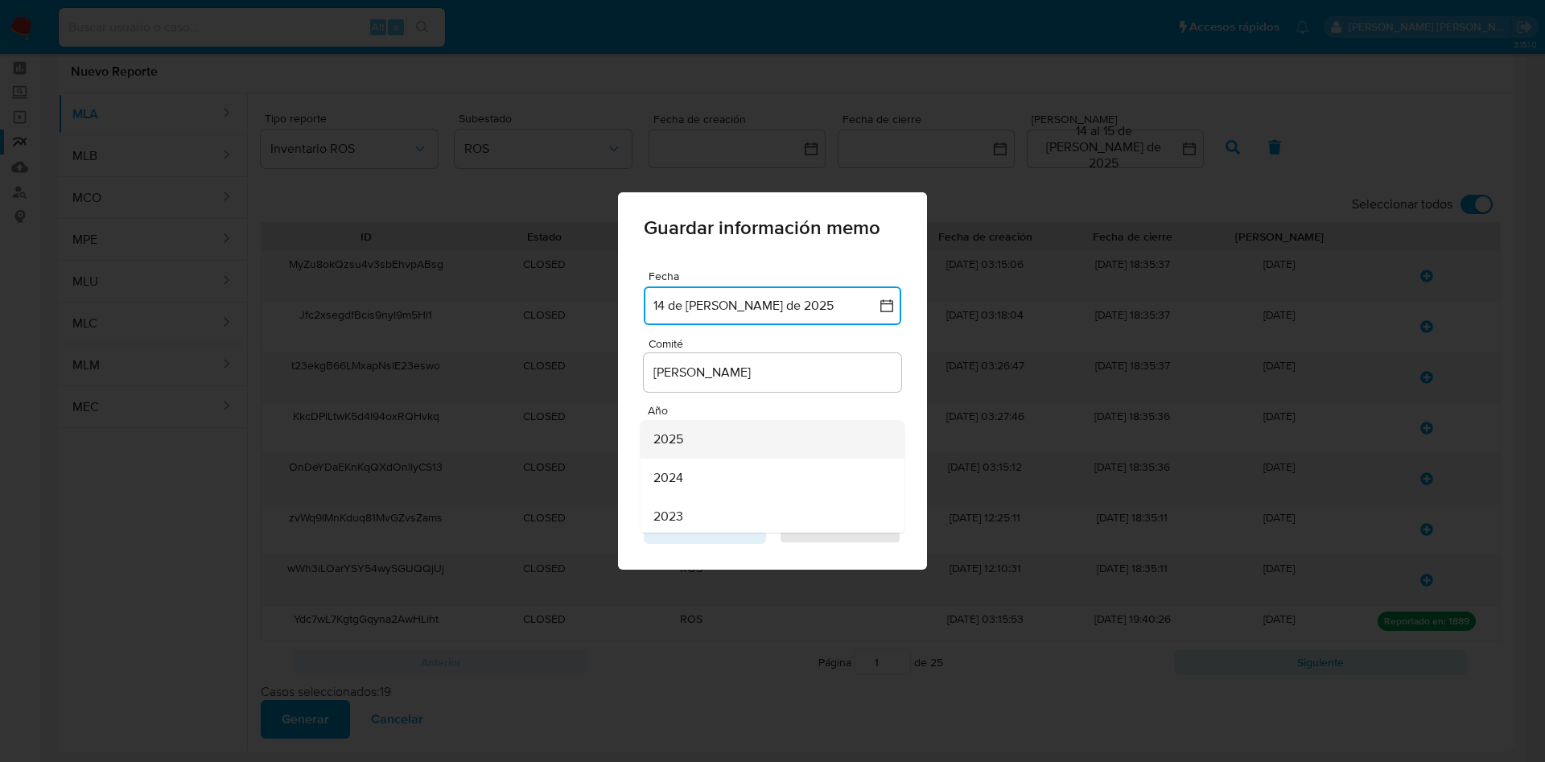
click at [710, 438] on div "2025" at bounding box center [767, 439] width 228 height 39
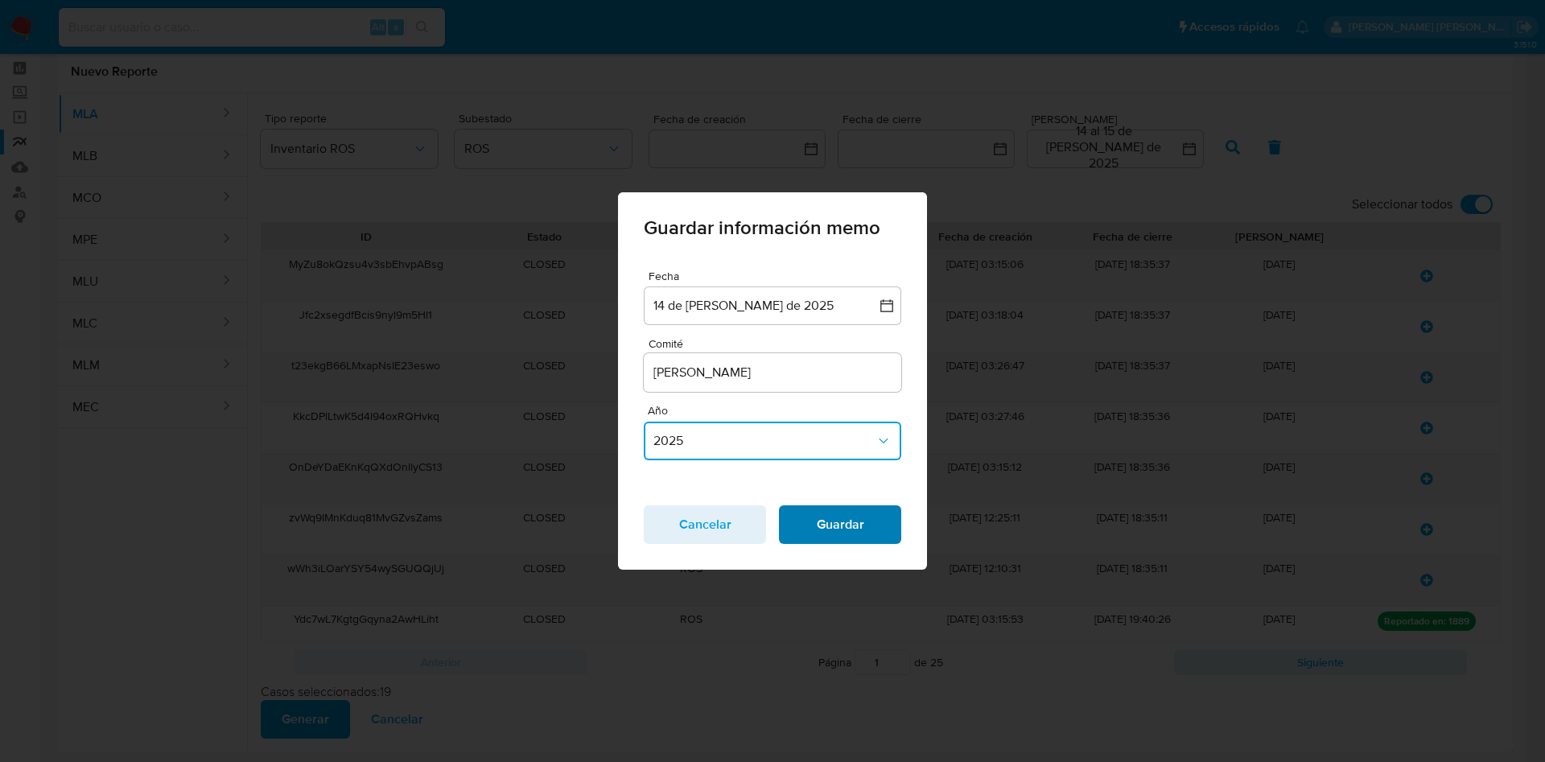
click at [809, 536] on span "Guardar" at bounding box center [840, 524] width 80 height 35
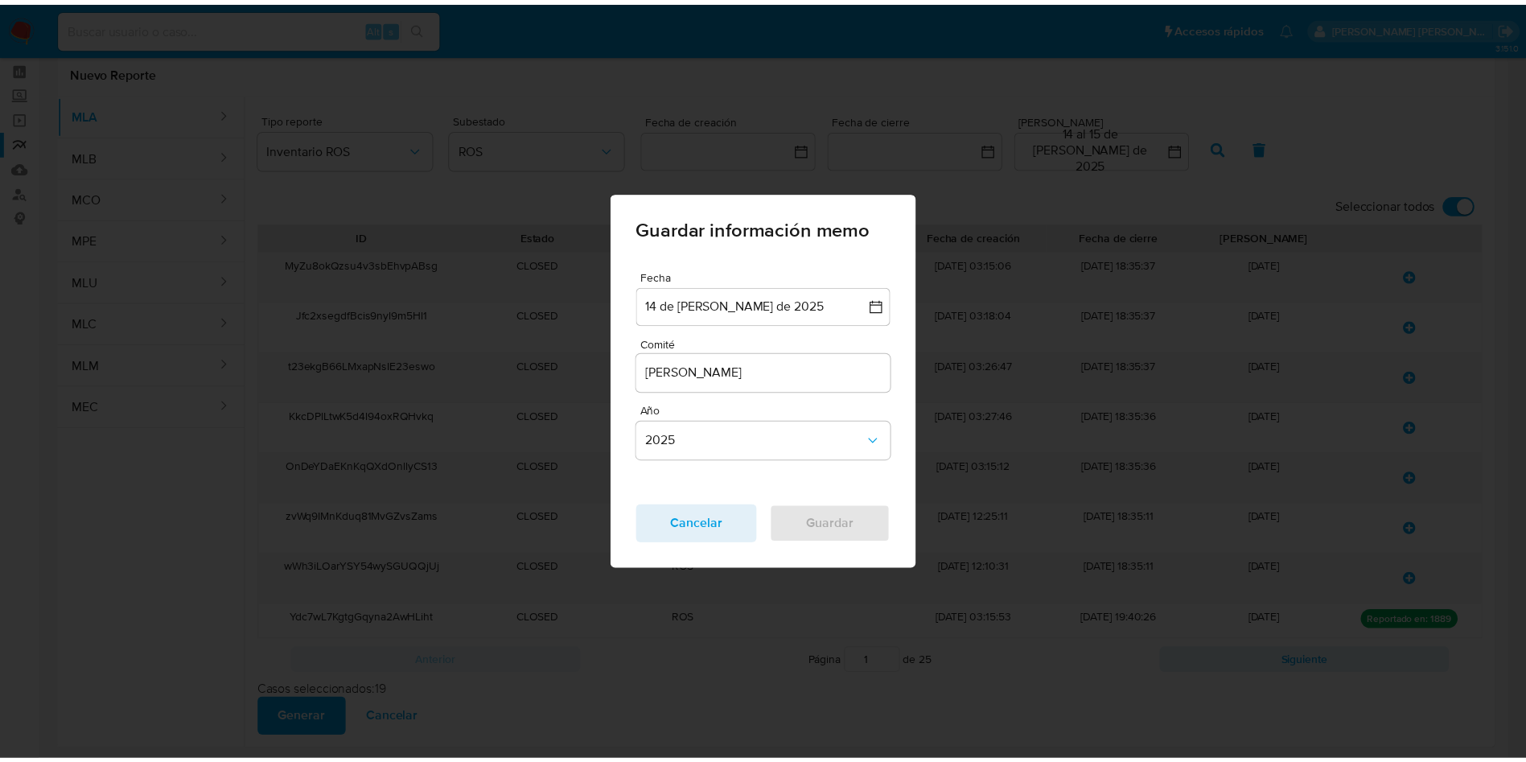
scroll to position [0, 0]
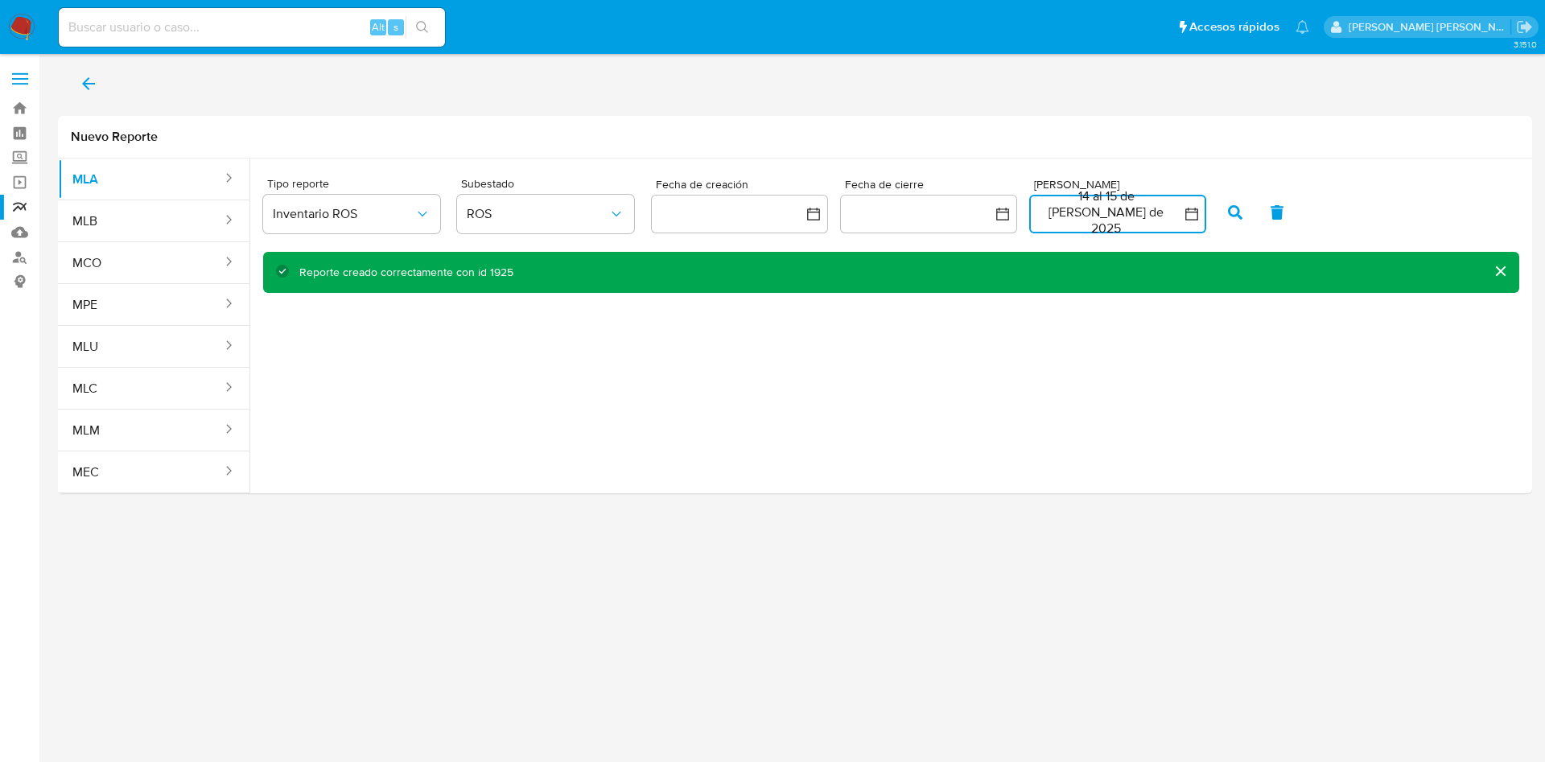
click at [1142, 212] on button "14 al 15 de julio de 2025" at bounding box center [1117, 214] width 177 height 39
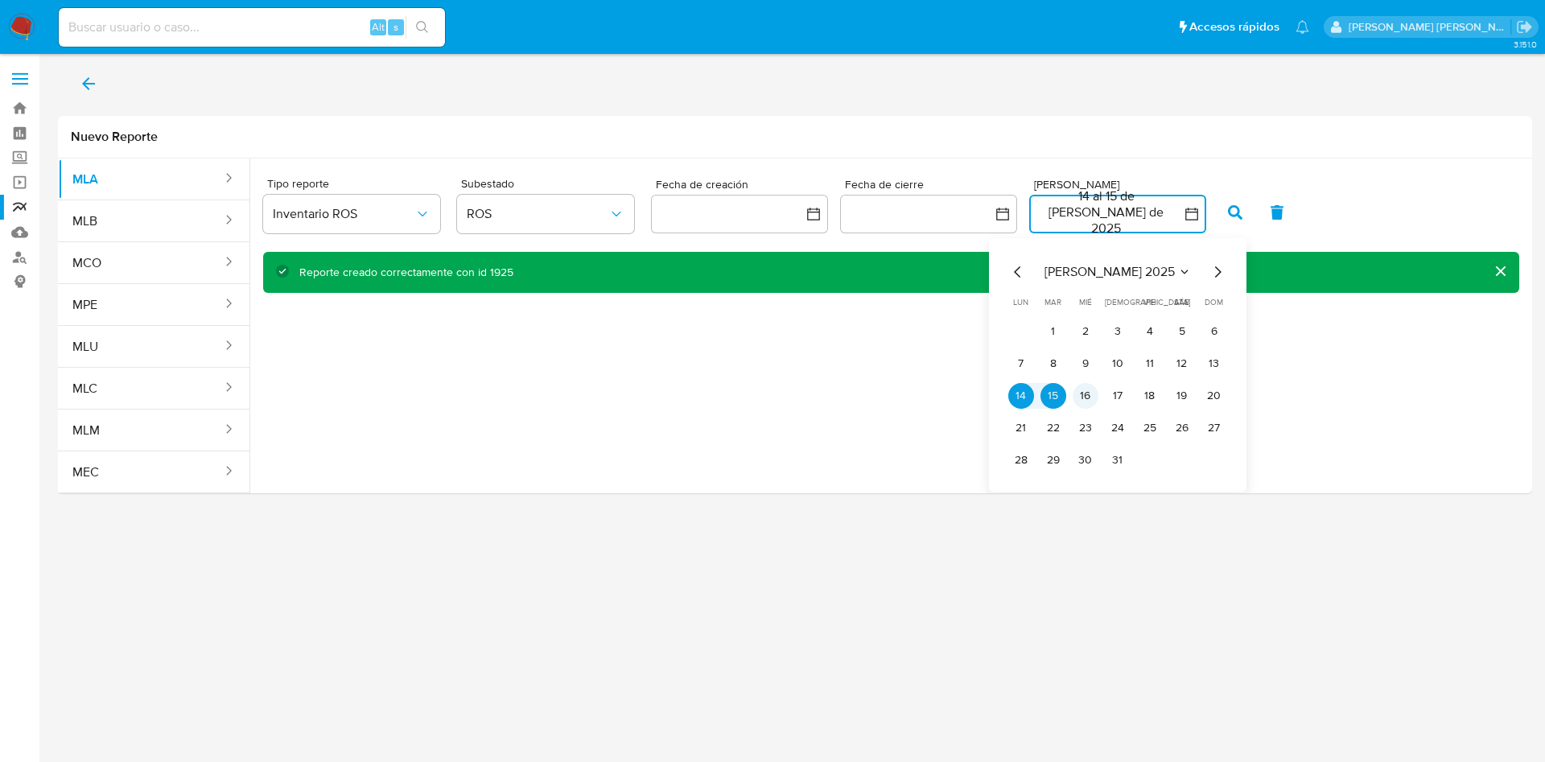
click at [1085, 389] on button "16" at bounding box center [1085, 396] width 26 height 26
click at [1086, 391] on button "16" at bounding box center [1085, 396] width 26 height 26
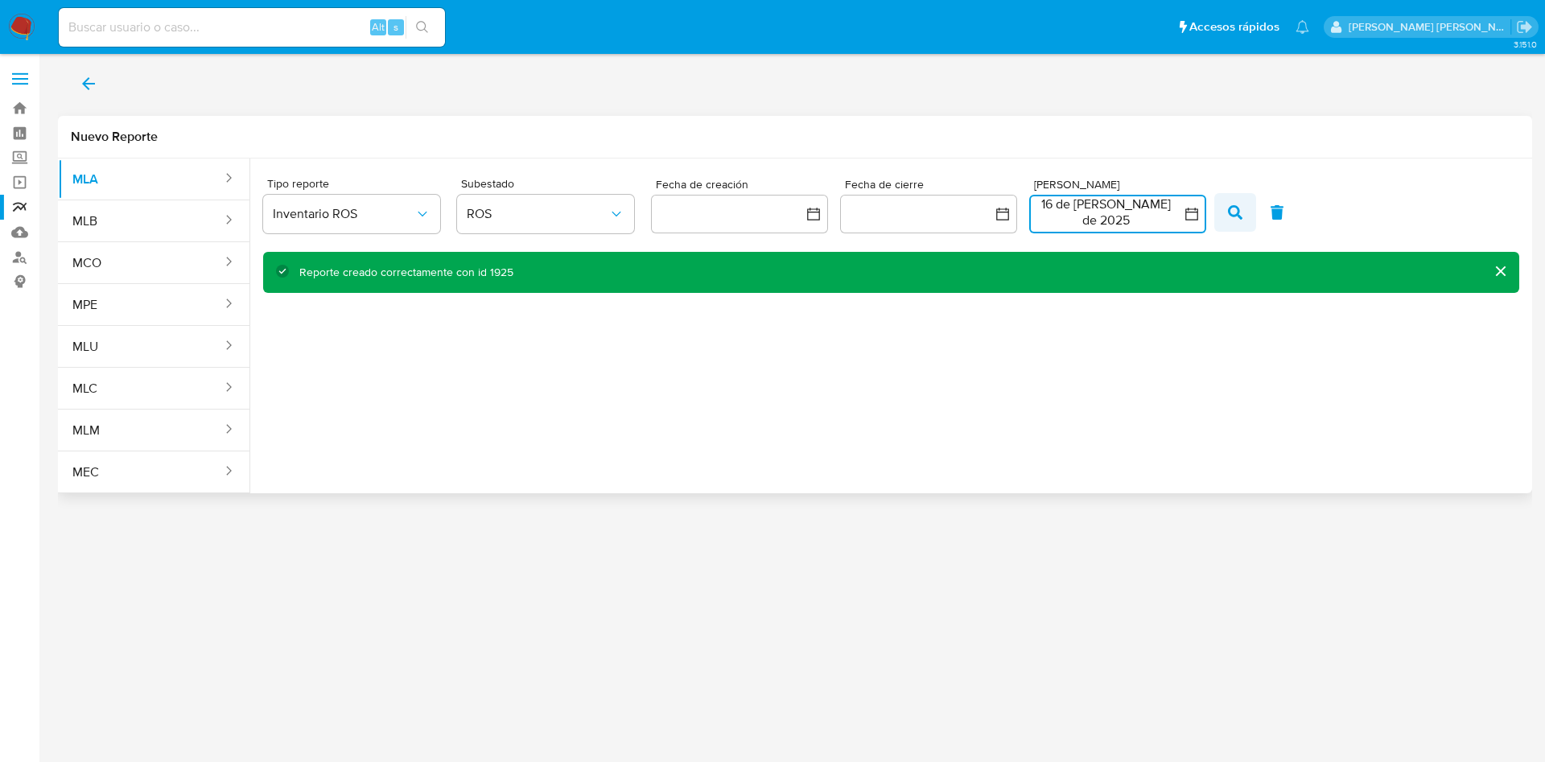
click at [1228, 208] on icon "button" at bounding box center [1235, 212] width 14 height 14
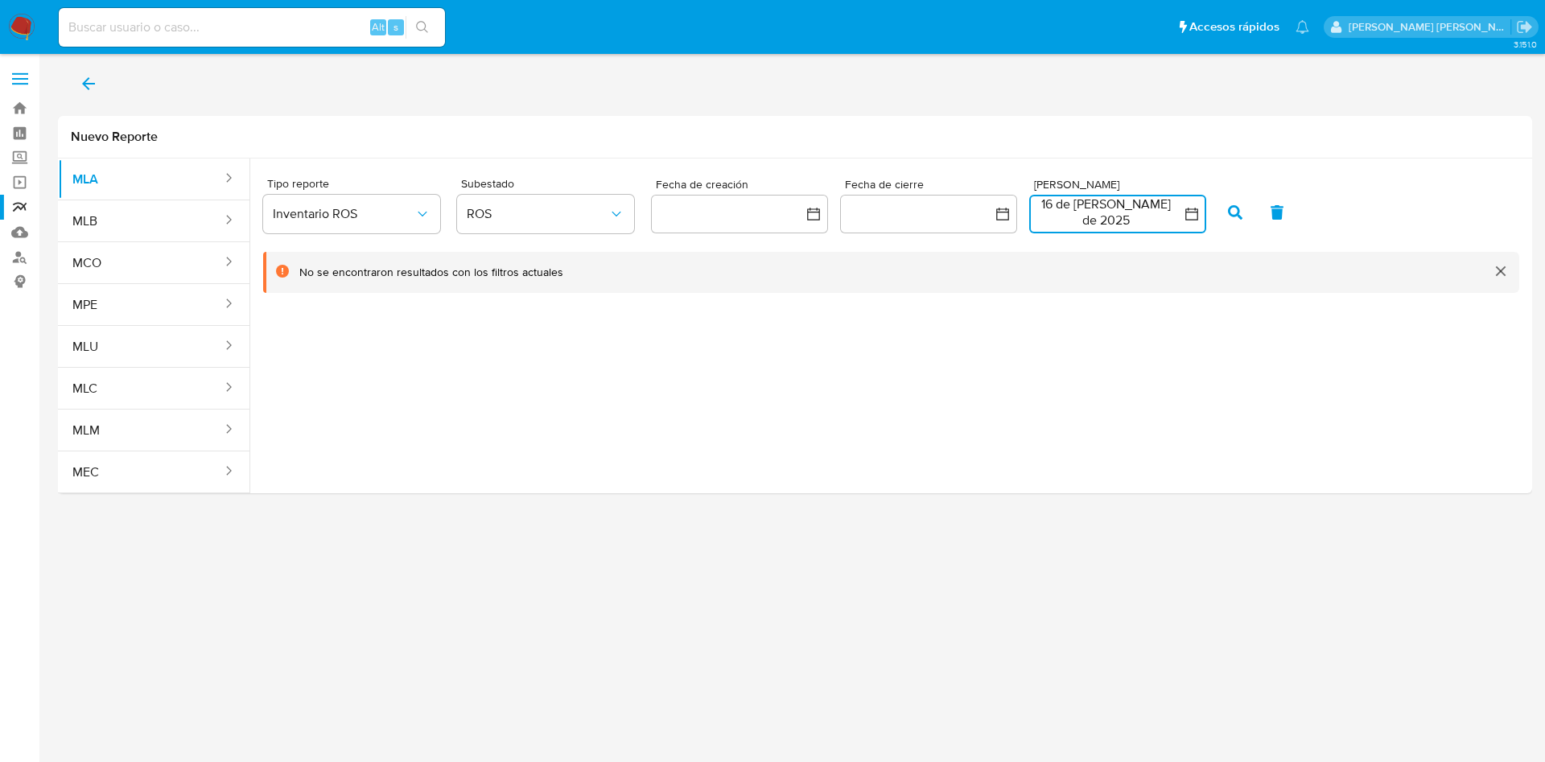
click at [1095, 202] on button "16 de julio de 2025" at bounding box center [1117, 214] width 177 height 39
click at [1113, 394] on button "17" at bounding box center [1118, 396] width 26 height 26
click at [1113, 393] on button "17" at bounding box center [1118, 396] width 26 height 26
click at [1228, 205] on icon "button" at bounding box center [1235, 212] width 14 height 14
click at [1134, 223] on button "17 de julio de 2025" at bounding box center [1117, 214] width 177 height 39
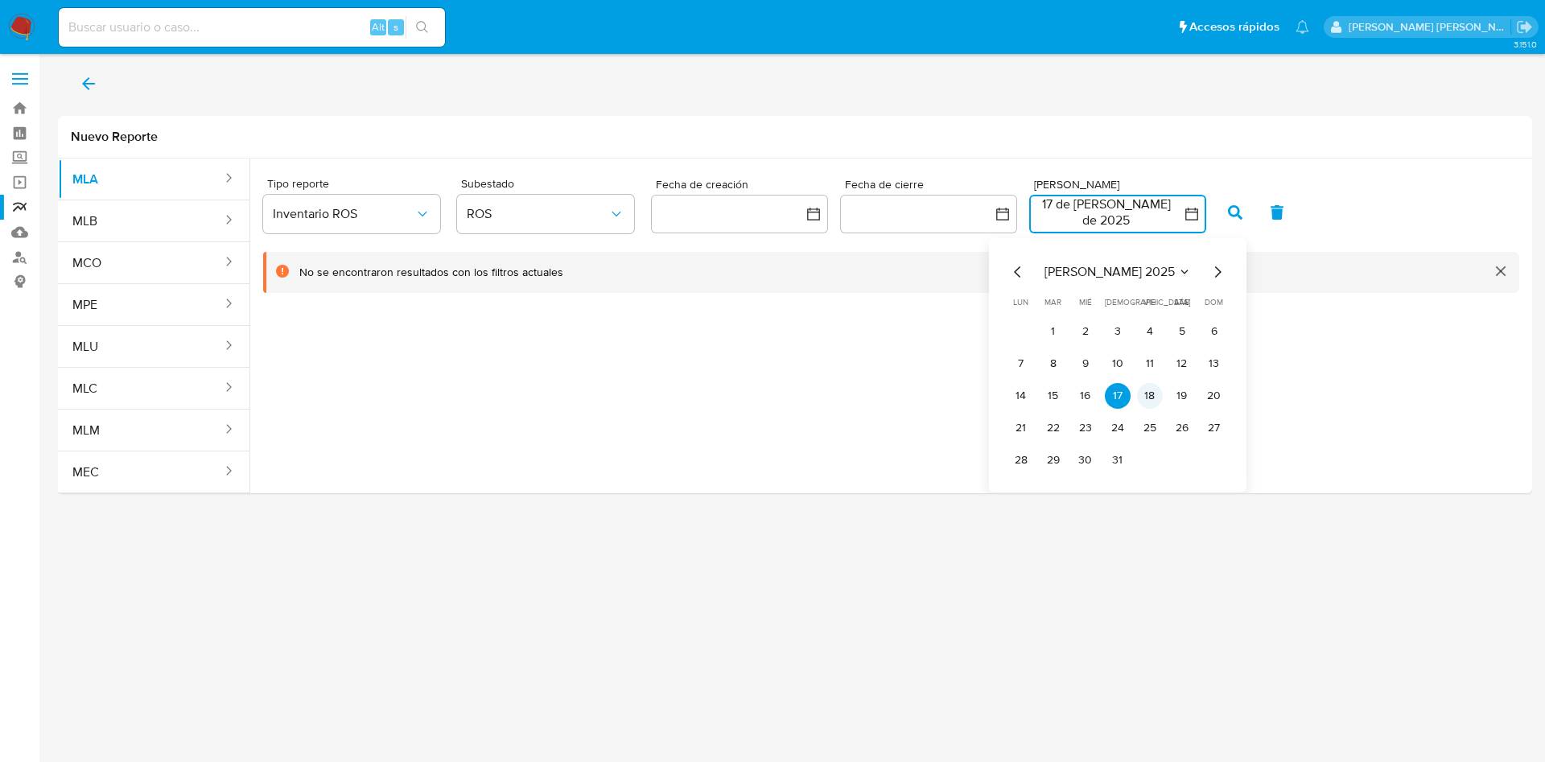
click at [1154, 398] on button "18" at bounding box center [1150, 396] width 26 height 26
click at [1224, 208] on button "button" at bounding box center [1235, 212] width 42 height 39
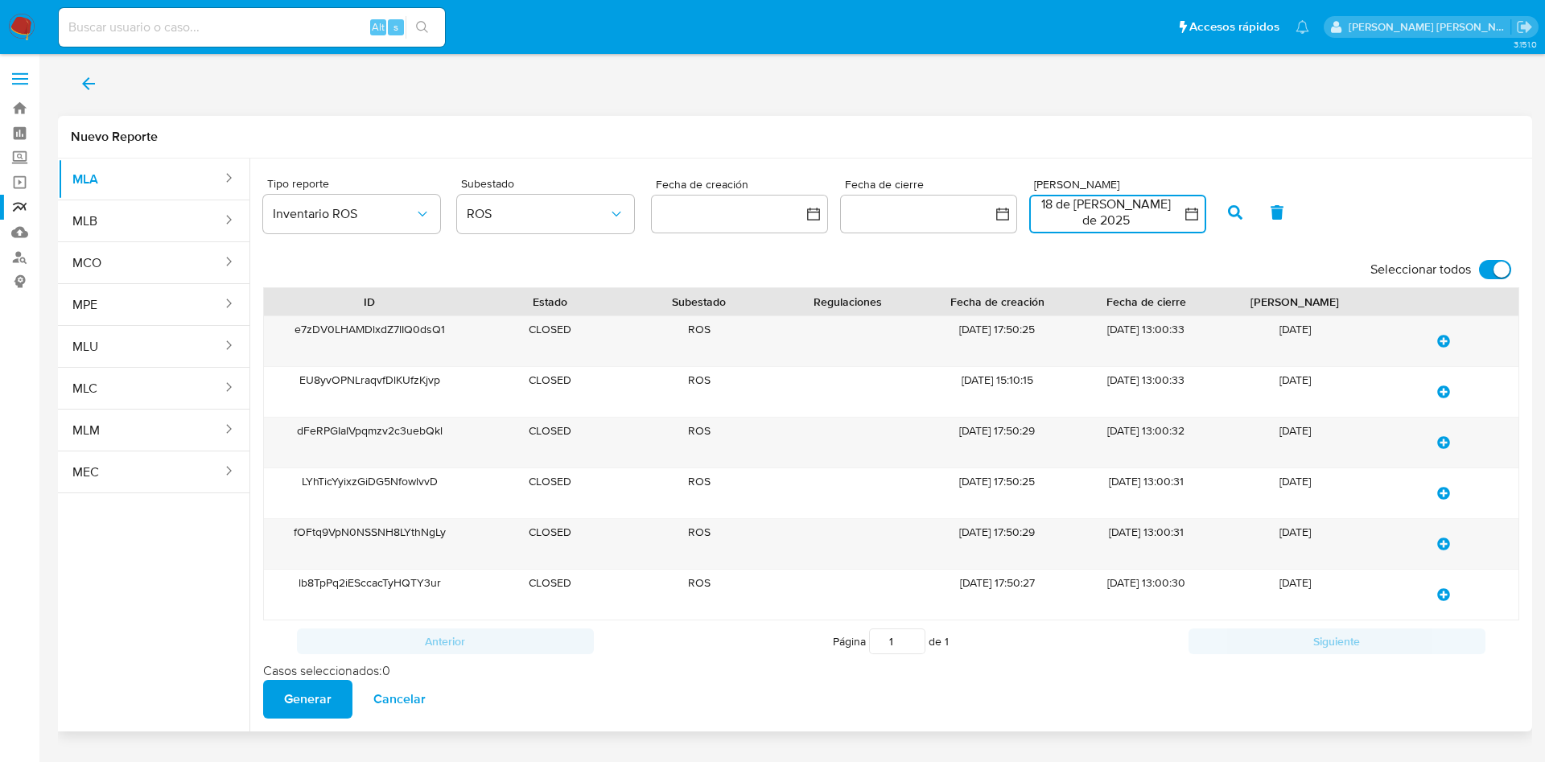
click at [1487, 268] on input "Seleccionar todos" at bounding box center [1495, 269] width 32 height 19
click at [1493, 271] on input "Seleccionar todos" at bounding box center [1495, 269] width 32 height 19
checkbox input "true"
click at [315, 693] on span "Generar" at bounding box center [307, 698] width 47 height 35
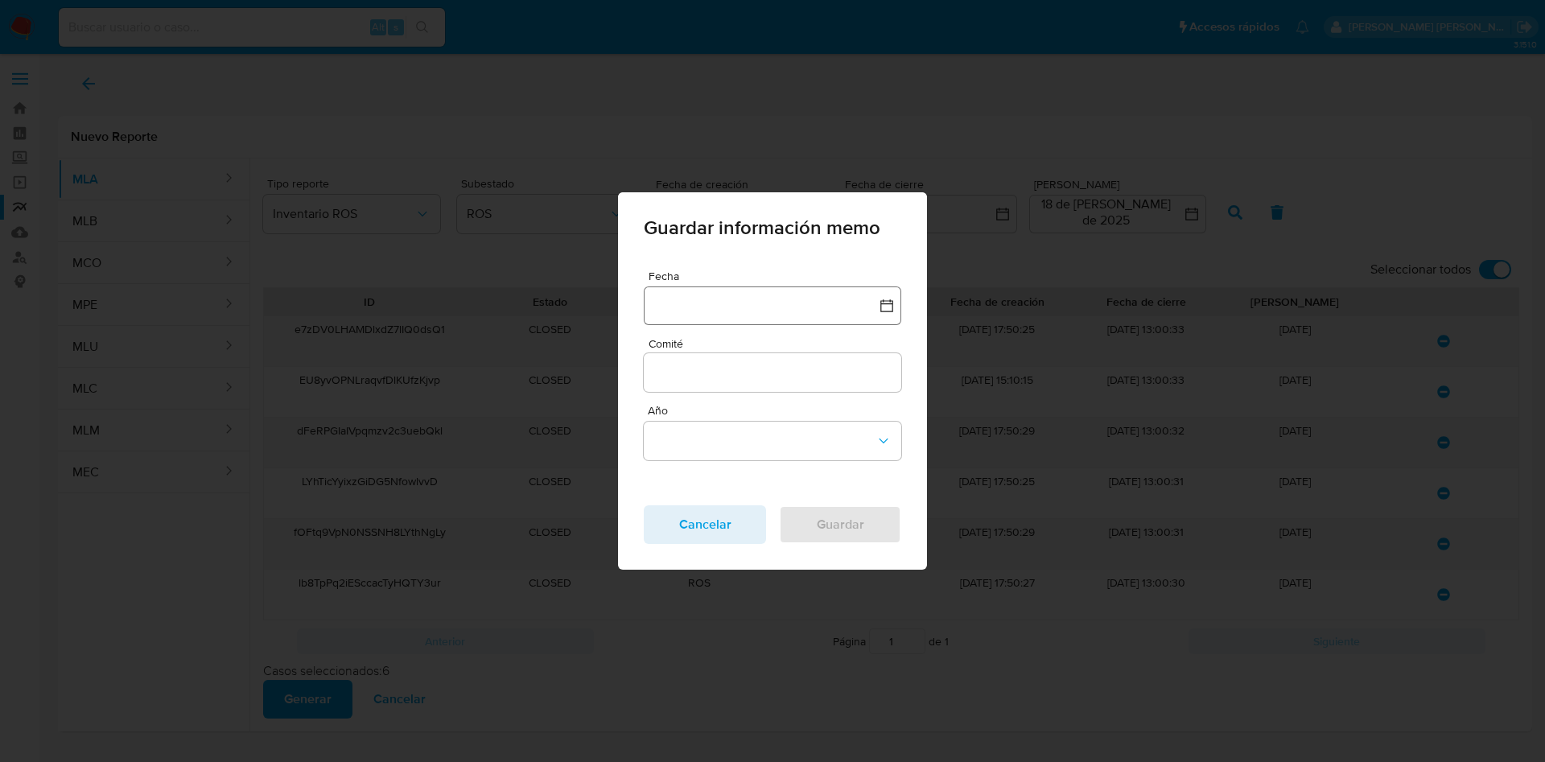
click at [751, 296] on button "button" at bounding box center [772, 305] width 257 height 39
click at [663, 384] on icon "Mes anterior" at bounding box center [672, 376] width 19 height 19
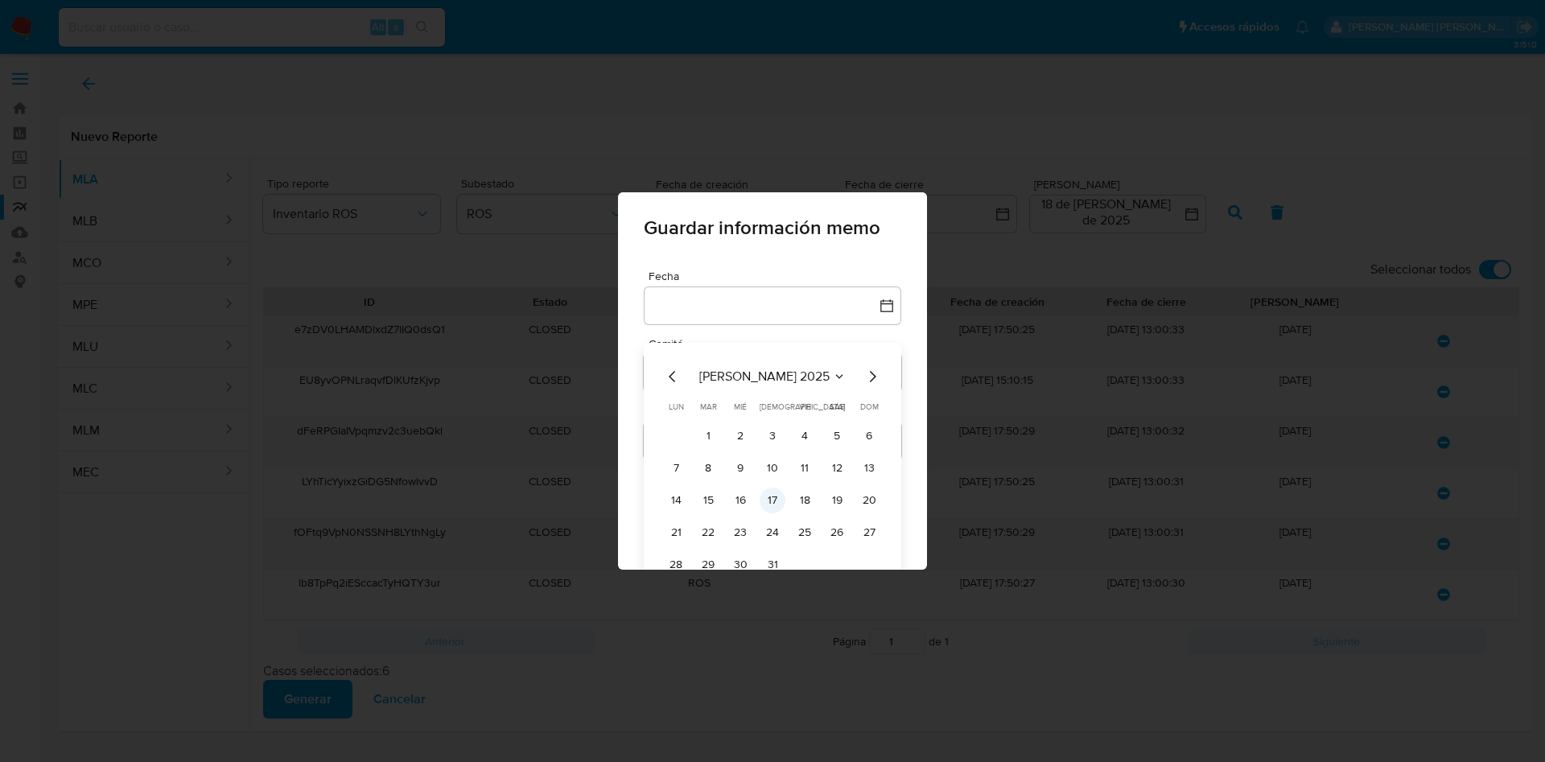
click at [760, 496] on button "17" at bounding box center [772, 501] width 26 height 26
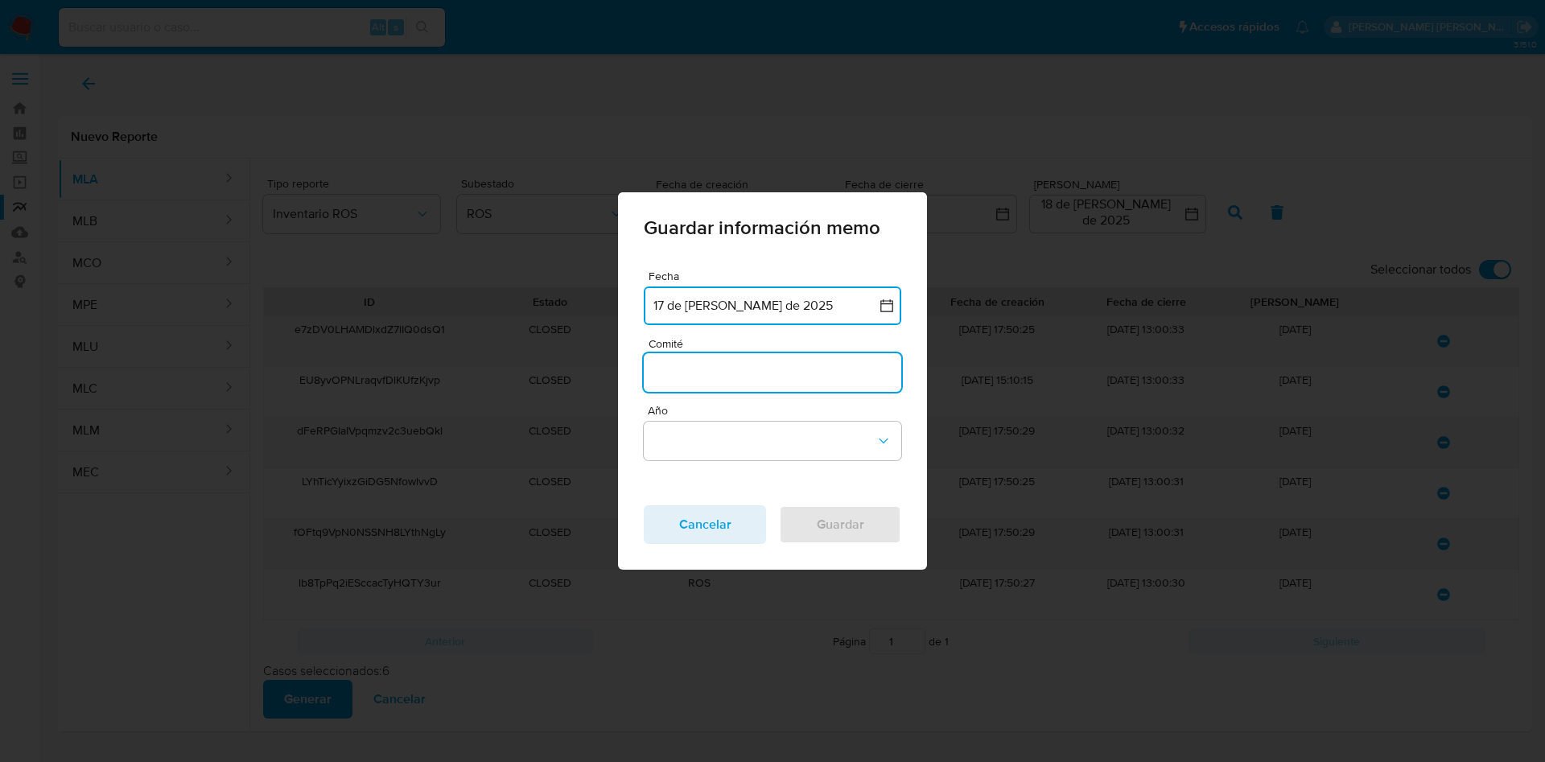
click at [687, 362] on input "Comité" at bounding box center [772, 372] width 257 height 21
type input "Julio"
click at [730, 434] on button "Año" at bounding box center [772, 441] width 257 height 39
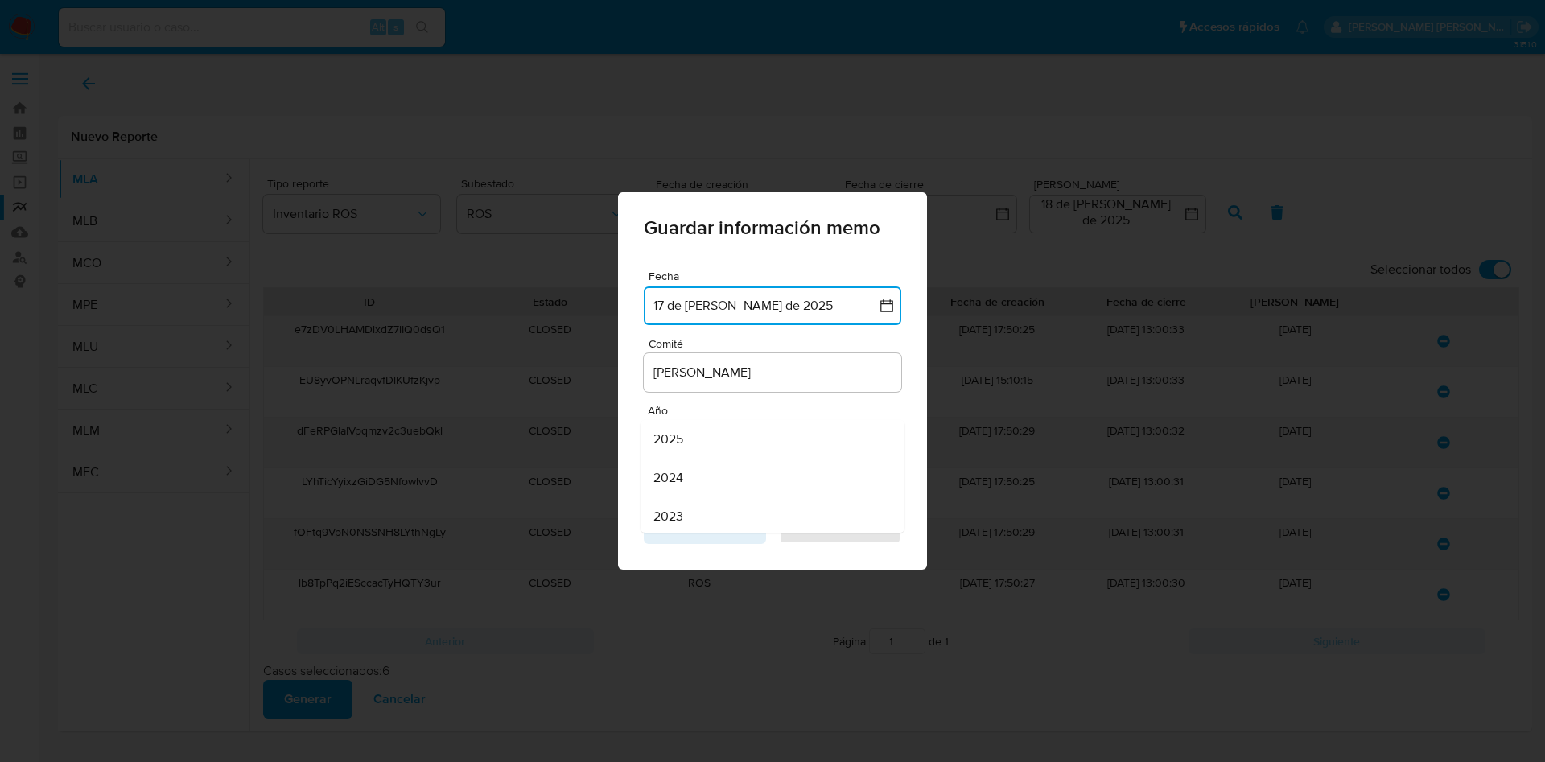
click at [706, 432] on div "2025" at bounding box center [767, 439] width 228 height 39
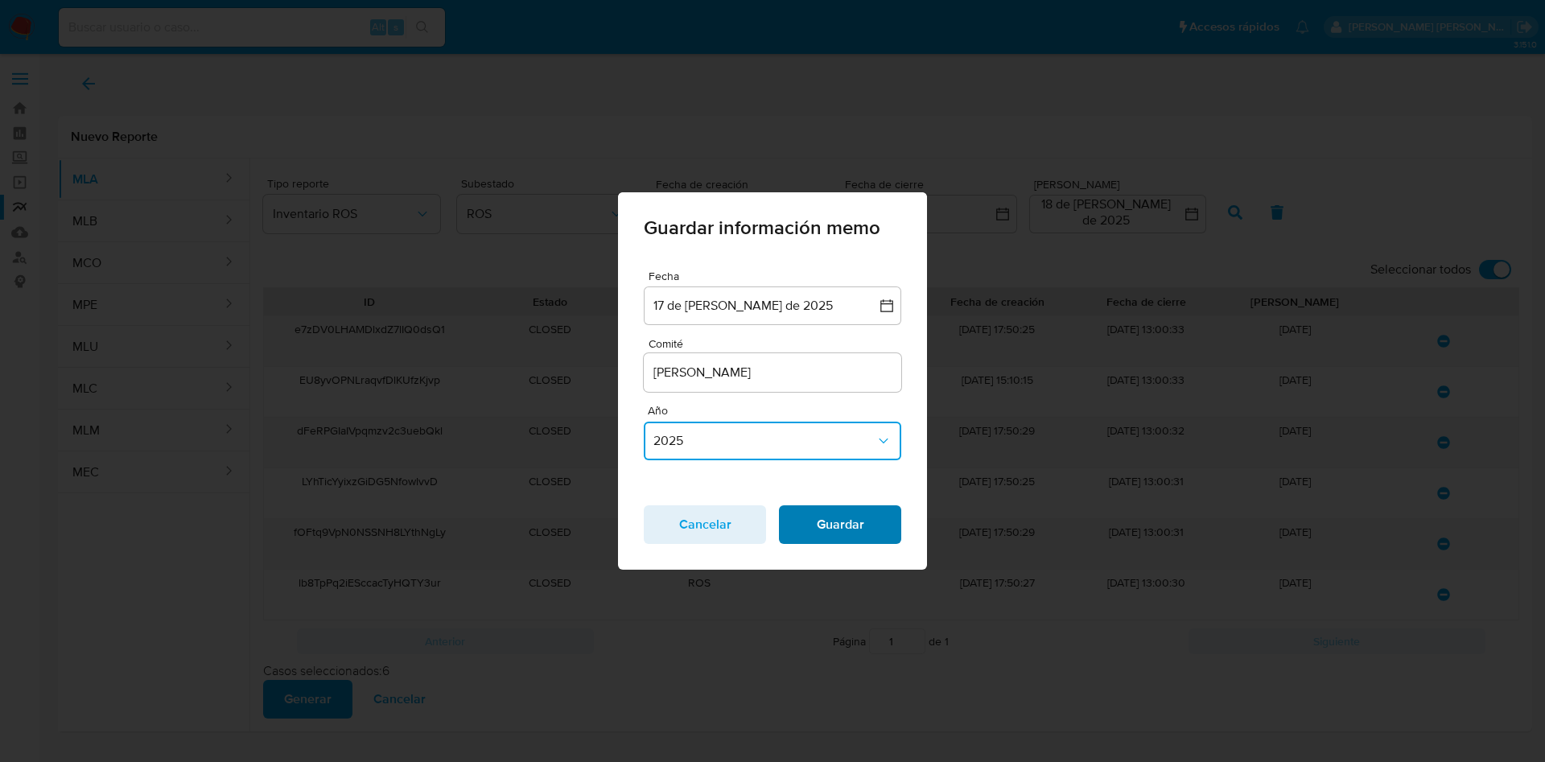
click at [816, 529] on span "Guardar" at bounding box center [840, 524] width 80 height 35
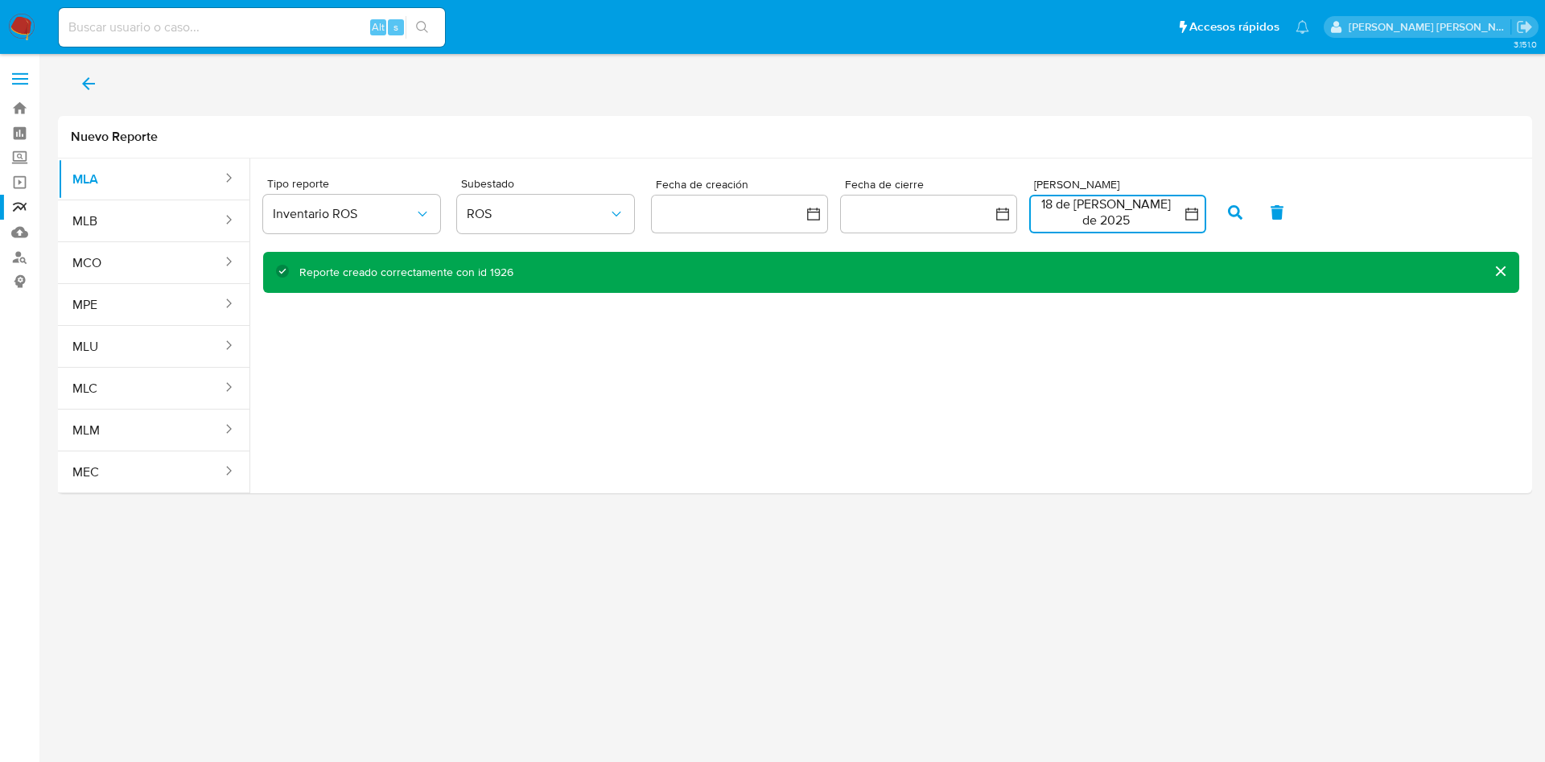
click at [1162, 221] on button "18 de julio de 2025" at bounding box center [1117, 214] width 177 height 39
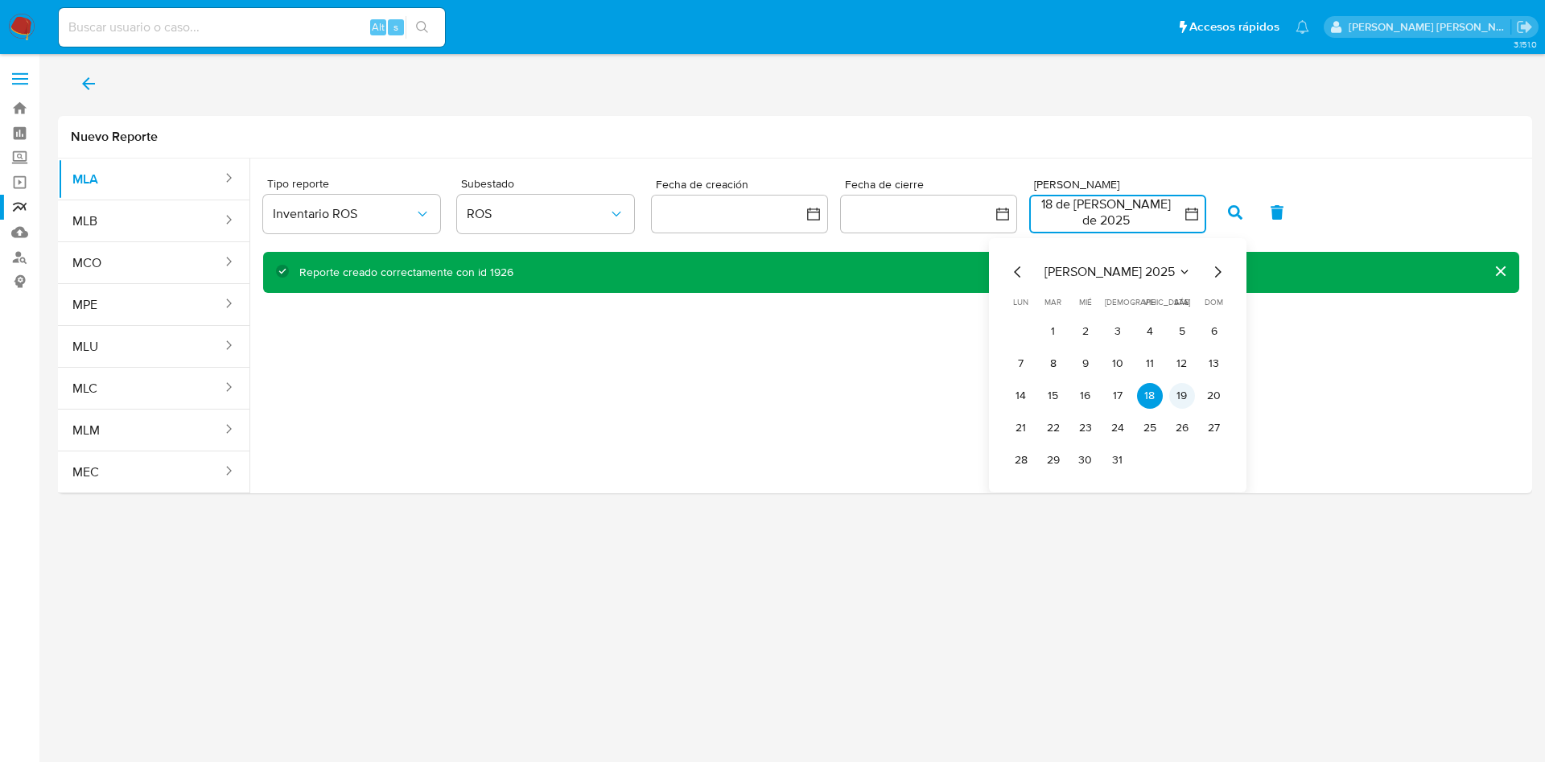
drag, startPoint x: 1174, startPoint y: 402, endPoint x: 1183, endPoint y: 405, distance: 10.2
click at [1183, 405] on button "19" at bounding box center [1182, 396] width 26 height 26
click at [1212, 396] on button "20" at bounding box center [1214, 396] width 26 height 26
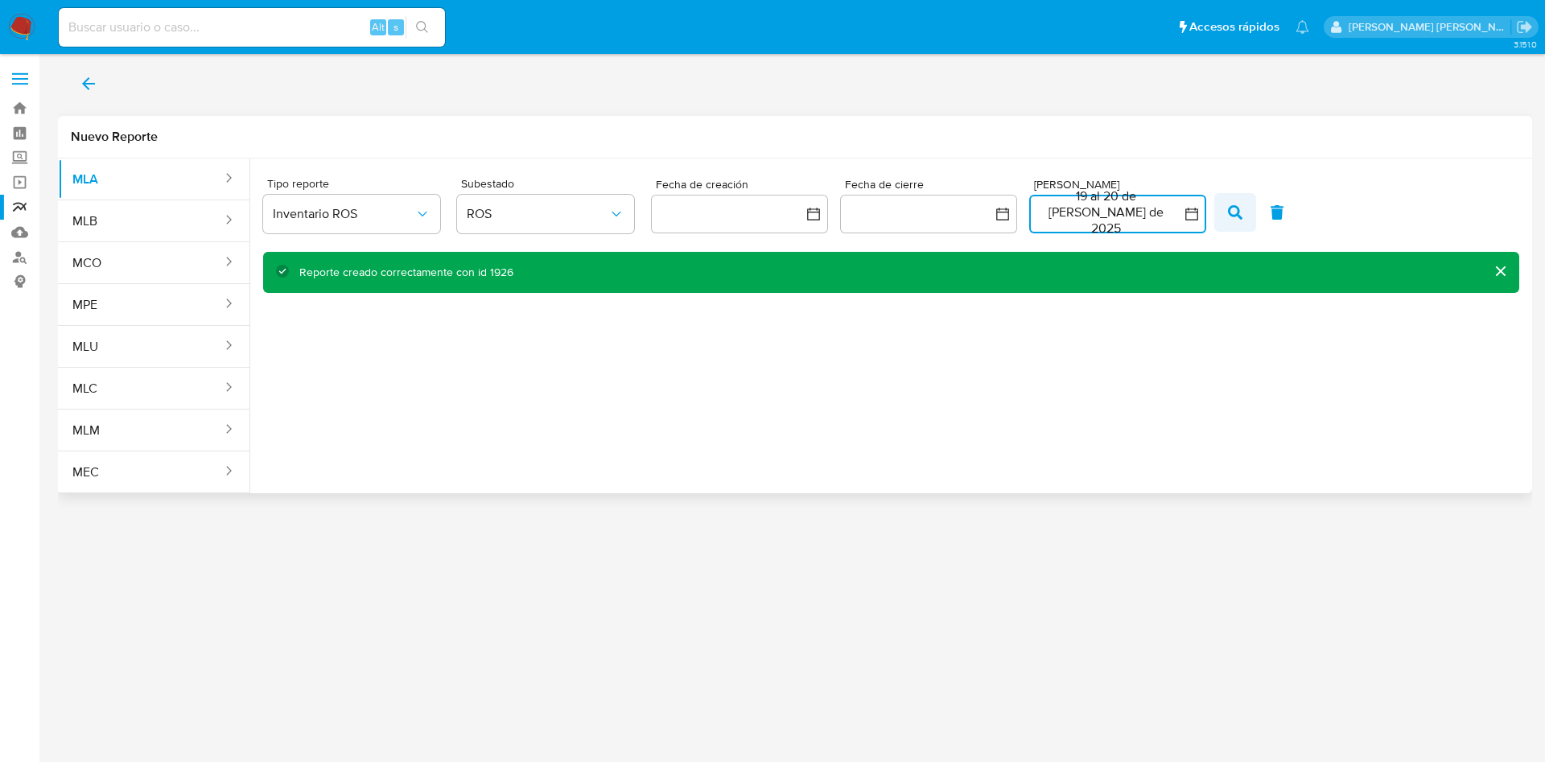
click at [1241, 222] on span "button" at bounding box center [1235, 212] width 14 height 27
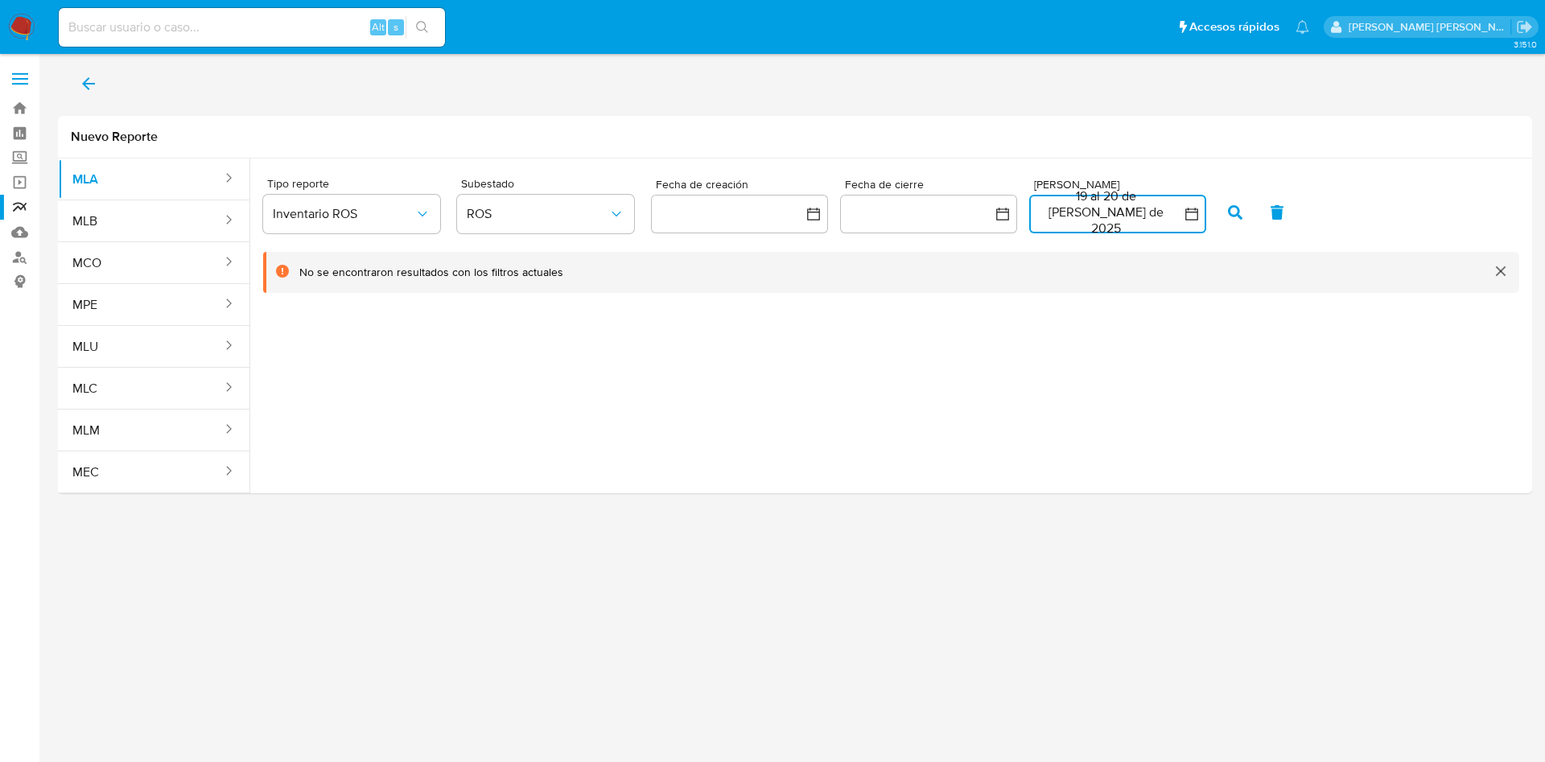
click at [1134, 218] on button "19 al 20 de julio de 2025" at bounding box center [1117, 214] width 177 height 39
click at [1019, 428] on button "21" at bounding box center [1021, 428] width 26 height 26
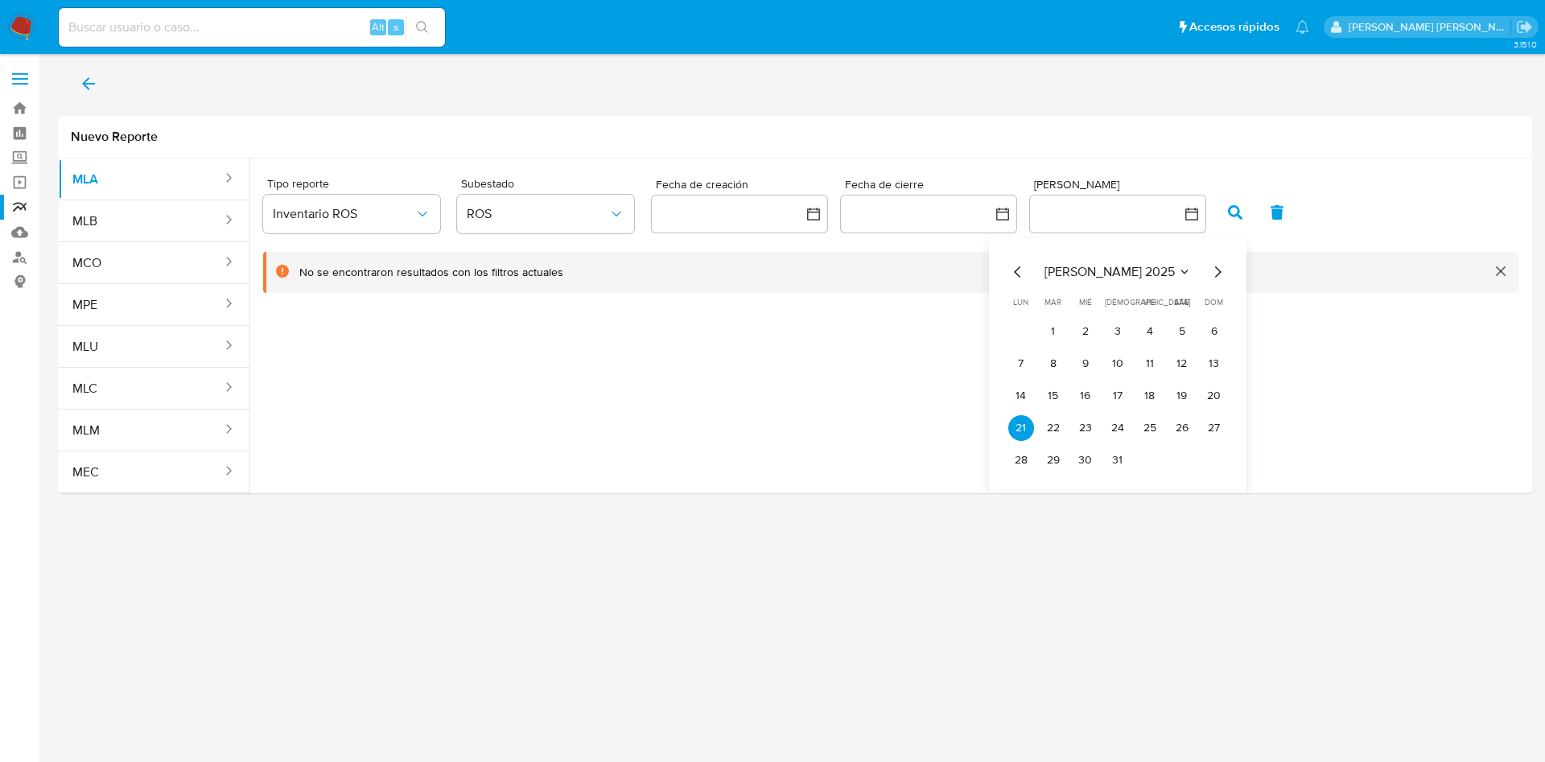
click at [1066, 427] on tr "21 22 23 24 25 26 27" at bounding box center [1117, 428] width 219 height 26
click at [1059, 428] on button "22" at bounding box center [1053, 428] width 26 height 26
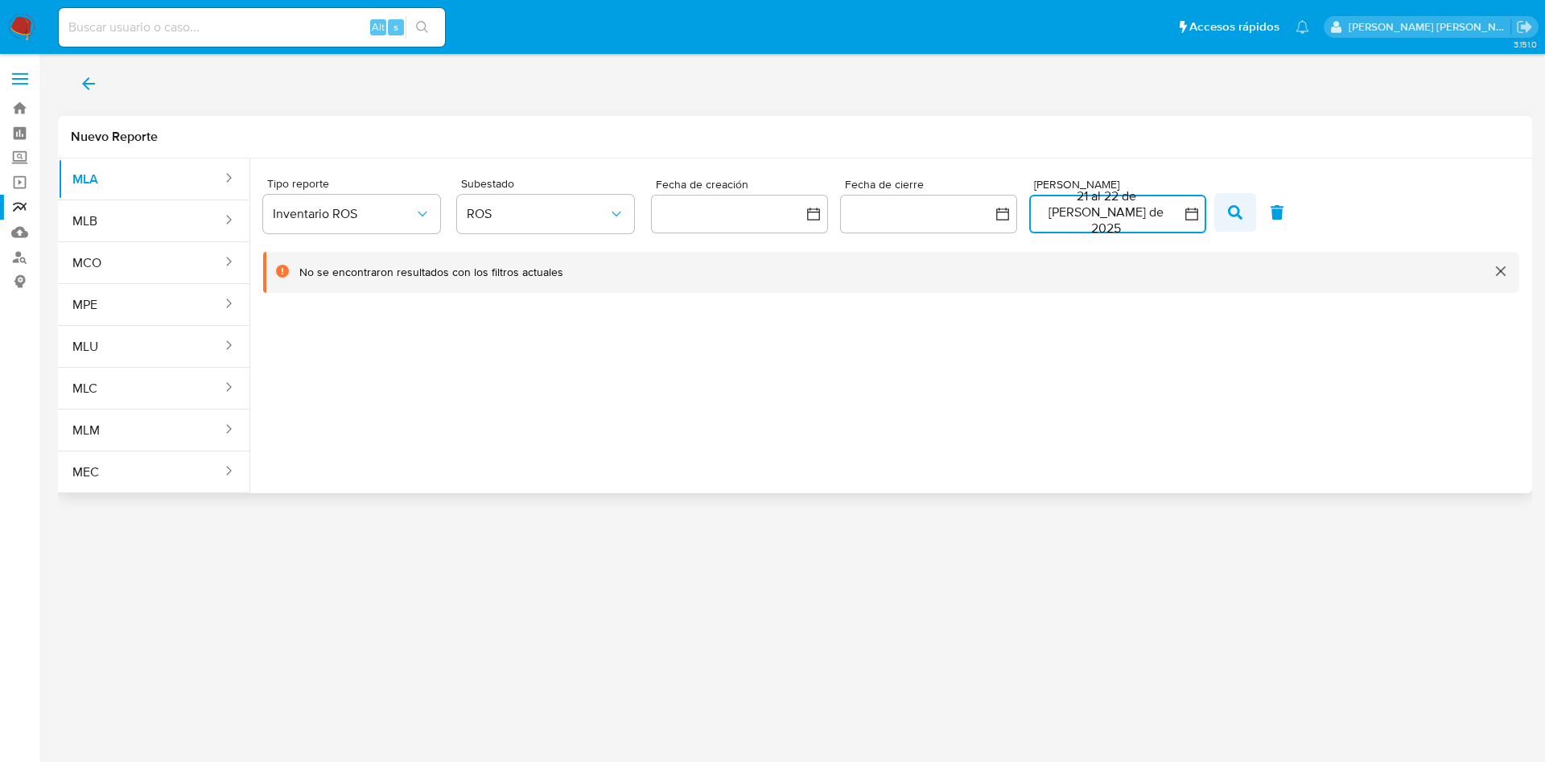
click at [1225, 215] on button "button" at bounding box center [1235, 212] width 42 height 39
click at [1129, 230] on button "21 al 22 de julio de 2025" at bounding box center [1117, 214] width 177 height 39
click at [1078, 432] on button "23" at bounding box center [1085, 428] width 26 height 26
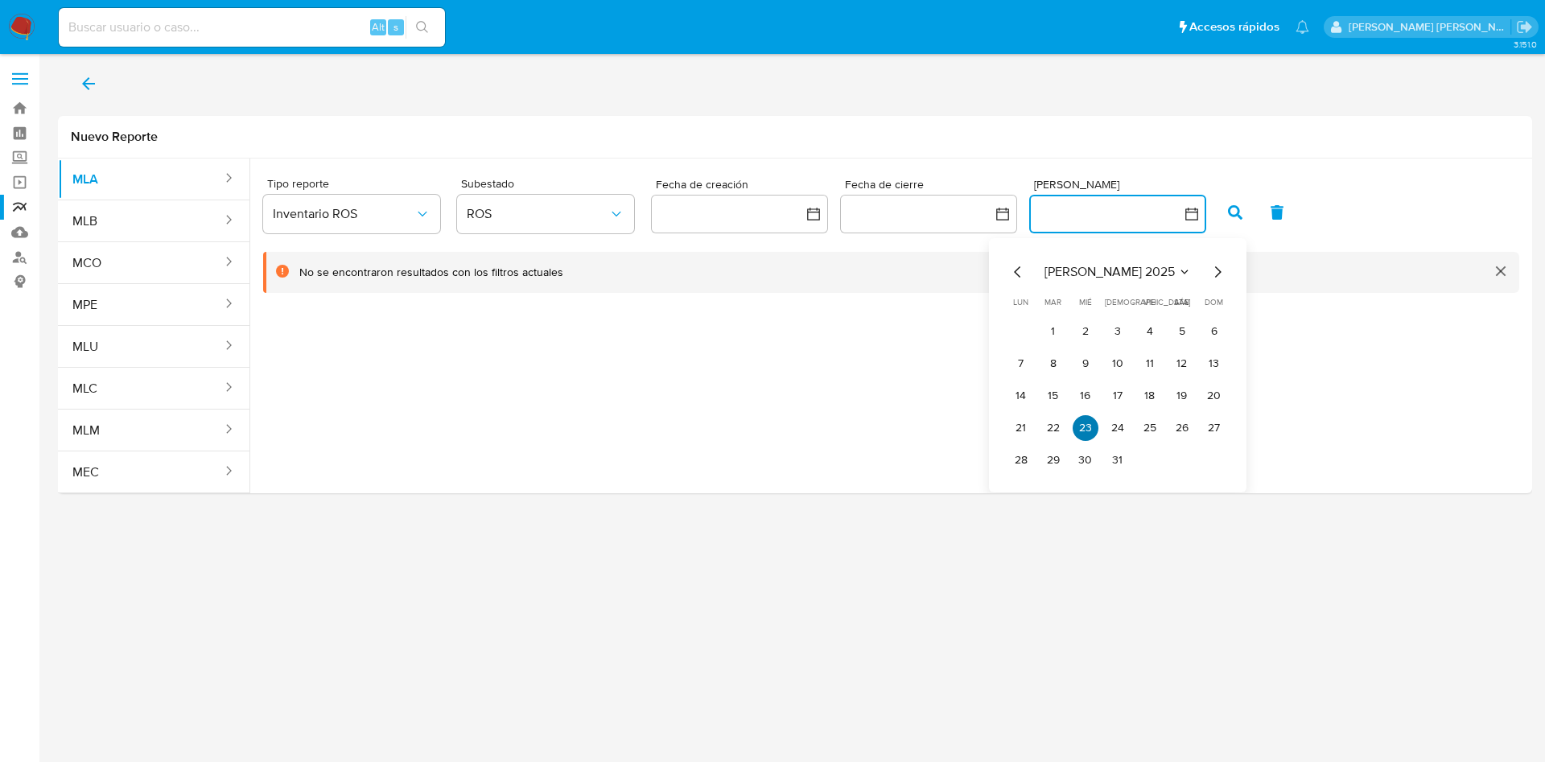
click at [1079, 432] on button "23" at bounding box center [1085, 428] width 26 height 26
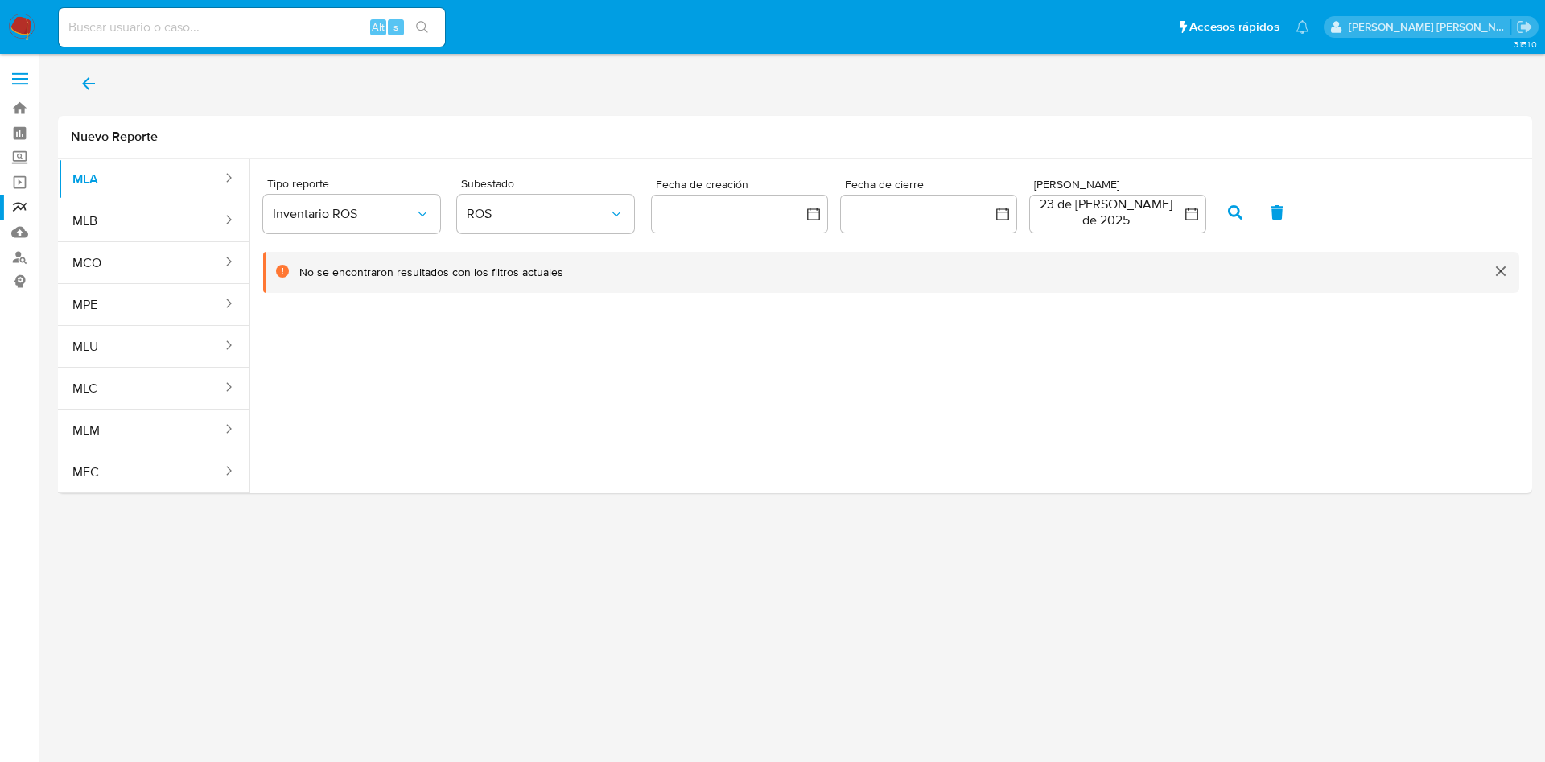
click at [1211, 204] on div "Fecha ROS 23 de julio de 2025 23-07-2025:23-07-2025" at bounding box center [1119, 206] width 189 height 67
click at [1226, 206] on button "button" at bounding box center [1235, 212] width 42 height 39
drag, startPoint x: 1153, startPoint y: 207, endPoint x: 1139, endPoint y: 236, distance: 32.0
click at [1149, 212] on button "23 de julio de 2025" at bounding box center [1117, 214] width 177 height 39
click at [1121, 423] on button "24" at bounding box center [1118, 428] width 26 height 26
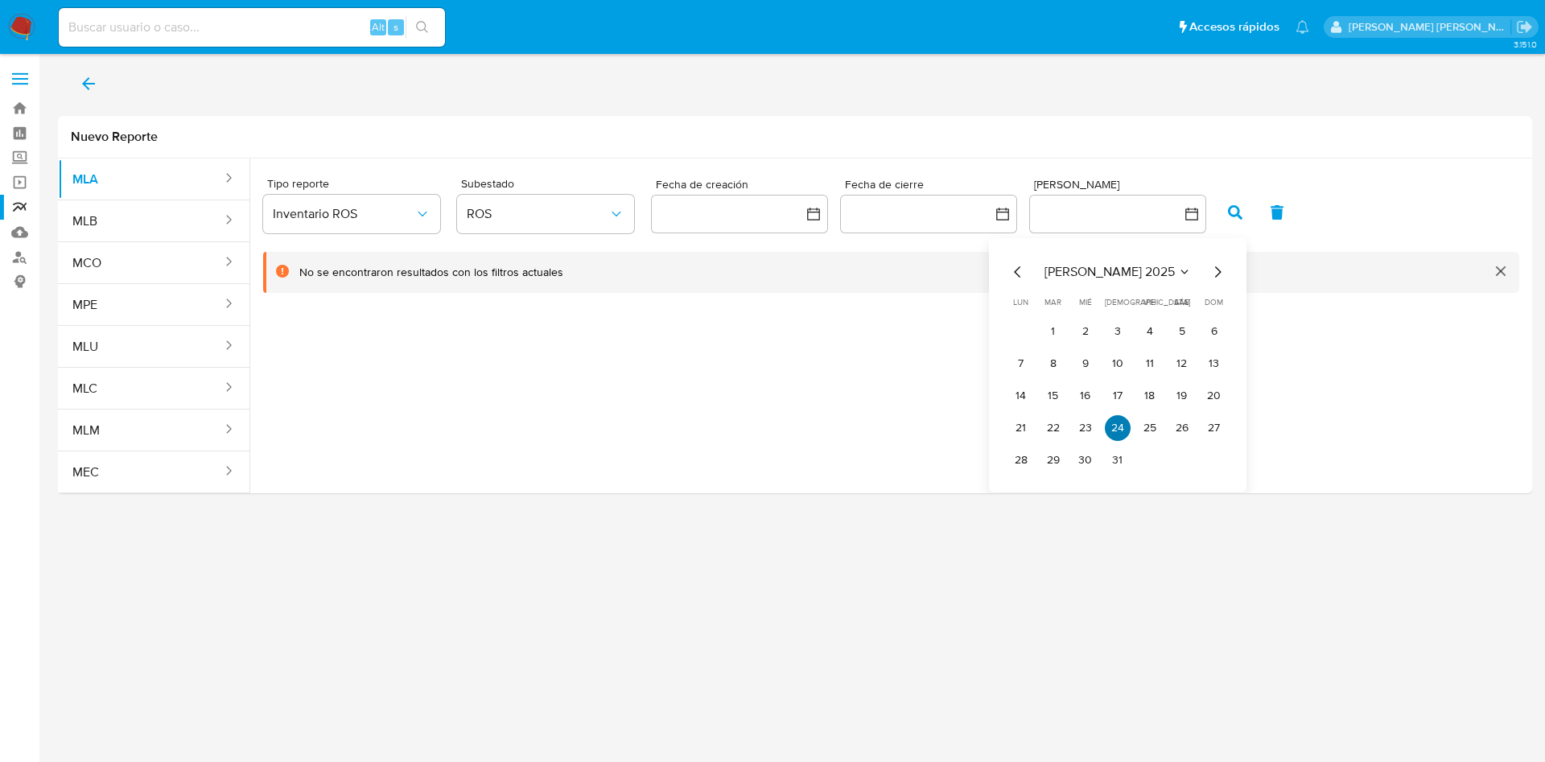
click at [1121, 423] on button "24" at bounding box center [1118, 428] width 26 height 26
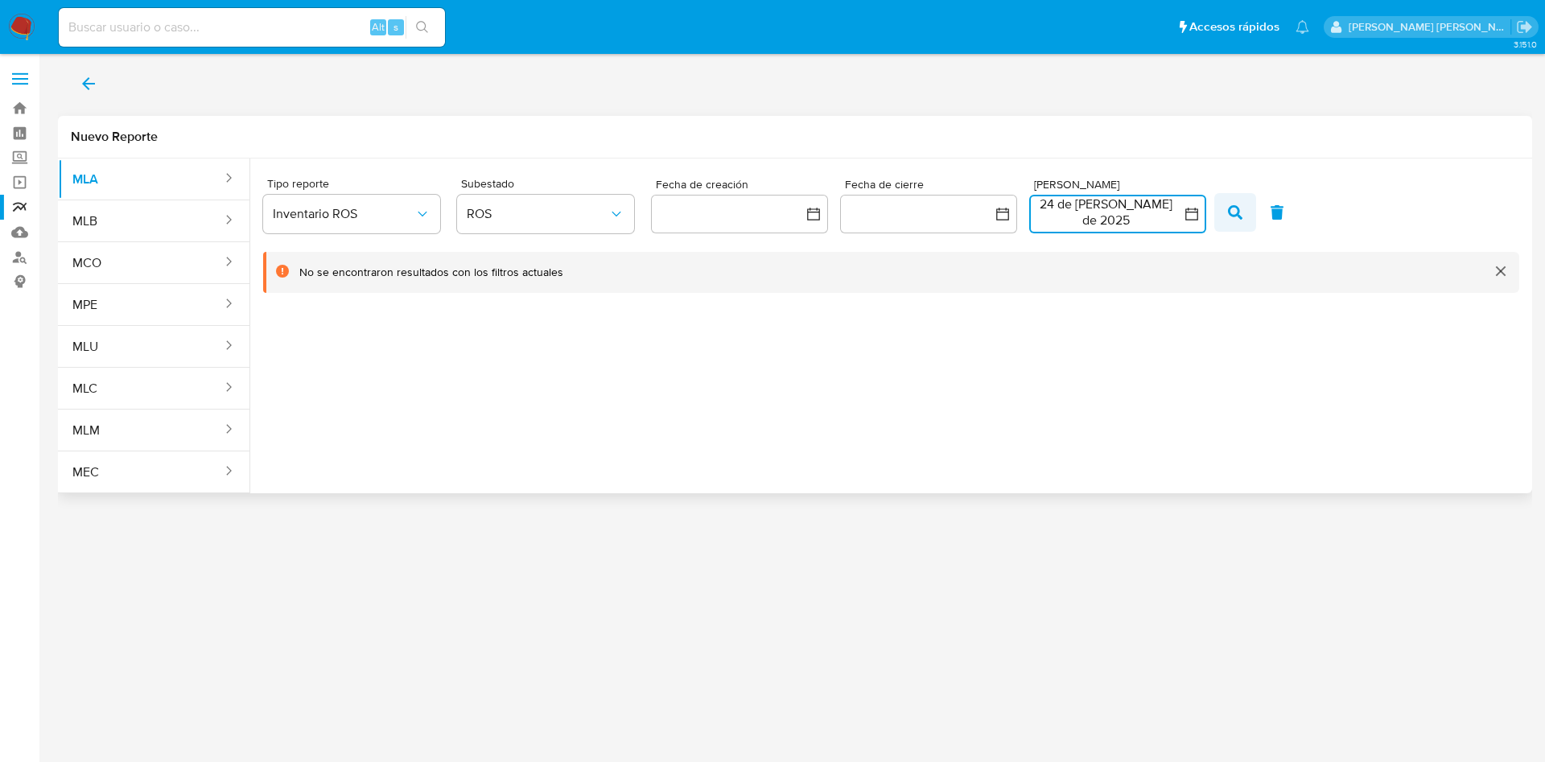
click at [1221, 212] on button "button" at bounding box center [1235, 212] width 42 height 39
click at [1113, 228] on button "24 de julio de 2025" at bounding box center [1117, 214] width 177 height 39
click at [1145, 424] on button "25" at bounding box center [1150, 428] width 26 height 26
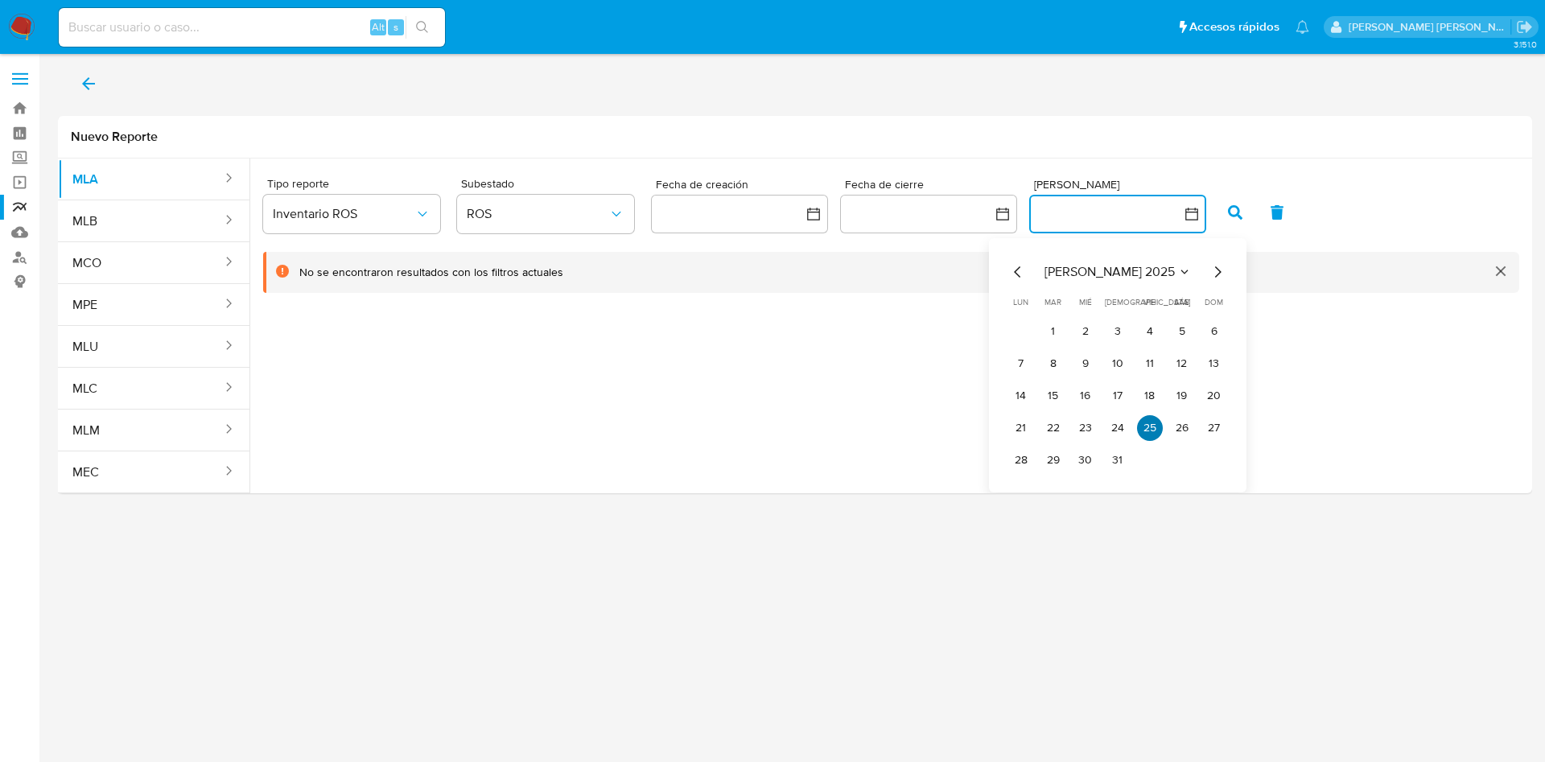
click at [1145, 424] on button "25" at bounding box center [1150, 428] width 26 height 26
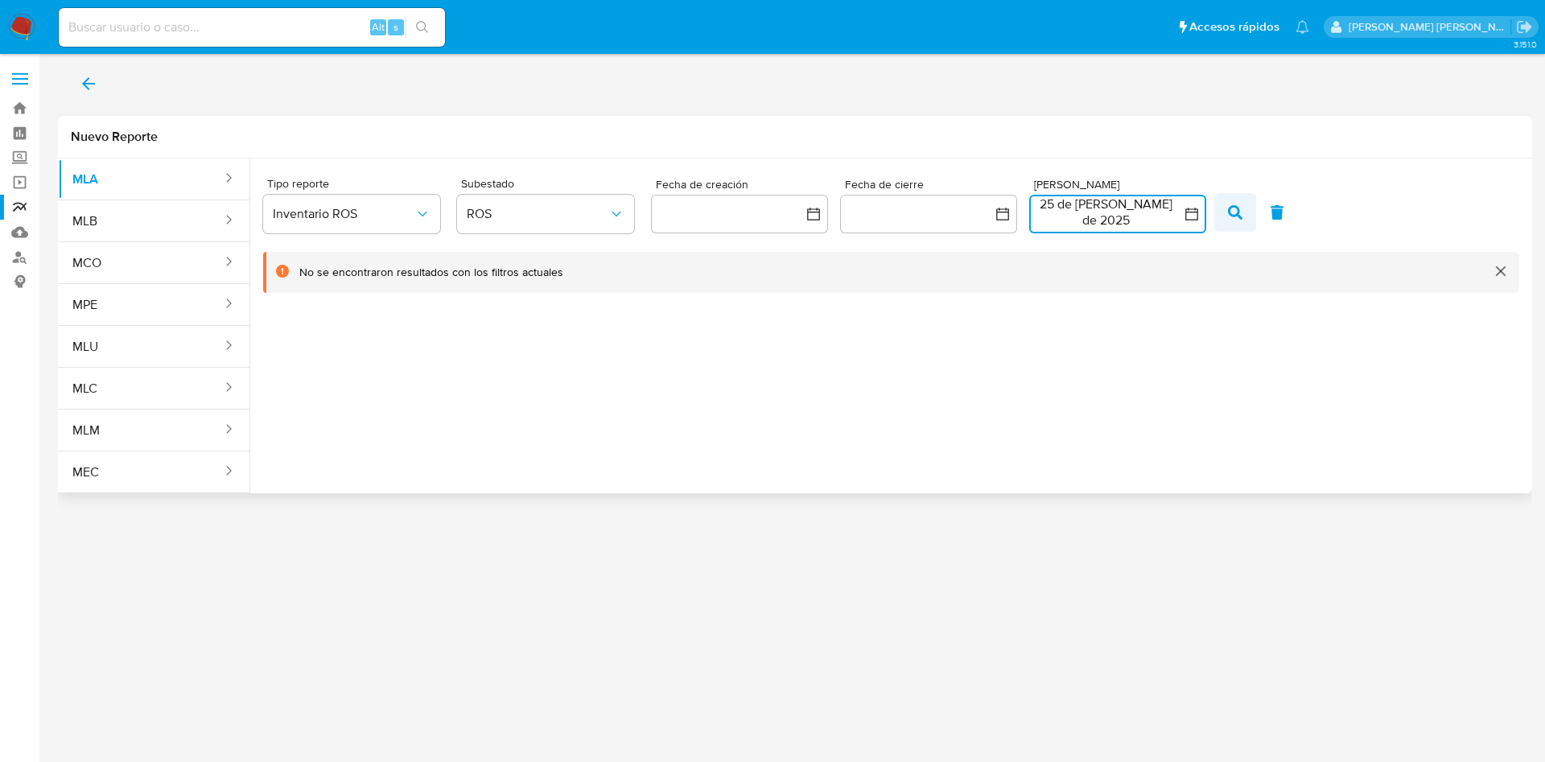
click at [1244, 199] on button "button" at bounding box center [1235, 212] width 42 height 39
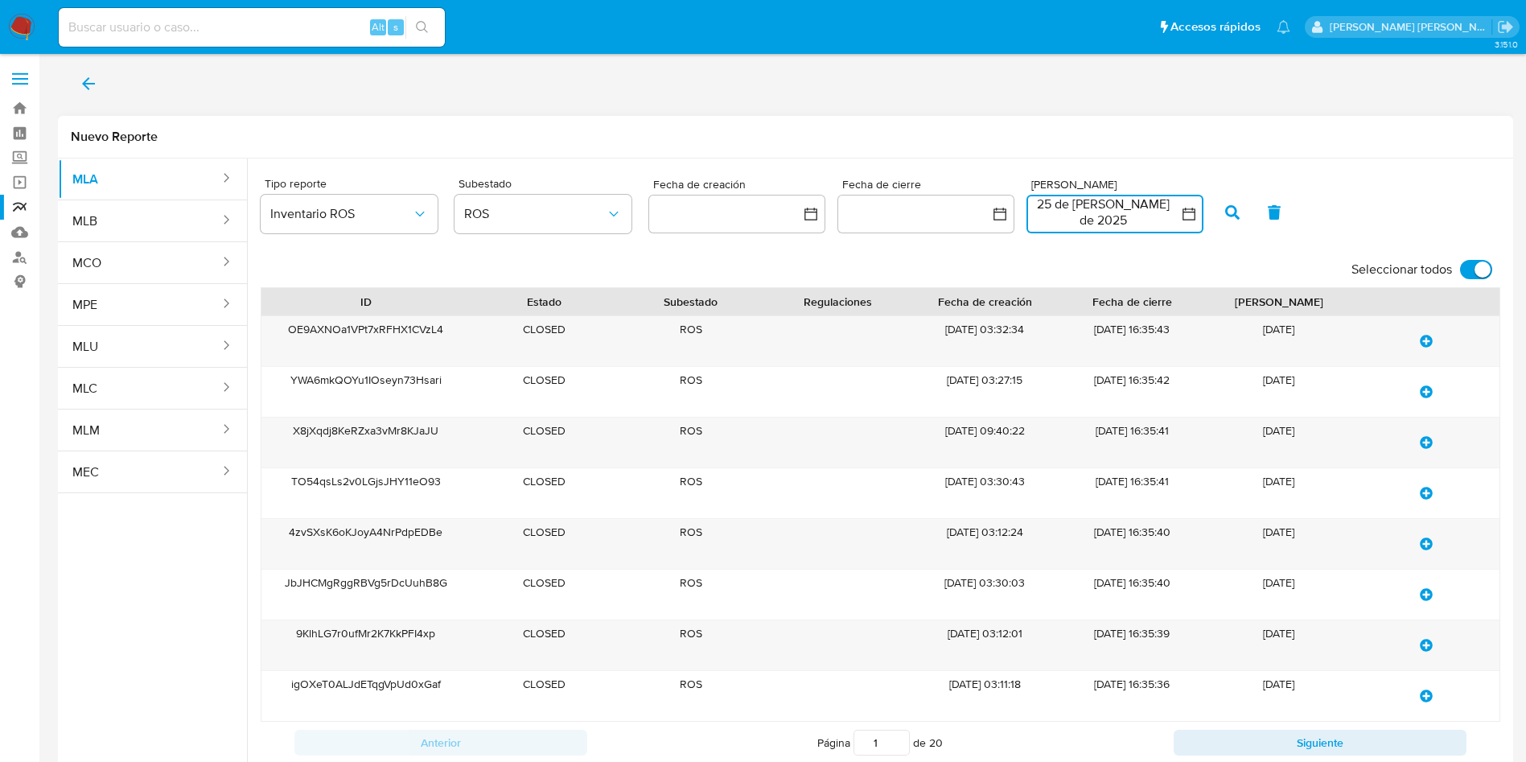
click at [1469, 270] on input "Seleccionar todos" at bounding box center [1476, 269] width 32 height 19
click at [1478, 267] on input "Seleccionar todos" at bounding box center [1476, 269] width 32 height 19
checkbox input "true"
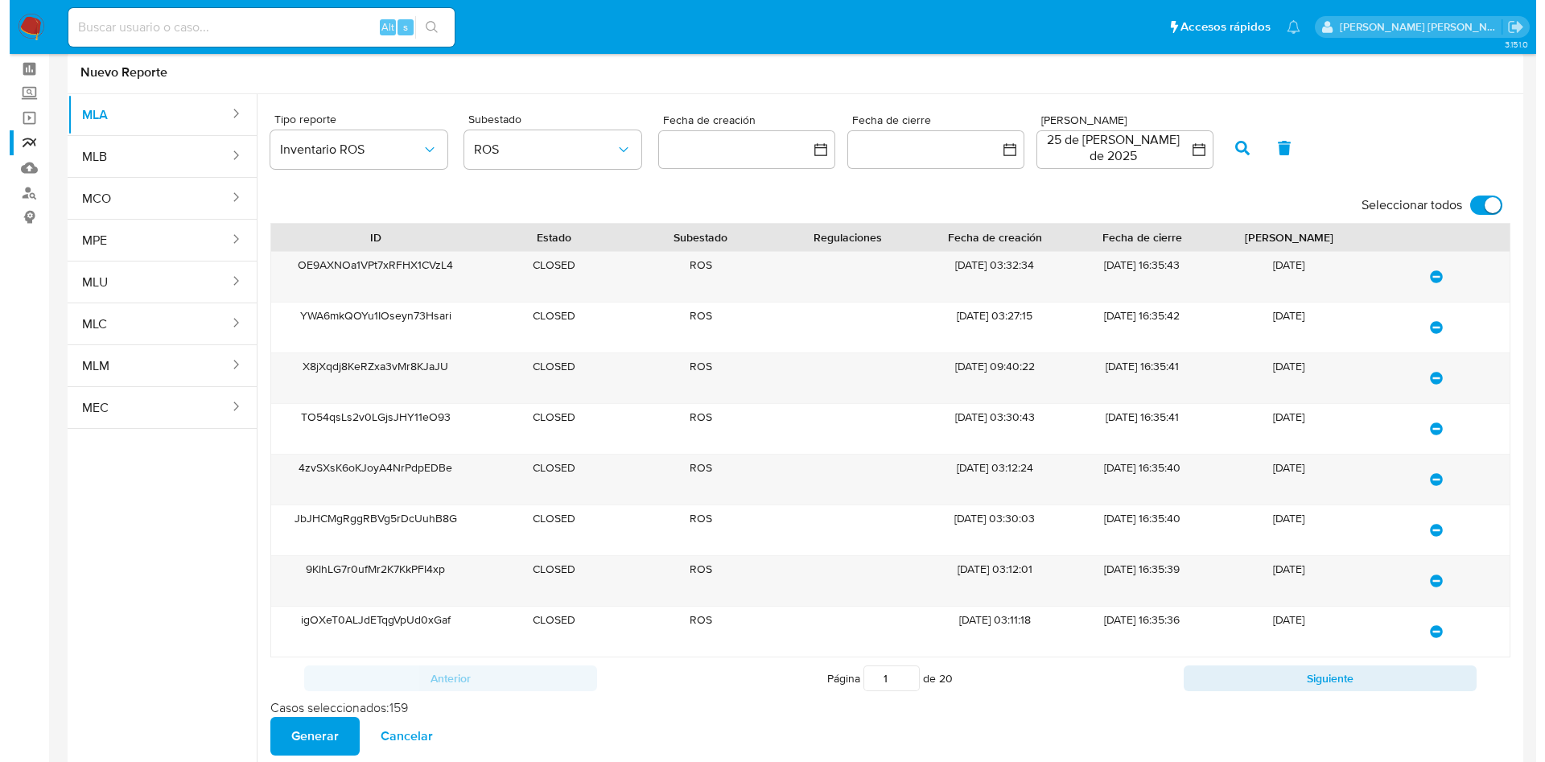
scroll to position [99, 0]
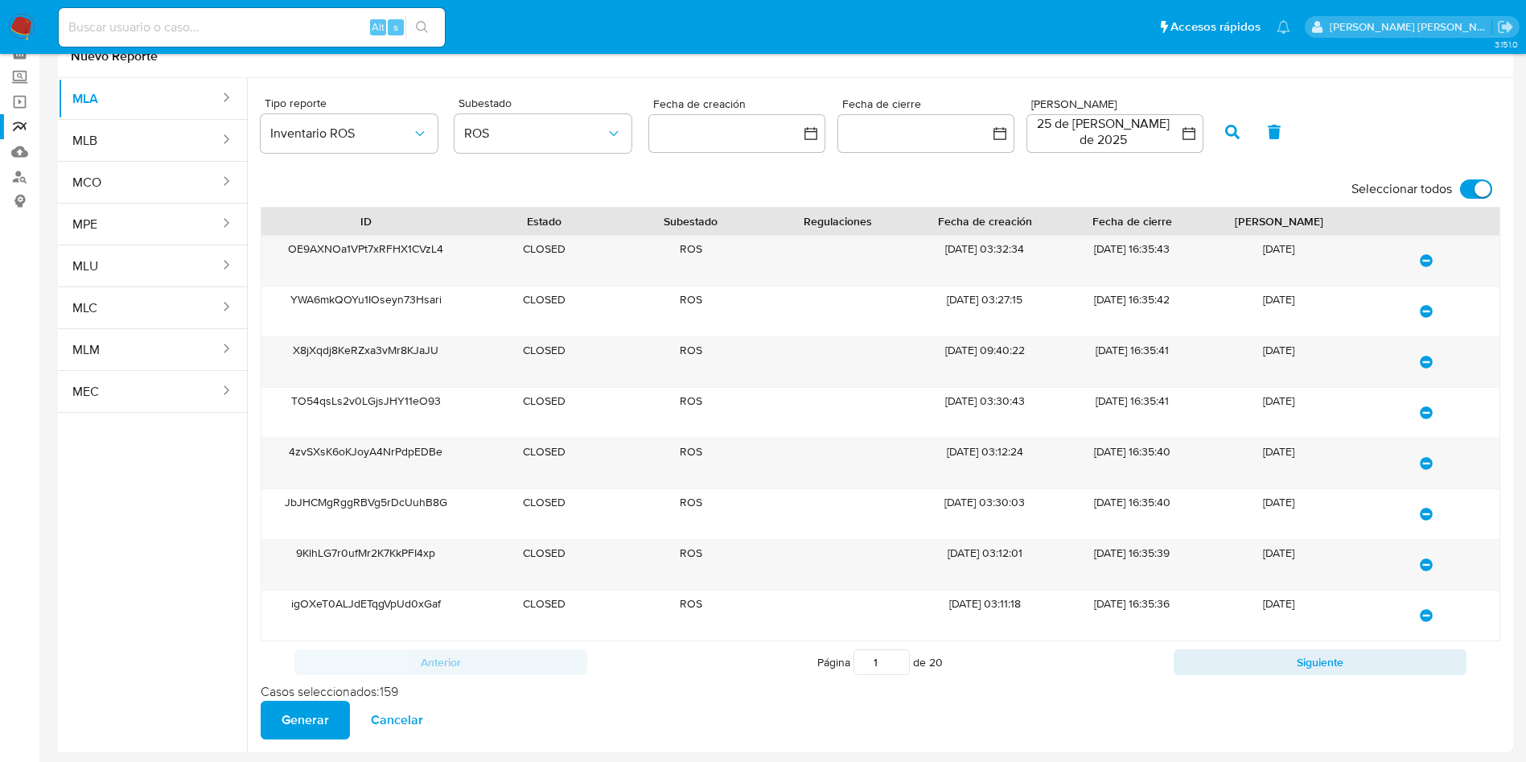
click at [298, 725] on span "Generar" at bounding box center [305, 719] width 47 height 35
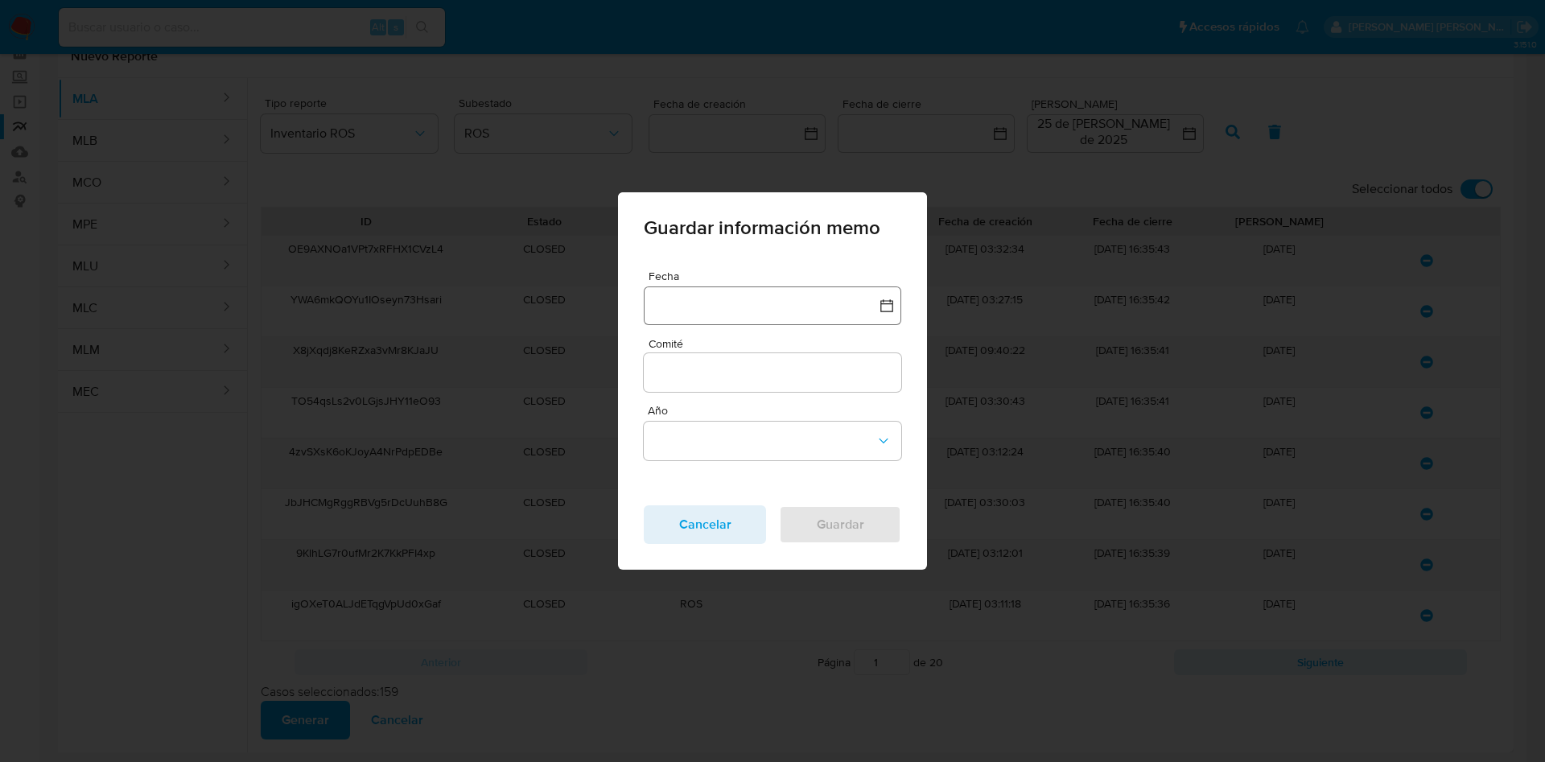
drag, startPoint x: 718, startPoint y: 302, endPoint x: 731, endPoint y: 321, distance: 23.7
click at [719, 302] on button "button" at bounding box center [772, 305] width 257 height 39
click at [665, 376] on icon "Mes anterior" at bounding box center [672, 376] width 19 height 19
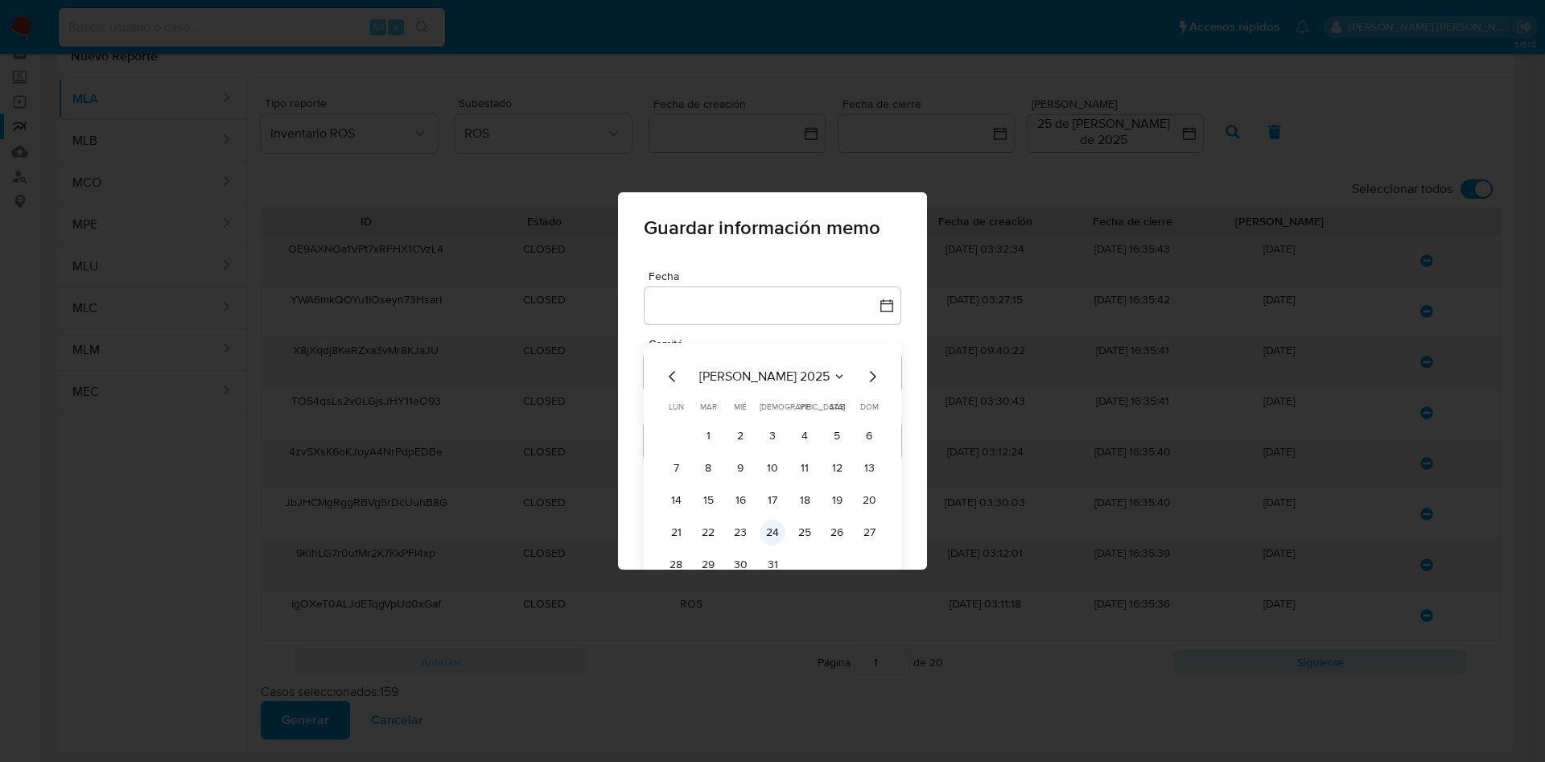
click at [770, 529] on button "24" at bounding box center [772, 533] width 26 height 26
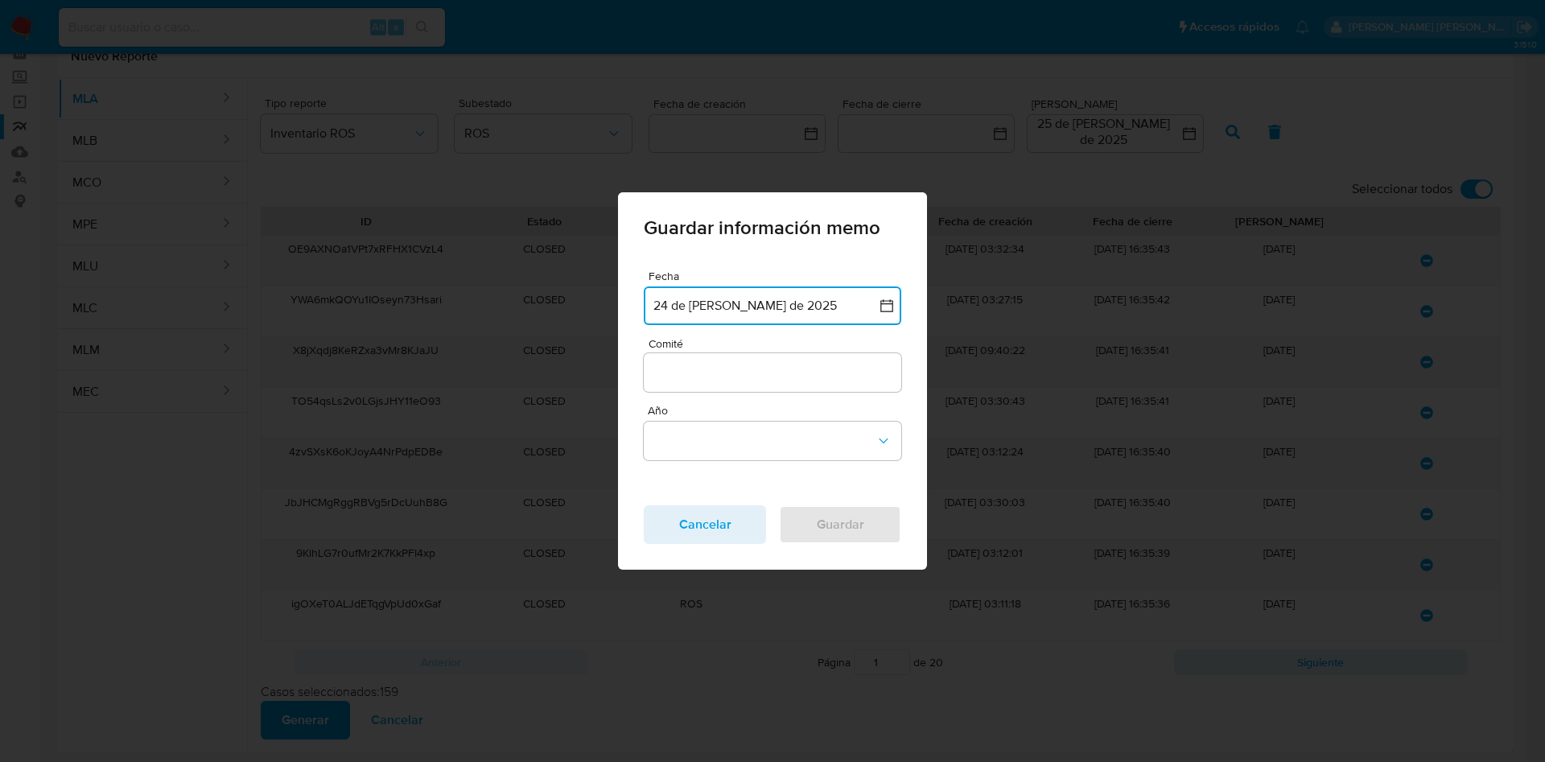
click at [742, 365] on input "Comité" at bounding box center [772, 372] width 257 height 21
type input "Julio"
click at [730, 449] on button "Año" at bounding box center [772, 441] width 257 height 39
drag, startPoint x: 706, startPoint y: 429, endPoint x: 797, endPoint y: 502, distance: 117.3
click at [706, 433] on div "2025" at bounding box center [767, 439] width 228 height 39
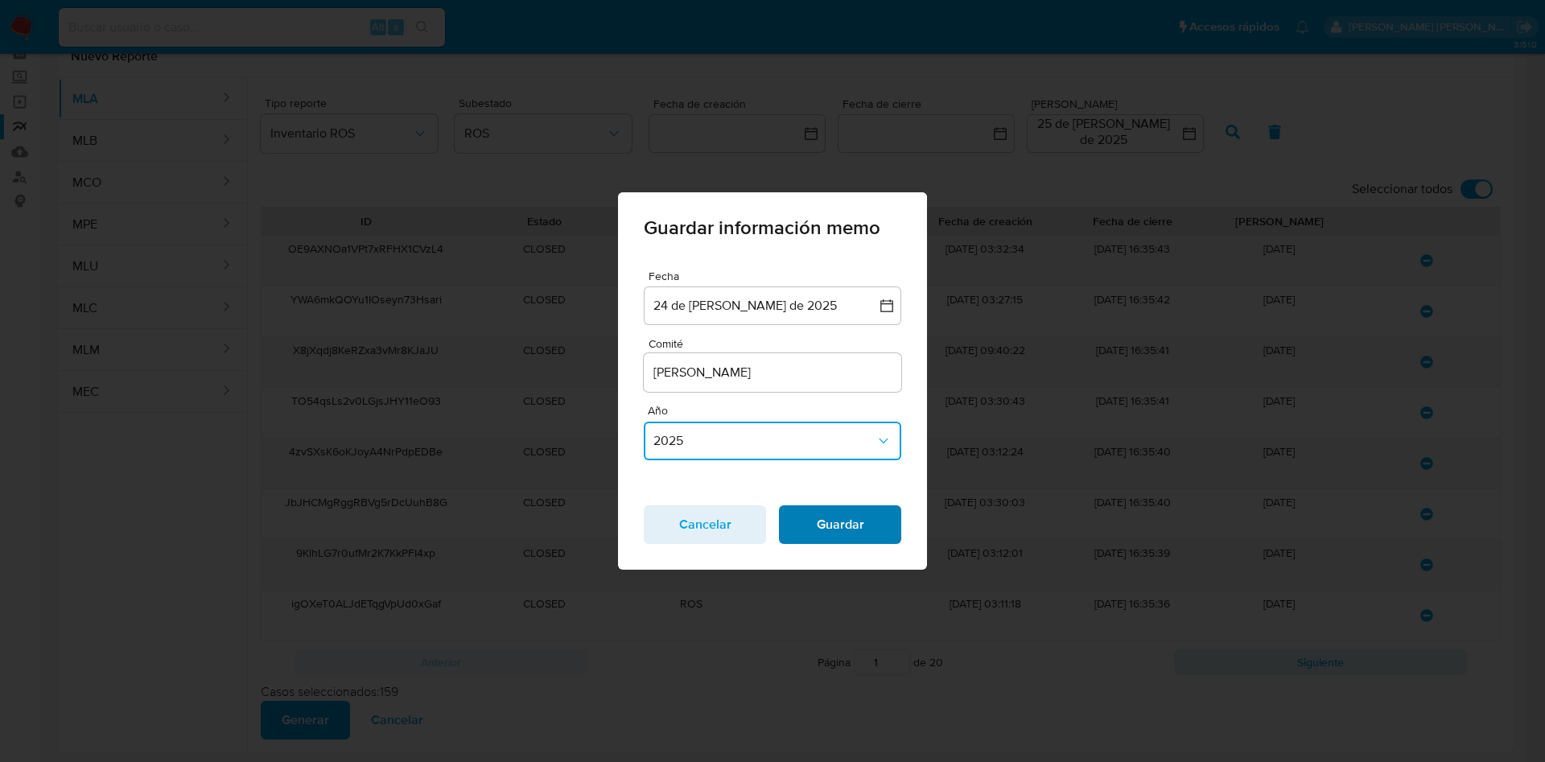
click at [846, 527] on span "Guardar" at bounding box center [840, 524] width 80 height 35
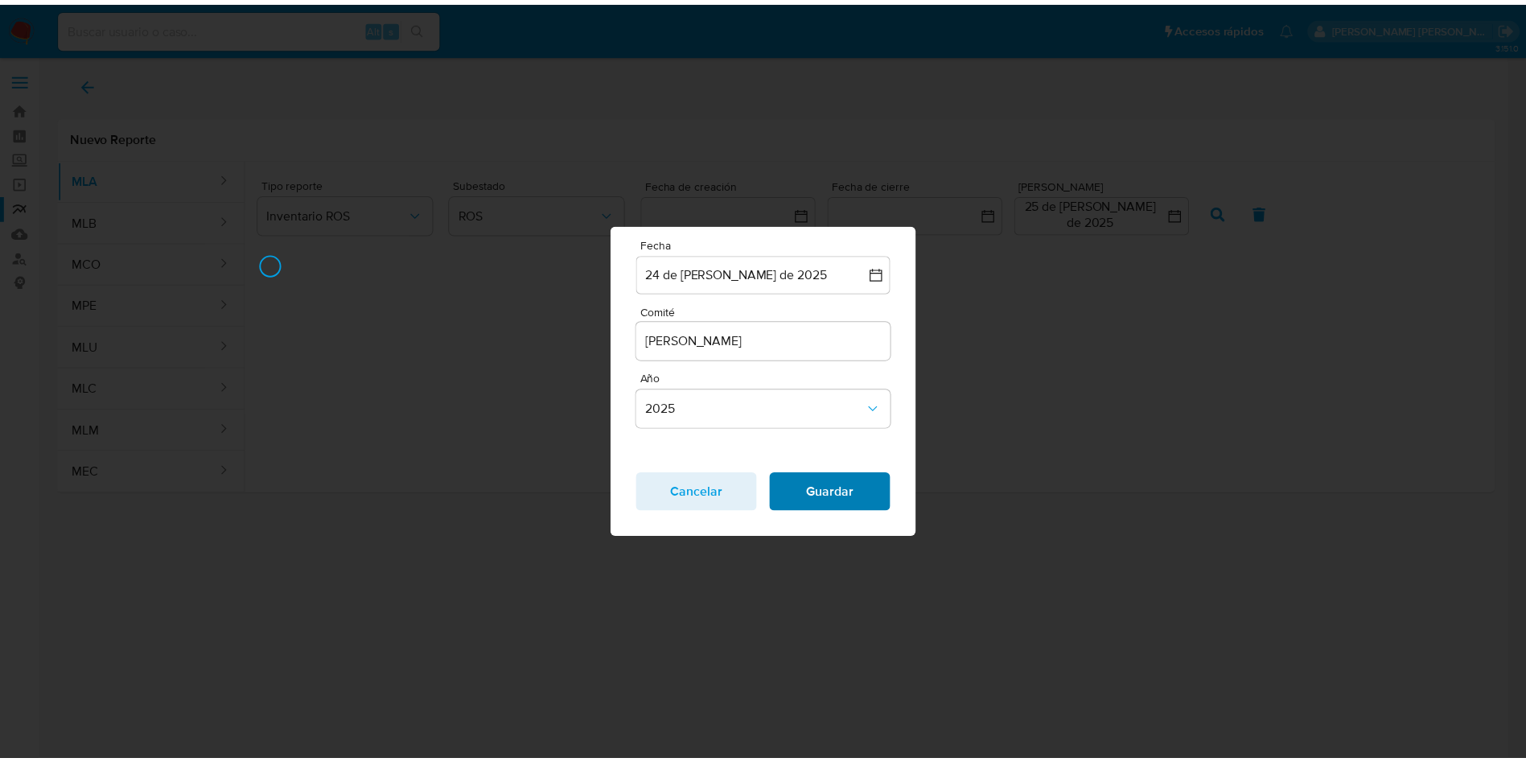
scroll to position [0, 0]
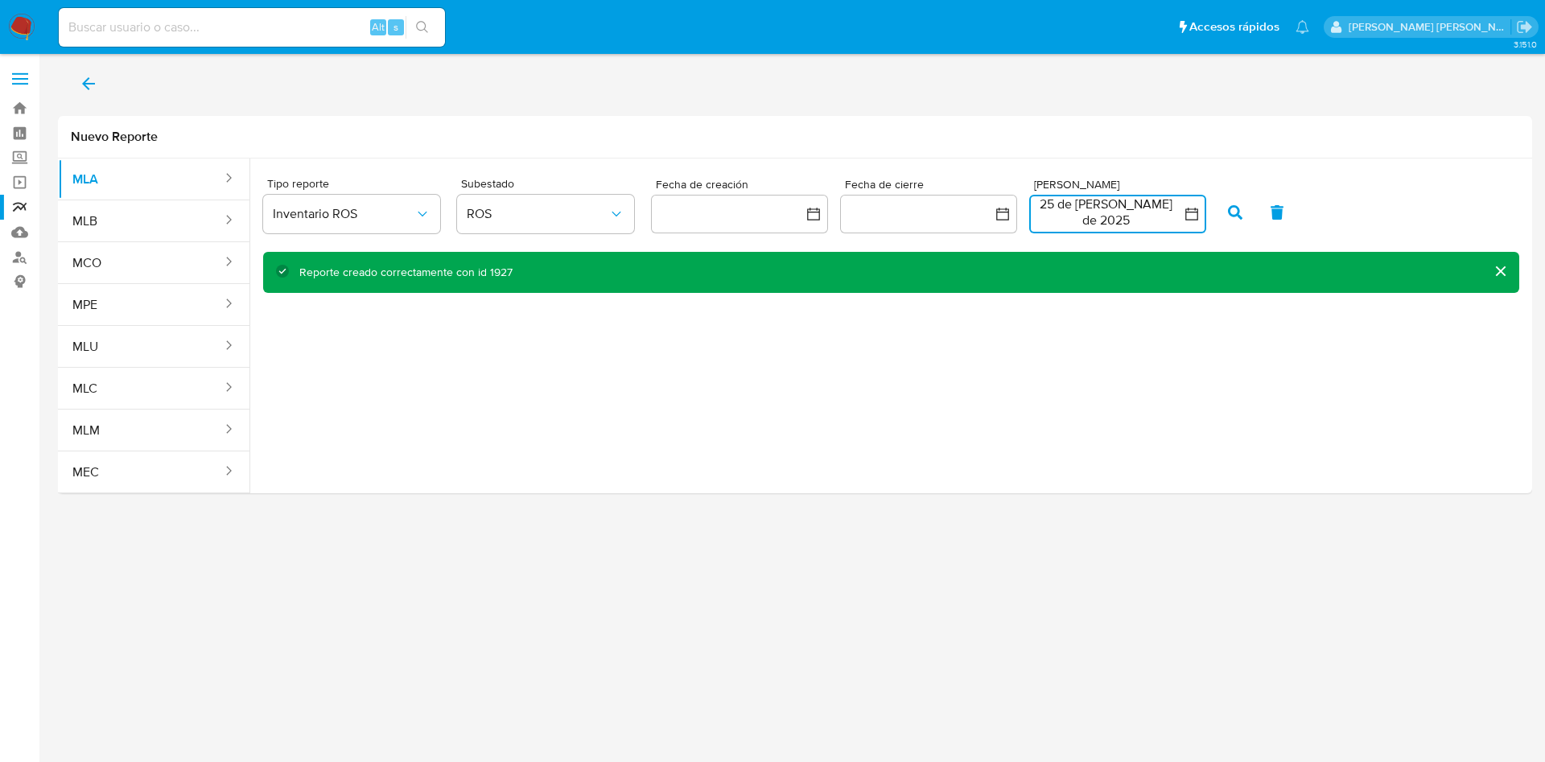
click at [1122, 218] on button "25 de julio de 2025" at bounding box center [1117, 214] width 177 height 39
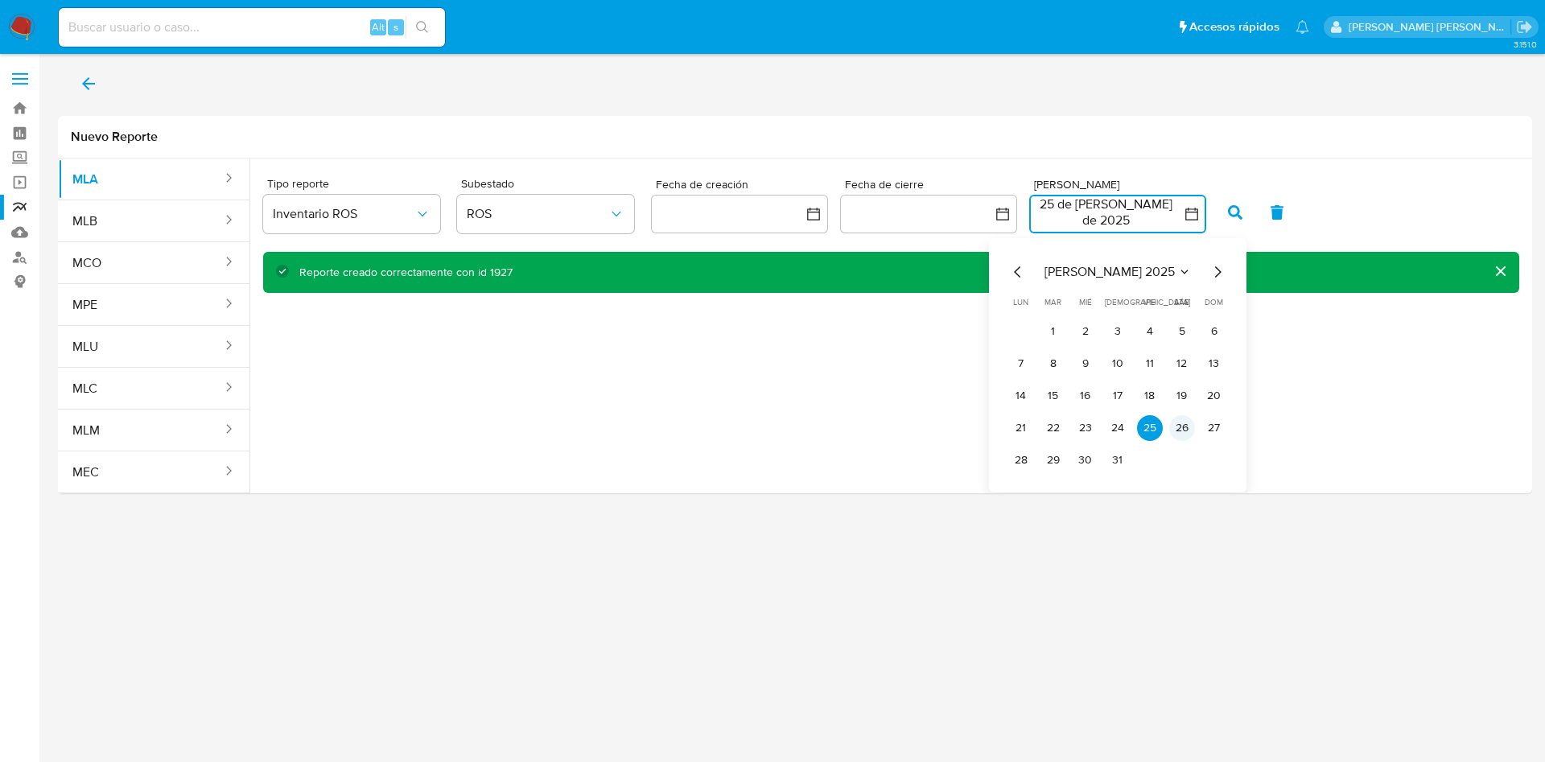
click at [1178, 438] on button "26" at bounding box center [1182, 428] width 26 height 26
click at [1217, 430] on button "27" at bounding box center [1214, 428] width 26 height 26
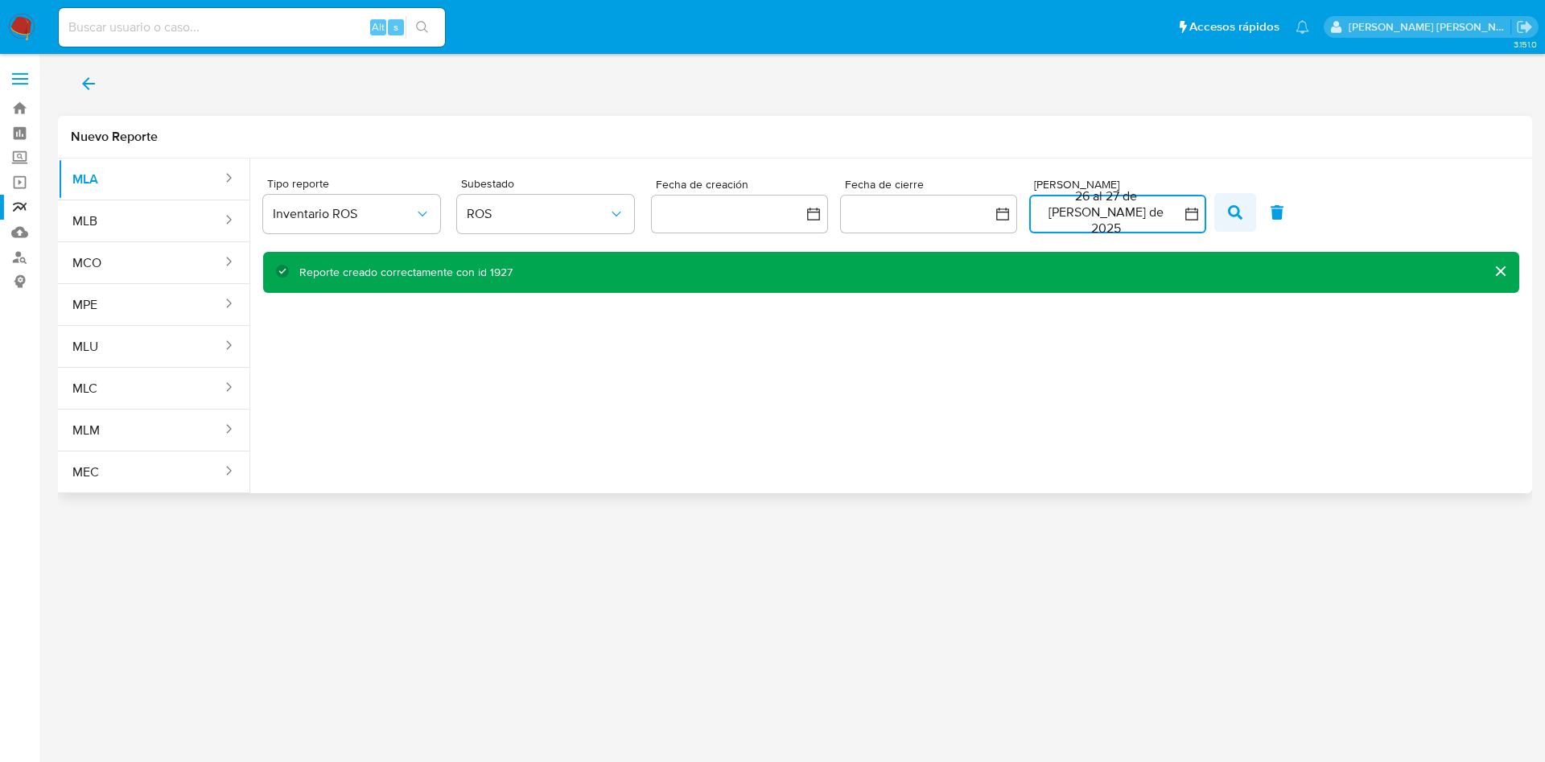
click at [1238, 208] on icon "button" at bounding box center [1235, 212] width 14 height 14
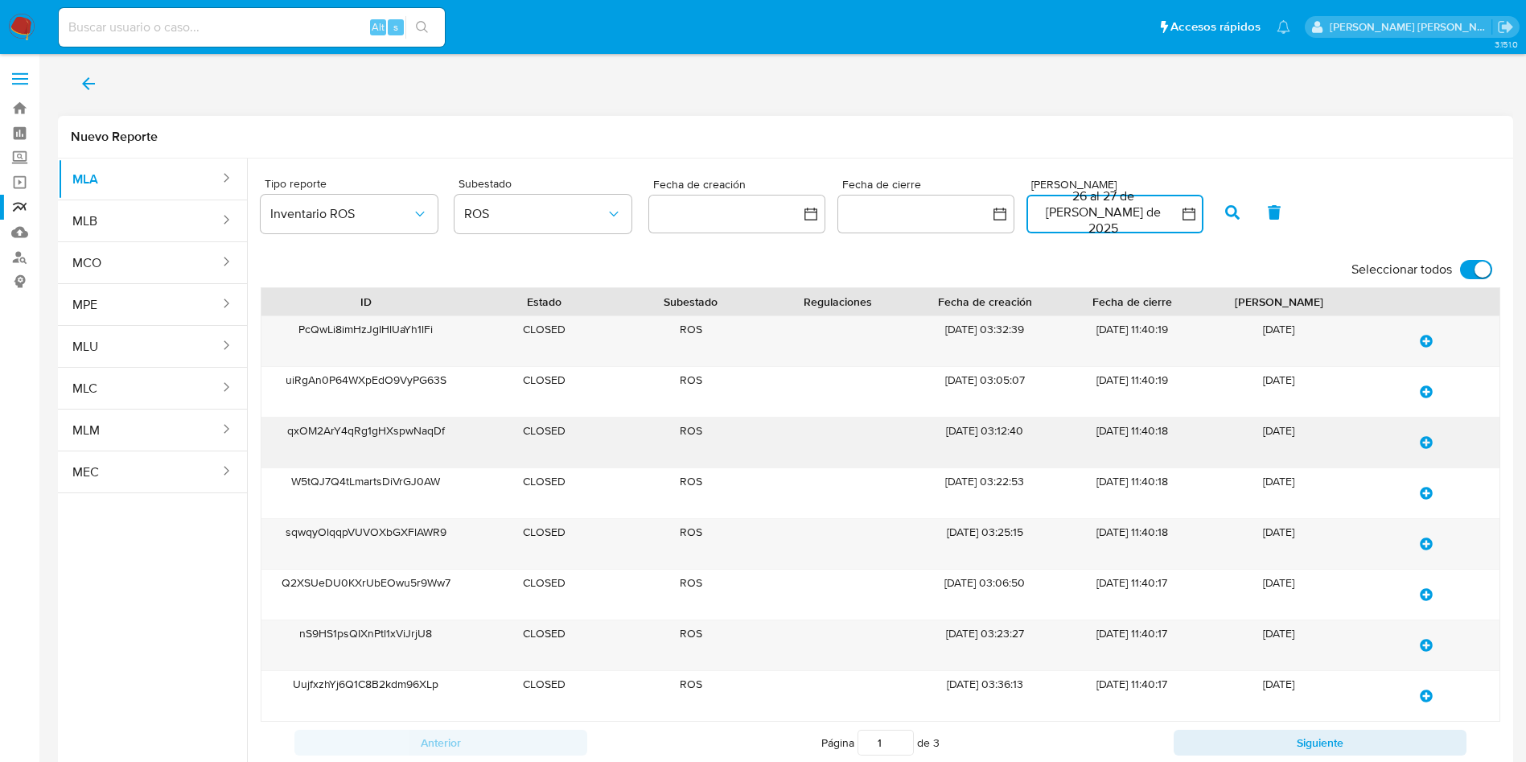
scroll to position [99, 0]
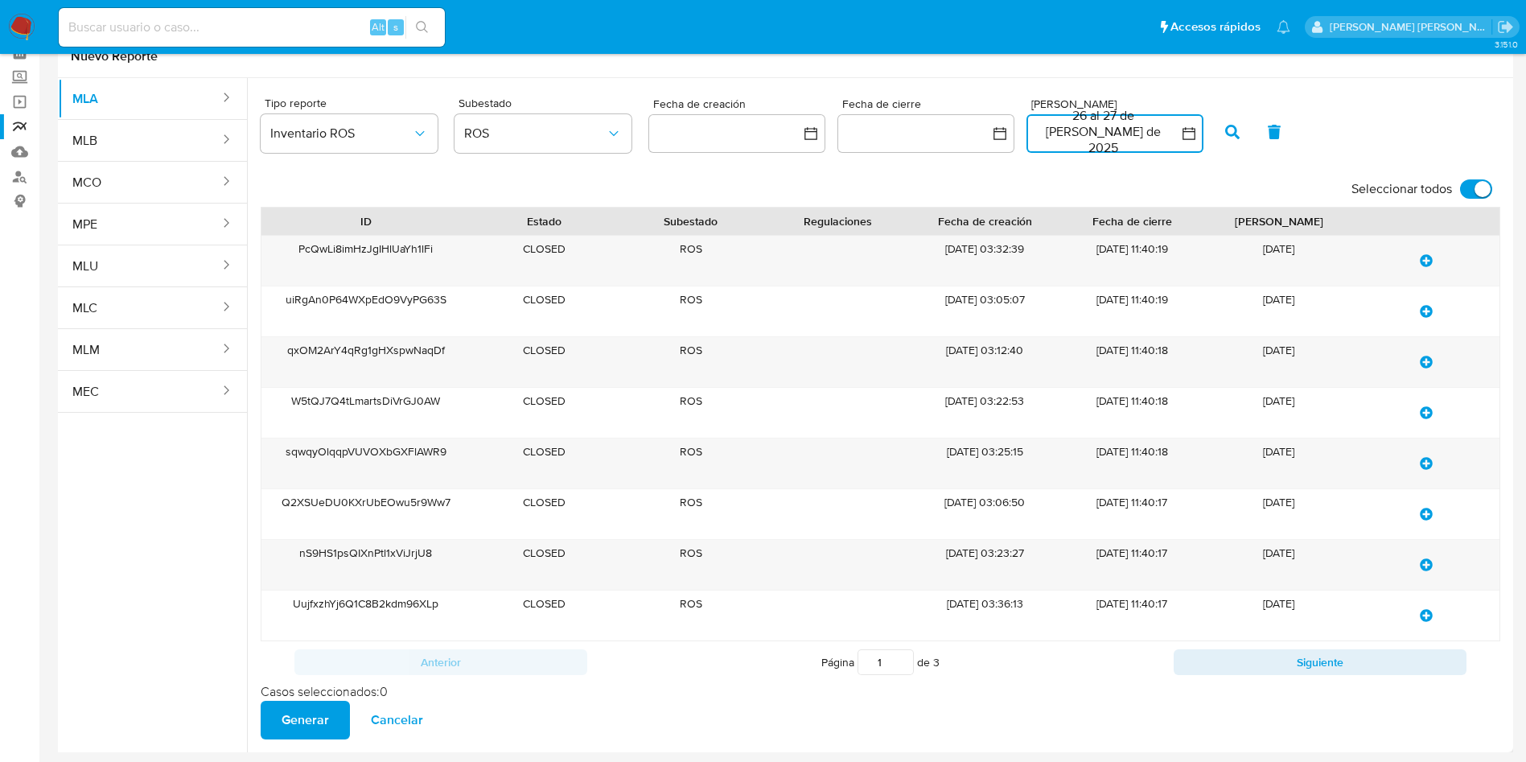
click at [1470, 179] on input "Seleccionar todos" at bounding box center [1476, 188] width 32 height 19
click at [1477, 179] on input "Seleccionar todos" at bounding box center [1476, 188] width 32 height 19
checkbox input "true"
click at [1114, 116] on button "26 al 27 de julio de 2025" at bounding box center [1115, 133] width 177 height 39
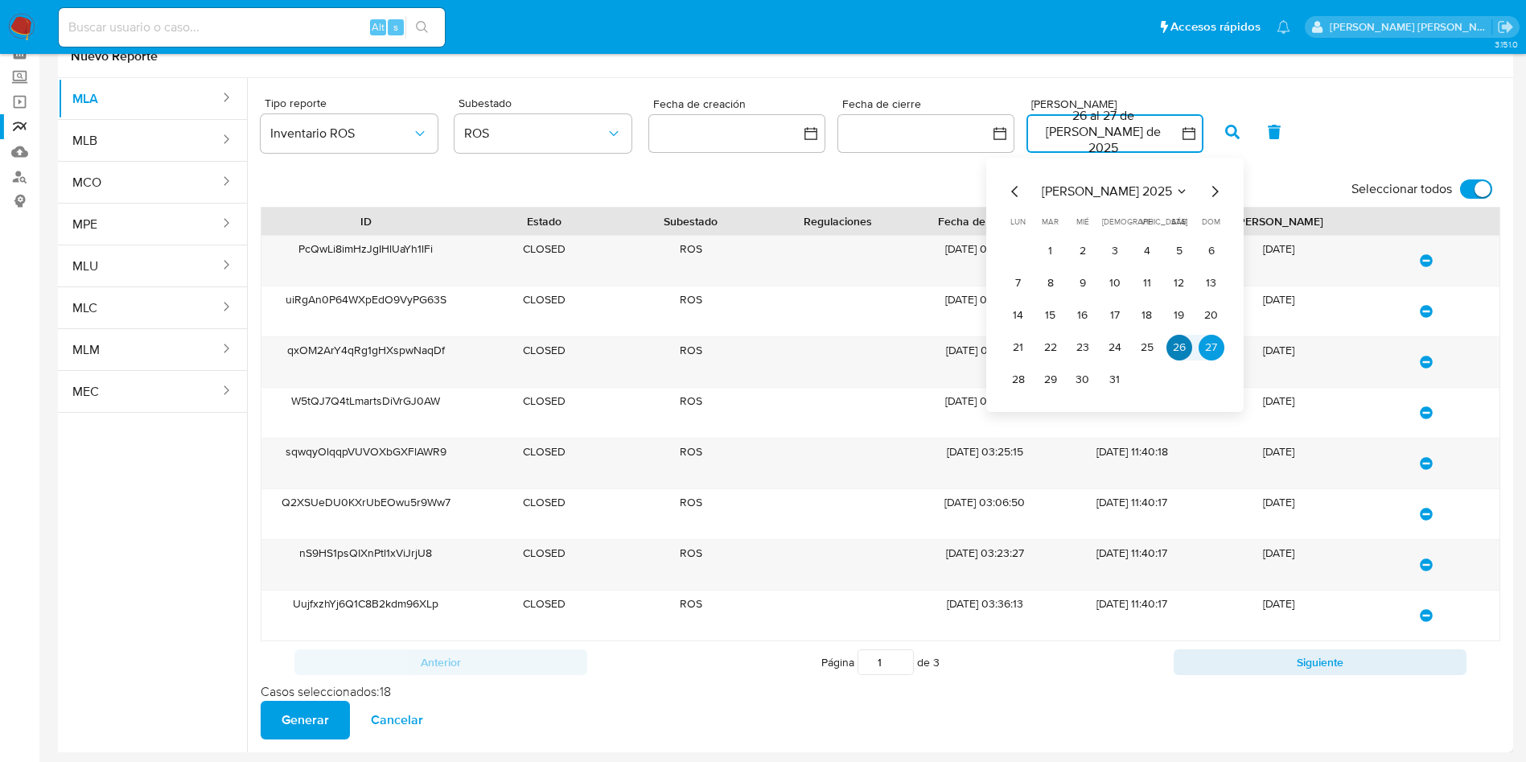
click at [1189, 335] on button "26" at bounding box center [1180, 348] width 26 height 26
click at [1186, 335] on button "26" at bounding box center [1180, 348] width 26 height 26
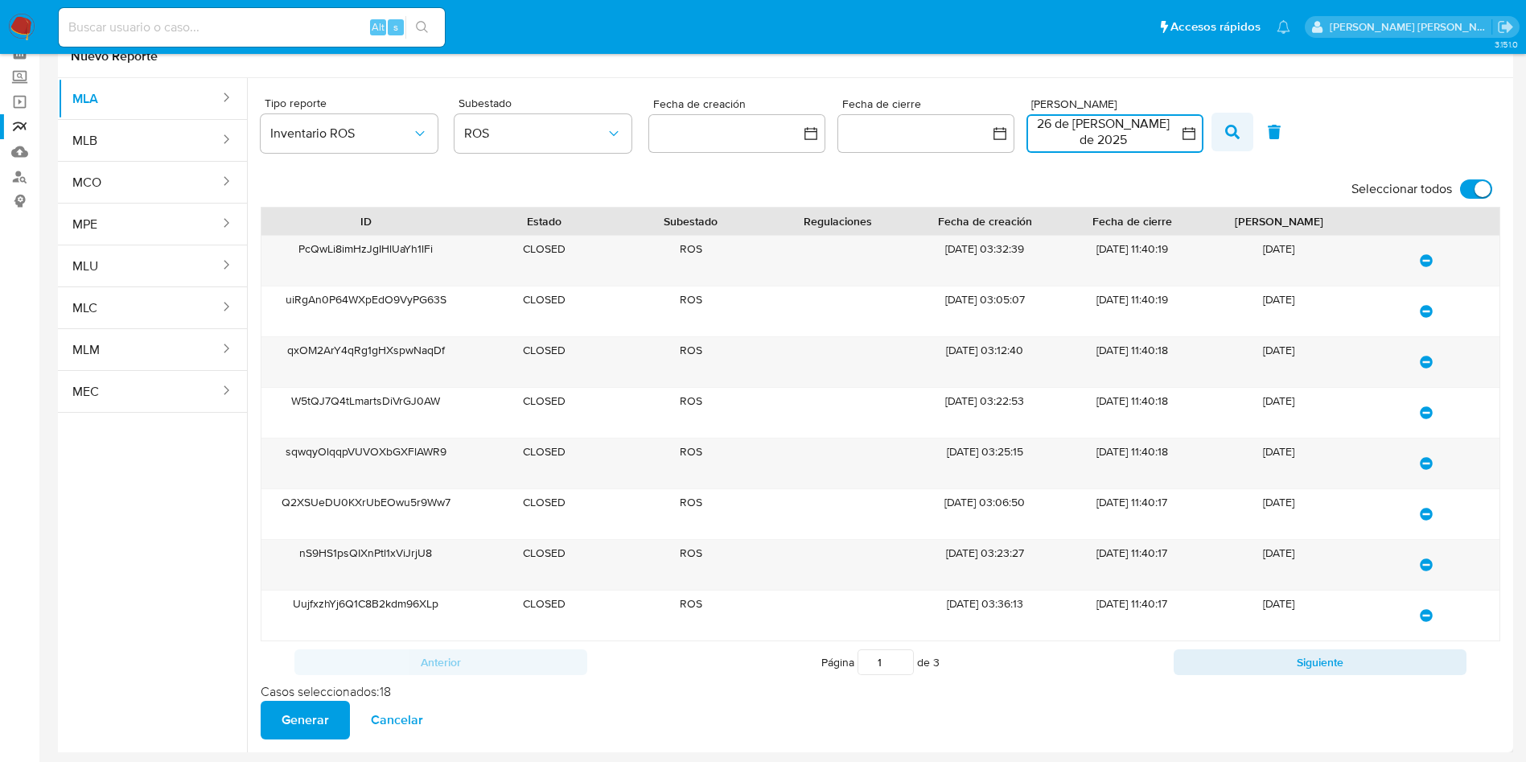
click at [1228, 125] on icon "button" at bounding box center [1232, 132] width 14 height 14
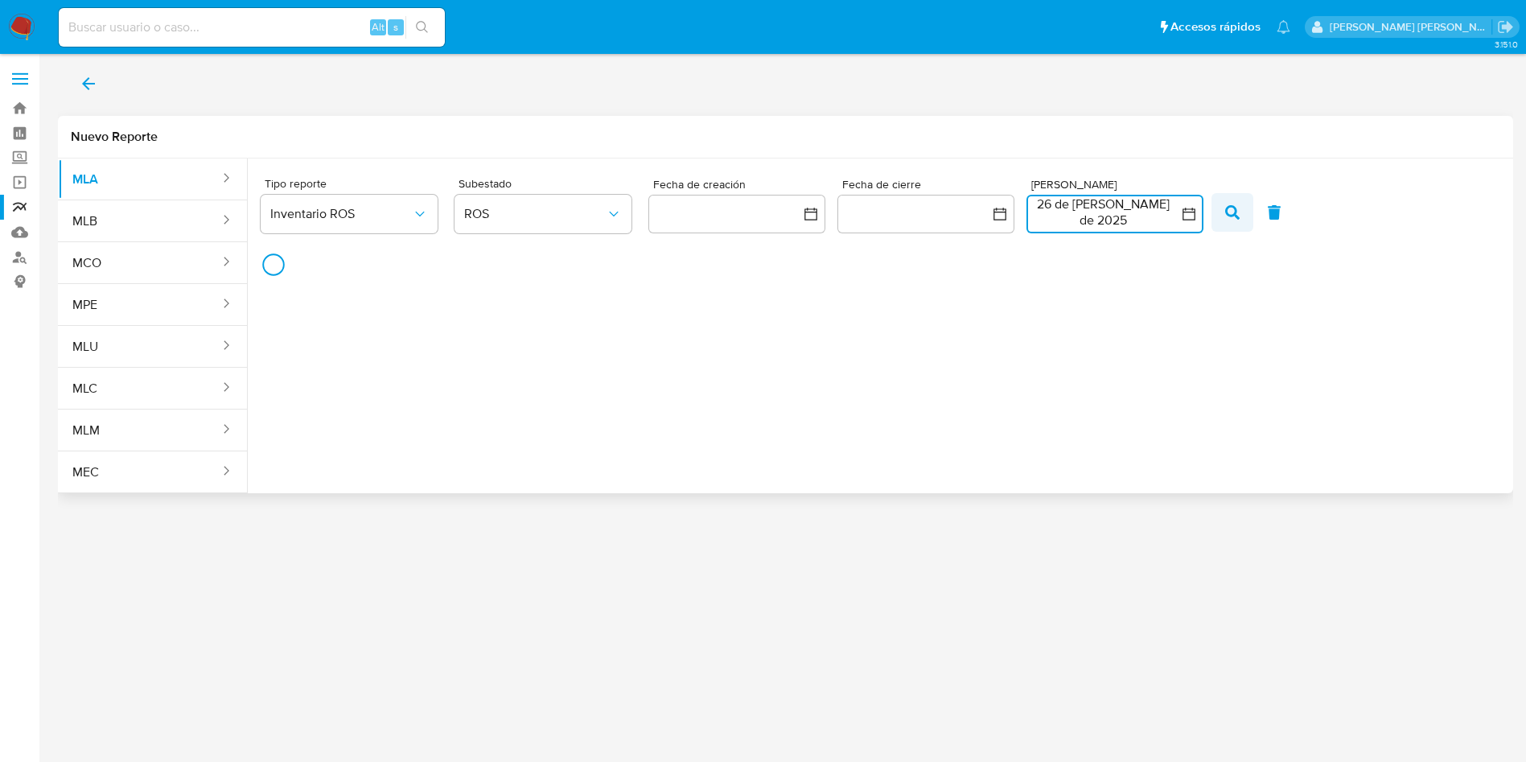
scroll to position [0, 0]
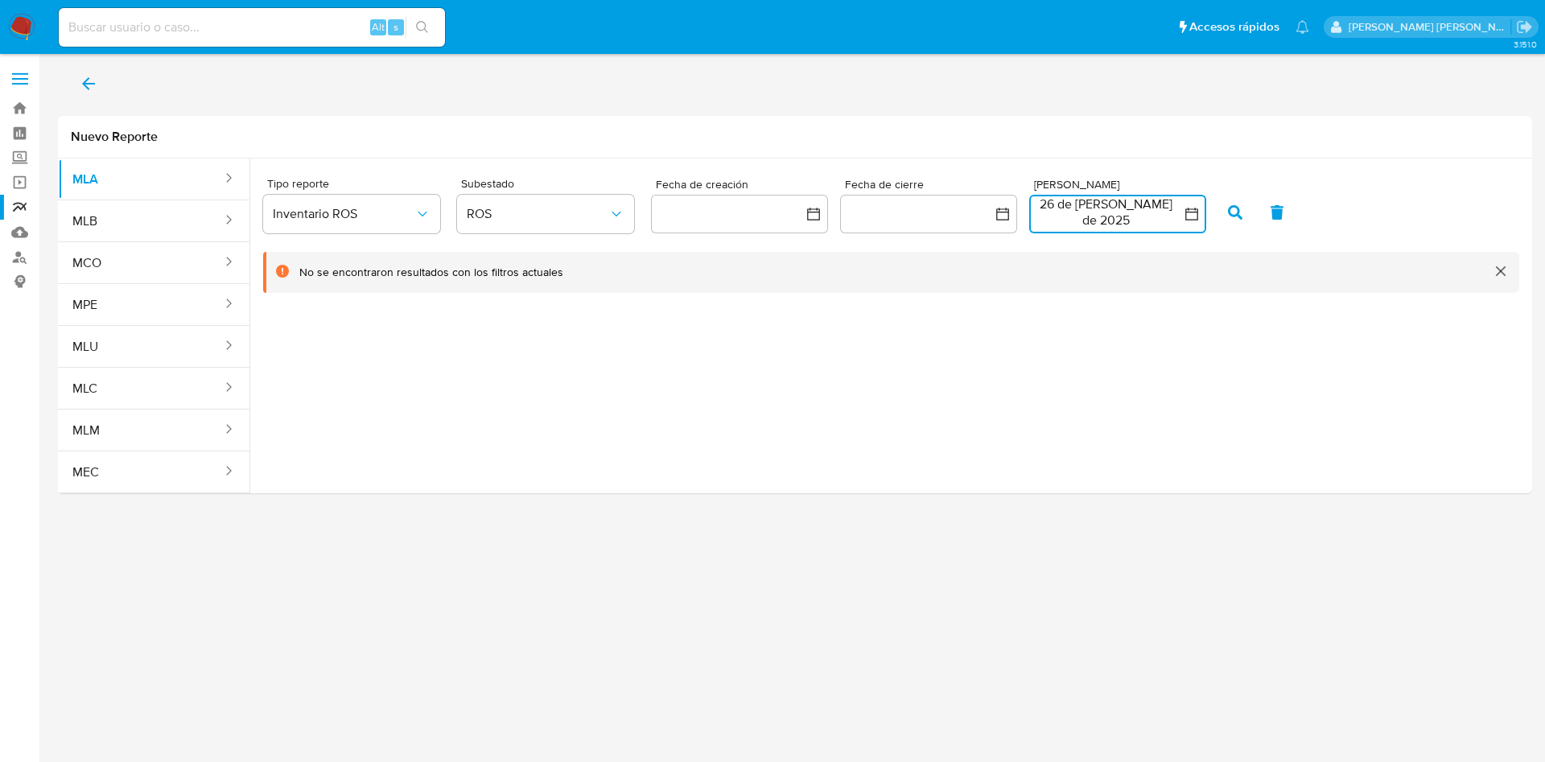
click at [1173, 220] on button "26 de julio de 2025" at bounding box center [1117, 214] width 177 height 39
click at [1205, 426] on button "27" at bounding box center [1214, 428] width 26 height 26
click at [1207, 425] on button "27" at bounding box center [1214, 428] width 26 height 26
click at [1230, 205] on icon "button" at bounding box center [1235, 212] width 14 height 14
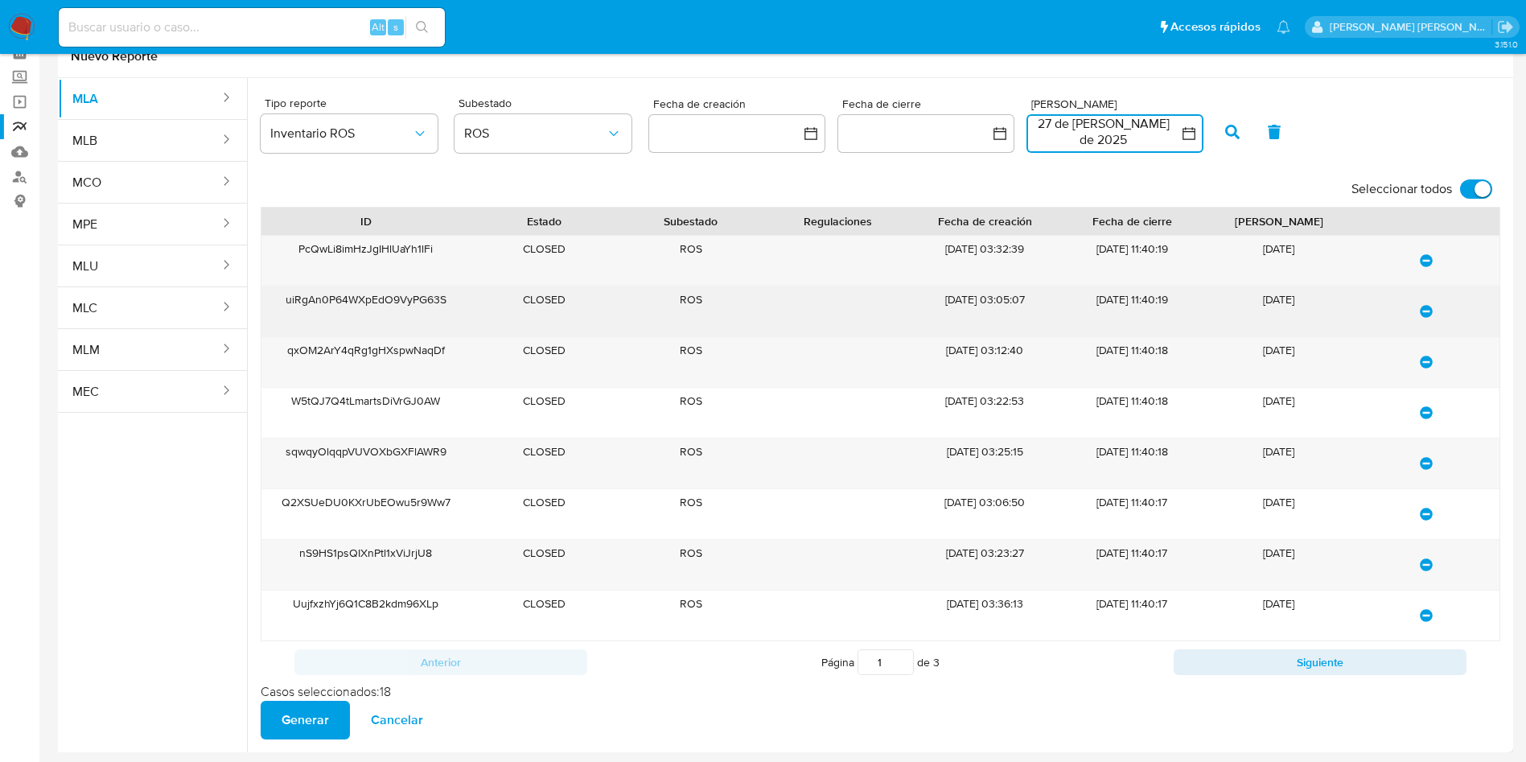
scroll to position [99, 0]
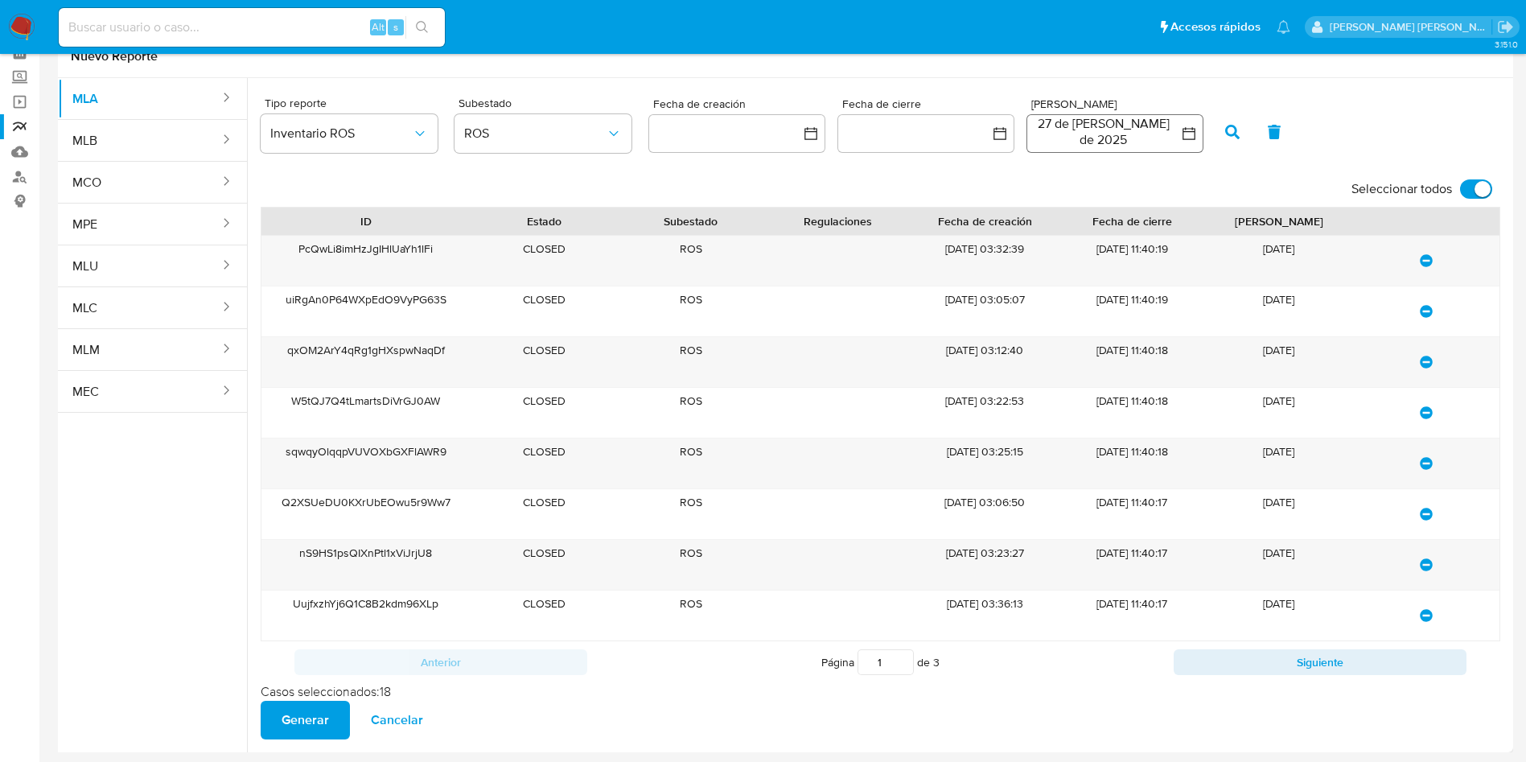
click at [1060, 114] on button "27 de julio de 2025" at bounding box center [1115, 133] width 177 height 39
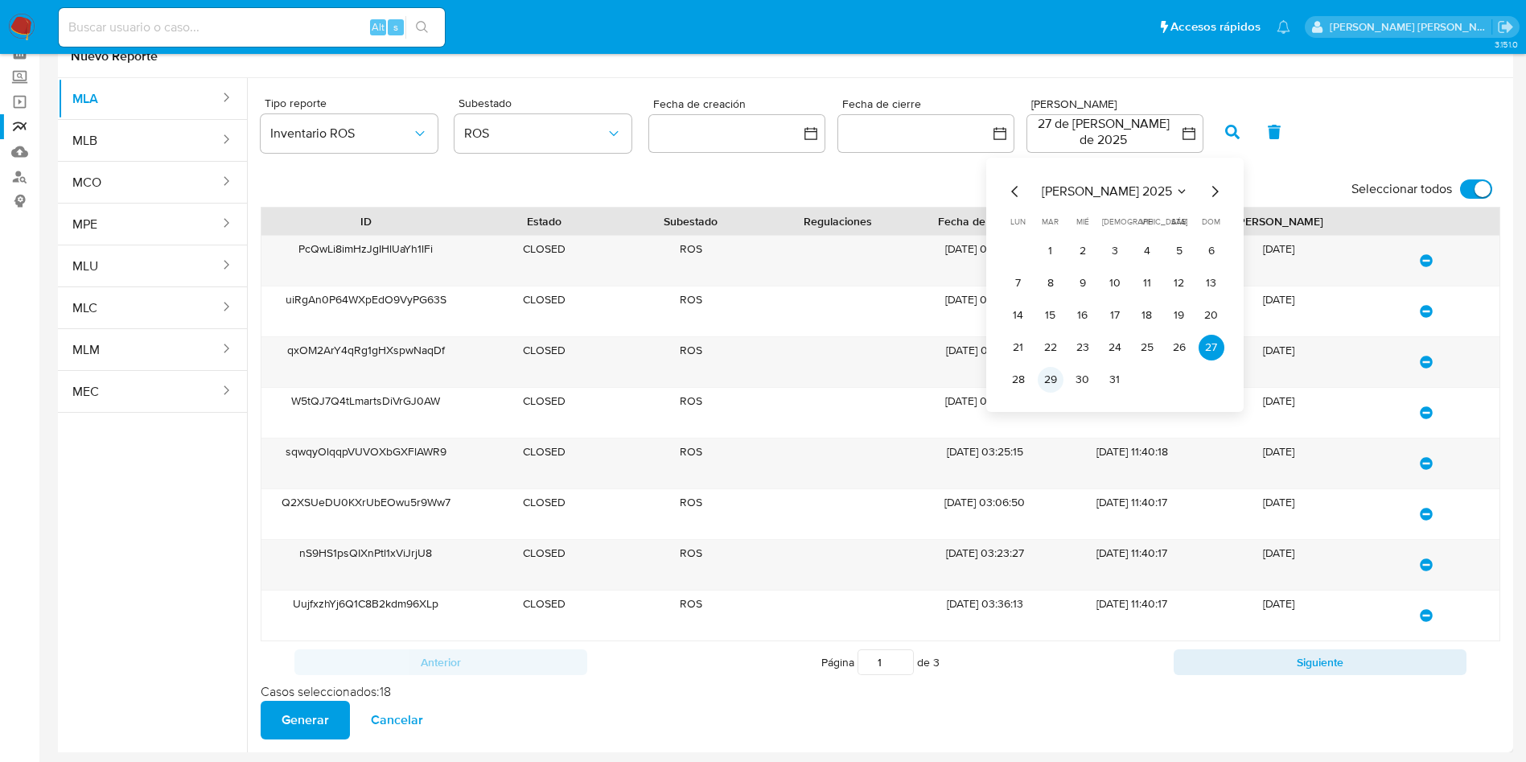
drag, startPoint x: 1017, startPoint y: 360, endPoint x: 1043, endPoint y: 363, distance: 25.9
click at [1018, 367] on button "28" at bounding box center [1019, 380] width 26 height 26
click at [1047, 367] on button "29" at bounding box center [1051, 380] width 26 height 26
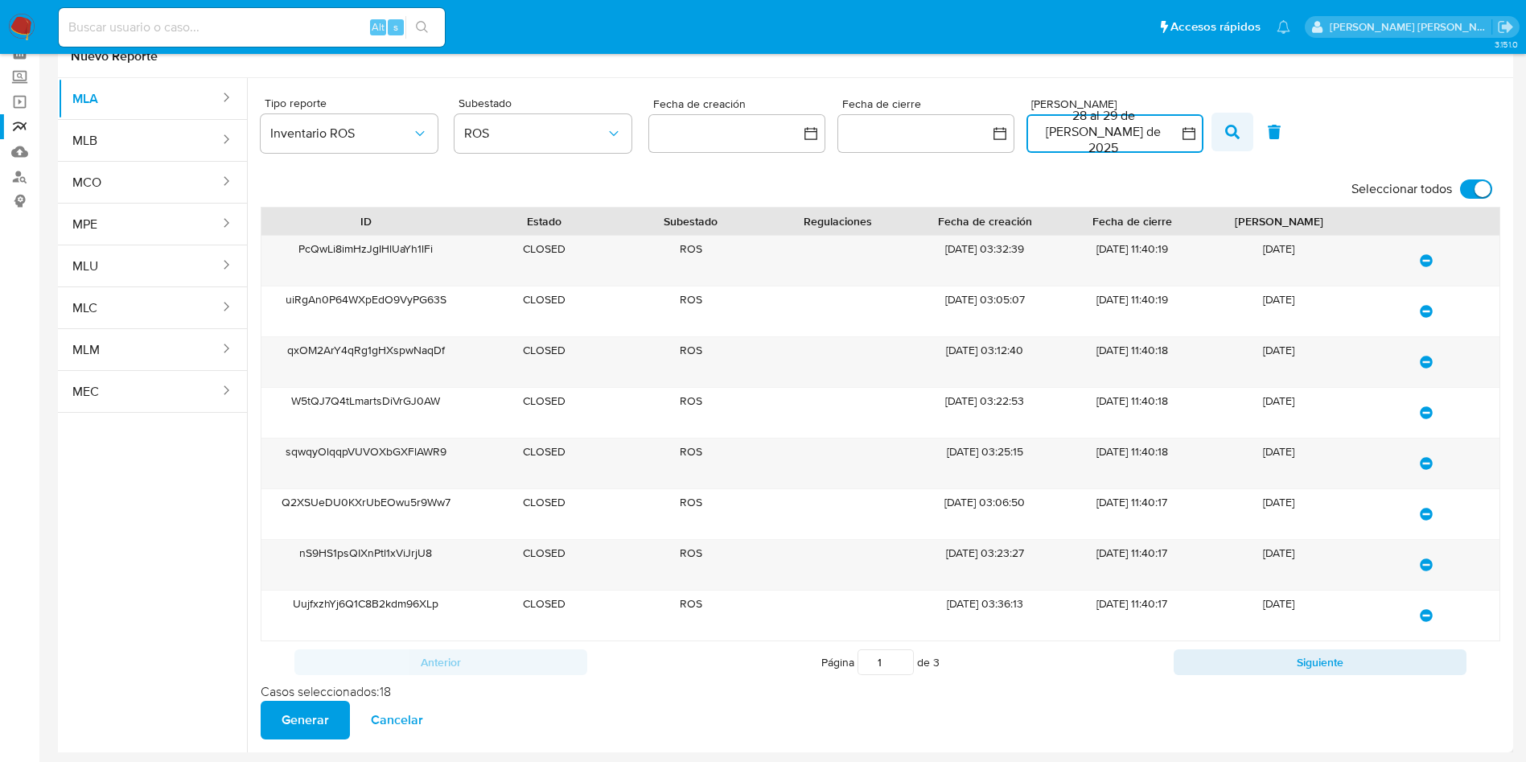
click at [1228, 125] on icon "button" at bounding box center [1232, 132] width 14 height 14
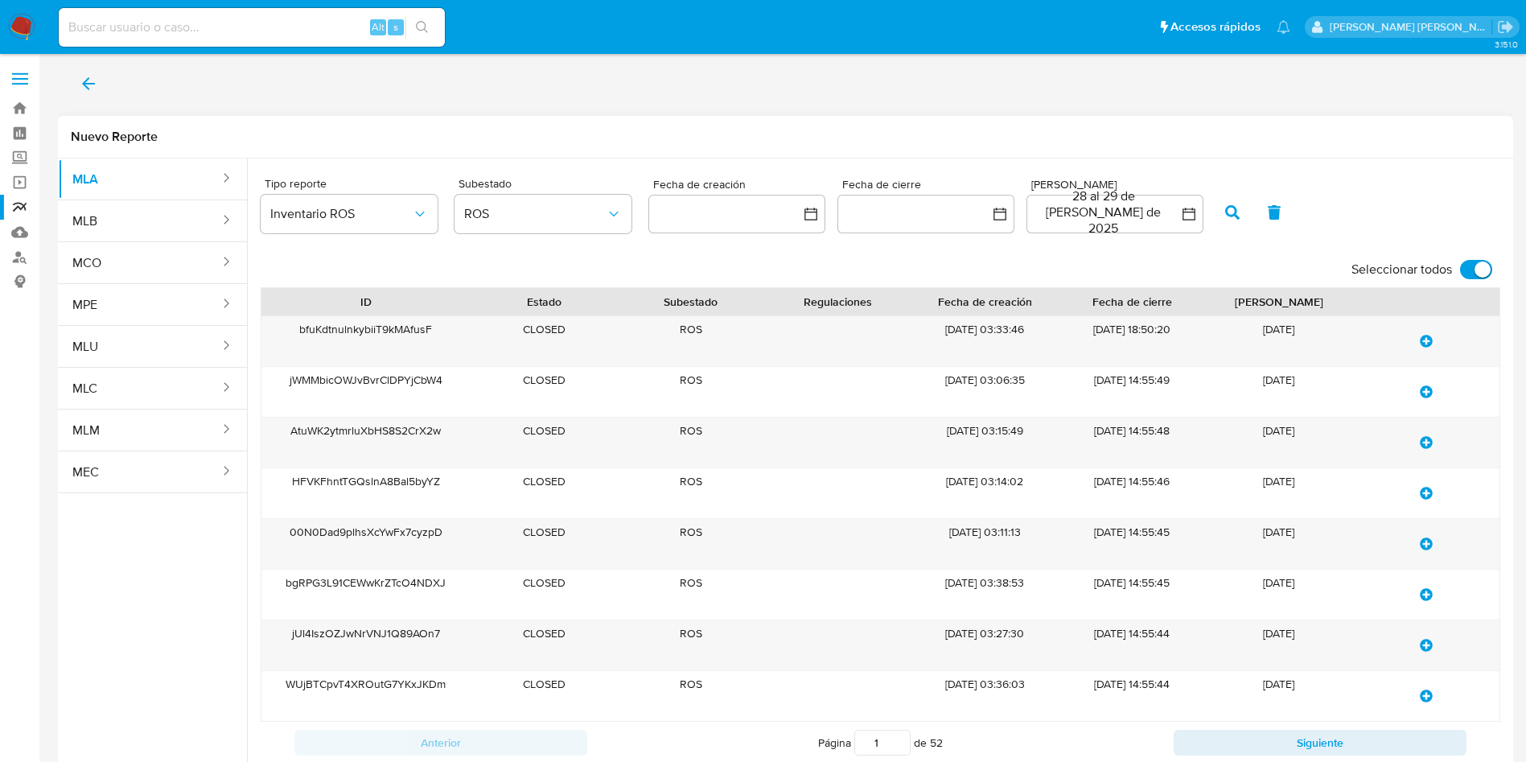
click at [1475, 261] on label "Seleccionar todos" at bounding box center [1422, 269] width 157 height 35
click at [1475, 261] on input "Seleccionar todos" at bounding box center [1476, 269] width 32 height 19
click at [1483, 264] on input "Seleccionar todos" at bounding box center [1476, 269] width 32 height 19
checkbox input "true"
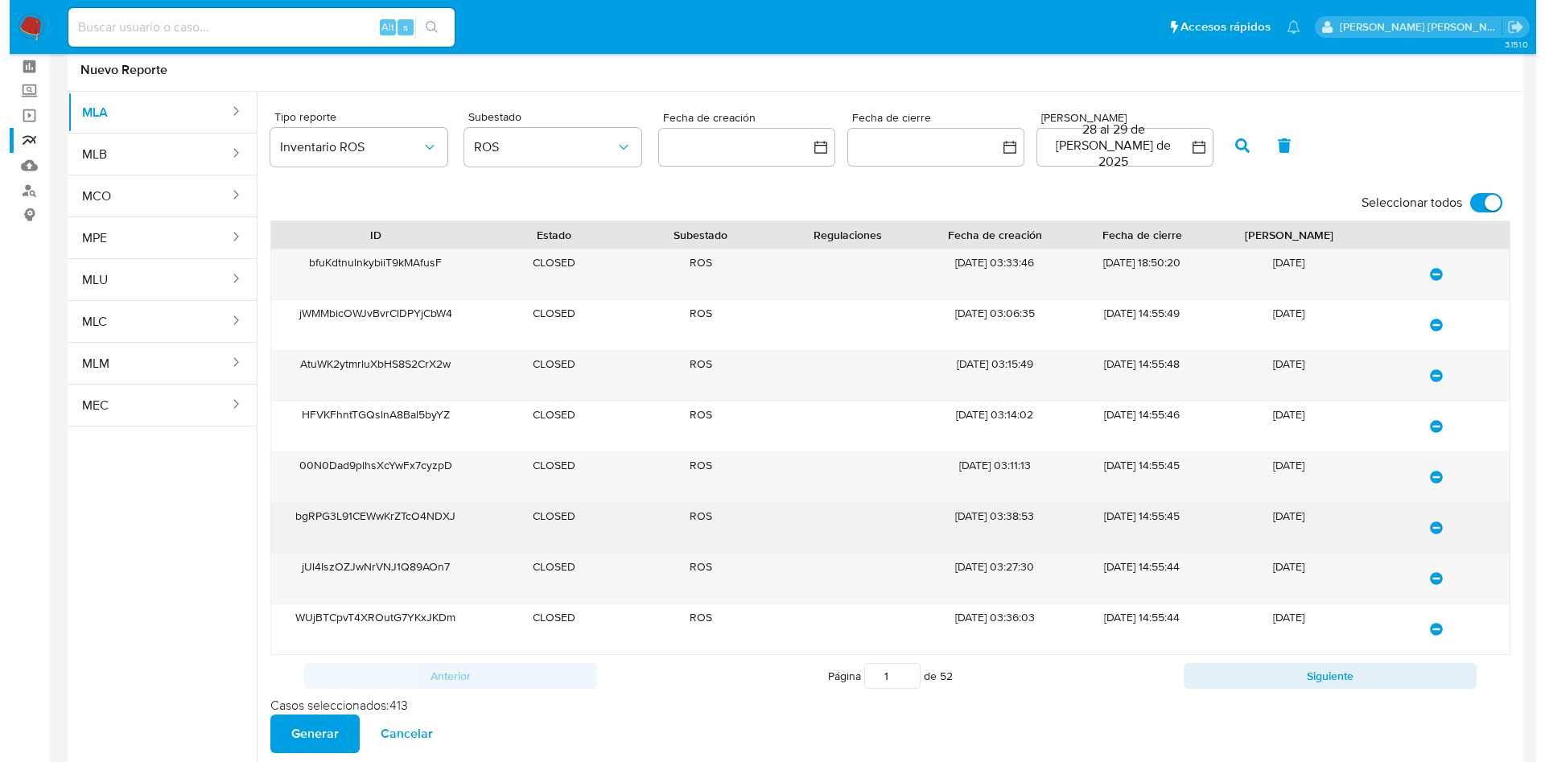
scroll to position [99, 0]
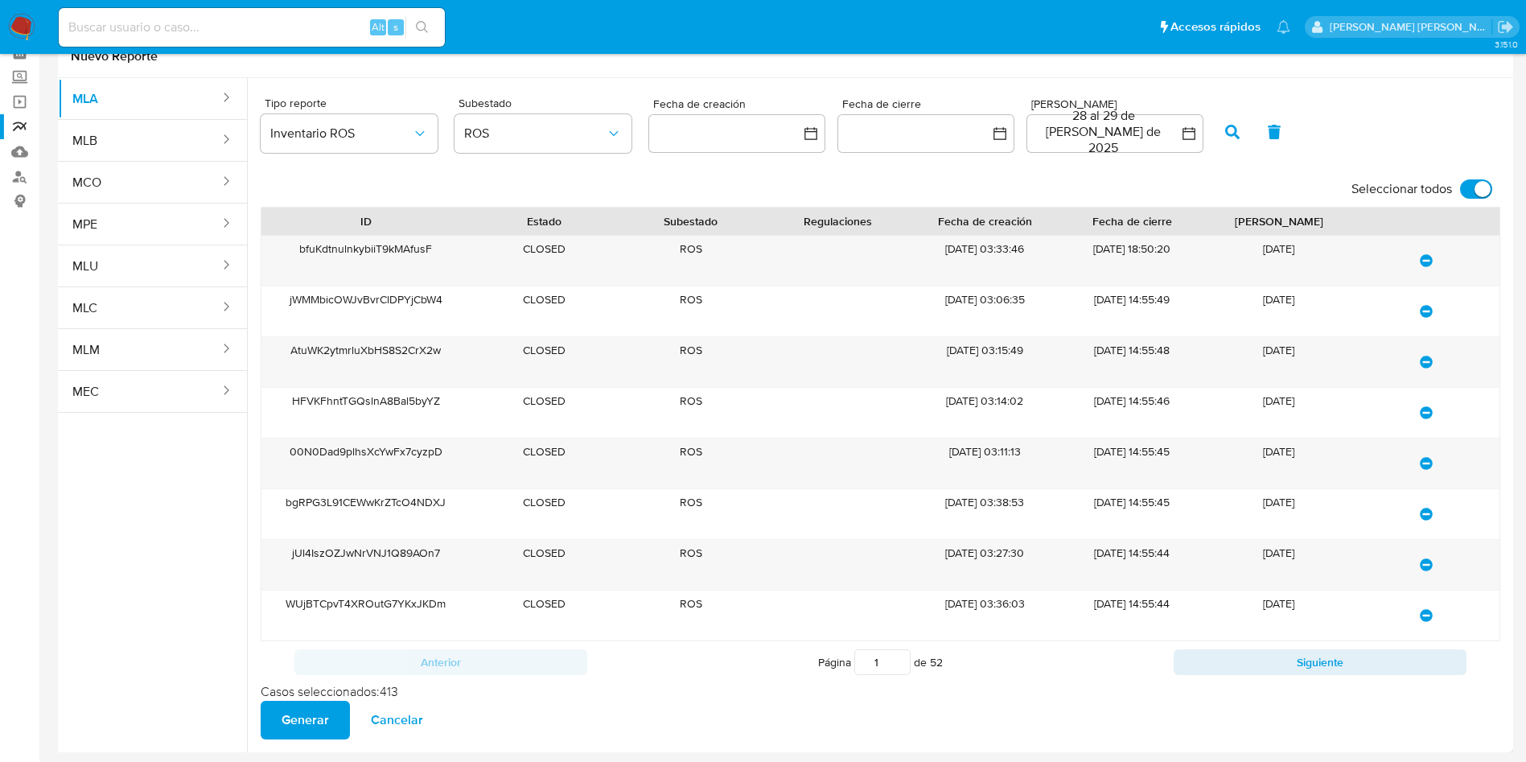
click at [298, 722] on span "Generar" at bounding box center [305, 719] width 47 height 35
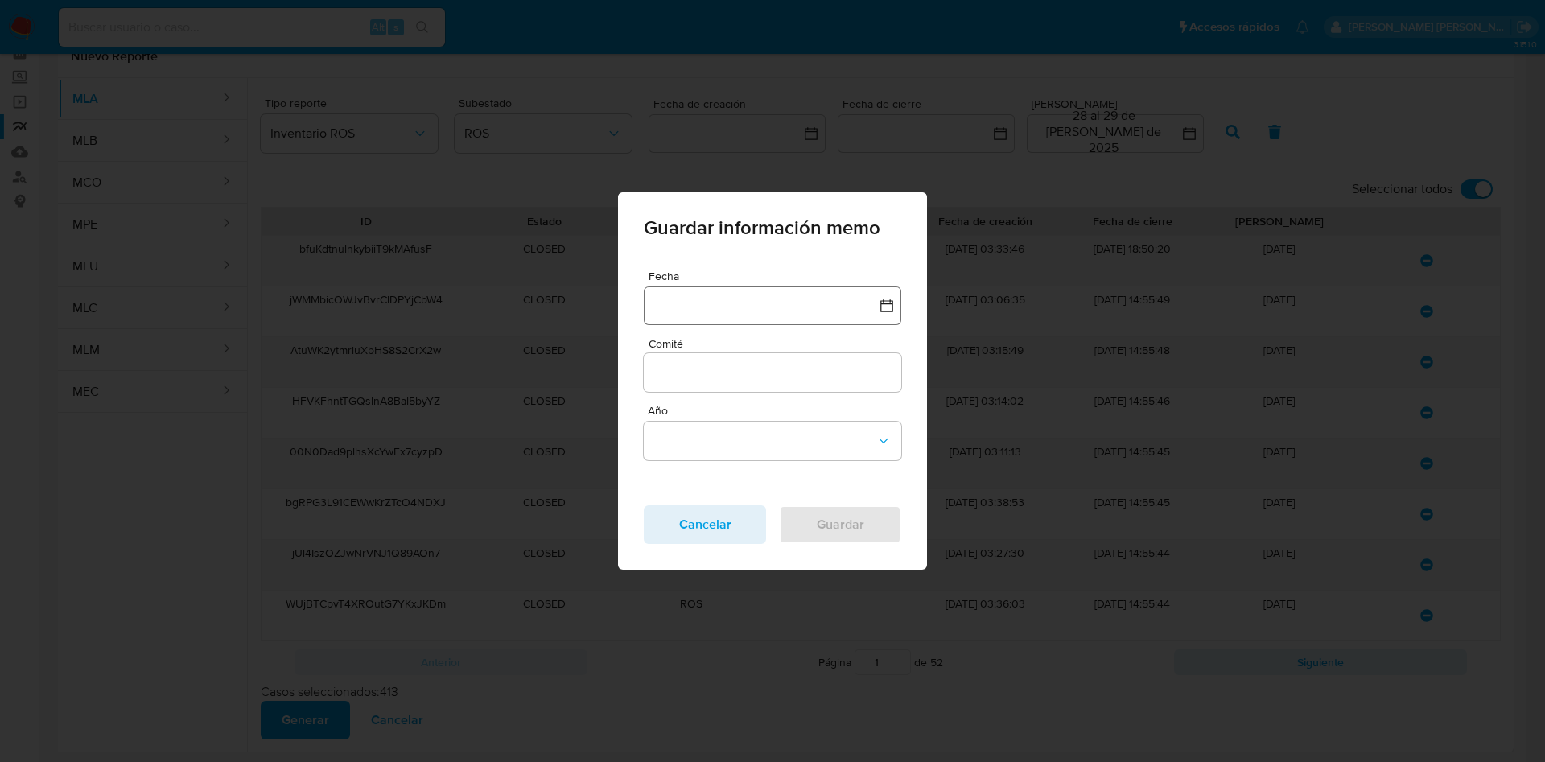
click at [710, 313] on button "button" at bounding box center [772, 305] width 257 height 39
click at [666, 380] on icon "Mes anterior" at bounding box center [672, 376] width 19 height 19
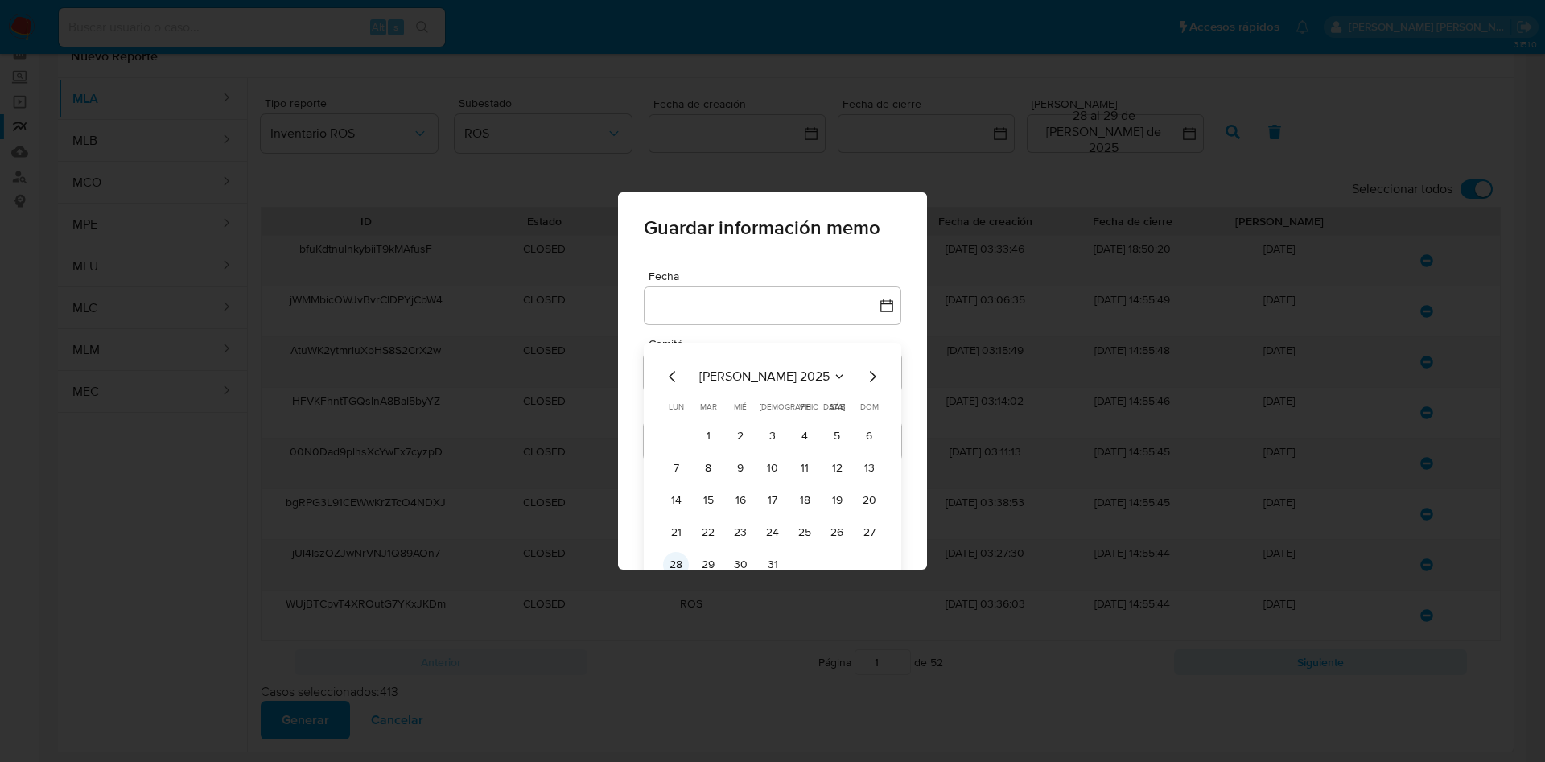
click at [671, 562] on button "28" at bounding box center [676, 565] width 26 height 26
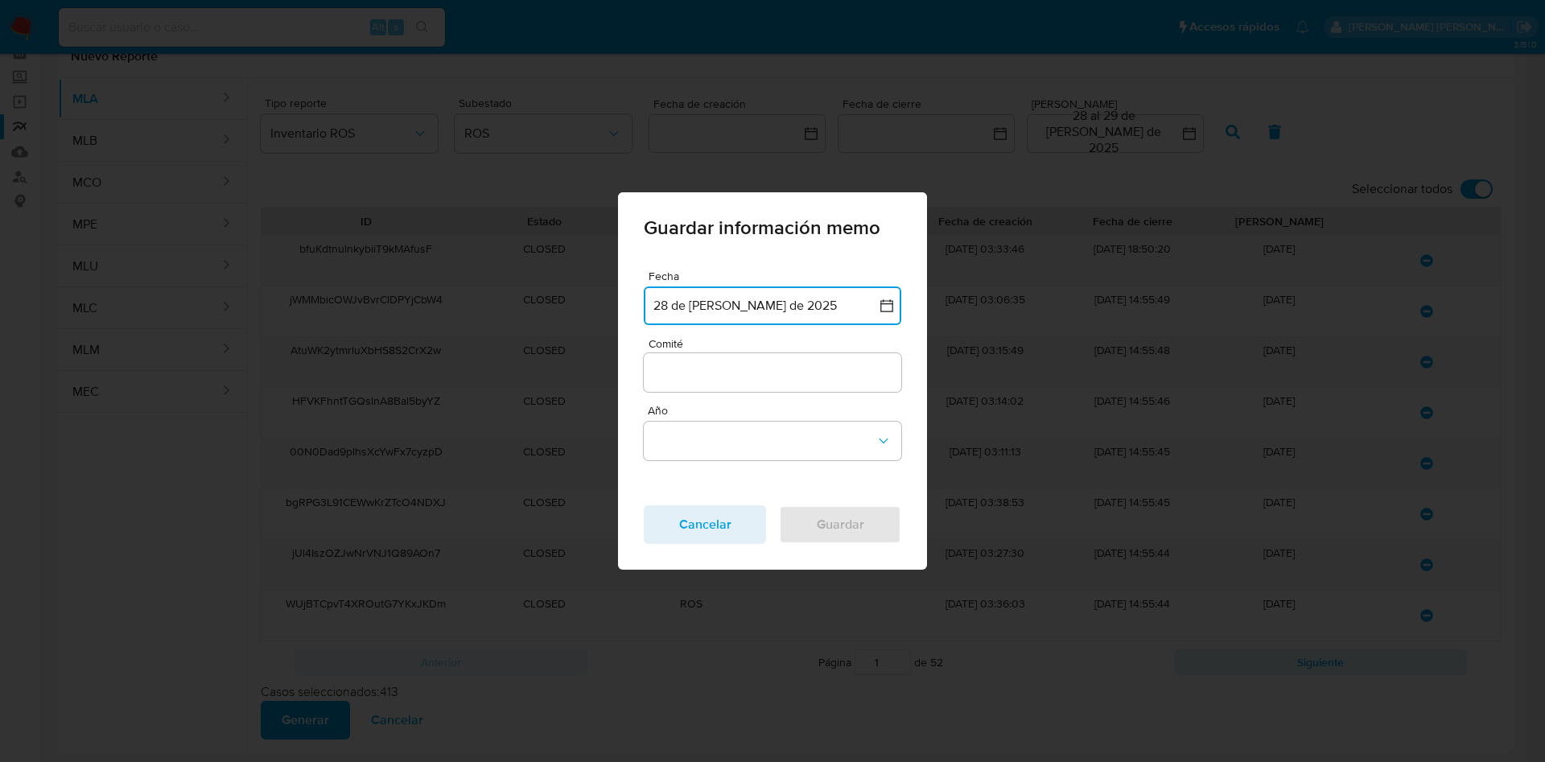
click at [662, 369] on input "Comité" at bounding box center [772, 372] width 257 height 21
type input "Julio"
click at [727, 451] on button "Año" at bounding box center [772, 441] width 257 height 39
click at [714, 443] on div "2025" at bounding box center [767, 439] width 228 height 39
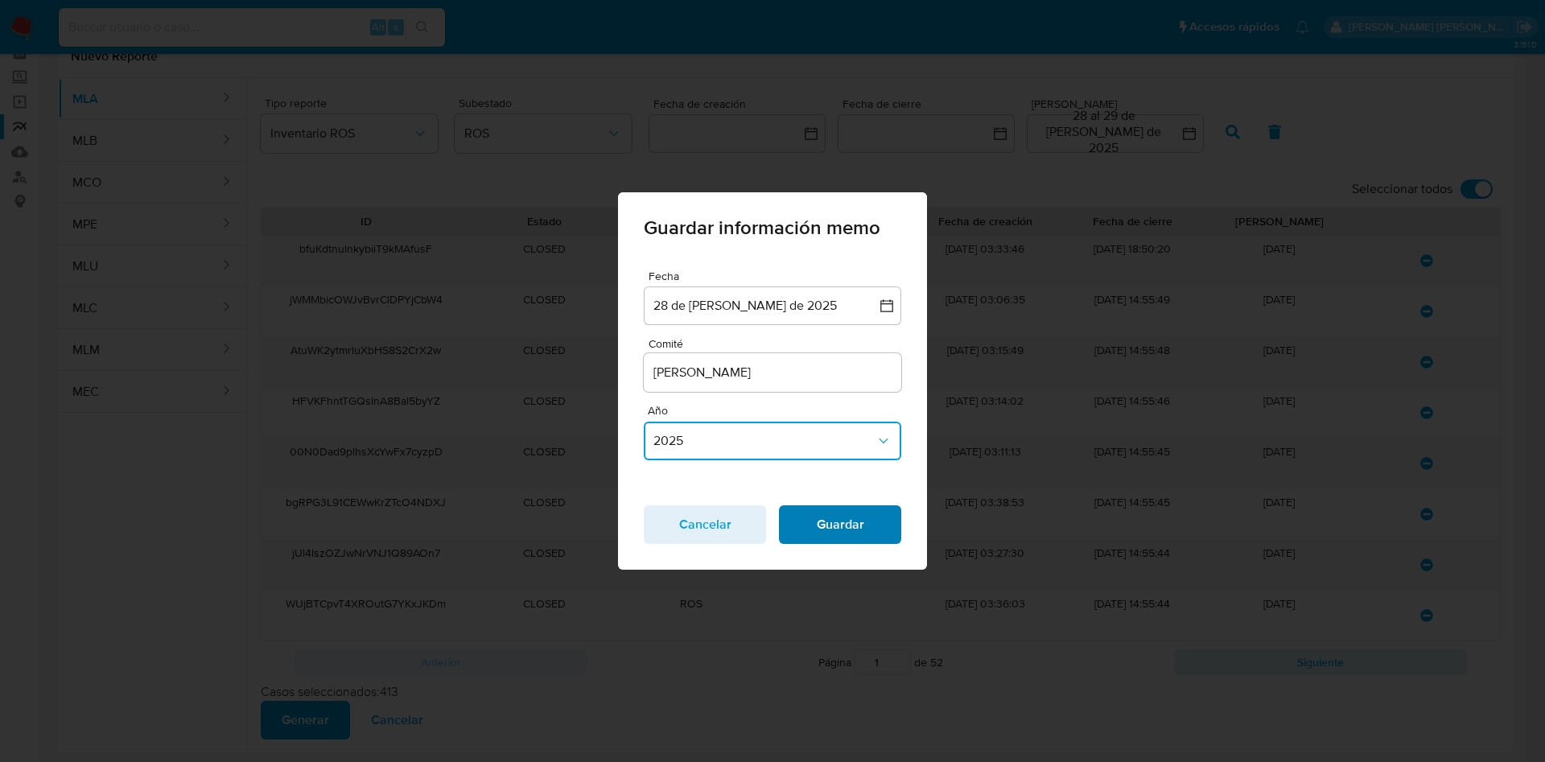
click at [829, 539] on span "Guardar" at bounding box center [840, 524] width 80 height 35
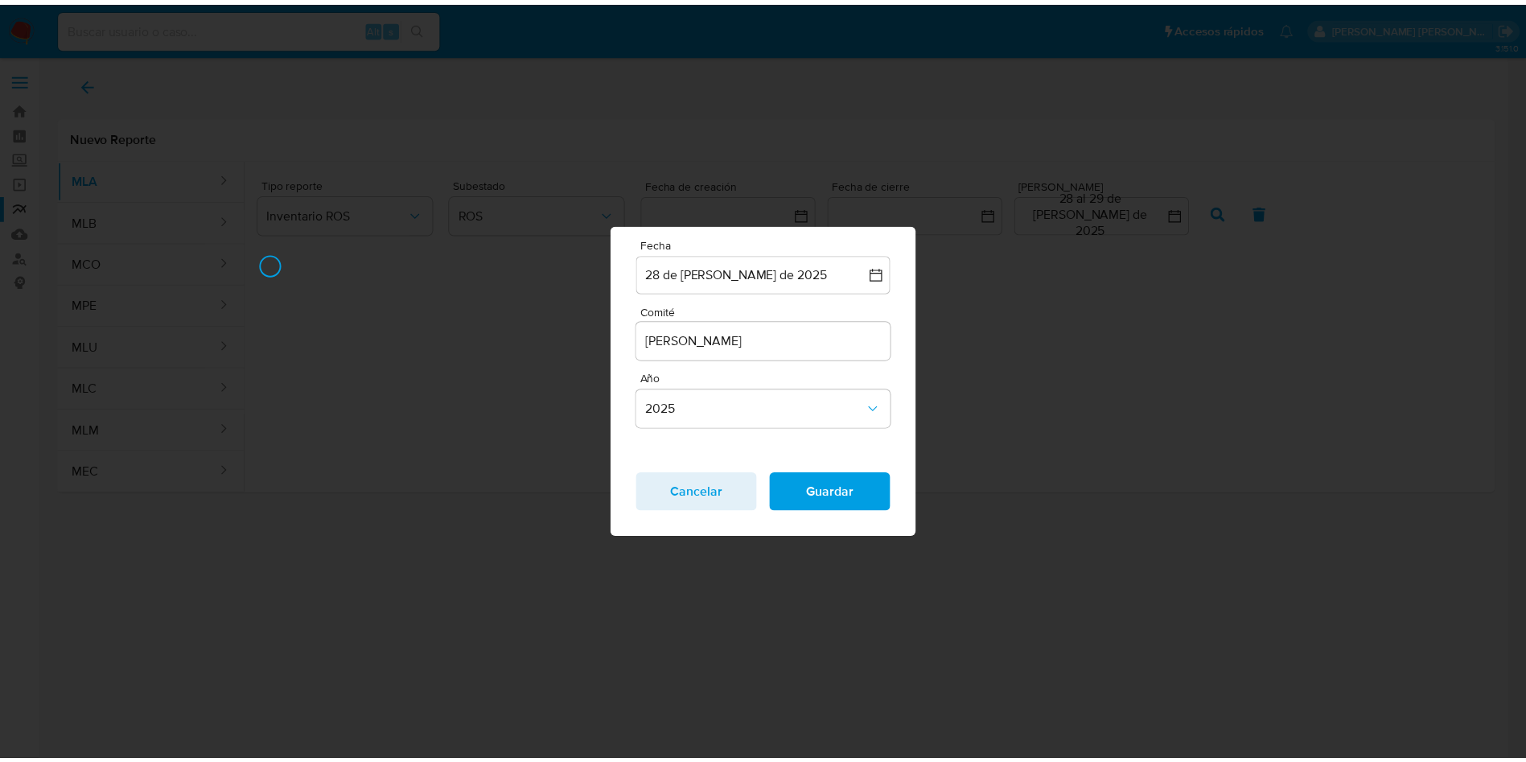
scroll to position [0, 0]
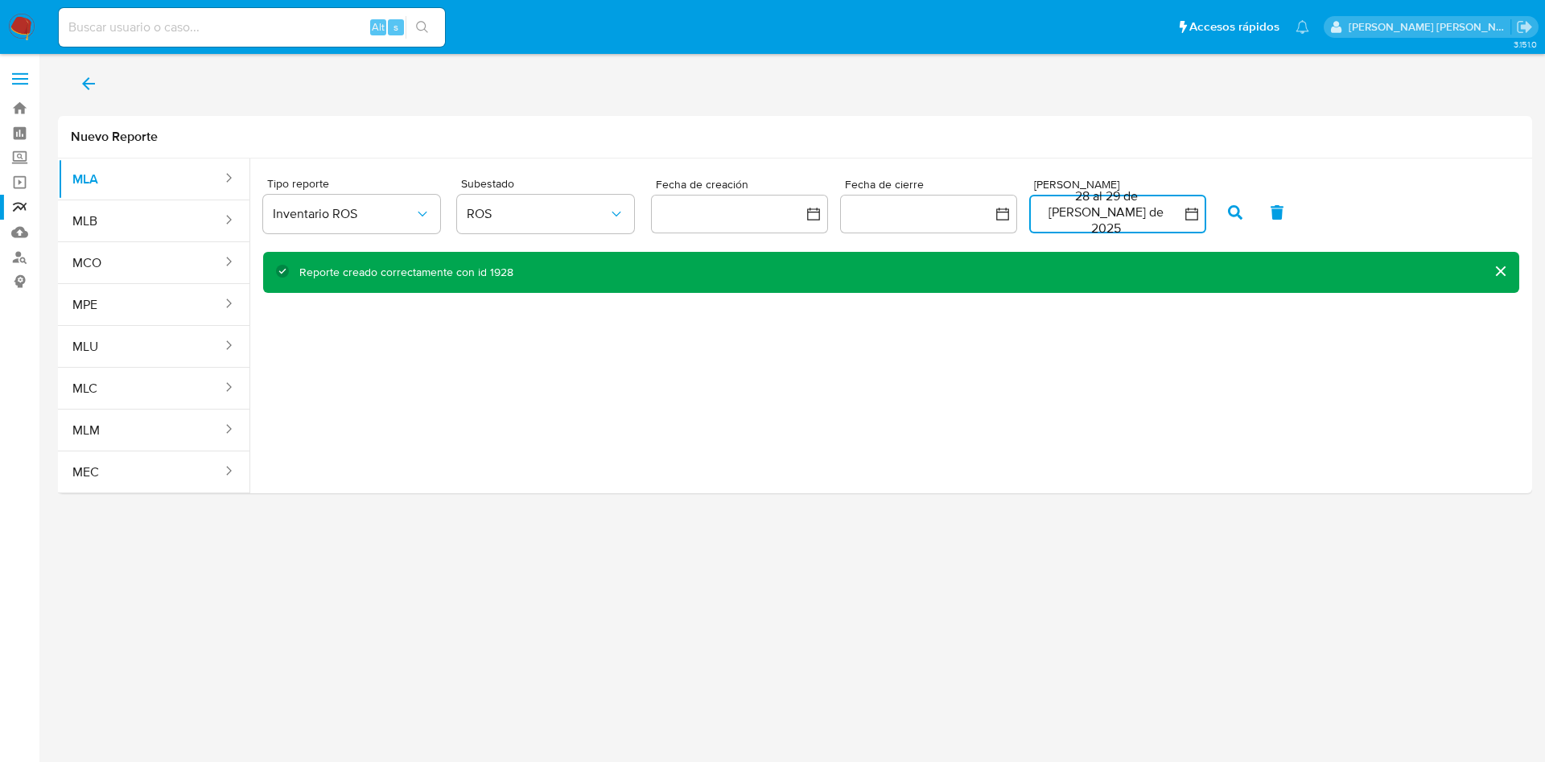
click at [1109, 207] on button "28 al 29 de julio de 2025" at bounding box center [1117, 214] width 177 height 39
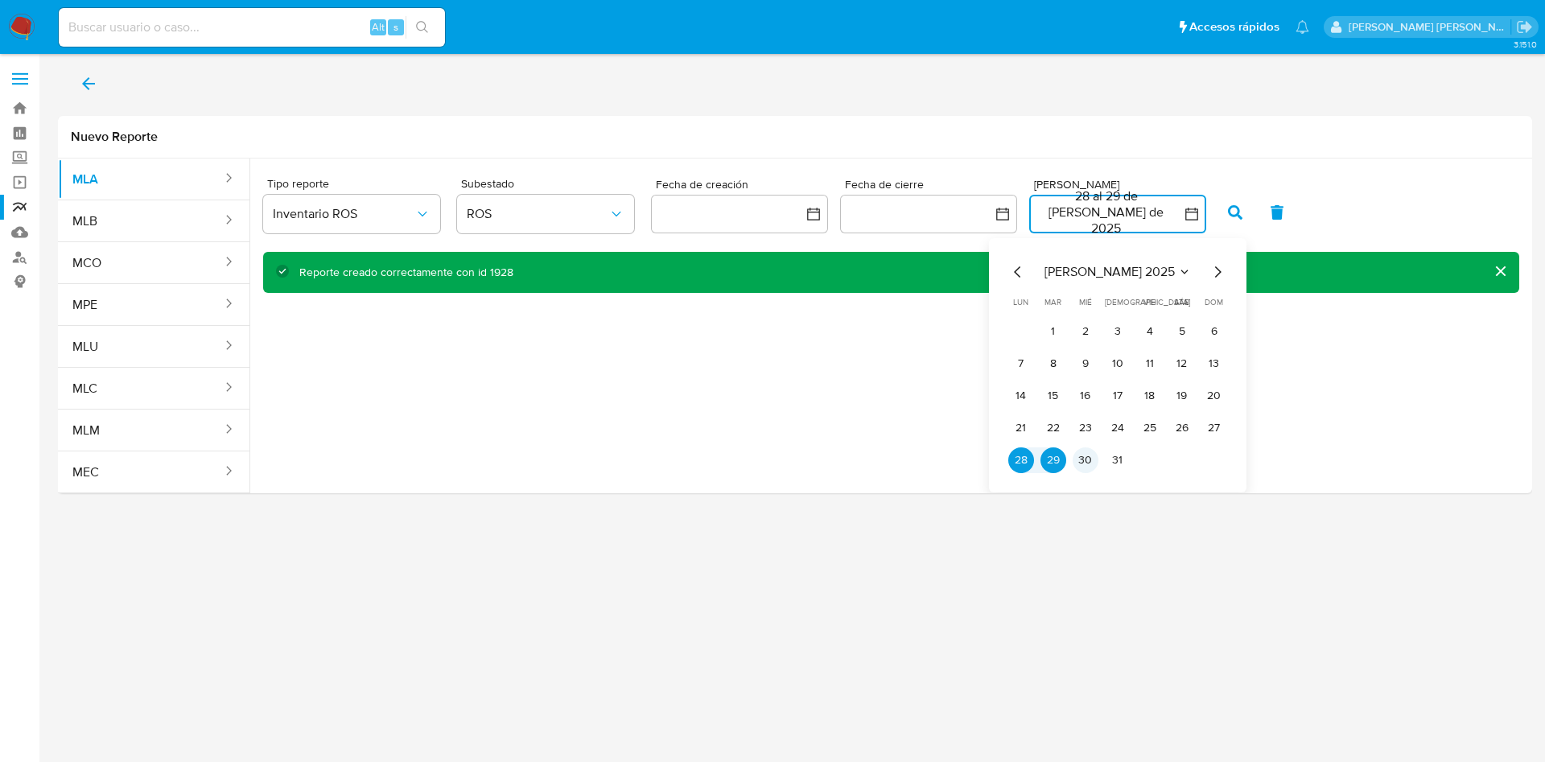
click at [1092, 455] on button "30" at bounding box center [1085, 460] width 26 height 26
click at [1083, 464] on button "30" at bounding box center [1085, 460] width 26 height 26
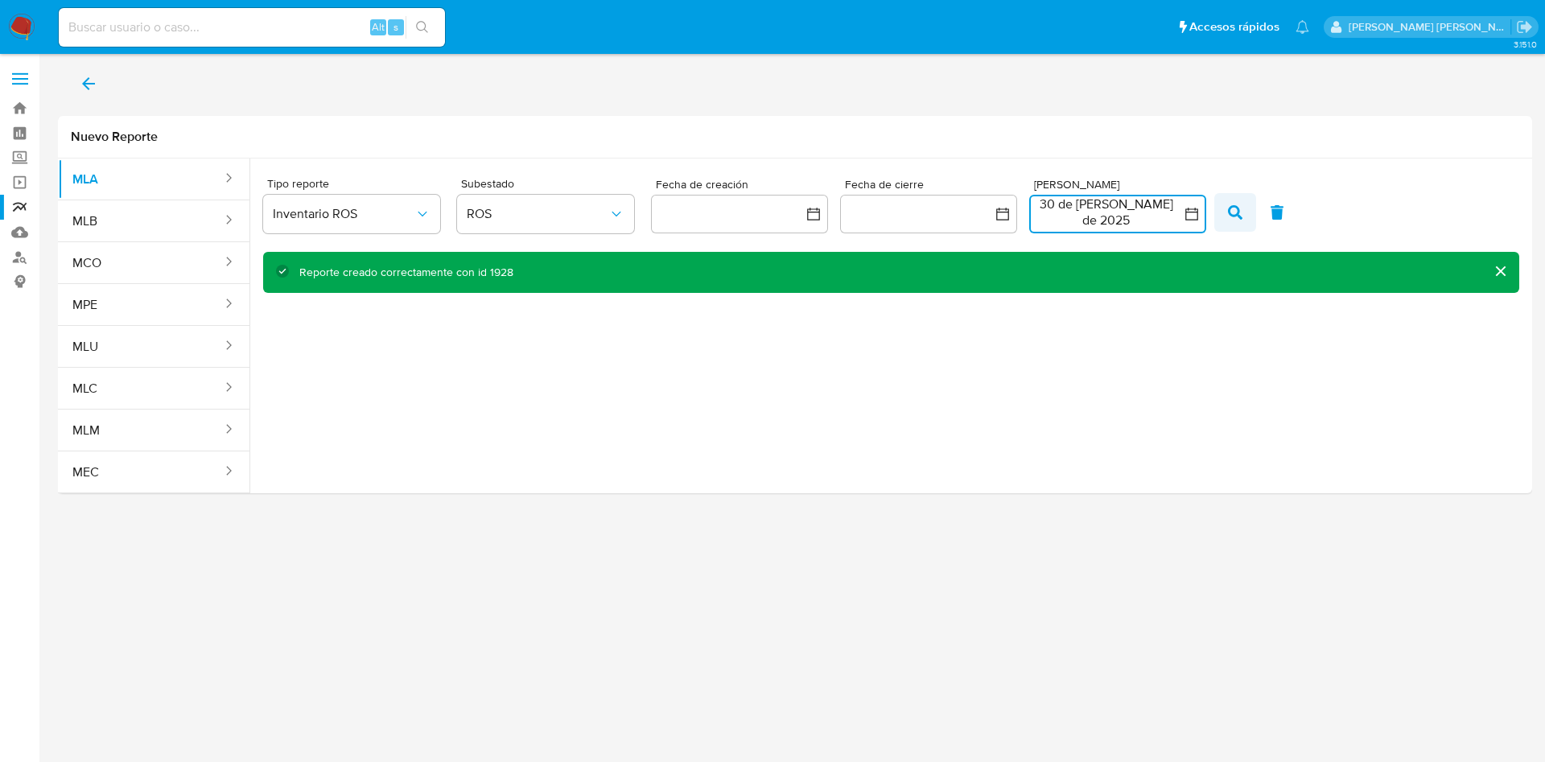
click at [1232, 209] on icon "button" at bounding box center [1235, 212] width 14 height 14
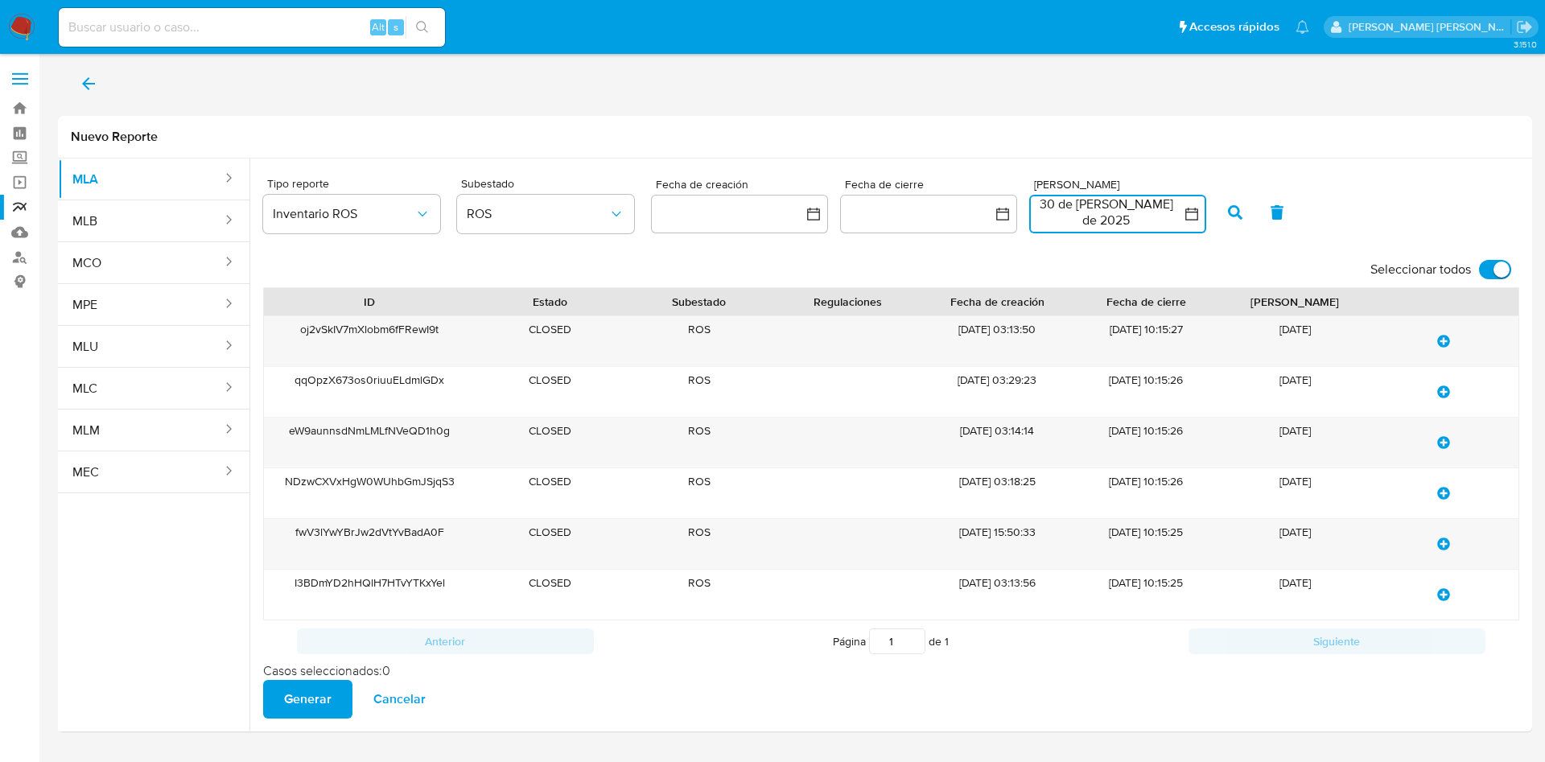
click at [1484, 271] on input "Seleccionar todos" at bounding box center [1495, 269] width 32 height 19
click at [1495, 268] on input "Seleccionar todos" at bounding box center [1495, 269] width 32 height 19
checkbox input "true"
click at [314, 710] on span "Generar" at bounding box center [307, 698] width 47 height 35
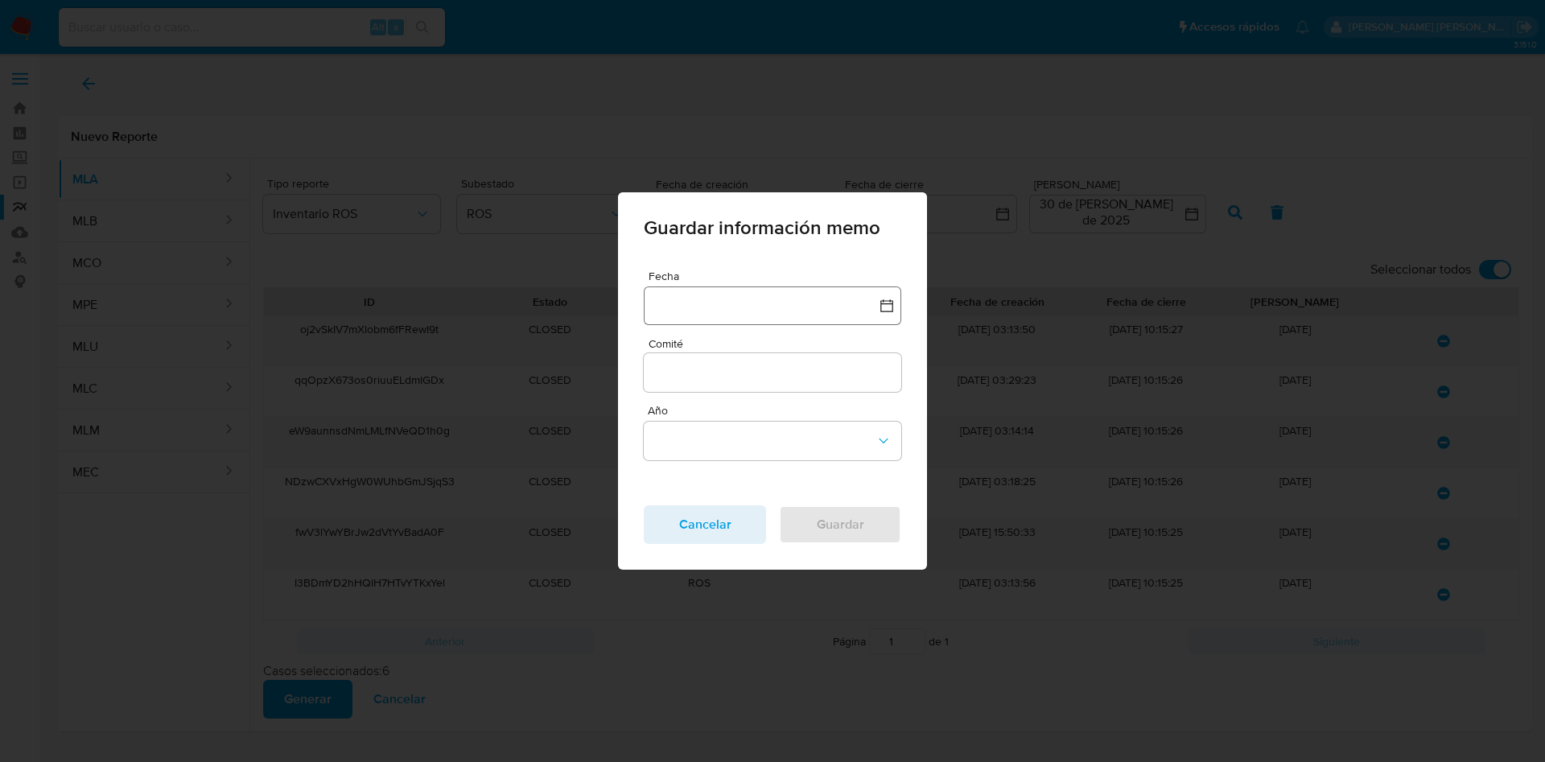
click at [686, 311] on button "button" at bounding box center [772, 305] width 257 height 39
click at [663, 384] on icon "Mes anterior" at bounding box center [672, 376] width 19 height 19
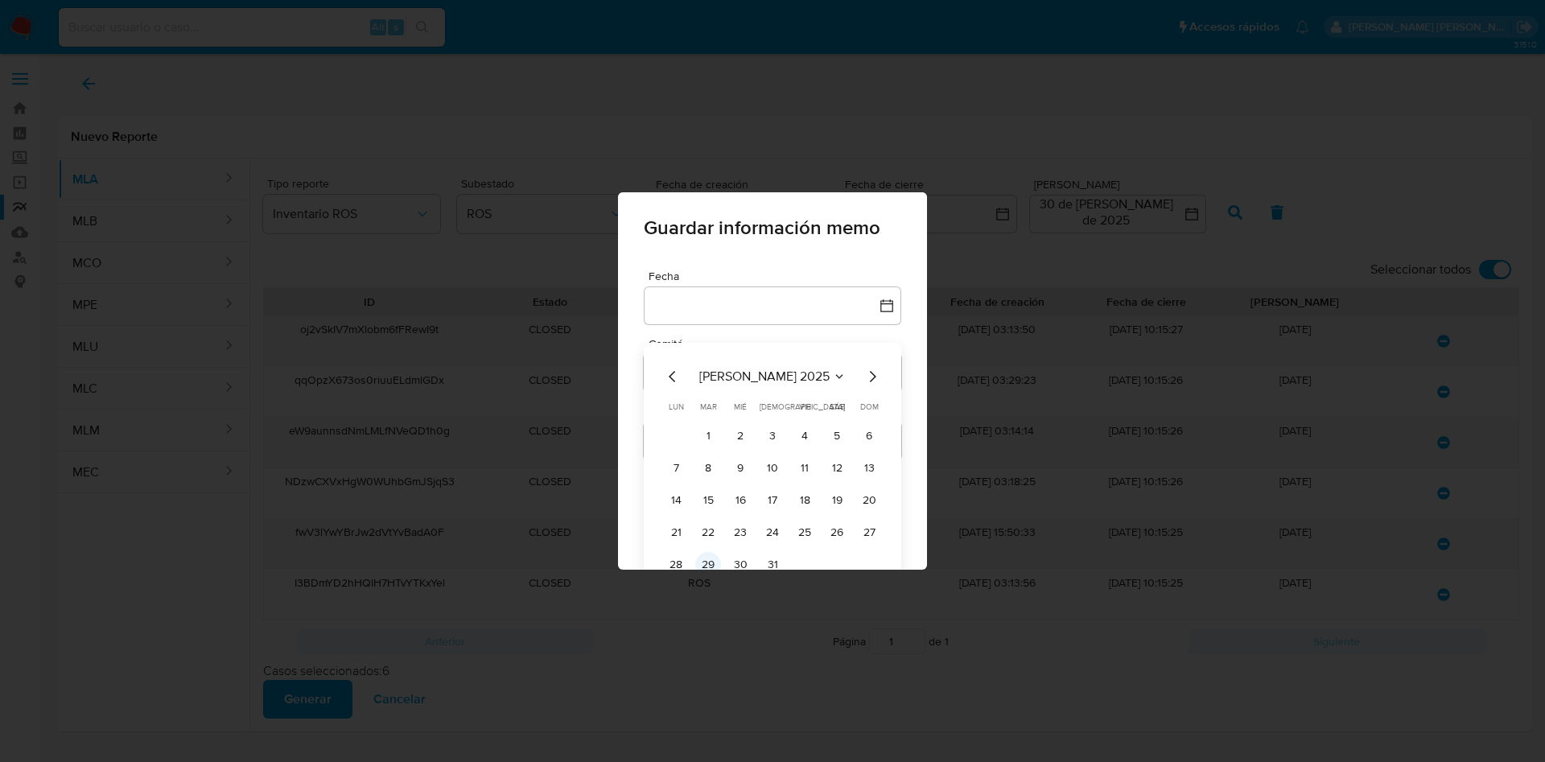
click at [695, 566] on button "29" at bounding box center [708, 565] width 26 height 26
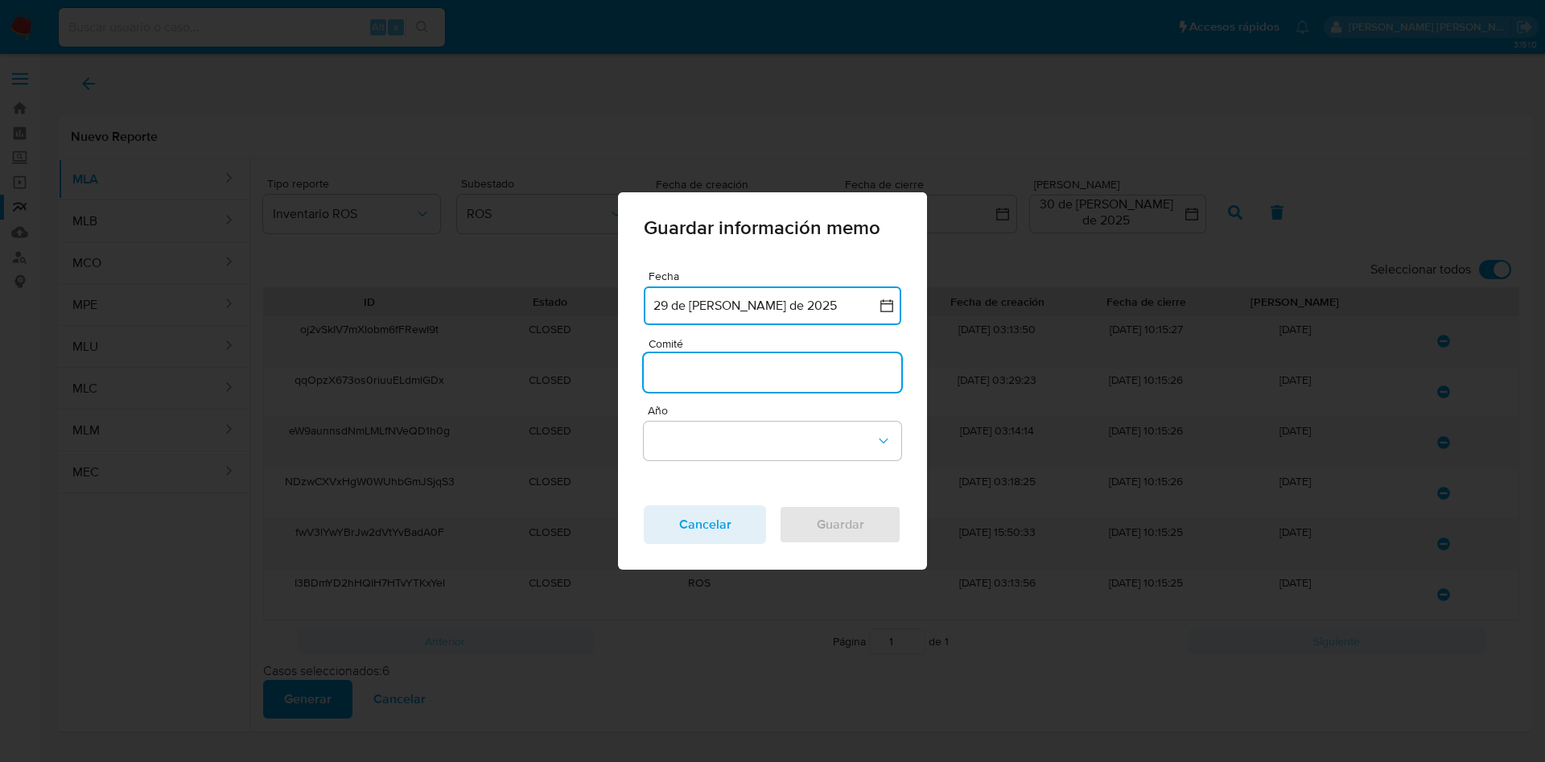
click at [694, 362] on input "Comité" at bounding box center [772, 372] width 257 height 21
type input "Julio"
click at [724, 435] on button "Año" at bounding box center [772, 441] width 257 height 39
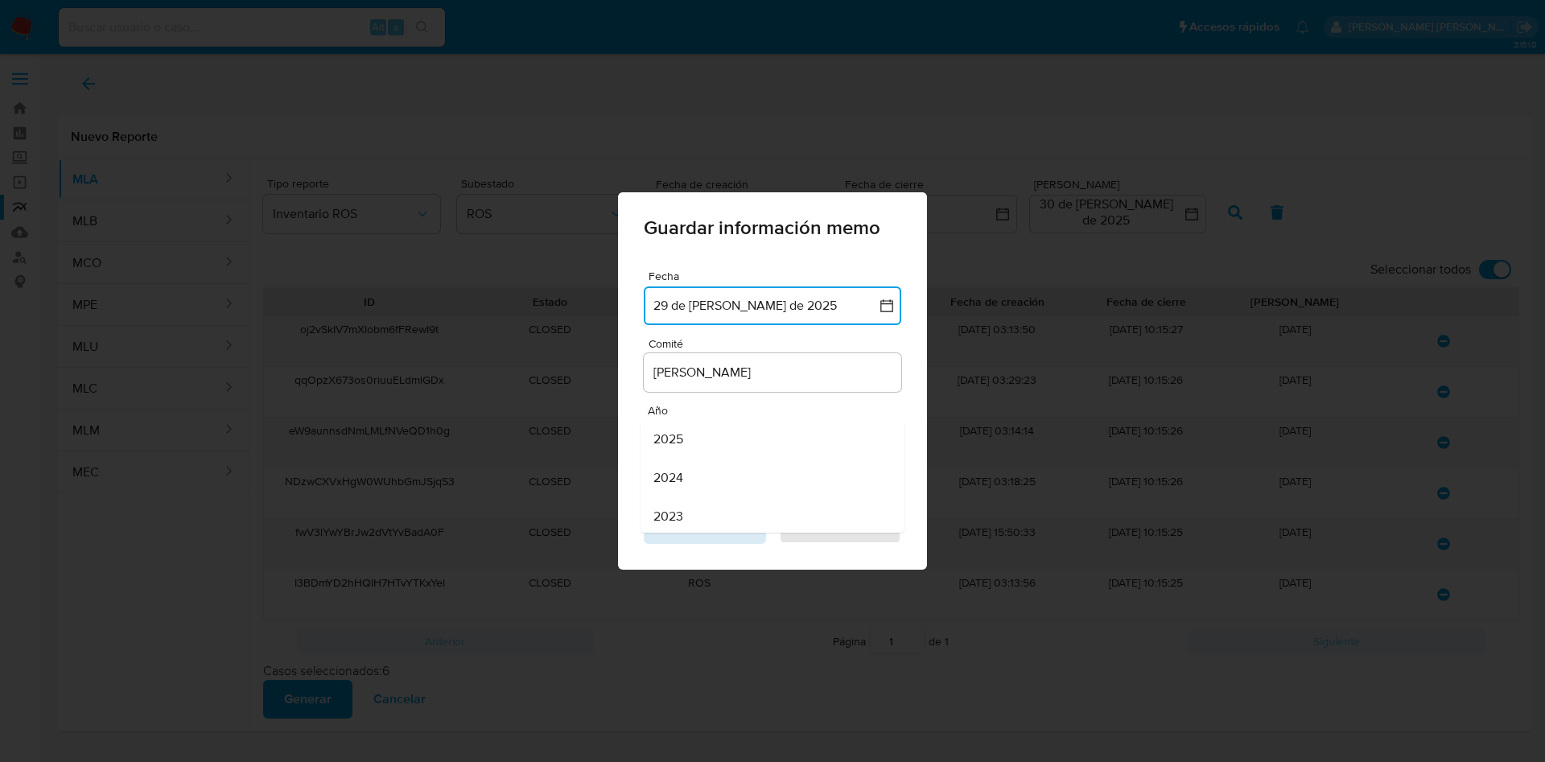
drag, startPoint x: 703, startPoint y: 441, endPoint x: 727, endPoint y: 536, distance: 98.0
click at [703, 449] on div "2025" at bounding box center [767, 439] width 228 height 39
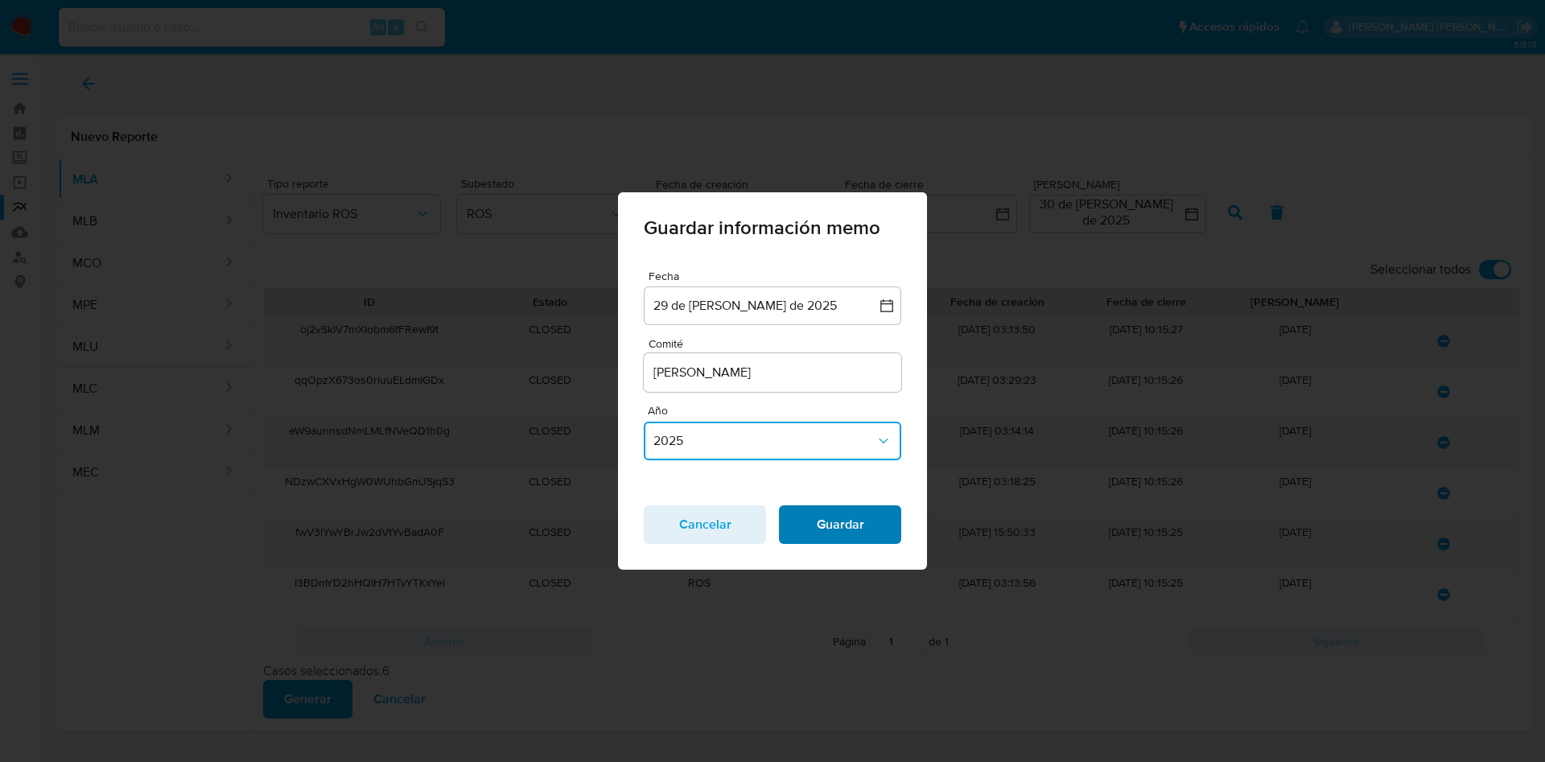
drag, startPoint x: 823, startPoint y: 521, endPoint x: 804, endPoint y: 530, distance: 20.9
click at [823, 522] on span "Guardar" at bounding box center [840, 524] width 80 height 35
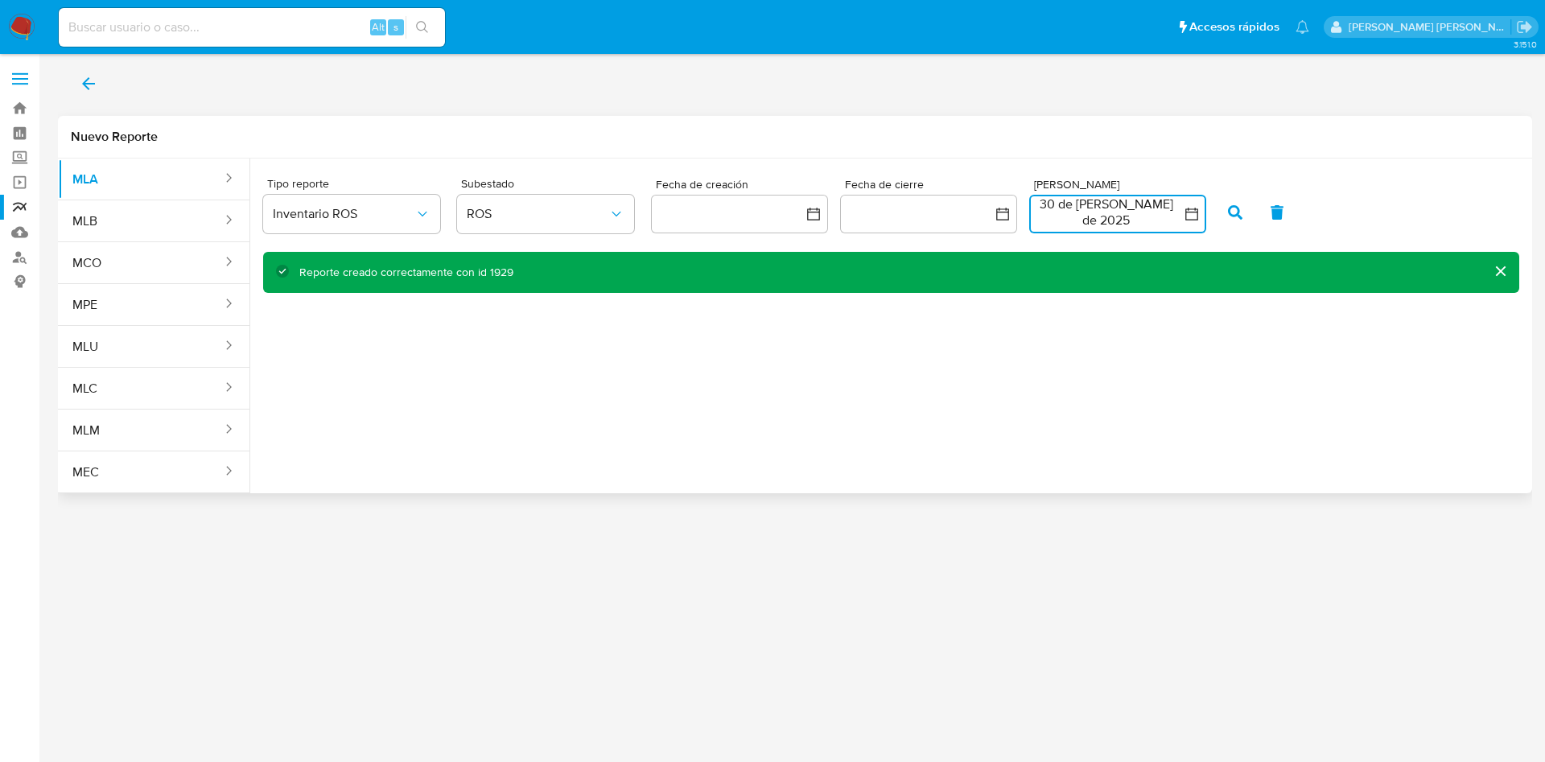
click at [1093, 225] on button "30 de julio de 2025" at bounding box center [1117, 214] width 177 height 39
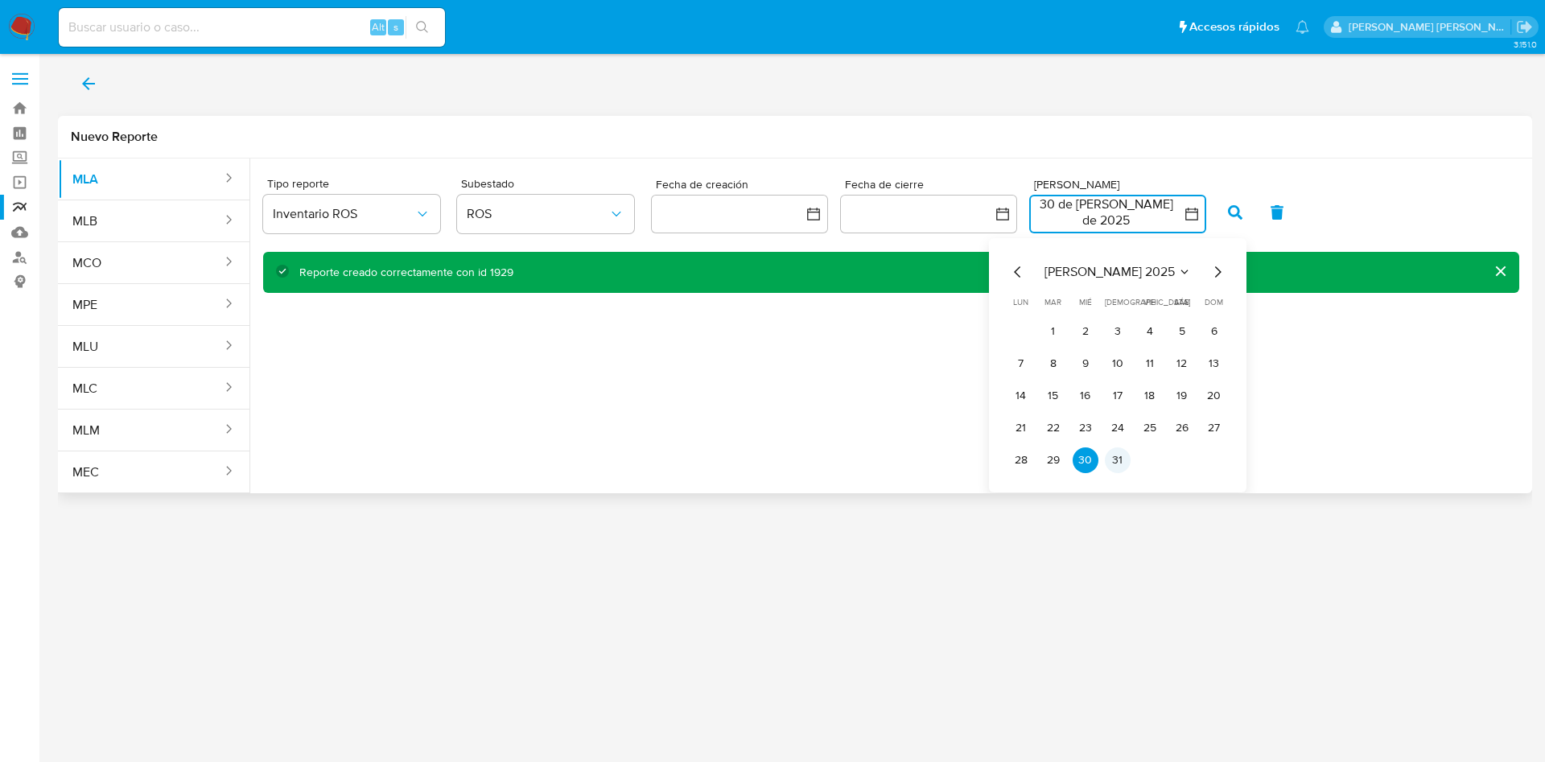
click at [1123, 465] on button "31" at bounding box center [1118, 460] width 26 height 26
click at [1121, 463] on button "31" at bounding box center [1118, 460] width 26 height 26
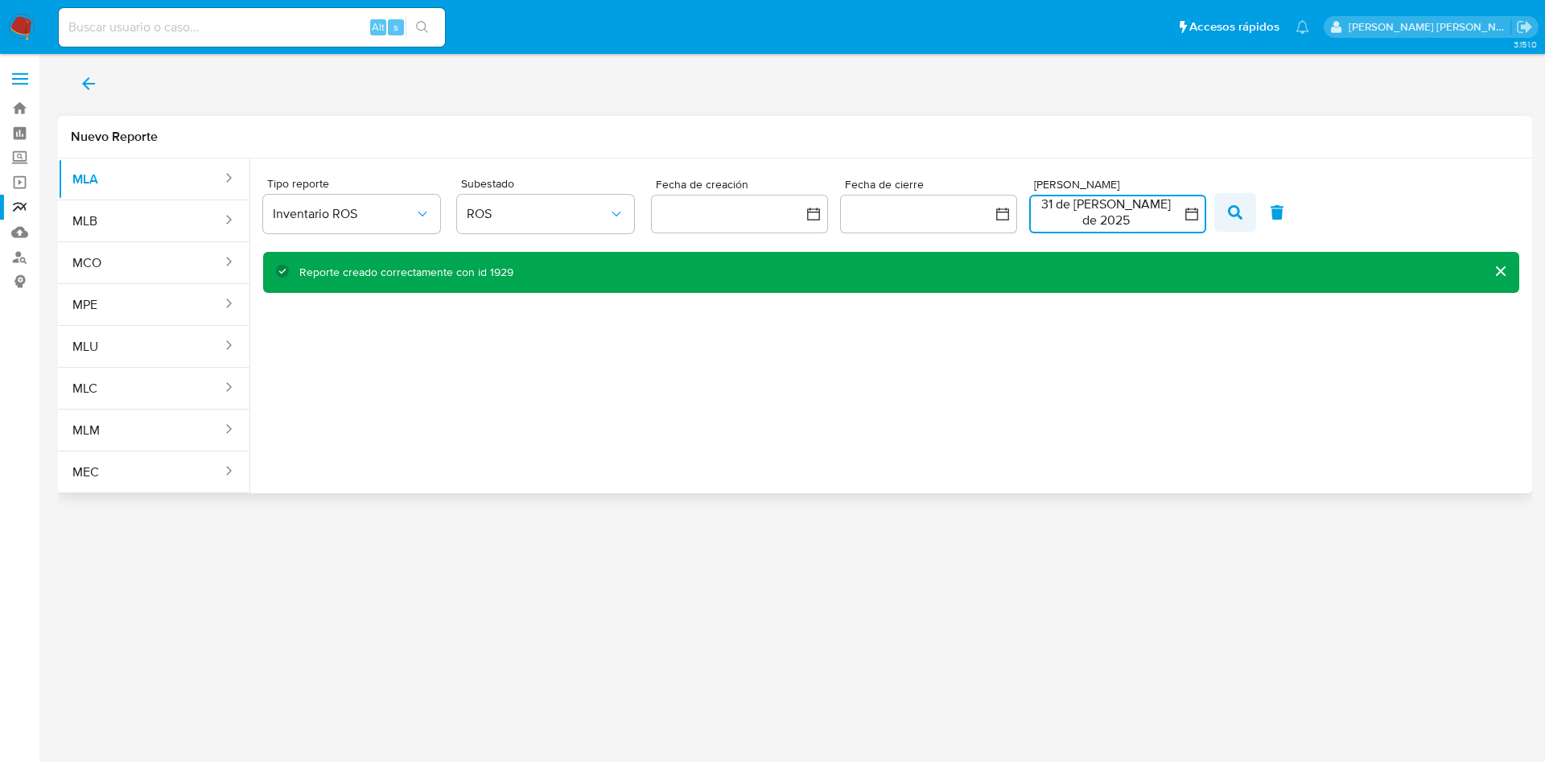
drag, startPoint x: 1229, startPoint y: 207, endPoint x: 1230, endPoint y: 215, distance: 8.1
click at [1230, 207] on icon "button" at bounding box center [1235, 212] width 14 height 14
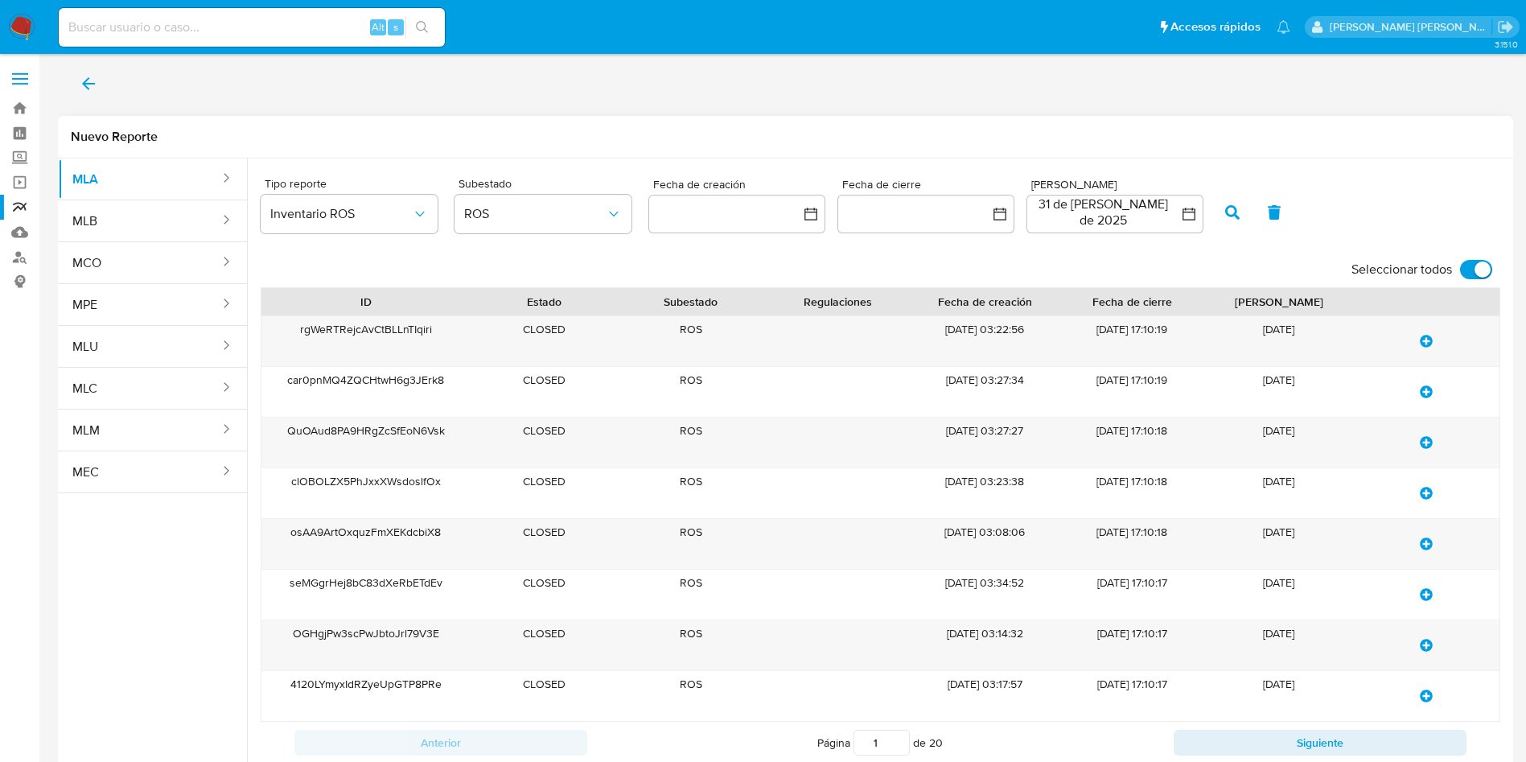
click at [1451, 275] on span "Seleccionar todos" at bounding box center [1402, 269] width 101 height 16
click at [1460, 275] on input "Seleccionar todos" at bounding box center [1476, 269] width 32 height 19
click at [1467, 265] on input "Seleccionar todos" at bounding box center [1476, 269] width 32 height 19
checkbox input "true"
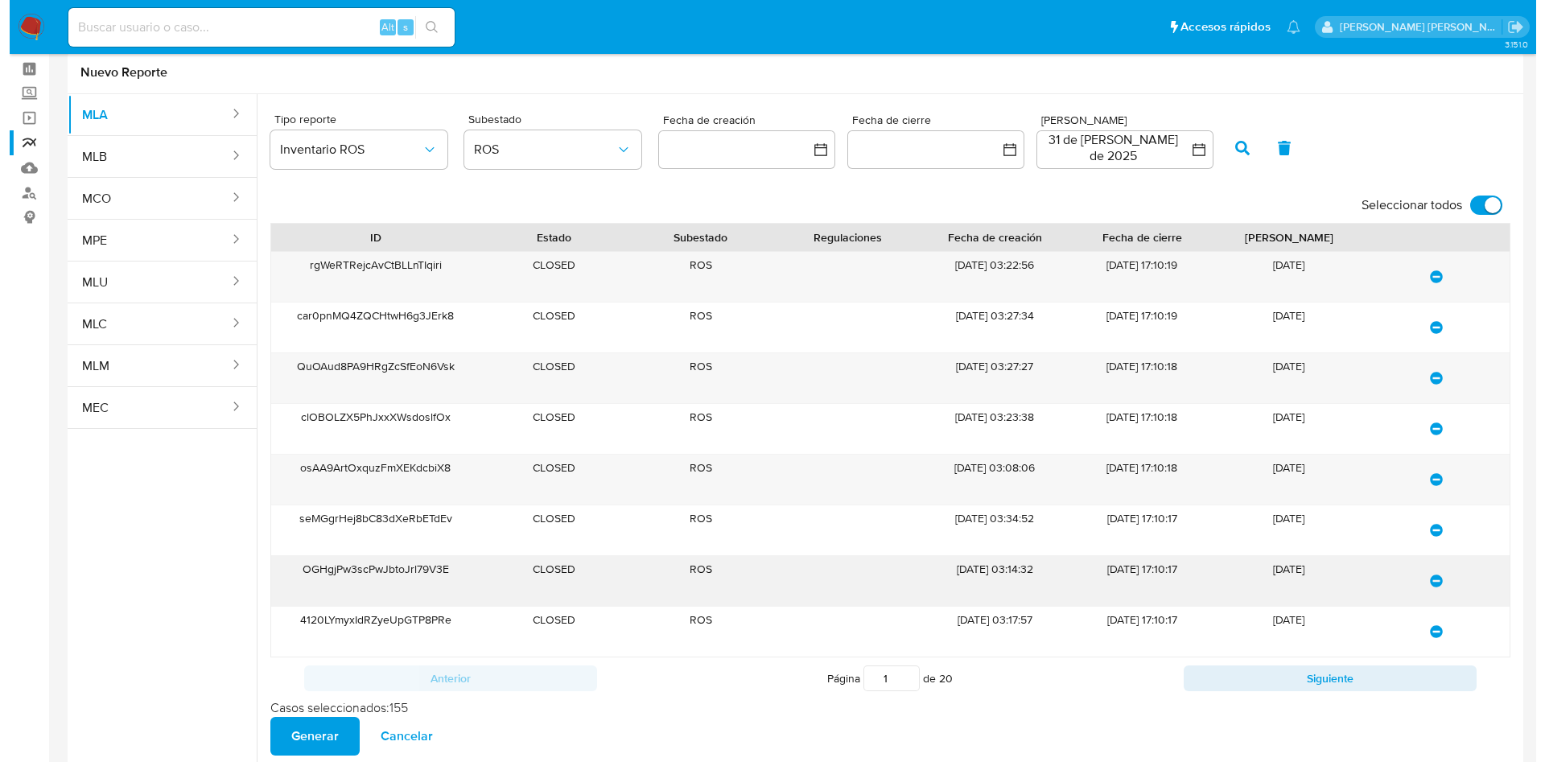
scroll to position [99, 0]
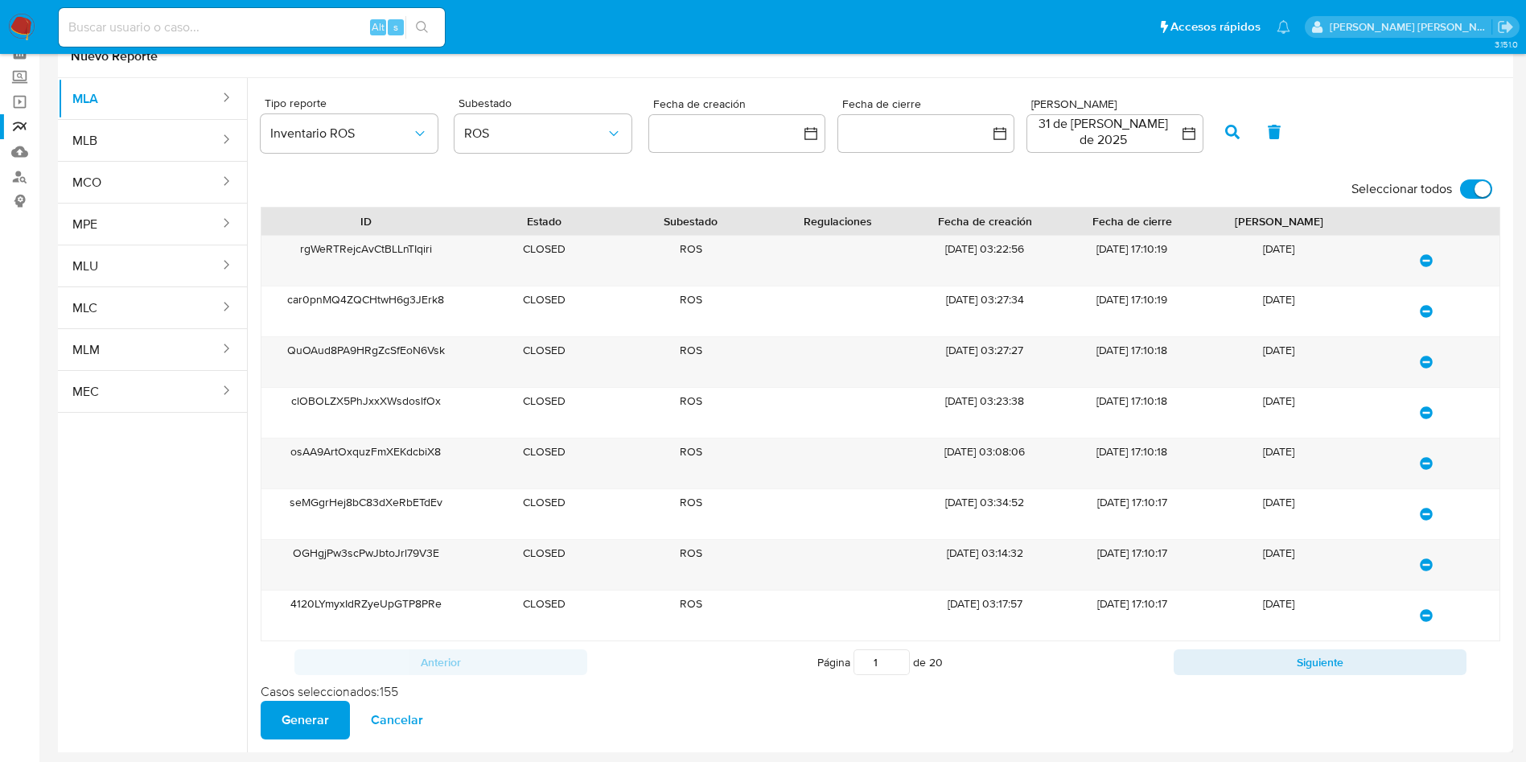
click at [291, 721] on span "Generar" at bounding box center [305, 719] width 47 height 35
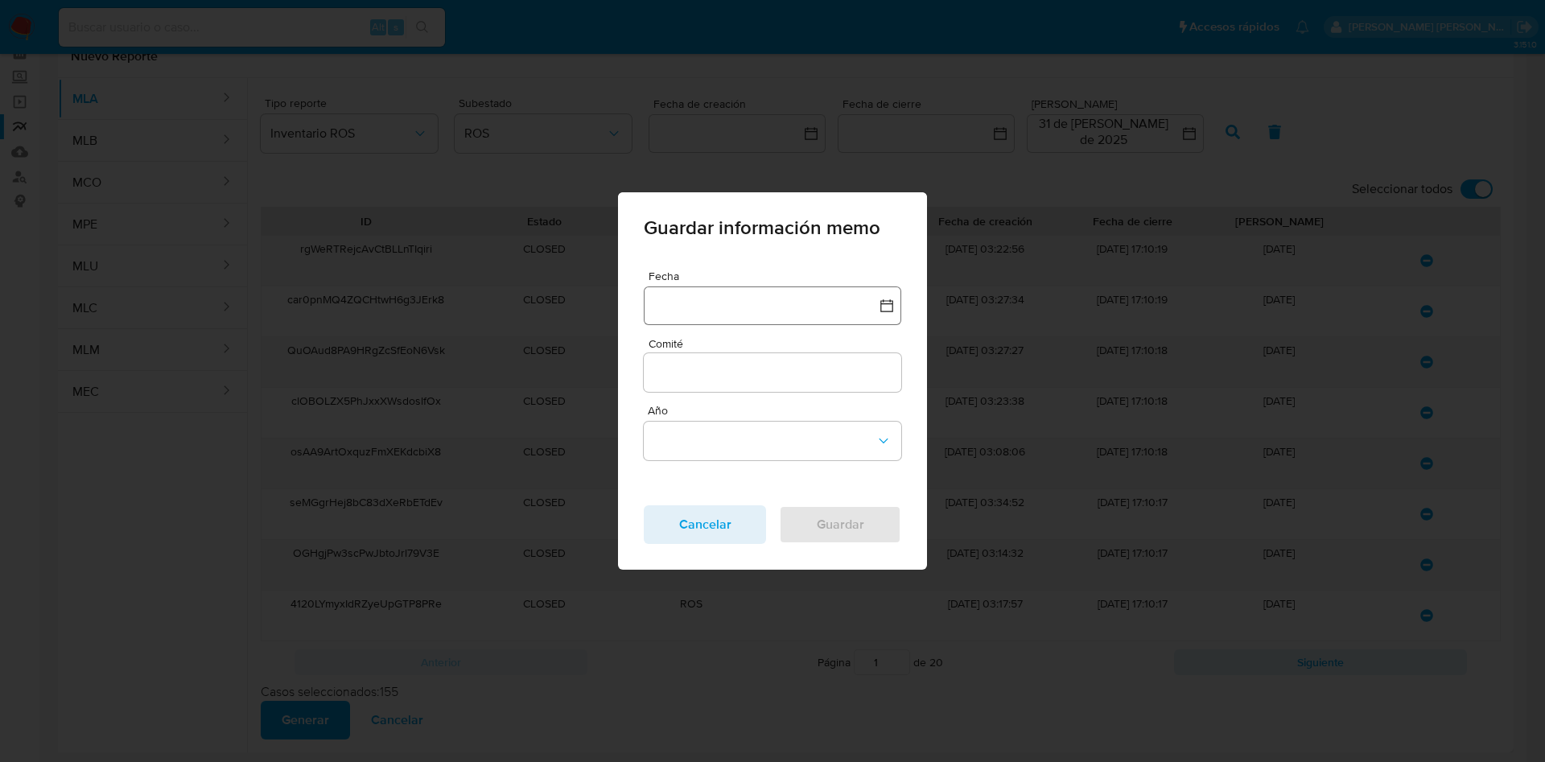
click at [693, 323] on button "button" at bounding box center [772, 305] width 257 height 39
drag, startPoint x: 656, startPoint y: 384, endPoint x: 673, endPoint y: 398, distance: 22.9
click at [663, 384] on icon "Mes anterior" at bounding box center [672, 376] width 19 height 19
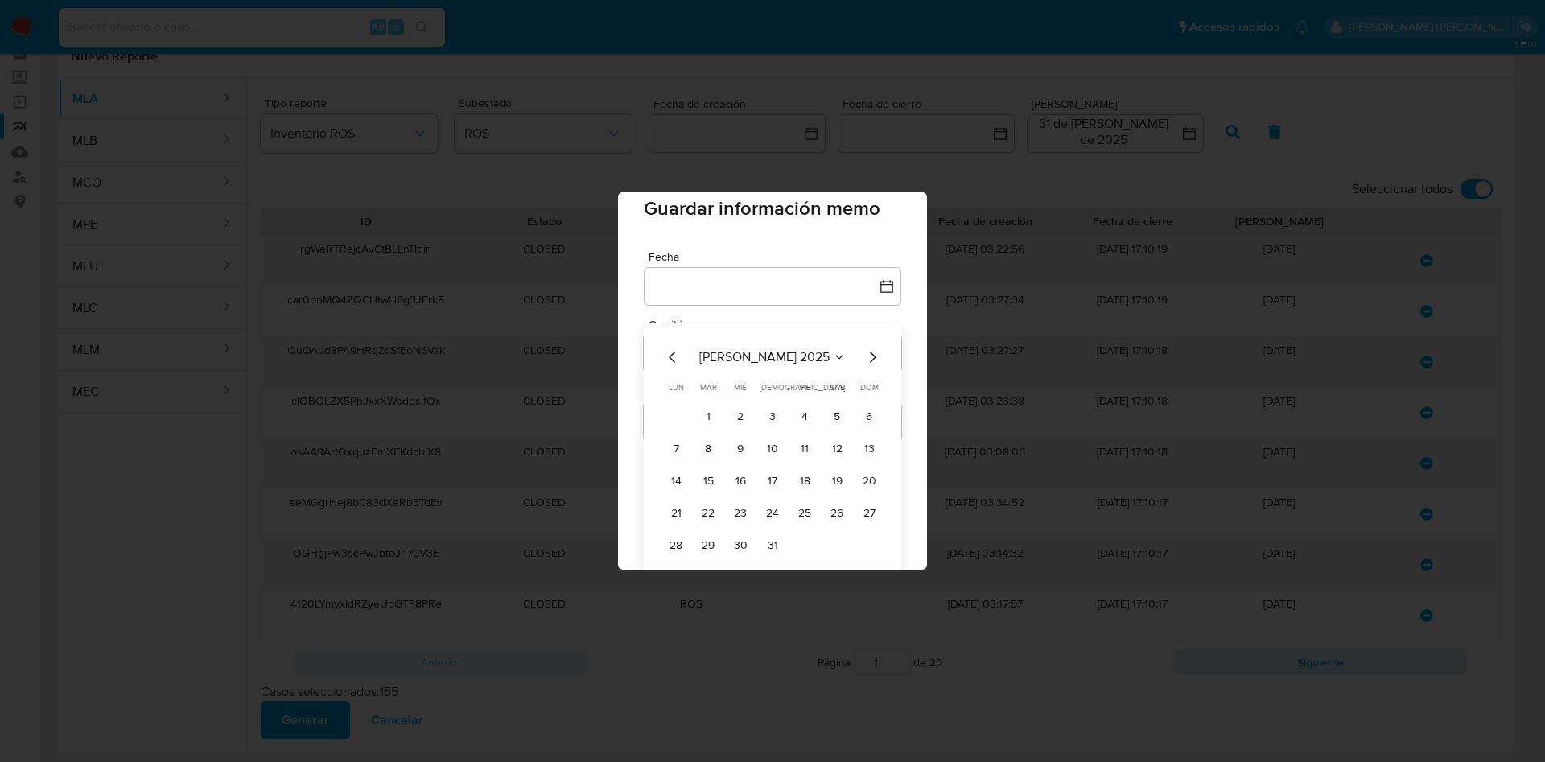
scroll to position [27, 0]
click at [739, 542] on button "30" at bounding box center [740, 538] width 26 height 26
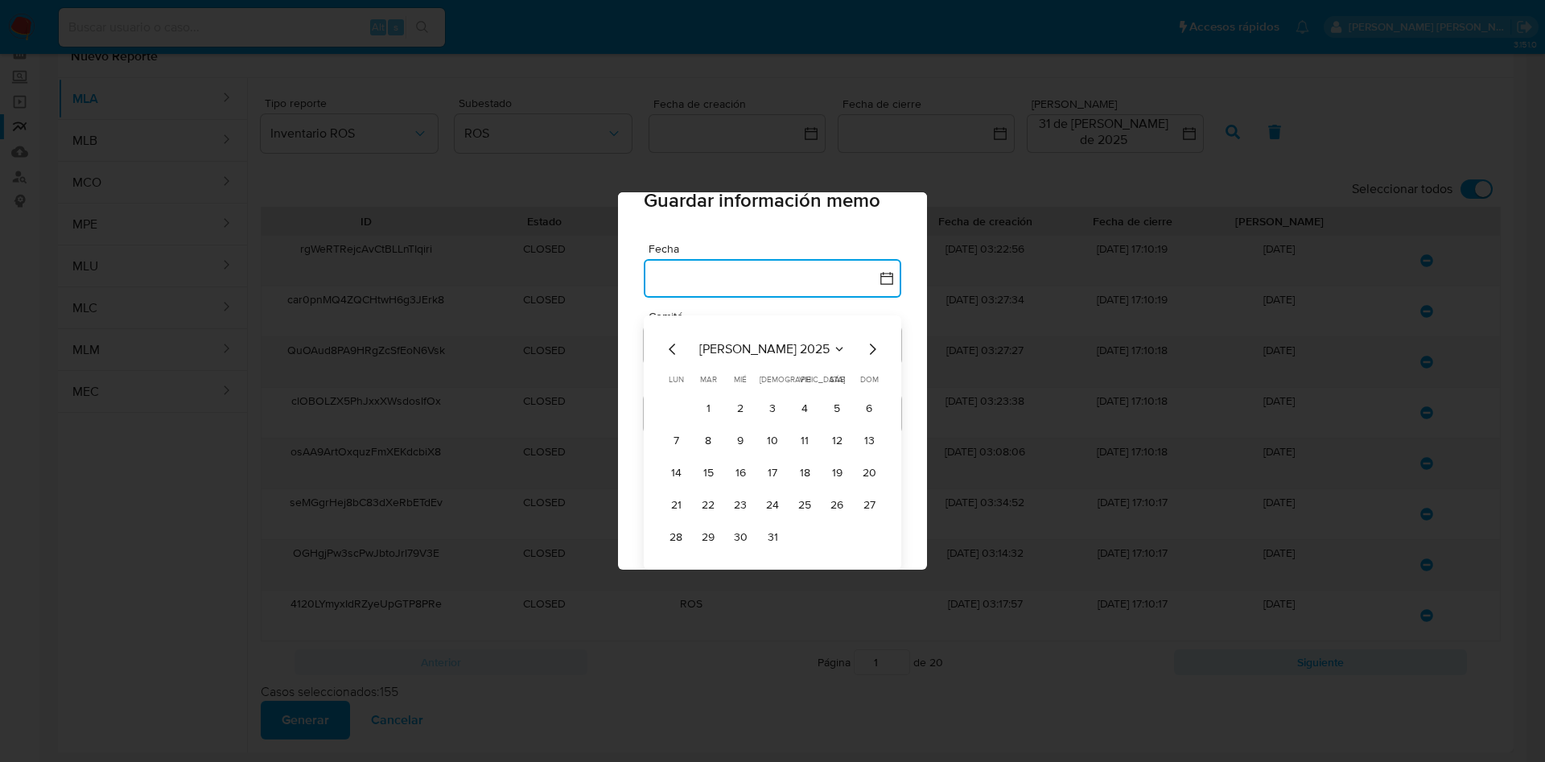
scroll to position [0, 0]
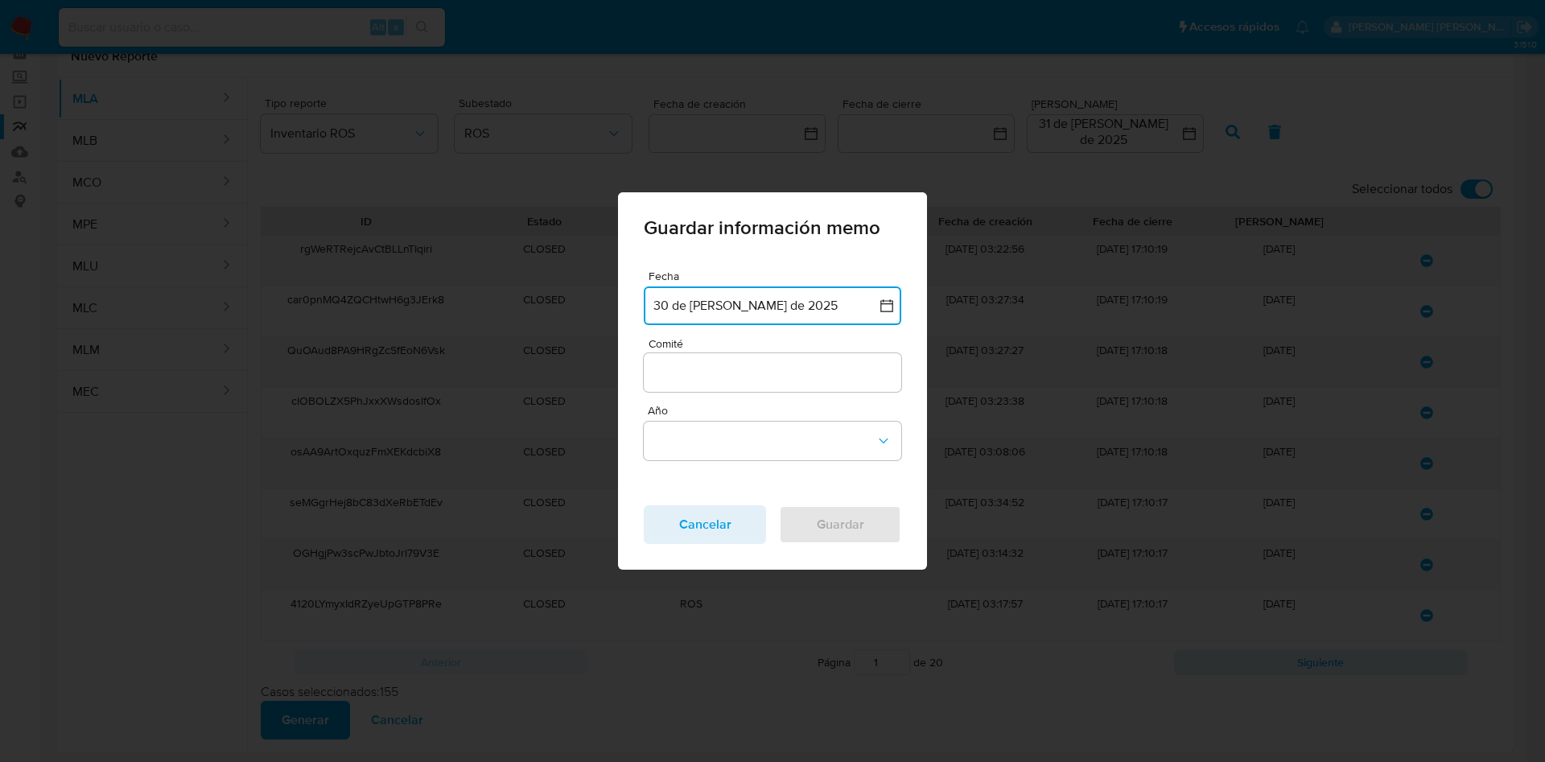
drag, startPoint x: 705, startPoint y: 368, endPoint x: 705, endPoint y: 377, distance: 8.8
click at [705, 369] on input "Comité" at bounding box center [772, 372] width 257 height 21
type input "Julio"
click at [715, 450] on button "Año" at bounding box center [772, 441] width 257 height 39
drag, startPoint x: 714, startPoint y: 448, endPoint x: 760, endPoint y: 516, distance: 82.3
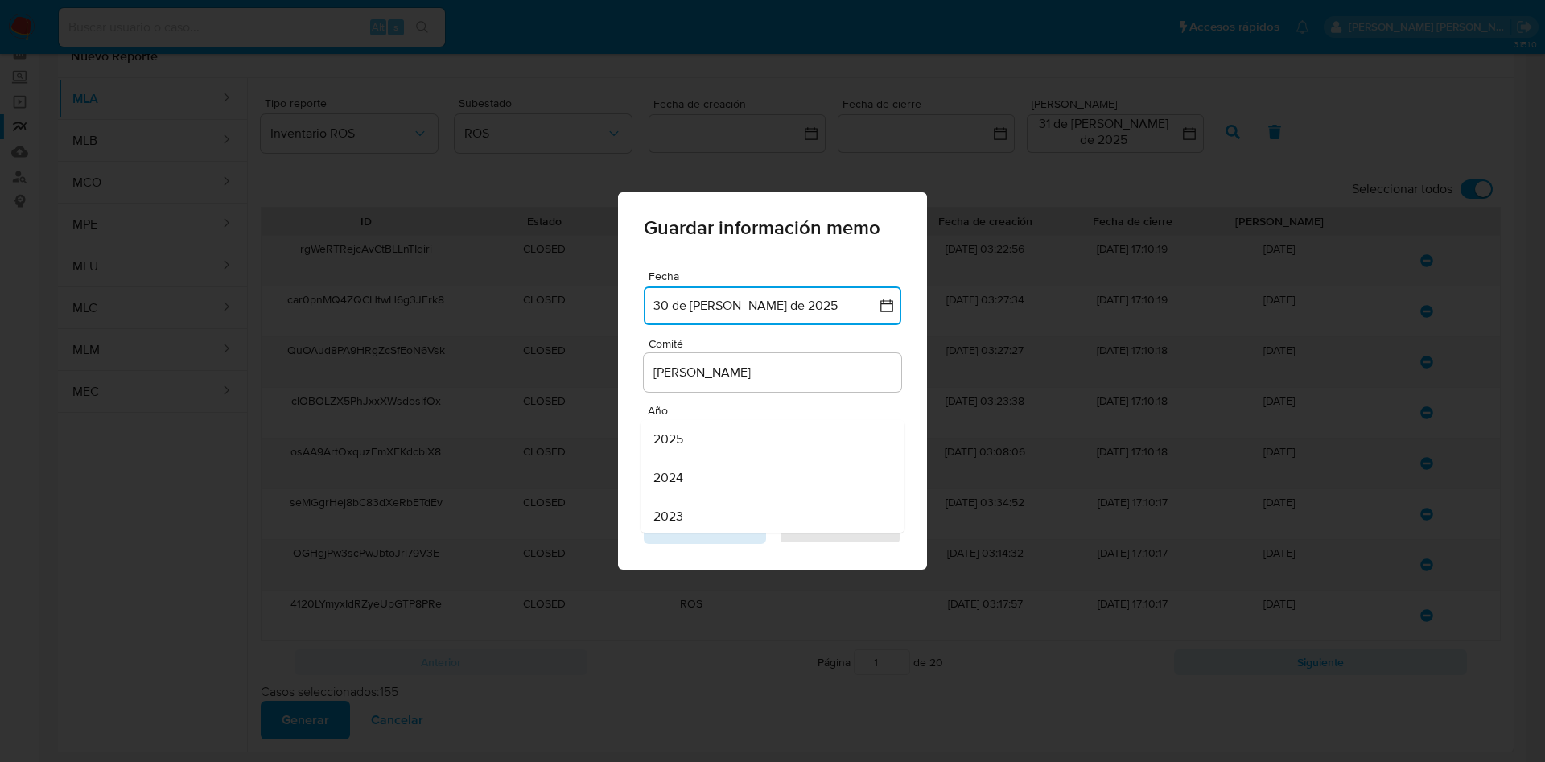
click at [717, 451] on div "2025" at bounding box center [767, 439] width 228 height 39
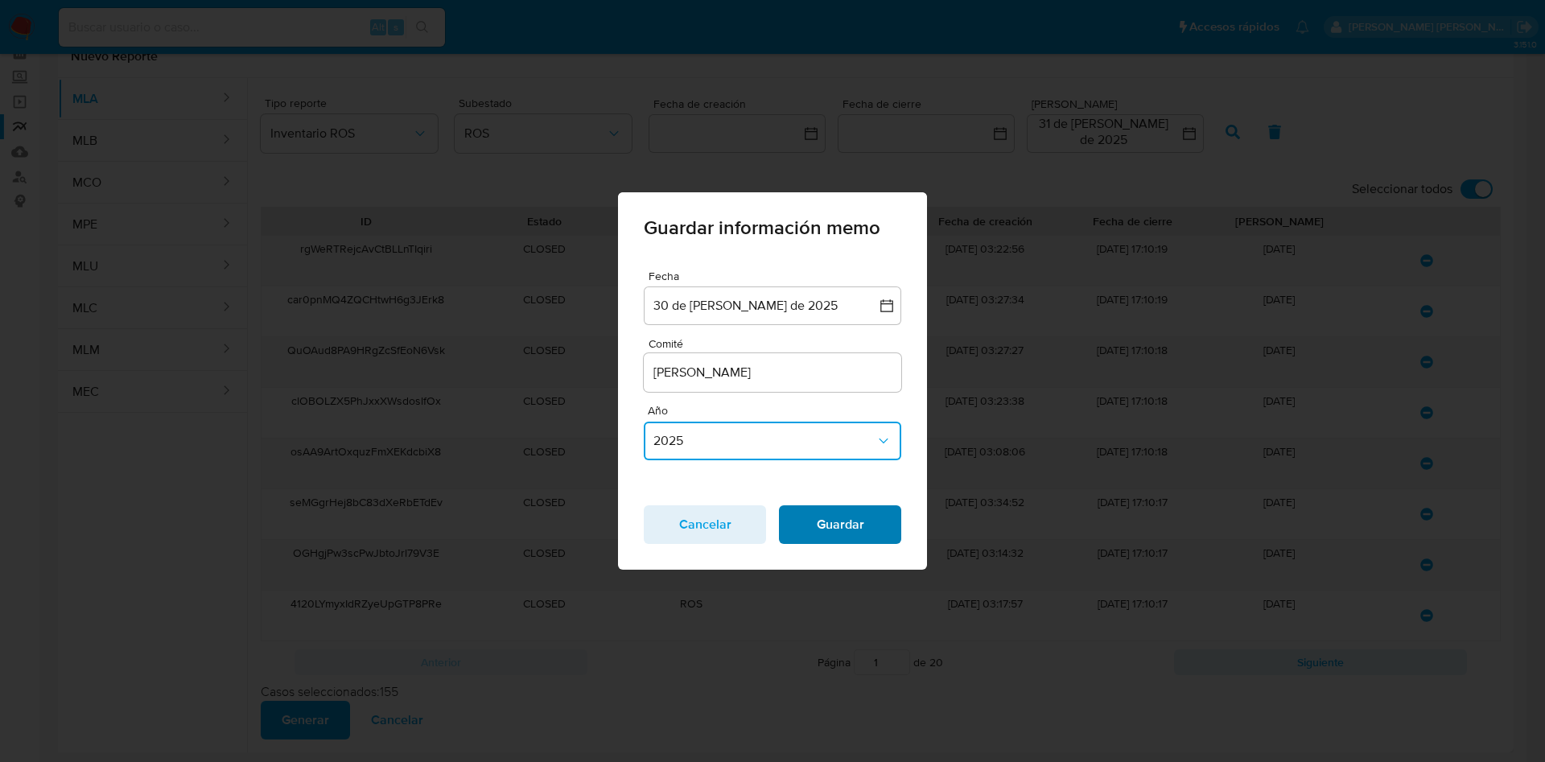
click at [829, 538] on span "Guardar" at bounding box center [840, 524] width 80 height 35
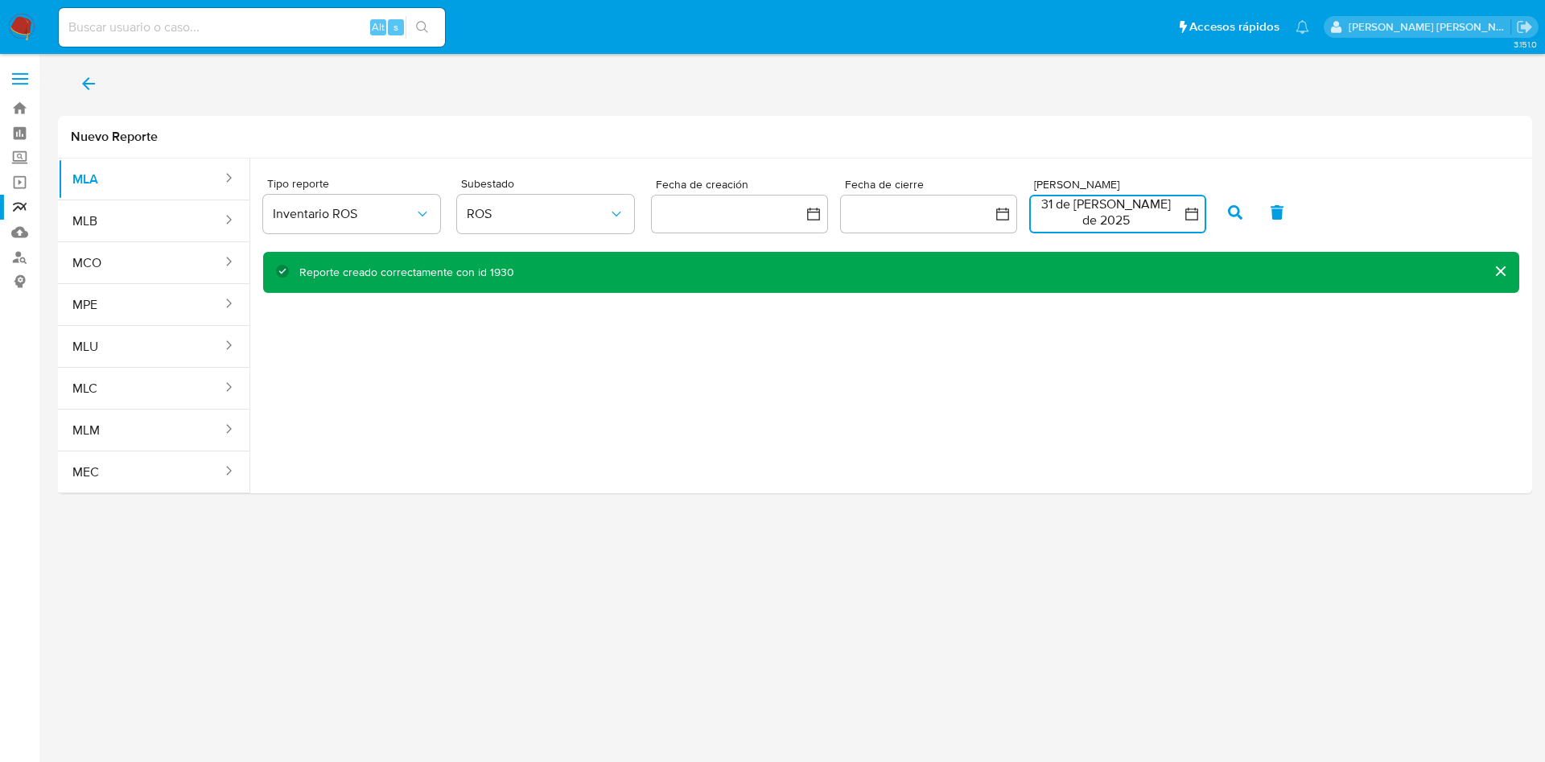
click at [1105, 208] on button "31 de julio de 2025" at bounding box center [1117, 214] width 177 height 39
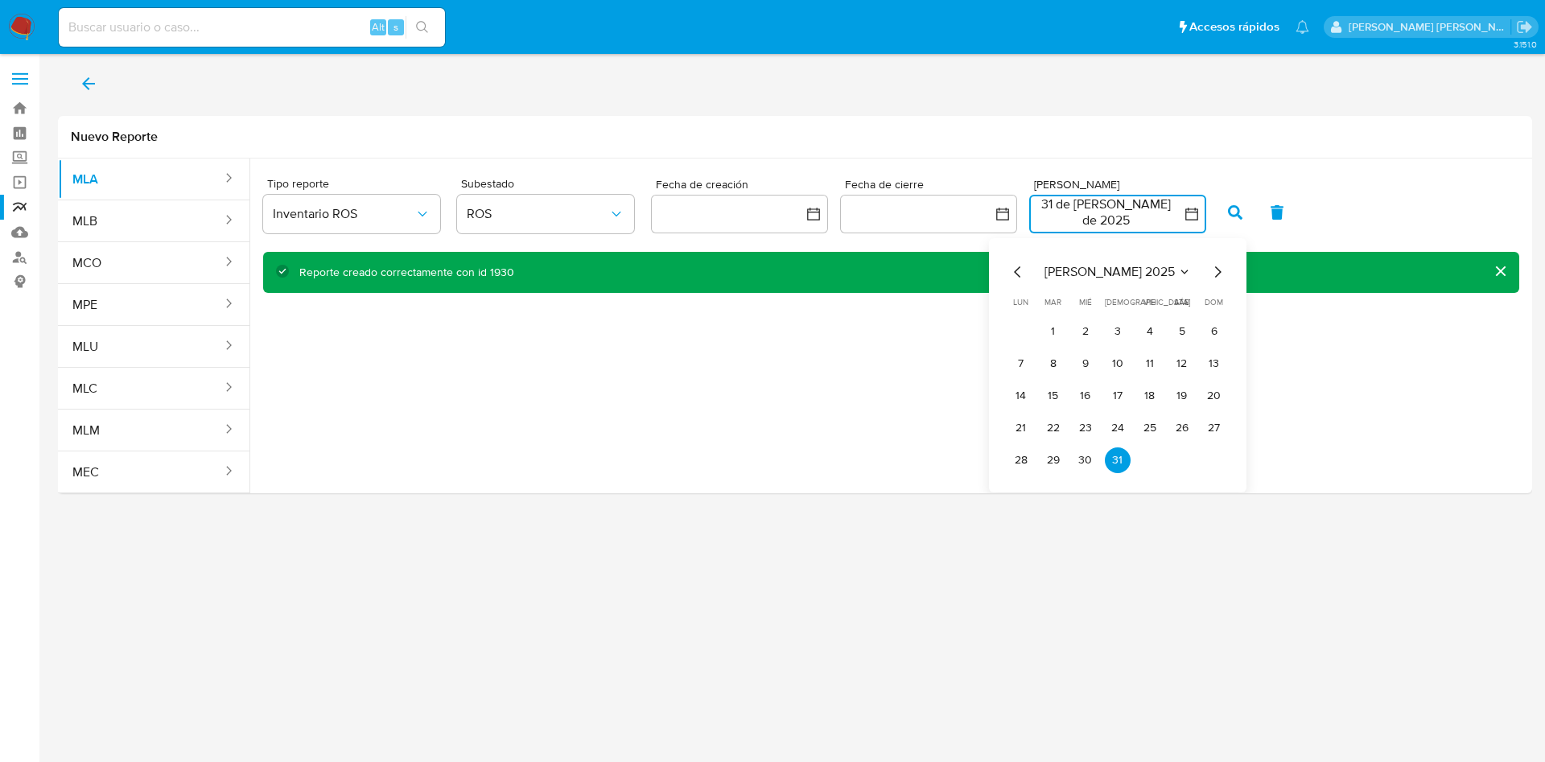
click at [1221, 266] on icon "Mes siguiente" at bounding box center [1217, 271] width 19 height 19
drag, startPoint x: 1145, startPoint y: 330, endPoint x: 1167, endPoint y: 330, distance: 22.5
click at [1146, 330] on button "1" at bounding box center [1150, 332] width 26 height 26
click at [1204, 329] on button "3" at bounding box center [1214, 332] width 26 height 26
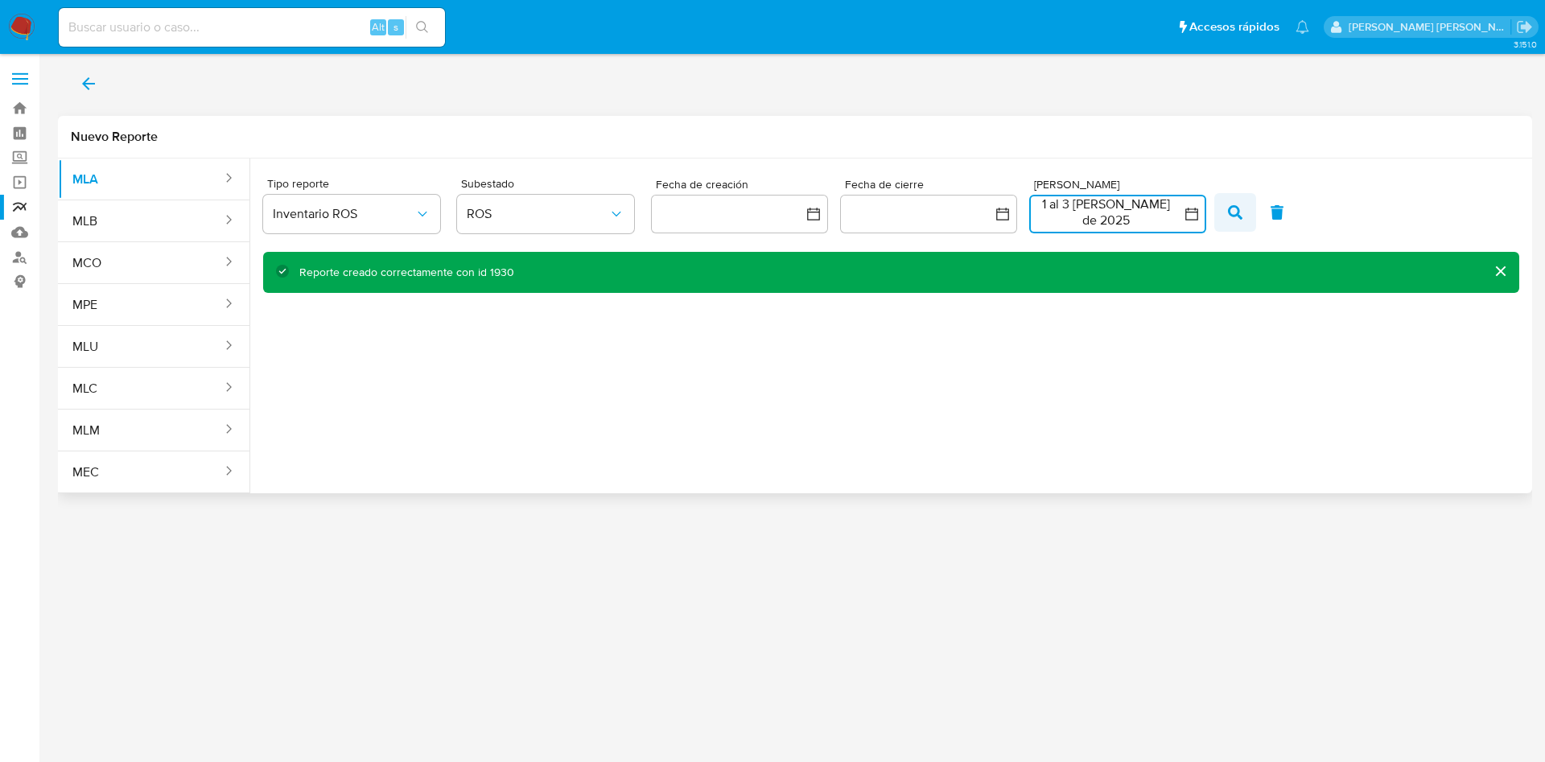
click at [1224, 212] on button "button" at bounding box center [1235, 212] width 42 height 39
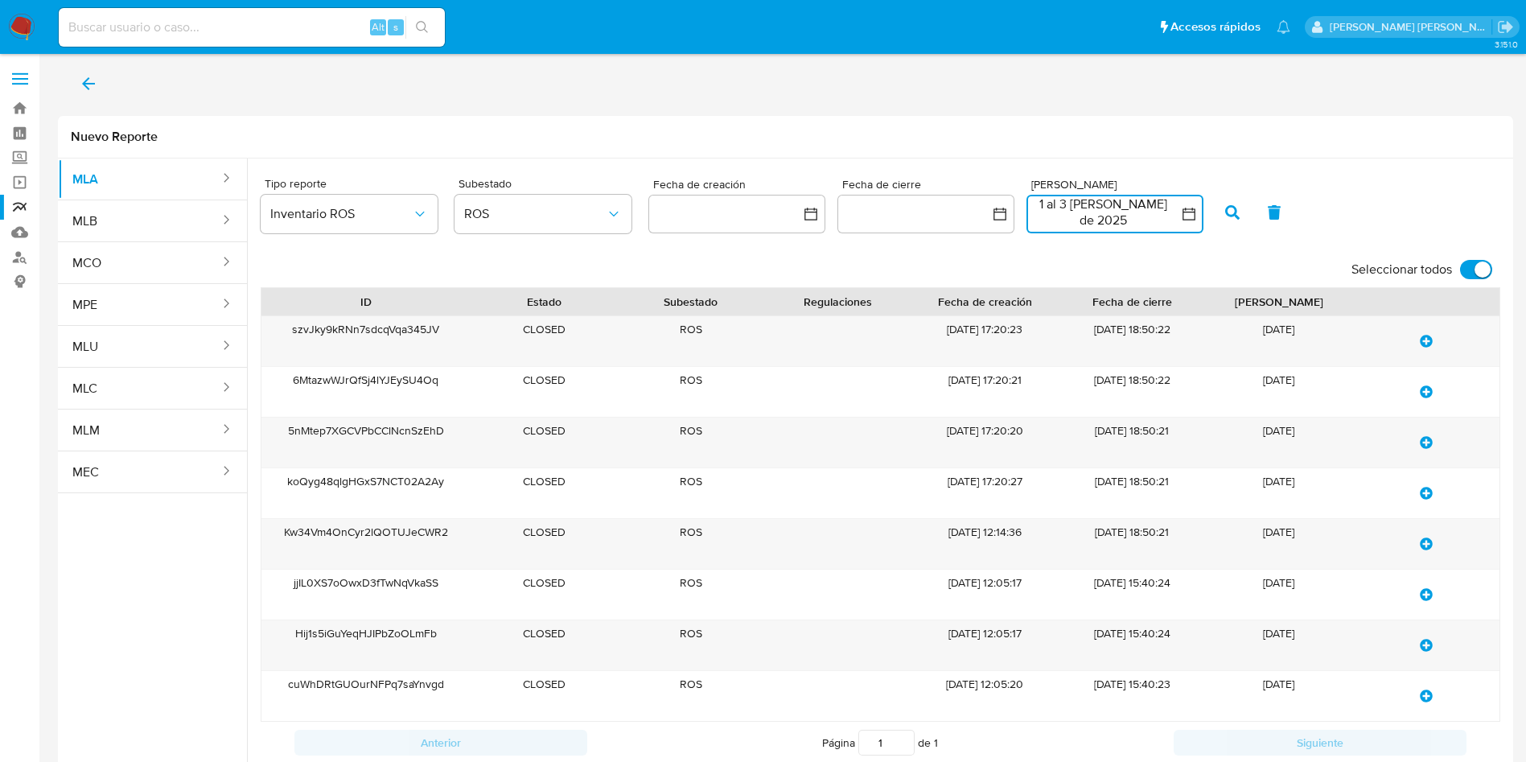
drag, startPoint x: 1138, startPoint y: 216, endPoint x: 1154, endPoint y: 236, distance: 24.6
click at [1141, 216] on button "1 al 3 de agosto de 2025" at bounding box center [1115, 214] width 177 height 39
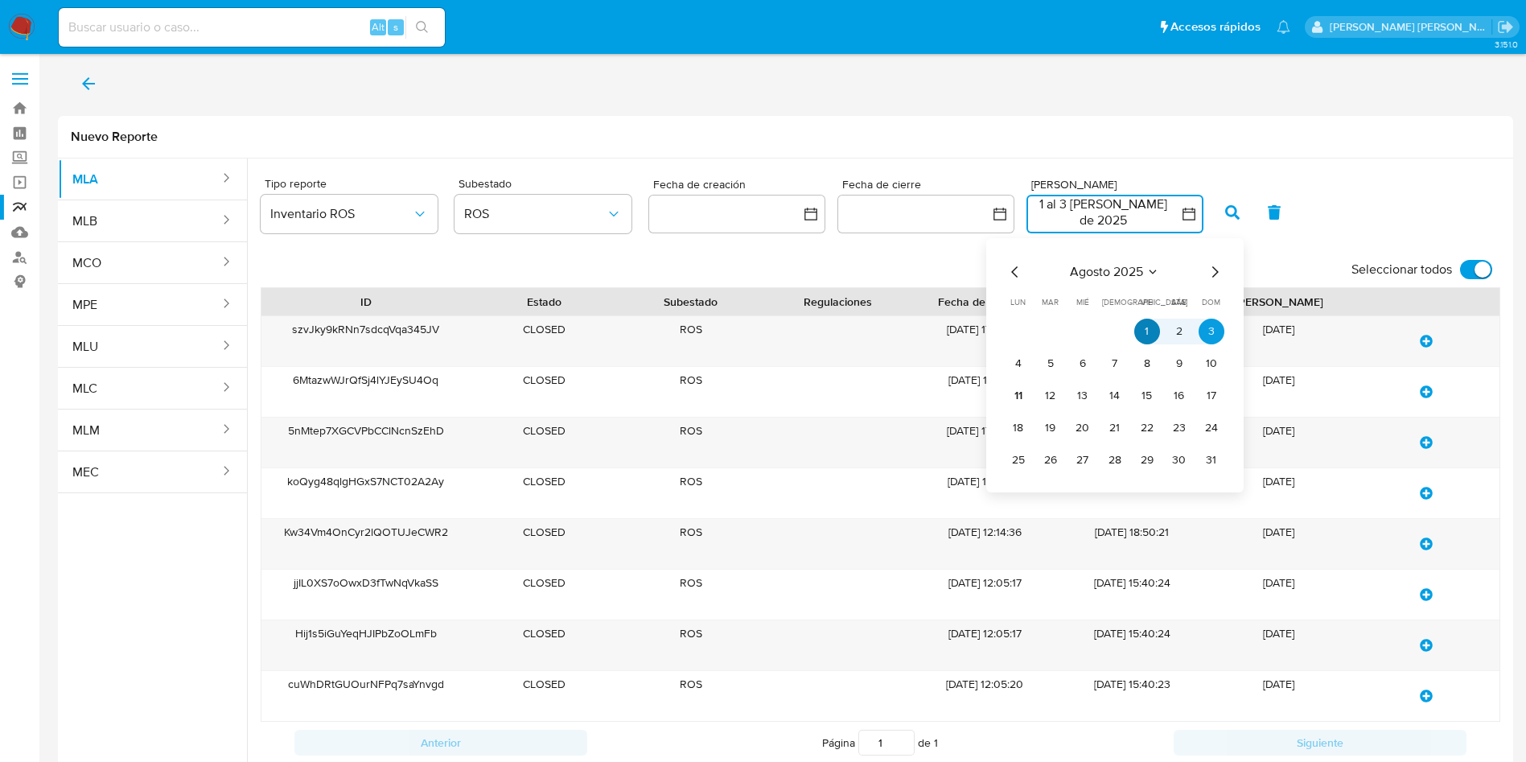
click at [1155, 324] on button "1" at bounding box center [1147, 332] width 26 height 26
click at [1153, 324] on button "1" at bounding box center [1147, 332] width 26 height 26
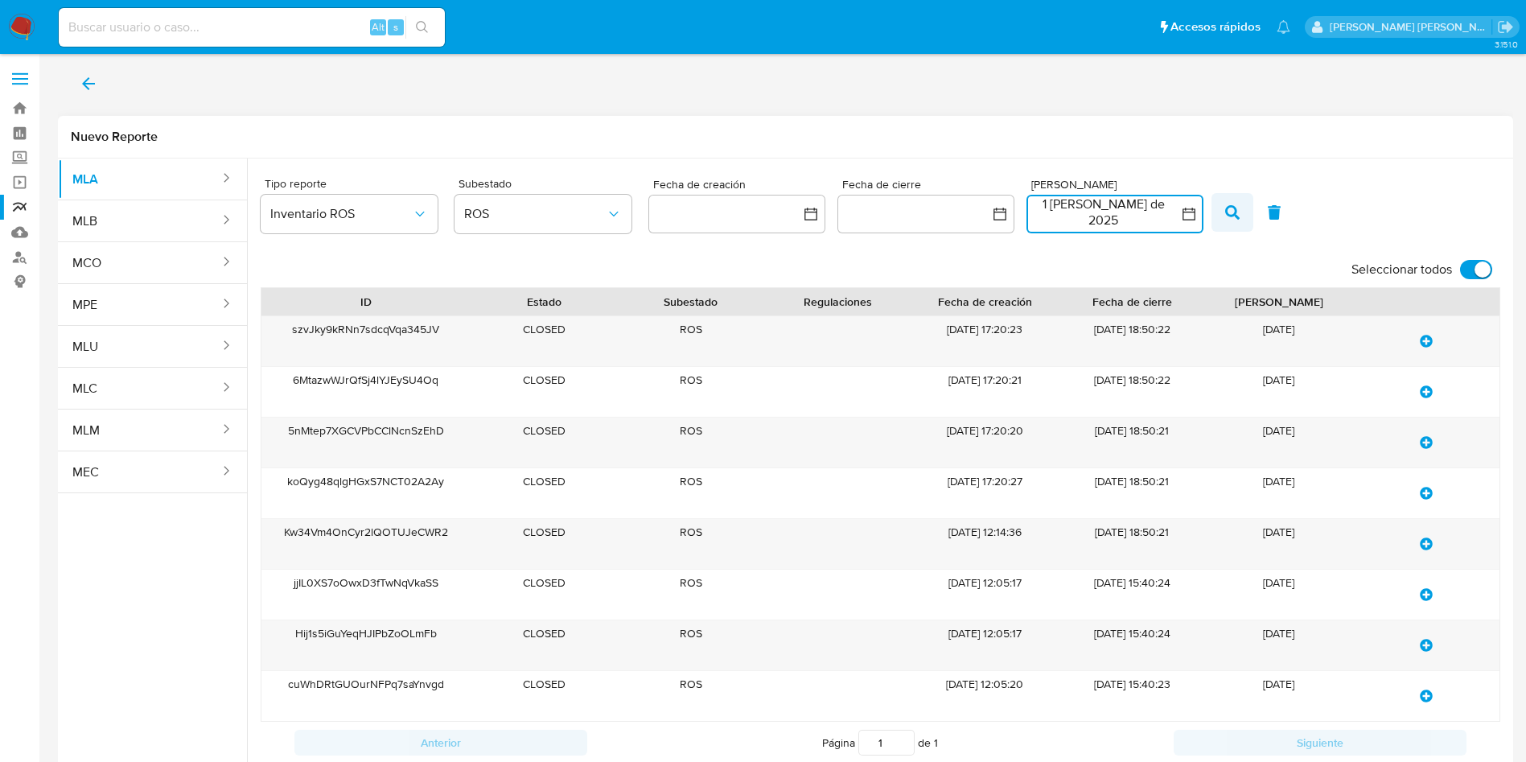
drag, startPoint x: 1232, startPoint y: 209, endPoint x: 1235, endPoint y: 220, distance: 11.5
click at [1233, 209] on icon "button" at bounding box center [1232, 212] width 14 height 14
click at [1467, 270] on input "Seleccionar todos" at bounding box center [1476, 269] width 32 height 19
click at [1481, 271] on input "Seleccionar todos" at bounding box center [1476, 269] width 32 height 19
checkbox input "true"
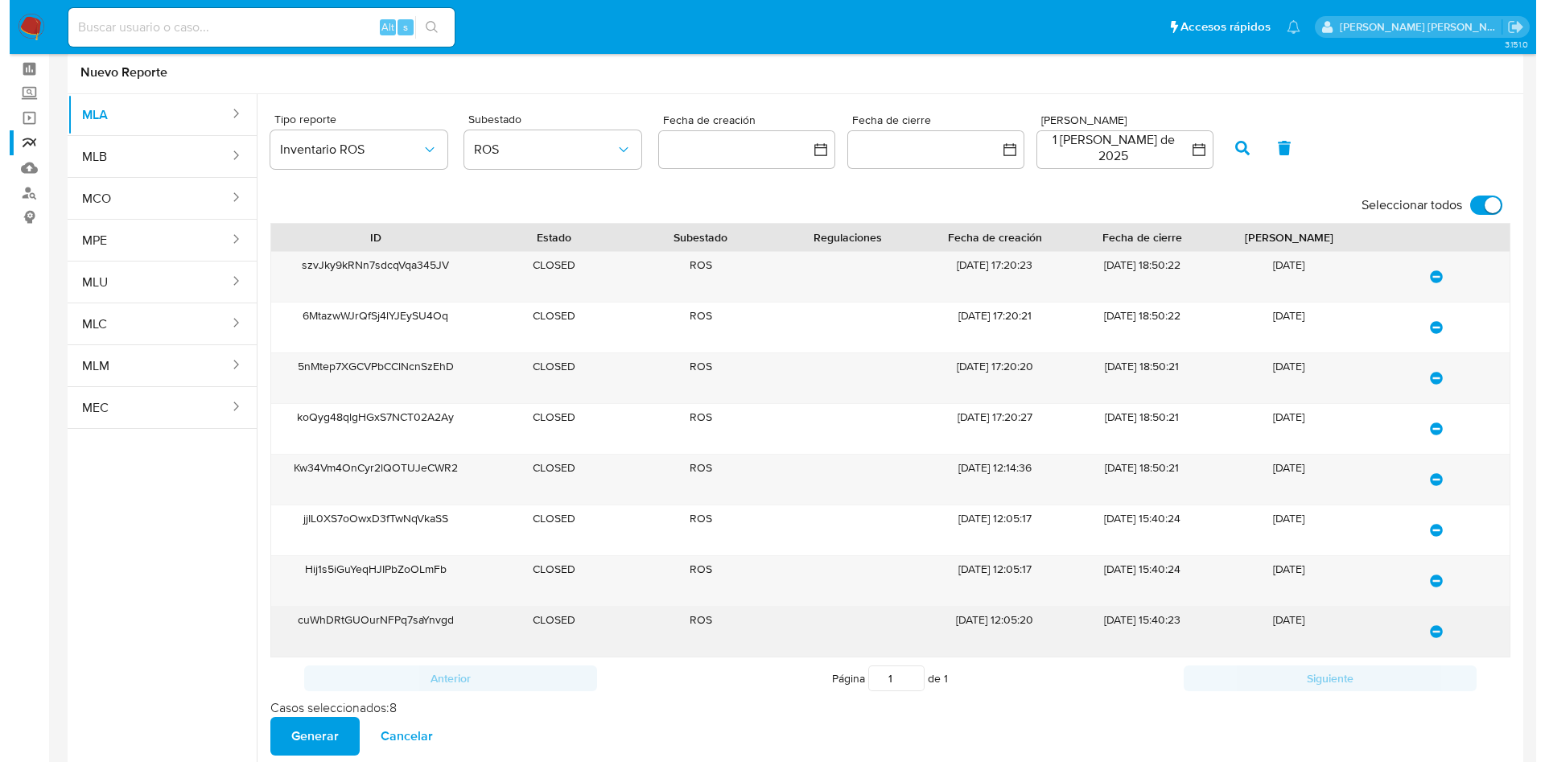
scroll to position [99, 0]
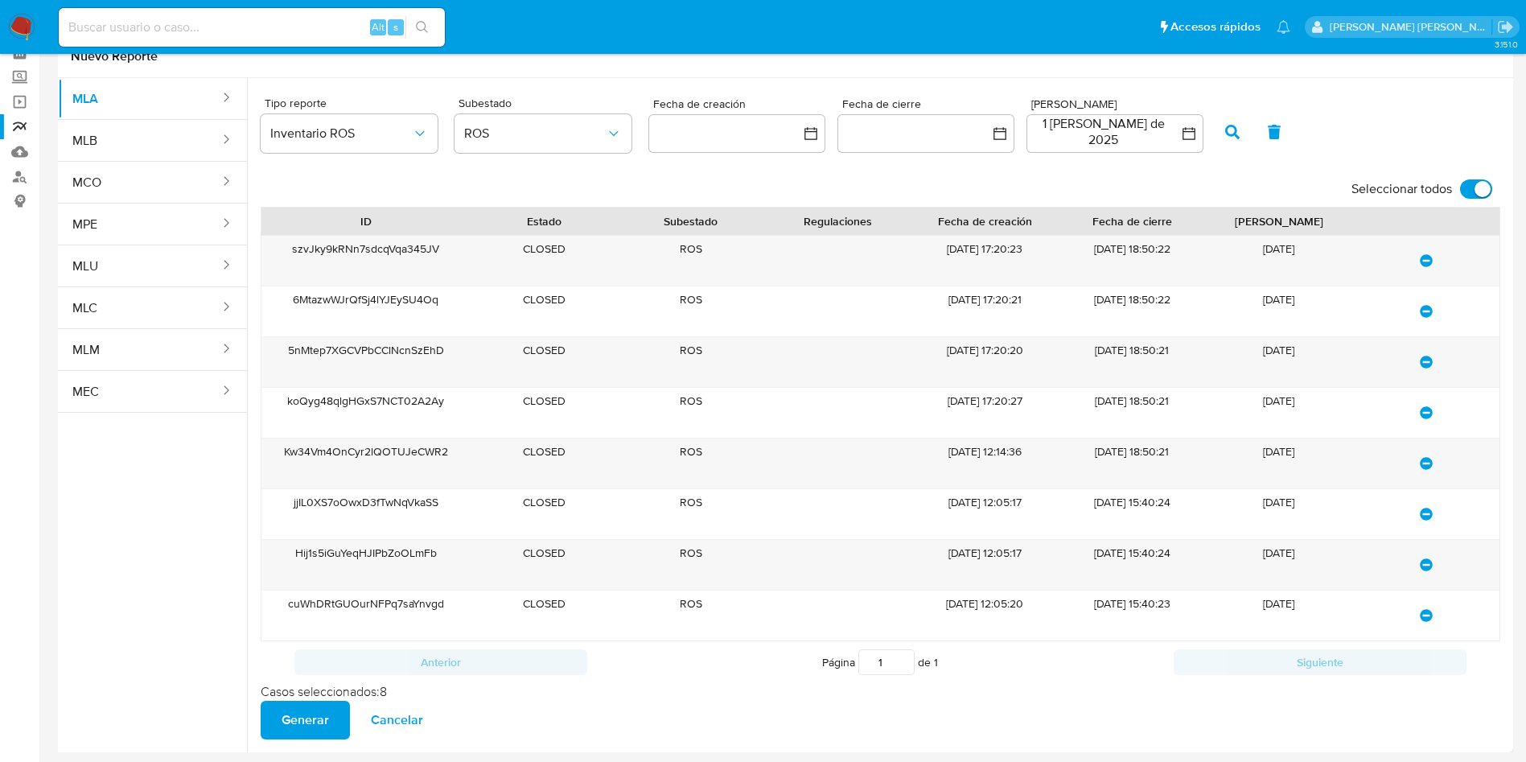
click at [310, 710] on span "Generar" at bounding box center [305, 719] width 47 height 35
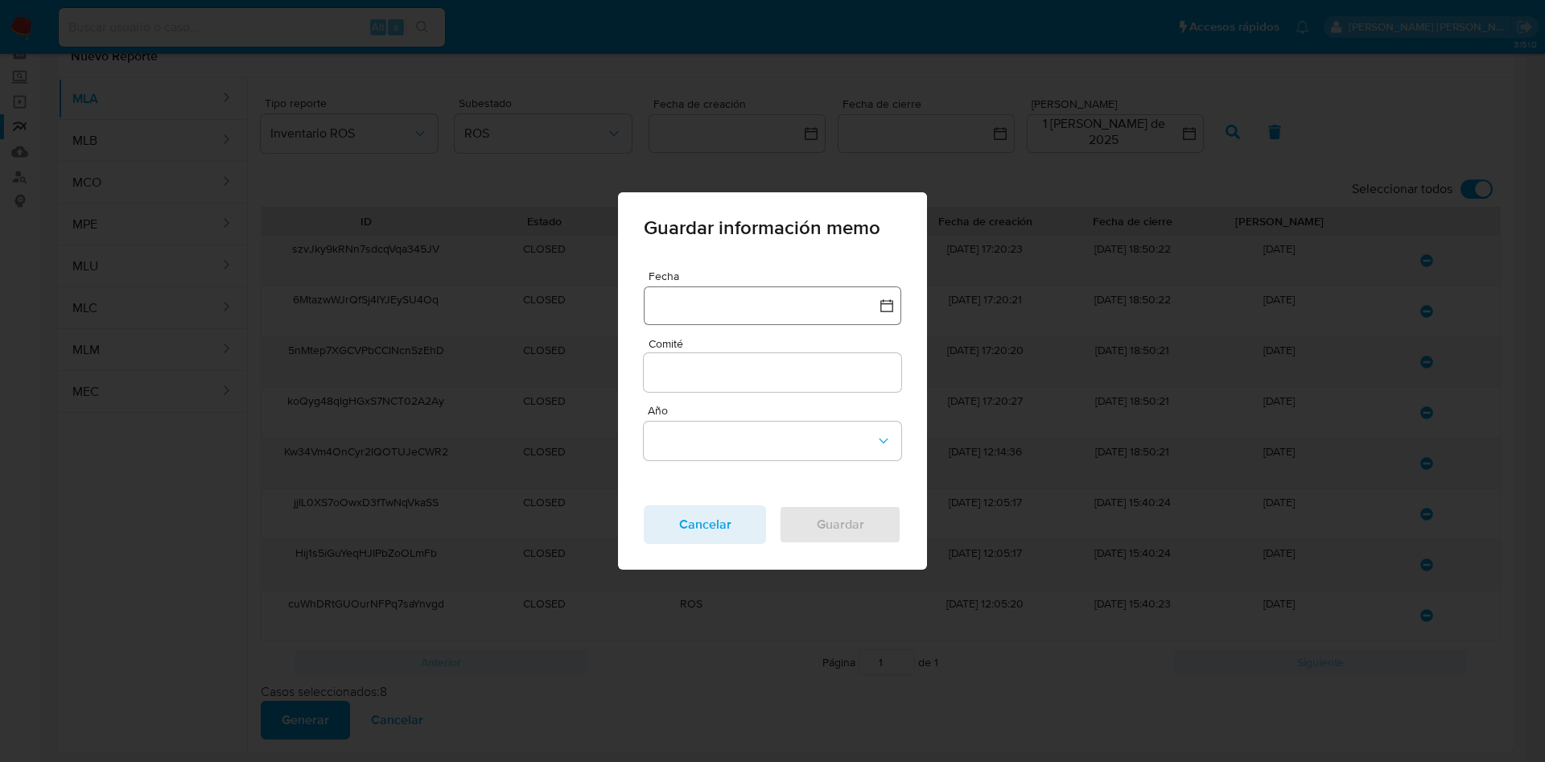
drag, startPoint x: 693, startPoint y: 298, endPoint x: 709, endPoint y: 315, distance: 22.8
click at [694, 299] on button "button" at bounding box center [772, 305] width 257 height 39
drag, startPoint x: 670, startPoint y: 380, endPoint x: 665, endPoint y: 396, distance: 16.8
click at [671, 380] on icon "Mes anterior" at bounding box center [672, 376] width 19 height 19
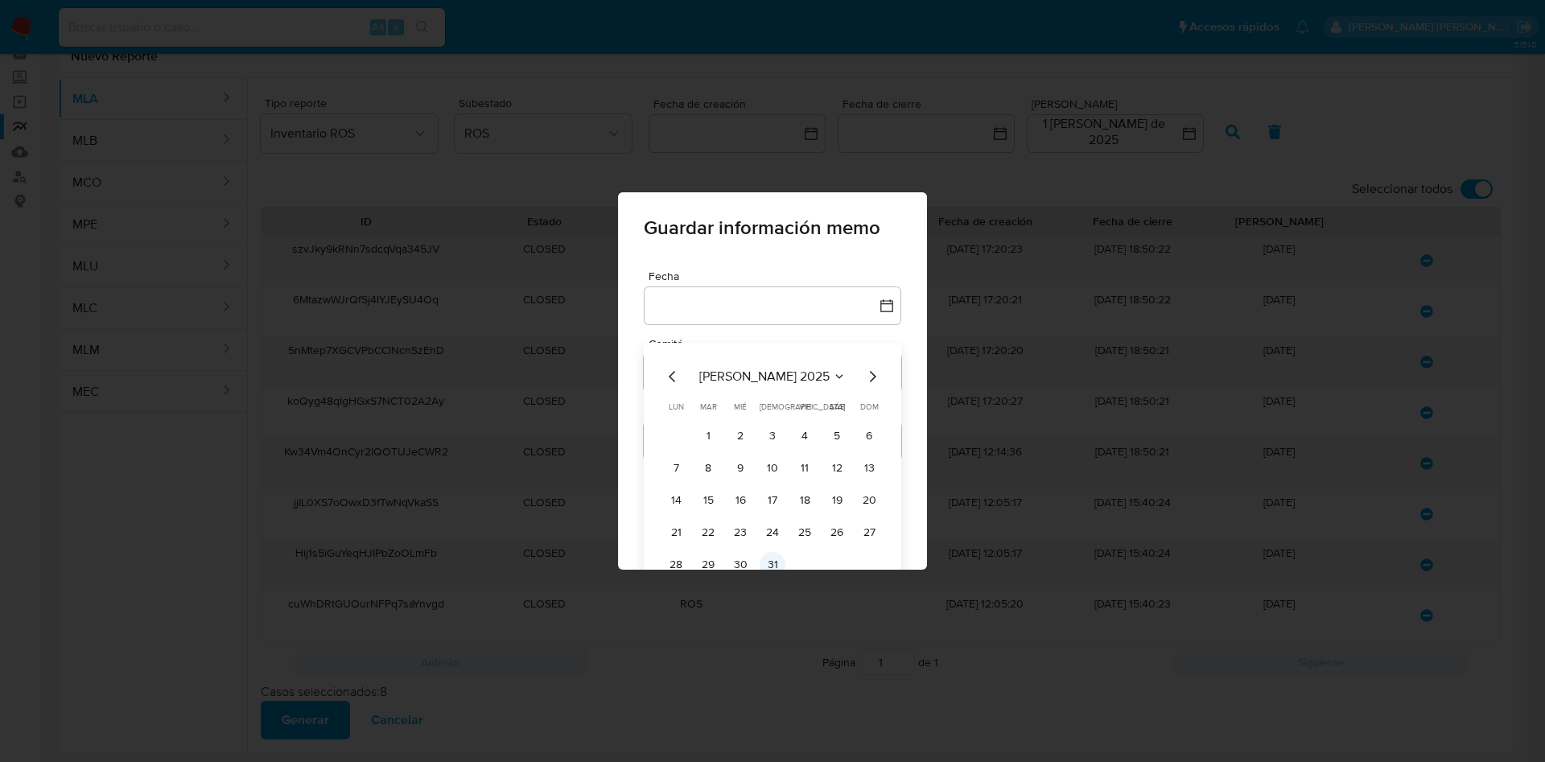
click at [764, 562] on button "31" at bounding box center [772, 565] width 26 height 26
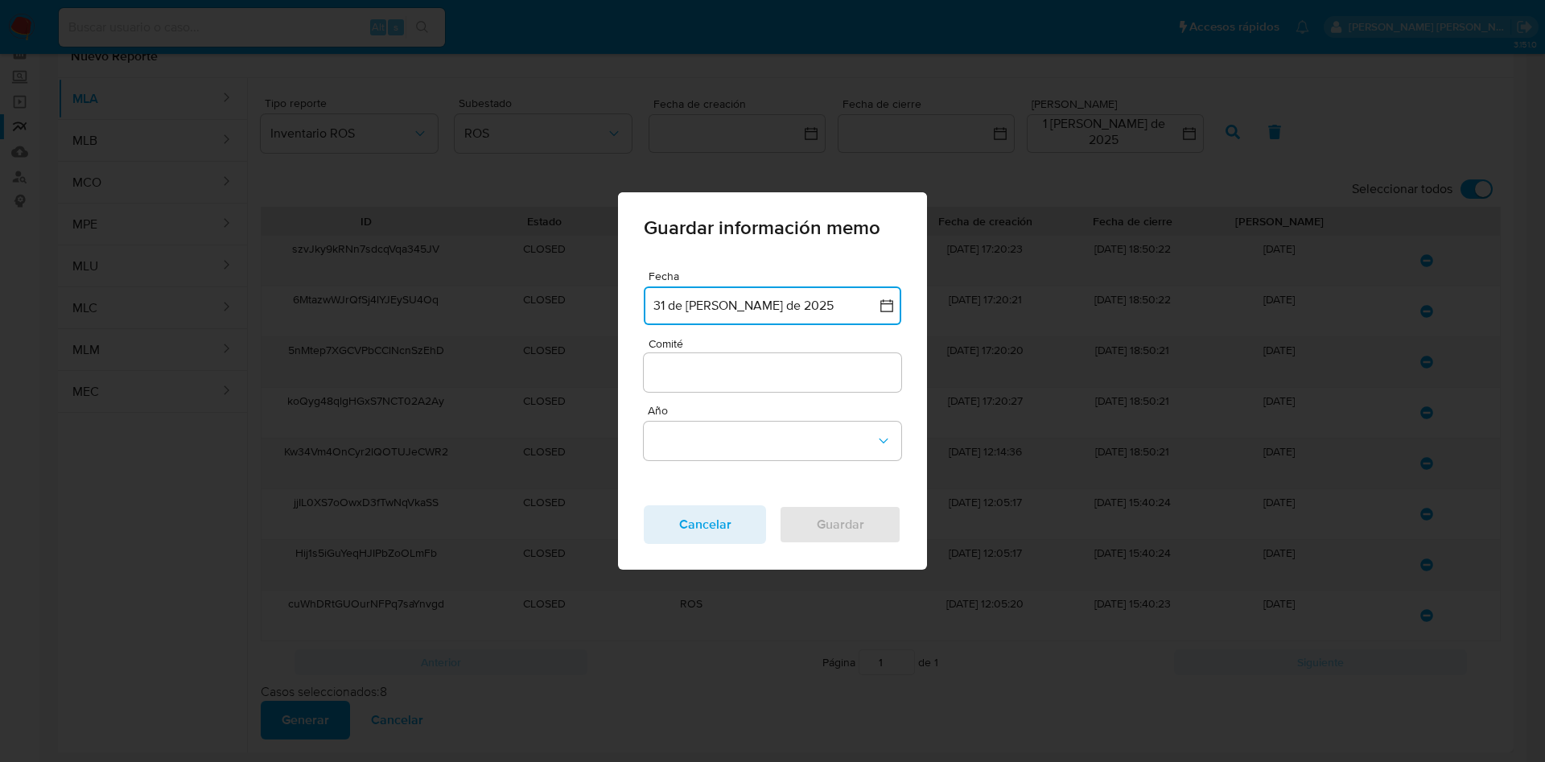
click at [750, 356] on div at bounding box center [772, 372] width 257 height 39
click at [750, 378] on input "Comité" at bounding box center [772, 372] width 257 height 21
type input "Julio"
click at [727, 432] on button "Año" at bounding box center [772, 441] width 257 height 39
click at [708, 445] on div "2025" at bounding box center [767, 439] width 228 height 39
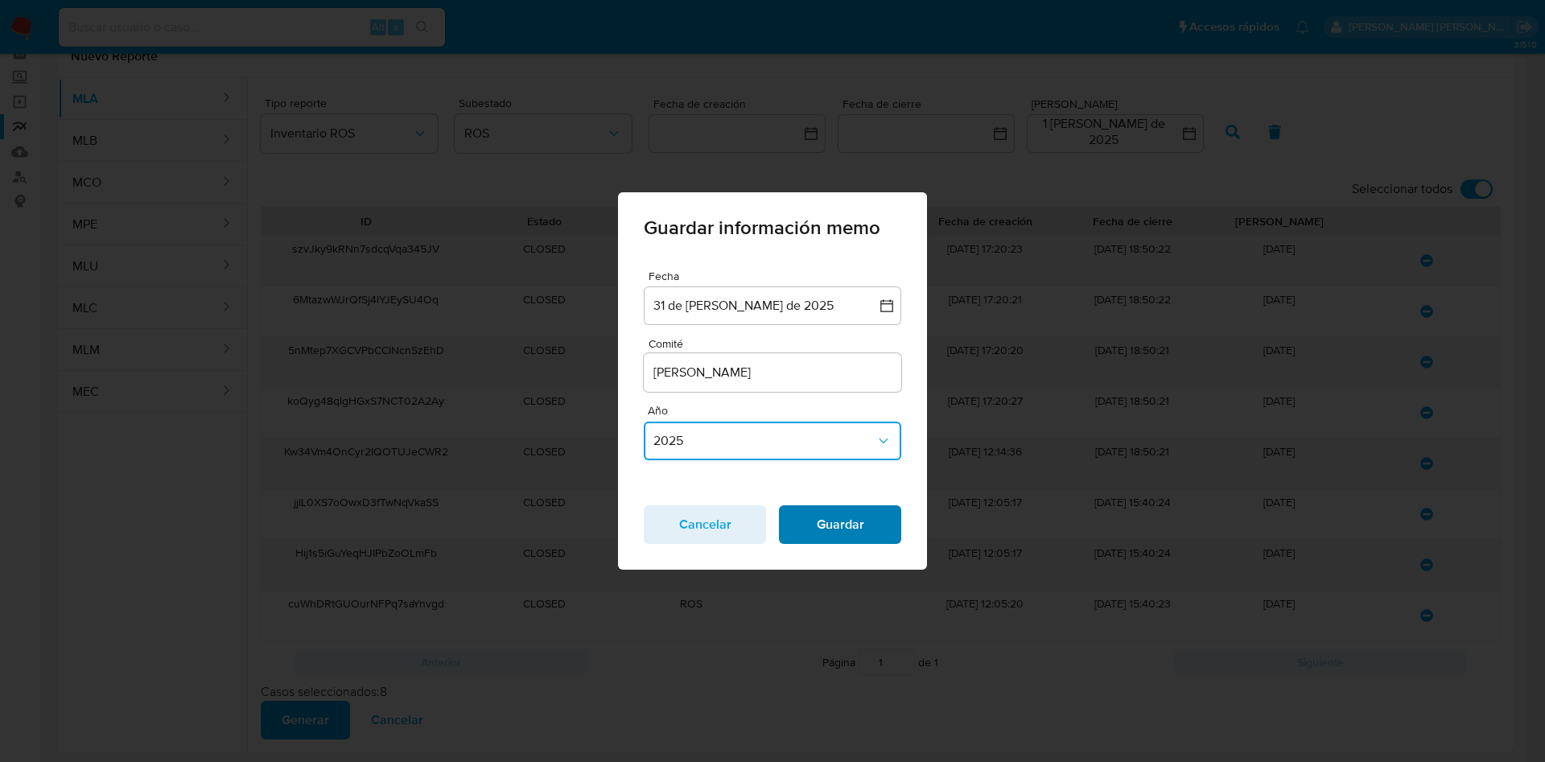
click at [825, 529] on span "Guardar" at bounding box center [840, 524] width 80 height 35
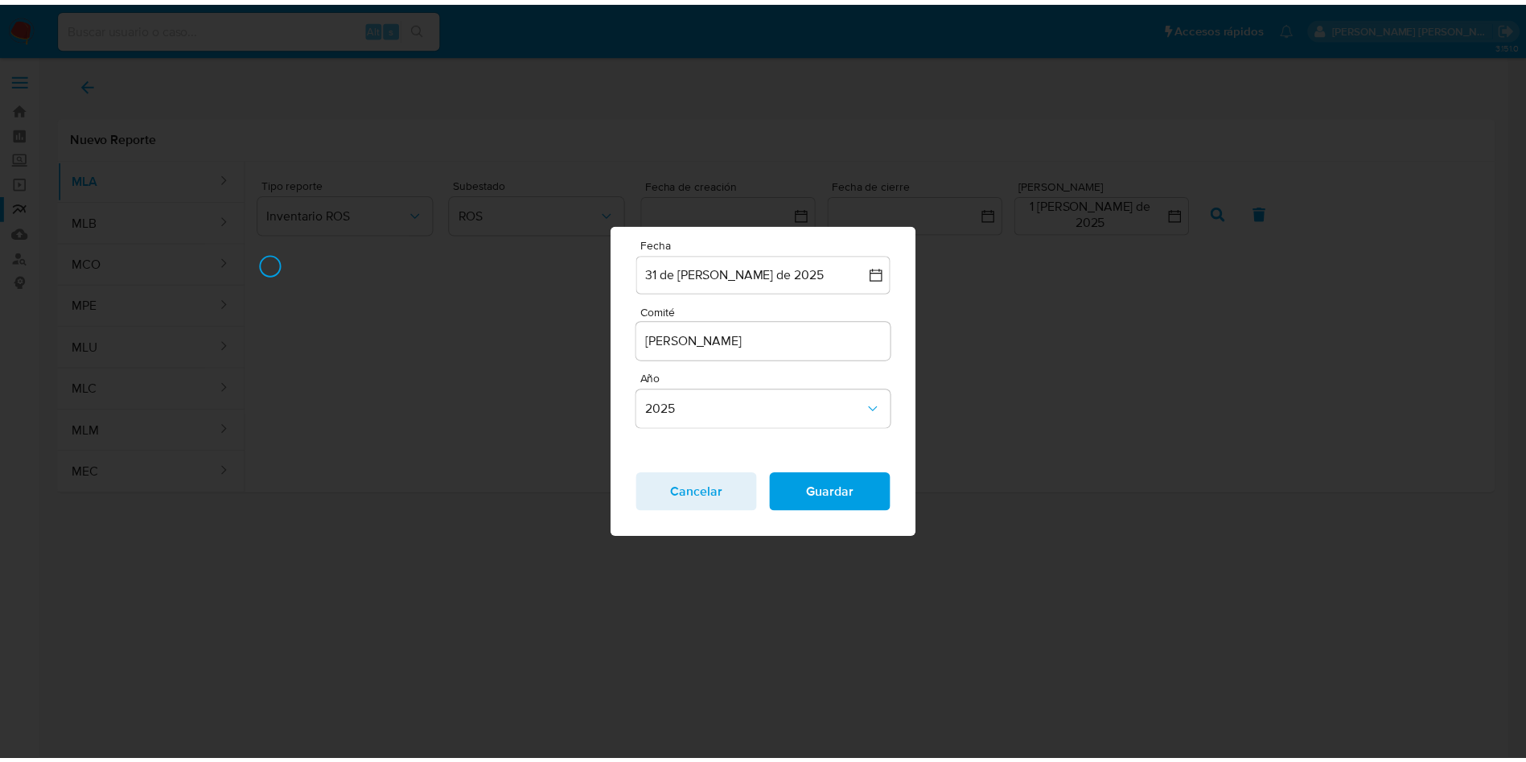
scroll to position [0, 0]
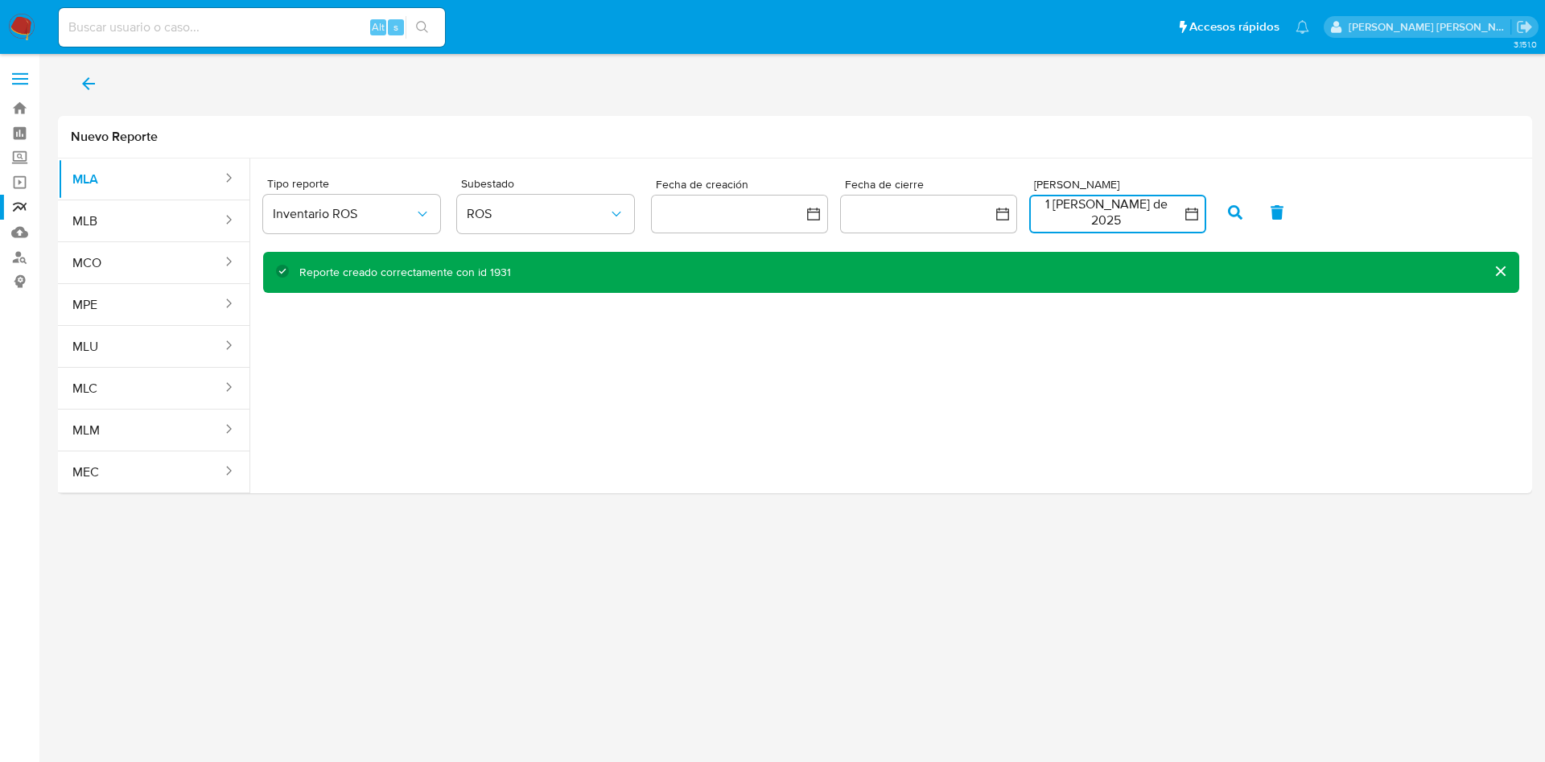
click at [1124, 220] on button "1 de agosto de 2025" at bounding box center [1117, 214] width 177 height 39
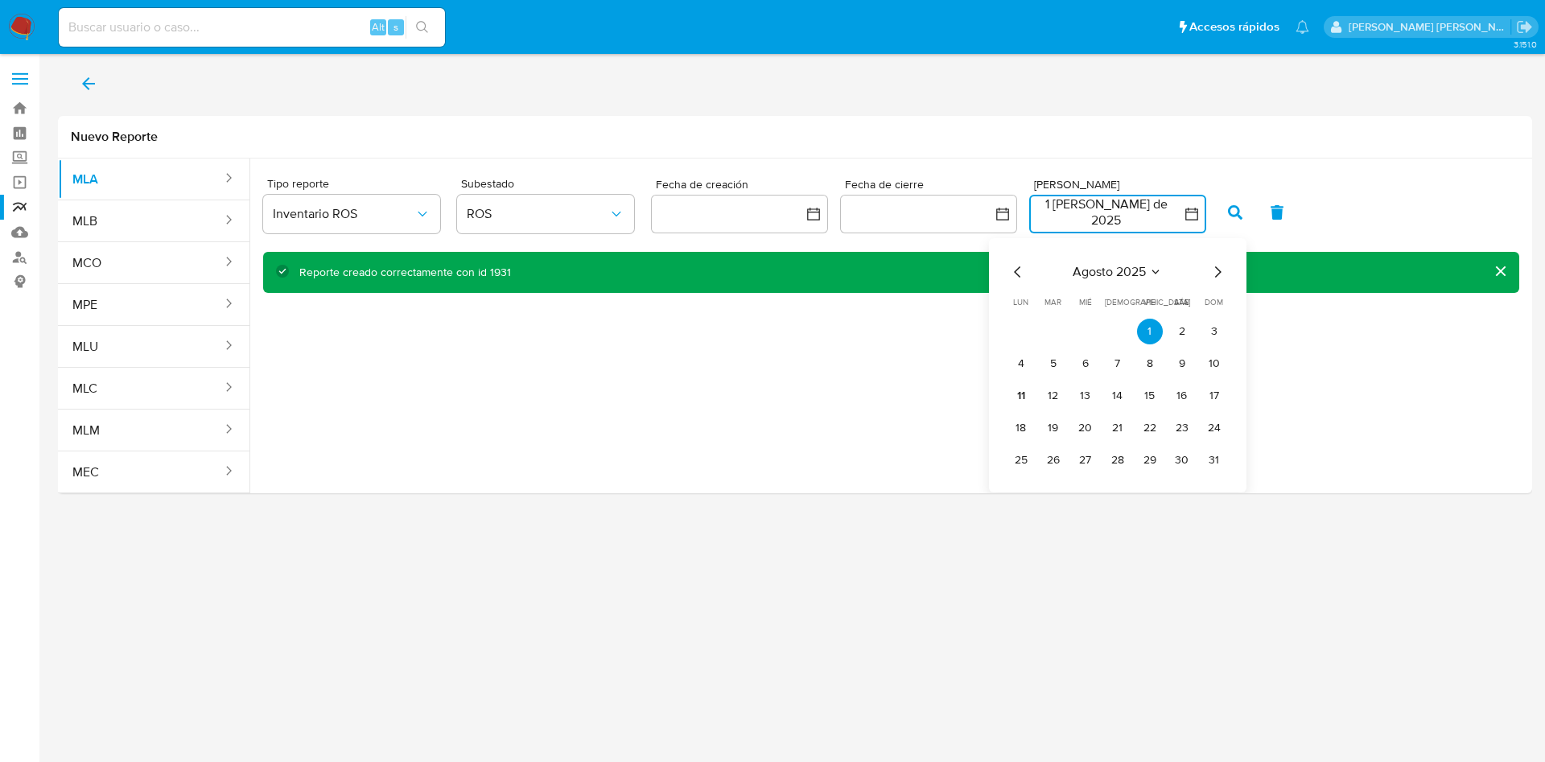
click at [1018, 270] on icon "Mes anterior" at bounding box center [1017, 271] width 19 height 19
drag, startPoint x: 1052, startPoint y: 338, endPoint x: 1084, endPoint y: 417, distance: 85.2
click at [1052, 344] on tbody "1 2 3 4 5 6 7 8 9 10 11 12 13 14 15 16 17 18 19 20 21 22 23 24 25 26 27 28 29 3…" at bounding box center [1117, 396] width 219 height 154
click at [1116, 454] on button "31" at bounding box center [1118, 460] width 26 height 26
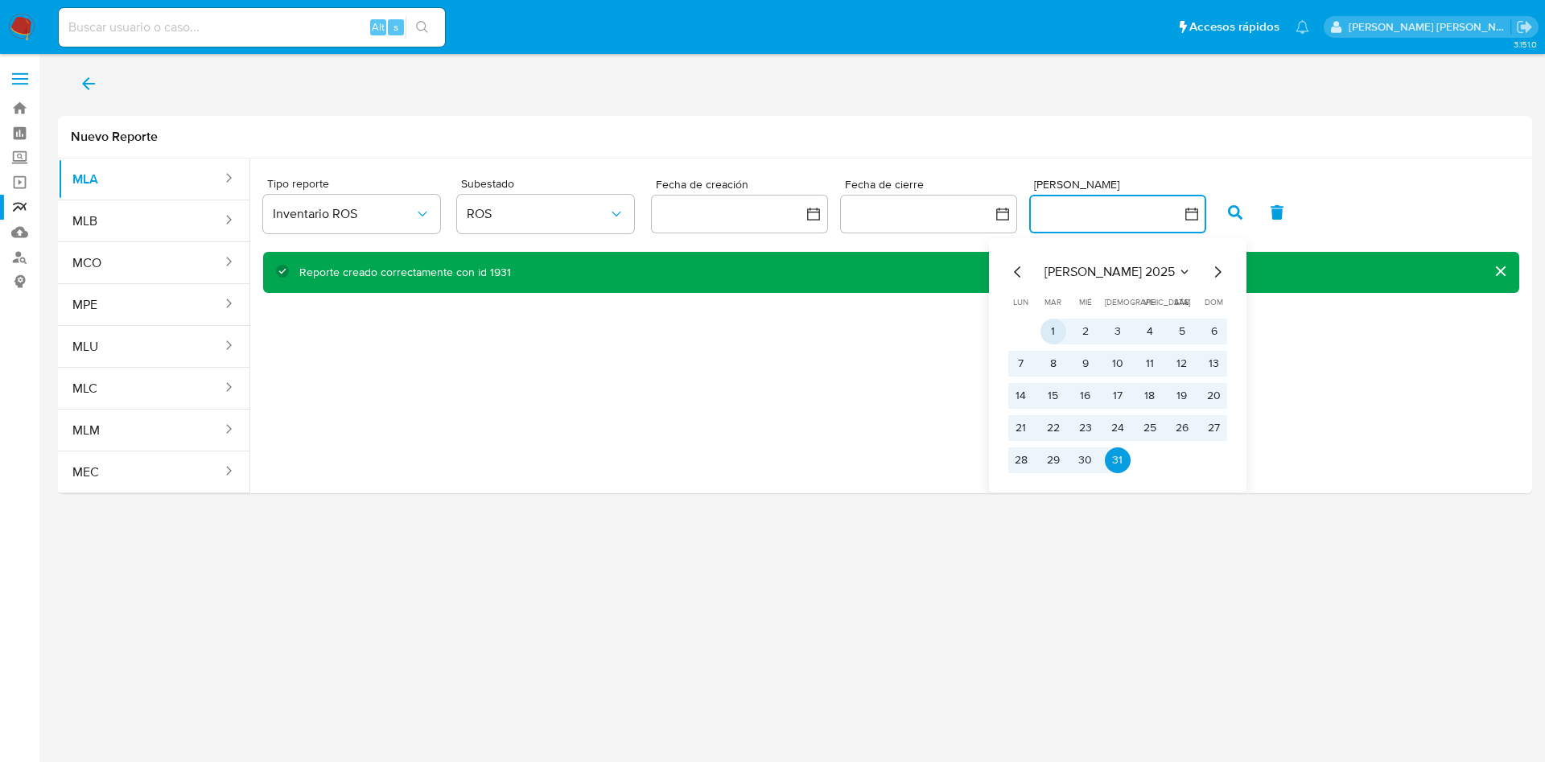
click at [1057, 336] on button "1" at bounding box center [1053, 332] width 26 height 26
click at [1119, 458] on button "31" at bounding box center [1118, 460] width 26 height 26
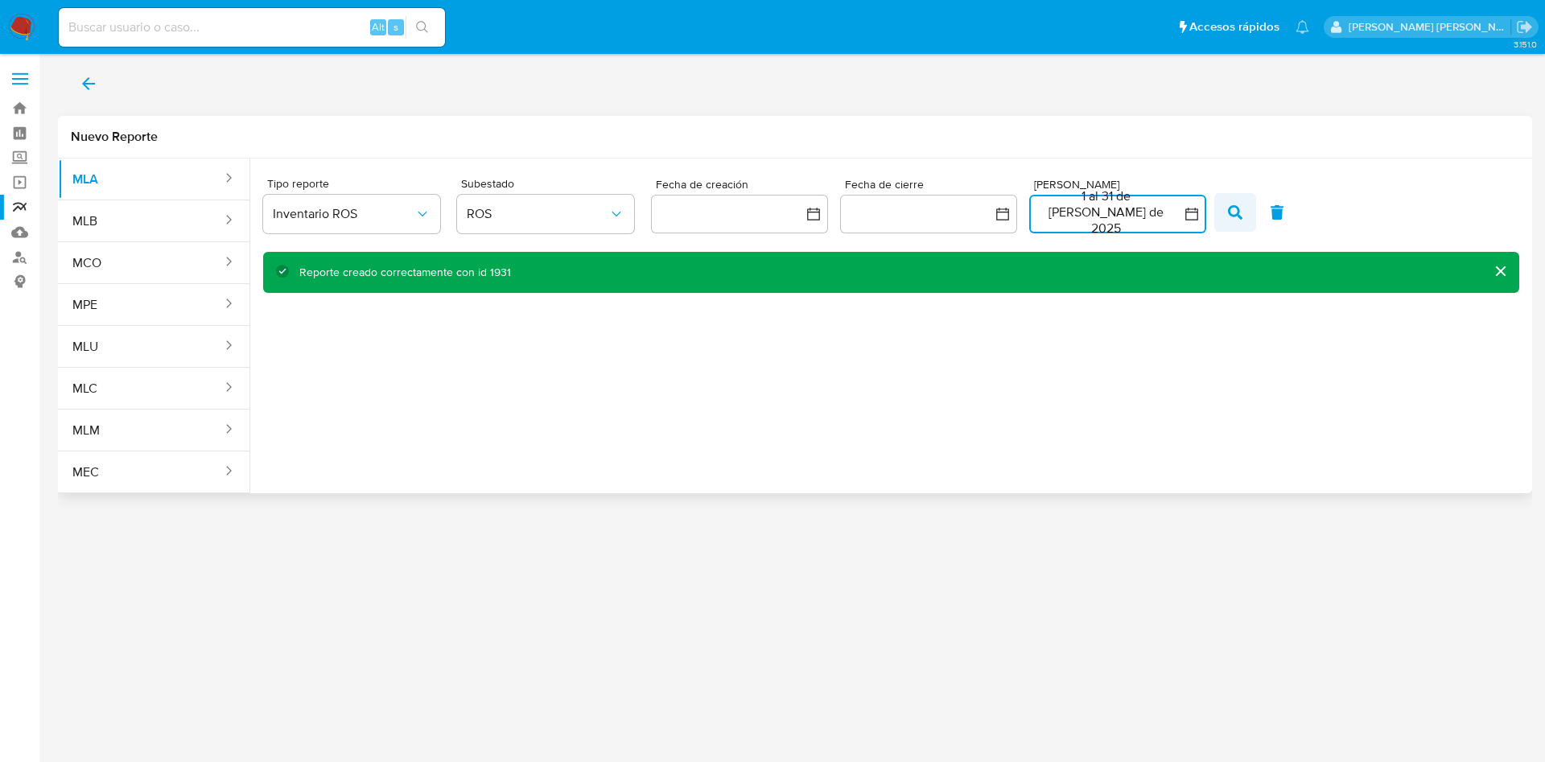
click at [1241, 195] on button "button" at bounding box center [1235, 212] width 42 height 39
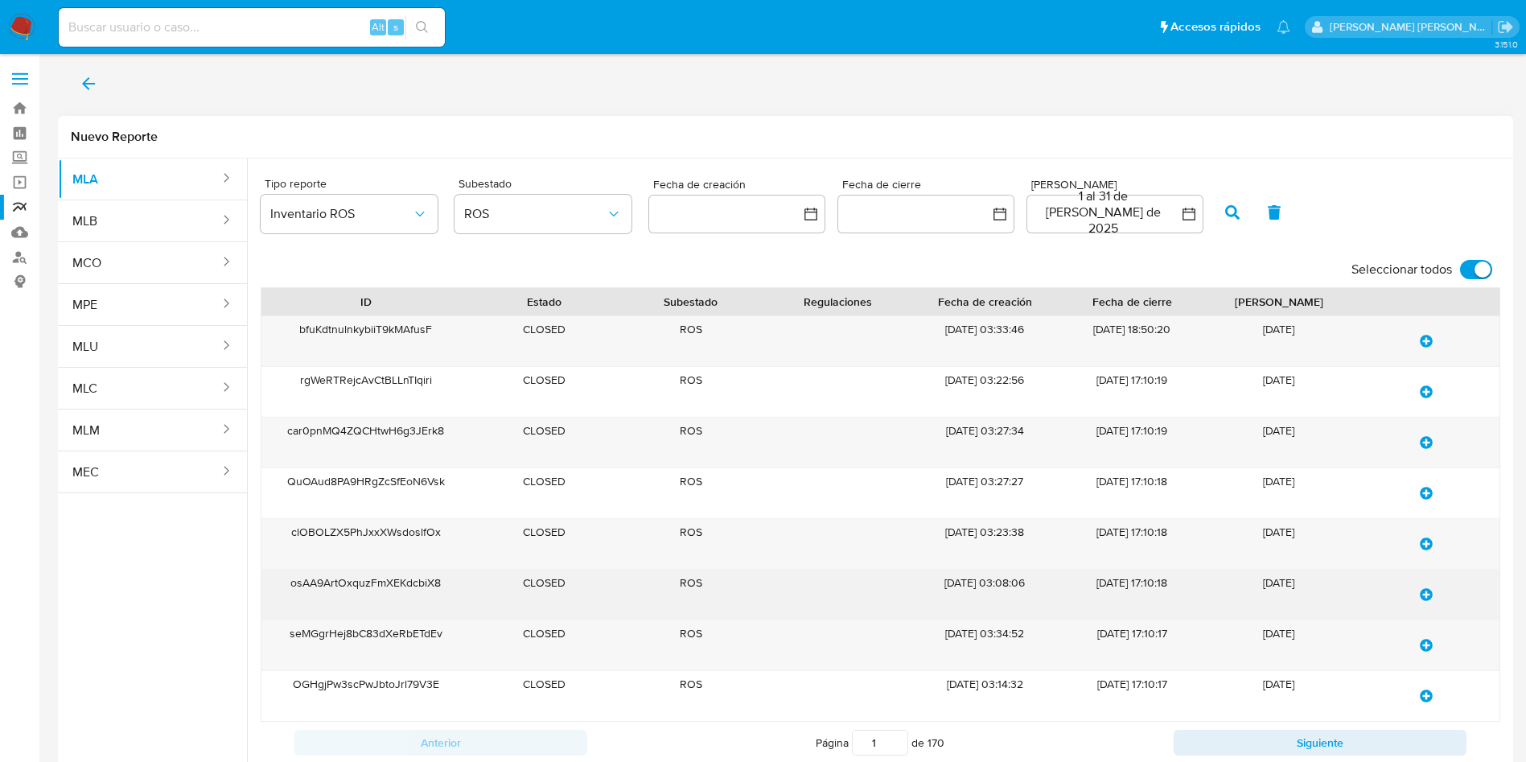
click at [1027, 607] on div "12/06/2025 03:08:06" at bounding box center [984, 595] width 147 height 50
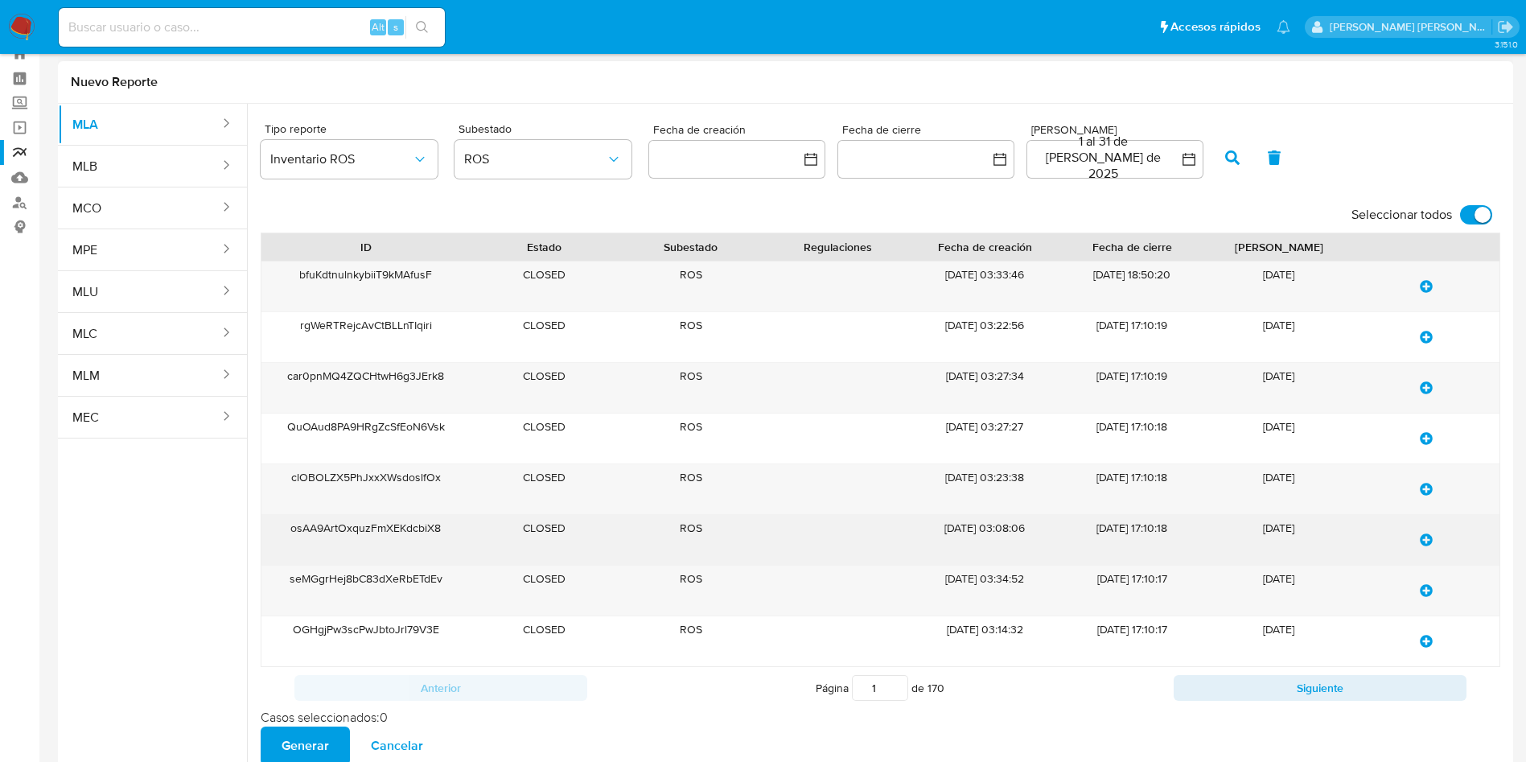
scroll to position [99, 0]
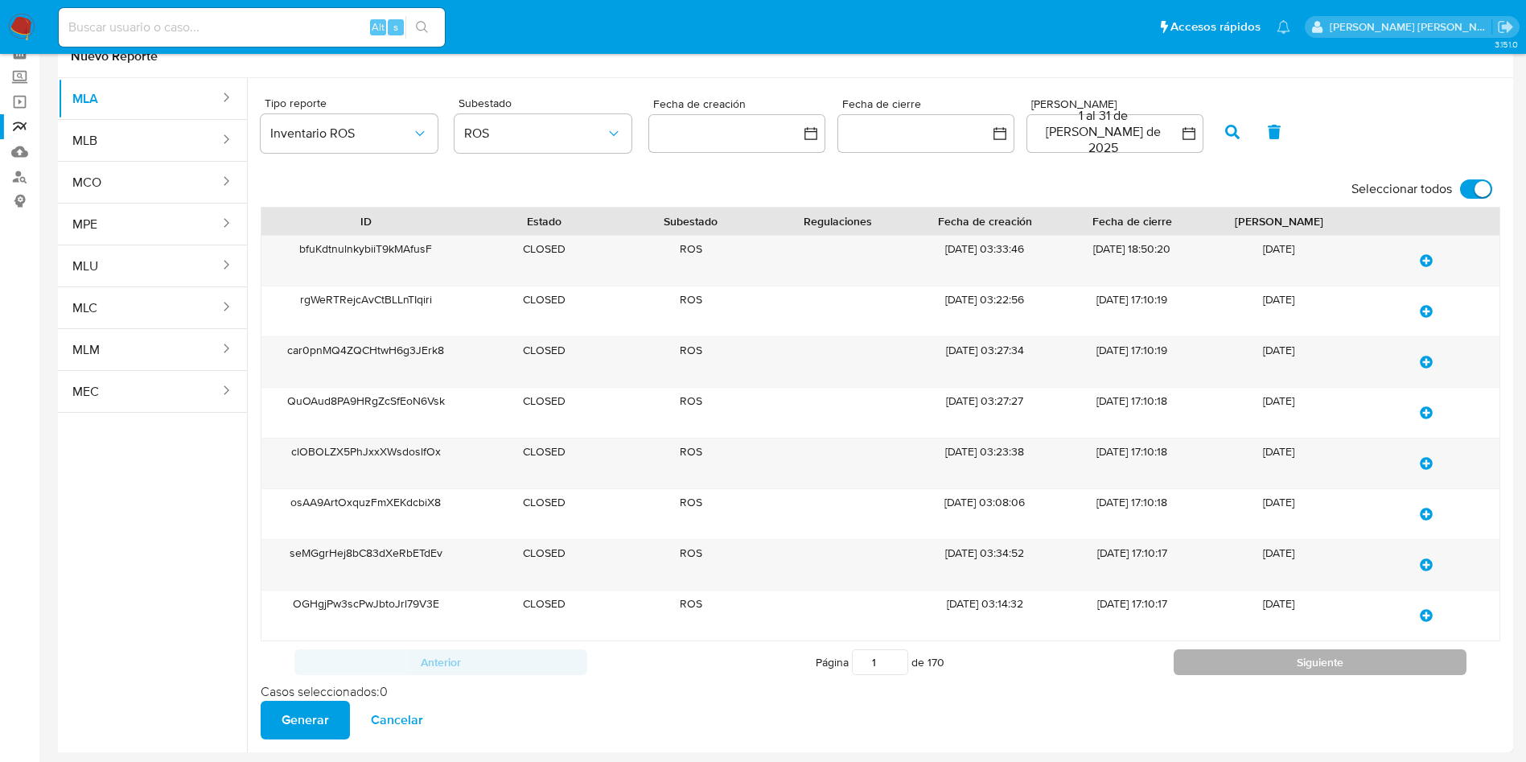
click at [1274, 668] on button "Siguiente" at bounding box center [1320, 662] width 293 height 26
type input "2"
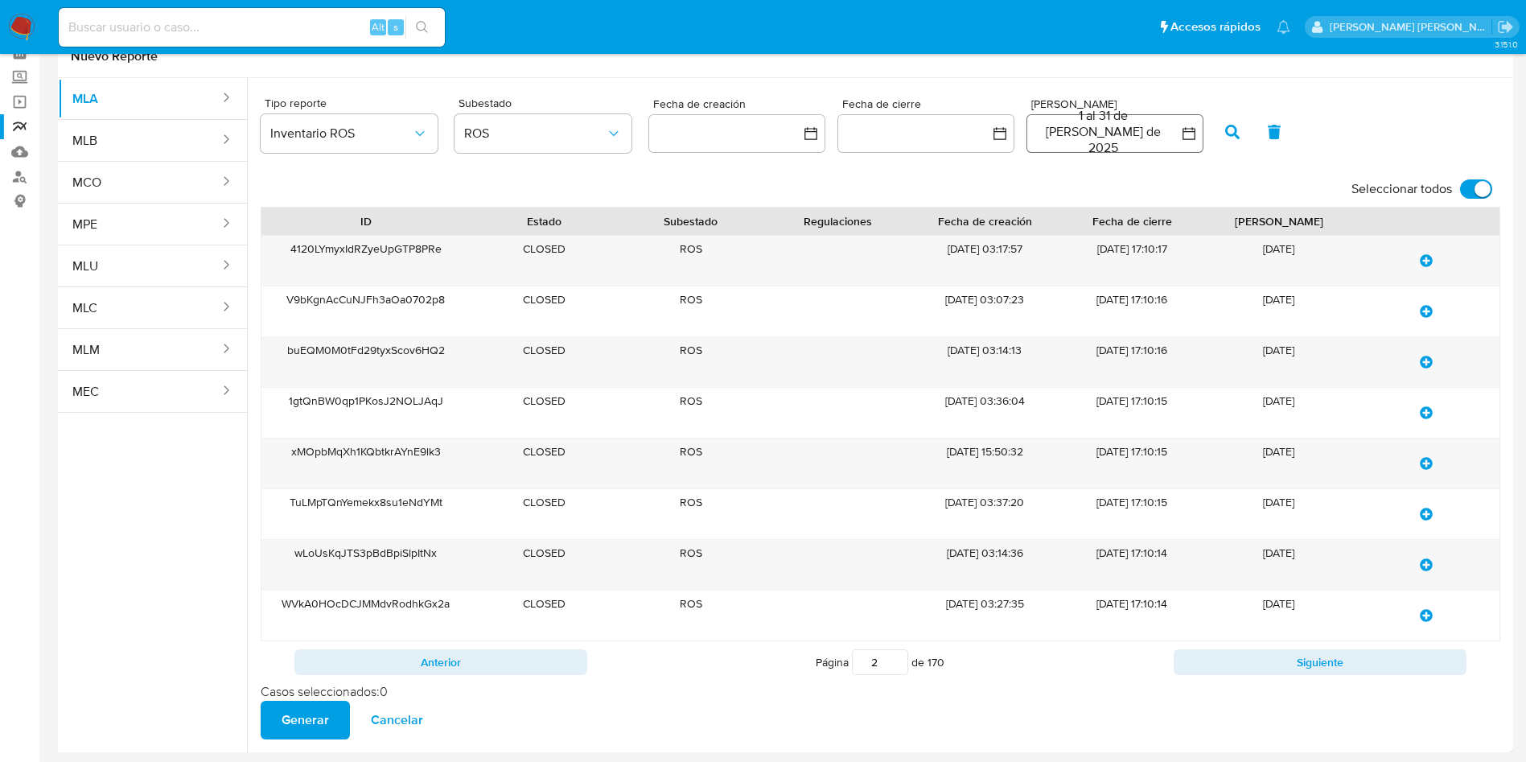
click at [1101, 126] on button "1 al 31 de julio de 2025" at bounding box center [1115, 133] width 177 height 39
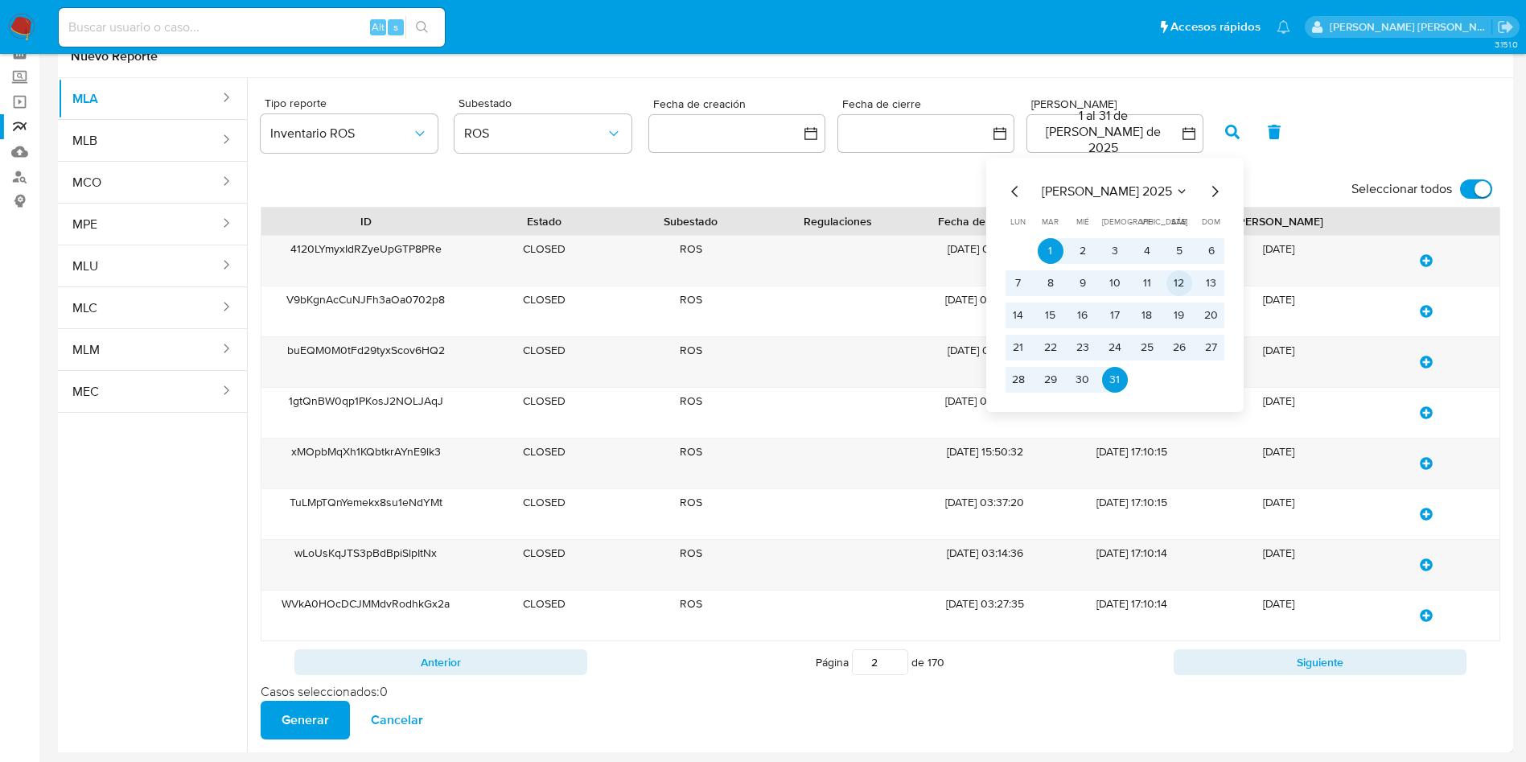
click at [1184, 270] on button "12" at bounding box center [1180, 283] width 26 height 26
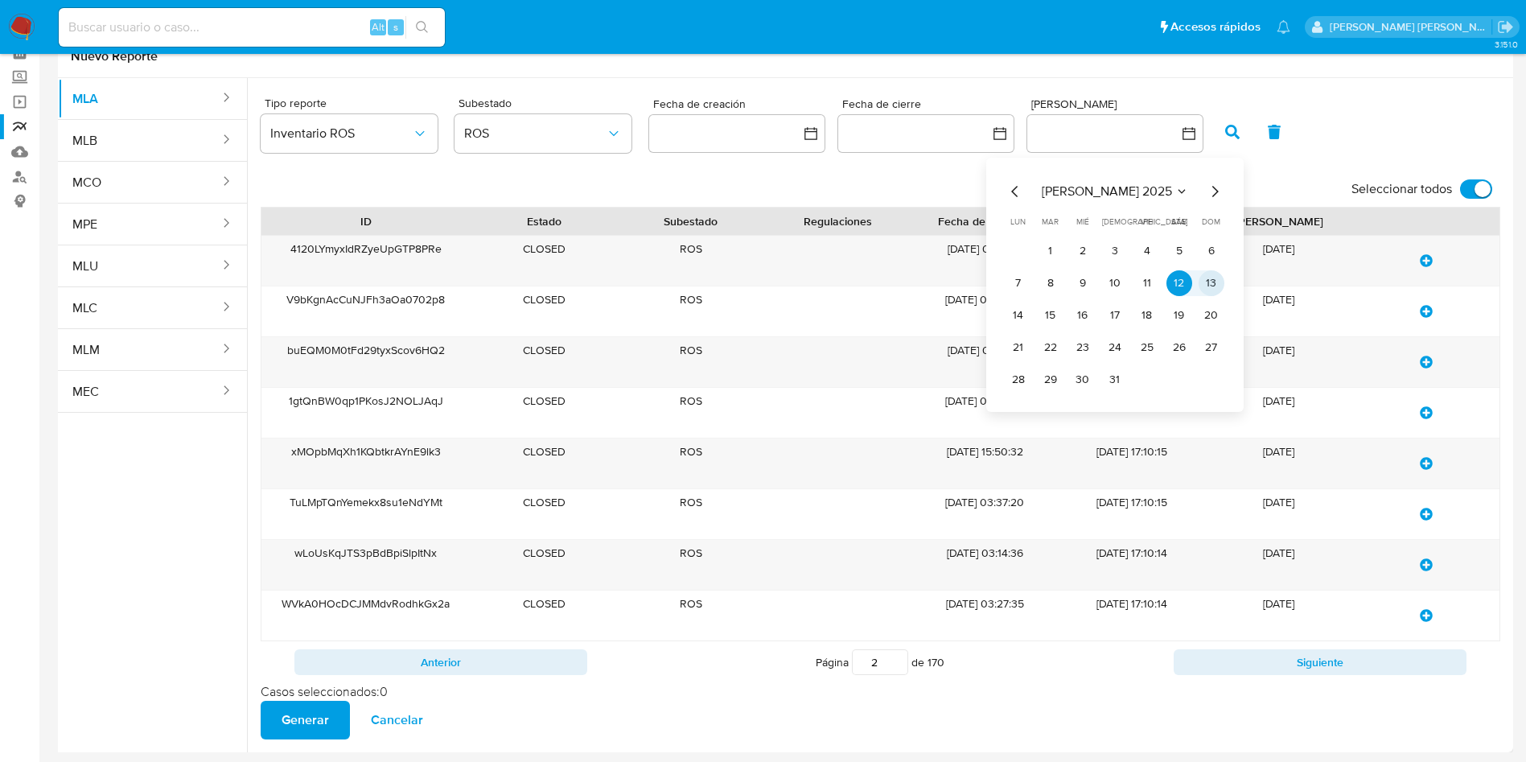
click at [1208, 270] on button "13" at bounding box center [1212, 283] width 26 height 26
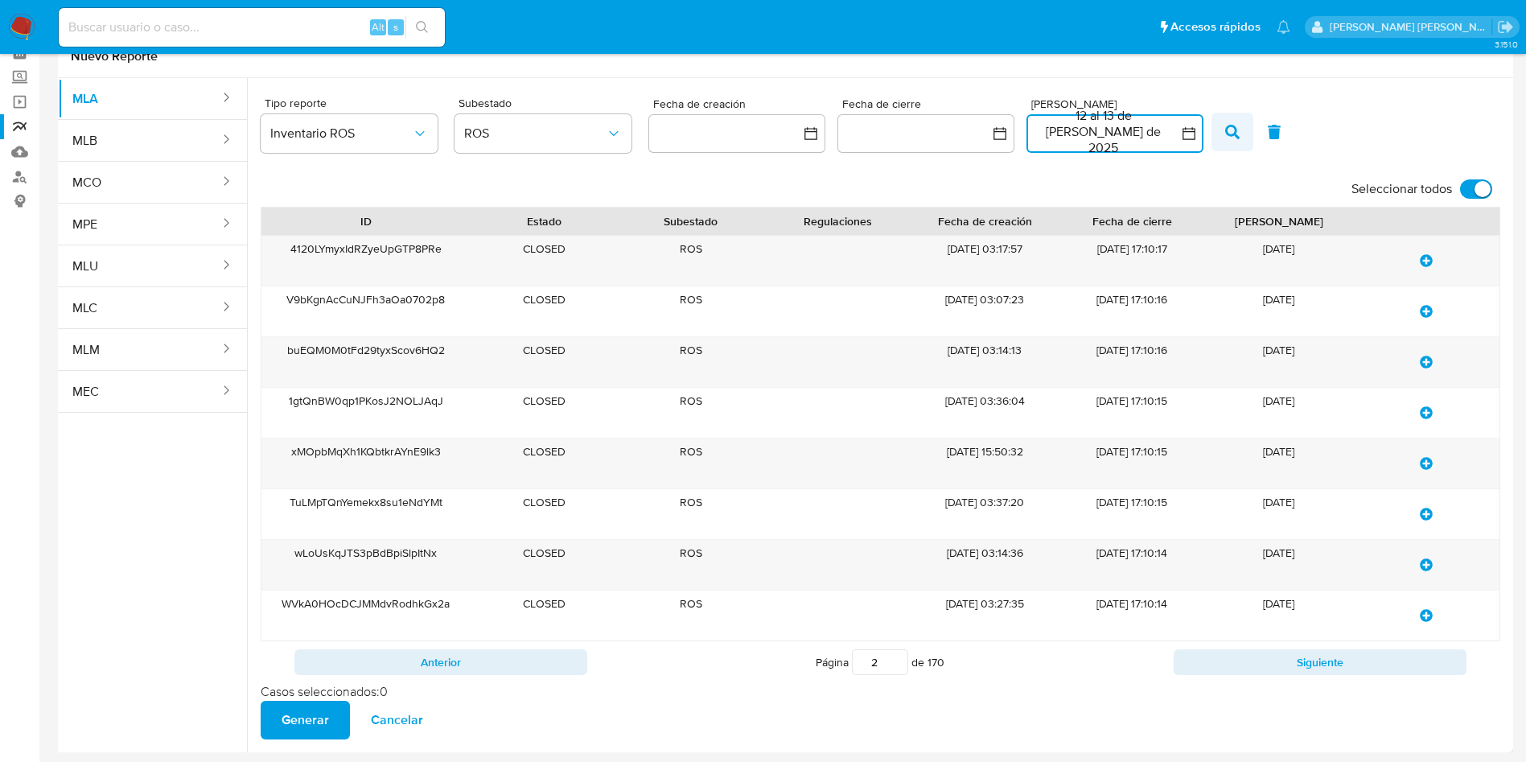
click at [1229, 125] on icon "button" at bounding box center [1232, 132] width 14 height 14
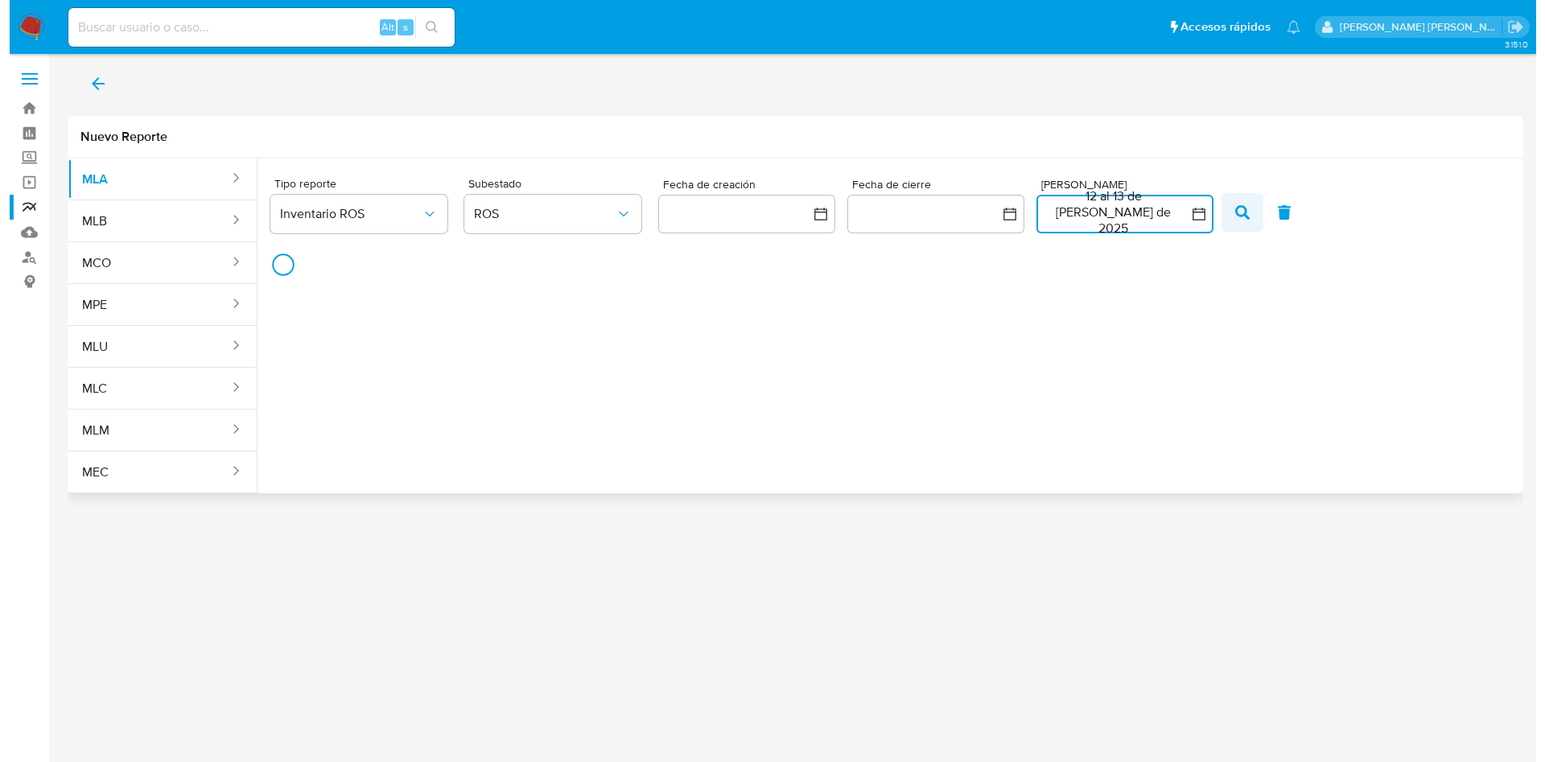
scroll to position [0, 0]
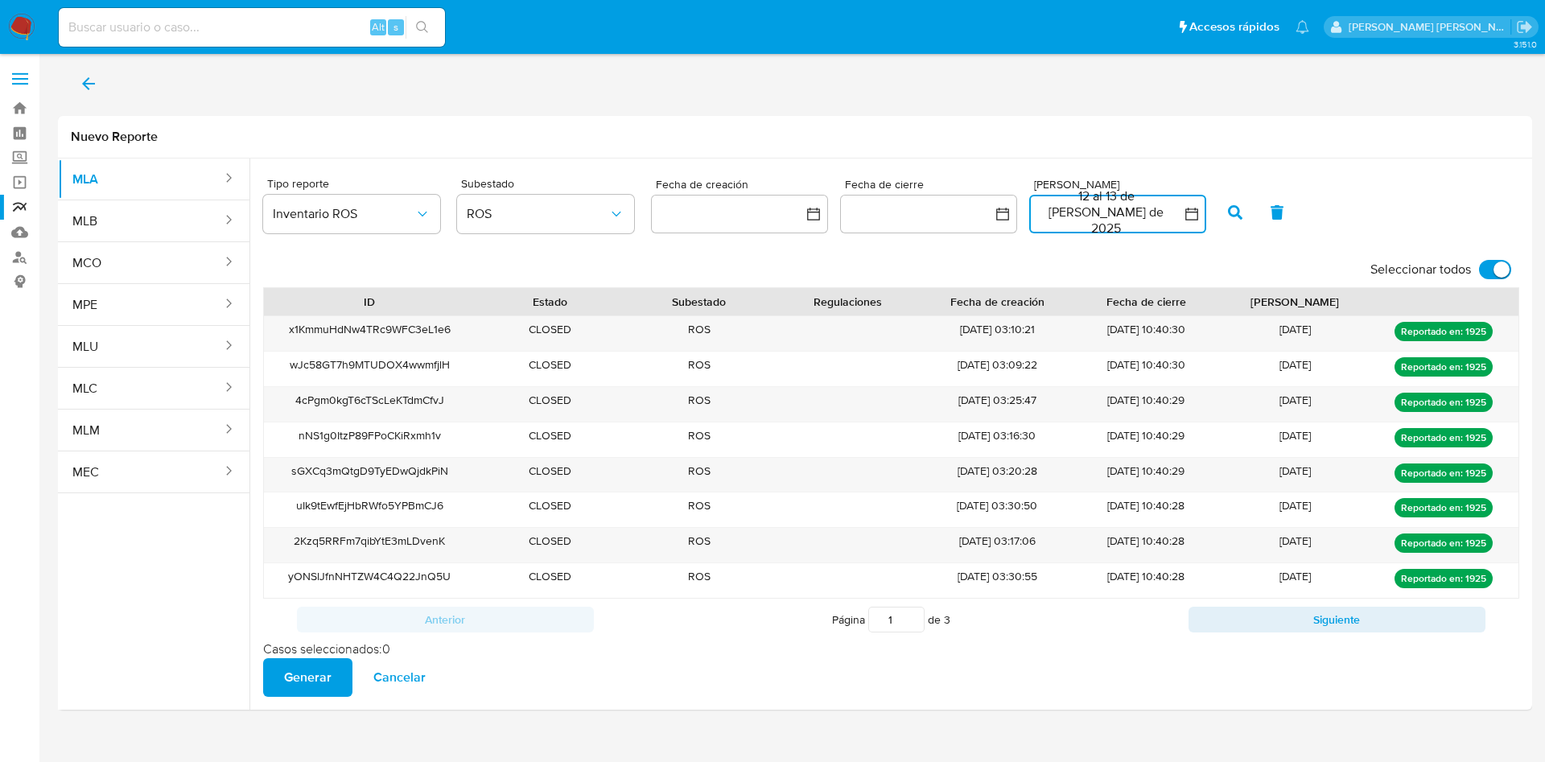
click at [1084, 201] on button "12 al 13 de julio de 2025" at bounding box center [1117, 214] width 177 height 39
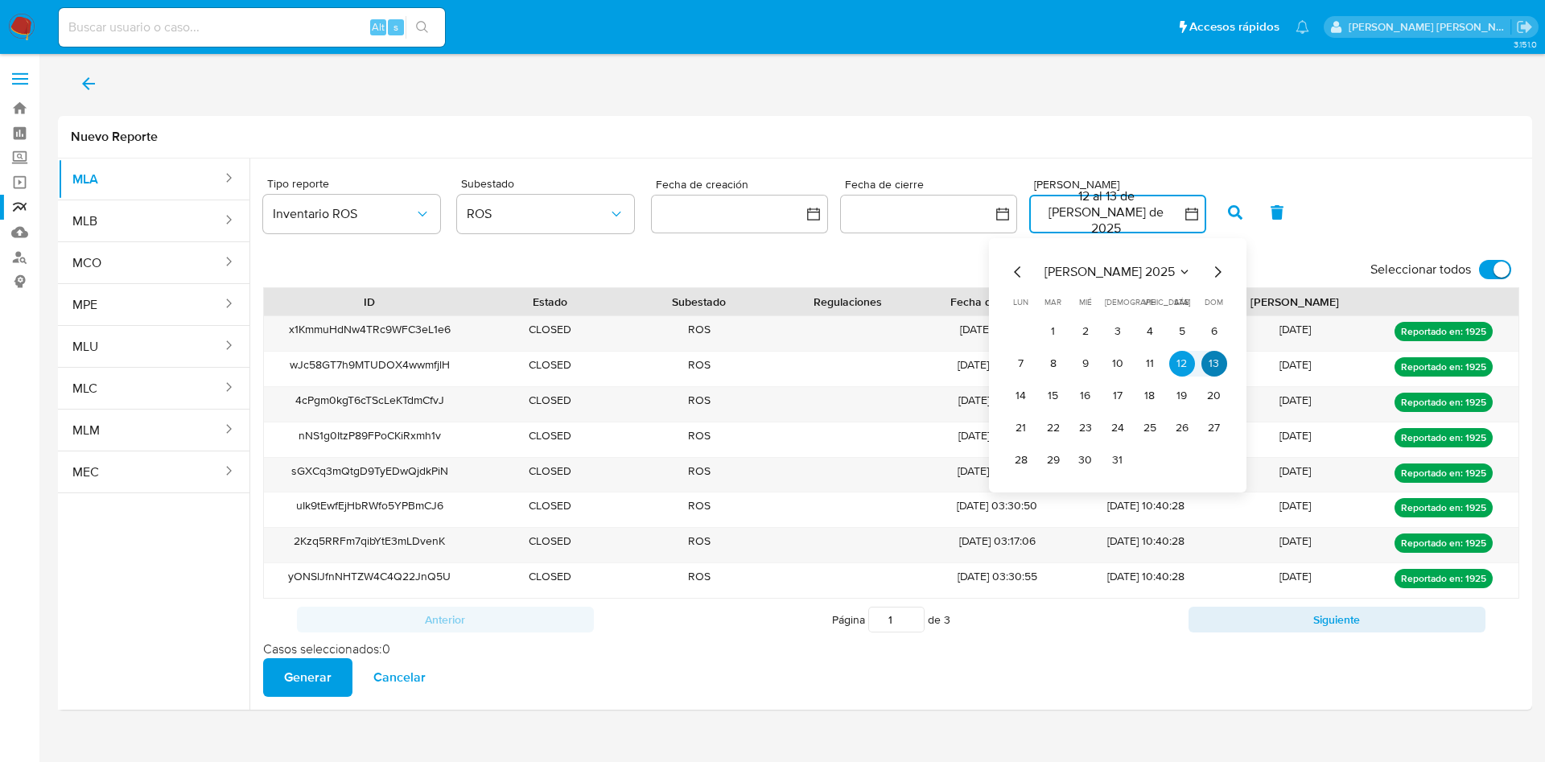
click at [1216, 362] on button "13" at bounding box center [1214, 364] width 26 height 26
click at [1215, 363] on button "13" at bounding box center [1214, 364] width 26 height 26
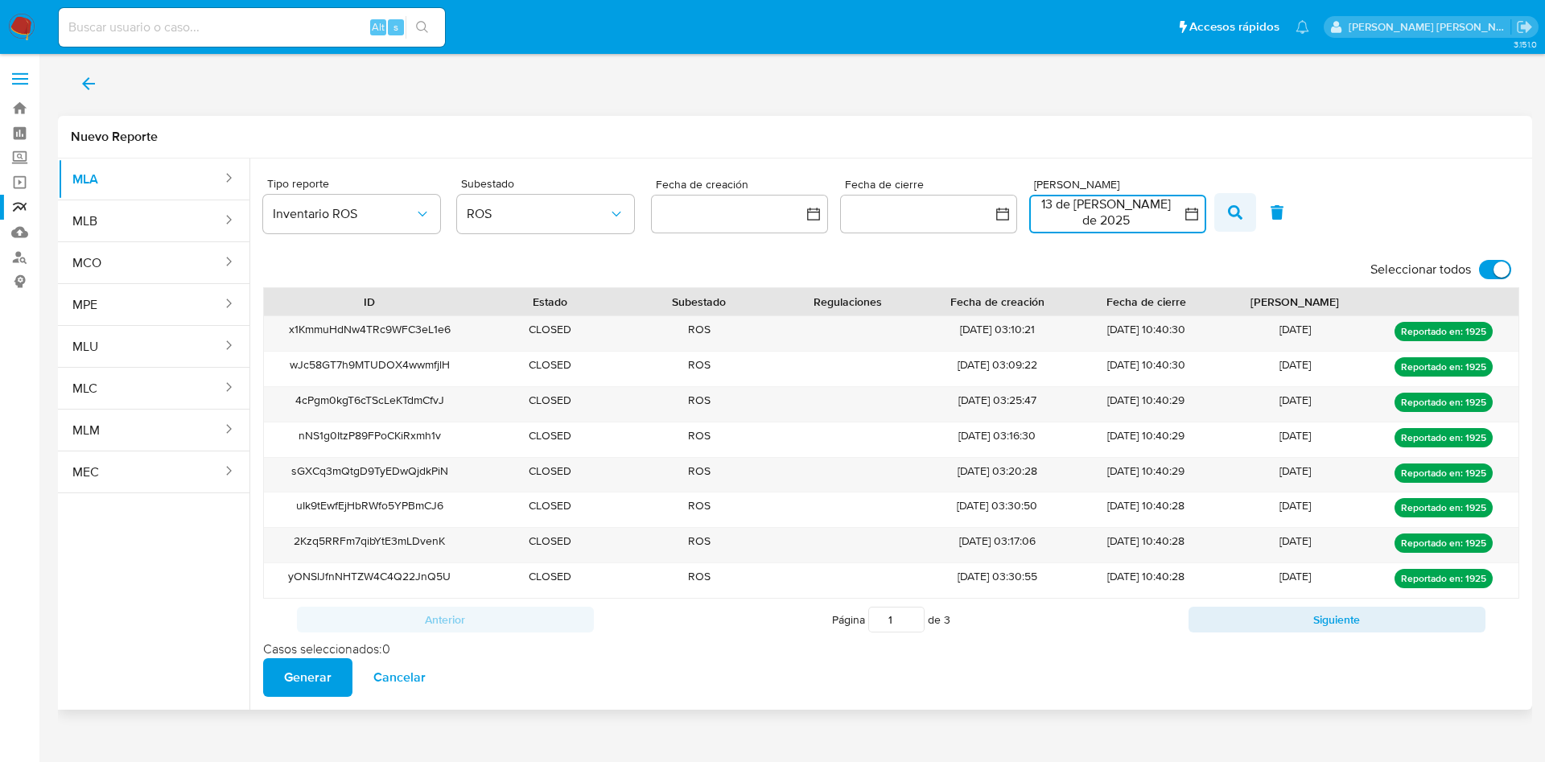
click at [1237, 199] on span "button" at bounding box center [1235, 212] width 14 height 27
click at [1159, 213] on button "13 de julio de 2025" at bounding box center [1117, 214] width 177 height 39
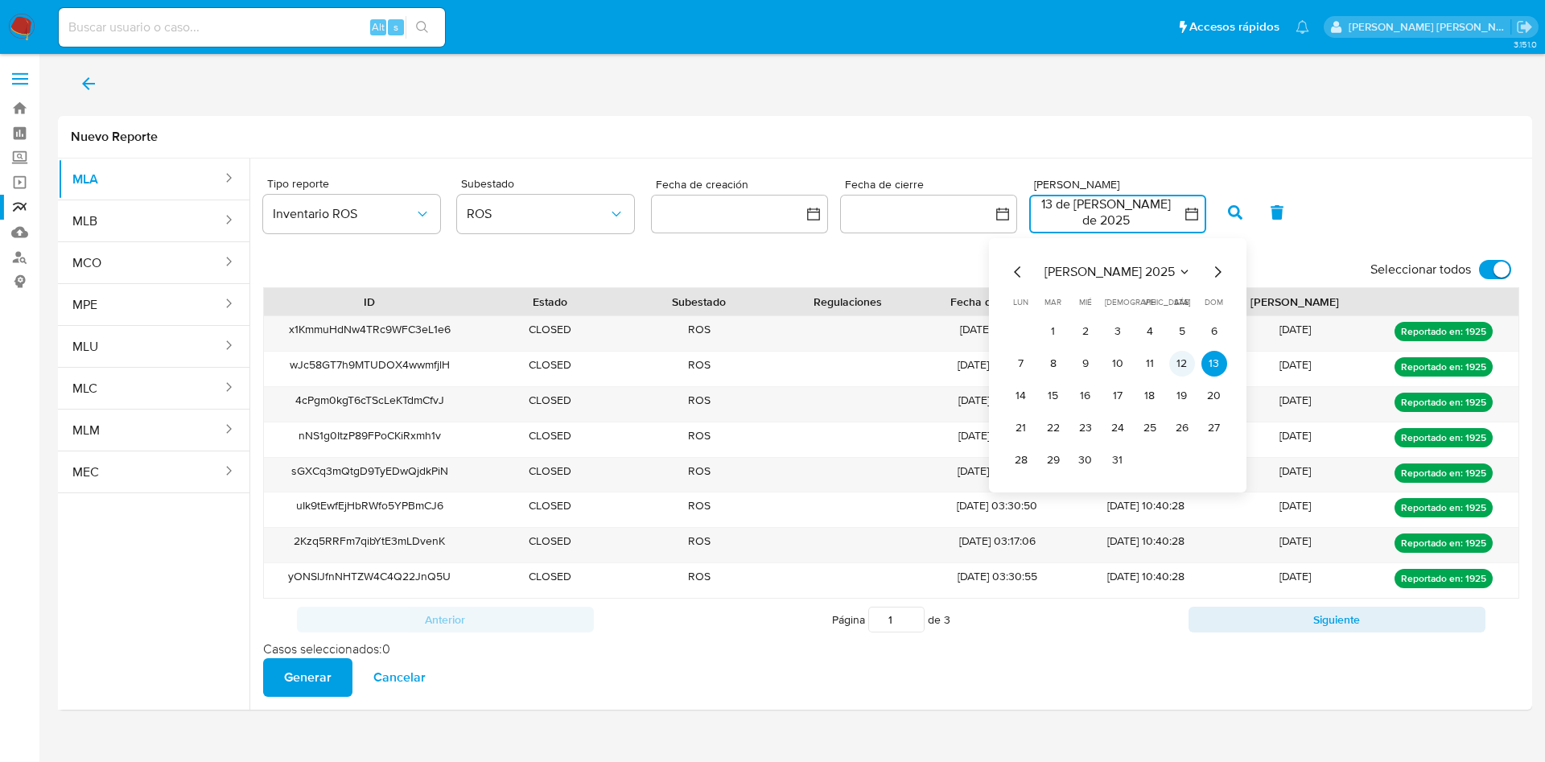
click at [1183, 359] on button "12" at bounding box center [1182, 364] width 26 height 26
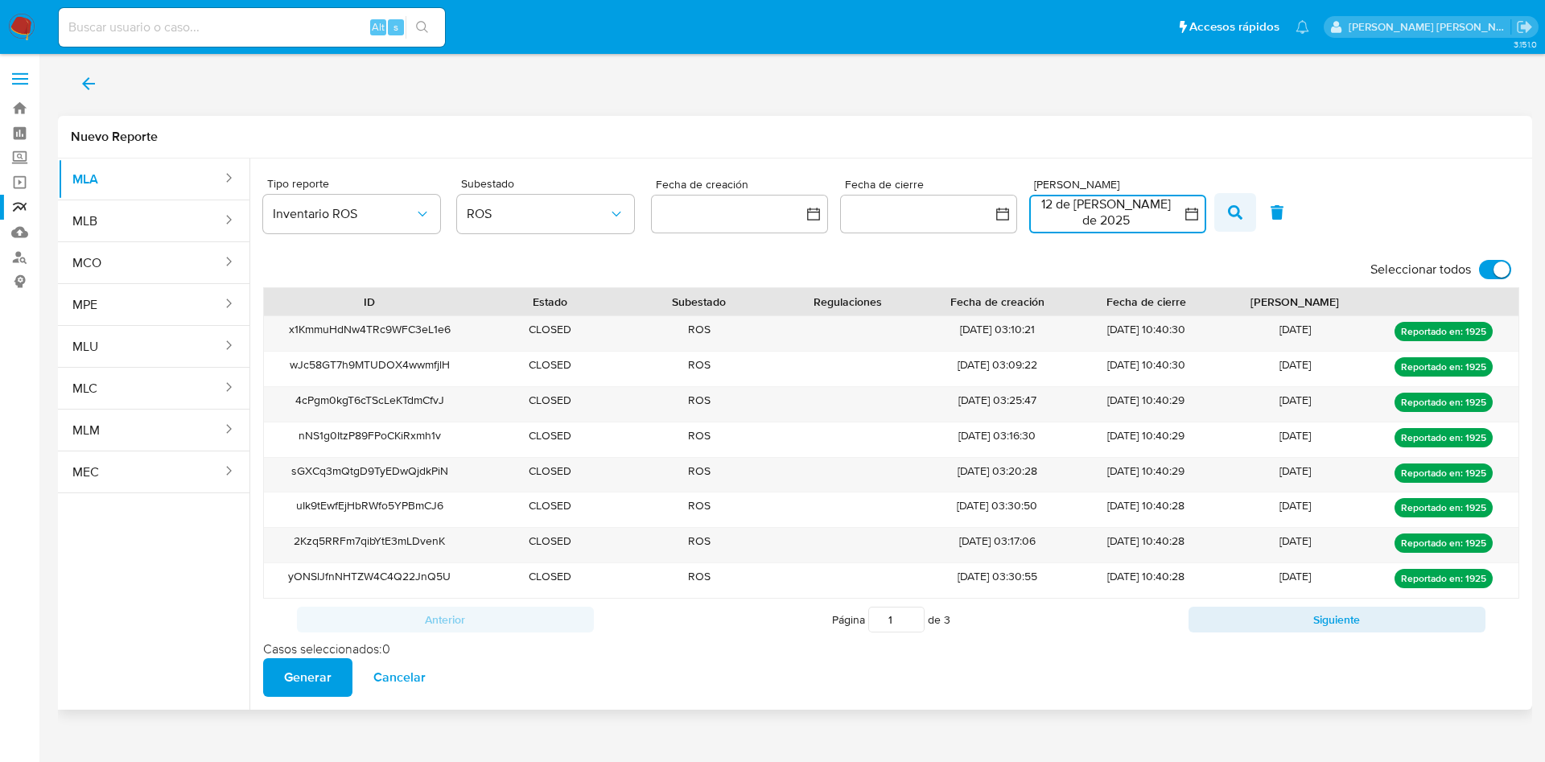
click at [1244, 212] on button "button" at bounding box center [1235, 212] width 42 height 39
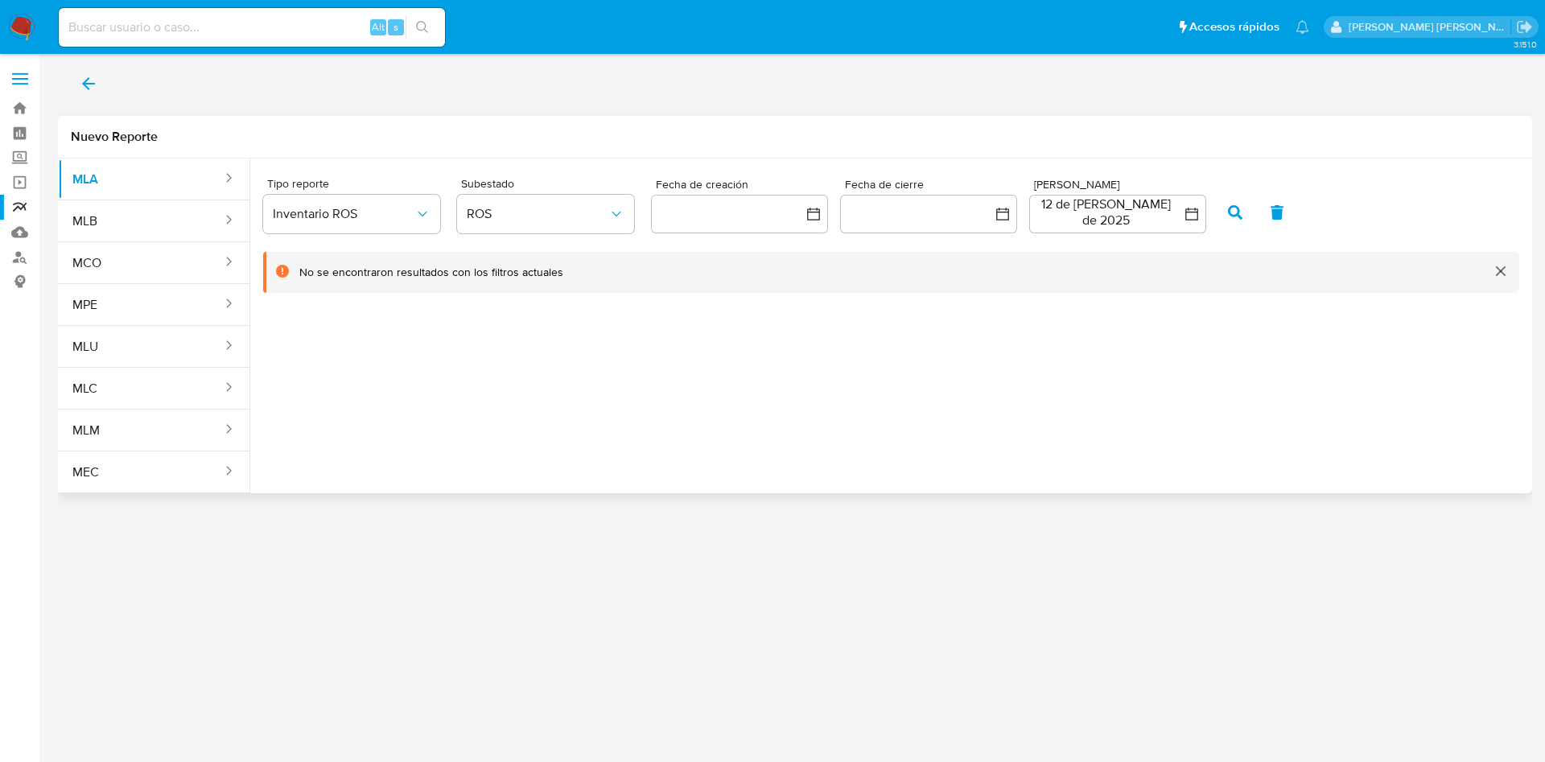
click at [1237, 208] on icon "button" at bounding box center [1235, 212] width 14 height 14
click at [1171, 216] on button "12 de julio de 2025" at bounding box center [1117, 214] width 177 height 39
drag, startPoint x: 1200, startPoint y: 368, endPoint x: 1208, endPoint y: 366, distance: 8.4
click at [1201, 368] on button "13" at bounding box center [1214, 364] width 26 height 26
click at [1208, 365] on button "13" at bounding box center [1214, 364] width 26 height 26
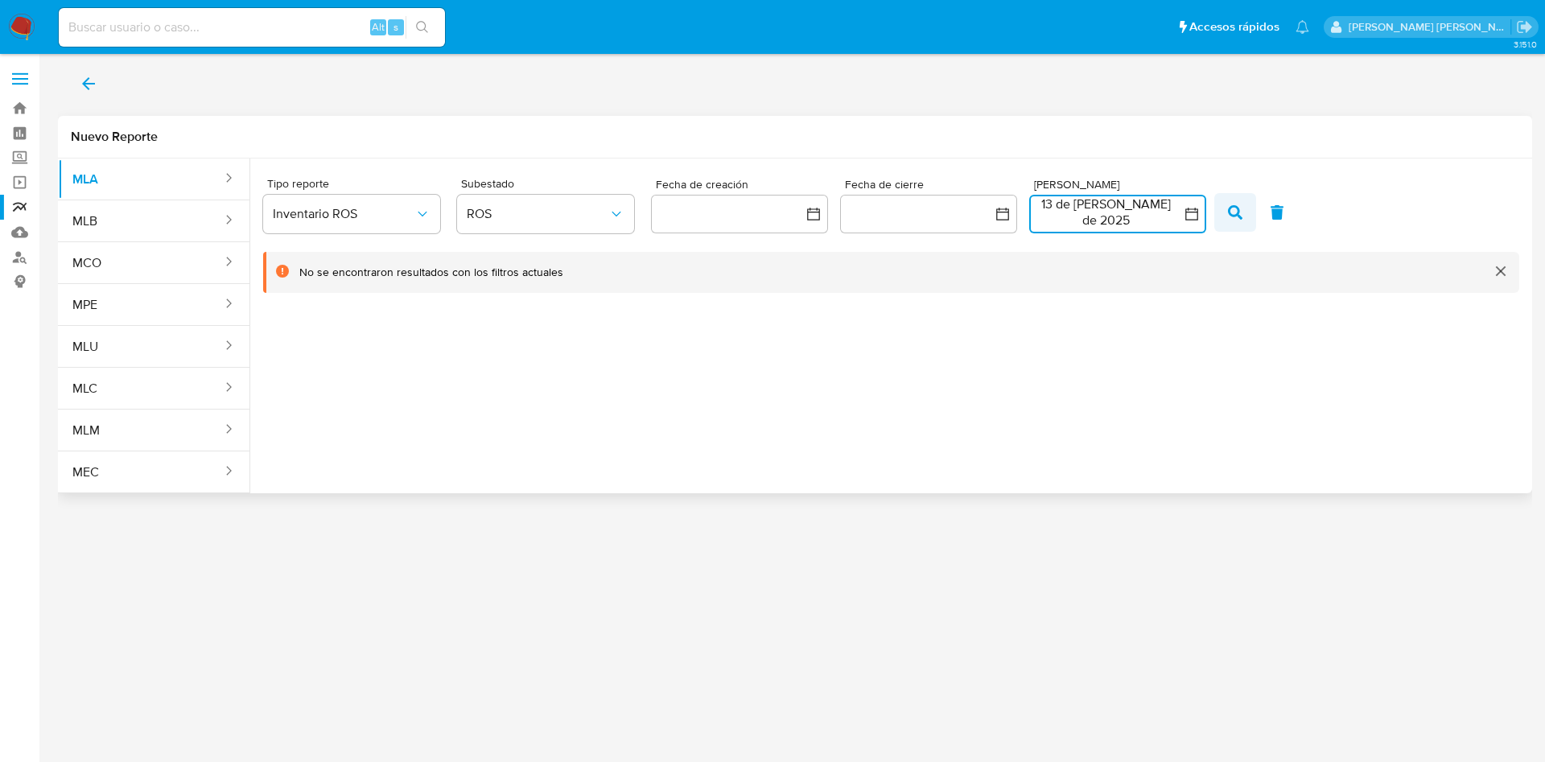
click at [1236, 208] on icon "button" at bounding box center [1235, 212] width 14 height 14
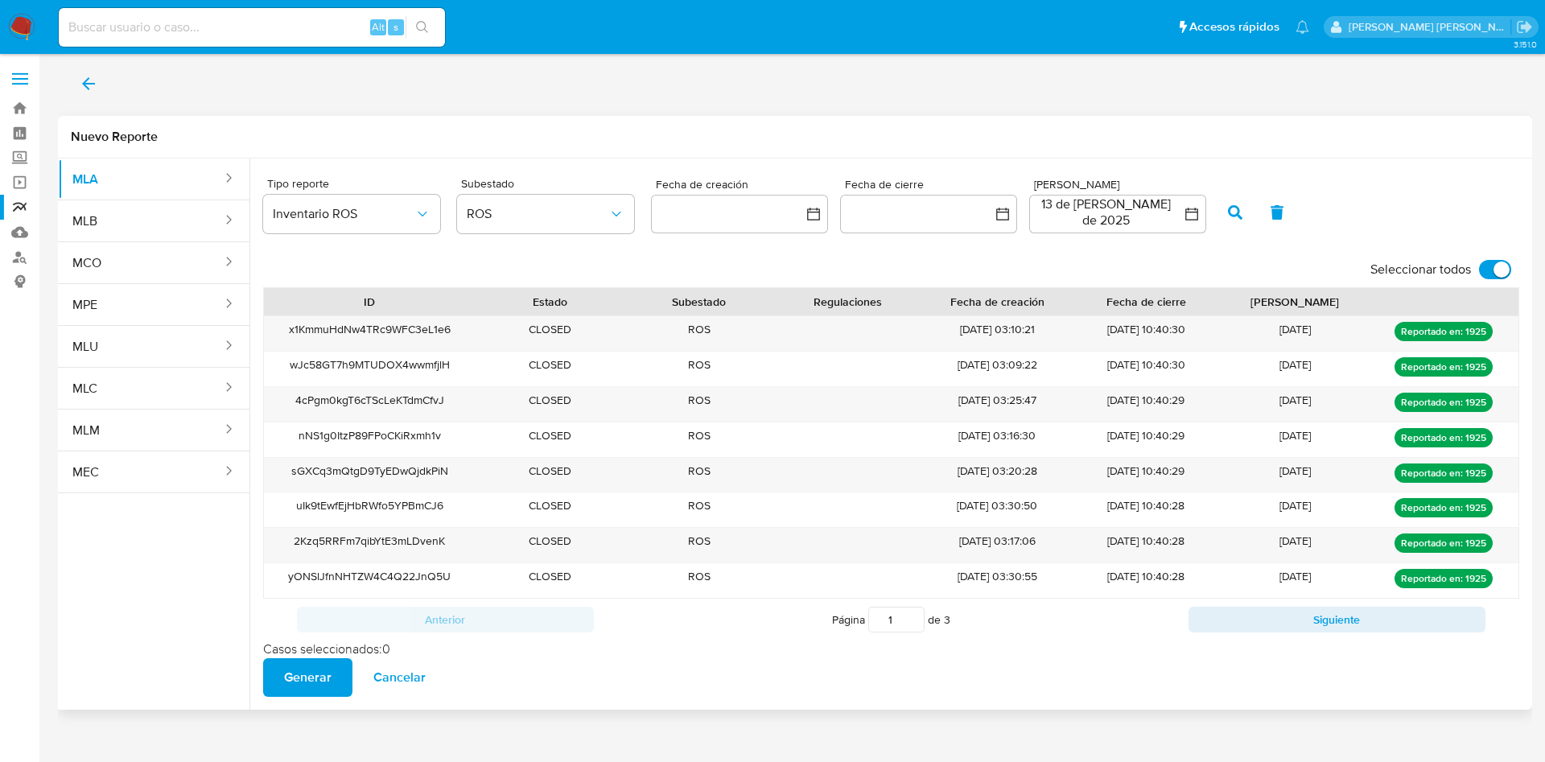
click at [1482, 260] on label "Seleccionar todos" at bounding box center [1440, 269] width 157 height 35
click at [1482, 260] on input "Seleccionar todos" at bounding box center [1495, 269] width 32 height 19
click at [1506, 268] on input "Seleccionar todos" at bounding box center [1495, 269] width 32 height 19
checkbox input "true"
click at [101, 89] on button "back" at bounding box center [88, 83] width 61 height 39
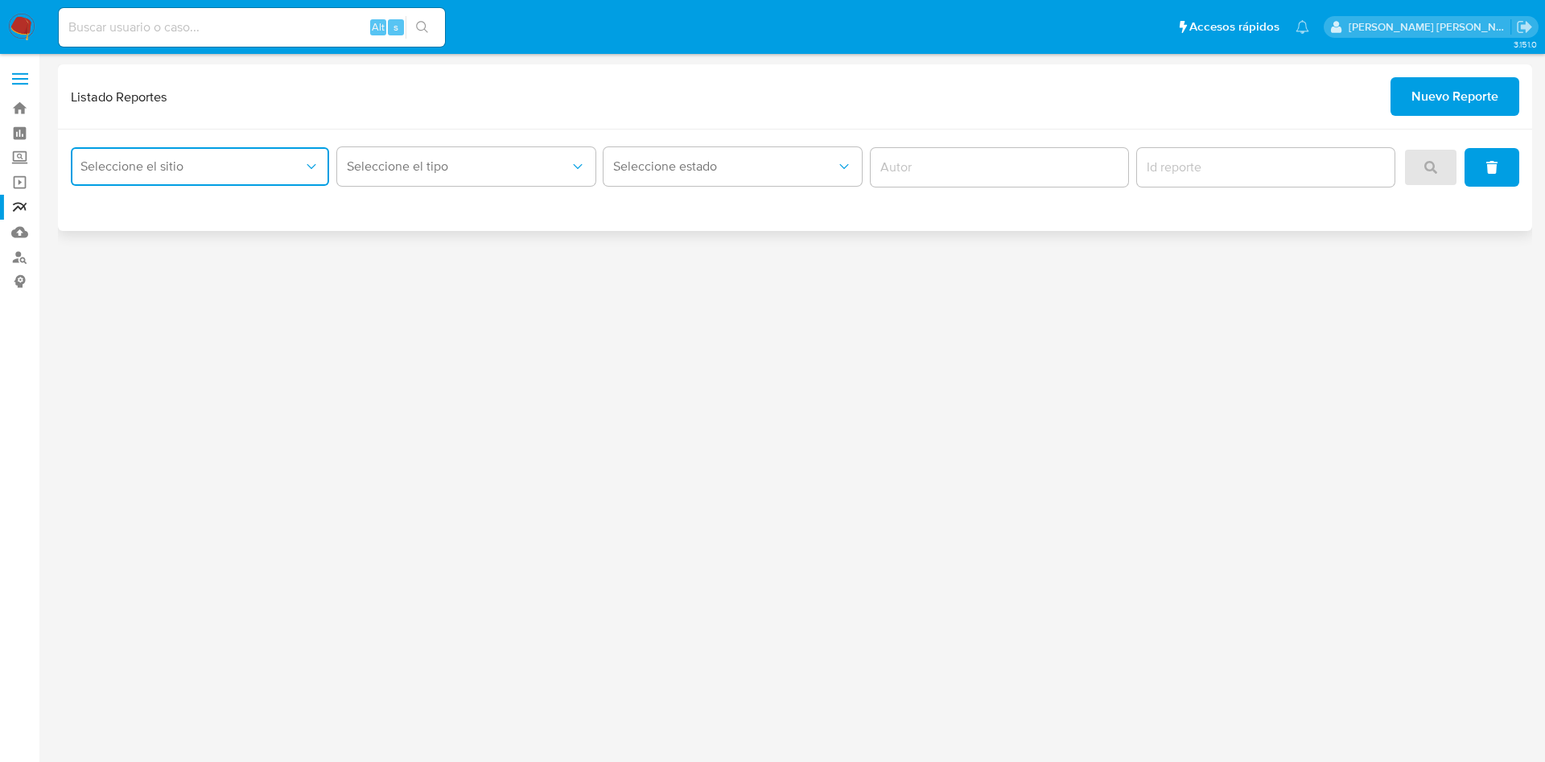
click at [252, 176] on button "Seleccione el sitio" at bounding box center [200, 166] width 258 height 39
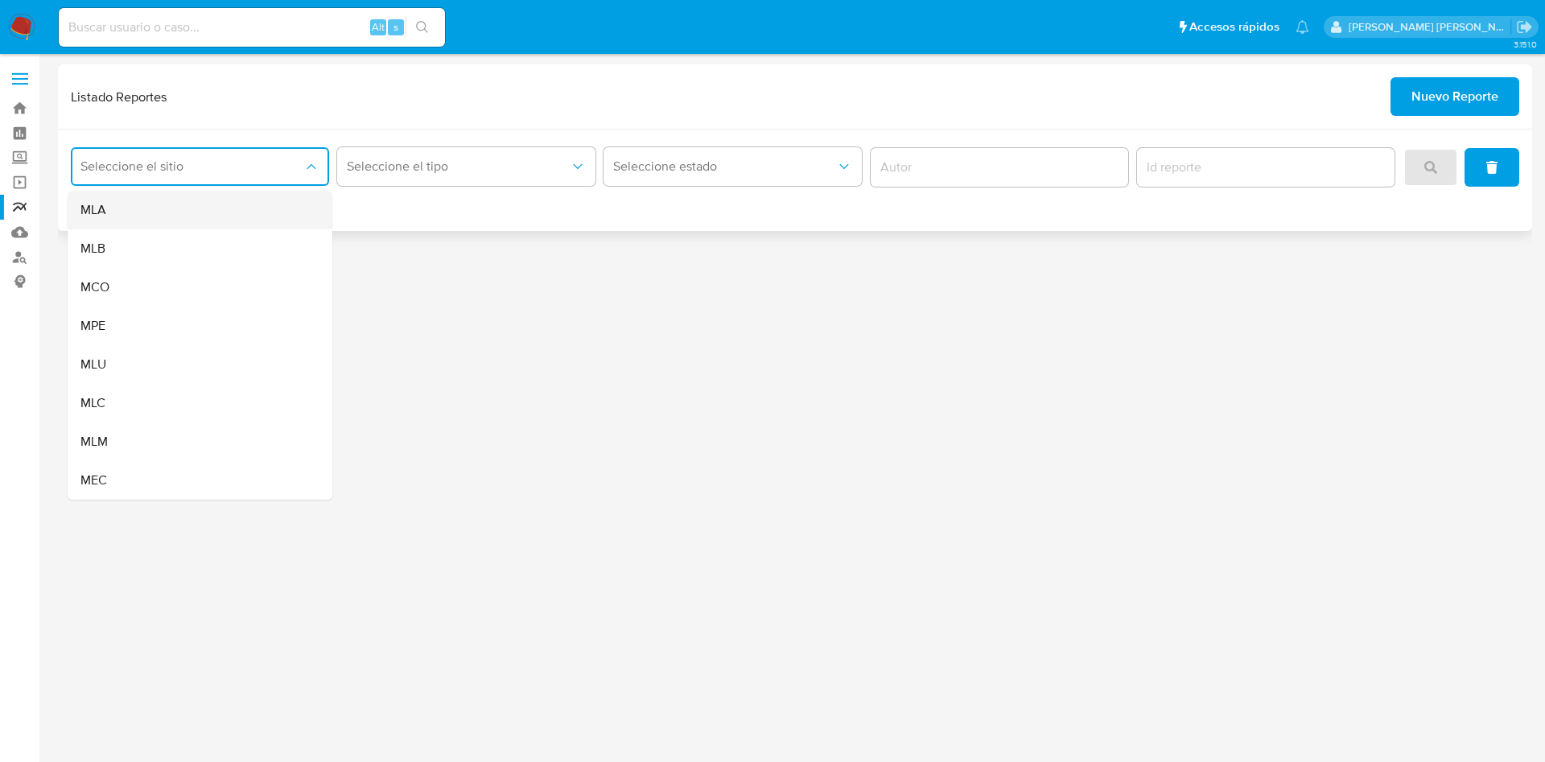
click at [185, 218] on div "MLA" at bounding box center [194, 210] width 229 height 39
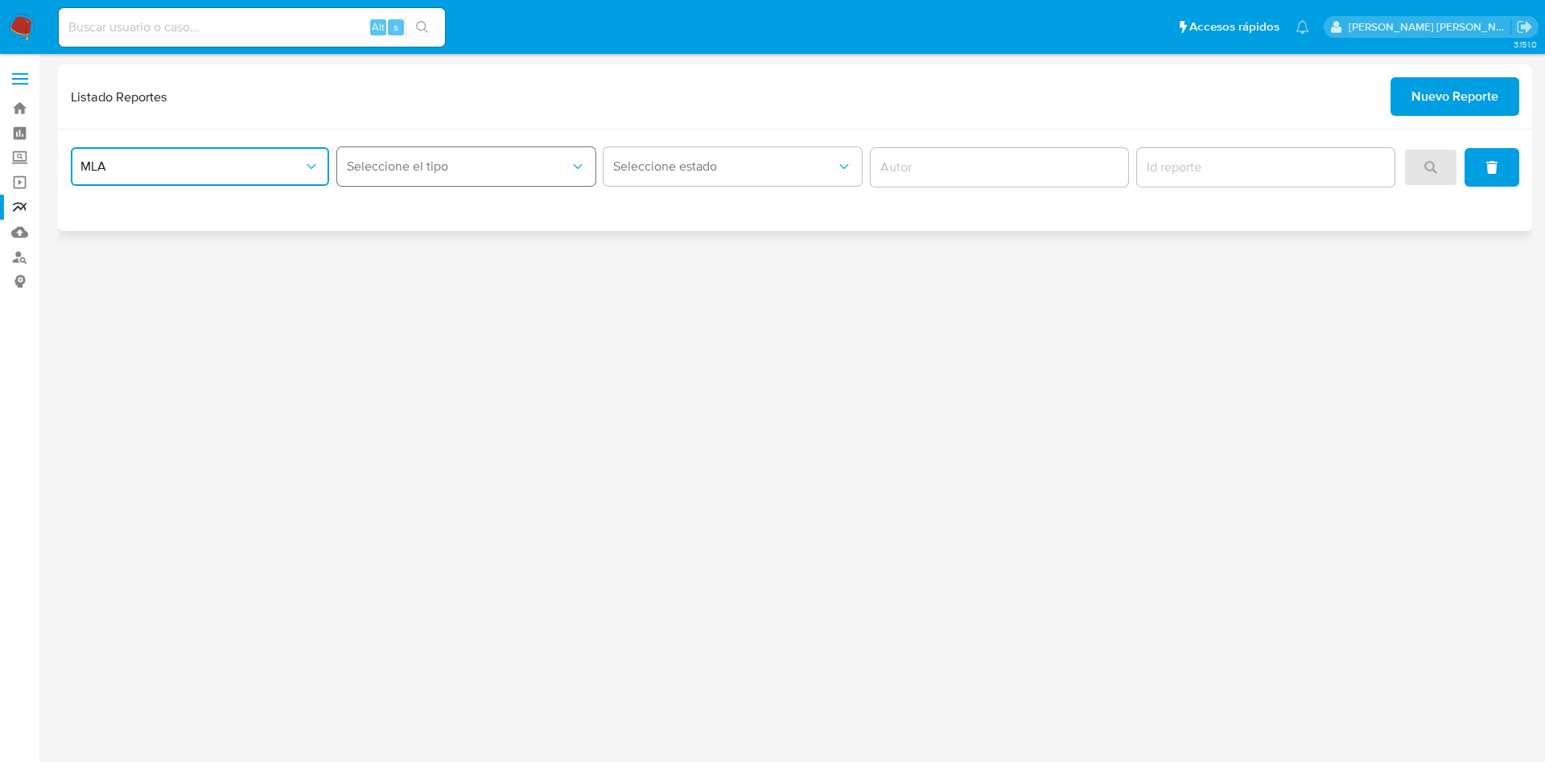
click at [414, 174] on span "Seleccione el tipo" at bounding box center [458, 166] width 223 height 16
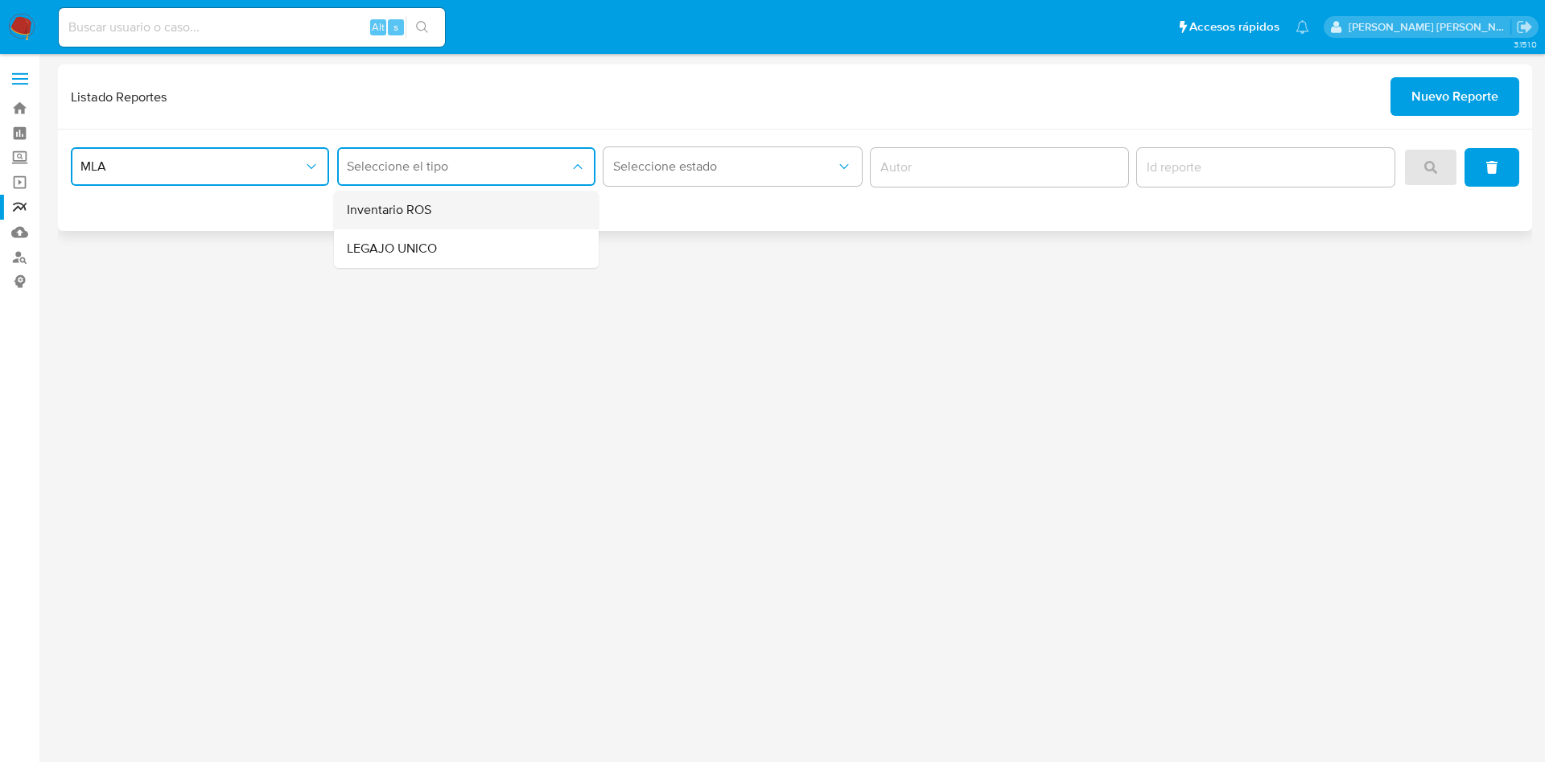
click at [445, 205] on div "Inventario ROS" at bounding box center [461, 210] width 229 height 39
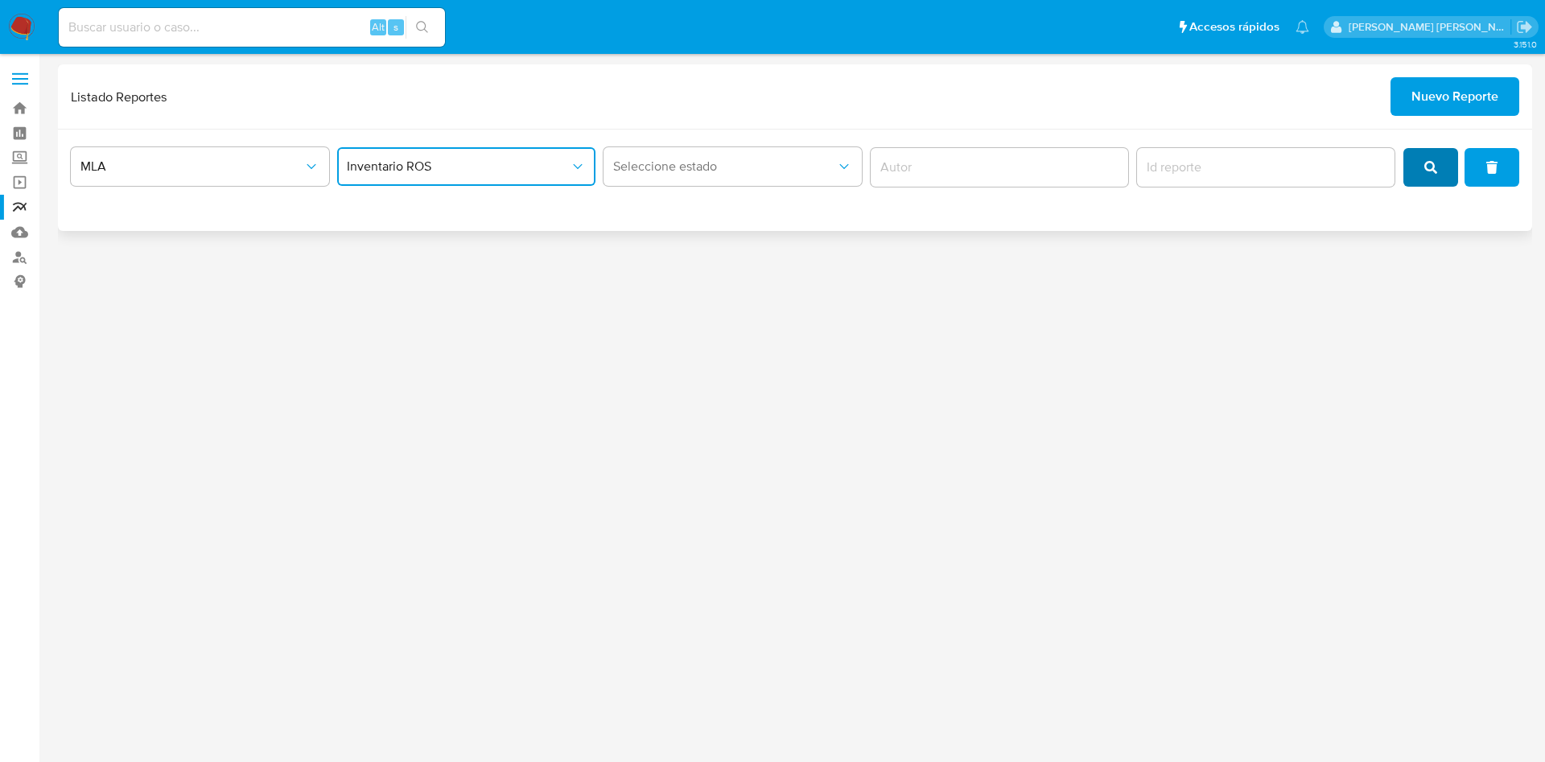
click at [1433, 166] on icon "search" at bounding box center [1430, 167] width 13 height 13
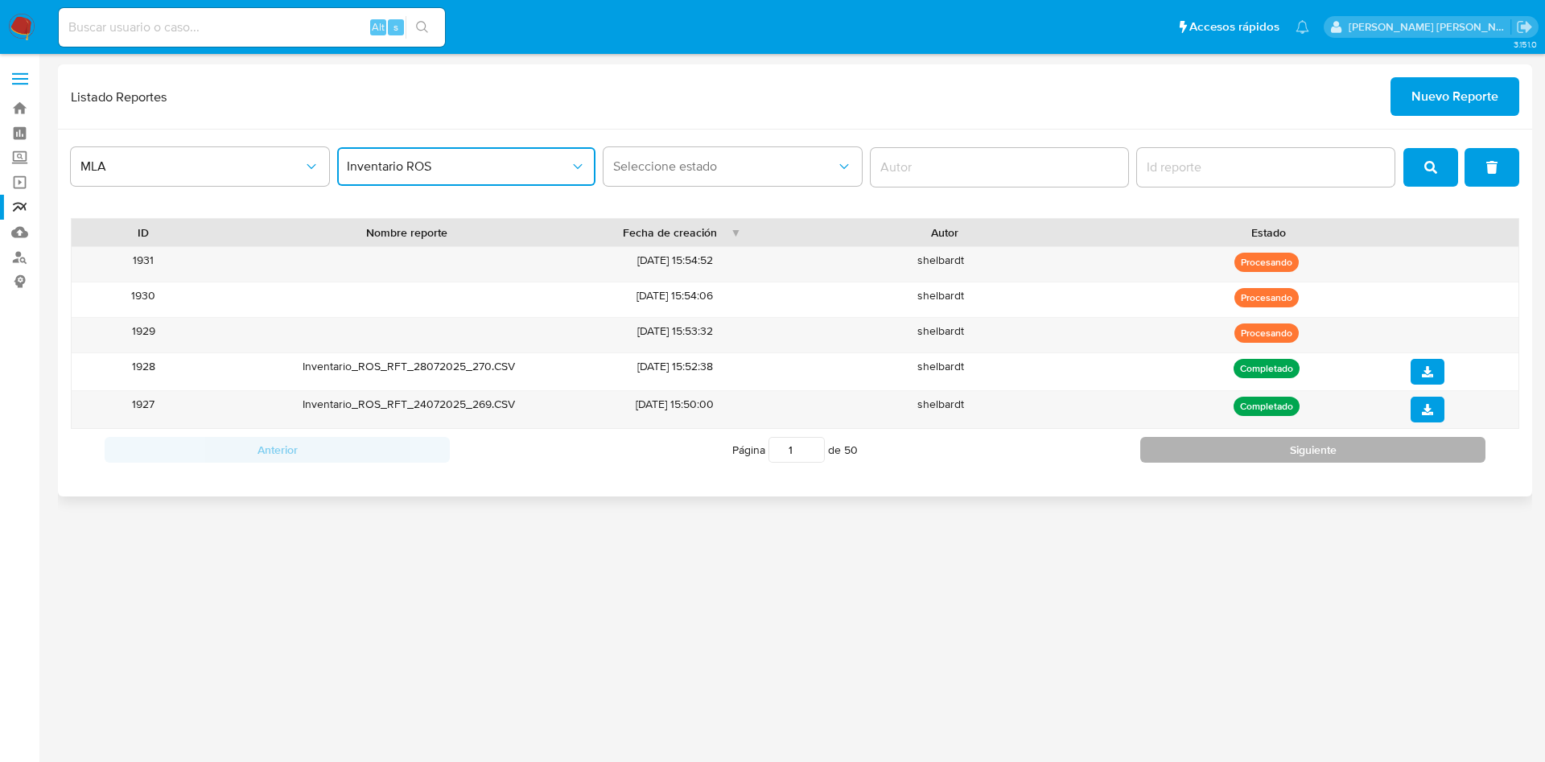
click at [1326, 443] on button "Siguiente" at bounding box center [1312, 450] width 345 height 26
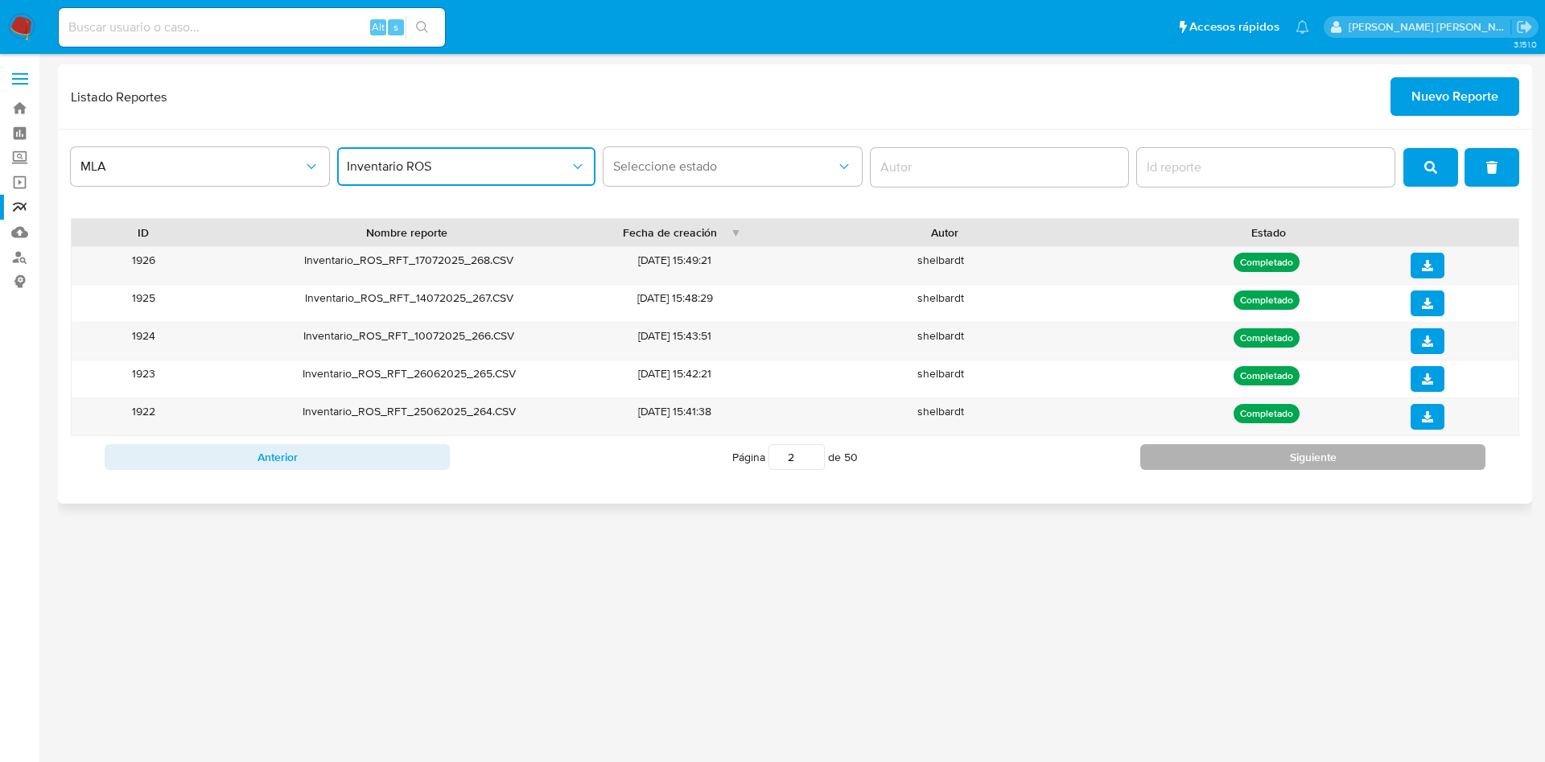
click at [1274, 459] on button "Siguiente" at bounding box center [1312, 457] width 345 height 26
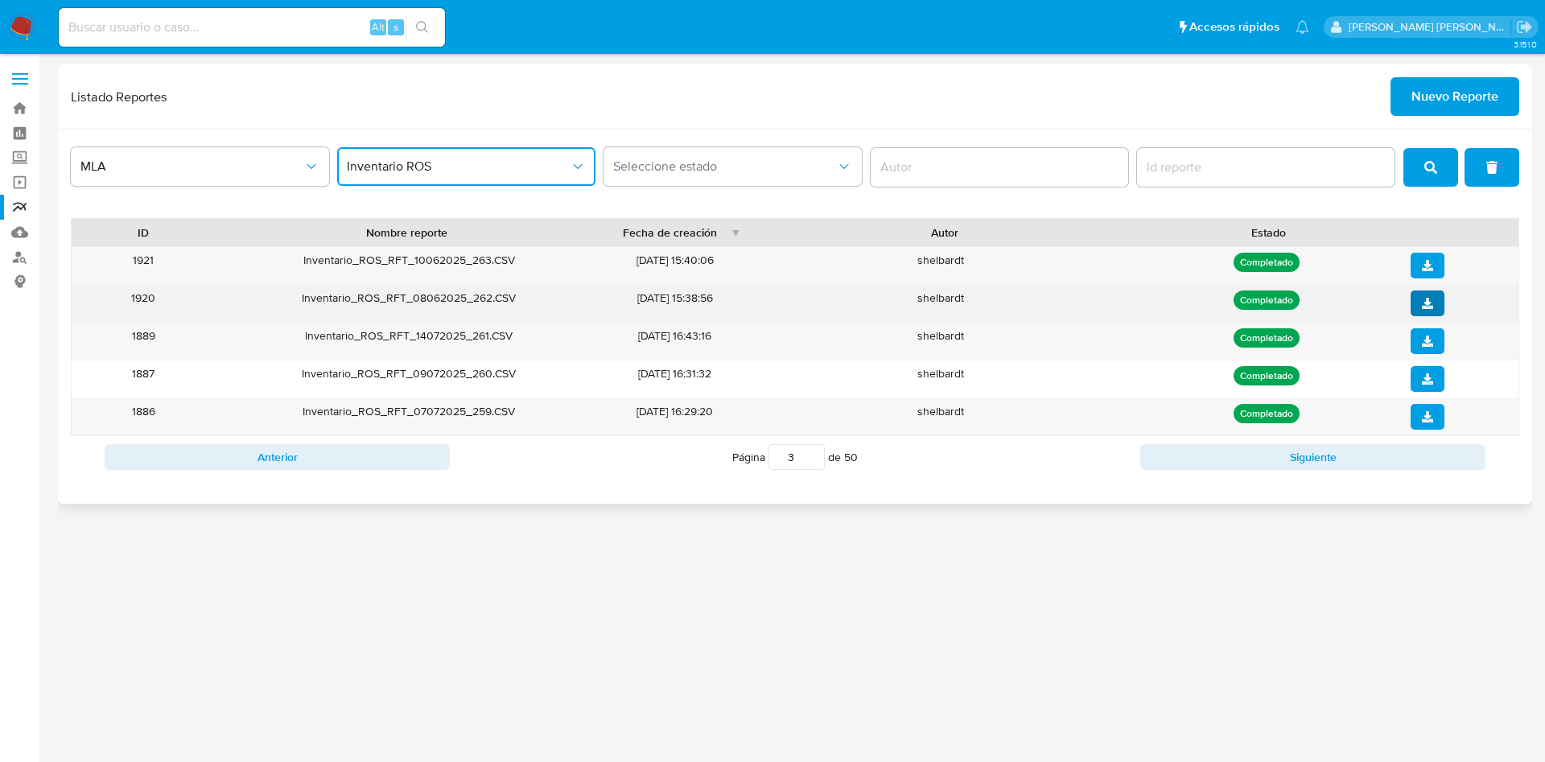
click at [1426, 303] on icon "download" at bounding box center [1427, 303] width 11 height 11
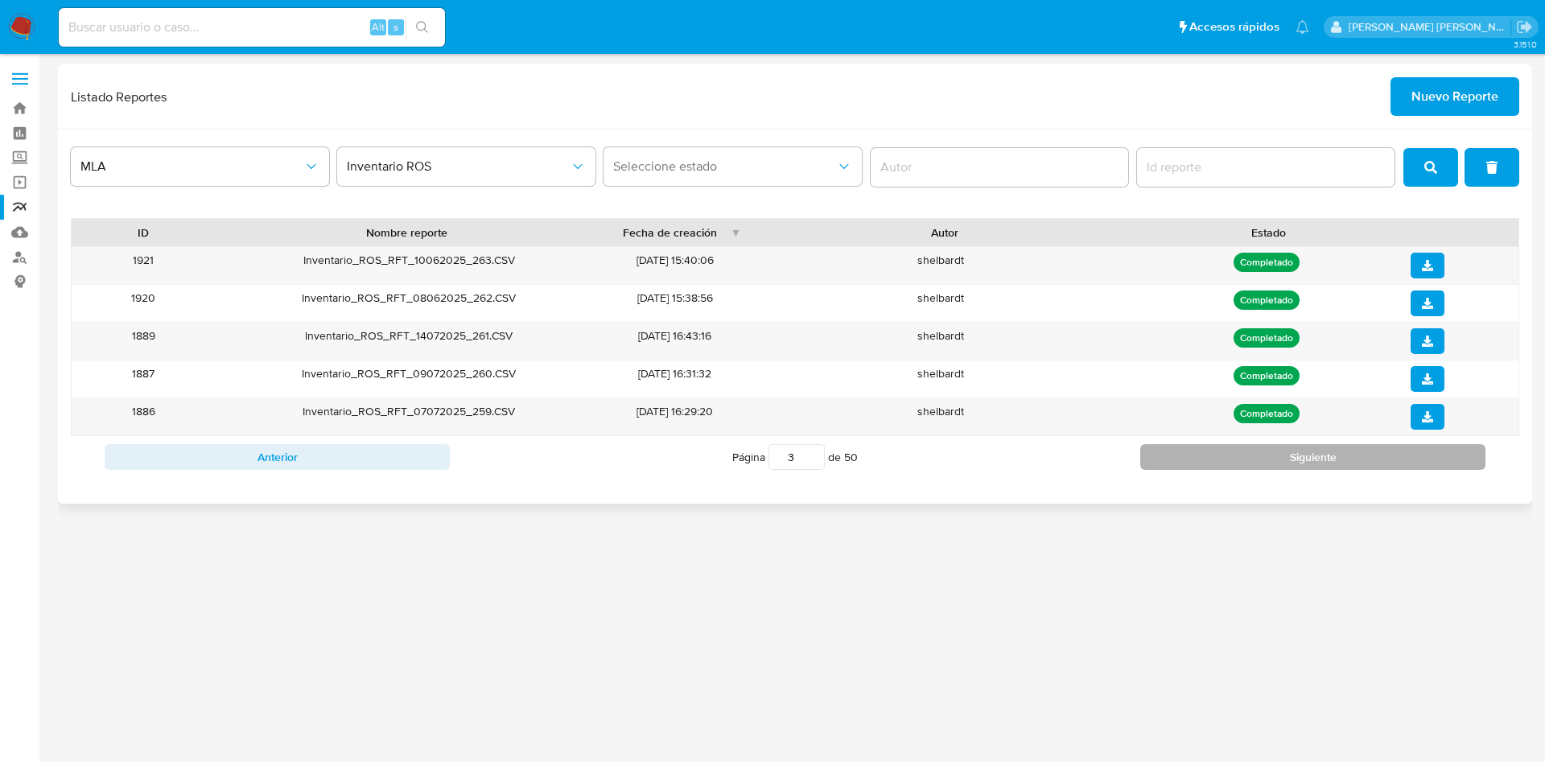
click at [1186, 462] on button "Siguiente" at bounding box center [1312, 457] width 345 height 26
click at [1187, 461] on button "Siguiente" at bounding box center [1312, 457] width 345 height 26
click at [1424, 401] on div at bounding box center [1458, 416] width 119 height 37
click at [1425, 420] on icon "download" at bounding box center [1427, 416] width 11 height 11
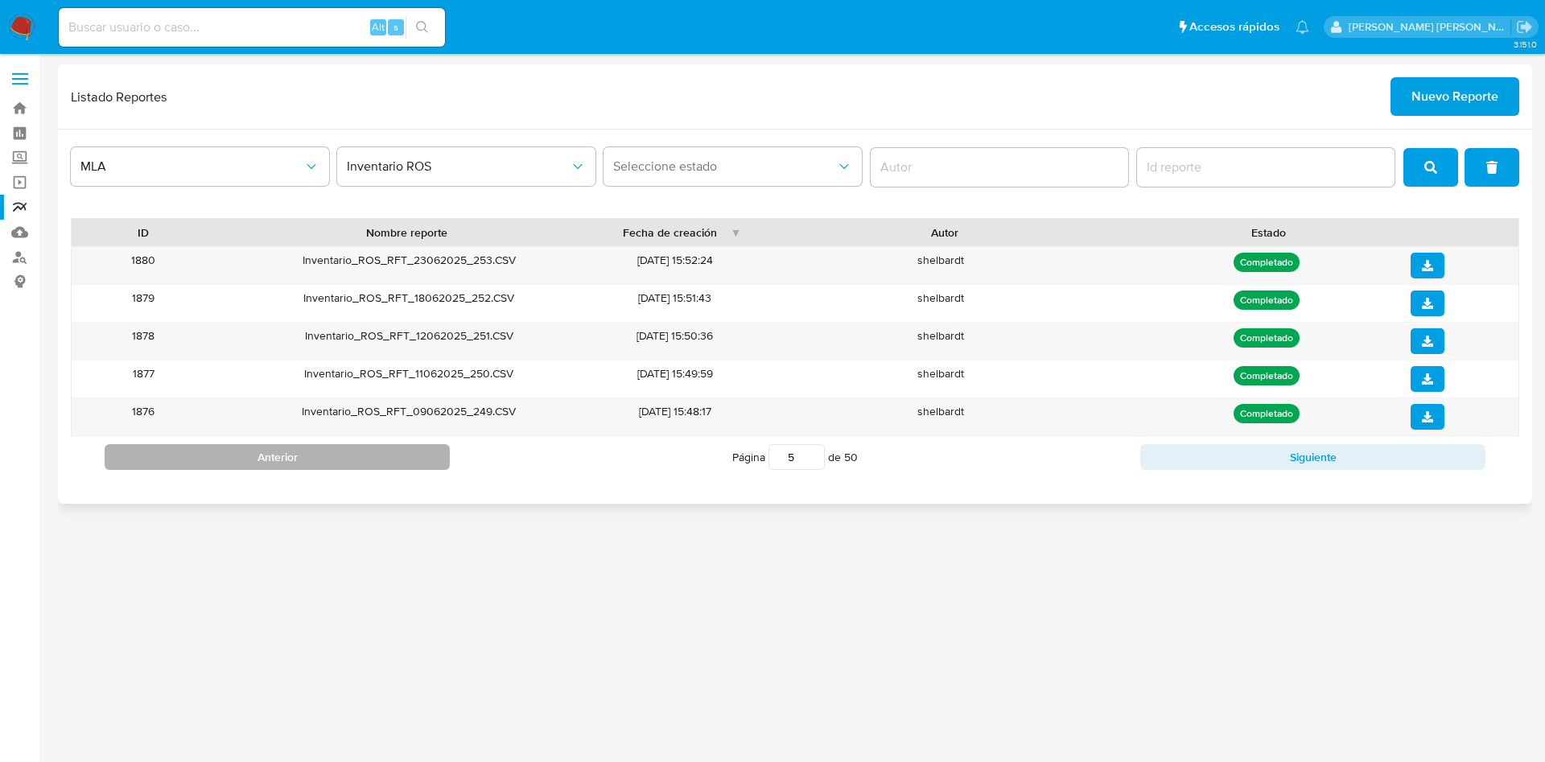
click at [317, 463] on button "Anterior" at bounding box center [277, 457] width 345 height 26
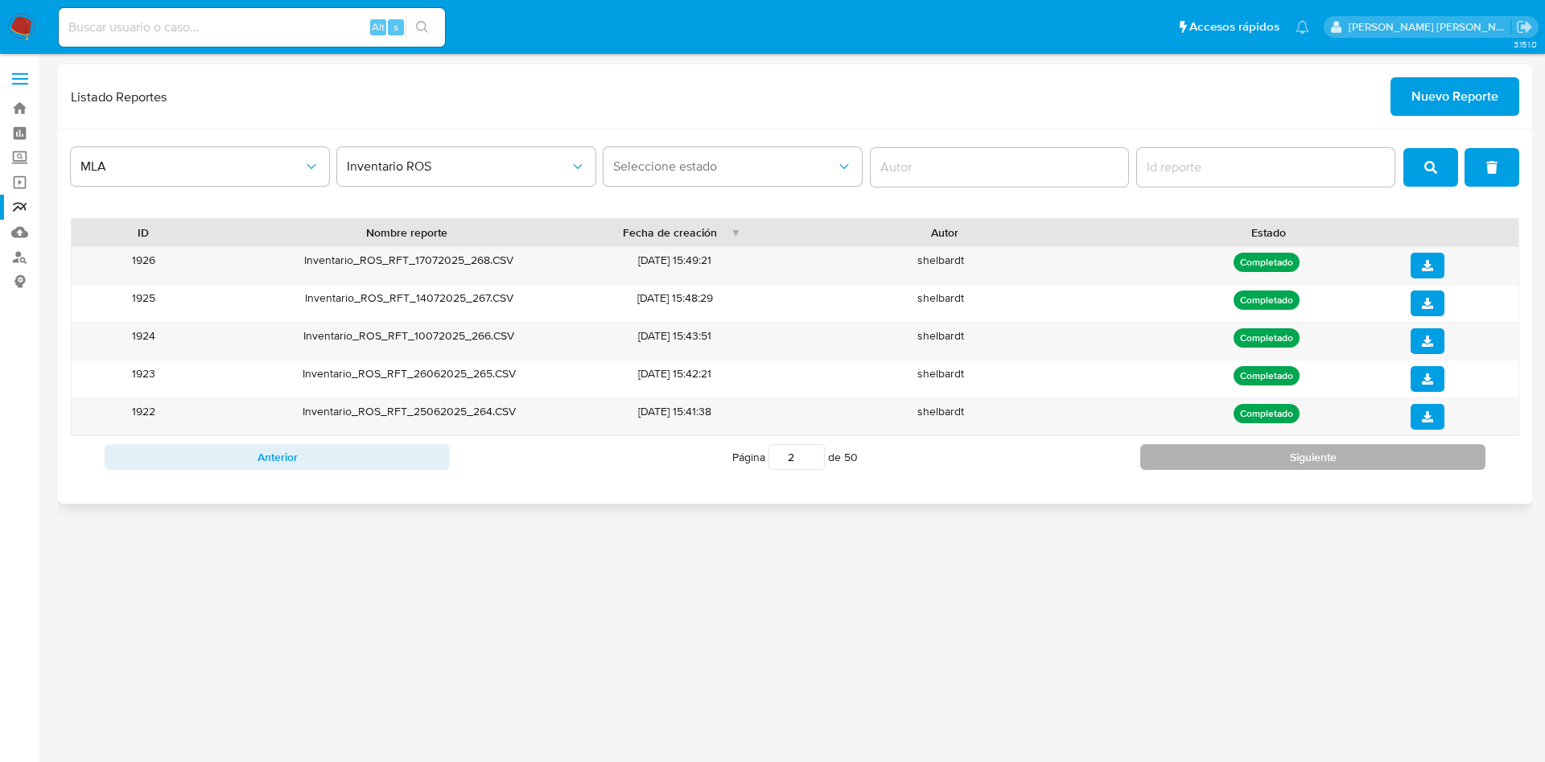
click at [1315, 466] on button "Siguiente" at bounding box center [1312, 457] width 345 height 26
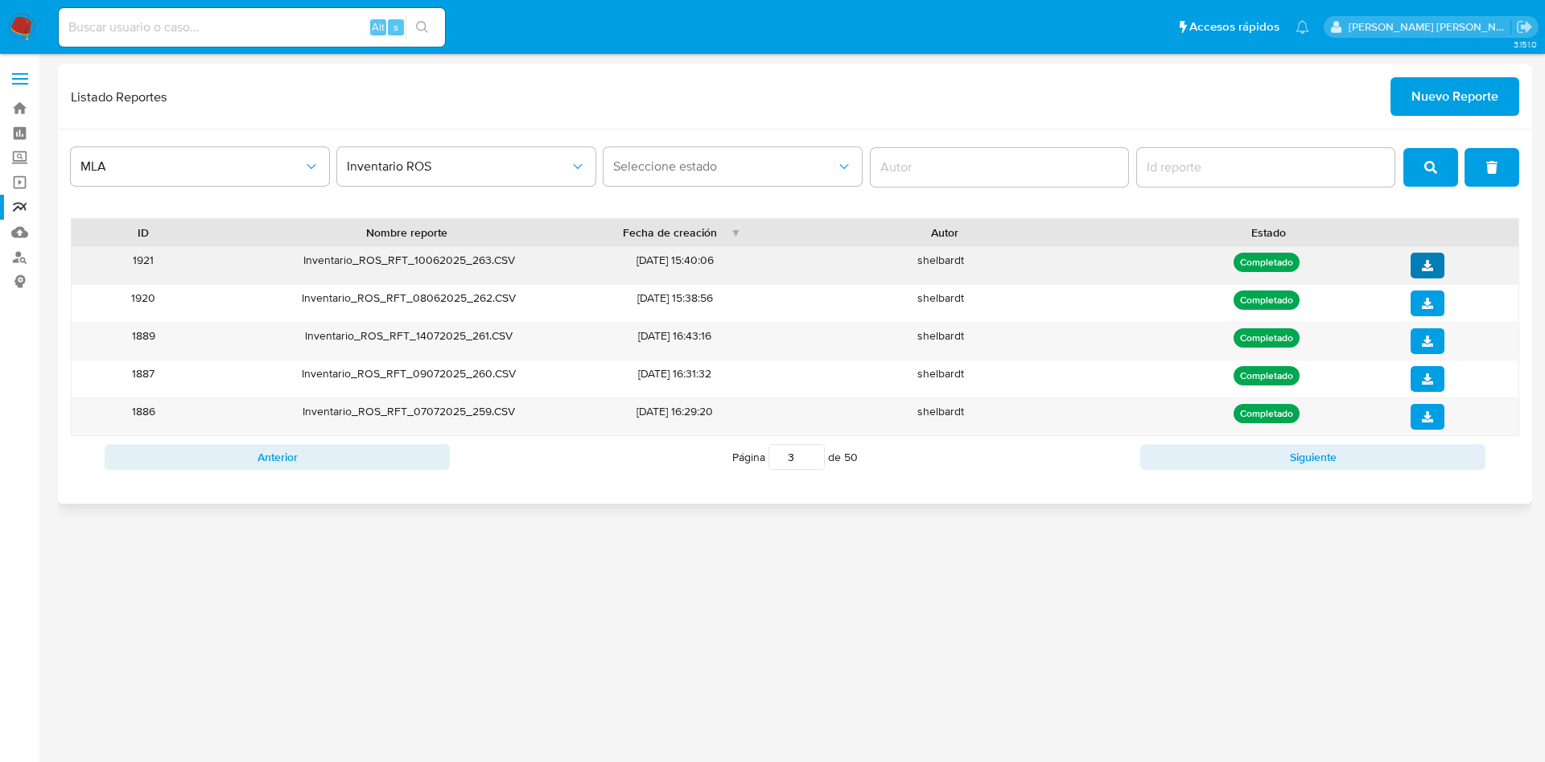
click at [1426, 271] on span "download" at bounding box center [1427, 265] width 11 height 23
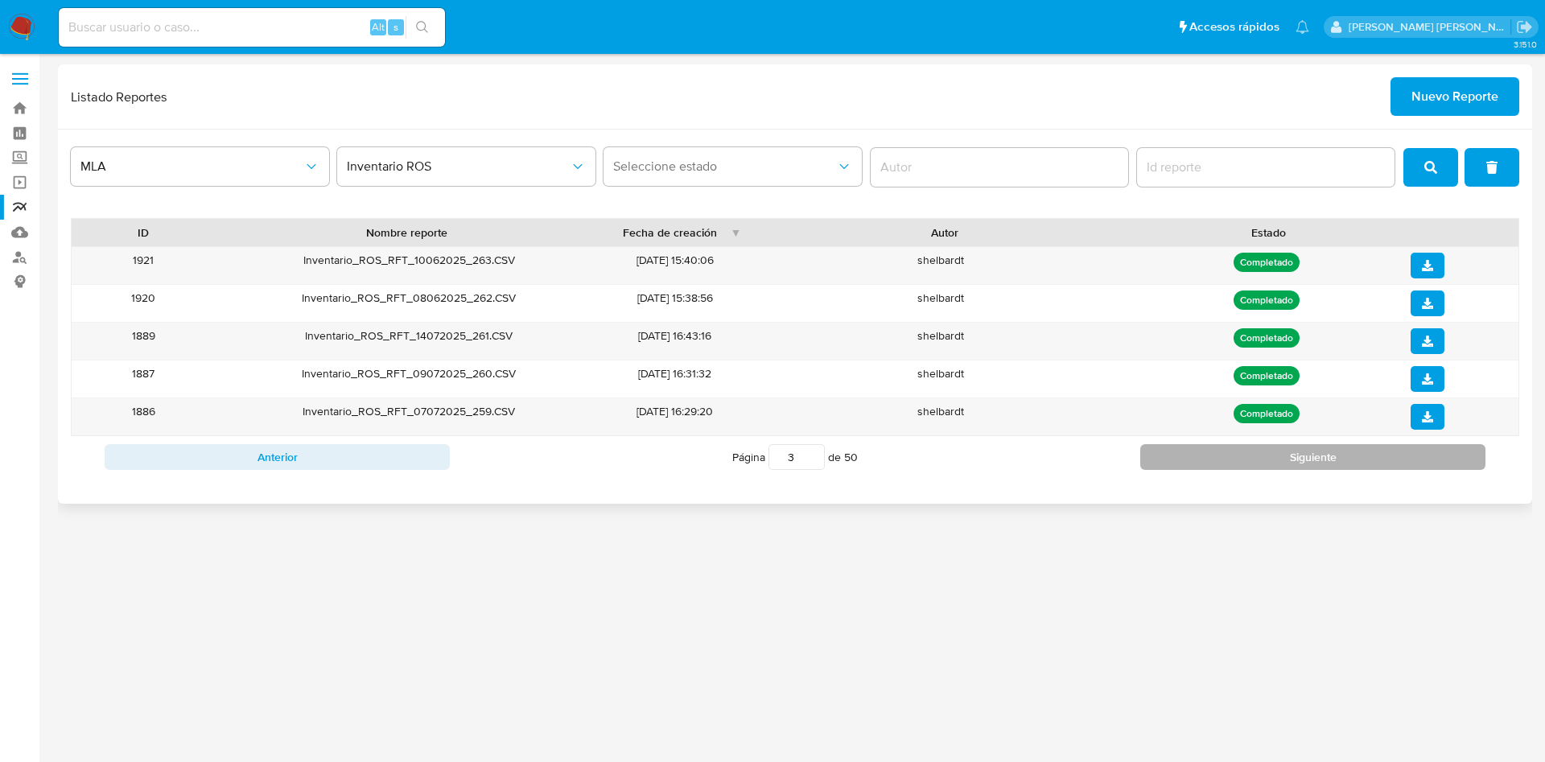
click at [1198, 452] on button "Siguiente" at bounding box center [1312, 457] width 345 height 26
click at [1198, 454] on button "Siguiente" at bounding box center [1312, 457] width 345 height 26
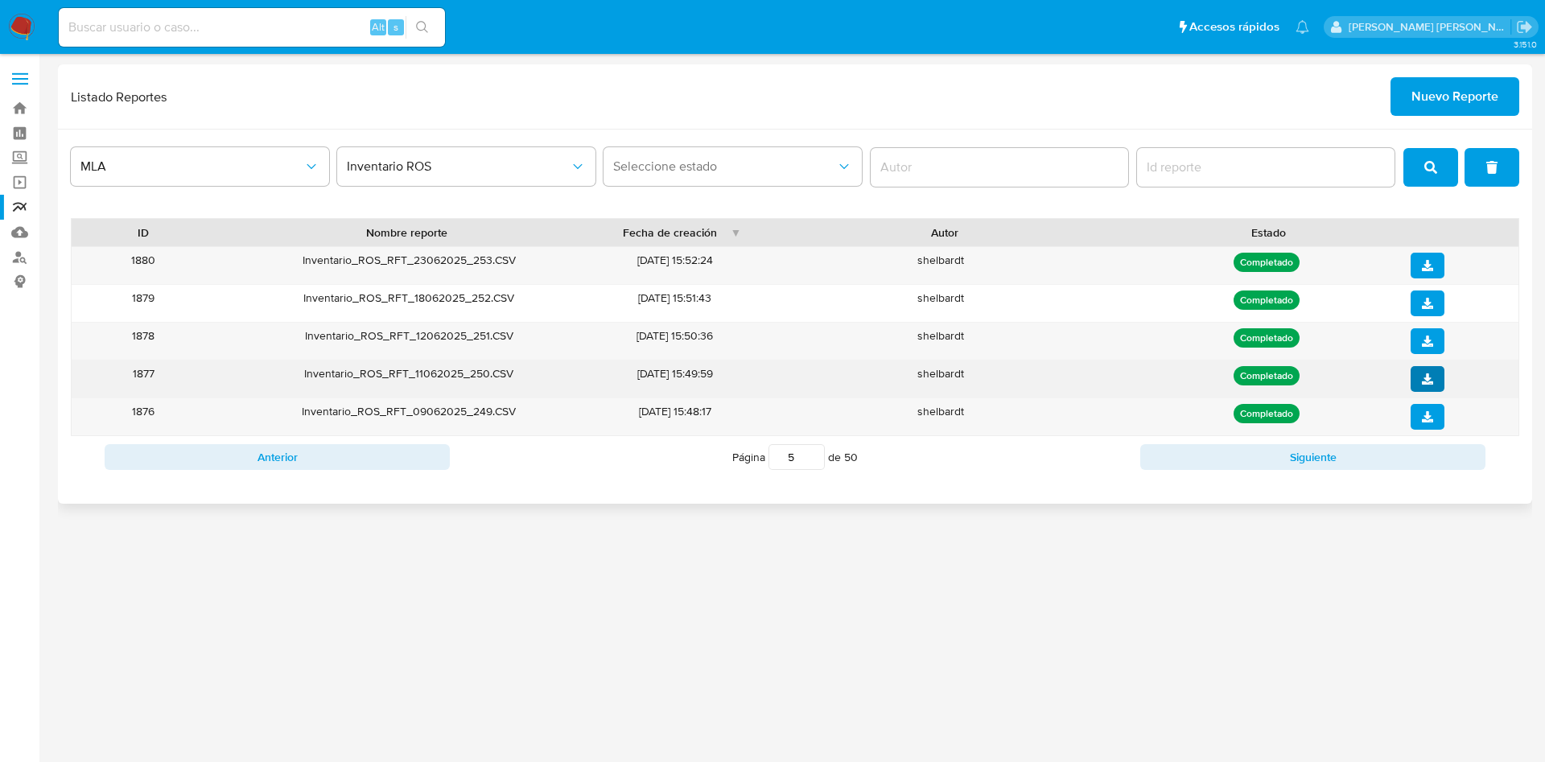
click at [1440, 377] on button "download" at bounding box center [1427, 379] width 34 height 26
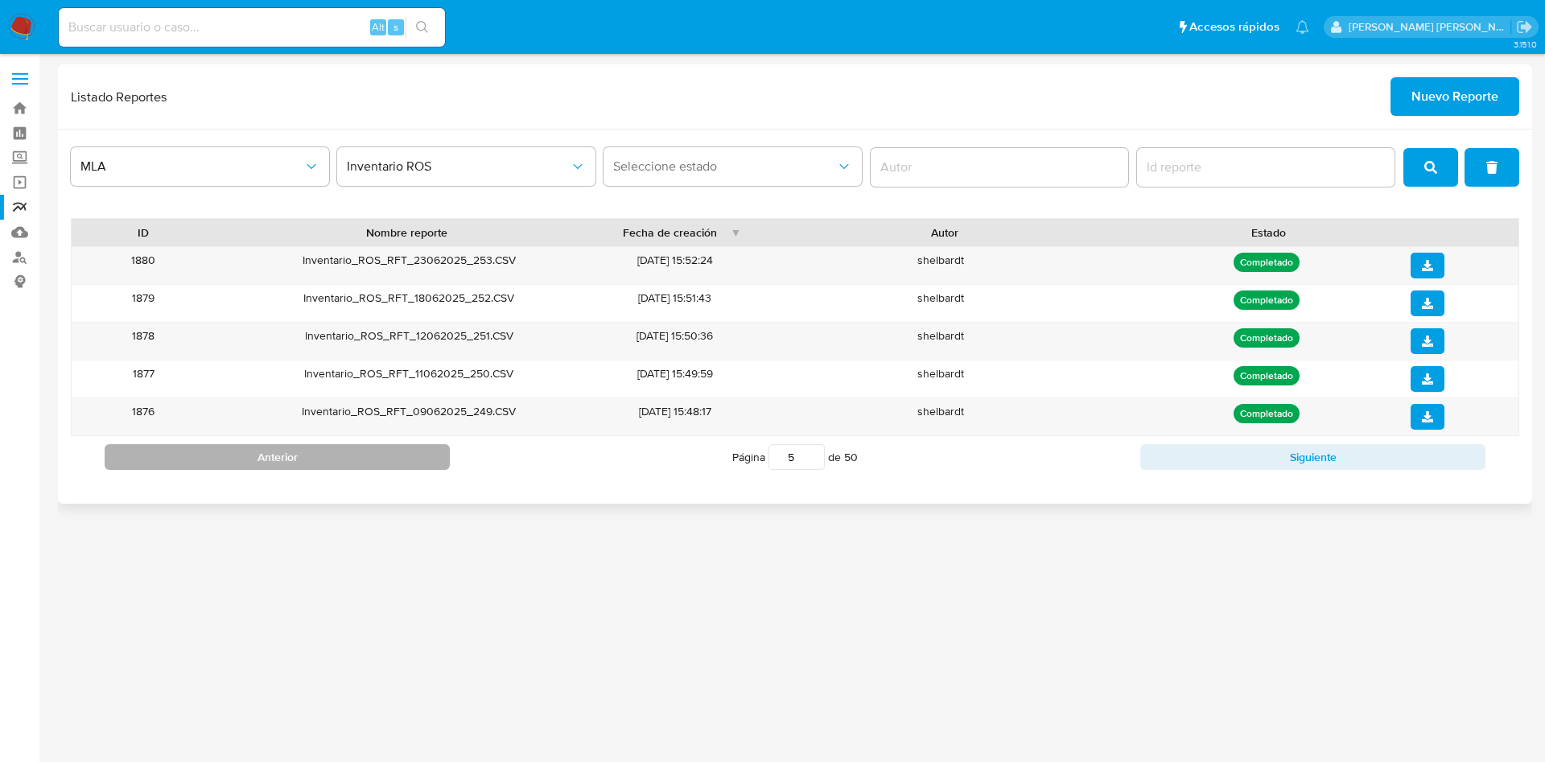
click at [393, 459] on button "Anterior" at bounding box center [277, 457] width 345 height 26
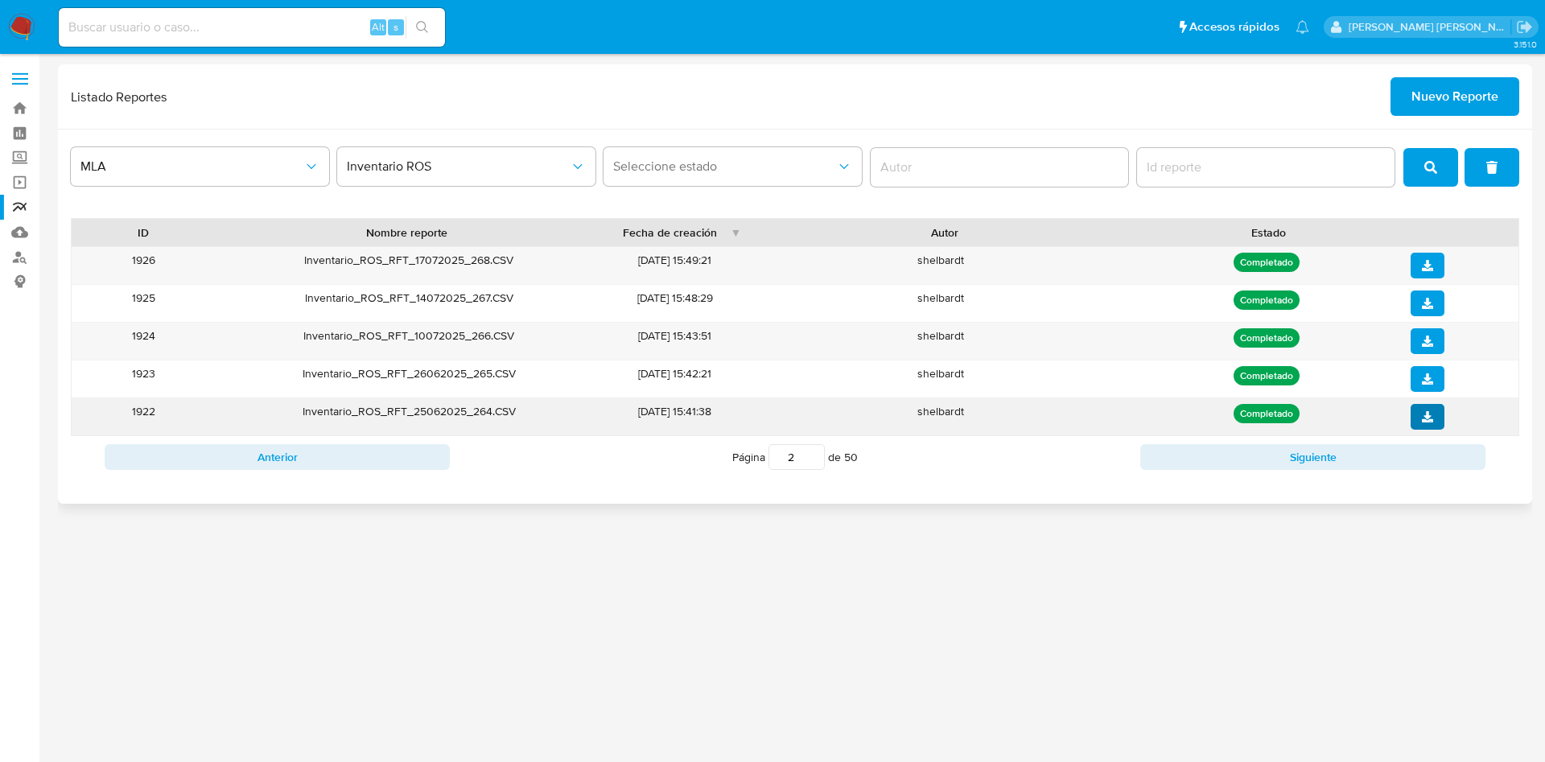
click at [1420, 419] on button "download" at bounding box center [1427, 417] width 34 height 26
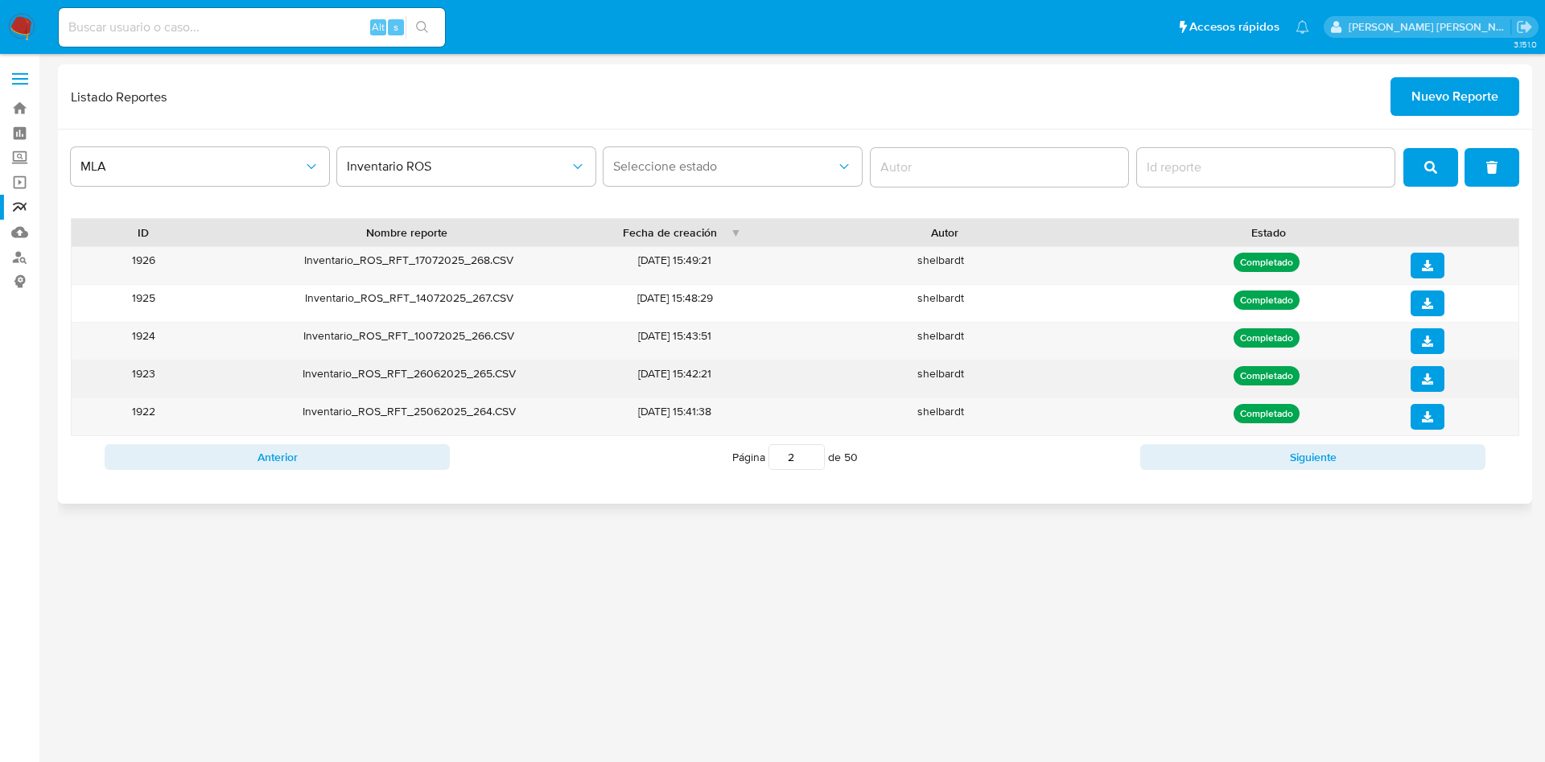
click at [1439, 370] on button "download" at bounding box center [1427, 379] width 34 height 26
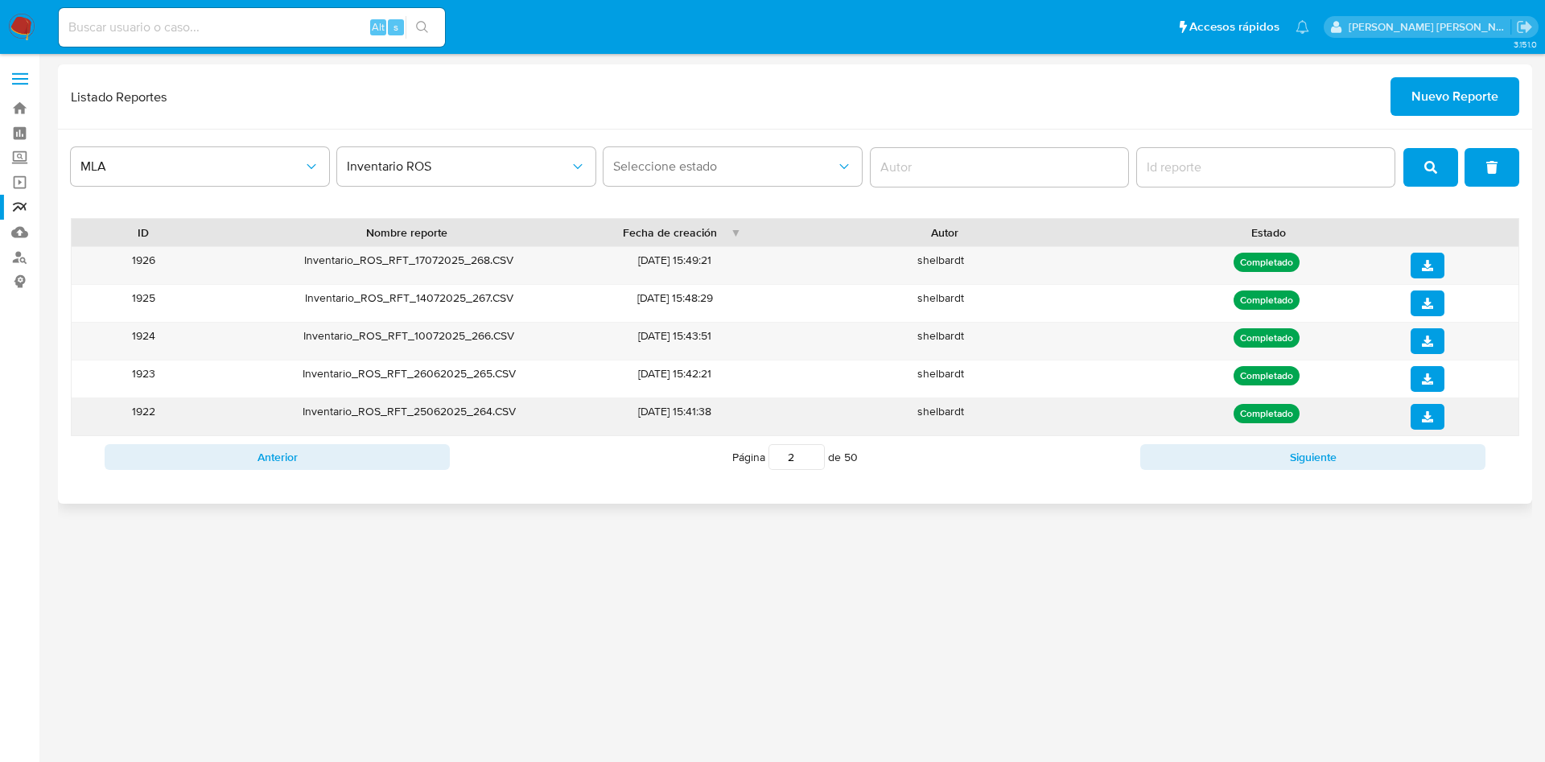
click at [1450, 426] on div at bounding box center [1458, 417] width 97 height 26
click at [1440, 417] on button "download" at bounding box center [1427, 417] width 34 height 26
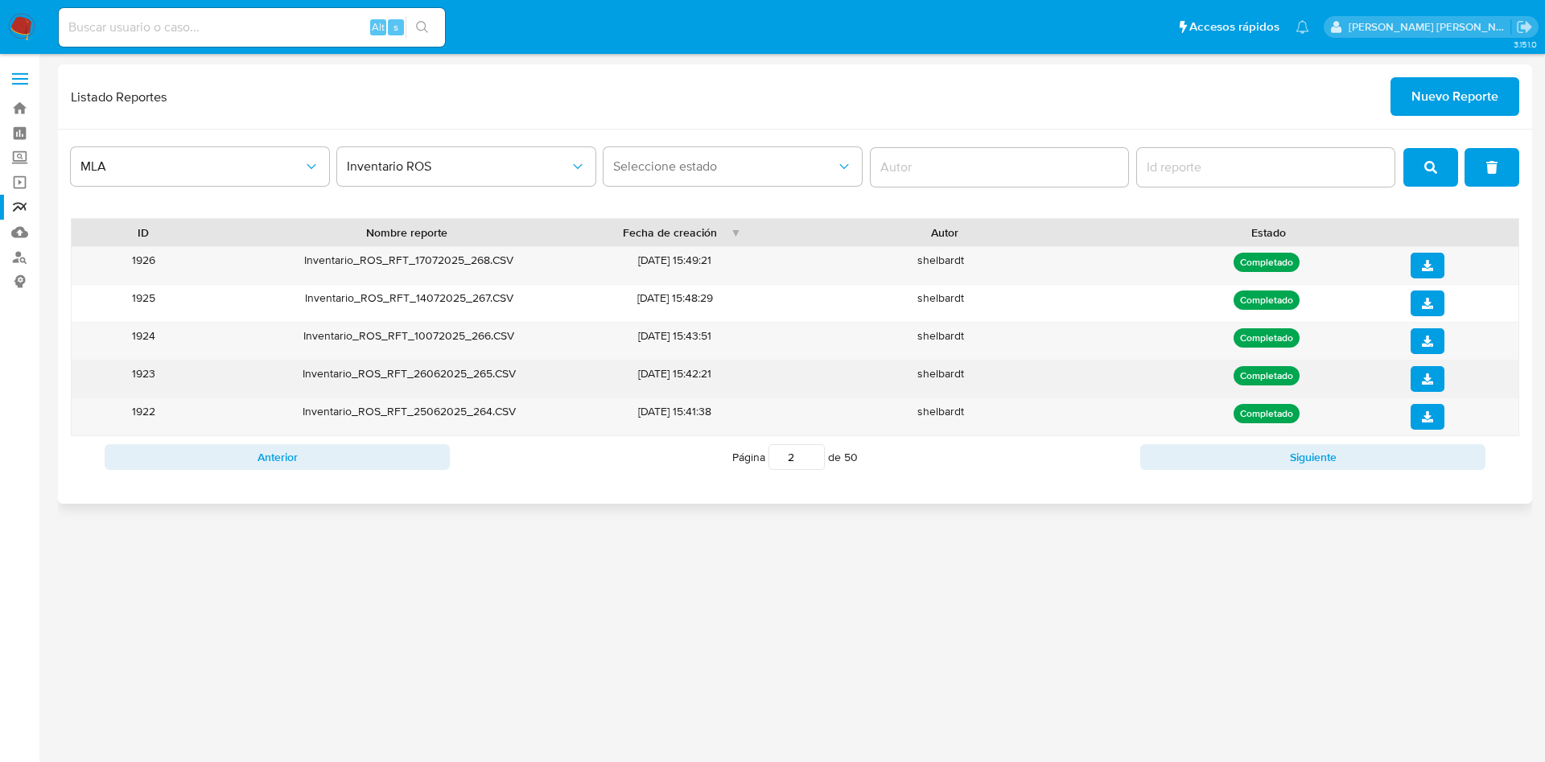
click at [1427, 376] on icon "download" at bounding box center [1427, 378] width 11 height 11
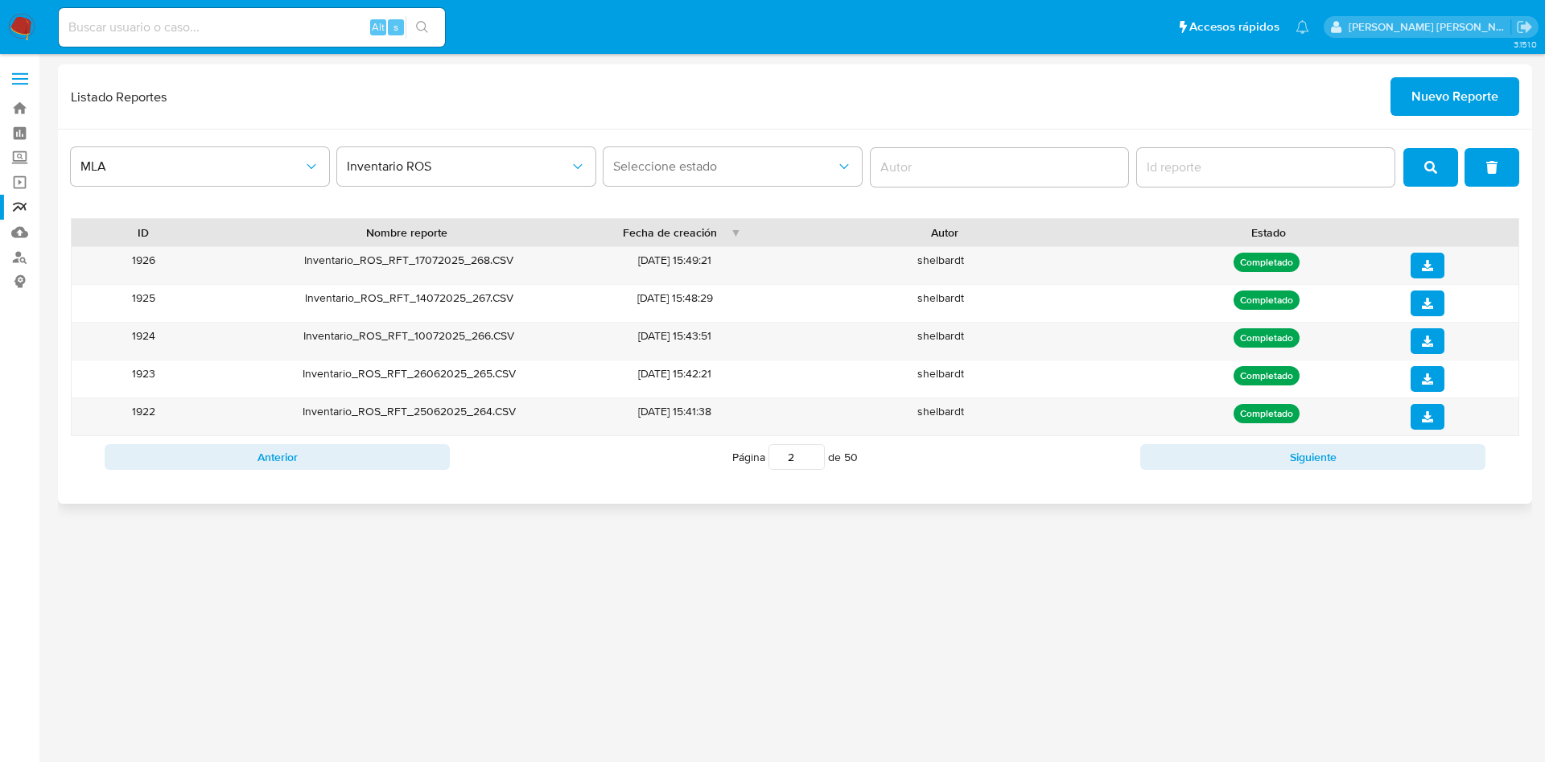
click at [1076, 69] on div "Listado Reportes Nuevo Reporte" at bounding box center [795, 96] width 1474 height 65
click at [1424, 336] on icon "download" at bounding box center [1427, 340] width 11 height 11
click at [1208, 459] on button "Siguiente" at bounding box center [1312, 457] width 345 height 26
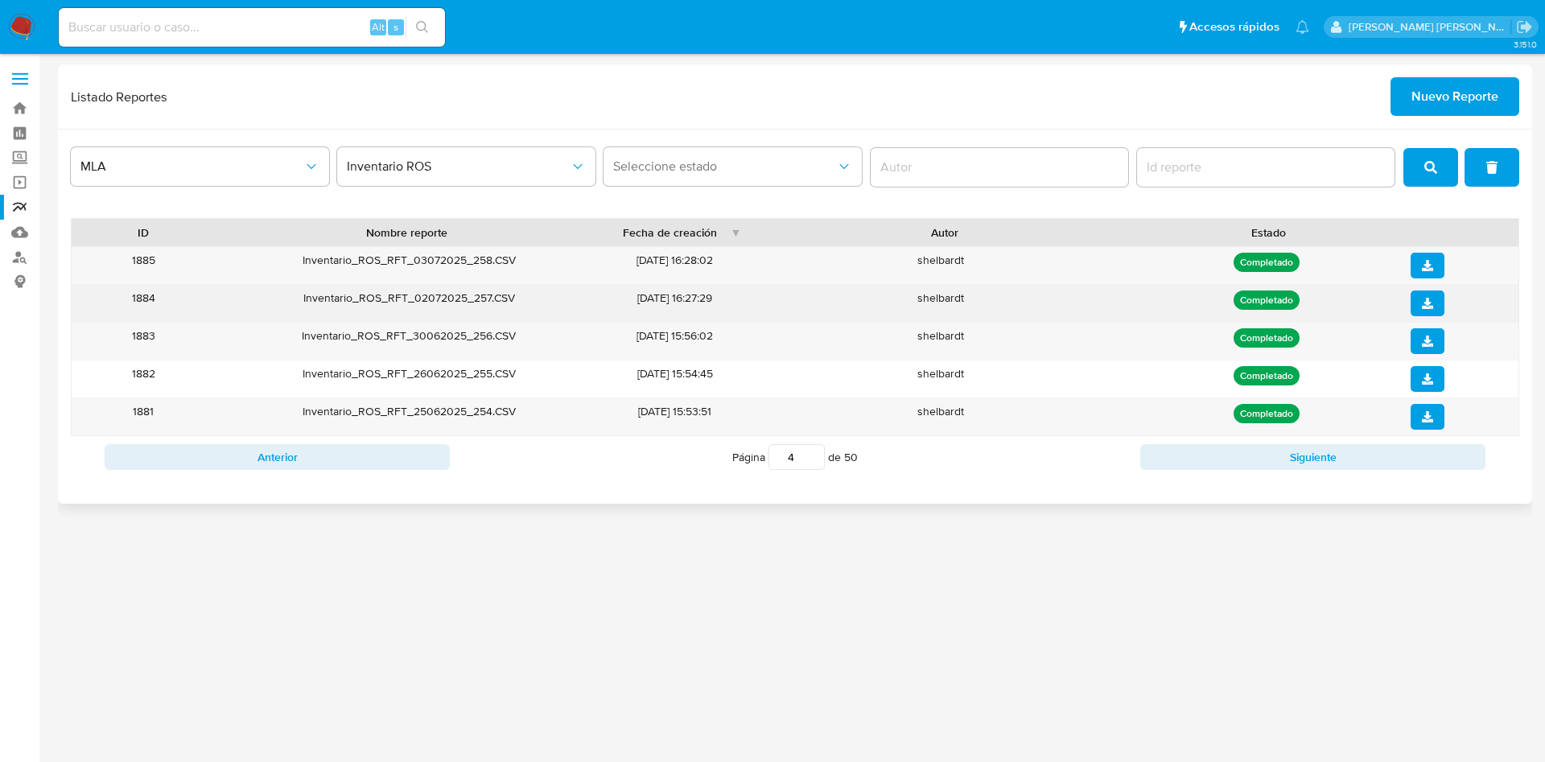
click at [1428, 289] on div at bounding box center [1458, 303] width 119 height 37
click at [1420, 301] on button "download" at bounding box center [1427, 303] width 34 height 26
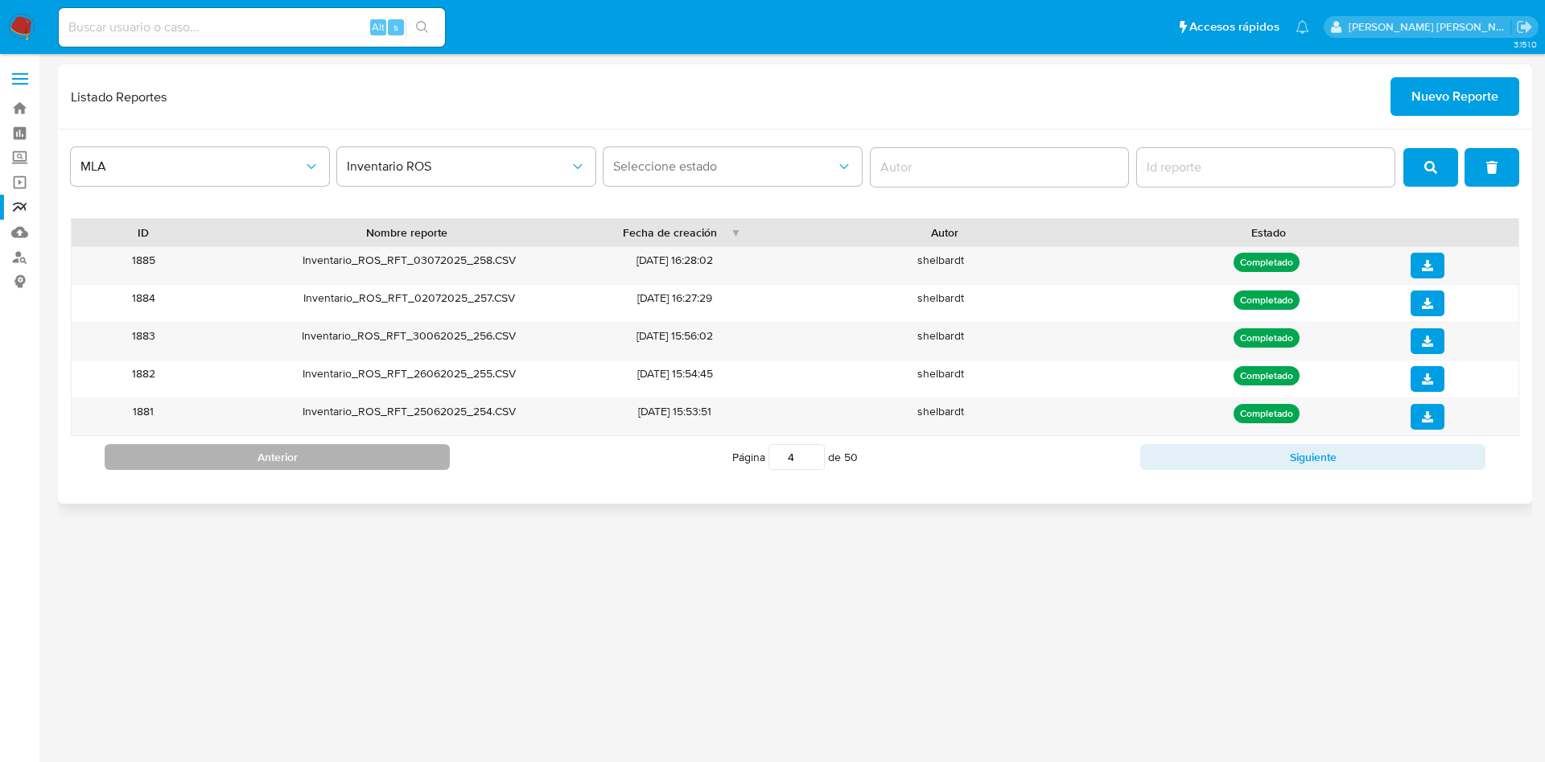
click at [335, 467] on button "Anterior" at bounding box center [277, 457] width 345 height 26
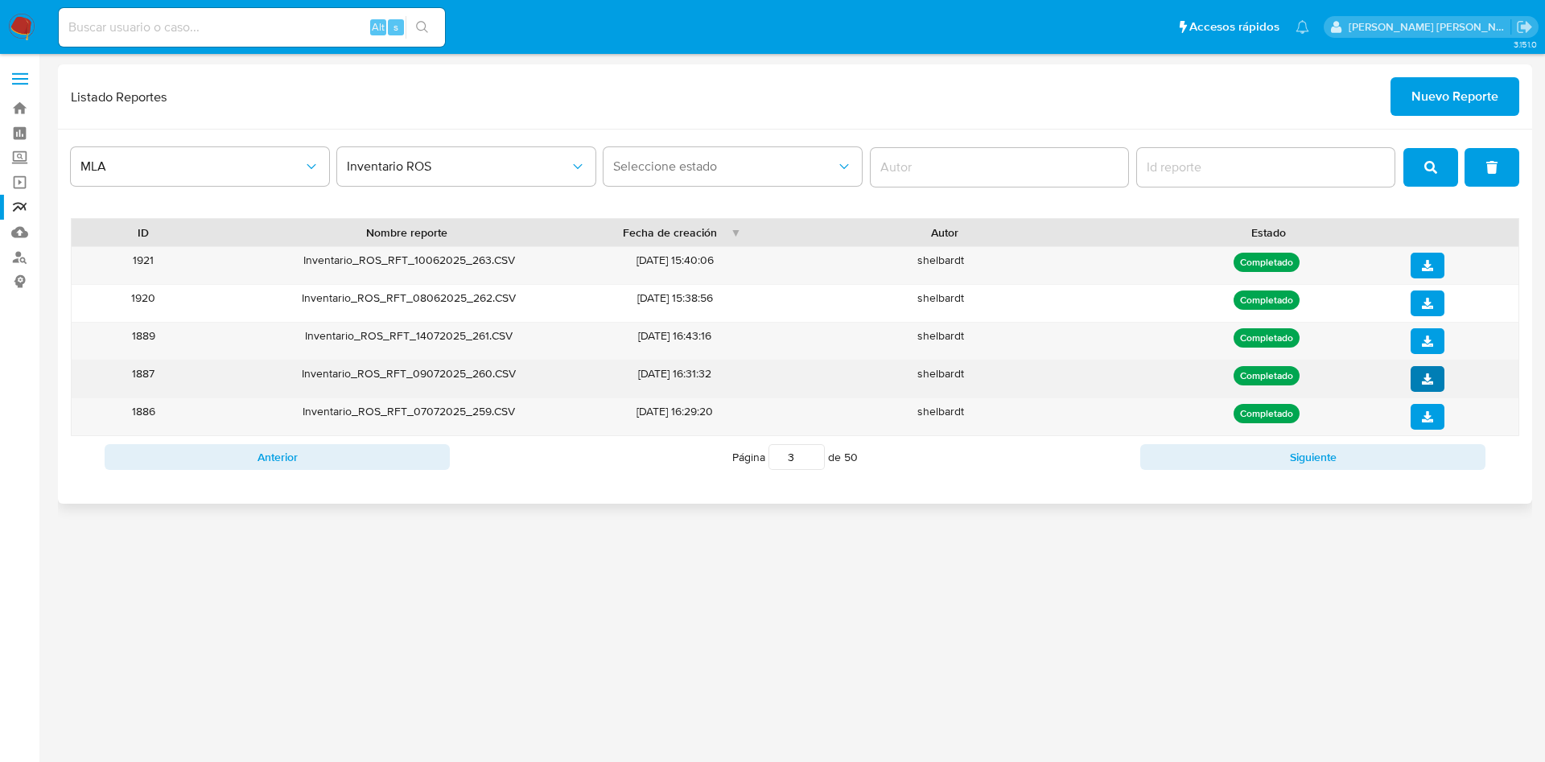
click at [1423, 373] on icon "download" at bounding box center [1427, 378] width 11 height 11
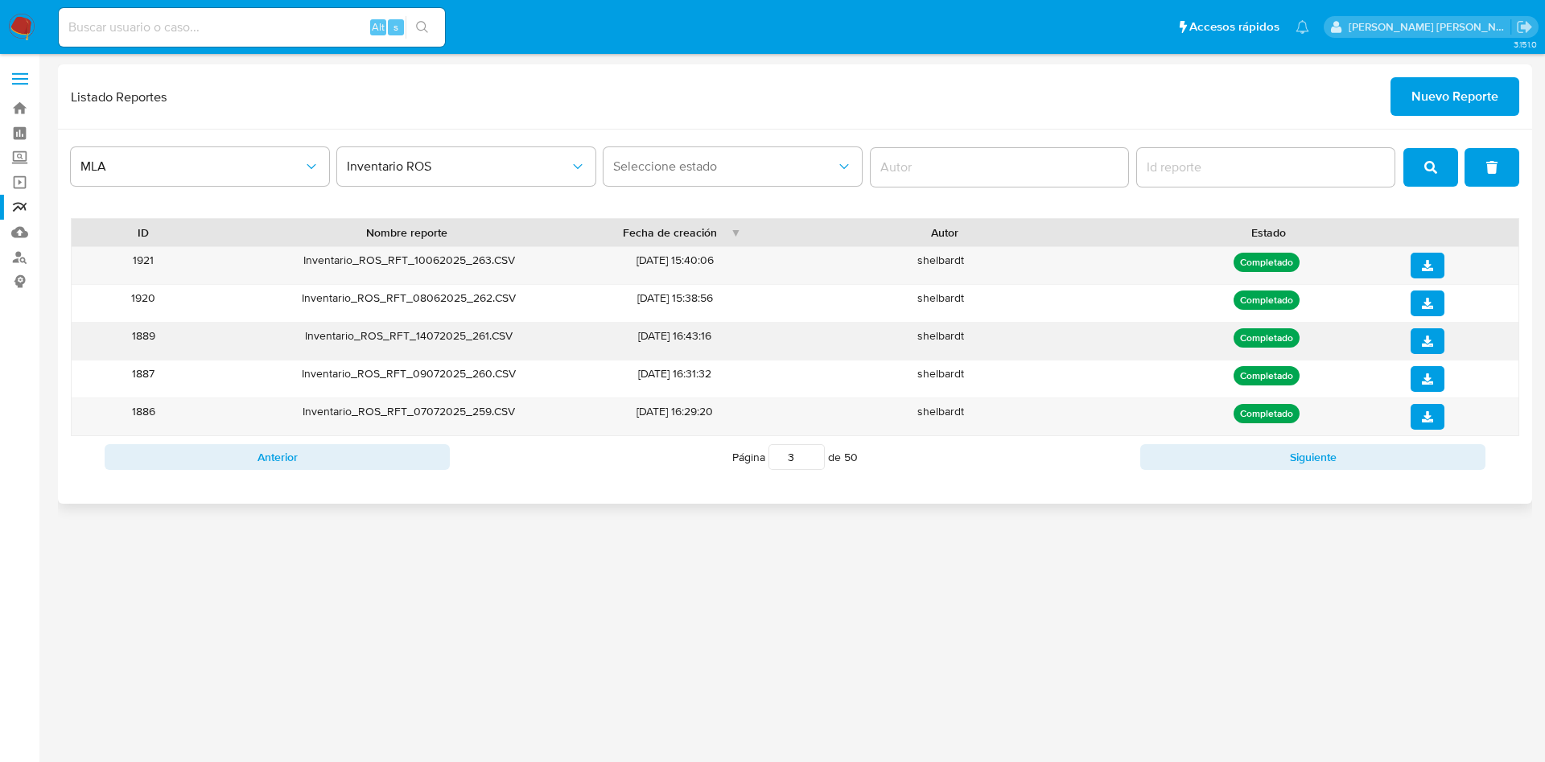
click at [1432, 339] on icon "download" at bounding box center [1427, 340] width 11 height 11
click at [1178, 448] on button "Siguiente" at bounding box center [1312, 457] width 345 height 26
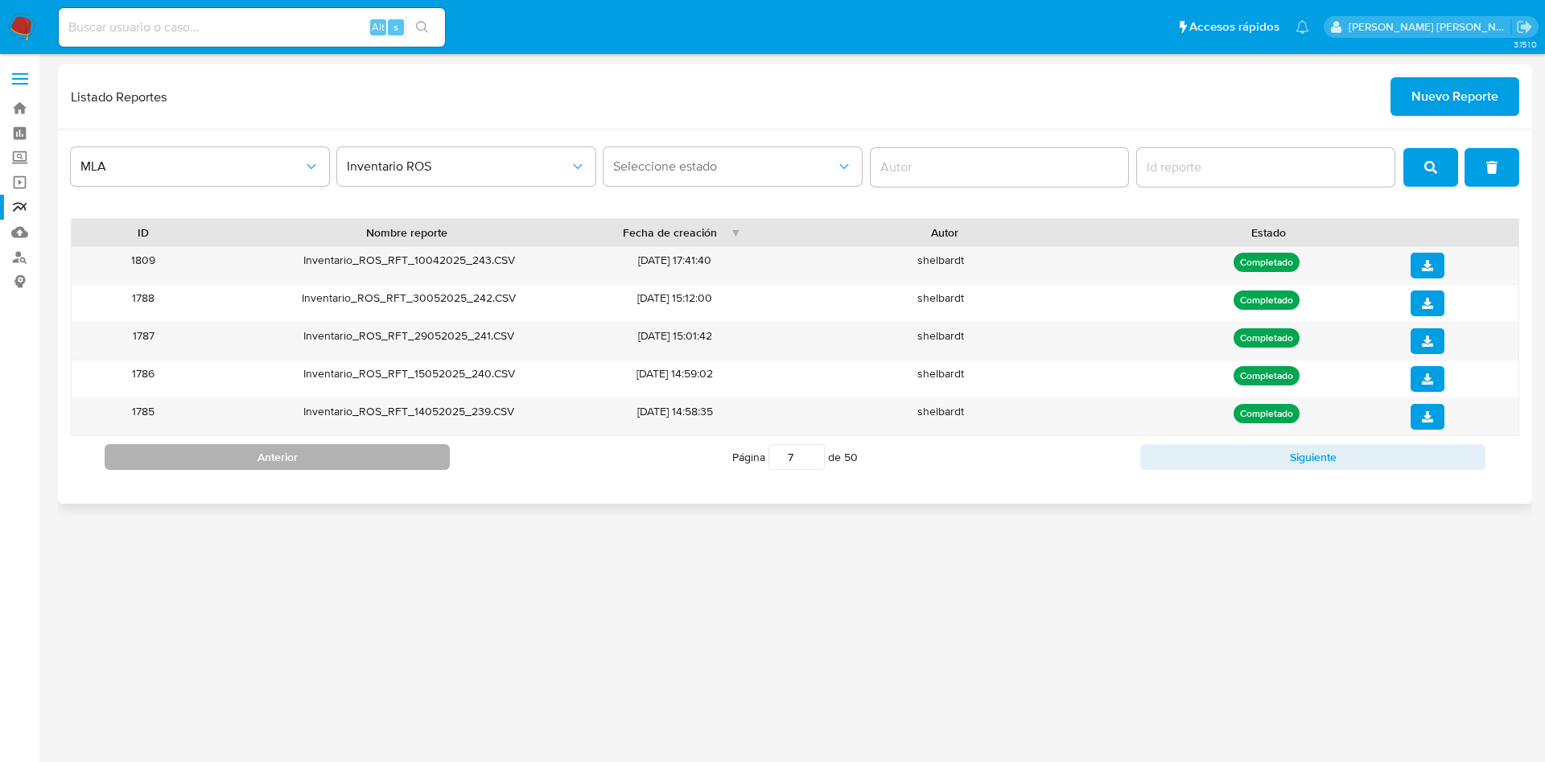
drag, startPoint x: 279, startPoint y: 445, endPoint x: 287, endPoint y: 454, distance: 12.0
click at [279, 446] on button "Anterior" at bounding box center [277, 457] width 345 height 26
type input "6"
click at [1416, 336] on button "download" at bounding box center [1427, 341] width 34 height 26
